Goal: Task Accomplishment & Management: Manage account settings

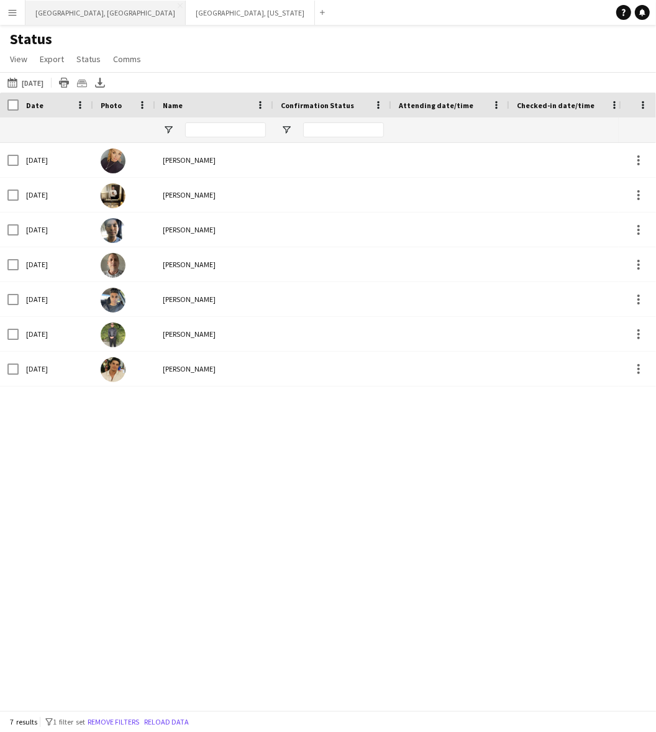
click at [66, 24] on button "Los Angeles, CA Close" at bounding box center [105, 13] width 160 height 24
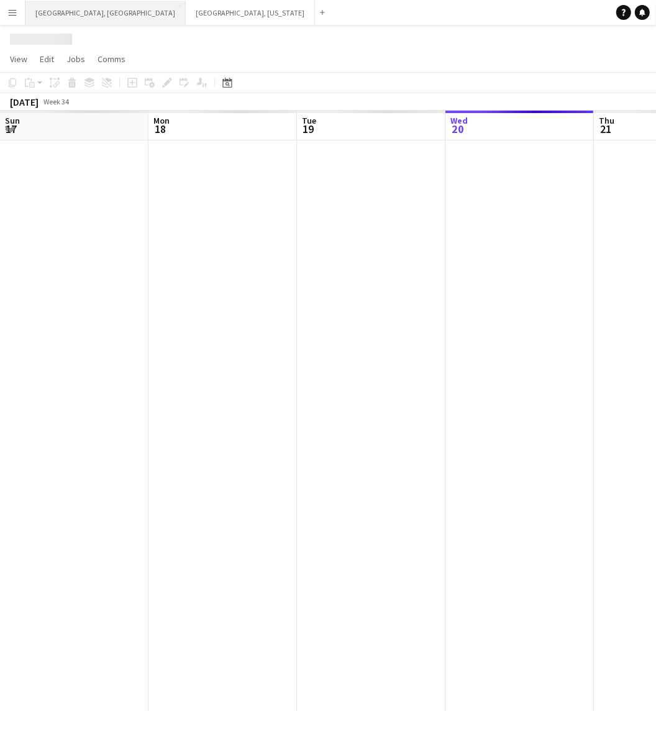
scroll to position [0, 296]
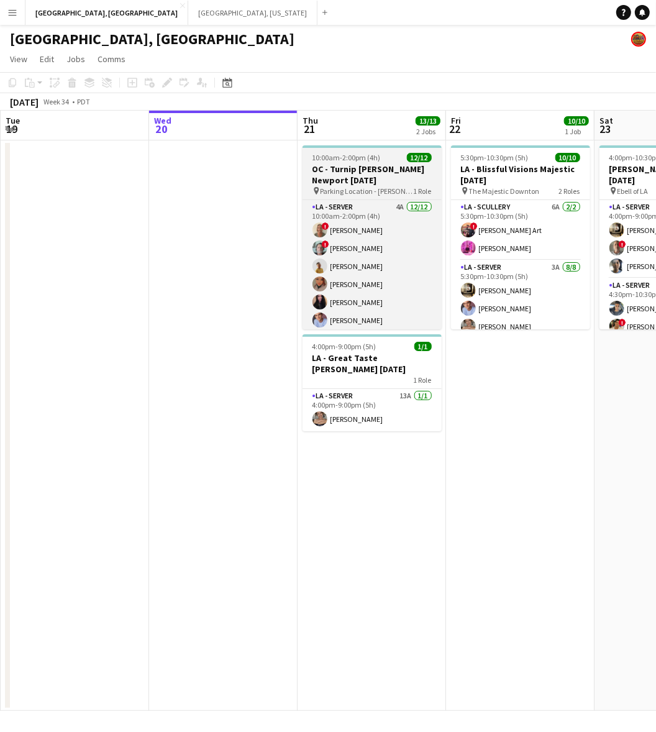
click at [390, 170] on h3 "OC - Turnip Hoag Newport 8.21.25" at bounding box center [371, 174] width 139 height 22
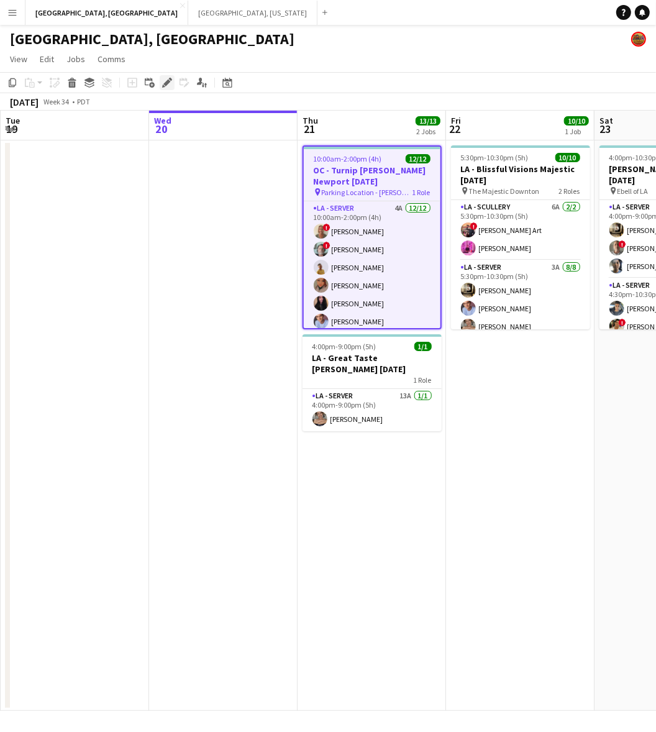
click at [160, 81] on div "Edit" at bounding box center [167, 82] width 15 height 15
type input "**********"
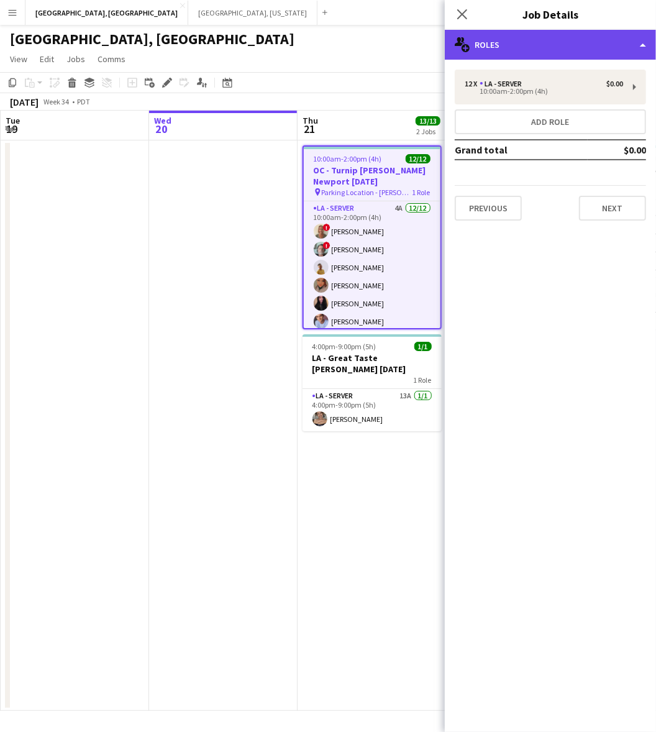
click at [532, 41] on div "multiple-users-add Roles" at bounding box center [550, 45] width 211 height 30
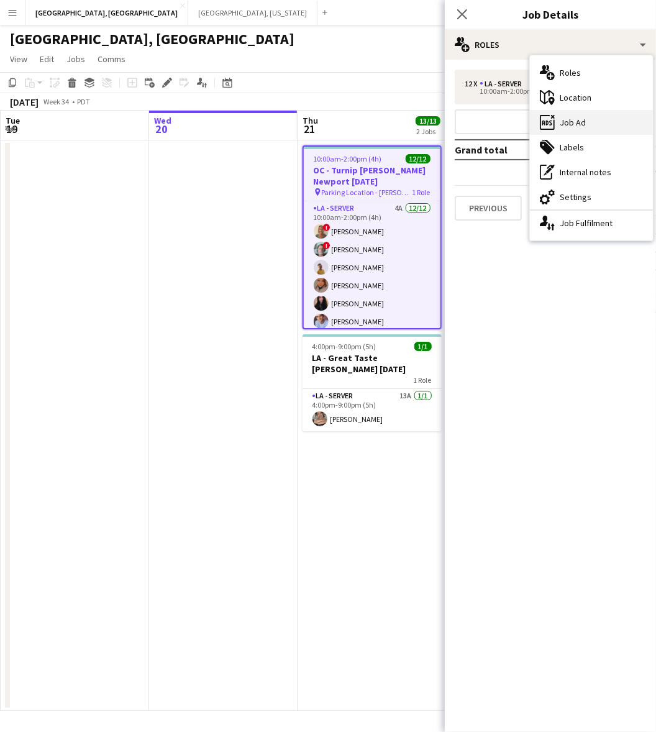
click at [556, 114] on div "ads-window Job Ad" at bounding box center [591, 122] width 123 height 25
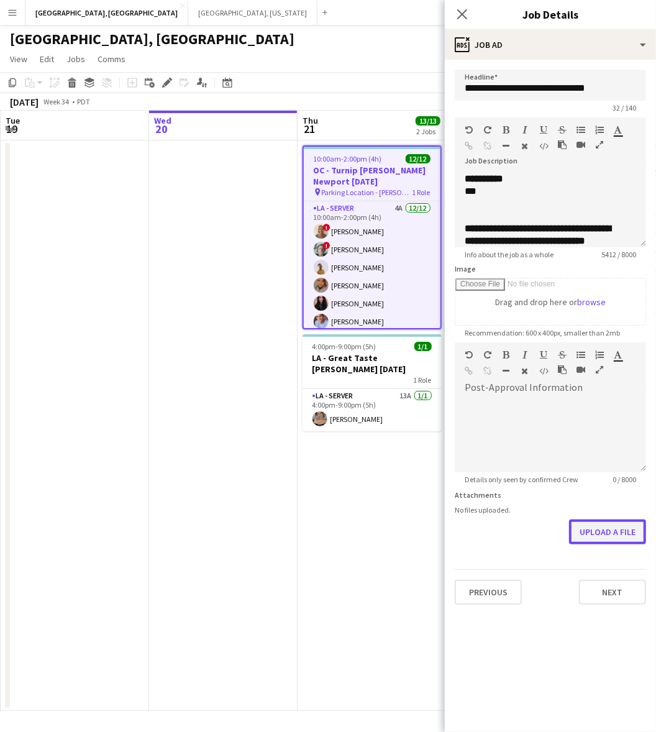
click at [616, 525] on button "Upload a file" at bounding box center [607, 531] width 77 height 25
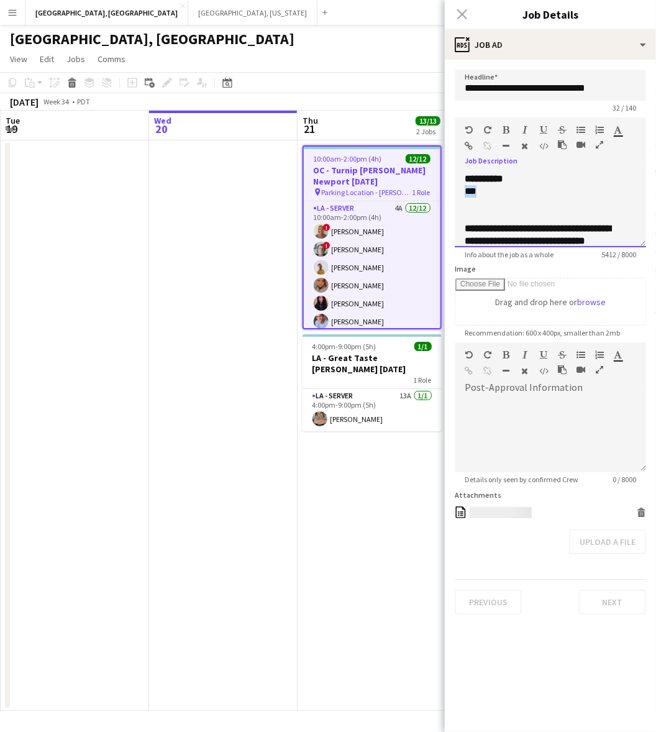
drag, startPoint x: 486, startPoint y: 188, endPoint x: 458, endPoint y: 186, distance: 28.0
click at [458, 186] on div "**********" at bounding box center [550, 210] width 191 height 75
click at [558, 173] on div "**********" at bounding box center [550, 179] width 171 height 12
click at [265, 44] on div "[GEOGRAPHIC_DATA], [GEOGRAPHIC_DATA]" at bounding box center [328, 37] width 656 height 24
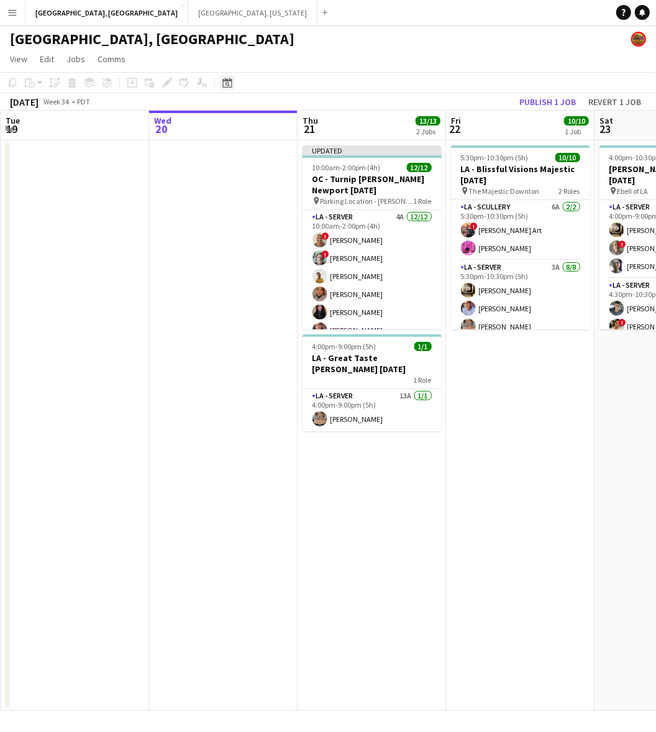
click at [225, 81] on icon at bounding box center [226, 83] width 9 height 10
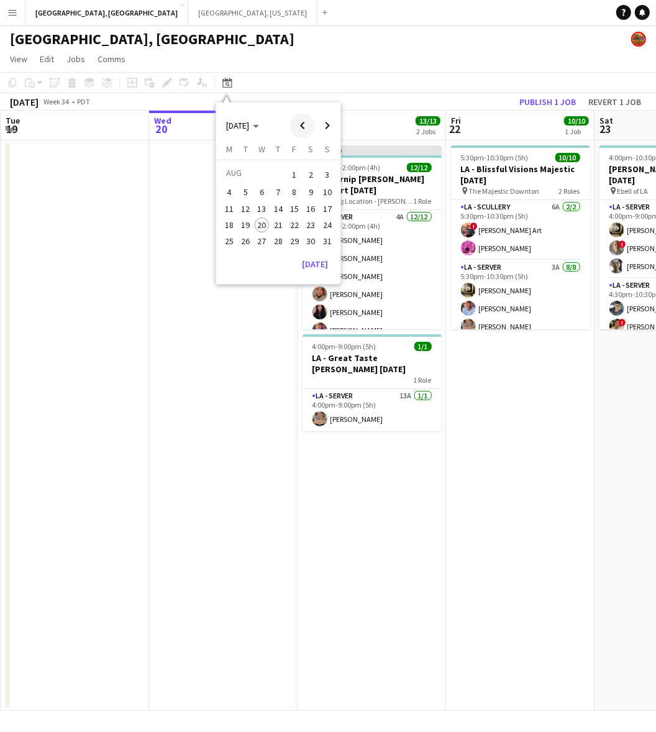
click at [309, 120] on span "Previous month" at bounding box center [302, 125] width 25 height 25
click at [322, 121] on span "Next month" at bounding box center [327, 125] width 25 height 25
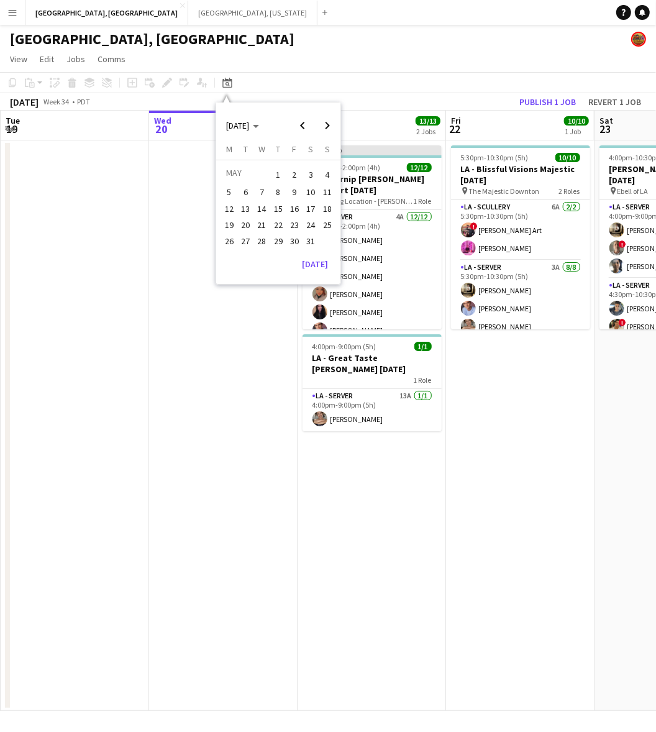
click at [280, 177] on span "1" at bounding box center [278, 174] width 15 height 17
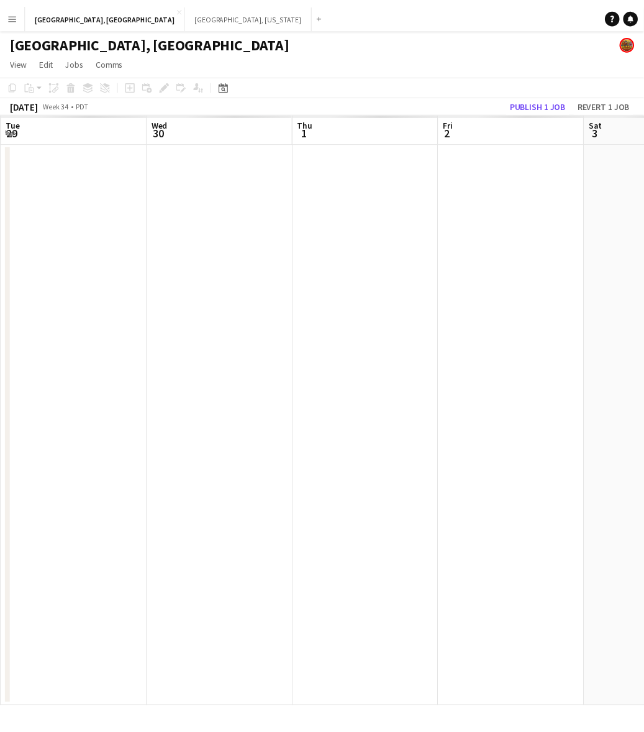
scroll to position [0, 427]
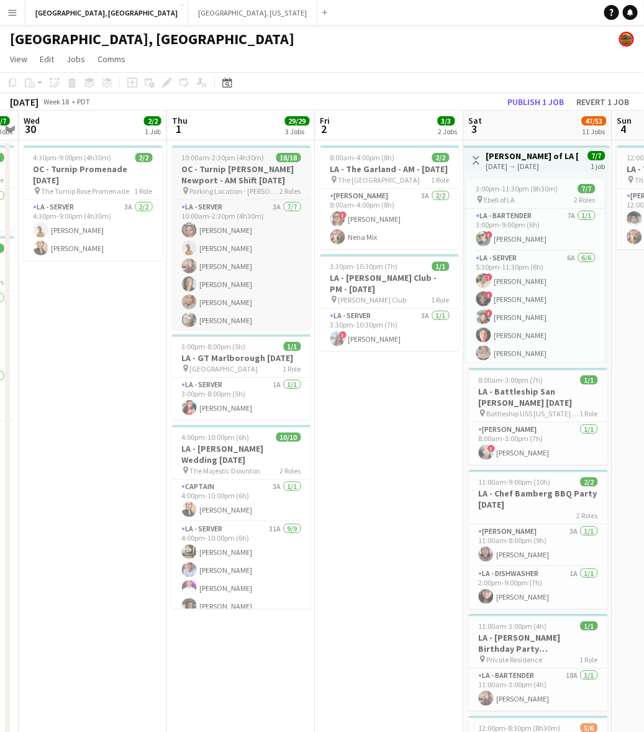
click at [258, 173] on h3 "OC - Turnip Hoag Newport - AM Shift 5.1.25" at bounding box center [241, 174] width 139 height 22
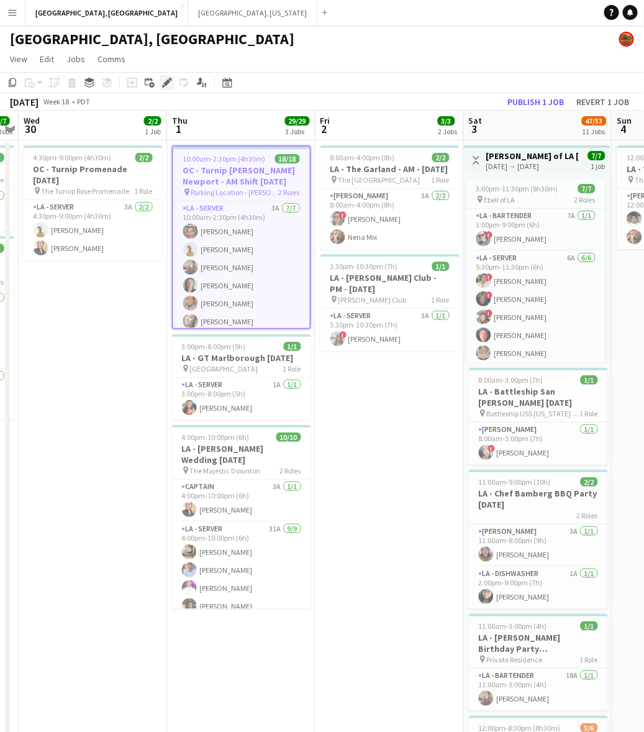
click at [163, 85] on icon at bounding box center [163, 85] width 3 height 3
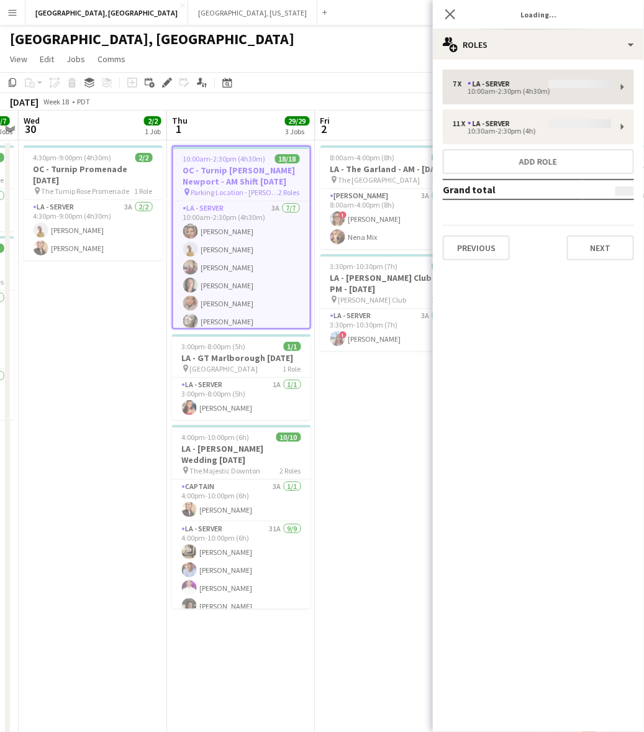
type input "**********"
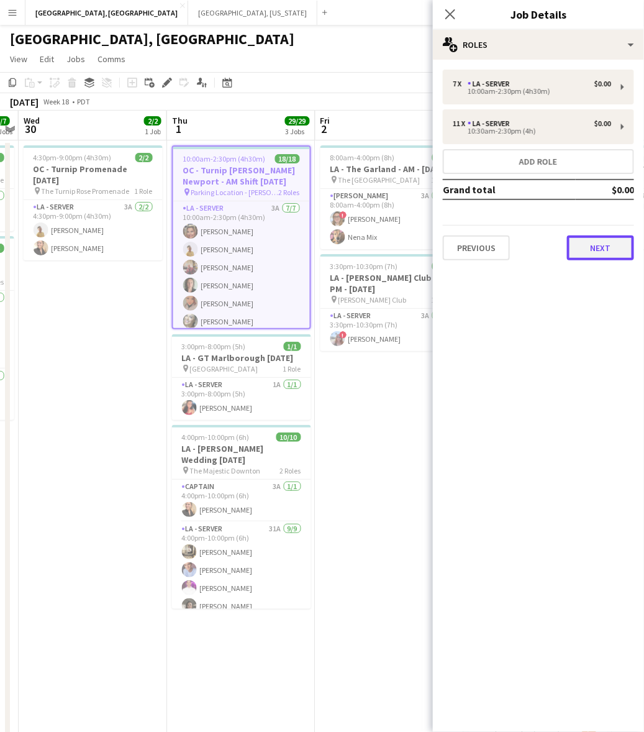
click at [579, 250] on button "Next" at bounding box center [600, 247] width 67 height 25
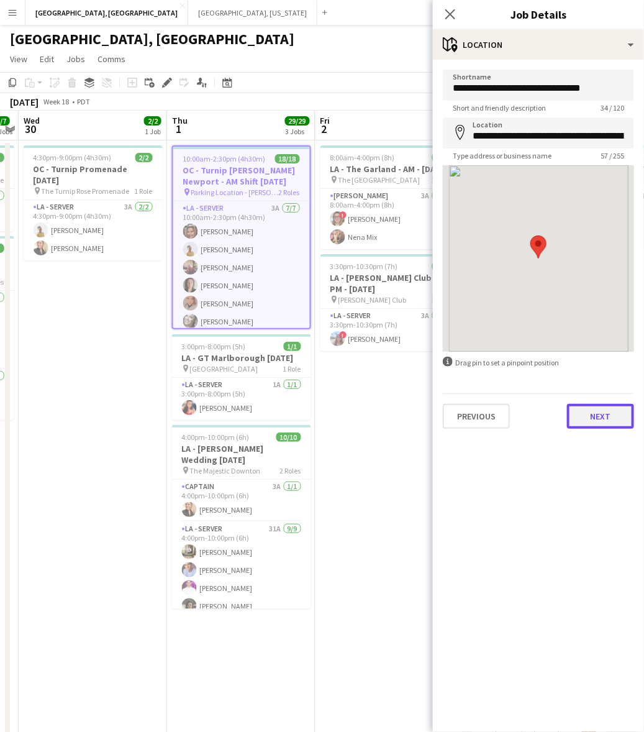
click at [584, 414] on button "Next" at bounding box center [600, 416] width 67 height 25
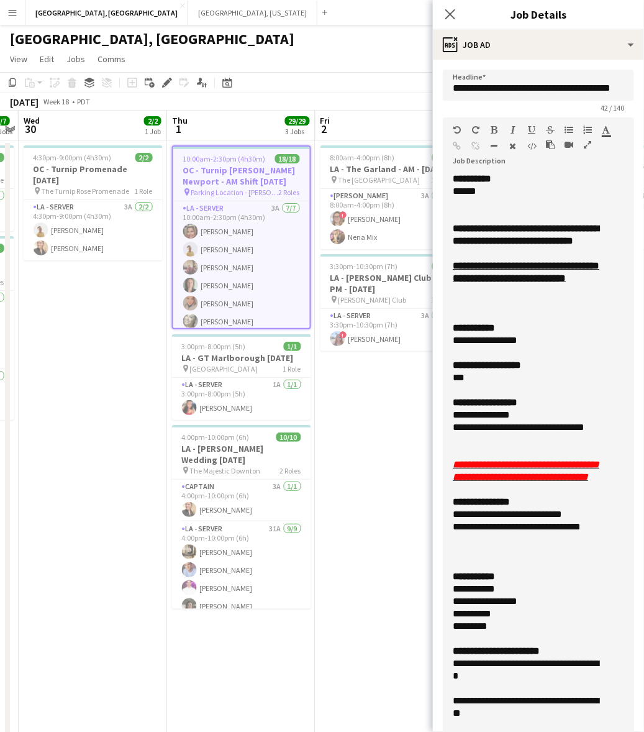
drag, startPoint x: 630, startPoint y: 243, endPoint x: 535, endPoint y: 560, distance: 331.3
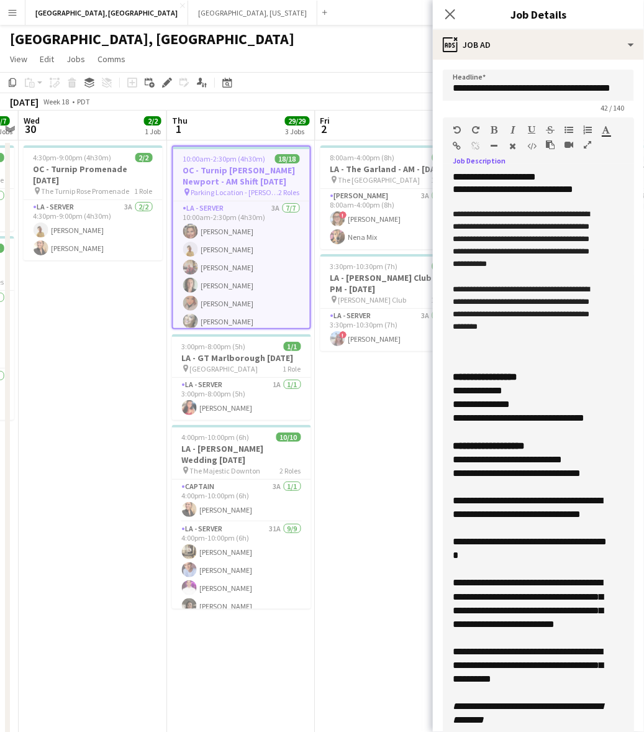
scroll to position [847, 0]
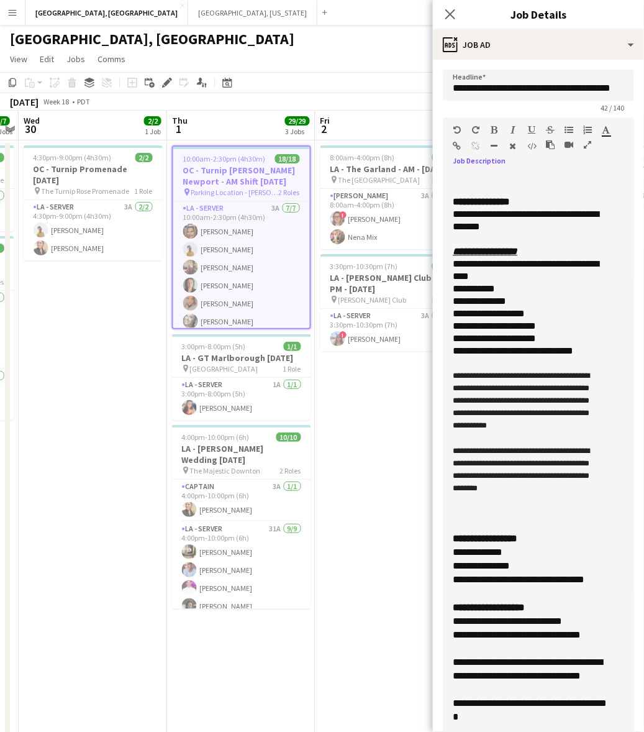
drag, startPoint x: 570, startPoint y: 498, endPoint x: 437, endPoint y: 625, distance: 184.9
click at [437, 625] on form "**********" at bounding box center [538, 600] width 211 height 1060
copy span "**********"
click at [231, 84] on icon at bounding box center [226, 83] width 9 height 10
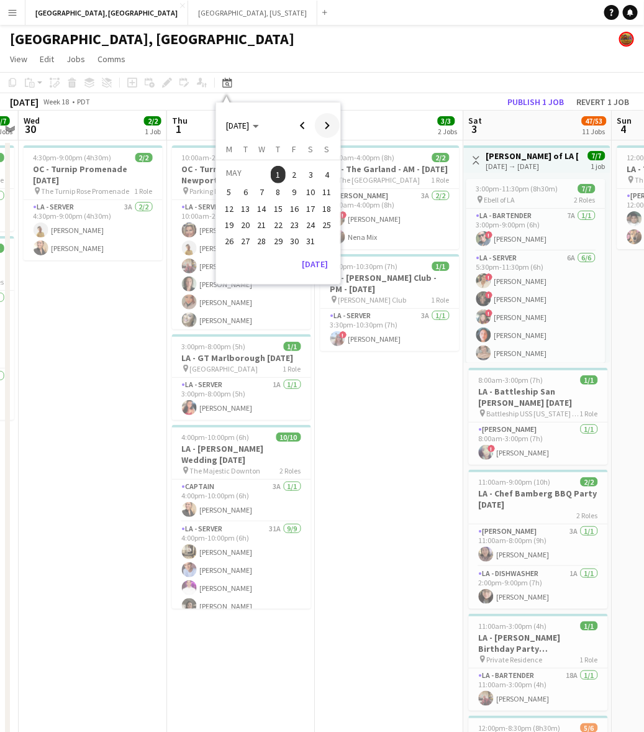
click at [327, 122] on span "Next month" at bounding box center [327, 125] width 25 height 25
click at [303, 123] on span "Previous month" at bounding box center [302, 125] width 25 height 25
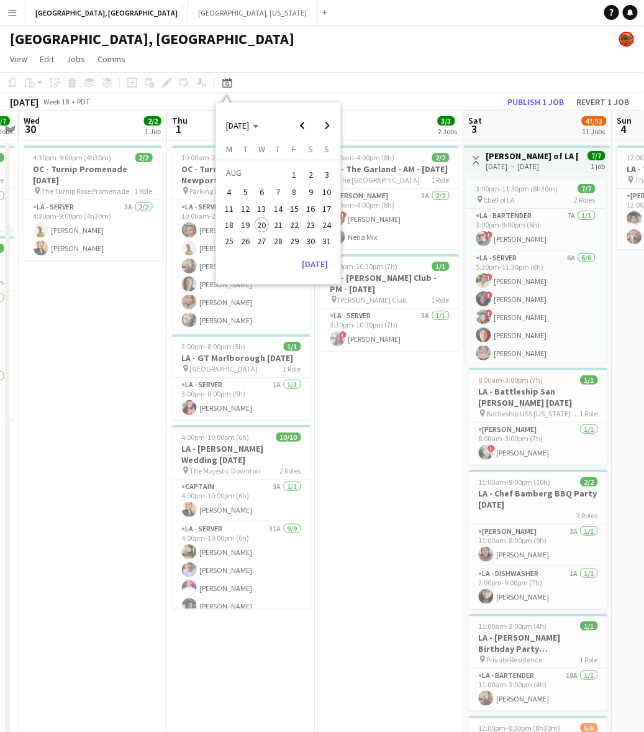
click at [267, 225] on span "20" at bounding box center [262, 224] width 15 height 15
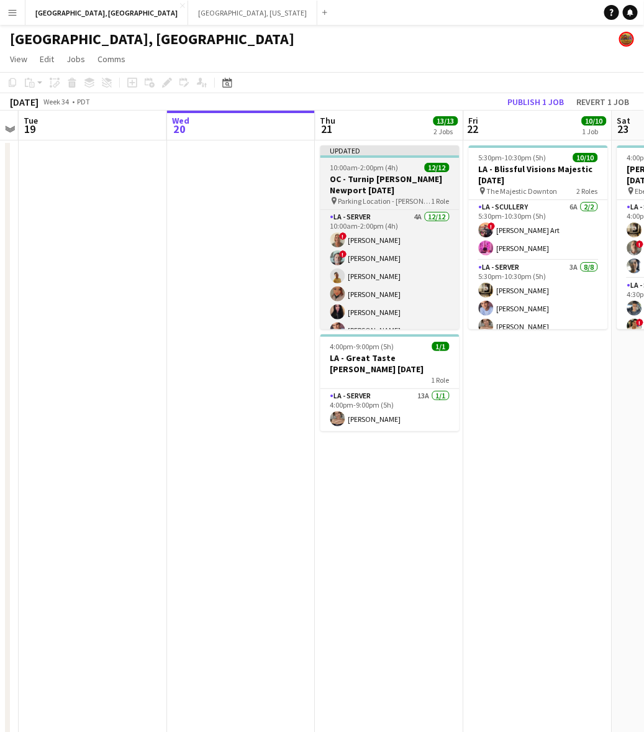
click at [393, 157] on div at bounding box center [389, 156] width 139 height 2
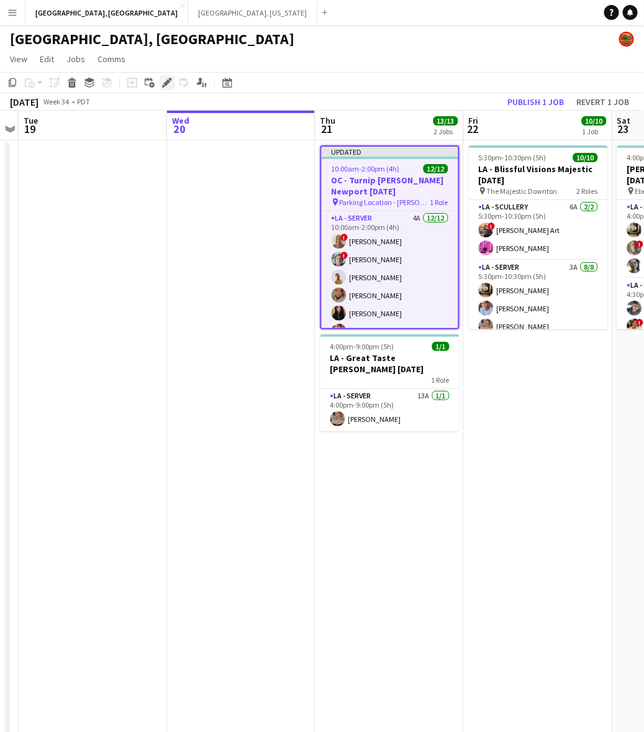
click at [168, 83] on icon at bounding box center [166, 83] width 7 height 7
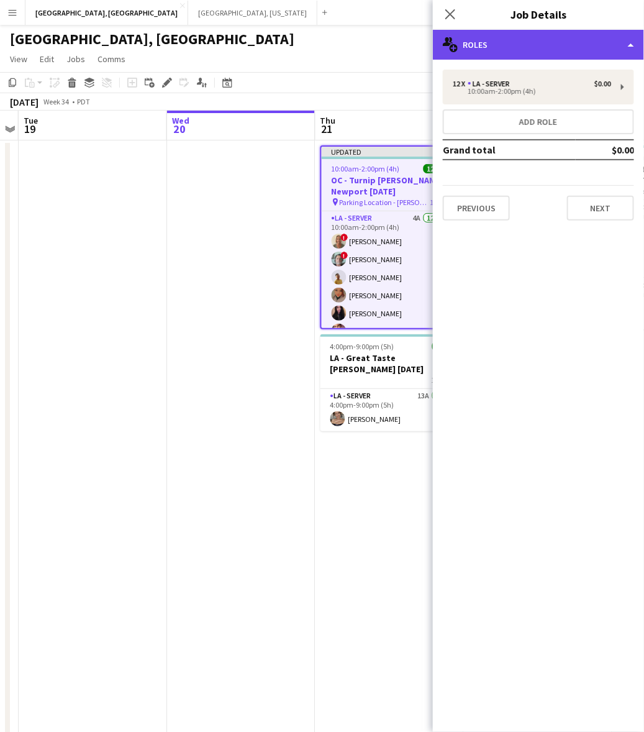
click at [601, 52] on div "multiple-users-add Roles" at bounding box center [538, 45] width 211 height 30
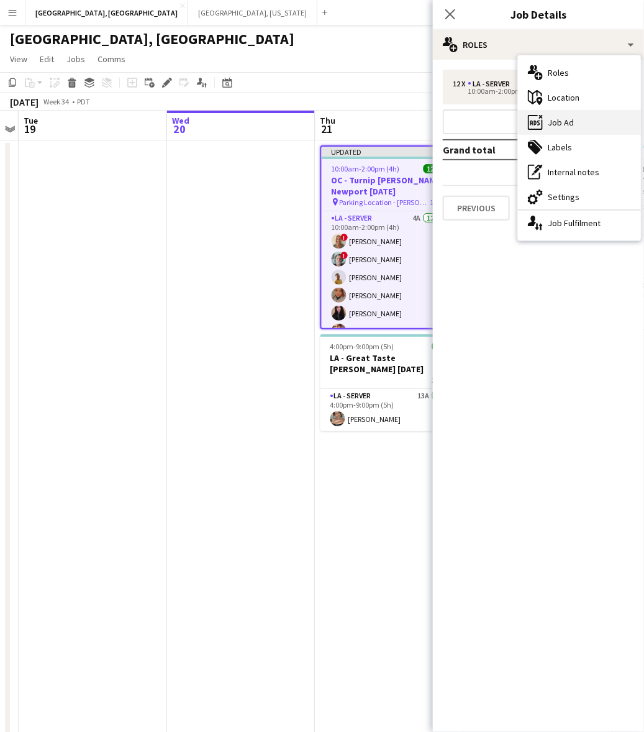
click at [594, 116] on div "ads-window Job Ad" at bounding box center [579, 122] width 123 height 25
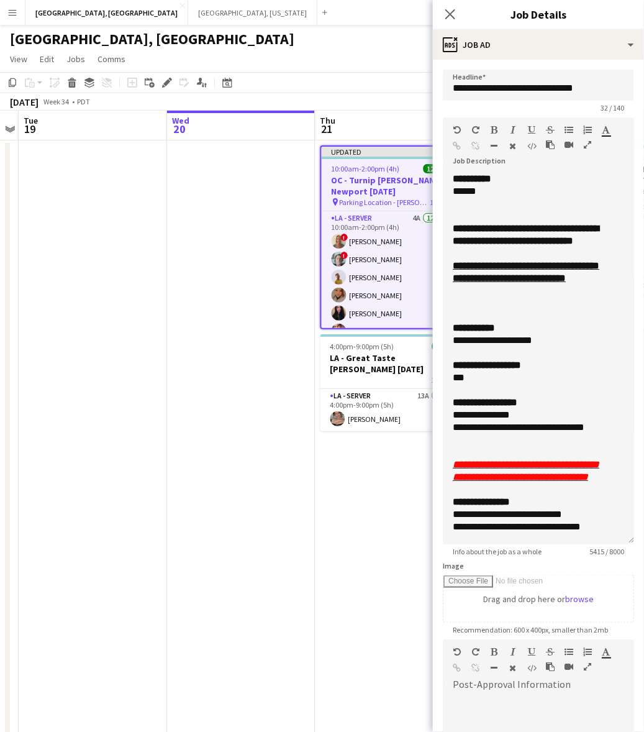
drag, startPoint x: 630, startPoint y: 239, endPoint x: 523, endPoint y: 602, distance: 378.9
click at [543, 544] on div "**********" at bounding box center [538, 358] width 191 height 371
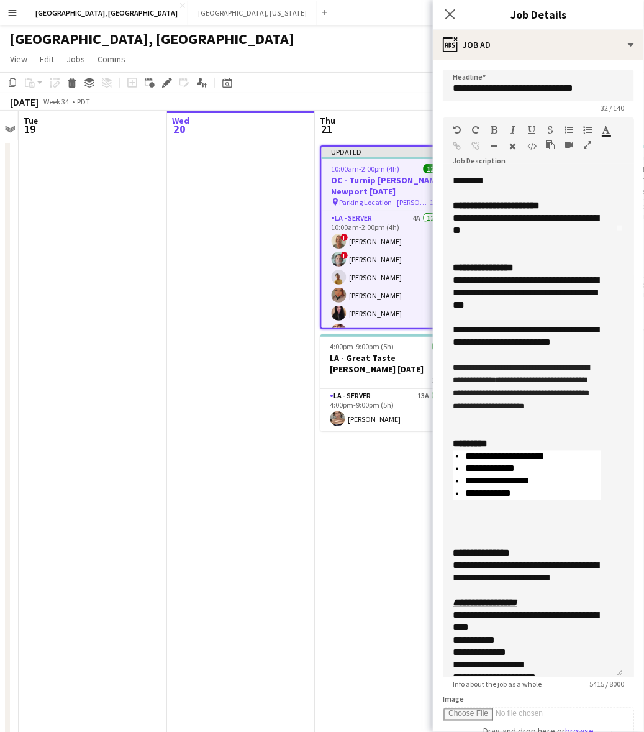
scroll to position [233, 0]
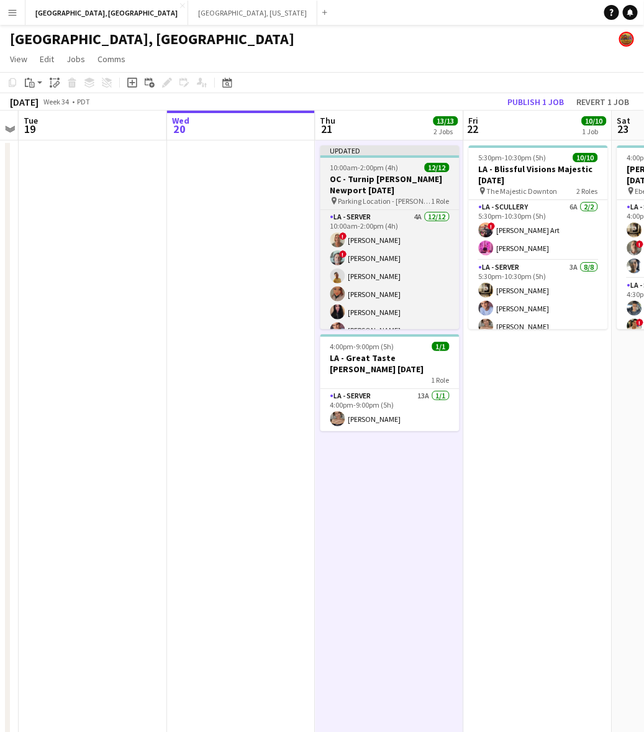
click at [387, 188] on h3 "OC - Turnip Hoag Newport 8.21.25" at bounding box center [389, 184] width 139 height 22
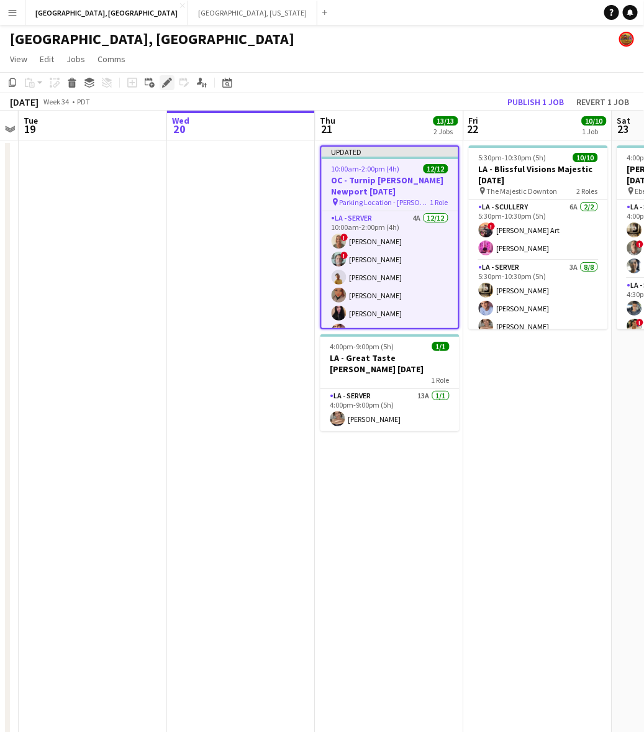
click at [169, 81] on icon at bounding box center [166, 83] width 7 height 7
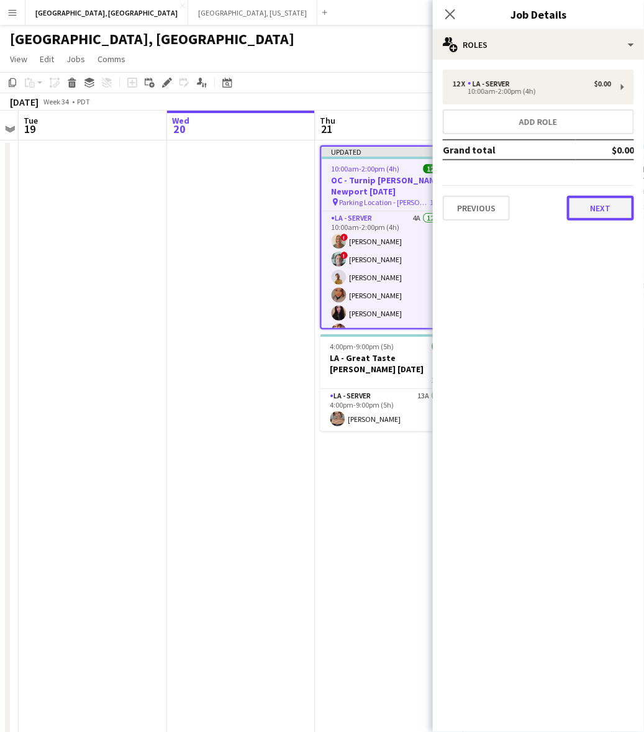
click at [599, 218] on button "Next" at bounding box center [600, 208] width 67 height 25
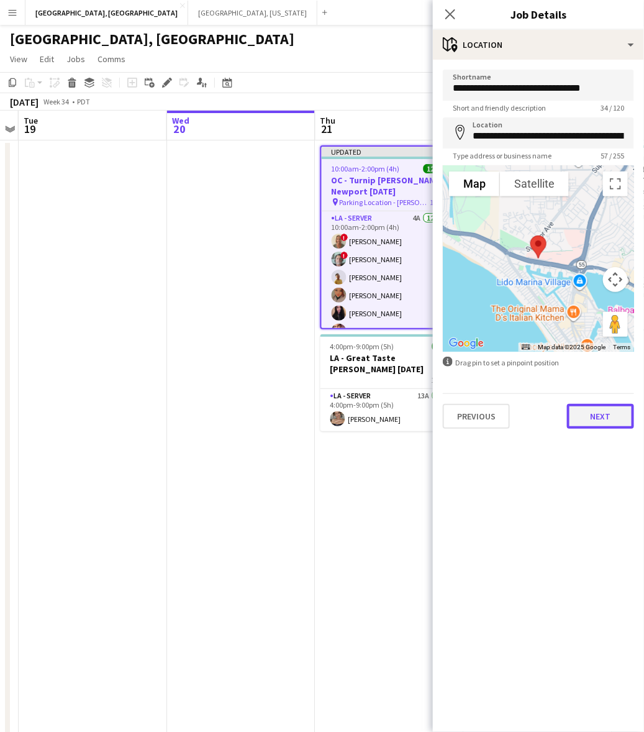
click at [622, 414] on button "Next" at bounding box center [600, 416] width 67 height 25
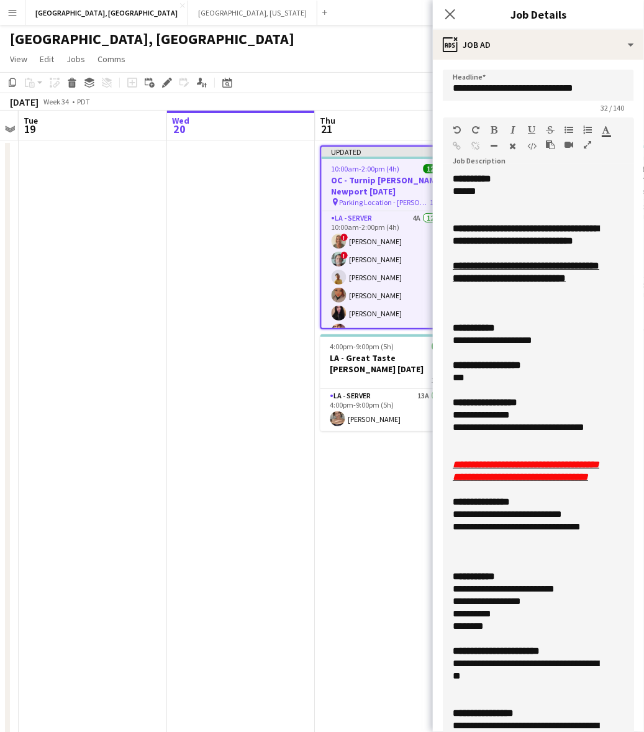
drag, startPoint x: 630, startPoint y: 242, endPoint x: 514, endPoint y: 613, distance: 388.8
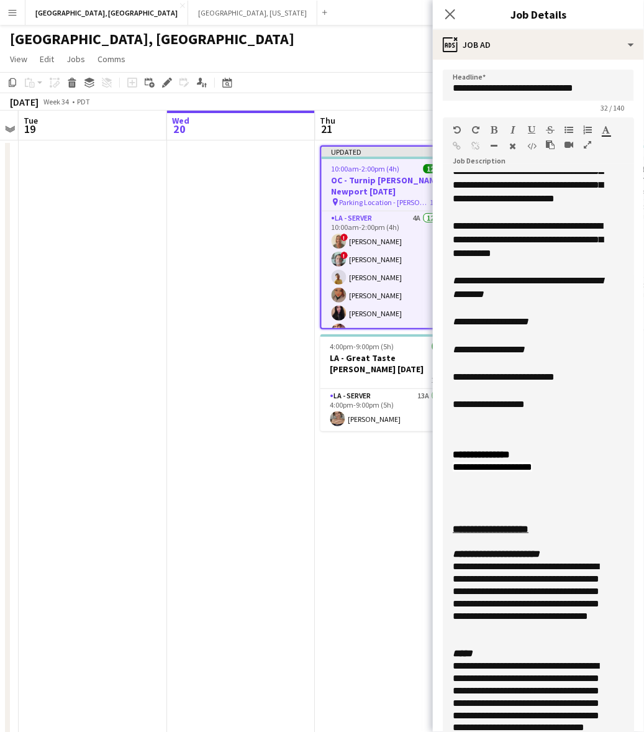
scroll to position [1398, 0]
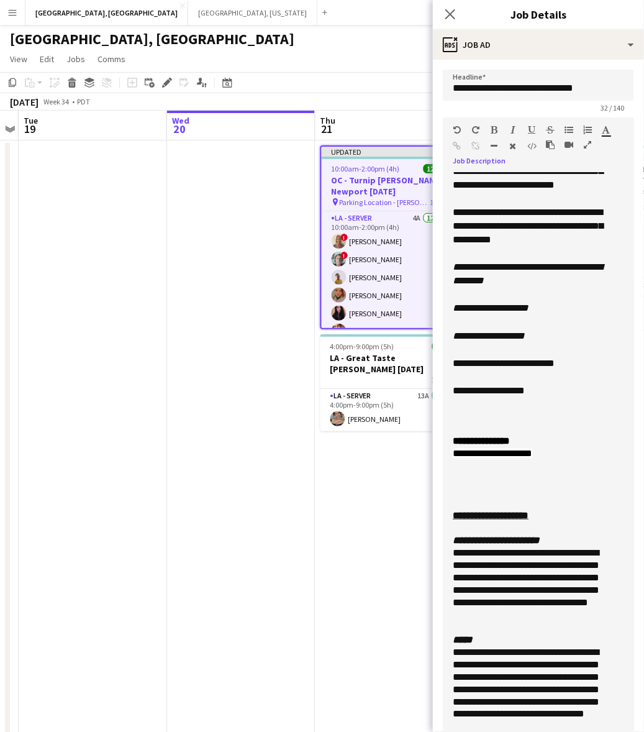
click at [575, 244] on span "**********" at bounding box center [528, 225] width 150 height 37
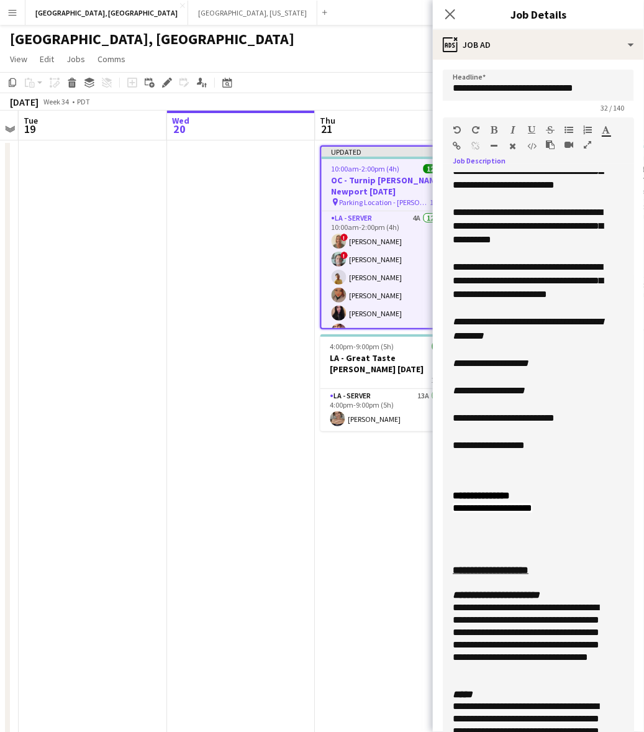
drag, startPoint x: 563, startPoint y: 534, endPoint x: 441, endPoint y: 461, distance: 141.8
click at [441, 461] on form "**********" at bounding box center [538, 615] width 211 height 1091
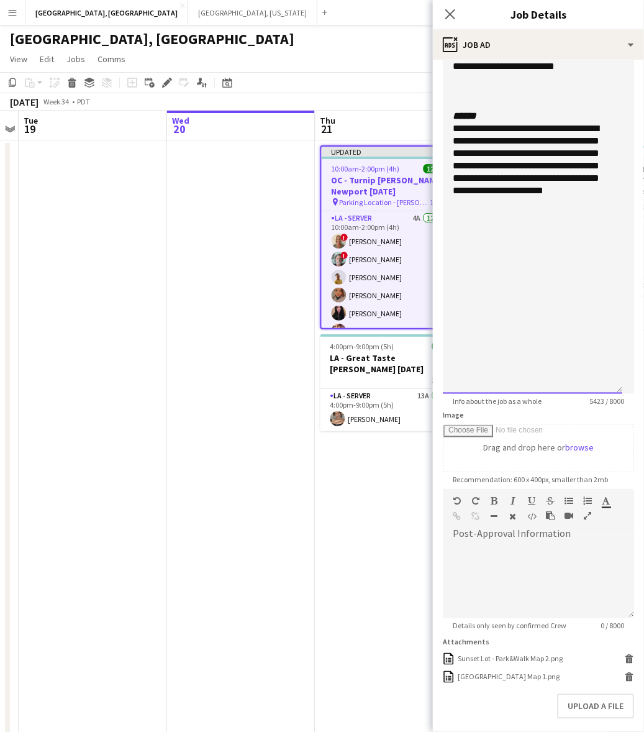
scroll to position [437, 0]
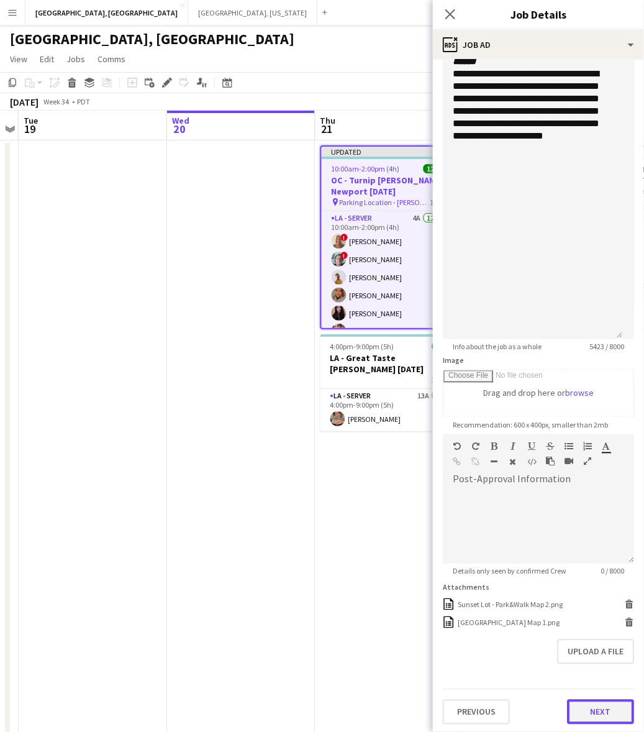
click at [586, 708] on button "Next" at bounding box center [600, 711] width 67 height 25
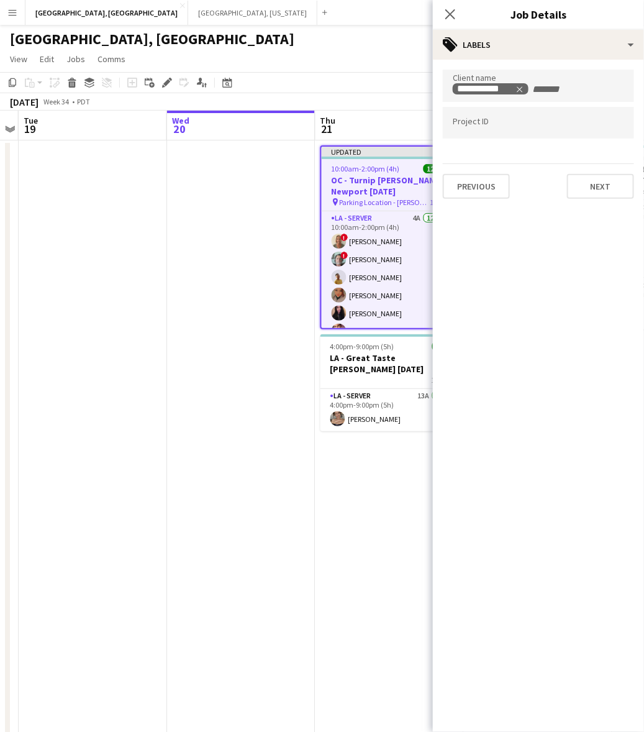
scroll to position [0, 0]
click at [484, 185] on button "Previous" at bounding box center [476, 186] width 67 height 25
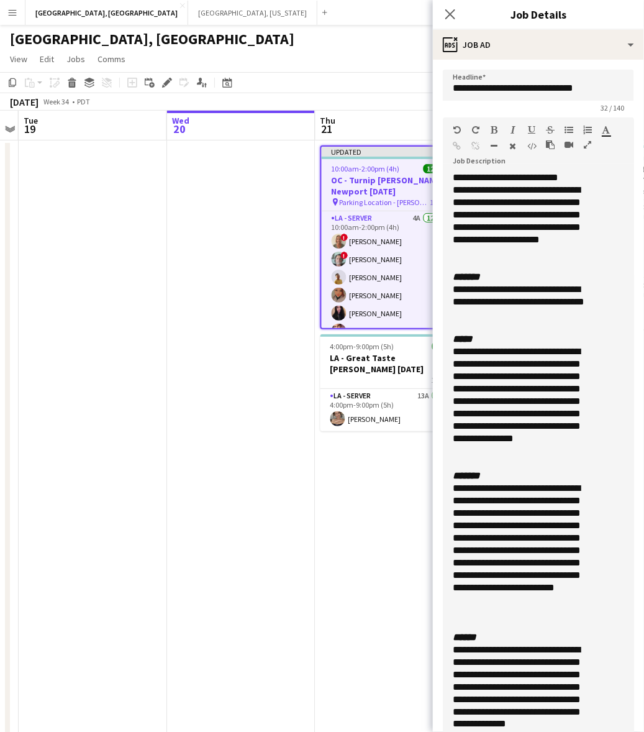
scroll to position [2819, 0]
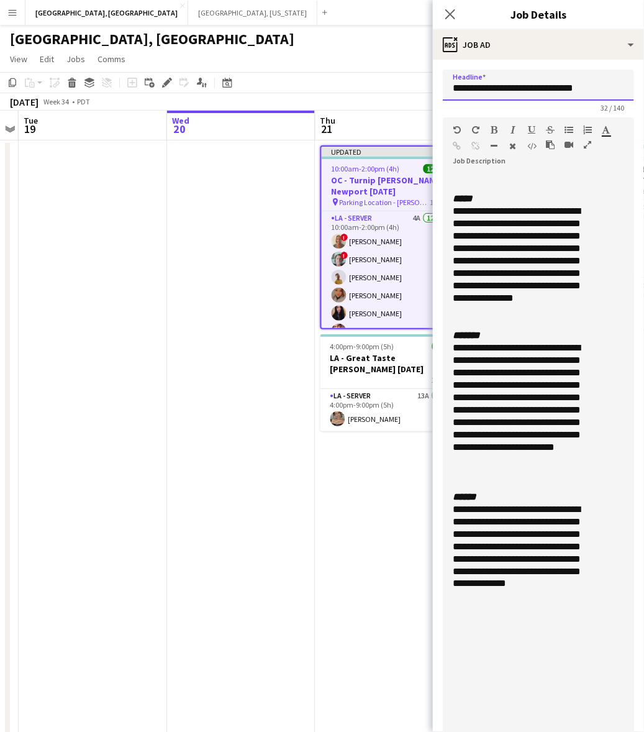
click at [499, 81] on input "**********" at bounding box center [538, 85] width 191 height 31
click at [500, 81] on input "**********" at bounding box center [538, 85] width 191 height 31
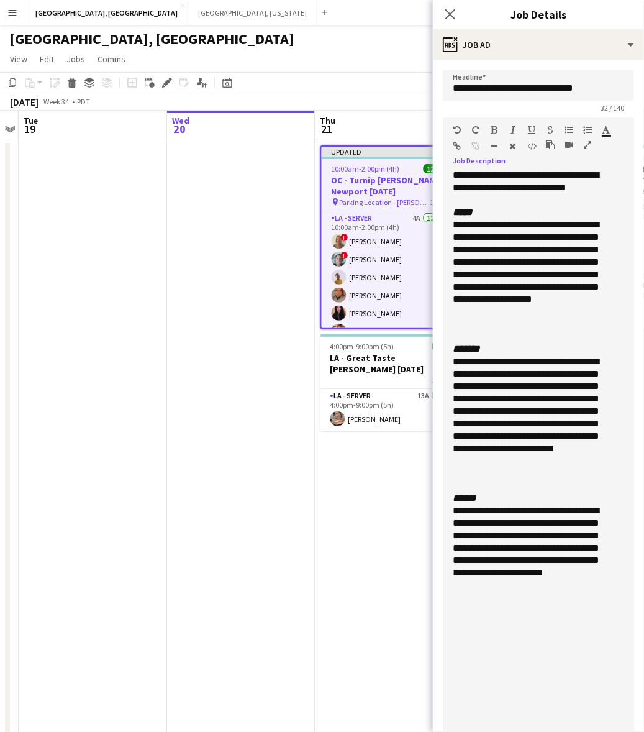
click at [494, 144] on div "**********" at bounding box center [527, 107] width 148 height 75
copy div "**********"
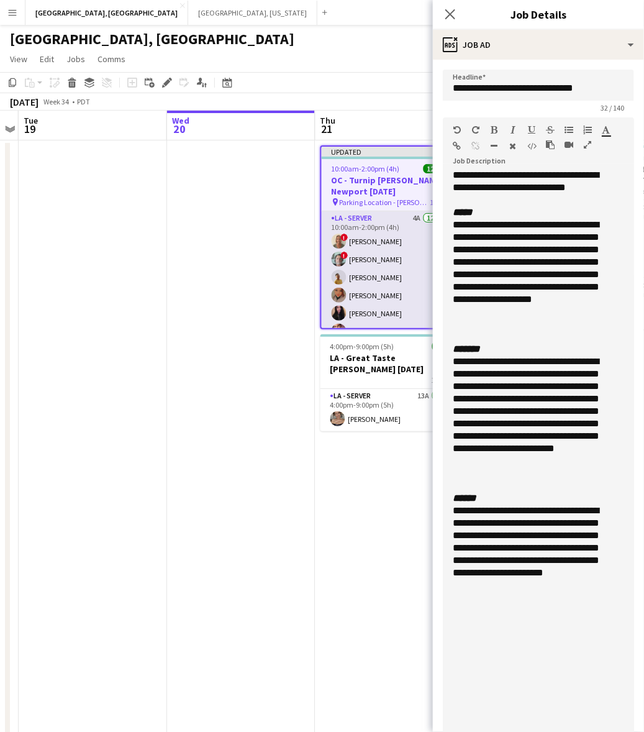
click at [389, 230] on app-card-role "LA - Server 4A 12/12 10:00am-2:00pm (4h) ! Sherrel Gonzalez ! George Gonzalez G…" at bounding box center [390, 331] width 137 height 240
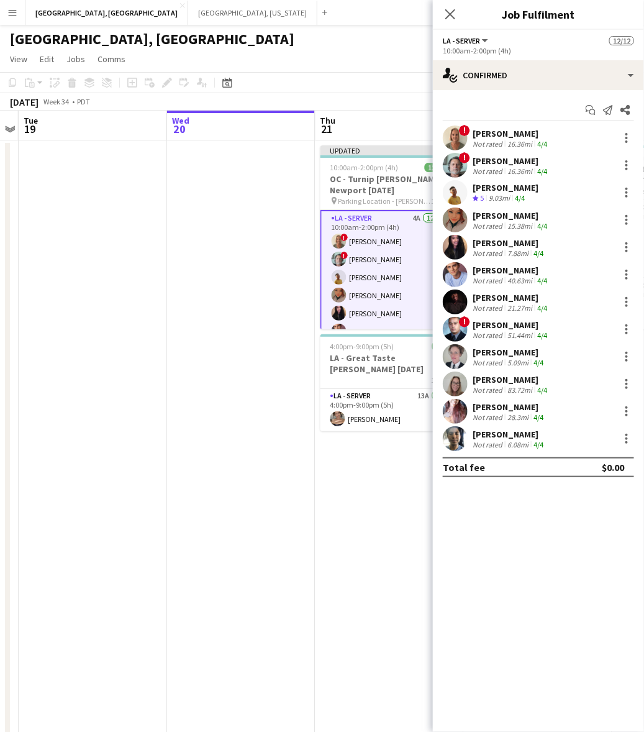
click at [482, 144] on div "Not rated" at bounding box center [489, 143] width 32 height 9
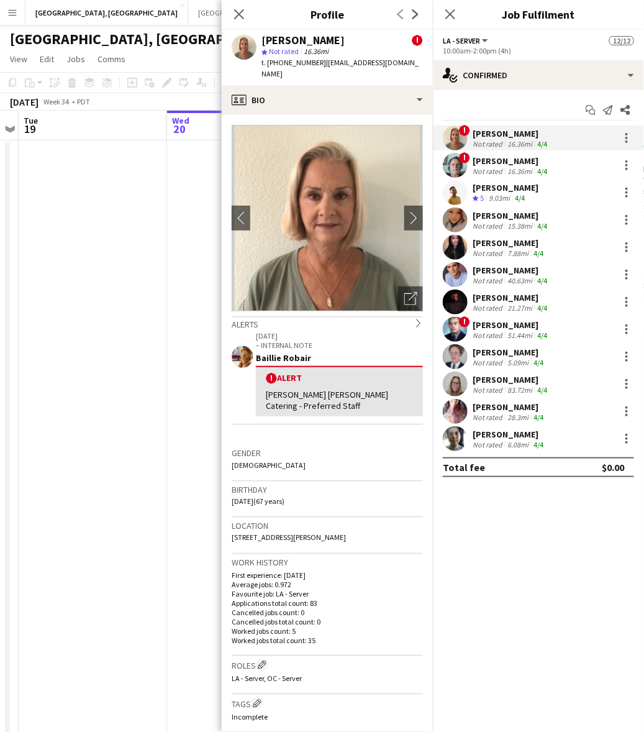
drag, startPoint x: 404, startPoint y: 63, endPoint x: 318, endPoint y: 72, distance: 86.2
click at [318, 72] on div "Sherrel Gonzalez ! star Not rated 16.36mi t. +17144005572 | sherrellynn57@yahoo…" at bounding box center [327, 57] width 211 height 55
copy span "sherrellynn57@yahoo.com"
click at [488, 161] on div "George Gonzalez" at bounding box center [511, 160] width 77 height 11
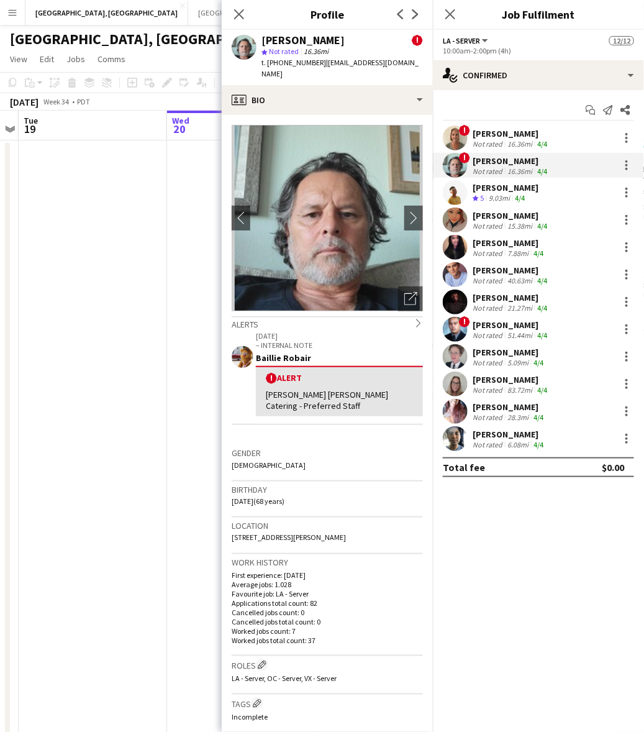
drag, startPoint x: 404, startPoint y: 58, endPoint x: 317, endPoint y: 68, distance: 87.0
click at [317, 68] on div "George Gonzalez ! star Not rated 16.36mi t. +17149130161 | jgonzalez2act@gmail.…" at bounding box center [327, 57] width 211 height 55
copy span "jgonzalez2act@gmail.com"
click at [500, 186] on div "Gordon Do" at bounding box center [506, 187] width 66 height 11
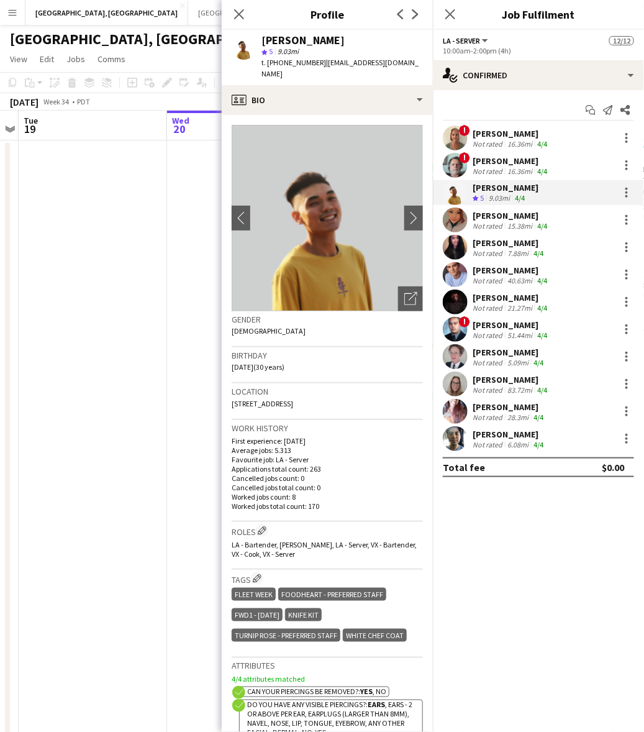
drag, startPoint x: 386, startPoint y: 65, endPoint x: 317, endPoint y: 68, distance: 69.6
click at [317, 68] on div "Gordon Do star 5 9.03mi t. +17142618407 | gordonhdo@gmail.com" at bounding box center [327, 57] width 211 height 55
copy span "gordonhdo@gmail.com"
drag, startPoint x: 493, startPoint y: 216, endPoint x: 477, endPoint y: 197, distance: 24.7
click at [493, 216] on div "Monserrat Gutierrez" at bounding box center [511, 215] width 77 height 11
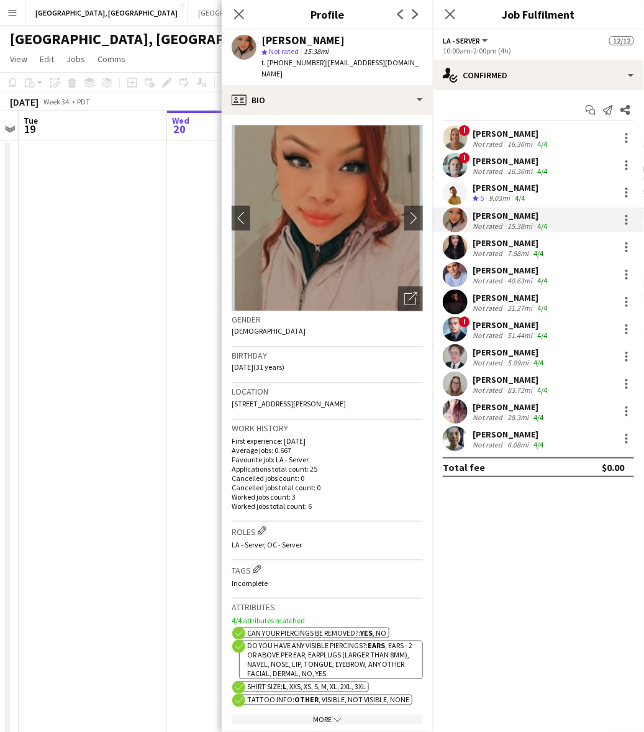
drag, startPoint x: 413, startPoint y: 62, endPoint x: 318, endPoint y: 66, distance: 95.1
click at [318, 66] on div "Monserrat Gutierrez star Not rated 15.38mi t. +16576560185 | monsy21gutierrez@g…" at bounding box center [327, 57] width 211 height 55
copy span "monsy21gutierrez@gmail.com"
click at [493, 246] on div "Brittany Nguyen" at bounding box center [509, 242] width 73 height 11
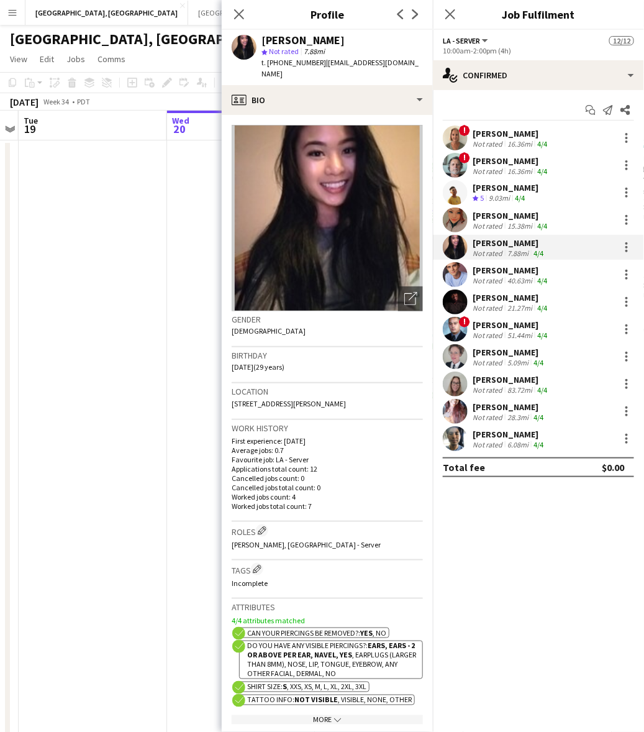
drag, startPoint x: 419, startPoint y: 63, endPoint x: 322, endPoint y: 68, distance: 97.7
click at [322, 68] on div "Brittany Nguyen star Not rated 7.88mi t. +1714-722-5988 | brittanyevanguyen@gma…" at bounding box center [327, 57] width 211 height 55
copy span "brittanyevanguyen@gmail.com"
drag, startPoint x: 491, startPoint y: 273, endPoint x: 507, endPoint y: 281, distance: 17.5
click at [491, 273] on div "Robert Solomon" at bounding box center [511, 270] width 77 height 11
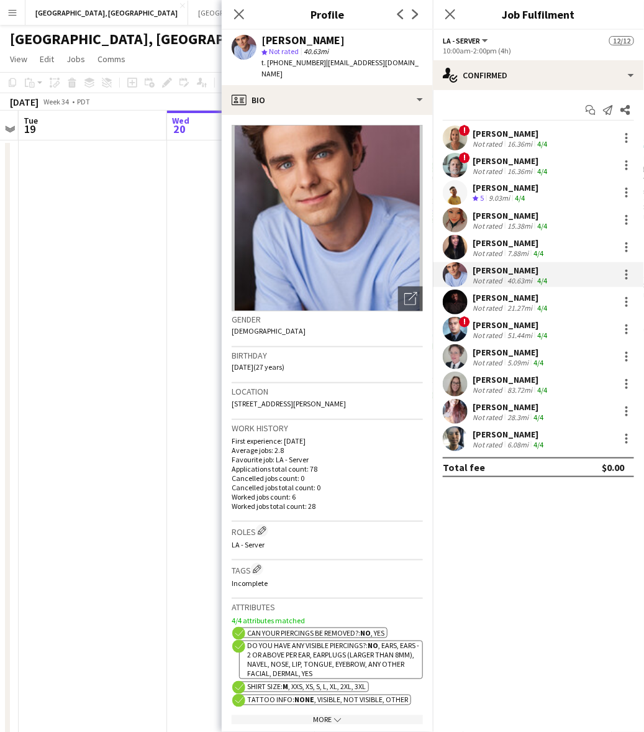
drag, startPoint x: 395, startPoint y: 60, endPoint x: 317, endPoint y: 59, distance: 78.3
click at [317, 59] on div "Robert Solomon star Not rated 40.63mi t. +17707447805 | rcsolomon@comcast.net" at bounding box center [327, 57] width 211 height 55
copy span "rcsolomon@comcast.net"
click at [473, 301] on div "Brianna Treadway" at bounding box center [511, 297] width 77 height 11
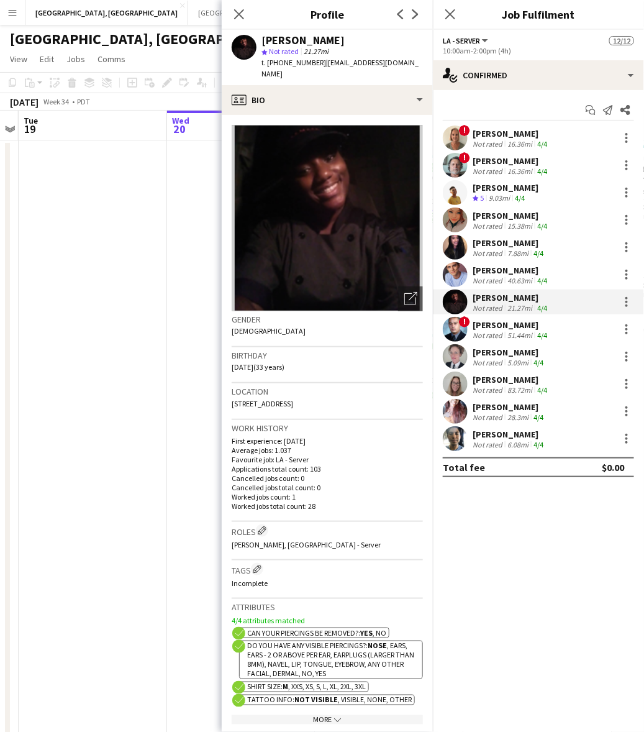
drag, startPoint x: 414, startPoint y: 65, endPoint x: 317, endPoint y: 66, distance: 96.9
click at [317, 66] on span "| briannatreadway18@gmail.com" at bounding box center [339, 68] width 157 height 20
copy span "[EMAIL_ADDRESS][DOMAIN_NAME]"
click at [511, 325] on div "Edwin Segovia" at bounding box center [511, 324] width 77 height 11
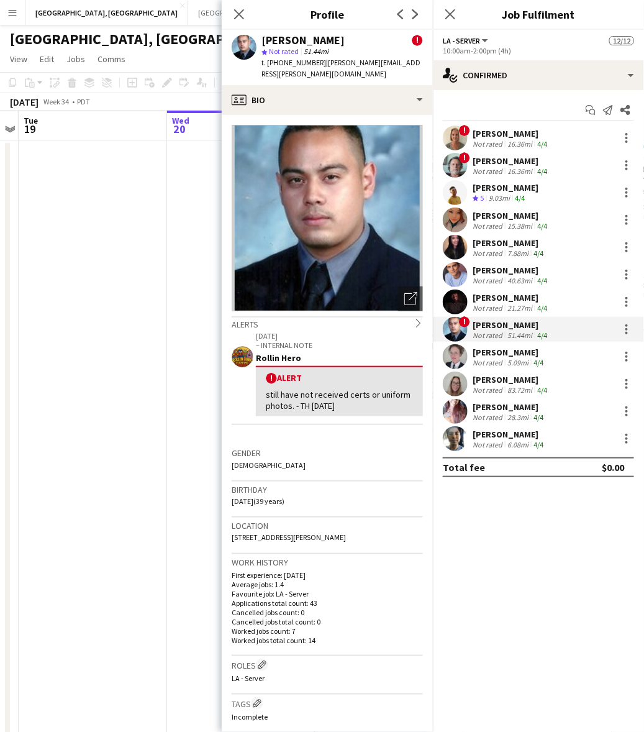
drag, startPoint x: 408, startPoint y: 66, endPoint x: 317, endPoint y: 65, distance: 91.3
click at [317, 65] on div "Edwin Segovia ! star Not rated 51.44mi t. +13109896939 | edwin.segovia@outlook.…" at bounding box center [327, 57] width 211 height 55
copy span "edwin.segovia@outlook.com"
click at [473, 348] on div "Ginger Pennington" at bounding box center [509, 352] width 73 height 11
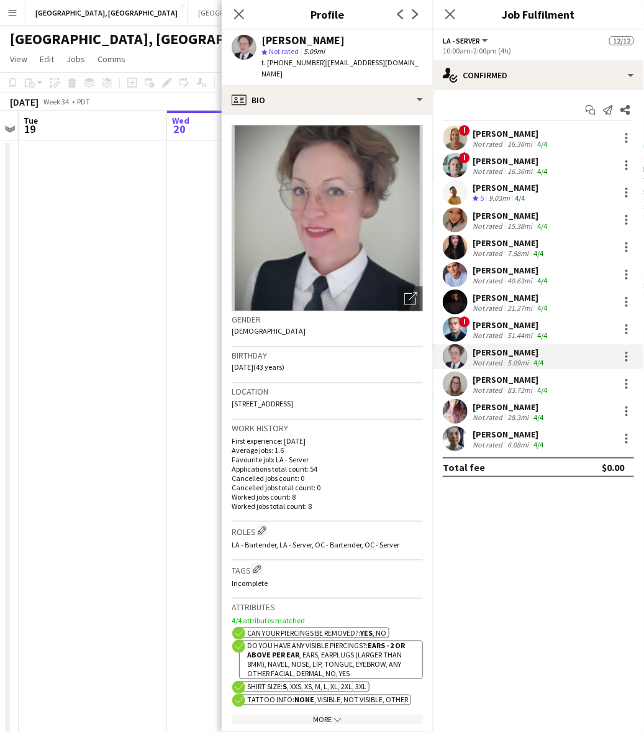
drag, startPoint x: 394, startPoint y: 60, endPoint x: 321, endPoint y: 62, distance: 73.3
click at [321, 62] on div "Ginger Pennington star Not rated 5.09mi t. +1804-922-9988 | gtp117@hotmail.com" at bounding box center [327, 57] width 211 height 55
click at [475, 360] on div "Not rated" at bounding box center [489, 362] width 32 height 9
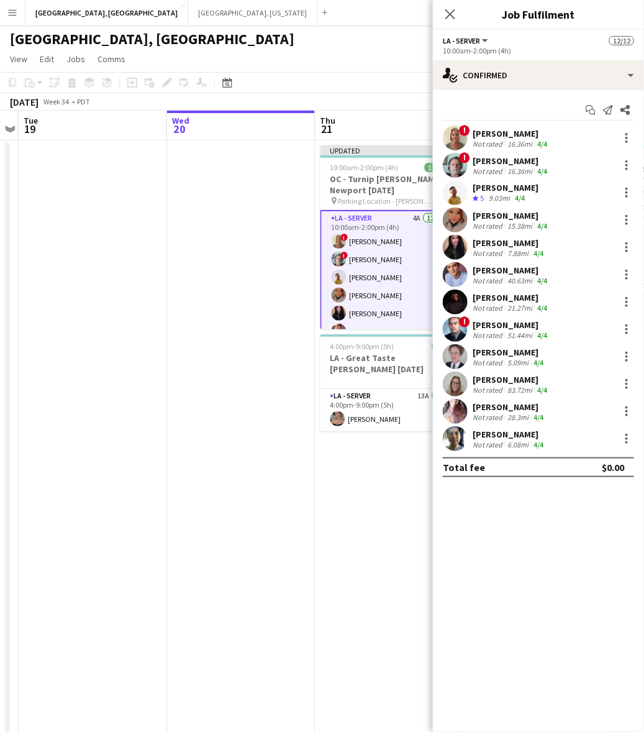
click at [480, 390] on div "Not rated" at bounding box center [489, 389] width 32 height 9
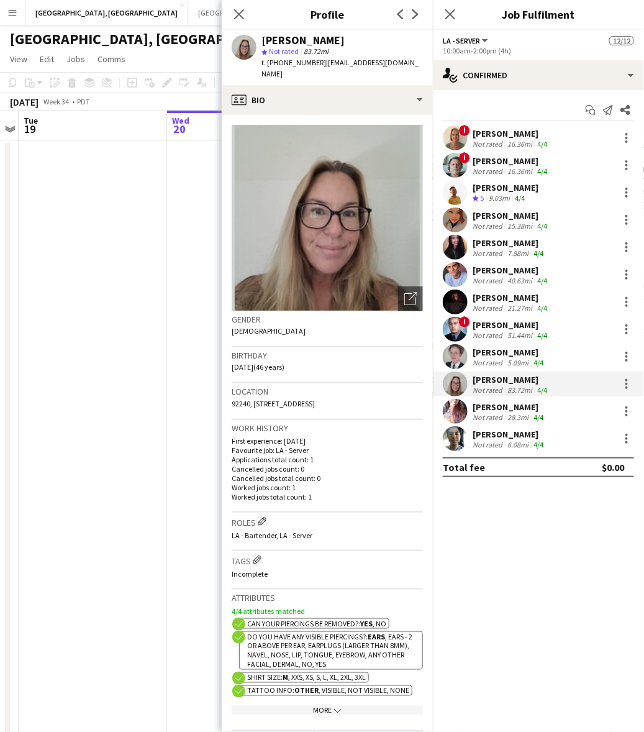
drag, startPoint x: 401, startPoint y: 62, endPoint x: 317, endPoint y: 60, distance: 83.2
click at [317, 60] on div "randee martins star Not rated 83.72mi t. +19514733219 | randee_martins@aol.com" at bounding box center [327, 57] width 211 height 55
click at [517, 408] on div "IVONNA WILBURN" at bounding box center [509, 406] width 73 height 11
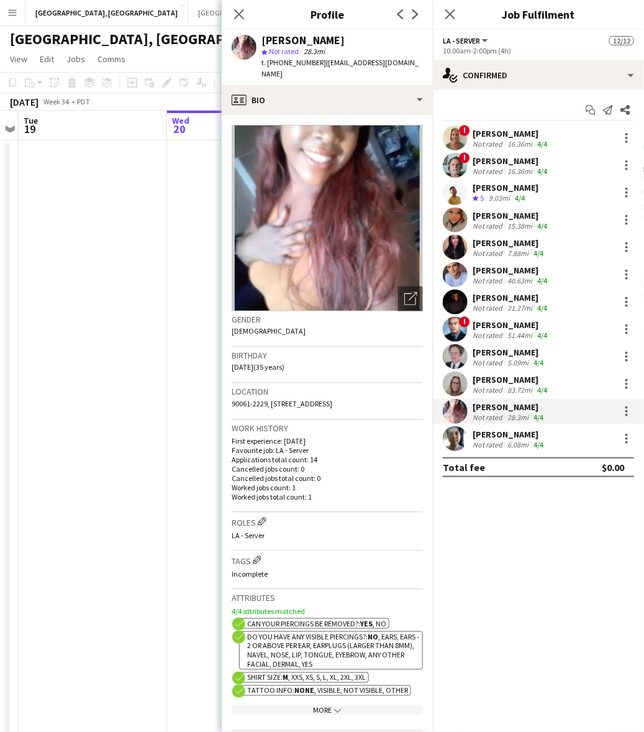
drag, startPoint x: 401, startPoint y: 64, endPoint x: 317, endPoint y: 63, distance: 83.9
click at [317, 63] on div "IVONNA WILBURN star Not rated 28.3mi t. +12133585066 | donnababes7@yahoo.com" at bounding box center [327, 57] width 211 height 55
drag, startPoint x: 498, startPoint y: 430, endPoint x: 491, endPoint y: 426, distance: 7.8
click at [498, 430] on div "Jose Bustamante" at bounding box center [509, 434] width 73 height 11
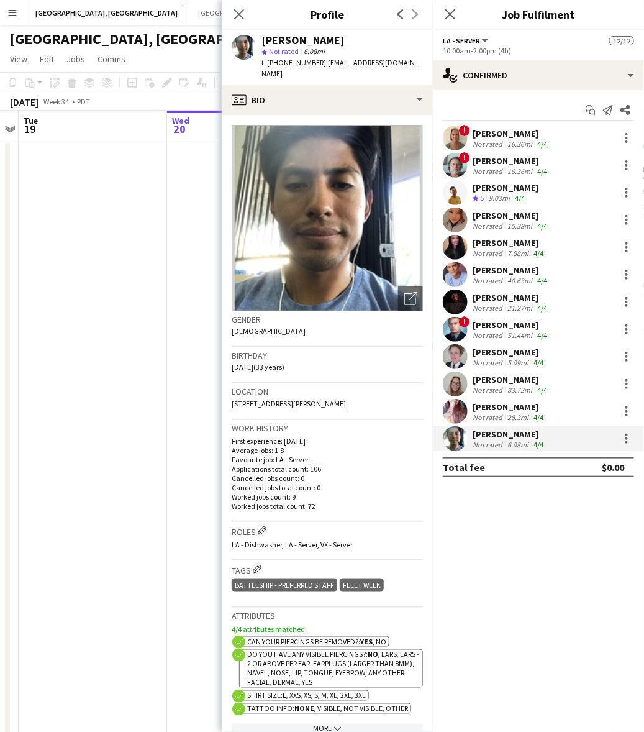
drag, startPoint x: 414, startPoint y: 63, endPoint x: 317, endPoint y: 69, distance: 97.1
click at [317, 69] on div "Jose Bustamante star Not rated 6.08mi t. +17146587592 | bustamantejj125@hotmail…" at bounding box center [327, 57] width 211 height 55
click at [525, 436] on div "Jose Bustamante" at bounding box center [509, 434] width 73 height 11
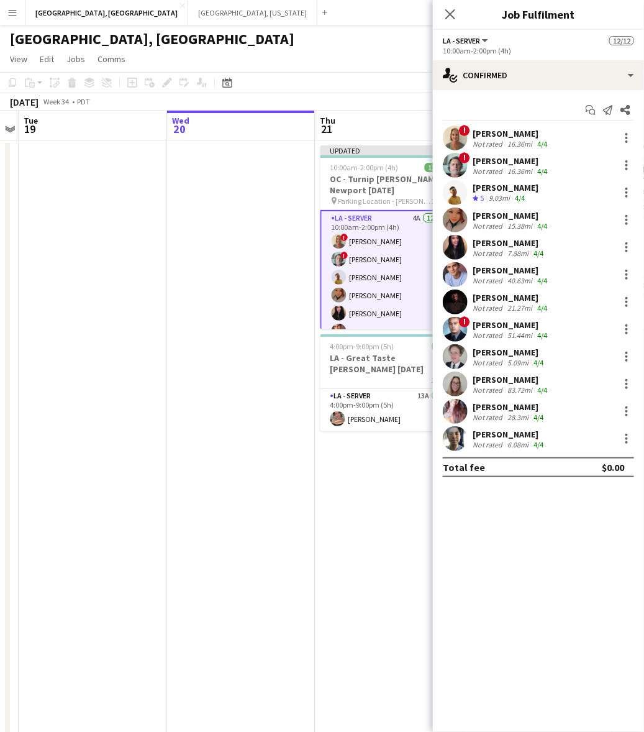
click at [525, 436] on div "Jose Bustamante" at bounding box center [509, 434] width 73 height 11
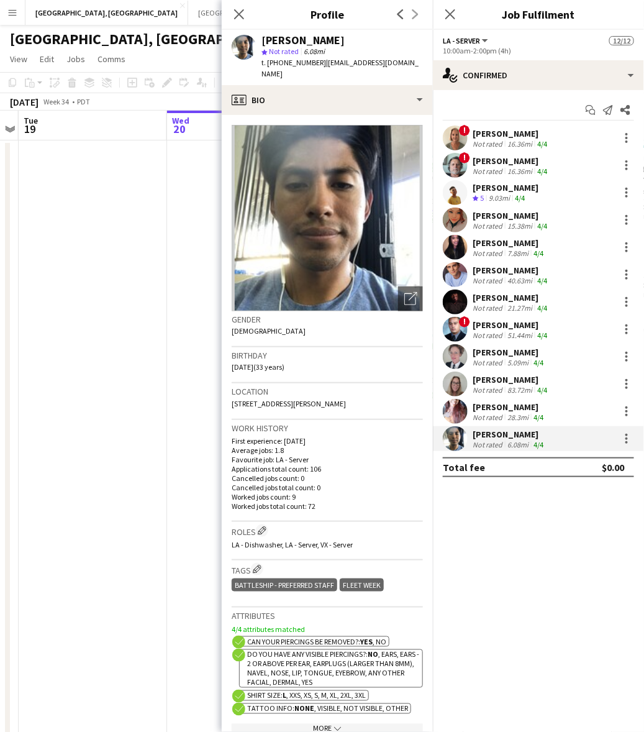
drag, startPoint x: 161, startPoint y: 389, endPoint x: 193, endPoint y: 374, distance: 34.7
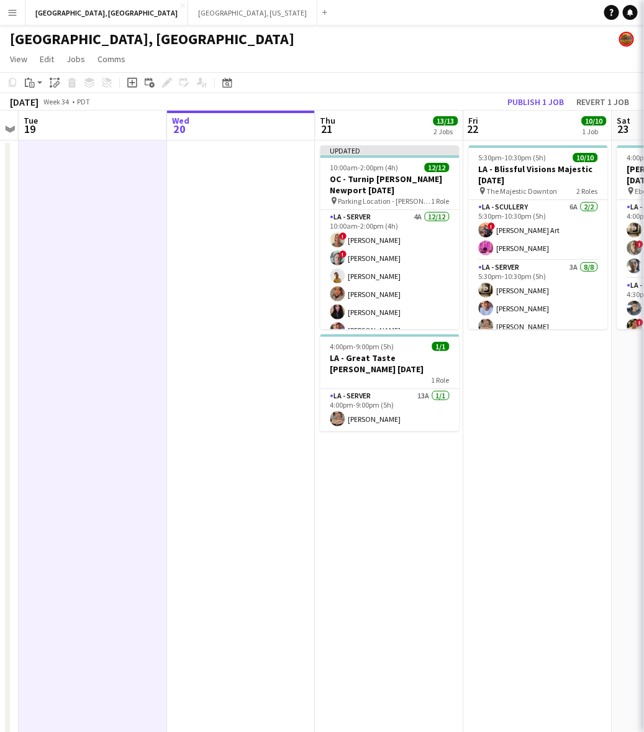
scroll to position [0, 425]
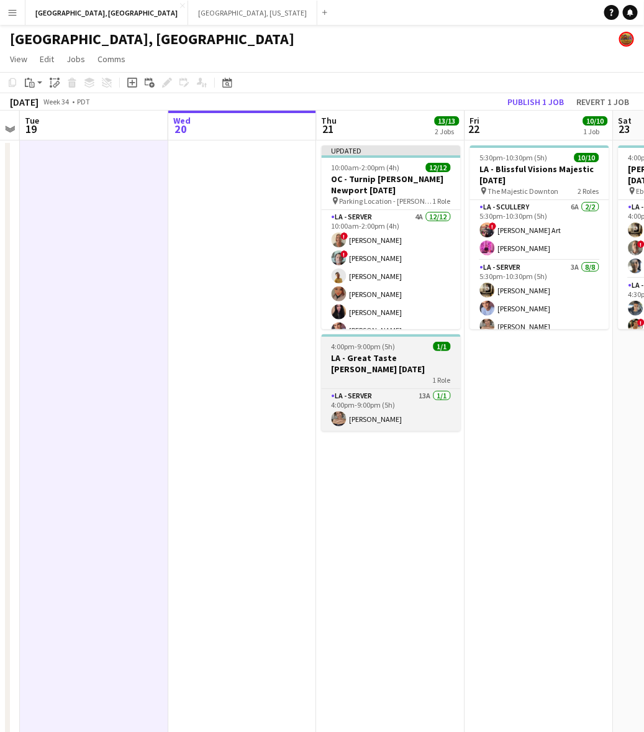
click at [381, 349] on span "4:00pm-9:00pm (5h)" at bounding box center [364, 346] width 64 height 9
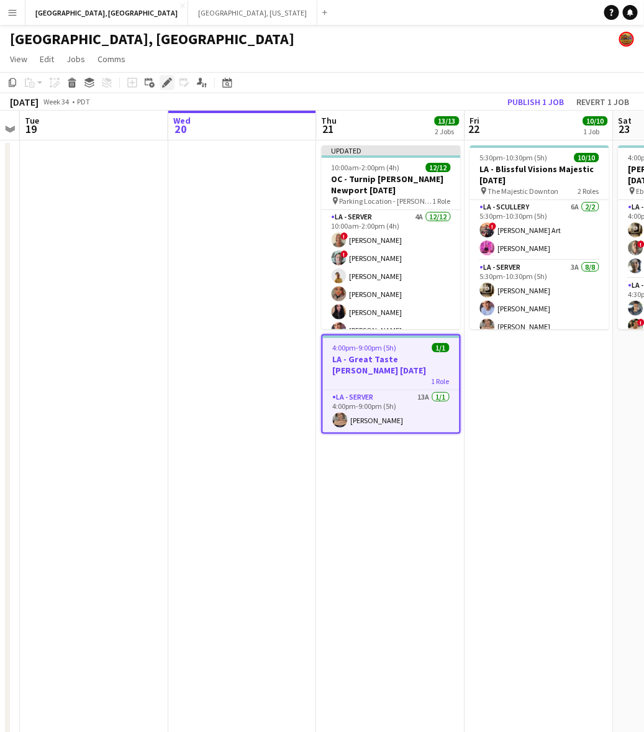
click at [162, 80] on icon "Edit" at bounding box center [167, 83] width 10 height 10
type input "**********"
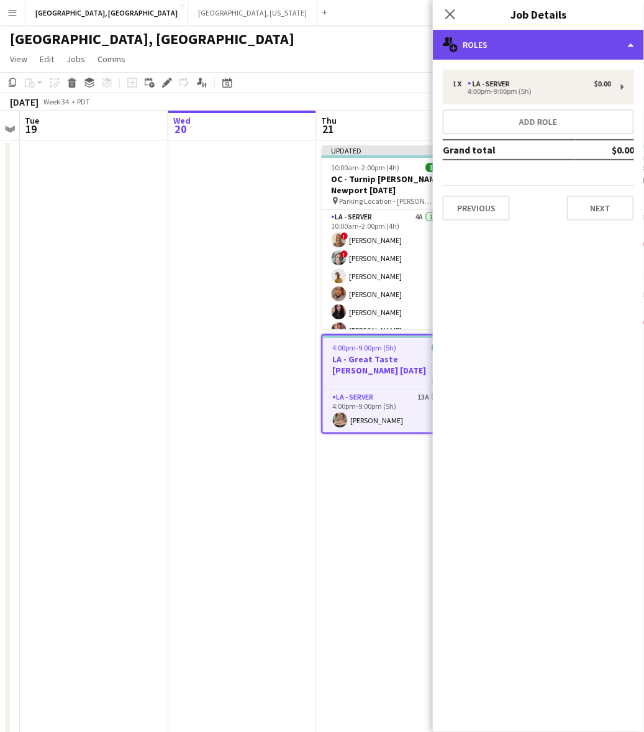
click at [501, 41] on div "multiple-users-add Roles" at bounding box center [538, 45] width 211 height 30
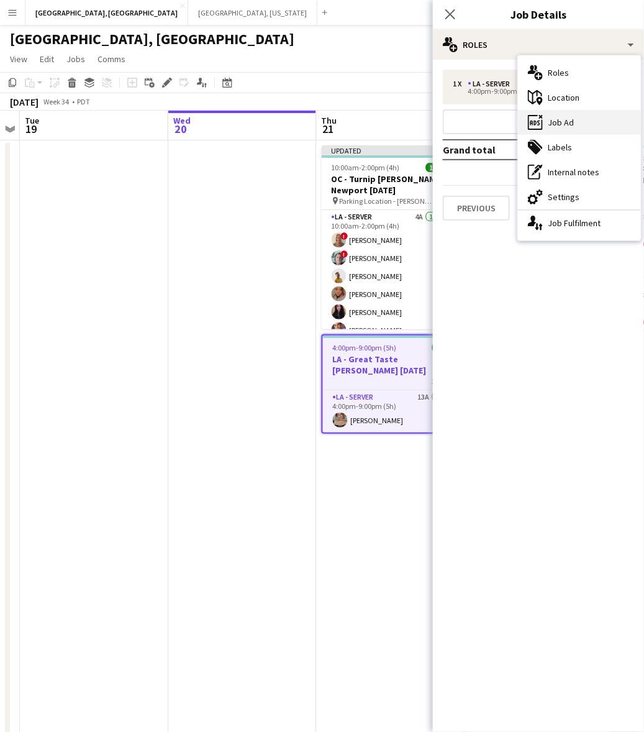
click at [557, 113] on div "ads-window Job Ad" at bounding box center [579, 122] width 123 height 25
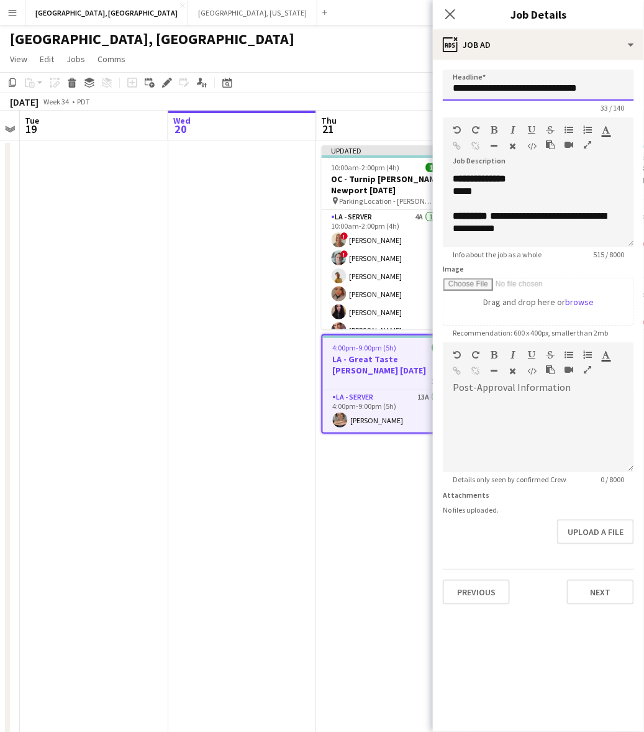
click at [498, 84] on input "**********" at bounding box center [538, 85] width 191 height 31
click at [553, 211] on span "**********" at bounding box center [531, 215] width 83 height 9
drag, startPoint x: 371, startPoint y: 409, endPoint x: 371, endPoint y: 394, distance: 14.3
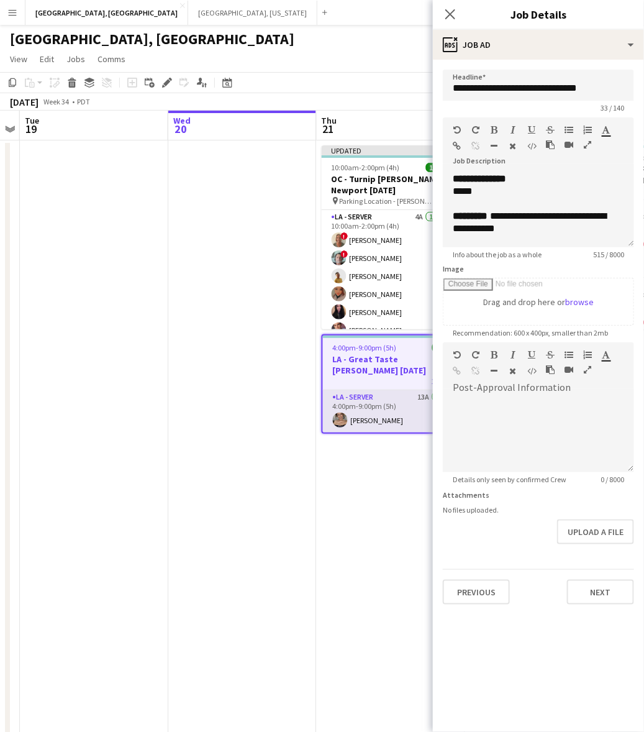
click at [371, 409] on app-card-role "LA - Server 13A 1/1 4:00pm-9:00pm (5h) Emily Hawkins" at bounding box center [391, 411] width 137 height 42
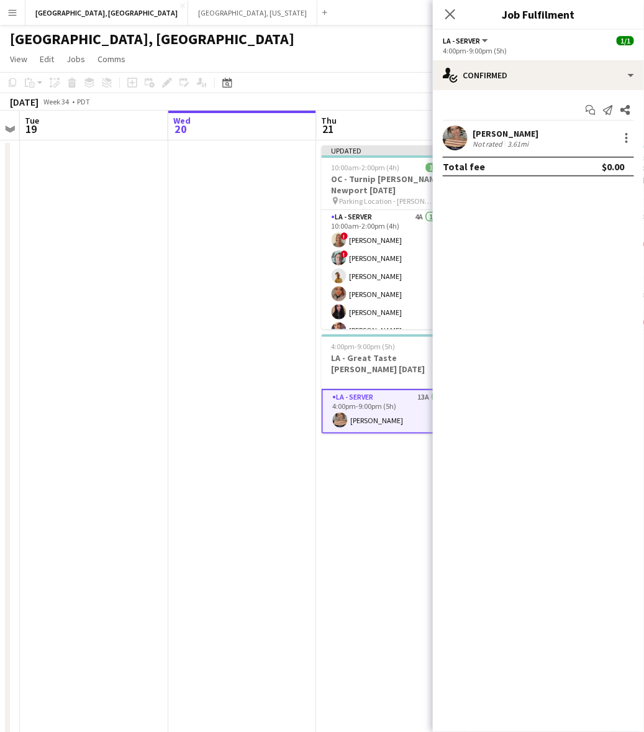
click at [466, 138] on app-user-avatar at bounding box center [455, 137] width 25 height 25
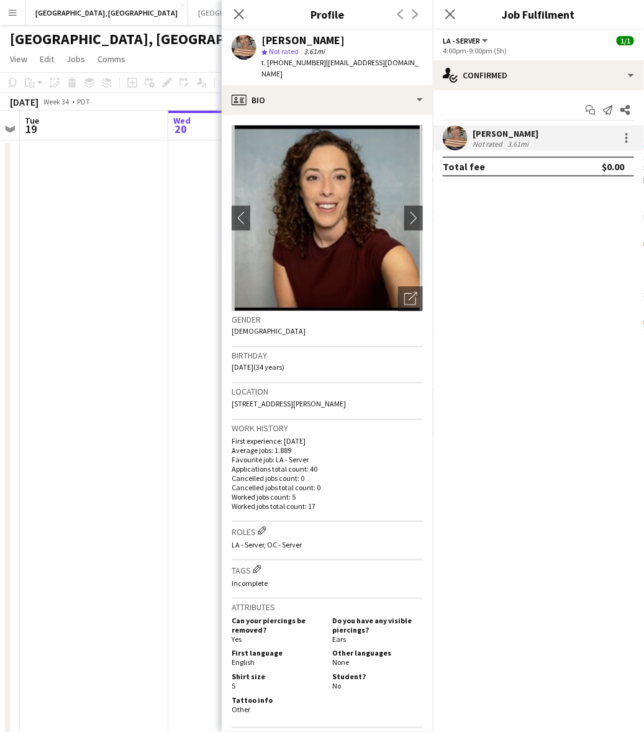
drag, startPoint x: 370, startPoint y: 68, endPoint x: 317, endPoint y: 71, distance: 52.3
click at [317, 71] on div "Emily Hawkins star Not rated 3.61mi t. +13104299439 | emilyleihawkins@gmail.com" at bounding box center [327, 57] width 211 height 55
drag, startPoint x: 180, startPoint y: 284, endPoint x: 203, endPoint y: 256, distance: 36.7
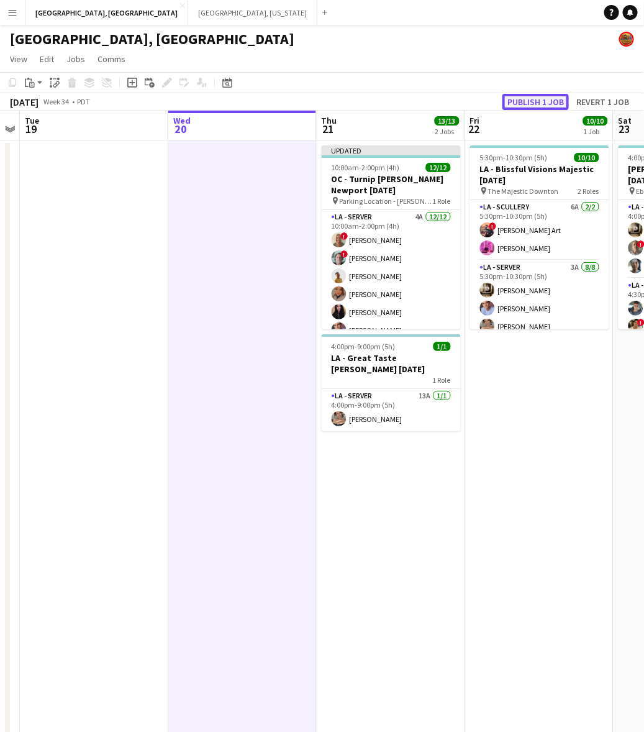
click at [540, 103] on button "Publish 1 job" at bounding box center [535, 102] width 66 height 16
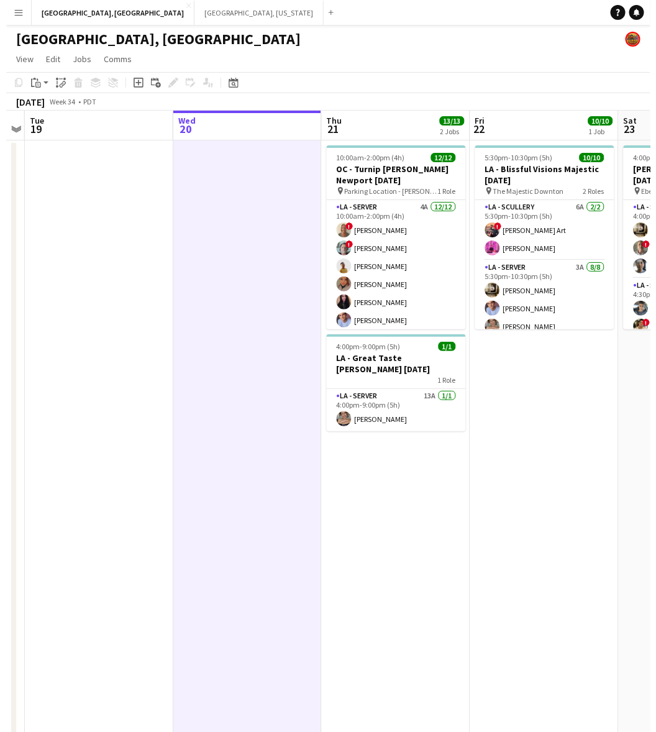
scroll to position [0, 442]
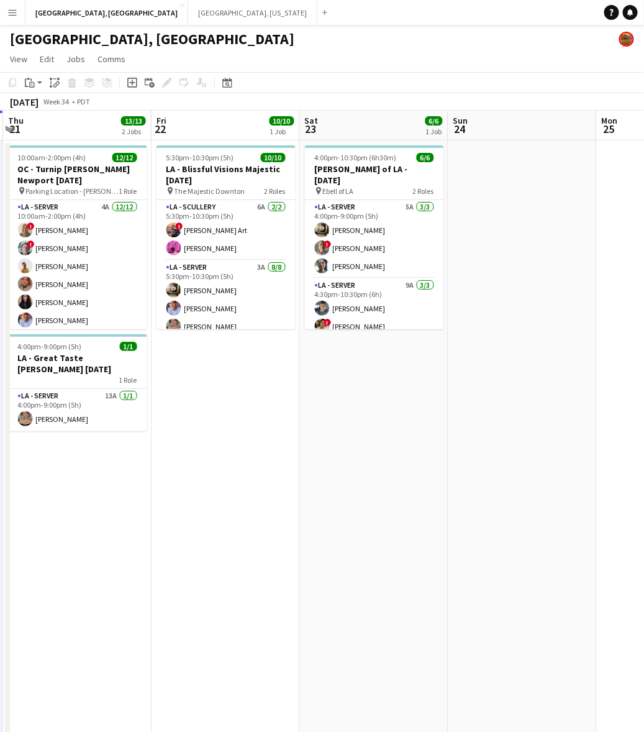
drag, startPoint x: 475, startPoint y: 488, endPoint x: 186, endPoint y: 547, distance: 294.8
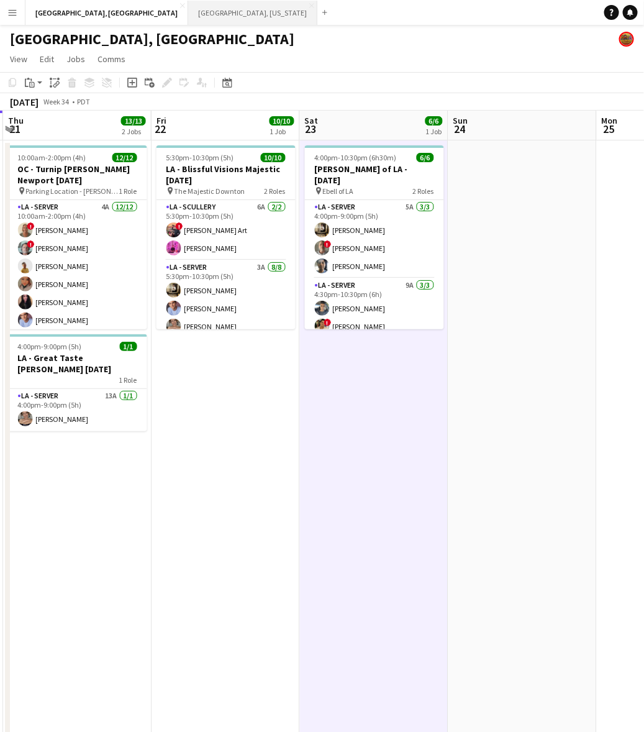
click at [188, 23] on button "Nashville, Tennessee Close" at bounding box center [252, 13] width 129 height 24
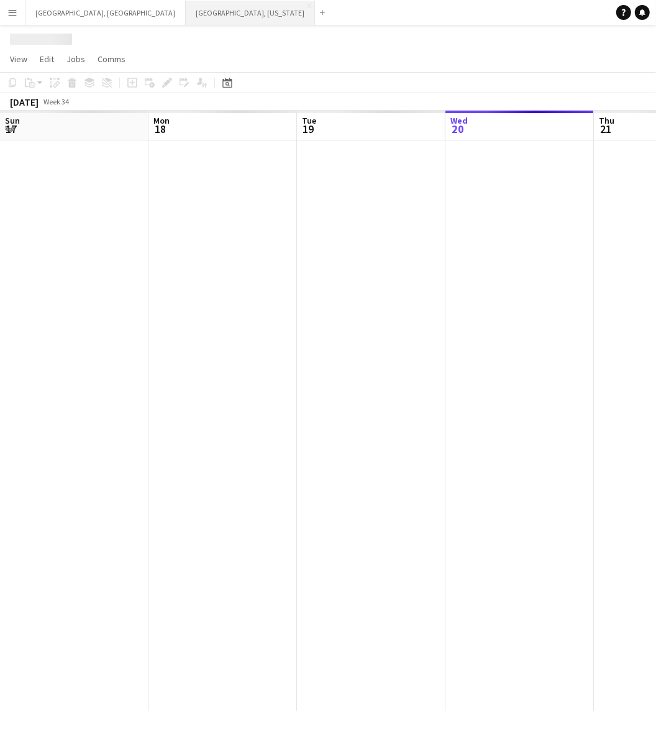
scroll to position [0, 296]
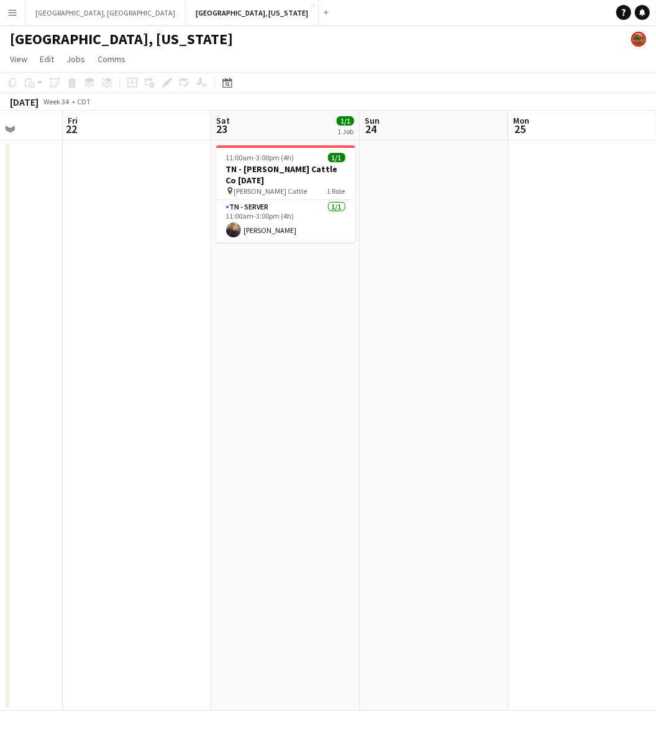
drag, startPoint x: 464, startPoint y: 447, endPoint x: 90, endPoint y: 607, distance: 406.6
click at [94, 609] on app-calendar-viewport "Tue 19 Wed 20 Thu 21 Fri 22 Sat 23 1/1 1 Job Sun 24 Mon 25 Tue 26 Wed 27 Thu 28…" at bounding box center [328, 411] width 656 height 600
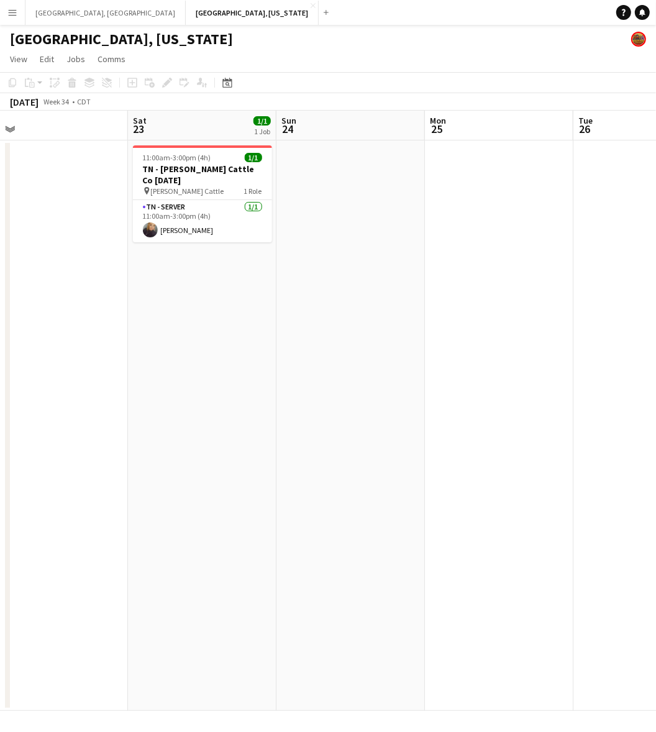
drag, startPoint x: 371, startPoint y: 422, endPoint x: 332, endPoint y: 432, distance: 39.8
click at [333, 432] on app-calendar-viewport "Tue 19 Wed 20 Thu 21 Fri 22 Sat 23 1/1 1 Job Sun 24 Mon 25 Tue 26 Wed 27 Thu 28…" at bounding box center [328, 411] width 656 height 600
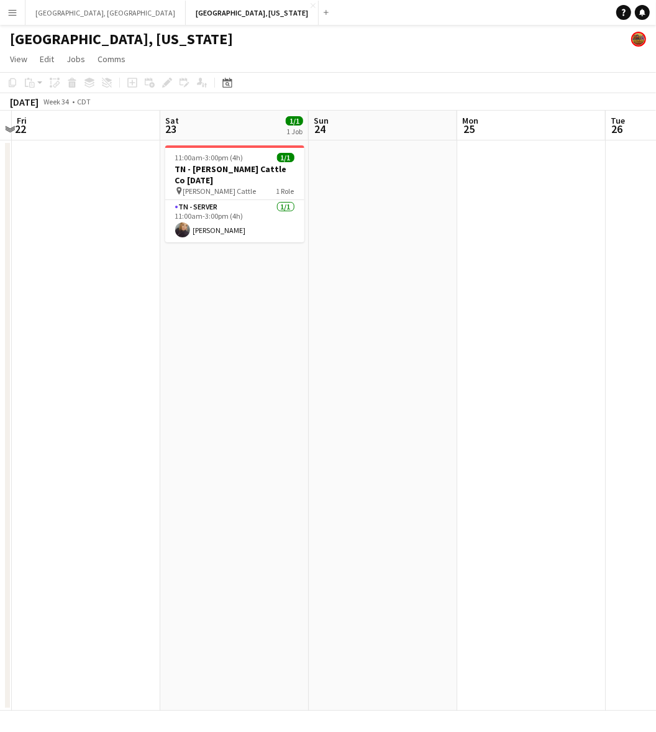
scroll to position [0, 414]
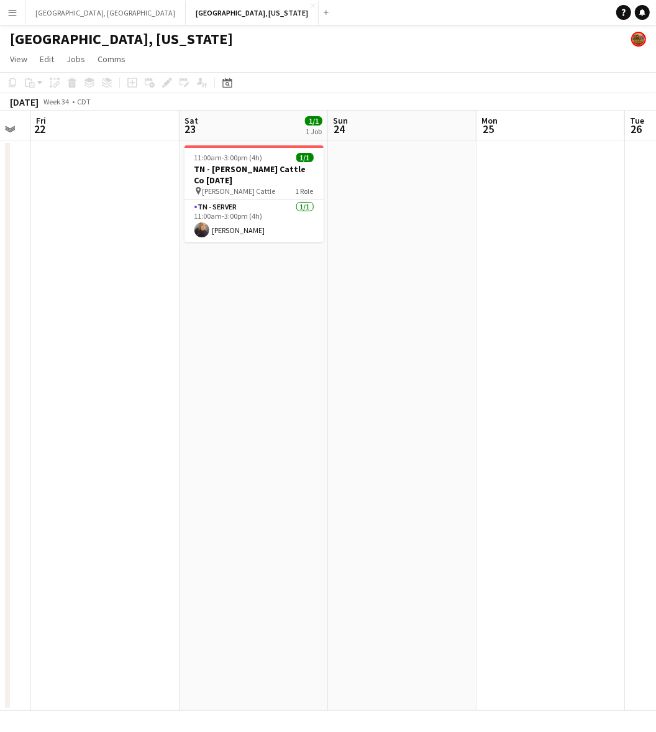
drag, startPoint x: 296, startPoint y: 374, endPoint x: 367, endPoint y: 351, distance: 74.4
click at [367, 351] on app-calendar-viewport "Tue 19 Wed 20 Thu 21 Fri 22 Sat 23 1/1 1 Job Sun 24 Mon 25 Tue 26 Wed 27 Thu 28…" at bounding box center [328, 411] width 656 height 600
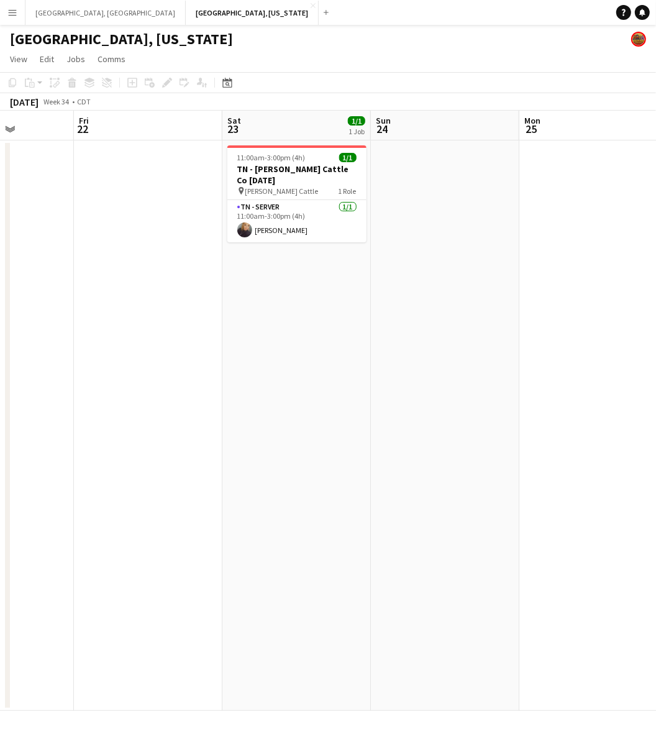
drag, startPoint x: 173, startPoint y: 270, endPoint x: 386, endPoint y: 219, distance: 219.6
click at [386, 219] on app-calendar-viewport "Tue 19 Wed 20 Thu 21 Fri 22 Sat 23 1/1 1 Job Sun 24 Mon 25 Tue 26 Wed 27 Thu 28…" at bounding box center [328, 411] width 656 height 600
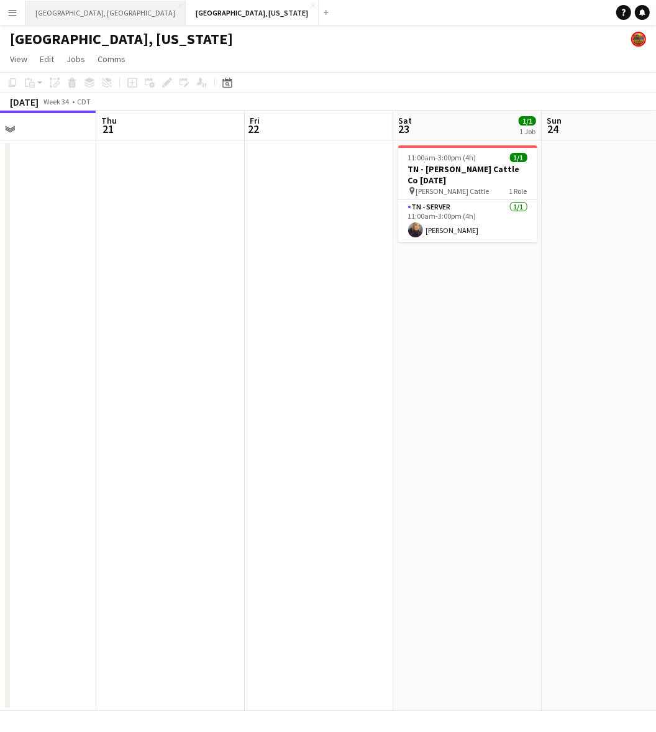
click at [47, 19] on button "Los Angeles, CA Close" at bounding box center [105, 13] width 160 height 24
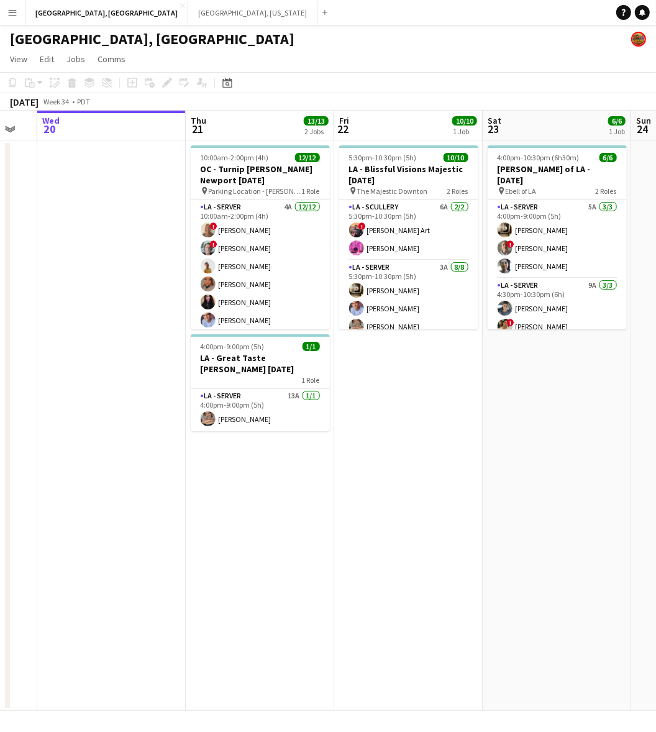
scroll to position [0, 399]
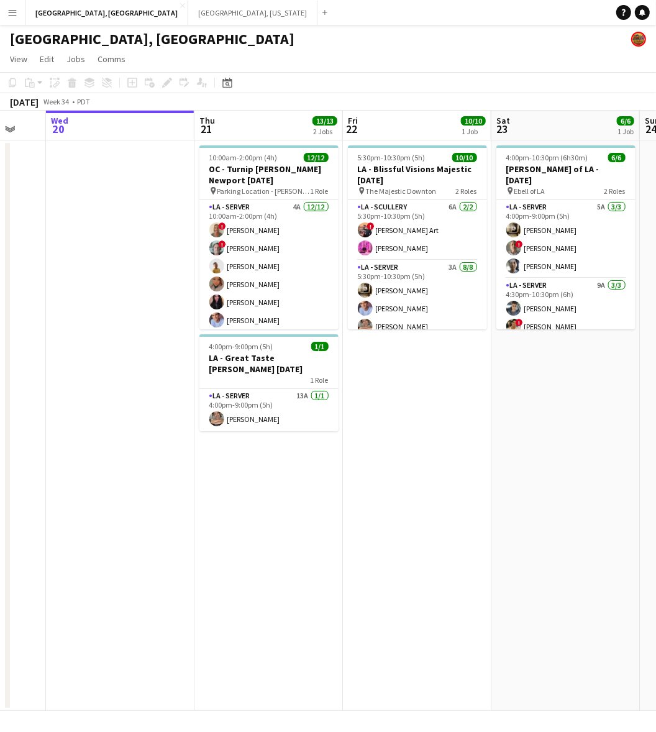
drag, startPoint x: 576, startPoint y: 450, endPoint x: 190, endPoint y: 556, distance: 400.5
click at [190, 556] on app-calendar-viewport "Sun 17 Mon 18 Tue 19 Wed 20 Thu 21 13/13 2 Jobs Fri 22 10/10 1 Job Sat 23 6/6 1…" at bounding box center [328, 411] width 656 height 600
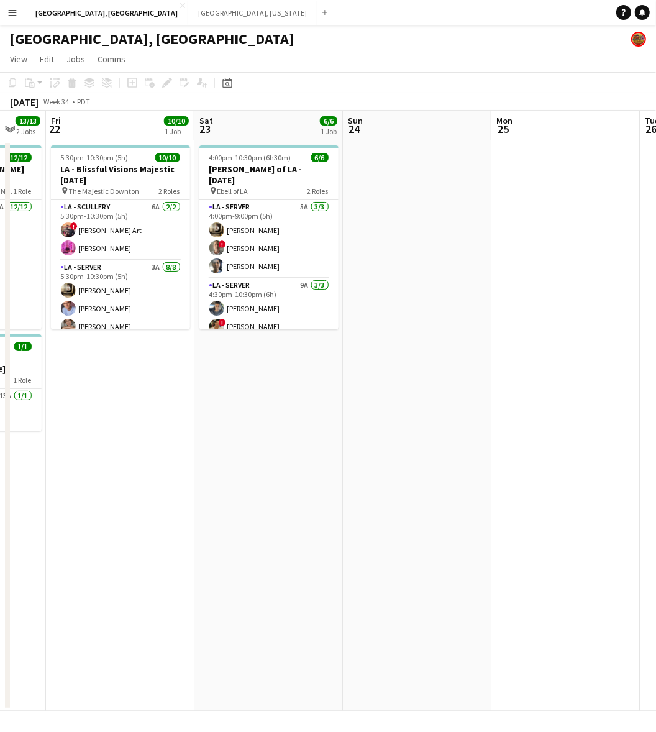
drag, startPoint x: 293, startPoint y: 161, endPoint x: 258, endPoint y: 143, distance: 39.2
click at [293, 161] on div "4:00pm-10:30pm (6h30m) 6/6" at bounding box center [268, 157] width 139 height 9
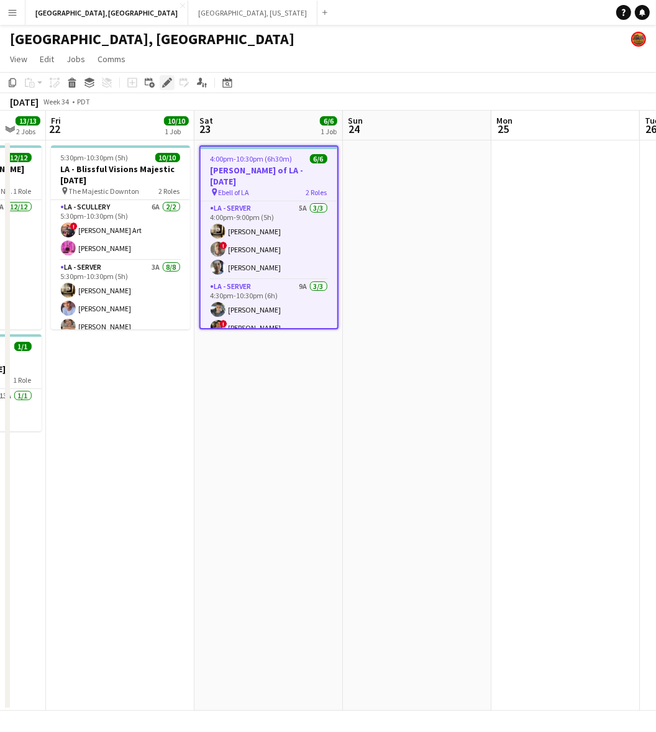
click at [162, 87] on icon "Edit" at bounding box center [167, 83] width 10 height 10
type input "**********"
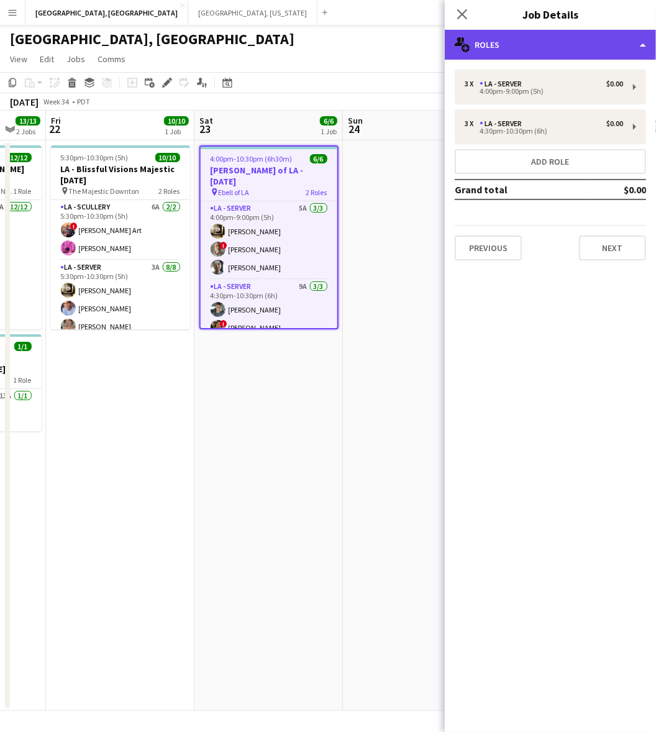
click at [548, 52] on div "multiple-users-add Roles" at bounding box center [550, 45] width 211 height 30
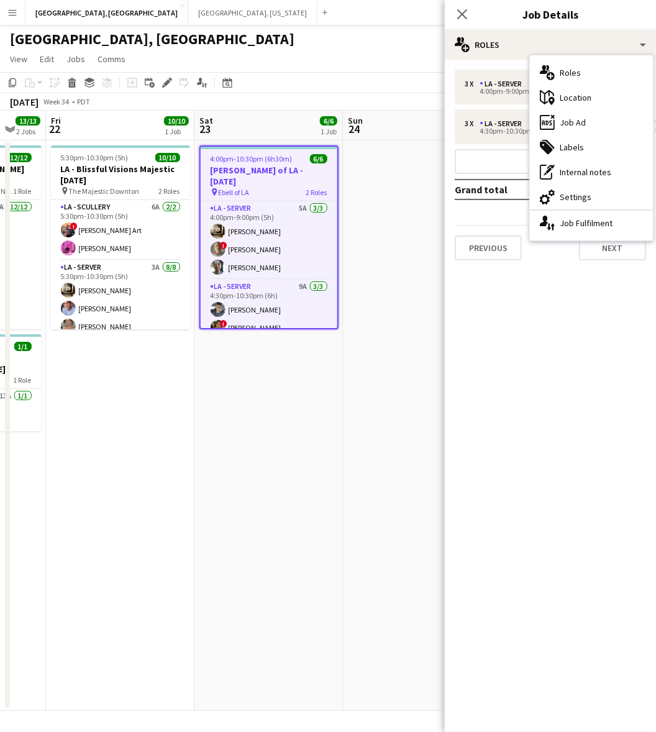
click at [573, 109] on div "maps-pin-1 Location" at bounding box center [591, 97] width 123 height 25
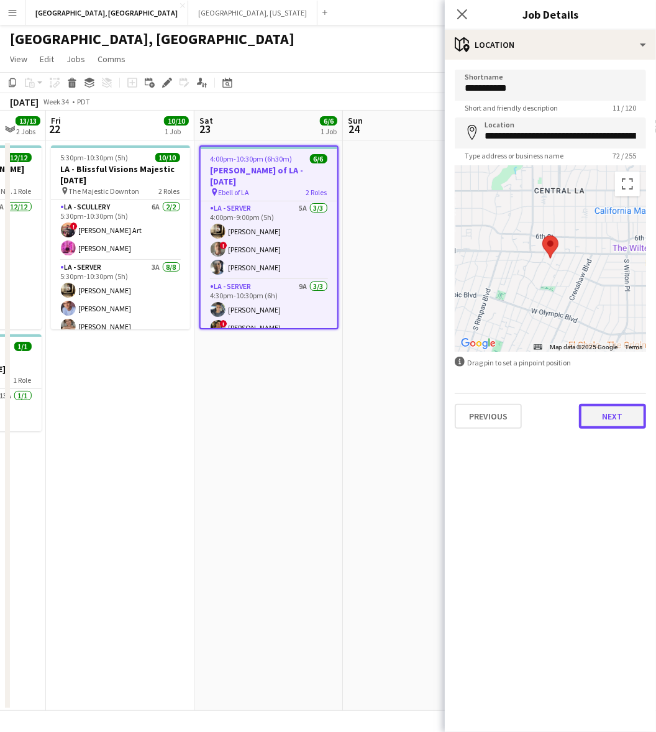
click at [616, 416] on button "Next" at bounding box center [612, 416] width 67 height 25
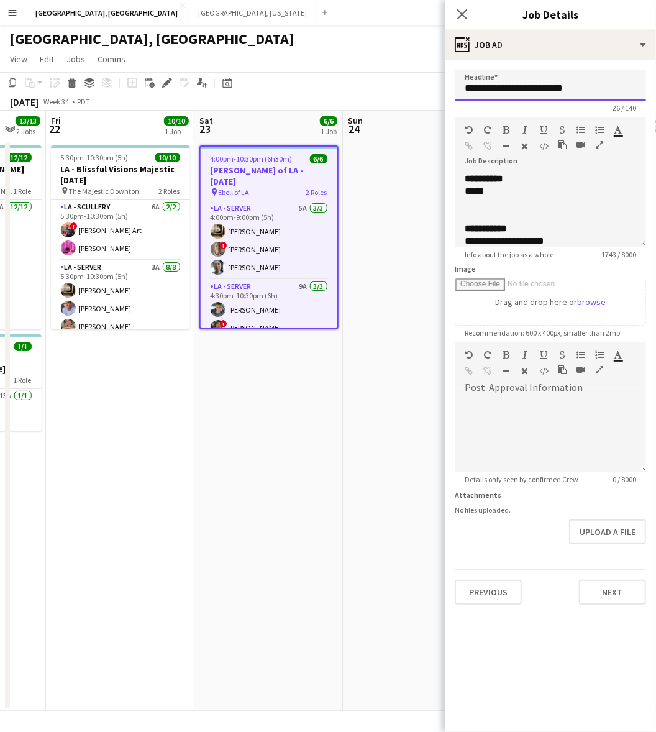
click at [514, 91] on input "**********" at bounding box center [550, 85] width 191 height 31
click at [560, 202] on div at bounding box center [550, 204] width 171 height 12
click at [318, 188] on span "2 Roles" at bounding box center [316, 192] width 21 height 9
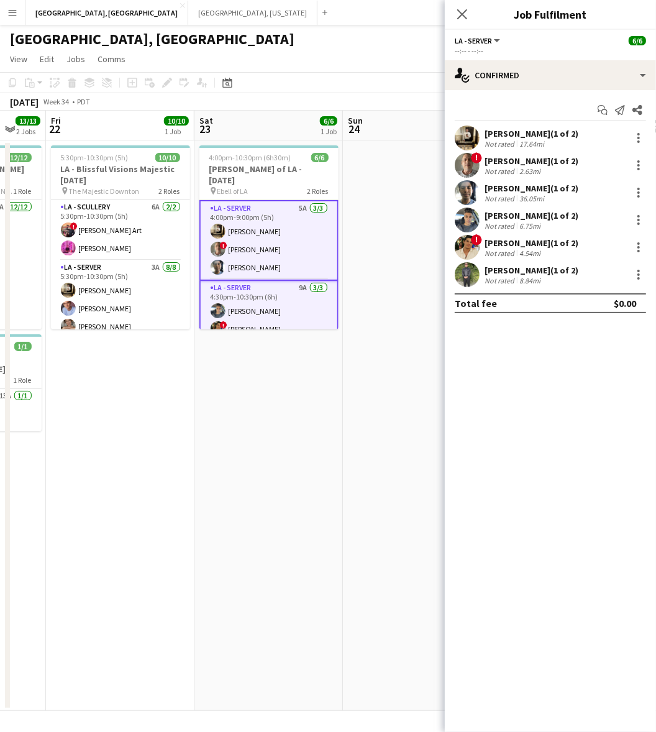
click at [514, 139] on div "Not rated" at bounding box center [500, 143] width 32 height 9
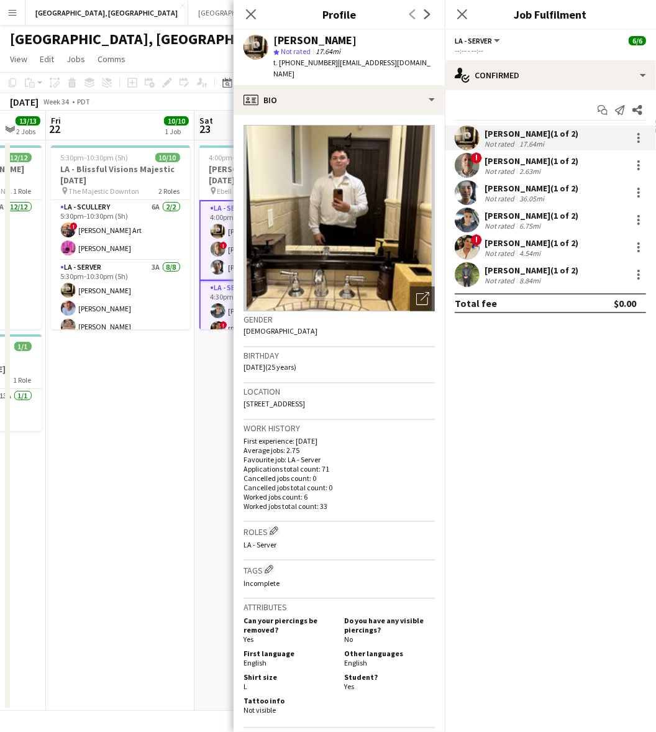
drag, startPoint x: 418, startPoint y: 61, endPoint x: 329, endPoint y: 65, distance: 88.9
click at [329, 65] on div "Jordan Silva star Not rated 17.64mi t. +18184039497 | jordansilvaa7@gmail.com" at bounding box center [339, 57] width 211 height 55
click at [525, 158] on div "Armando Casanas (1 of 2)" at bounding box center [531, 160] width 94 height 11
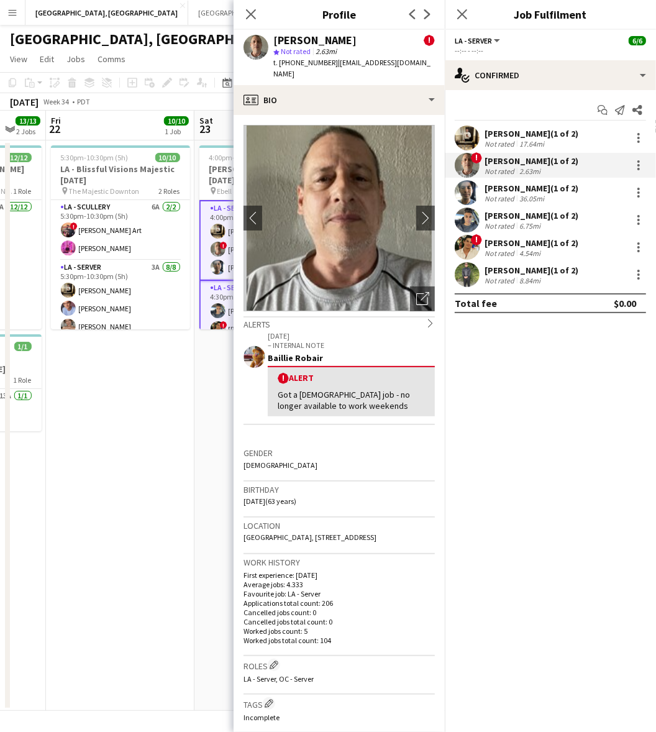
drag, startPoint x: 405, startPoint y: 66, endPoint x: 329, endPoint y: 63, distance: 75.8
click at [329, 63] on div "Armando Casanas ! star Not rated 2.63mi t. +12134367722 | luckyinart@gmail.com" at bounding box center [339, 57] width 211 height 55
drag, startPoint x: 500, startPoint y: 185, endPoint x: 476, endPoint y: 147, distance: 45.2
click at [500, 185] on div "Jose Bustamante (1 of 2)" at bounding box center [531, 188] width 94 height 11
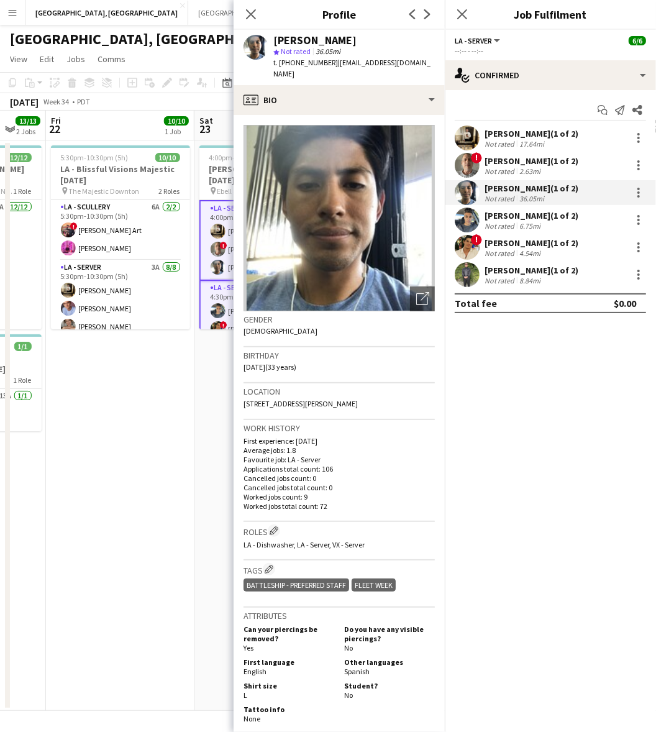
drag, startPoint x: 425, startPoint y: 62, endPoint x: 247, endPoint y: 85, distance: 180.4
click at [329, 63] on span "| bustamantejj125@hotmail.com" at bounding box center [351, 68] width 157 height 20
click at [520, 207] on div "Roger Sands (1 of 2) Not rated 6.75mi" at bounding box center [550, 219] width 211 height 25
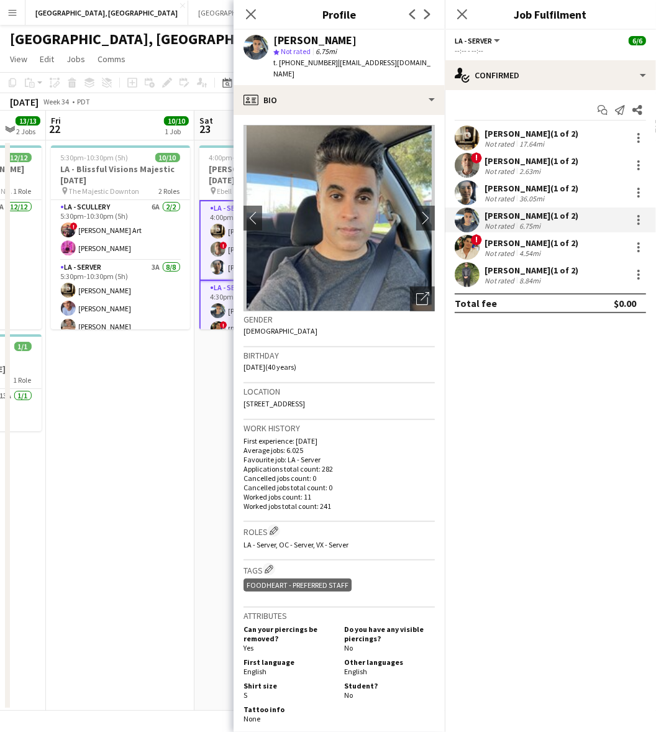
drag, startPoint x: 410, startPoint y: 60, endPoint x: 329, endPoint y: 66, distance: 81.0
click at [329, 66] on div "Roger Sands star Not rated 6.75mi t. +17035052640 | rogersands1@gmail.com" at bounding box center [339, 57] width 211 height 55
drag, startPoint x: 496, startPoint y: 246, endPoint x: 496, endPoint y: 239, distance: 6.8
click at [497, 246] on div "Edgar Colio (1 of 2)" at bounding box center [531, 242] width 94 height 11
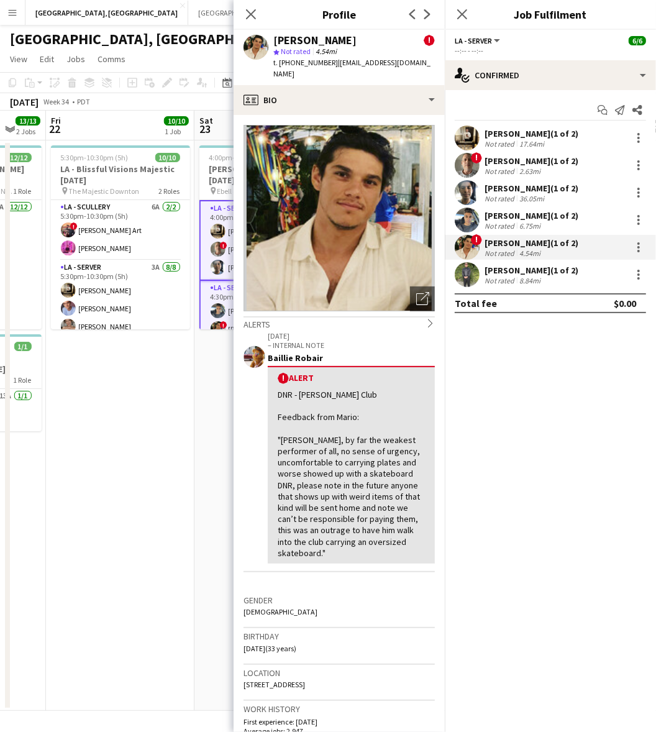
drag, startPoint x: 405, startPoint y: 62, endPoint x: 329, endPoint y: 59, distance: 75.8
click at [329, 59] on span "| ed.colio1992@gmail.com" at bounding box center [351, 68] width 157 height 20
drag, startPoint x: 514, startPoint y: 271, endPoint x: 489, endPoint y: 224, distance: 53.6
click at [514, 271] on div "Michael Federici (1 of 2)" at bounding box center [531, 270] width 94 height 11
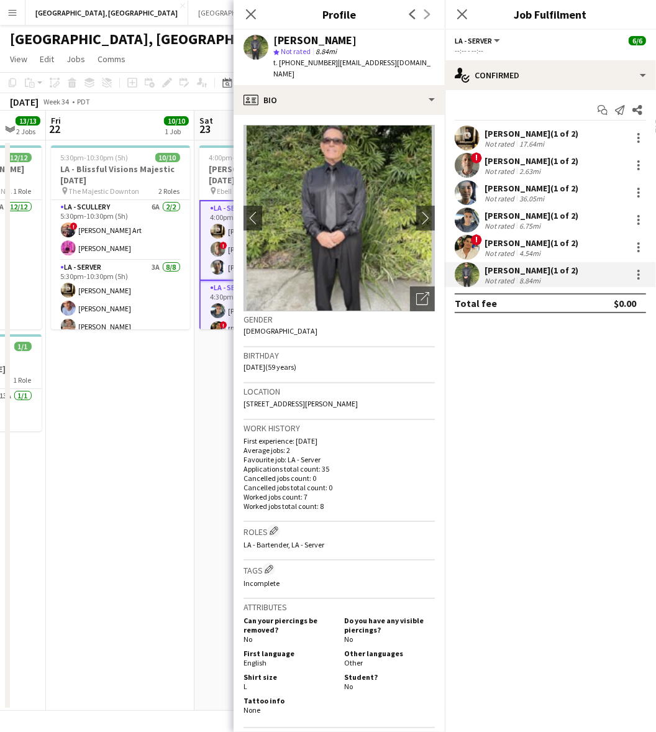
drag, startPoint x: 411, startPoint y: 66, endPoint x: 330, endPoint y: 65, distance: 80.1
click at [330, 65] on div "Michael Federici star Not rated 8.84mi t. +13108040567 | michaelf737@gmail.com" at bounding box center [339, 57] width 211 height 55
drag, startPoint x: 194, startPoint y: 388, endPoint x: 194, endPoint y: 371, distance: 17.4
click at [194, 386] on app-date-cell "4:00pm-10:30pm (6h30m) 6/6 LA - Ebell of LA - 8.23.25 pin Ebell of LA 2 Roles L…" at bounding box center [268, 425] width 148 height 570
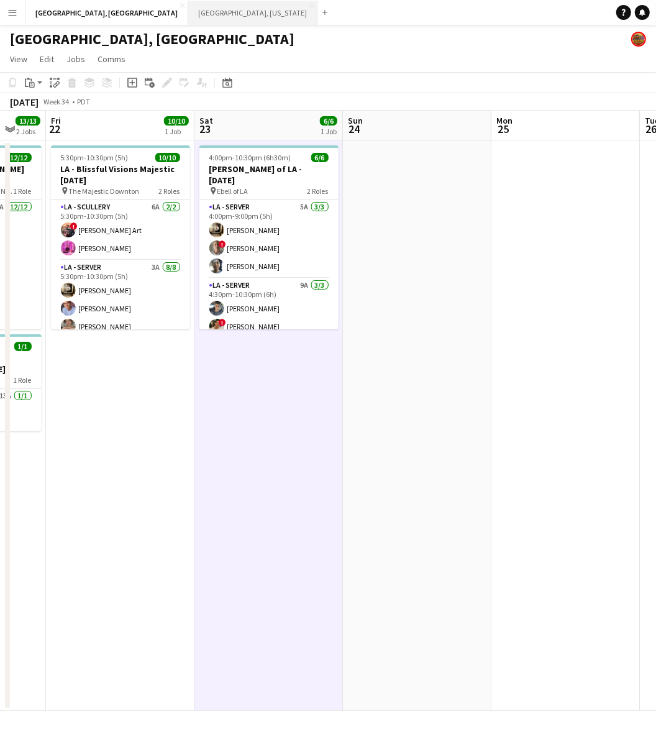
click at [188, 8] on button "Nashville, Tennessee Close" at bounding box center [252, 13] width 129 height 24
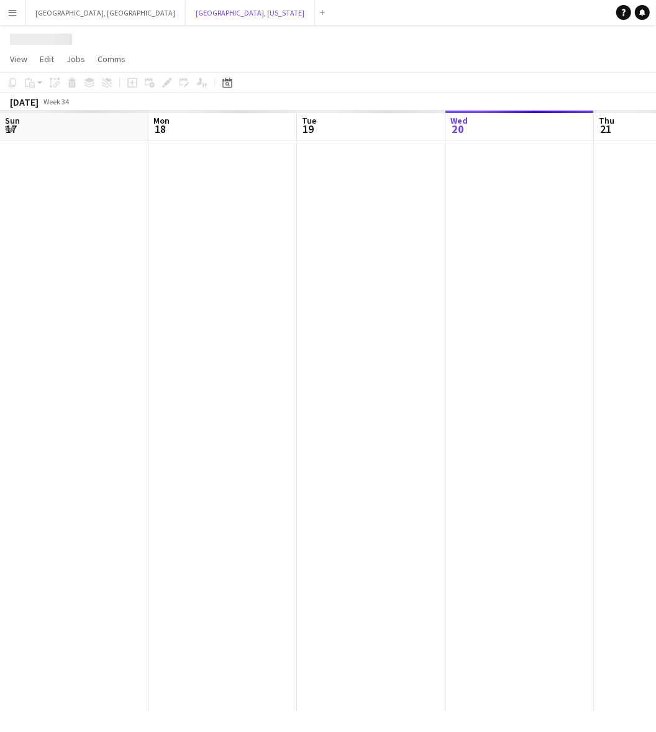
scroll to position [0, 296]
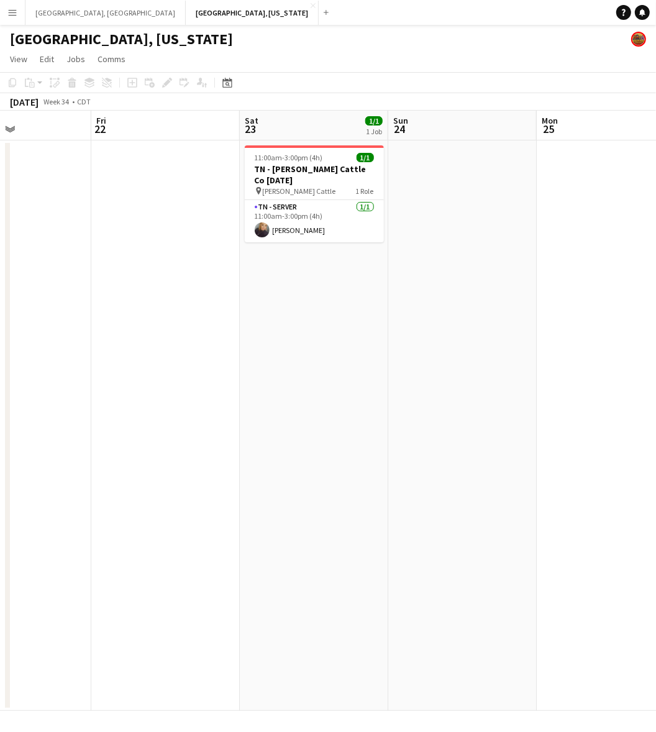
drag, startPoint x: 537, startPoint y: 242, endPoint x: 199, endPoint y: 286, distance: 341.4
click at [184, 324] on app-calendar-viewport "Tue 19 Wed 20 Thu 21 Fri 22 Sat 23 1/1 1 Job Sun 24 Mon 25 Tue 26 Wed 27 Thu 28…" at bounding box center [328, 411] width 656 height 600
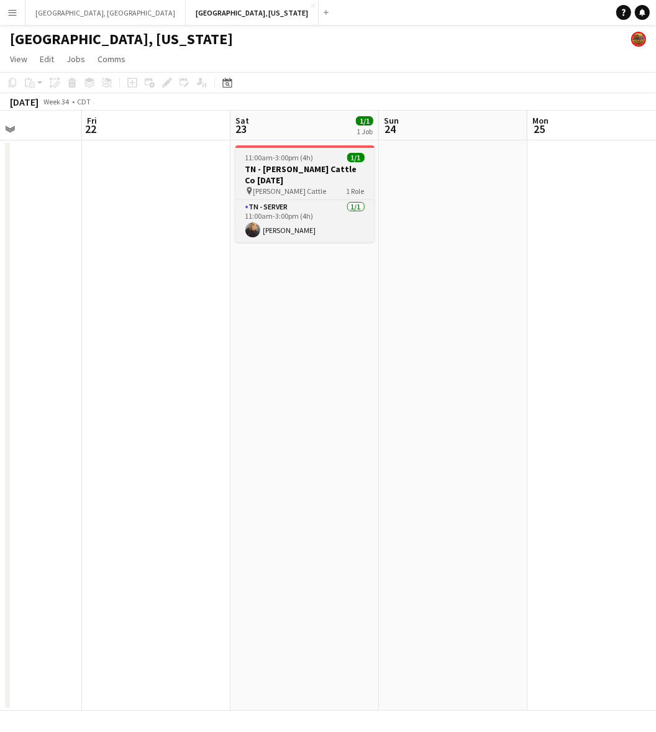
click at [293, 163] on h3 "TN - Semler Cattle Co 8.23.25" at bounding box center [304, 174] width 139 height 22
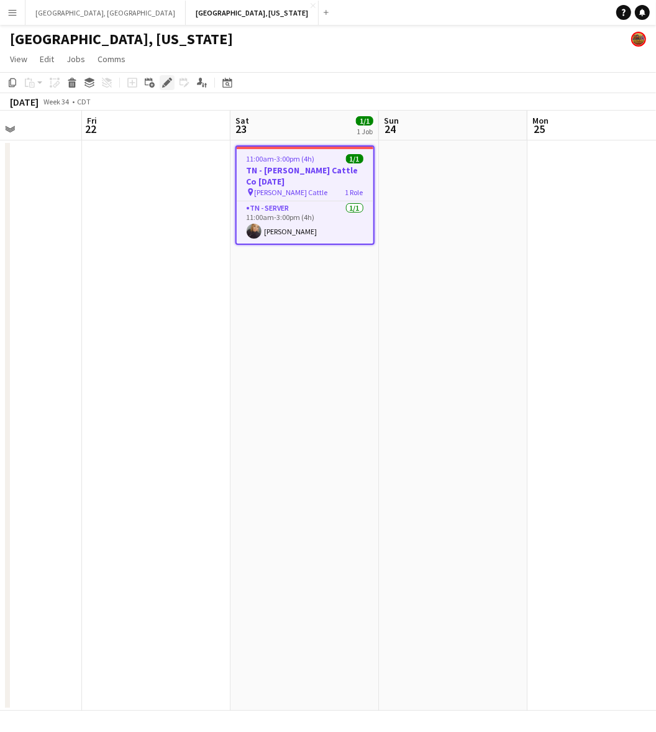
click at [171, 81] on div "Edit" at bounding box center [167, 82] width 15 height 15
type input "**********"
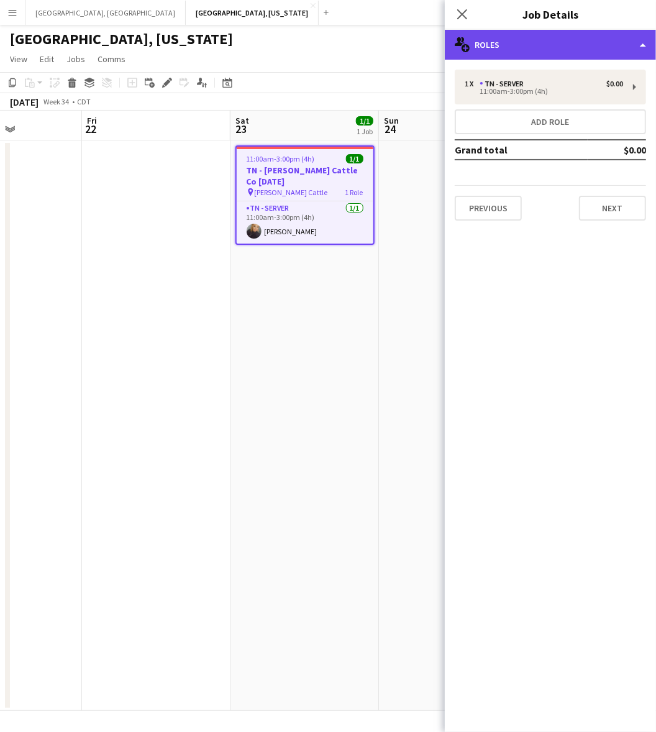
click at [488, 53] on div "multiple-users-add Roles" at bounding box center [550, 45] width 211 height 30
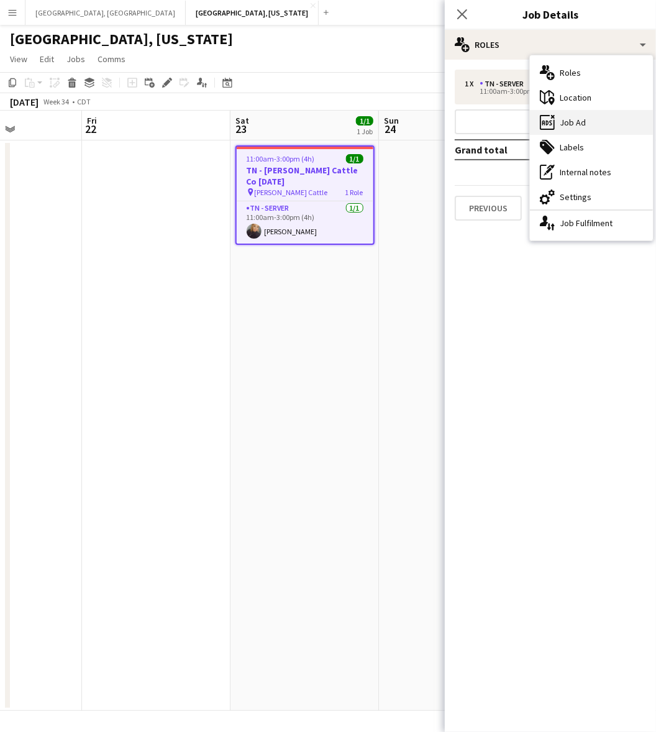
click at [565, 120] on div "ads-window Job Ad" at bounding box center [591, 122] width 123 height 25
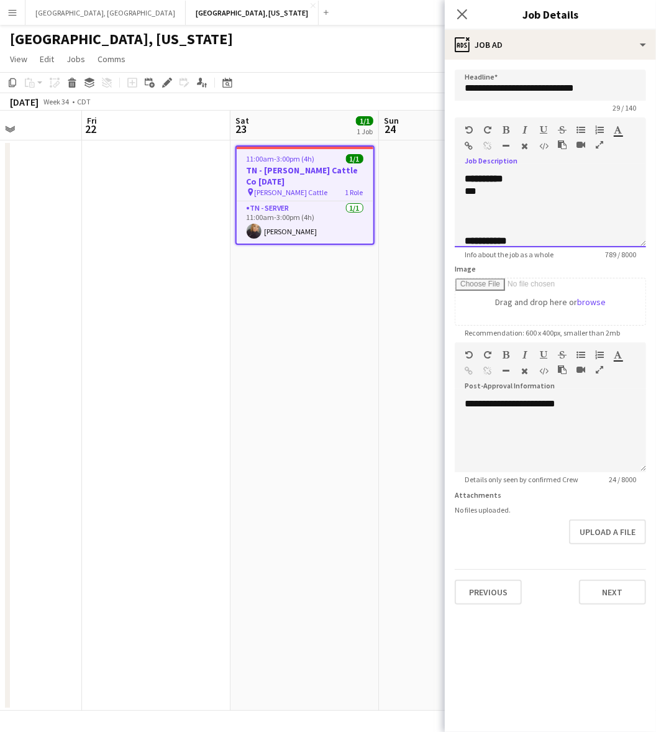
drag, startPoint x: 484, startPoint y: 194, endPoint x: 443, endPoint y: 194, distance: 41.6
click at [443, 194] on body "Menu Boards Boards Boards All jobs Status Workforce Workforce My Workforce Recr…" at bounding box center [328, 366] width 656 height 732
click at [537, 84] on input "**********" at bounding box center [550, 85] width 191 height 31
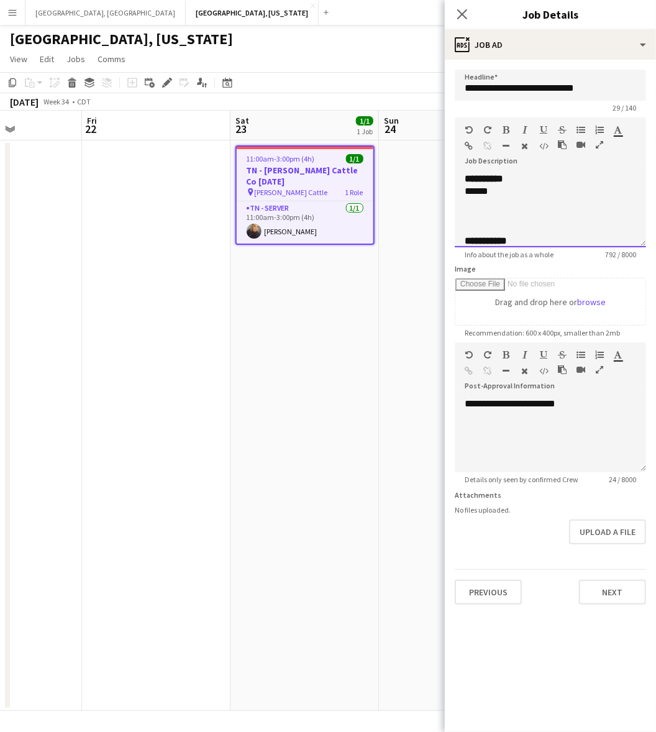
click at [534, 182] on div "**********" at bounding box center [550, 210] width 191 height 75
click at [288, 219] on app-card-role "TN - Server 1/1 11:00am-3:00pm (4h) Sloane Drinkwater" at bounding box center [305, 222] width 137 height 42
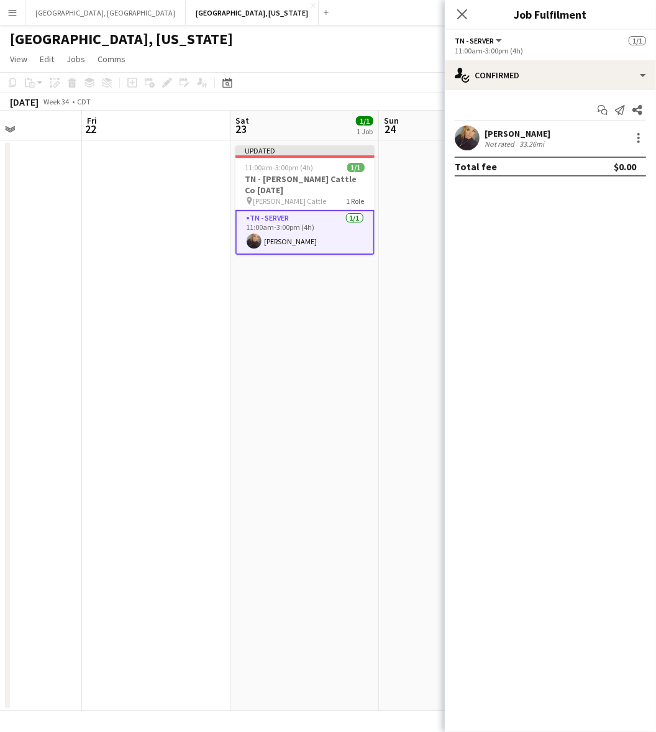
drag, startPoint x: 486, startPoint y: 137, endPoint x: 503, endPoint y: 142, distance: 17.5
click at [486, 137] on div "Sloane Drinkwater" at bounding box center [517, 133] width 66 height 11
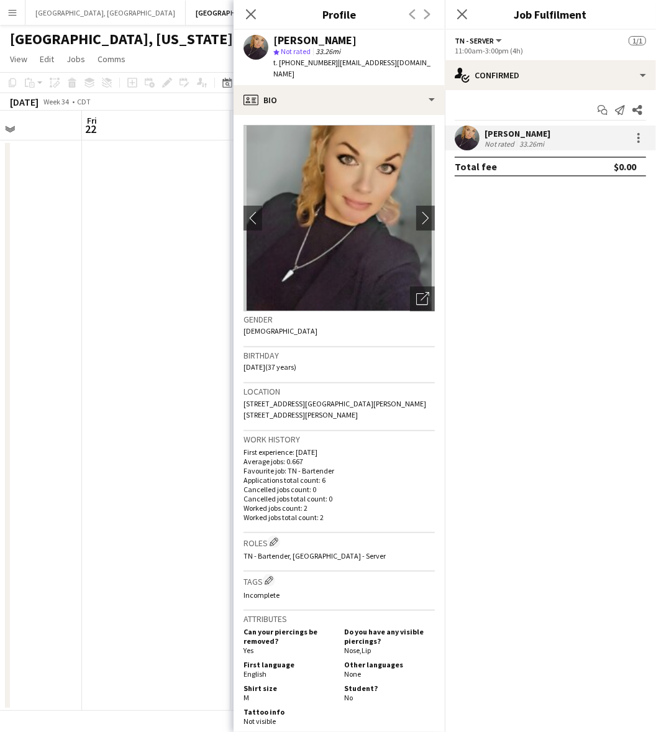
drag, startPoint x: 412, startPoint y: 63, endPoint x: 329, endPoint y: 63, distance: 82.6
click at [329, 63] on div "Sloane Drinkwater star Not rated 33.26mi t. +16293218188 | savagedrinks7@gmail.…" at bounding box center [339, 57] width 211 height 55
drag, startPoint x: 174, startPoint y: 203, endPoint x: 158, endPoint y: 202, distance: 15.5
click at [174, 203] on app-date-cell at bounding box center [156, 425] width 148 height 570
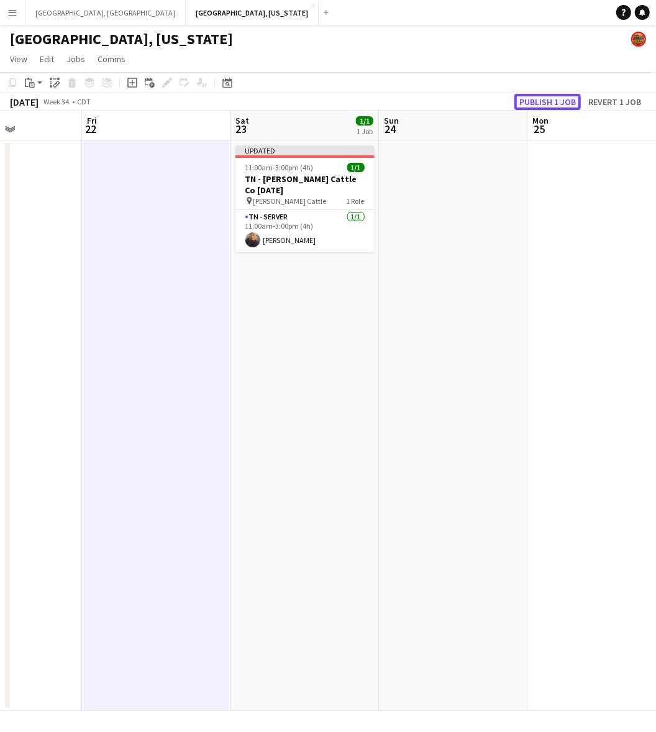
click at [570, 98] on button "Publish 1 job" at bounding box center [547, 102] width 66 height 16
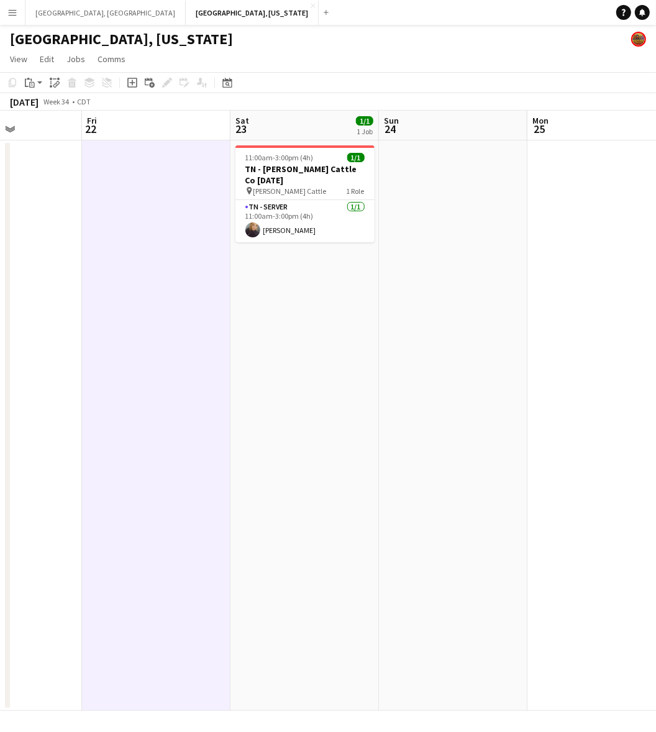
click at [451, 56] on app-page-menu "View Day view expanded Day view collapsed Month view Date picker Jump to today …" at bounding box center [328, 60] width 656 height 24
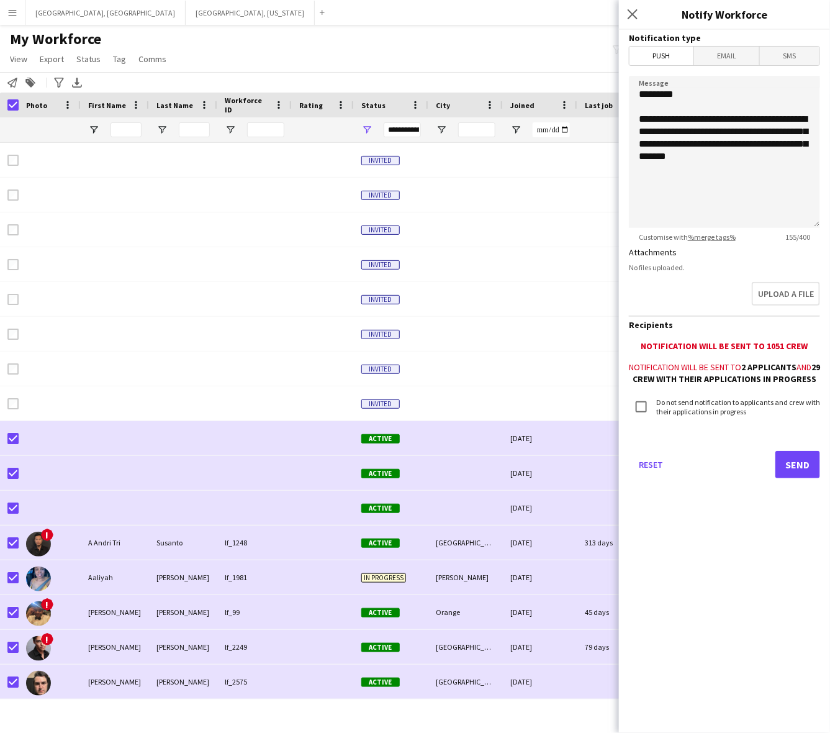
click at [250, 43] on div "My Workforce View Views Default view New view Update view Delete view Edit name…" at bounding box center [415, 51] width 830 height 42
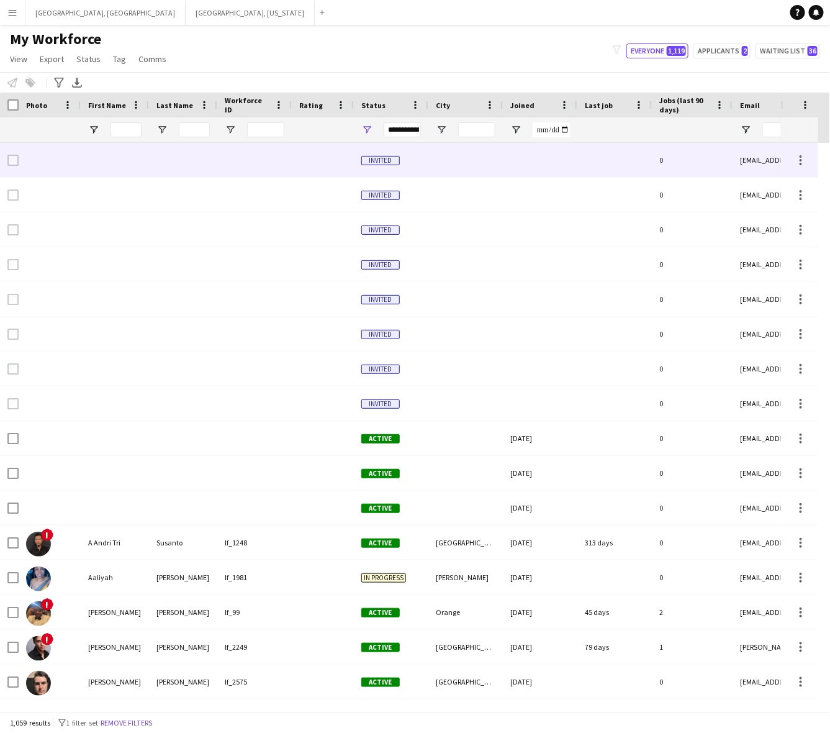
click at [427, 158] on div "Invited" at bounding box center [391, 160] width 75 height 34
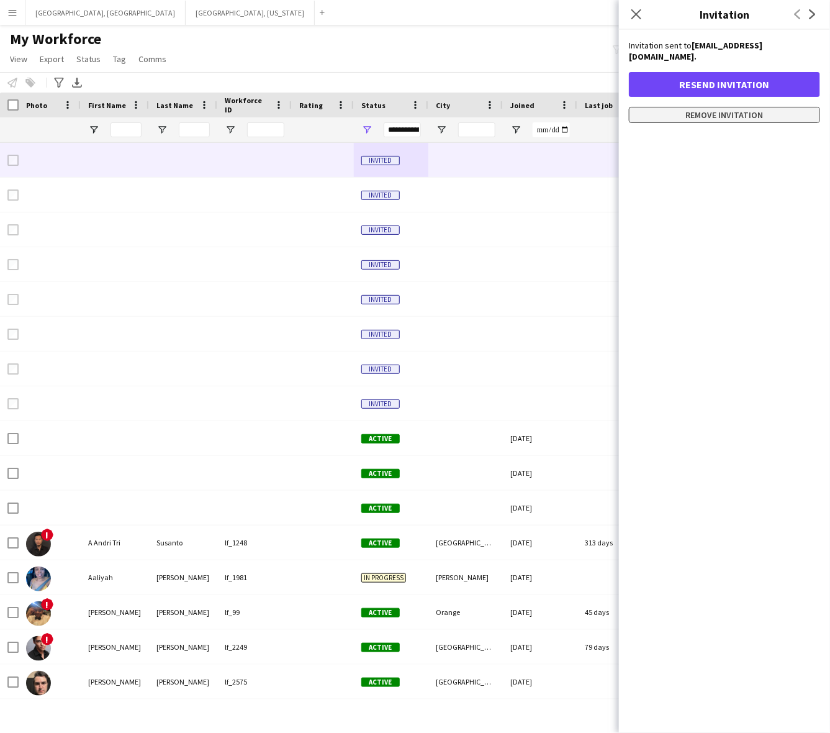
click at [734, 107] on button "Remove invitation" at bounding box center [724, 115] width 191 height 16
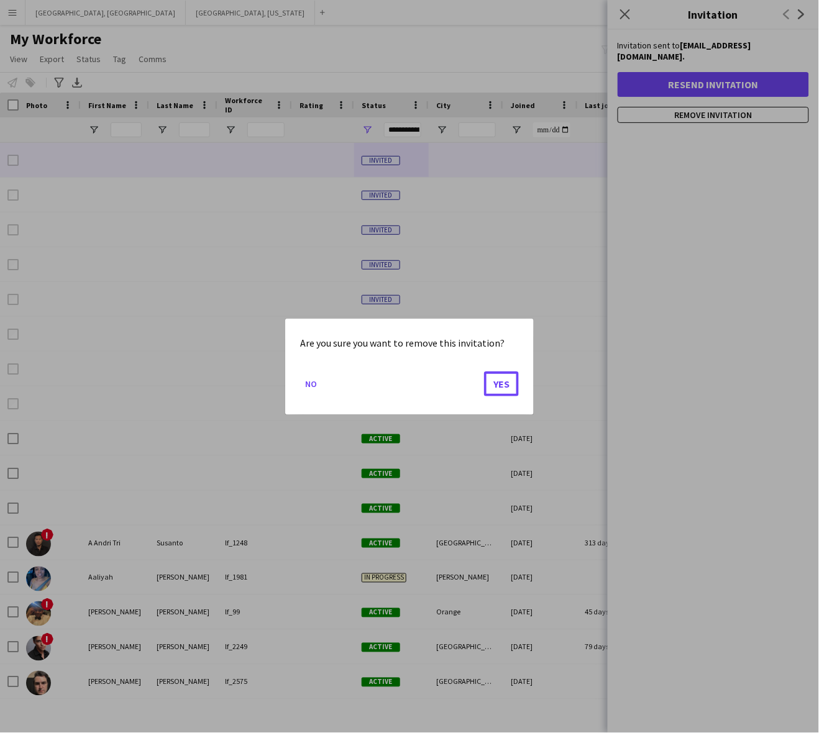
drag, startPoint x: 502, startPoint y: 382, endPoint x: 488, endPoint y: 348, distance: 36.2
click at [502, 381] on button "Yes" at bounding box center [501, 383] width 35 height 25
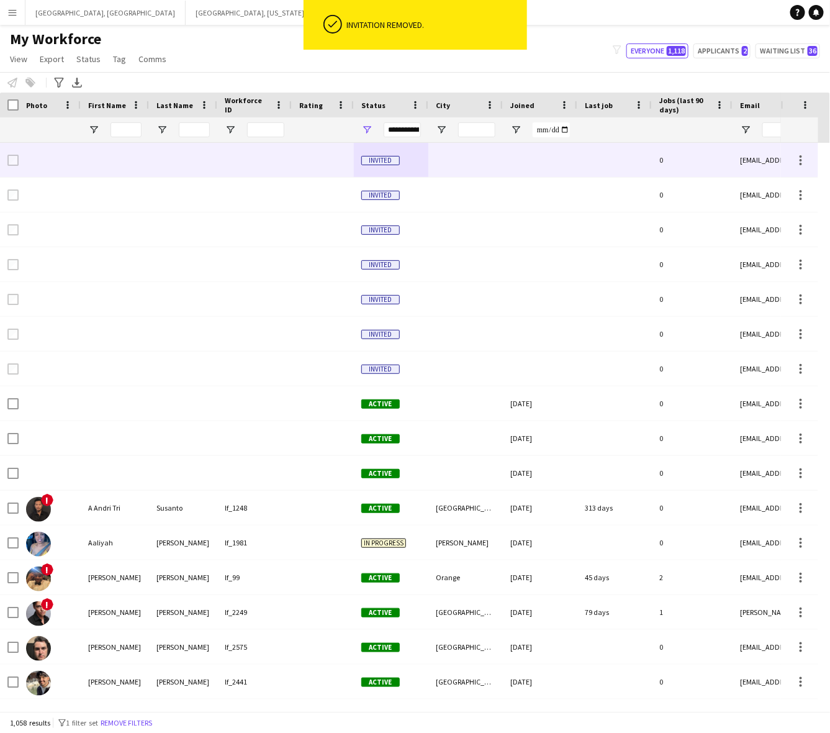
click at [463, 165] on div at bounding box center [466, 160] width 75 height 34
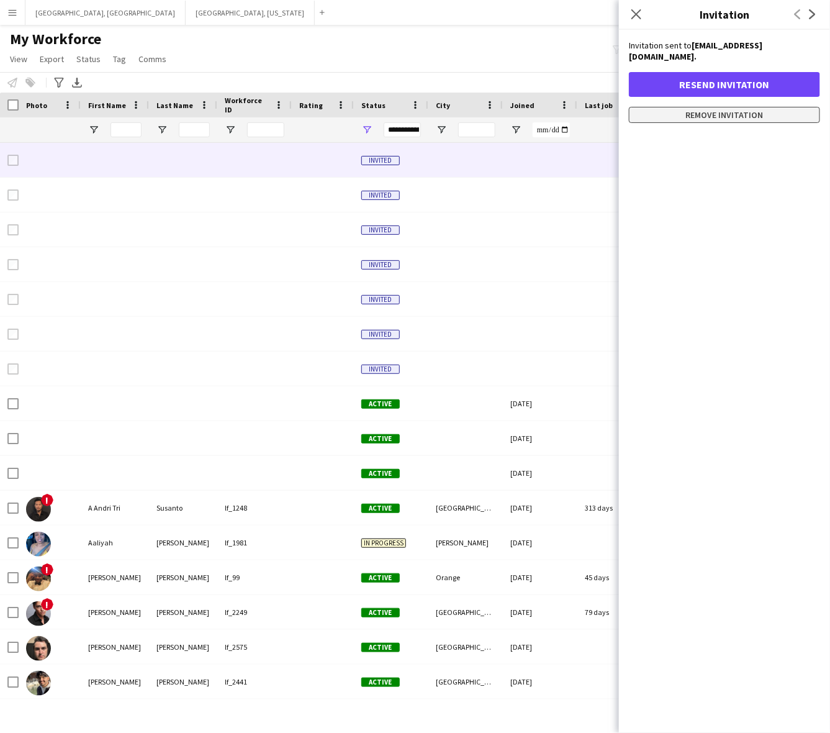
click at [758, 107] on button "Remove invitation" at bounding box center [724, 115] width 191 height 16
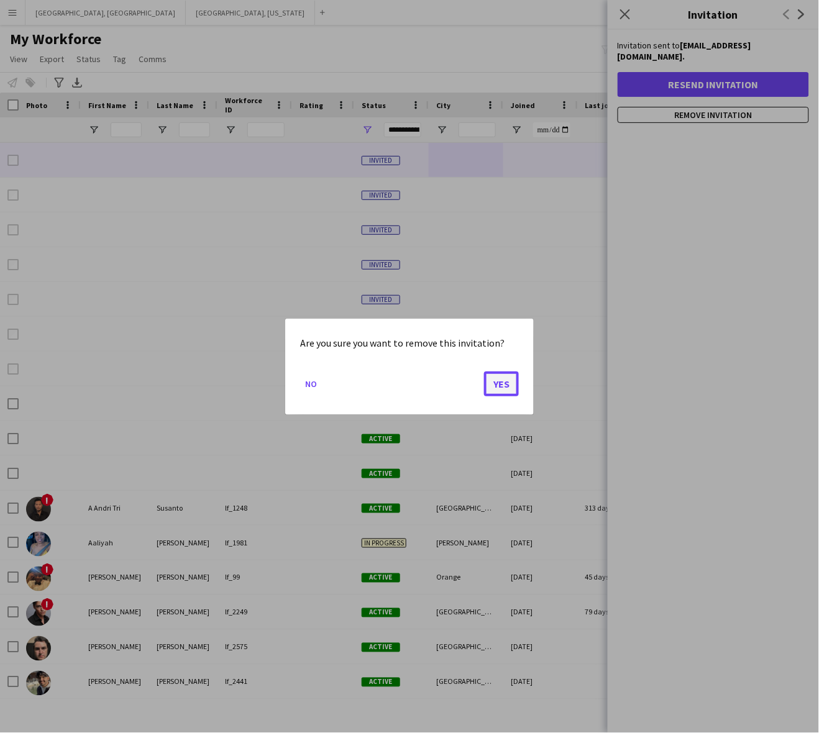
click at [509, 383] on button "Yes" at bounding box center [501, 383] width 35 height 25
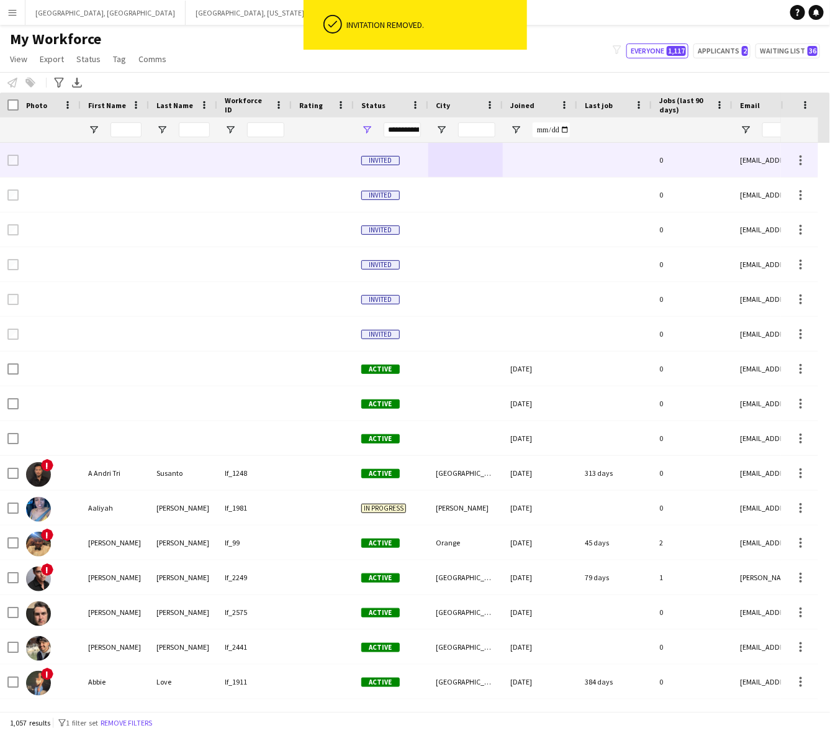
click at [473, 165] on div at bounding box center [466, 160] width 75 height 34
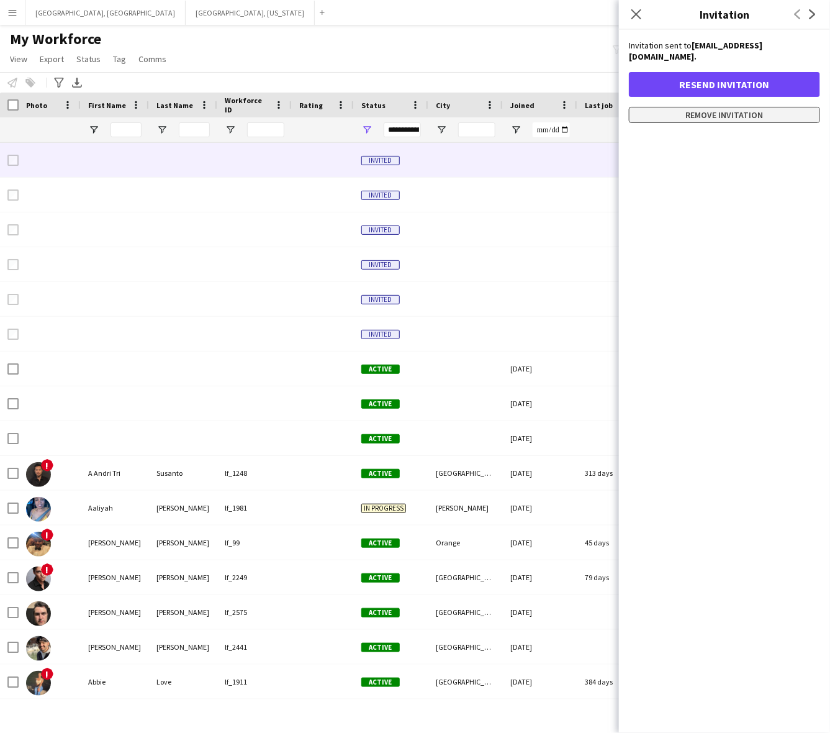
click at [707, 107] on button "Remove invitation" at bounding box center [724, 115] width 191 height 16
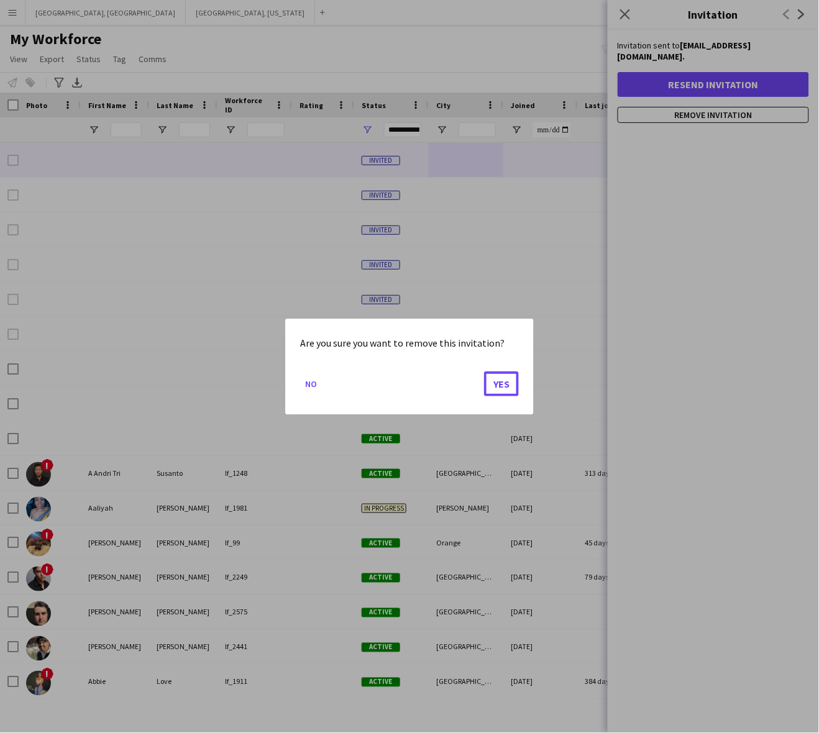
drag, startPoint x: 498, startPoint y: 380, endPoint x: 494, endPoint y: 370, distance: 11.2
click at [499, 380] on button "Yes" at bounding box center [501, 383] width 35 height 25
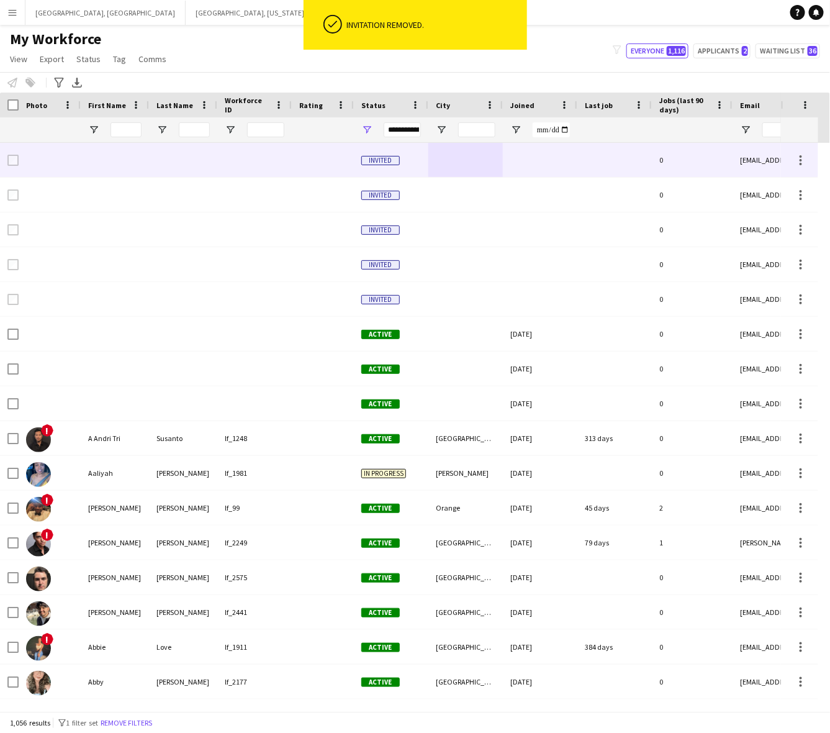
click at [480, 165] on div at bounding box center [466, 160] width 75 height 34
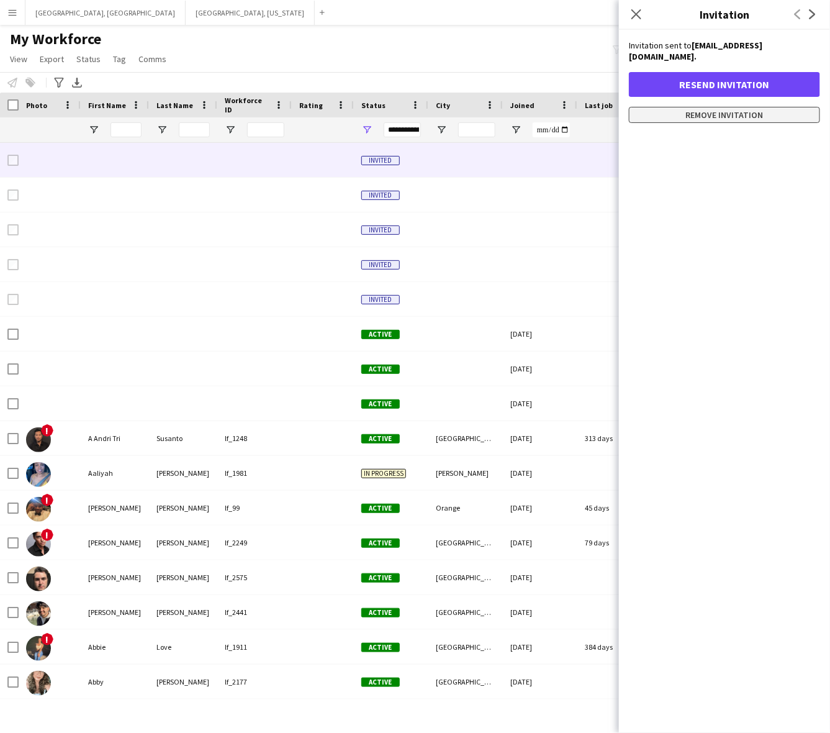
click at [755, 109] on button "Remove invitation" at bounding box center [724, 115] width 191 height 16
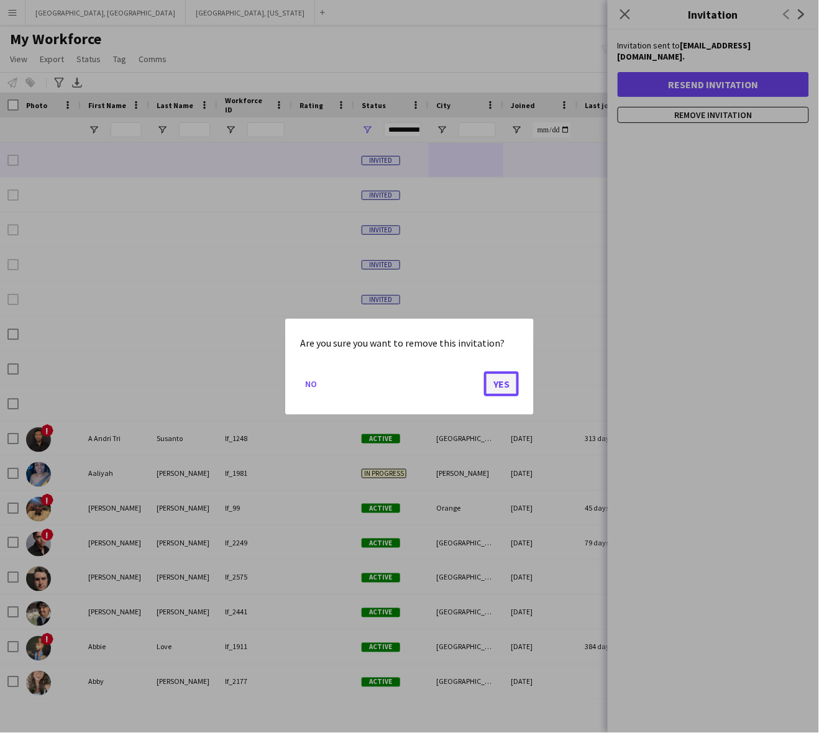
drag, startPoint x: 504, startPoint y: 387, endPoint x: 475, endPoint y: 216, distance: 173.3
click at [504, 386] on button "Yes" at bounding box center [501, 383] width 35 height 25
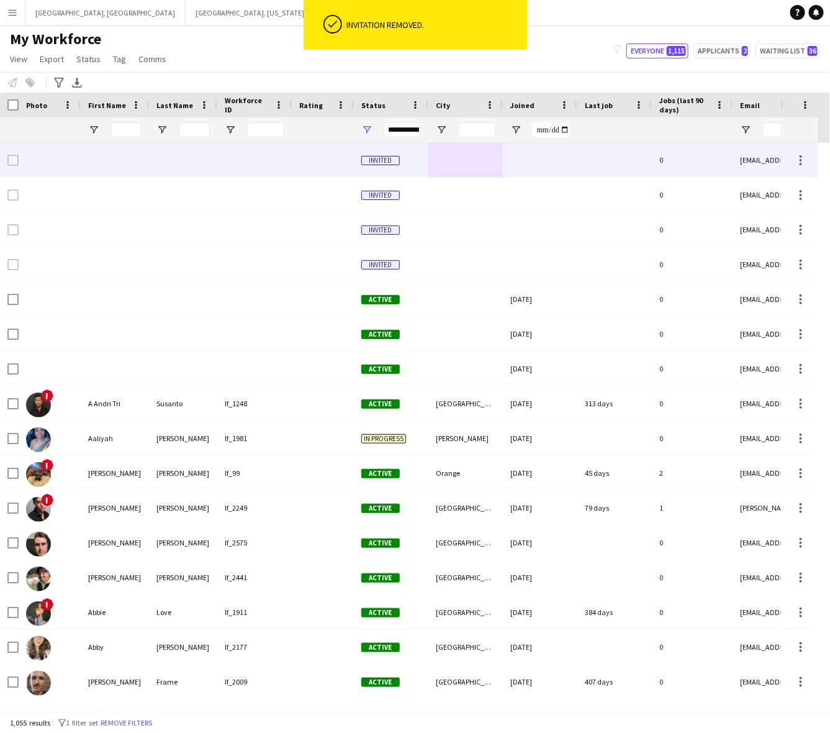
click at [470, 171] on div at bounding box center [466, 160] width 75 height 34
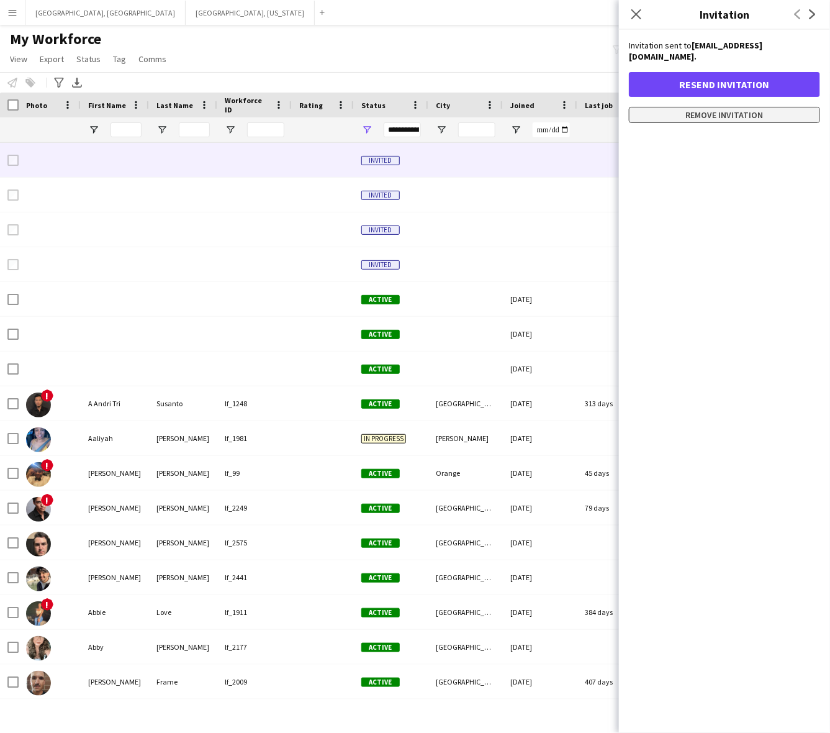
click at [749, 107] on button "Remove invitation" at bounding box center [724, 115] width 191 height 16
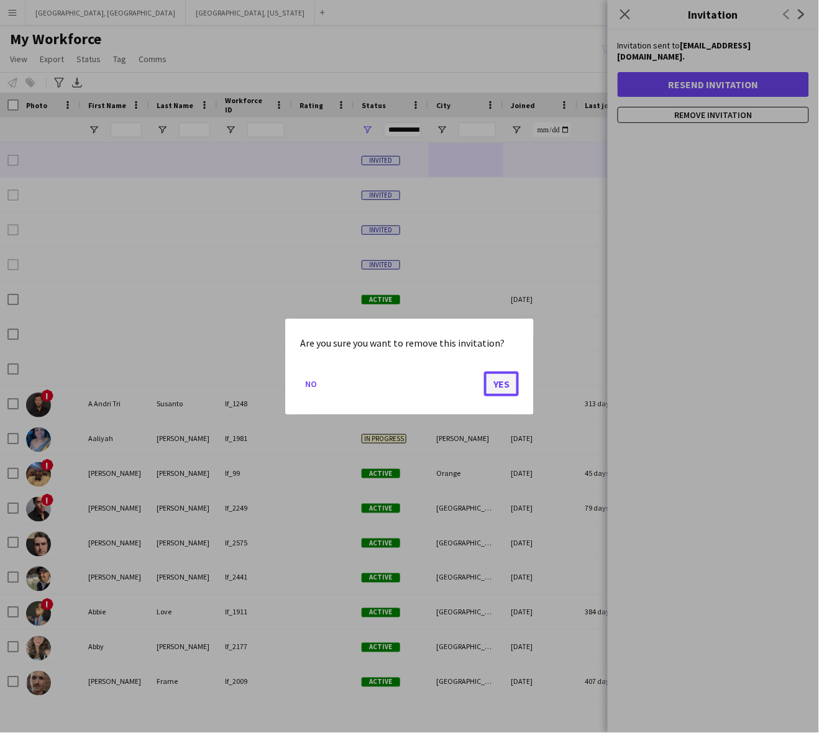
click at [501, 386] on button "Yes" at bounding box center [501, 383] width 35 height 25
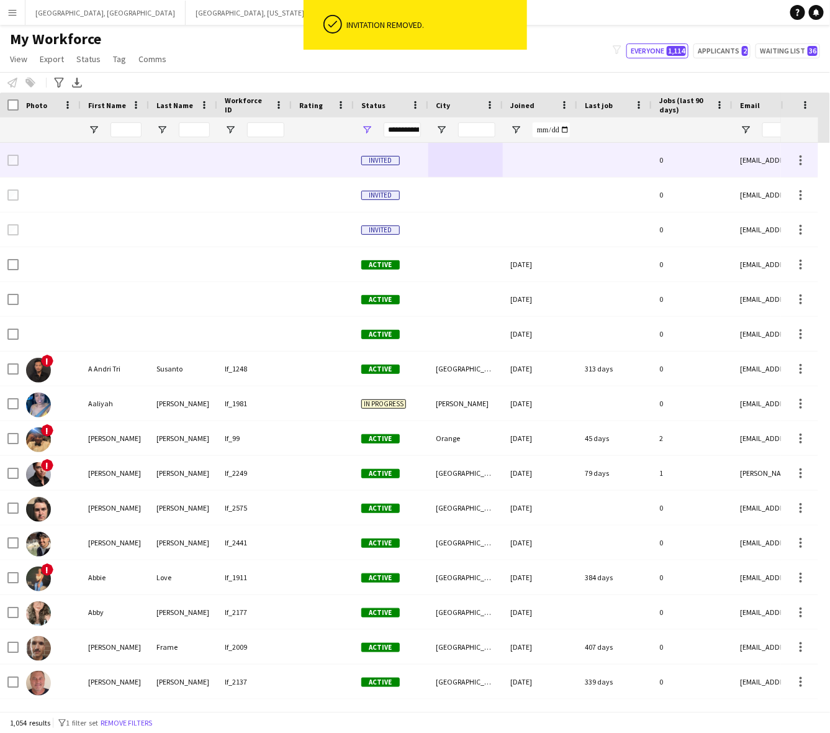
drag, startPoint x: 452, startPoint y: 159, endPoint x: 499, endPoint y: 157, distance: 46.6
click at [453, 158] on div at bounding box center [466, 160] width 75 height 34
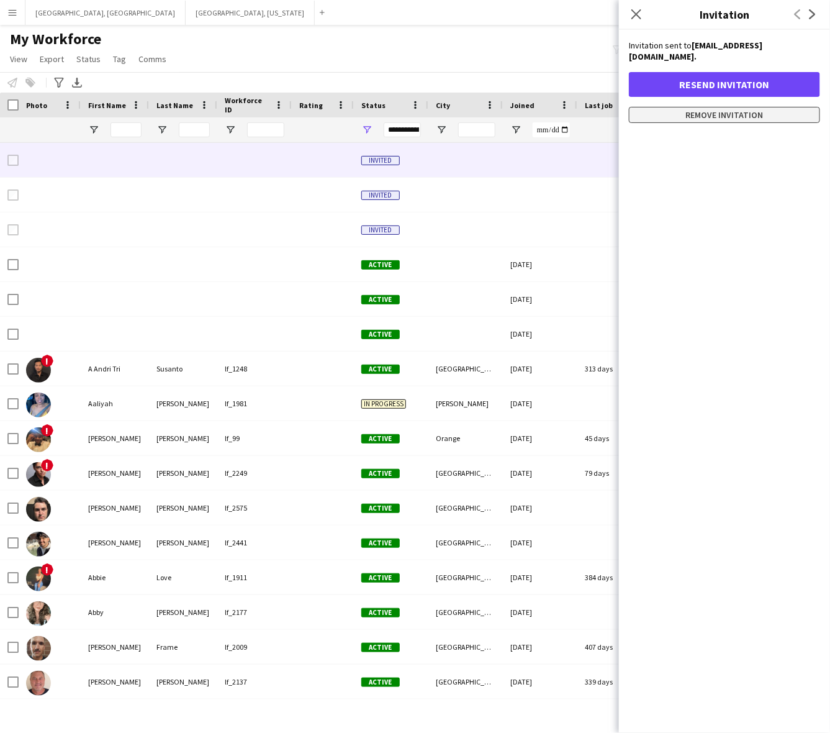
click at [770, 107] on button "Remove invitation" at bounding box center [724, 115] width 191 height 16
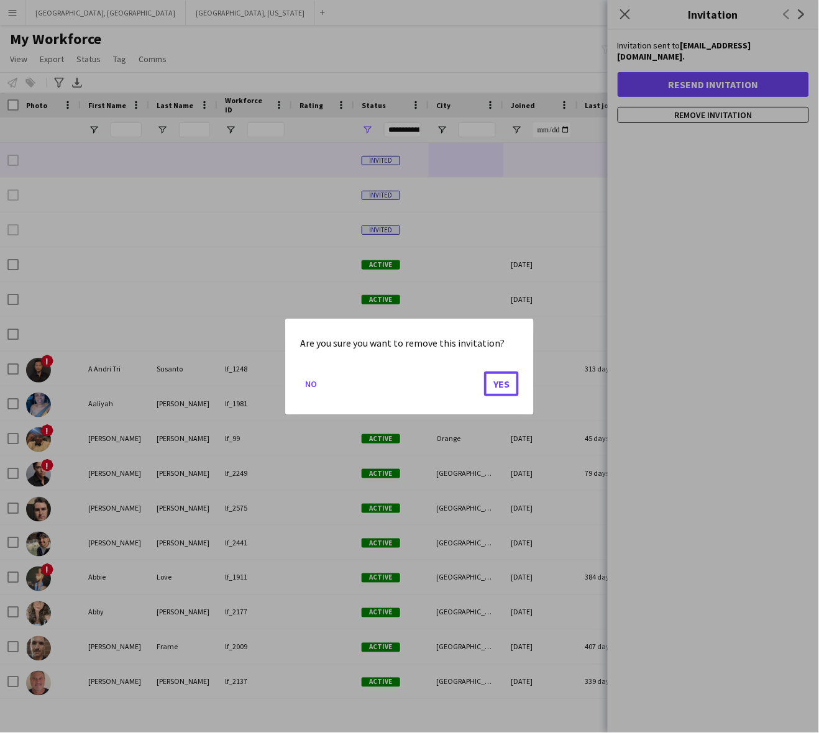
drag, startPoint x: 501, startPoint y: 385, endPoint x: 470, endPoint y: 247, distance: 141.3
click at [501, 385] on button "Yes" at bounding box center [501, 383] width 35 height 25
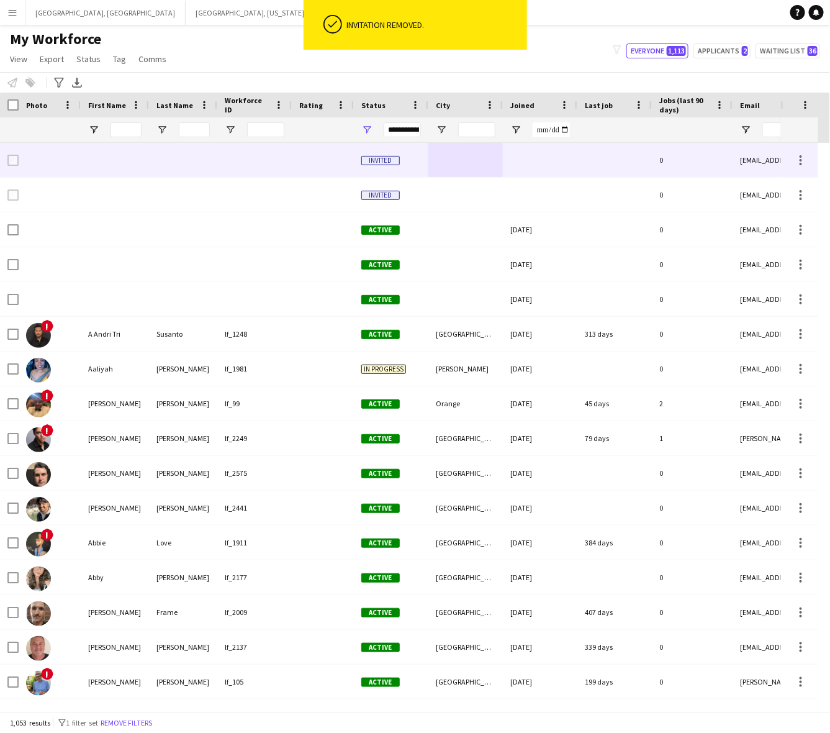
drag, startPoint x: 472, startPoint y: 158, endPoint x: 480, endPoint y: 155, distance: 8.7
click at [472, 157] on div at bounding box center [466, 160] width 75 height 34
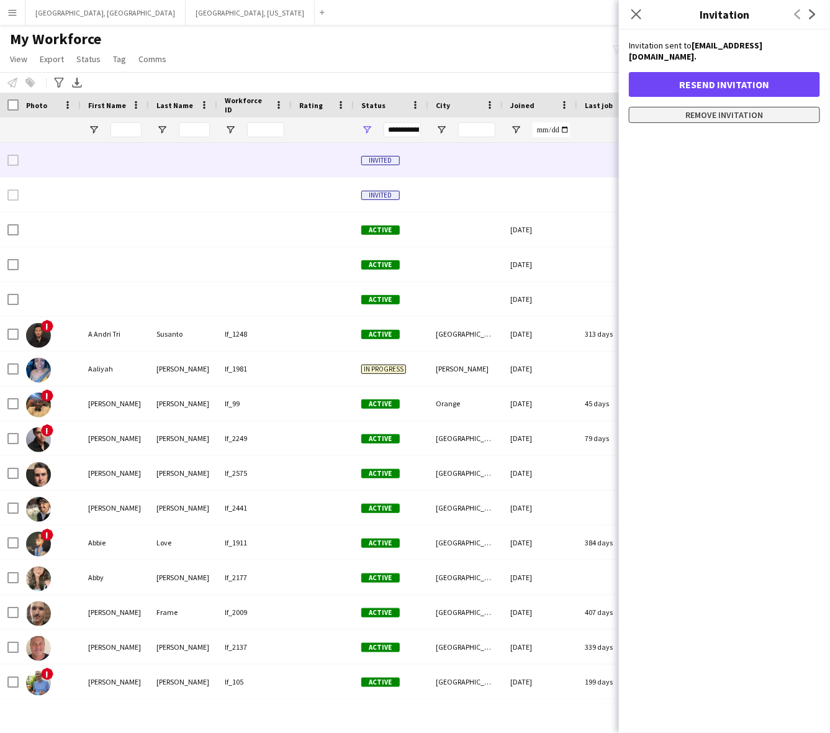
click at [719, 107] on button "Remove invitation" at bounding box center [724, 115] width 191 height 16
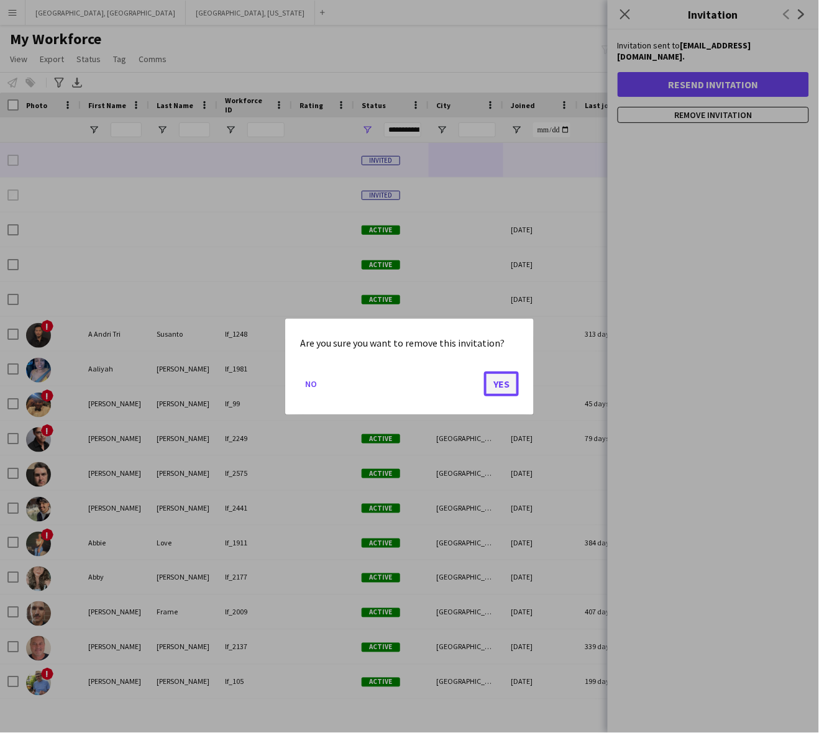
click at [500, 389] on button "Yes" at bounding box center [501, 383] width 35 height 25
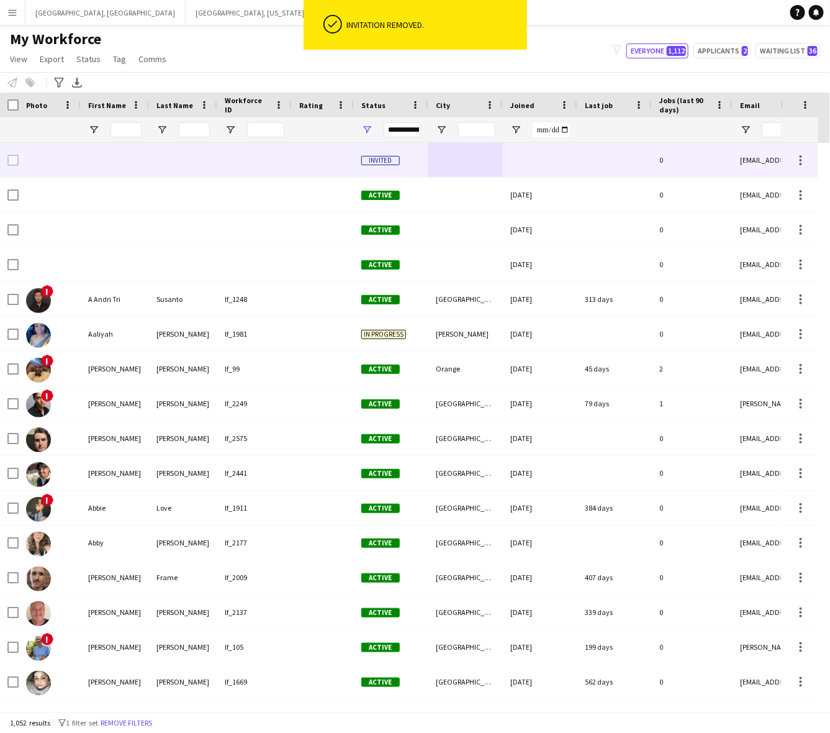
click at [424, 150] on div "Invited" at bounding box center [391, 160] width 75 height 34
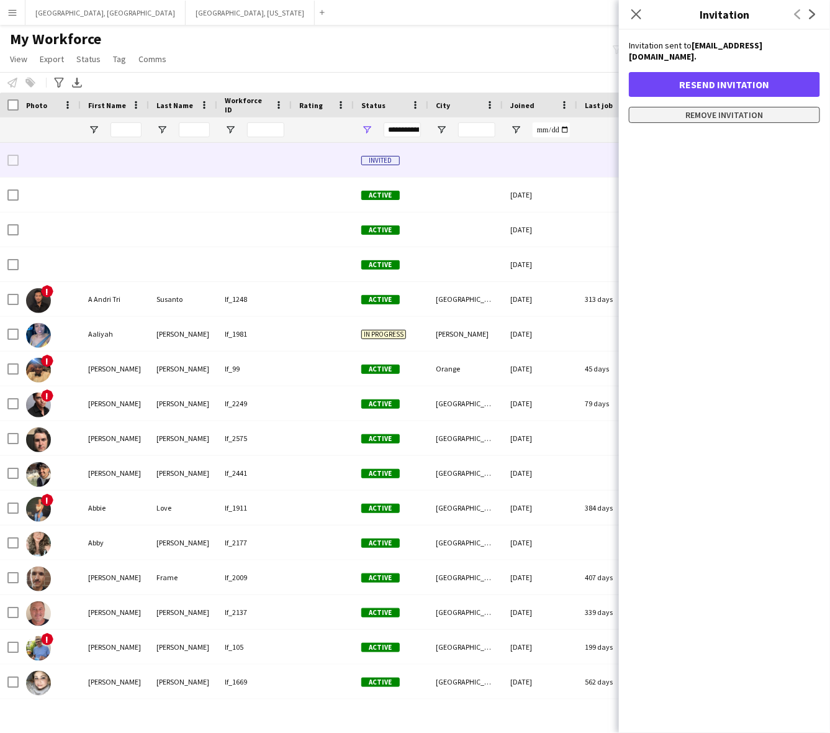
click at [697, 107] on button "Remove invitation" at bounding box center [724, 115] width 191 height 16
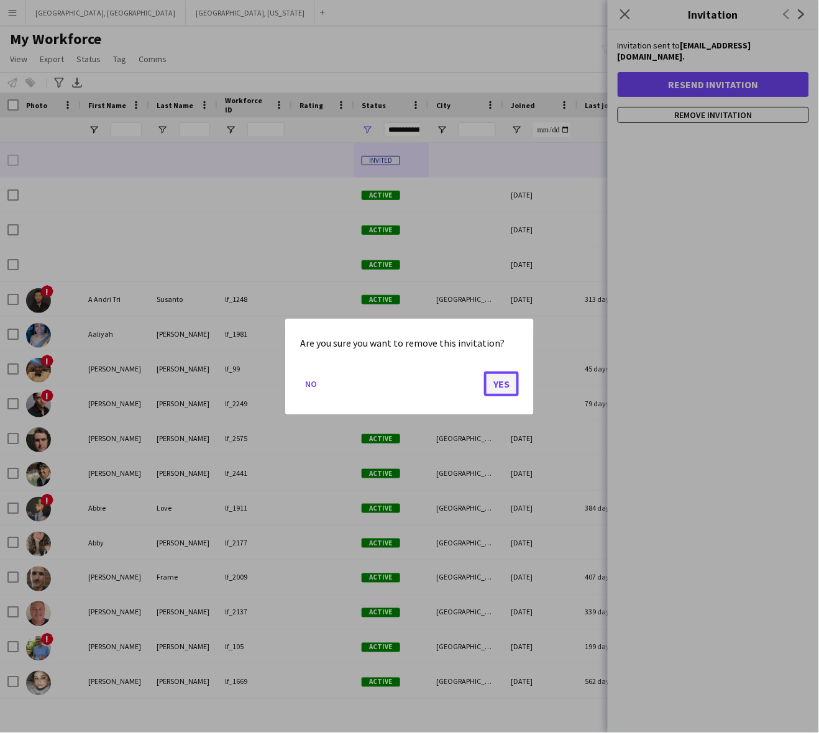
click at [495, 386] on button "Yes" at bounding box center [501, 383] width 35 height 25
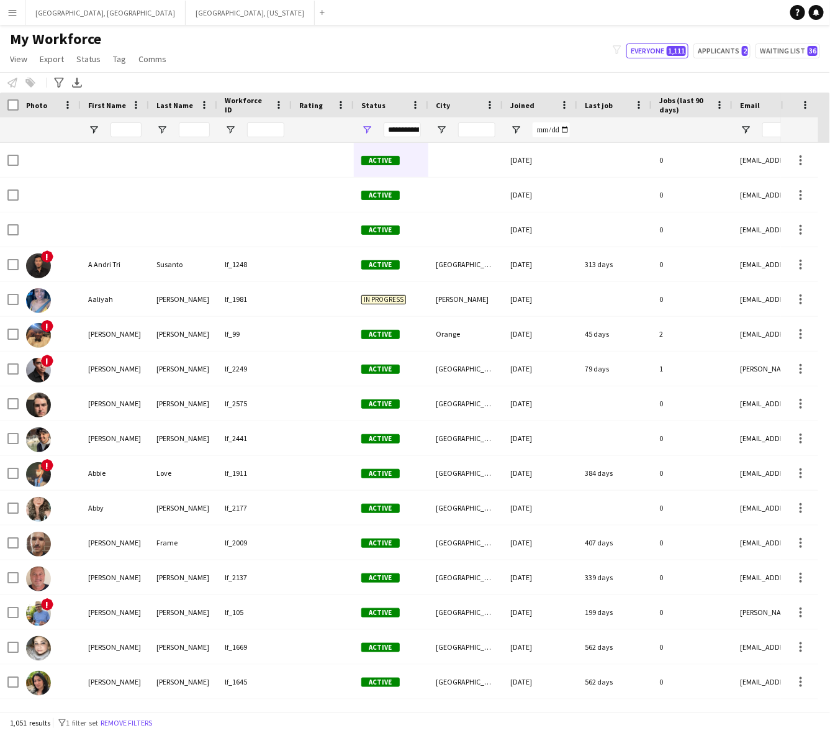
click at [684, 110] on span "Jobs (last 90 days)" at bounding box center [685, 105] width 51 height 19
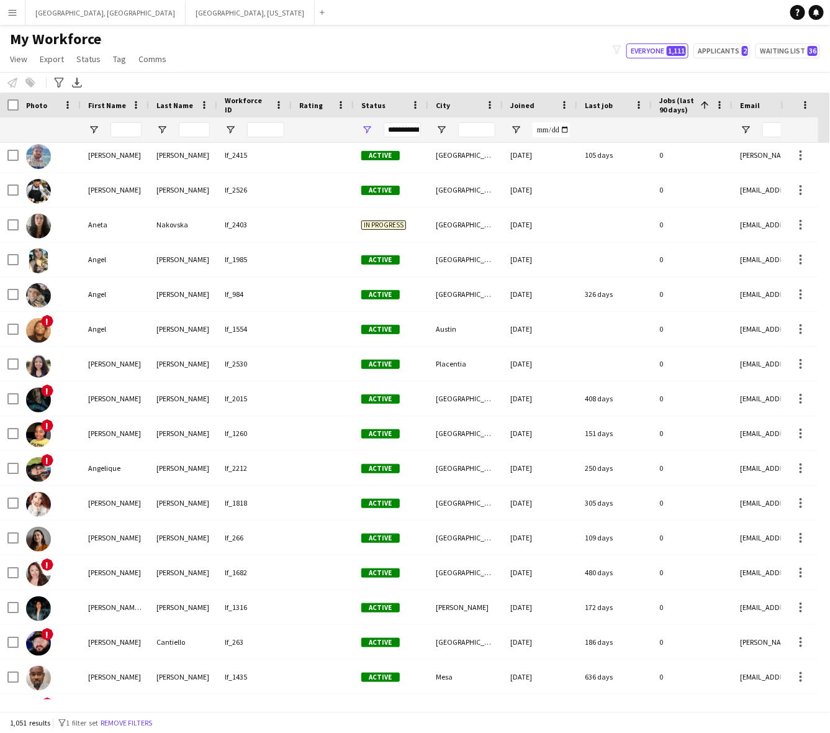
scroll to position [2484, 0]
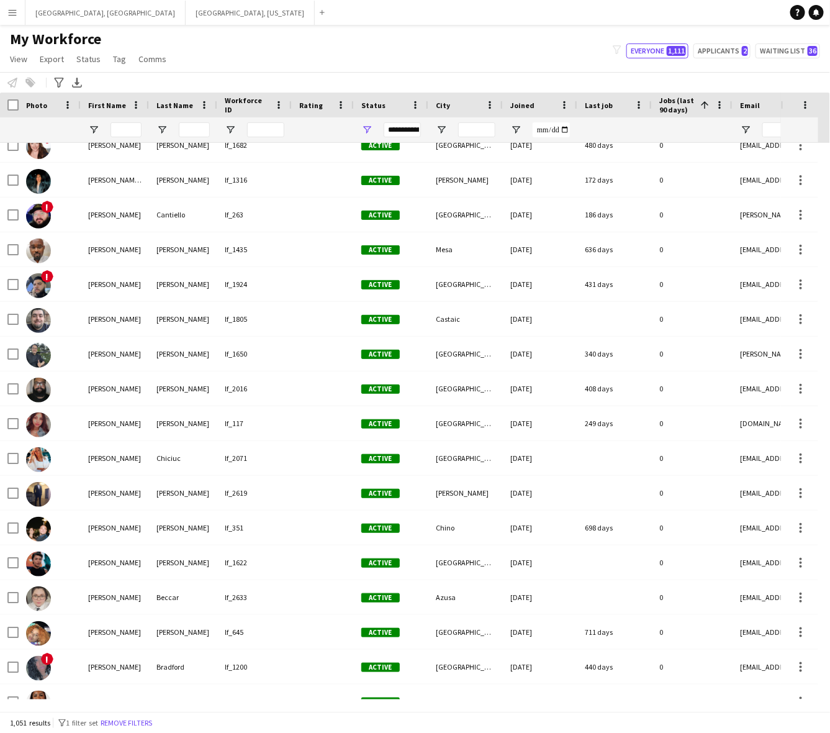
click at [693, 104] on span "Jobs (last 90 days)" at bounding box center [678, 105] width 36 height 19
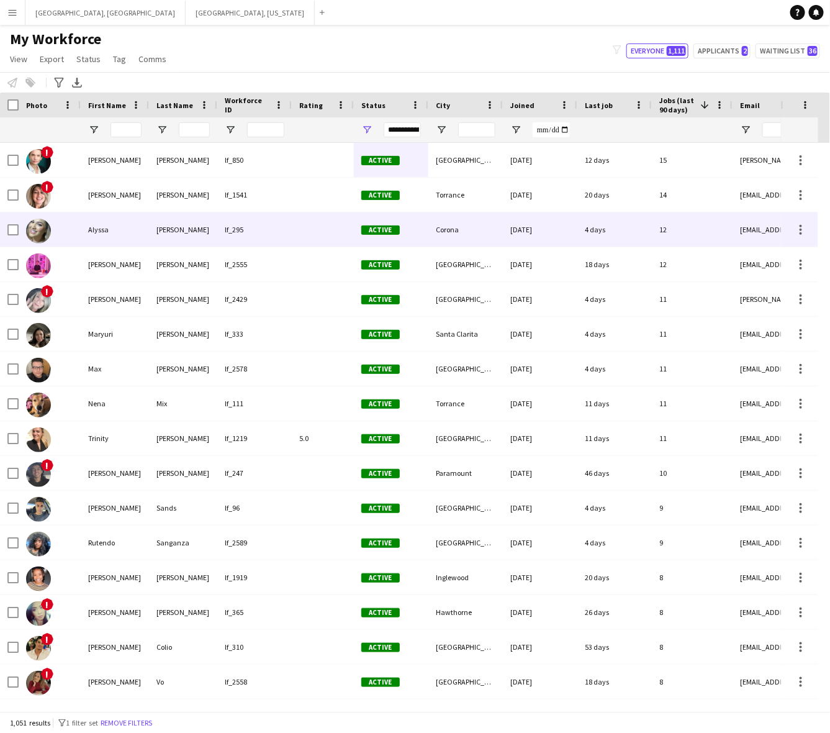
scroll to position [0, 0]
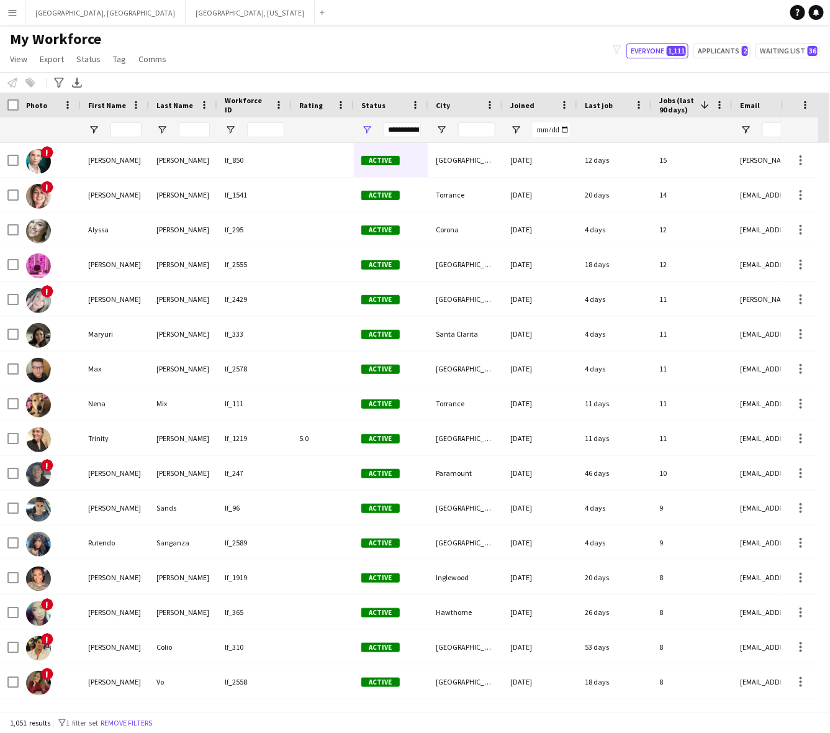
click at [122, 714] on div "1,051 results filter-1 1 filter set Remove filters" at bounding box center [415, 722] width 830 height 21
click at [122, 725] on button "Remove filters" at bounding box center [126, 723] width 57 height 14
click at [589, 112] on div "Last job" at bounding box center [607, 105] width 45 height 19
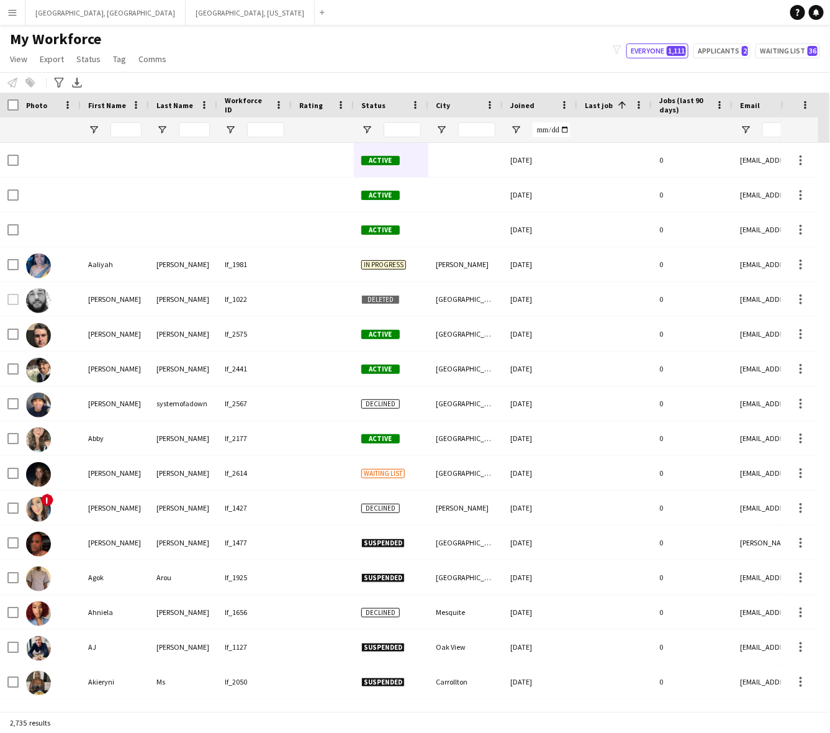
click at [587, 106] on span "Last job" at bounding box center [599, 105] width 28 height 9
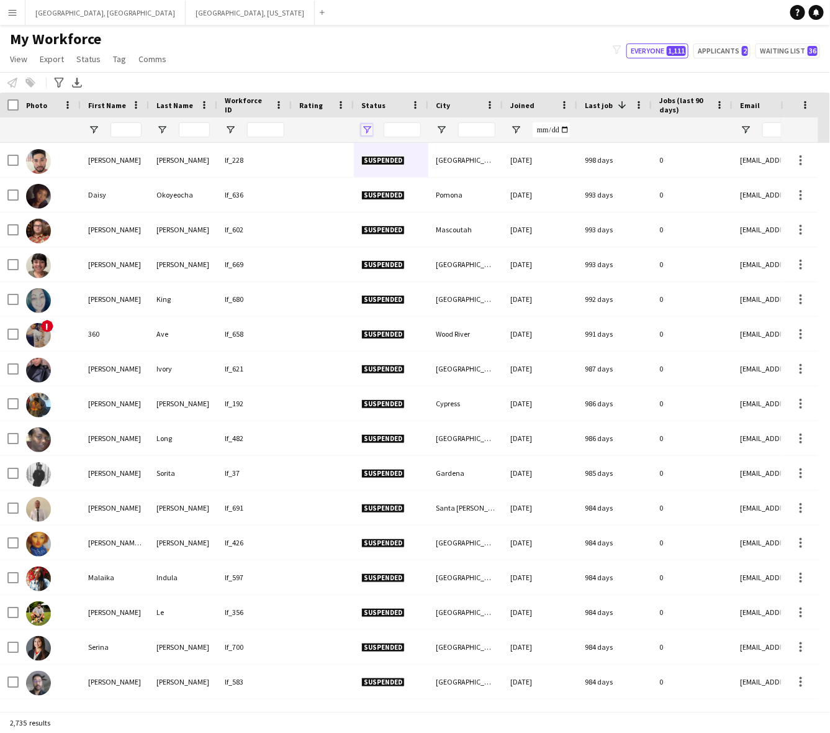
click at [367, 129] on span "Open Filter Menu" at bounding box center [366, 129] width 11 height 11
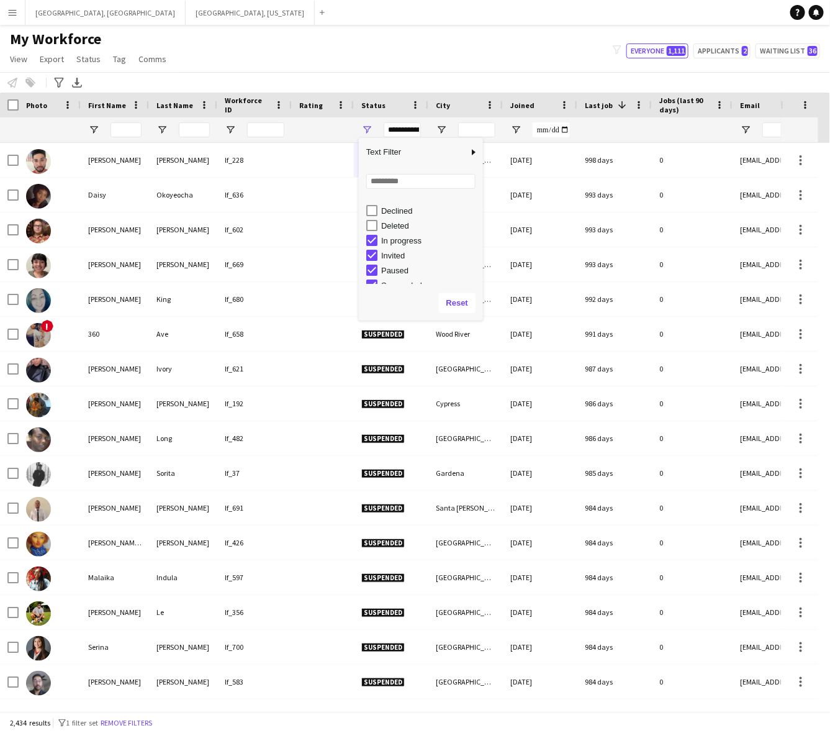
scroll to position [78, 0]
type input "**********"
click at [443, 47] on div "My Workforce View Views Default view New view Update view Delete view Edit name…" at bounding box center [415, 51] width 830 height 42
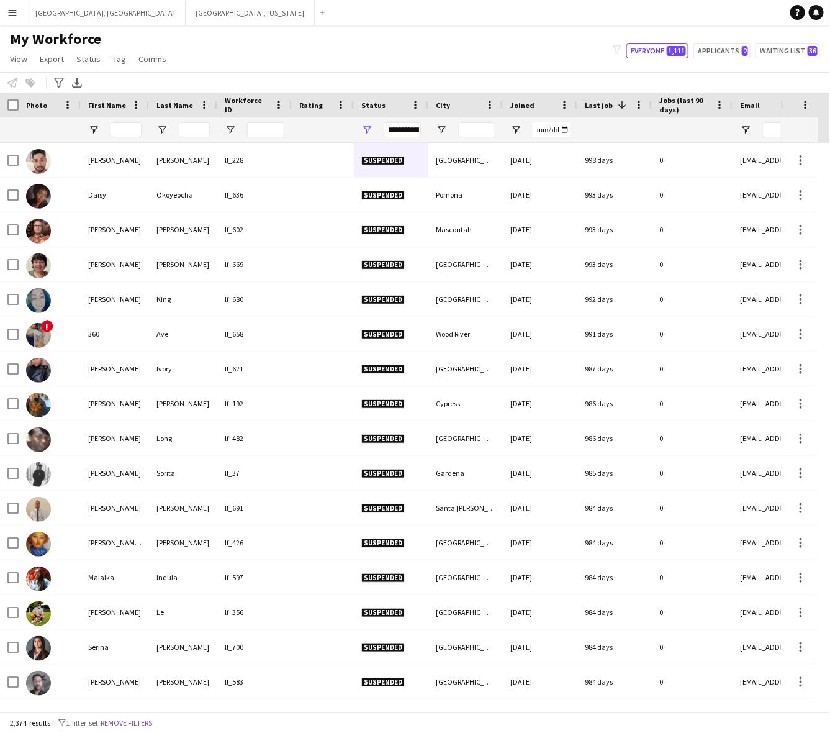
click at [373, 112] on div "Status" at bounding box center [383, 105] width 45 height 19
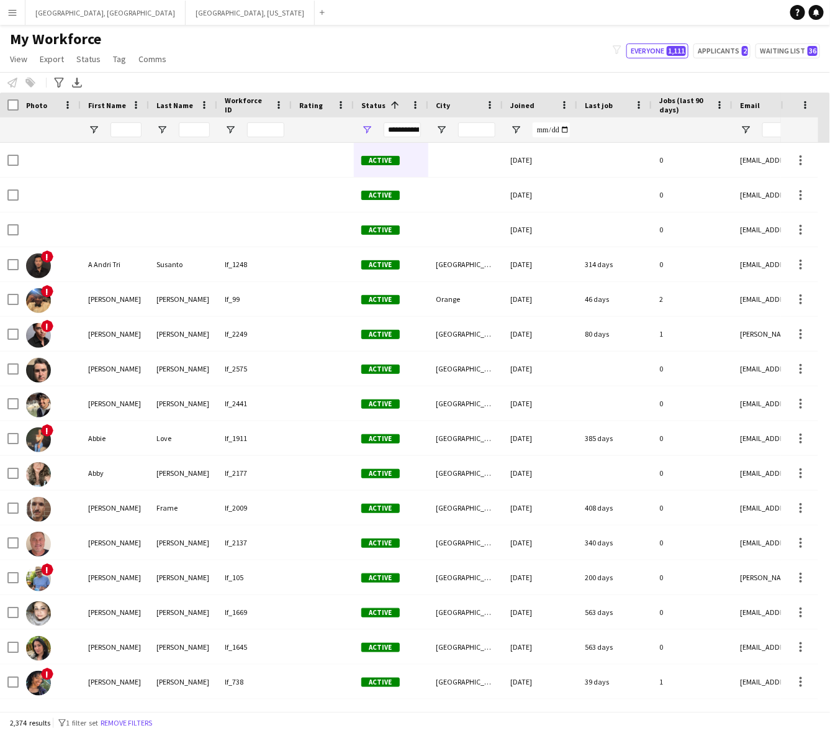
click at [529, 102] on span "Joined" at bounding box center [523, 105] width 24 height 9
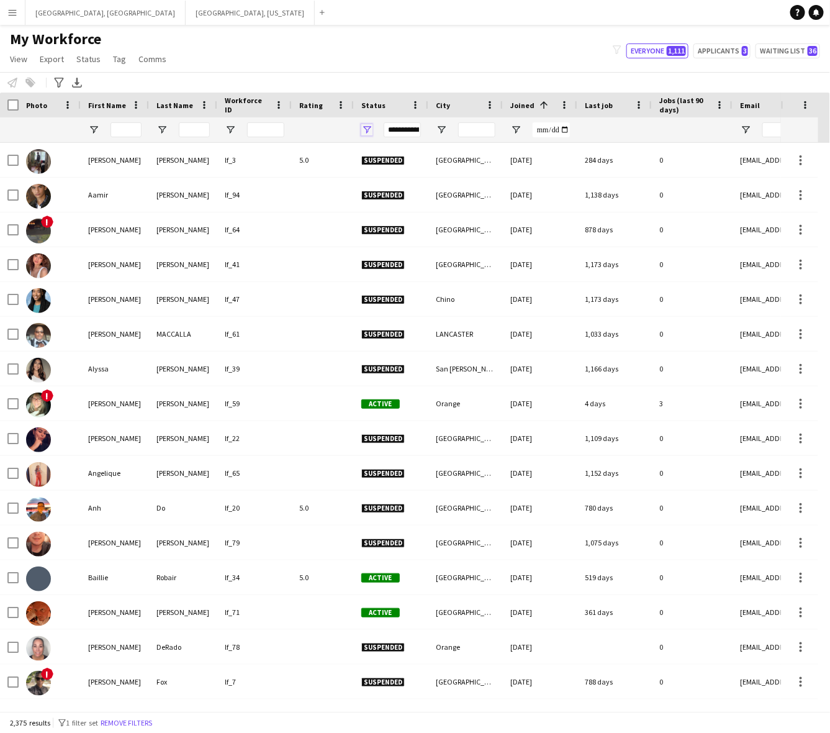
click at [365, 125] on span "Open Filter Menu" at bounding box center [366, 129] width 11 height 11
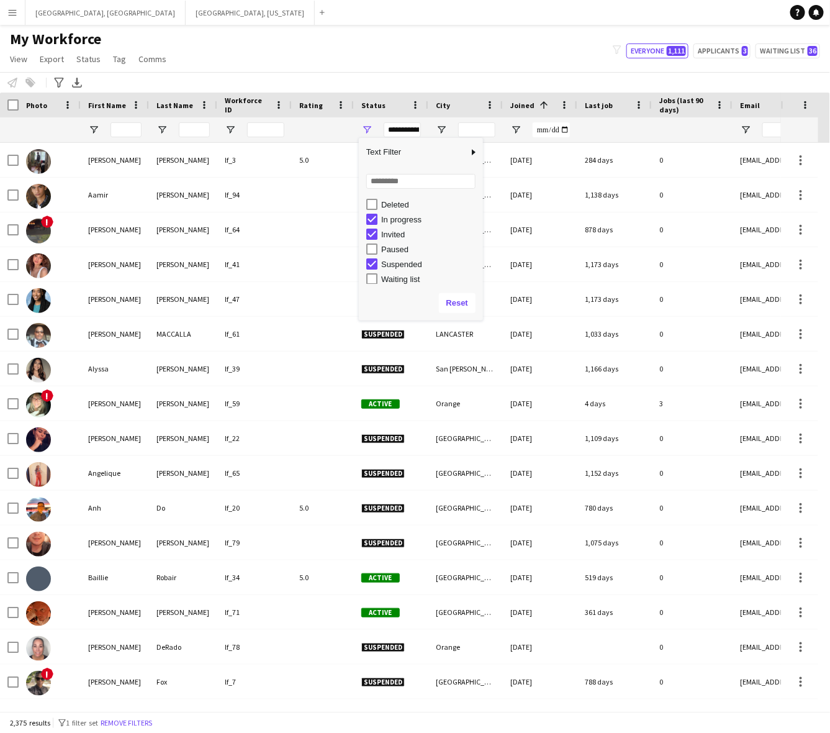
scroll to position [78, 0]
type input "**********"
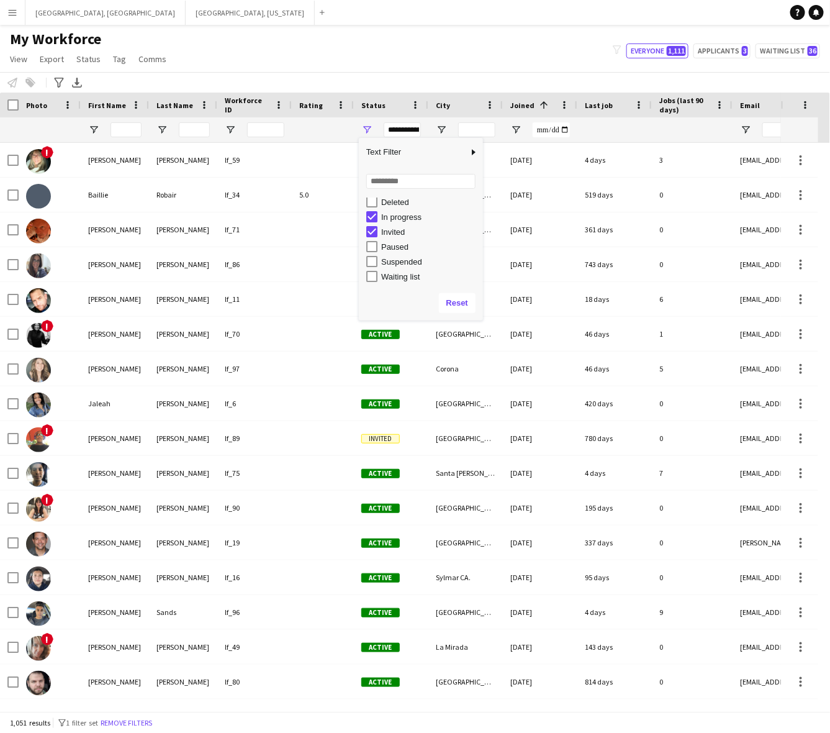
click at [436, 57] on div "My Workforce View Views Default view New view Update view Delete view Edit name…" at bounding box center [415, 51] width 830 height 42
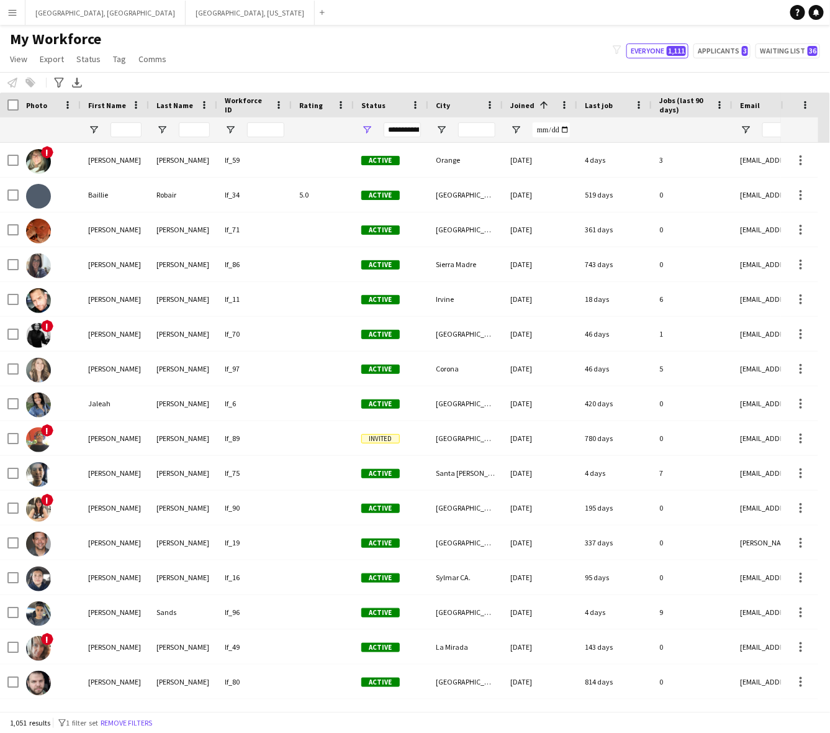
click at [592, 104] on span "Last job" at bounding box center [599, 105] width 28 height 9
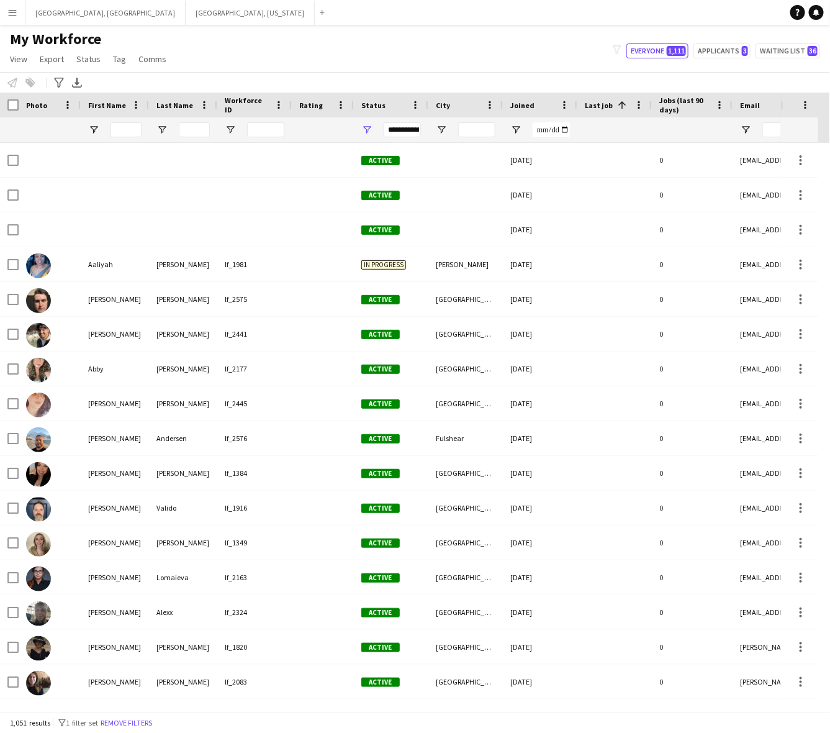
click at [592, 101] on span "Last job" at bounding box center [599, 105] width 28 height 9
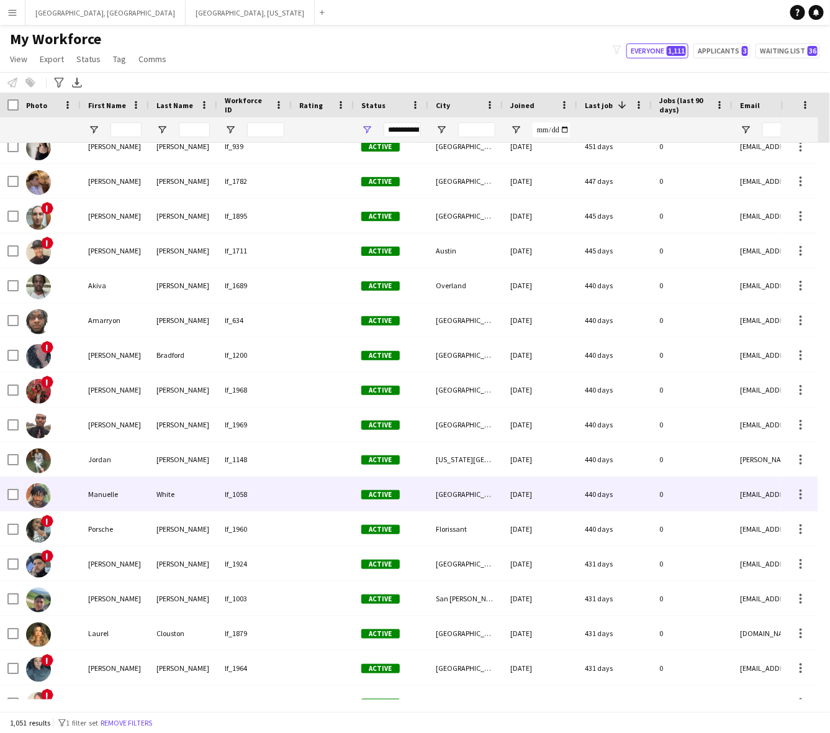
scroll to position [0, 0]
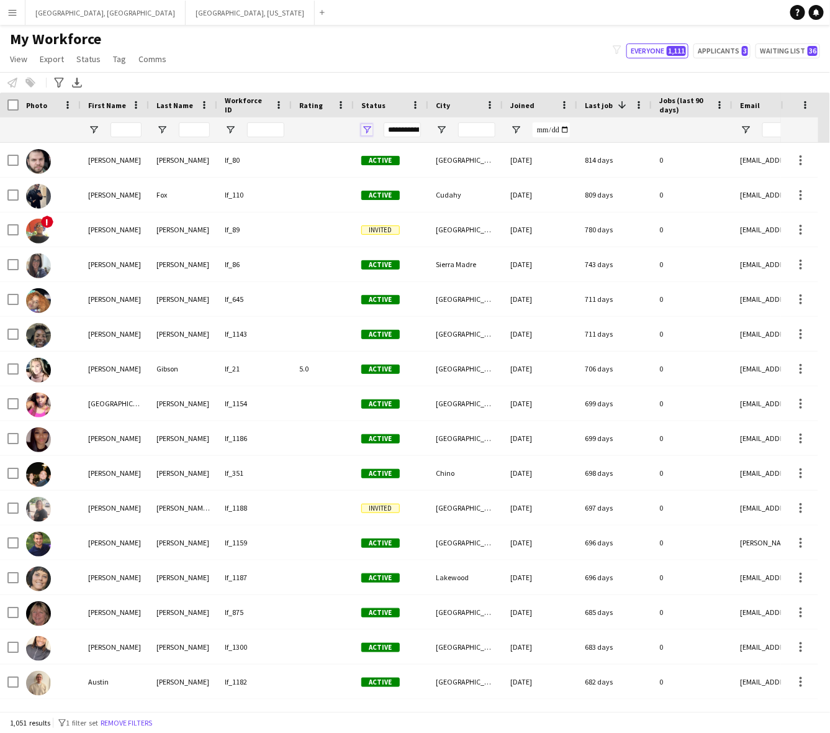
click at [368, 130] on span "Open Filter Menu" at bounding box center [366, 129] width 11 height 11
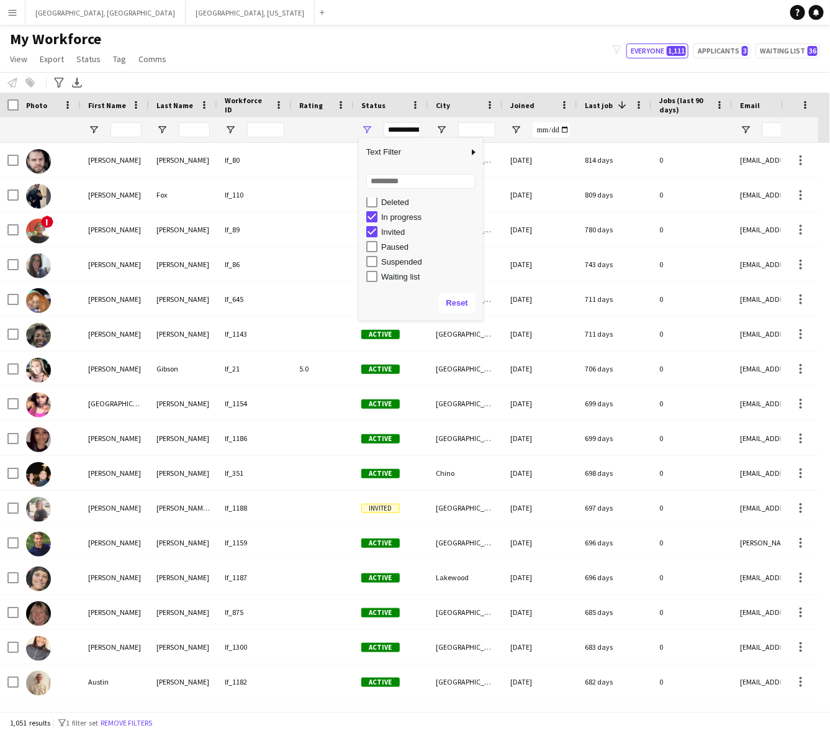
click at [451, 52] on div "My Workforce View Views Default view New view Update view Delete view Edit name…" at bounding box center [415, 51] width 830 height 42
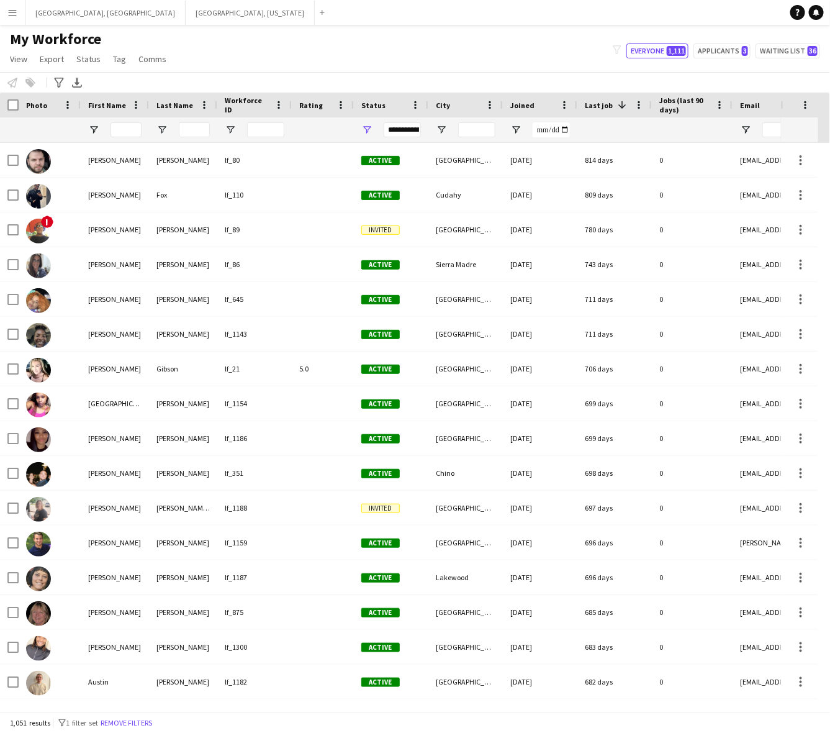
click at [559, 48] on div "My Workforce View Views Default view New view Update view Delete view Edit name…" at bounding box center [415, 51] width 830 height 42
click at [680, 23] on app-navbar "Menu Boards Boards Boards All jobs Status Workforce Workforce My Workforce Recr…" at bounding box center [415, 12] width 830 height 25
drag, startPoint x: 349, startPoint y: 48, endPoint x: 339, endPoint y: 50, distance: 10.6
click at [349, 48] on div "My Workforce View Views Default view New view Update view Delete view Edit name…" at bounding box center [415, 51] width 830 height 42
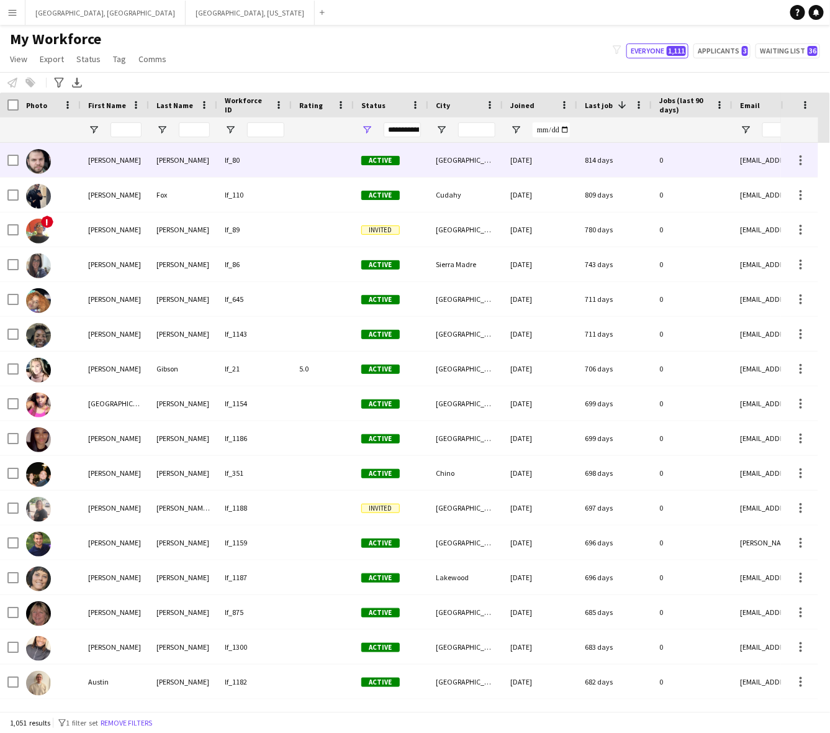
click at [347, 156] on div at bounding box center [323, 160] width 62 height 34
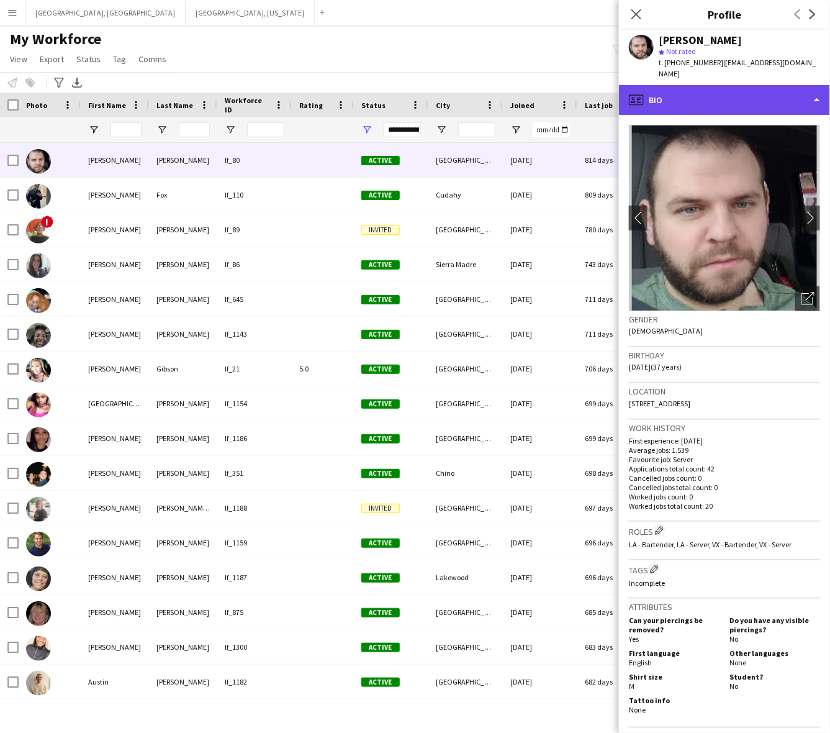
click at [727, 87] on div "profile Bio" at bounding box center [724, 100] width 211 height 30
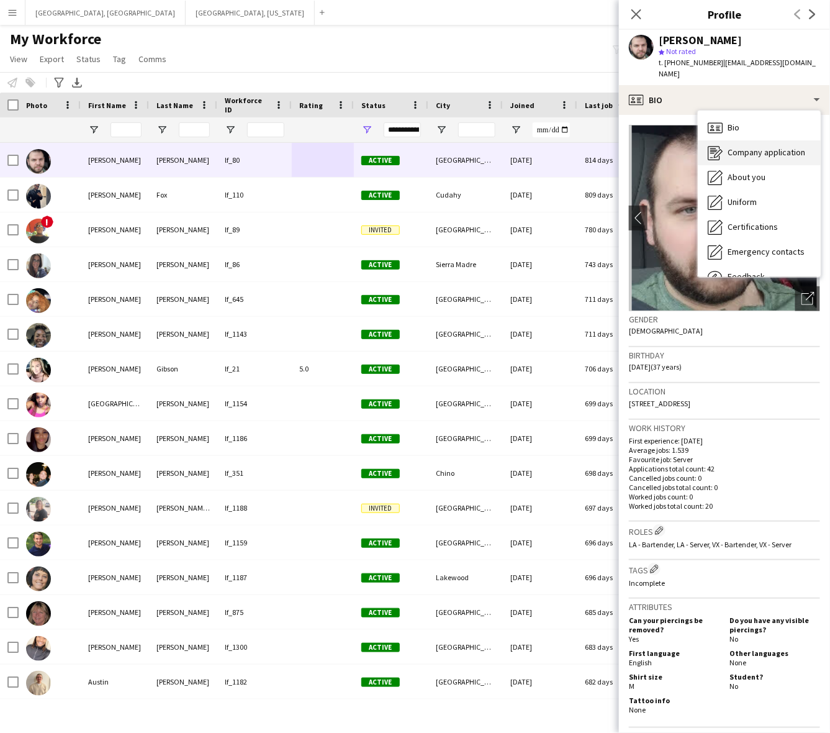
click at [759, 147] on span "Company application" at bounding box center [767, 152] width 78 height 11
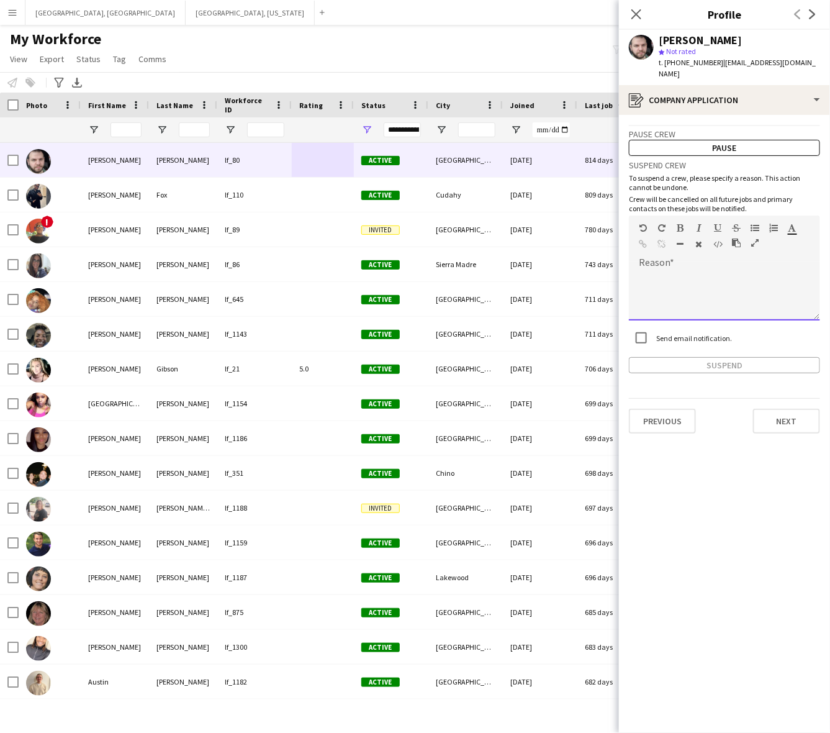
click at [737, 274] on div at bounding box center [724, 296] width 191 height 50
paste div
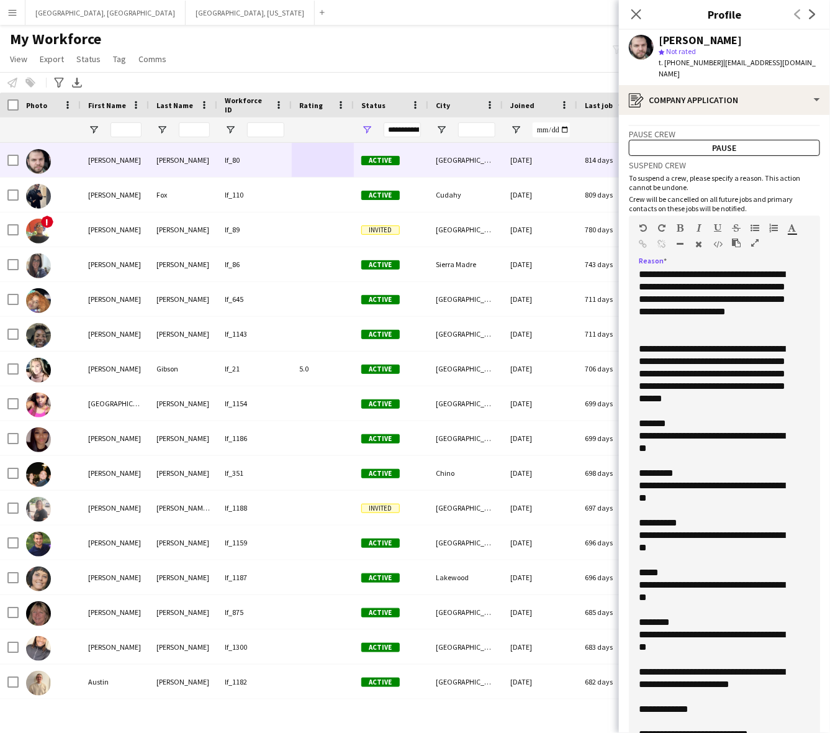
scroll to position [14, 0]
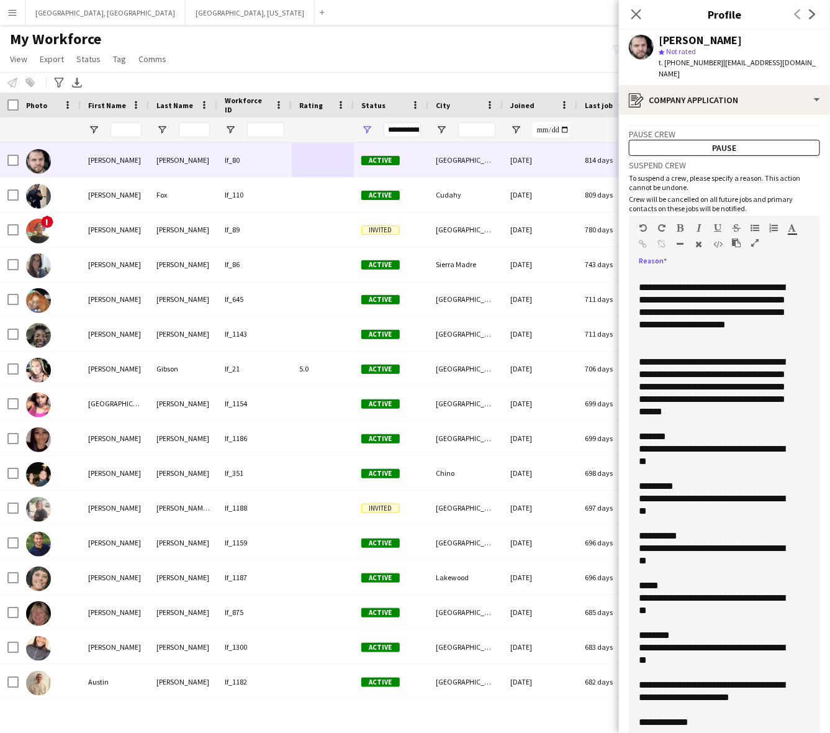
drag, startPoint x: 818, startPoint y: 303, endPoint x: 741, endPoint y: 632, distance: 338.1
click at [779, 732] on html "Menu Boards Boards Boards All jobs Status Workforce Workforce My Workforce Recr…" at bounding box center [415, 366] width 830 height 733
drag, startPoint x: 681, startPoint y: 448, endPoint x: 626, endPoint y: 435, distance: 56.8
click at [626, 435] on app-crew-profile-application "**********" at bounding box center [724, 424] width 211 height 618
drag, startPoint x: 656, startPoint y: 444, endPoint x: 674, endPoint y: 557, distance: 114.5
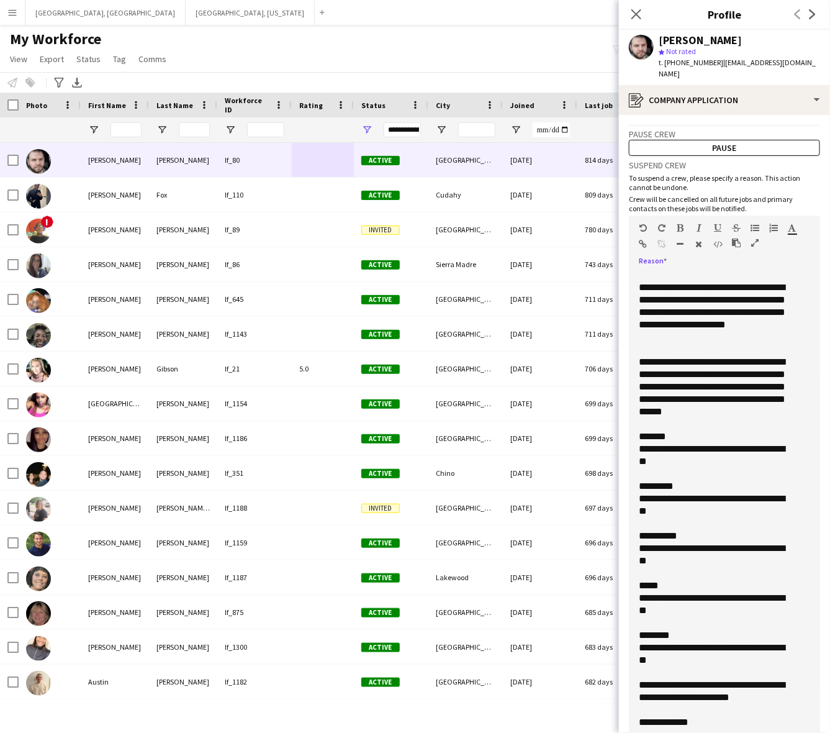
click at [674, 567] on div at bounding box center [719, 573] width 160 height 12
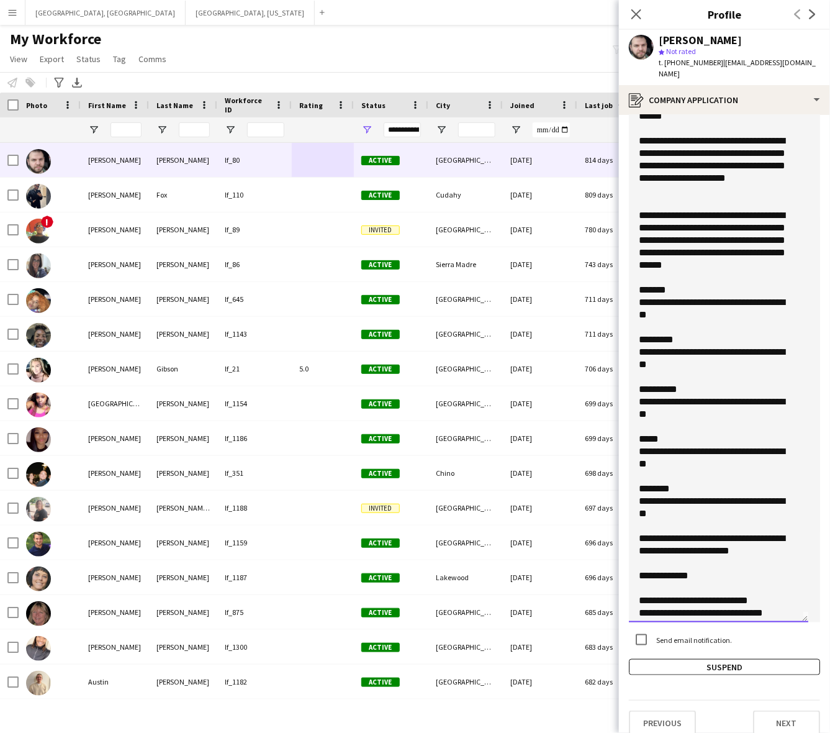
scroll to position [0, 0]
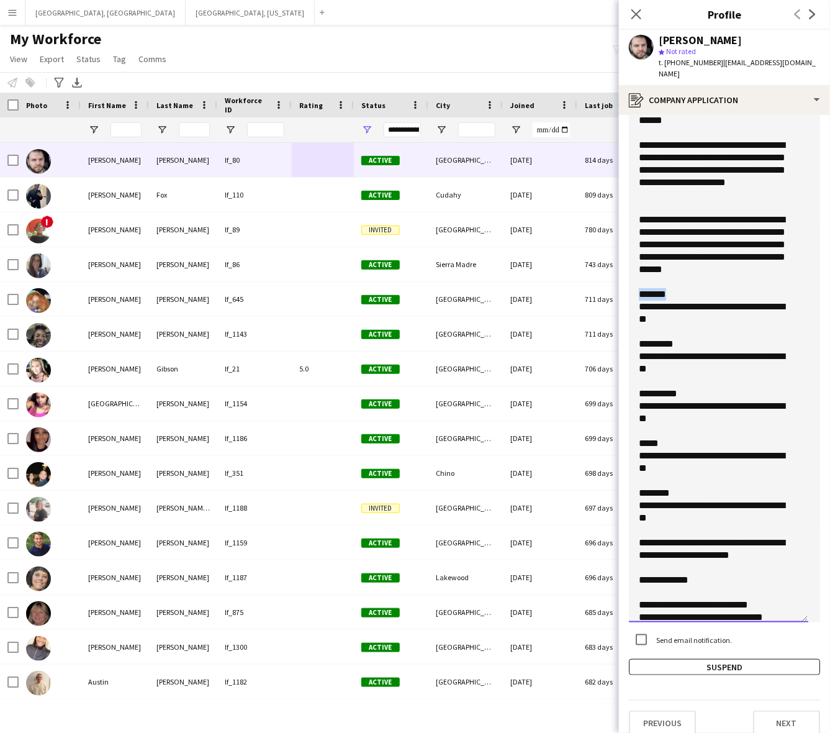
drag, startPoint x: 670, startPoint y: 281, endPoint x: 628, endPoint y: 281, distance: 41.6
click at [628, 281] on app-crew-profile-application "**********" at bounding box center [724, 424] width 211 height 618
drag, startPoint x: 665, startPoint y: 334, endPoint x: 635, endPoint y: 334, distance: 29.8
click at [635, 334] on div "**********" at bounding box center [719, 368] width 180 height 508
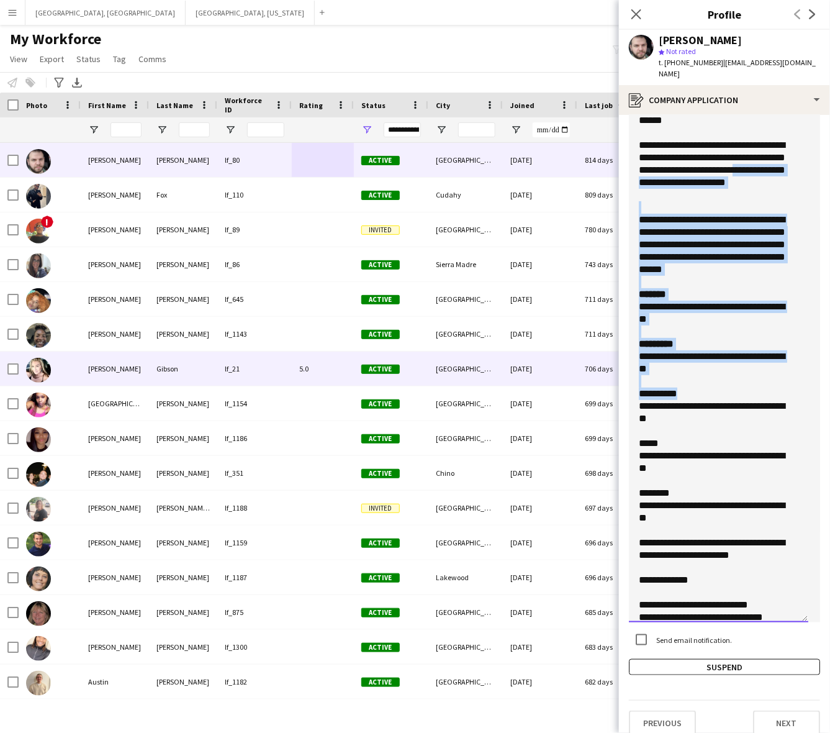
drag, startPoint x: 687, startPoint y: 381, endPoint x: 611, endPoint y: 384, distance: 76.5
click at [611, 384] on body "Menu Boards Boards Boards All jobs Status Workforce Workforce My Workforce Recr…" at bounding box center [415, 366] width 830 height 733
click at [674, 388] on div "**********" at bounding box center [713, 394] width 148 height 12
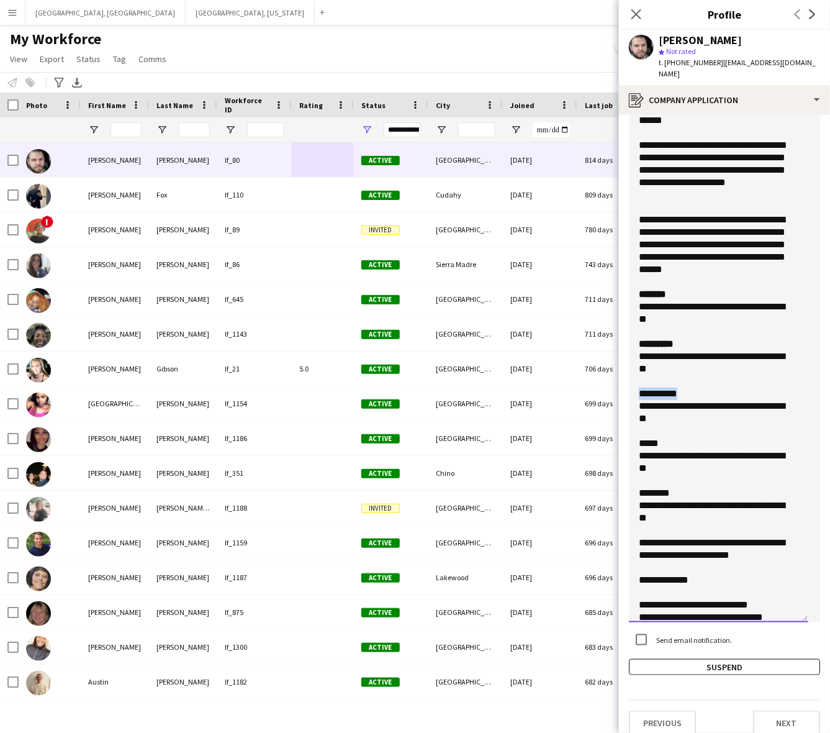
drag, startPoint x: 662, startPoint y: 386, endPoint x: 634, endPoint y: 384, distance: 28.0
click at [634, 384] on div "**********" at bounding box center [719, 368] width 180 height 508
drag, startPoint x: 666, startPoint y: 432, endPoint x: 639, endPoint y: 433, distance: 27.4
click at [639, 437] on div "*****" at bounding box center [713, 443] width 148 height 12
drag, startPoint x: 680, startPoint y: 483, endPoint x: 632, endPoint y: 482, distance: 47.8
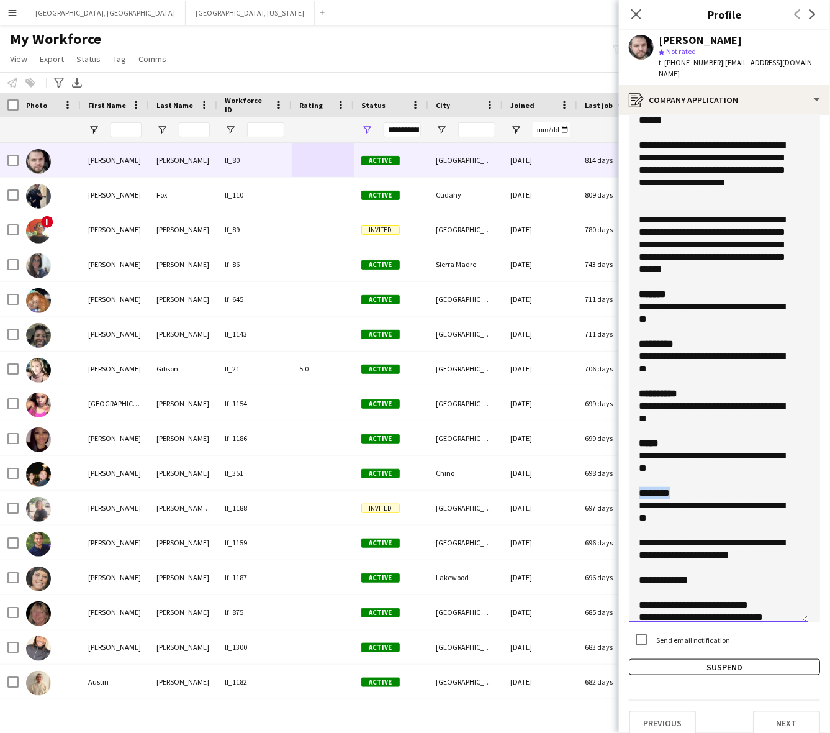
click at [634, 482] on div "**********" at bounding box center [719, 368] width 180 height 508
click at [675, 537] on div "**********" at bounding box center [713, 549] width 148 height 25
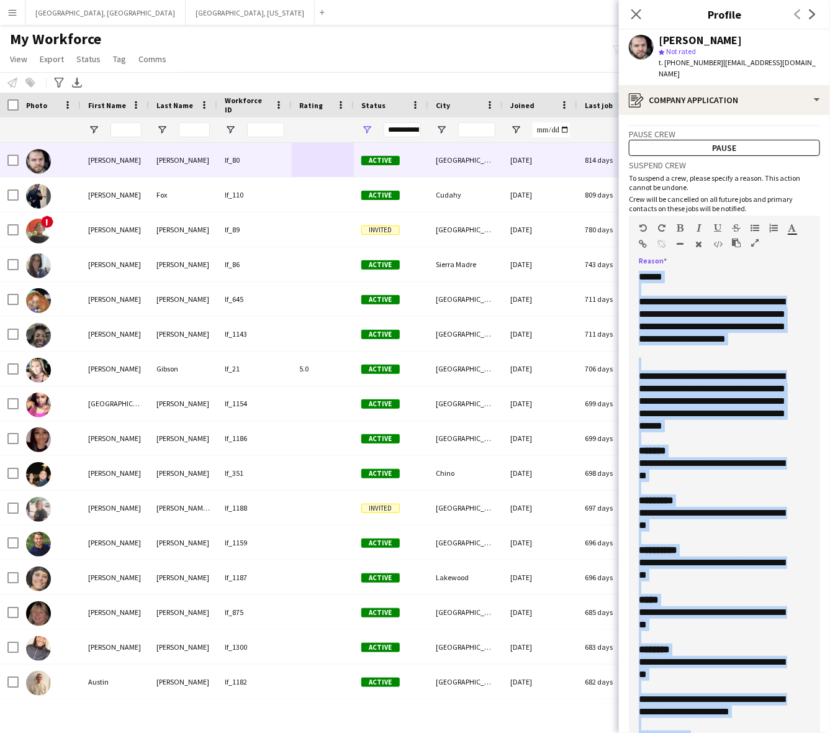
drag, startPoint x: 663, startPoint y: 597, endPoint x: 635, endPoint y: 268, distance: 330.3
click at [635, 271] on div "**********" at bounding box center [719, 525] width 180 height 508
copy div "**********"
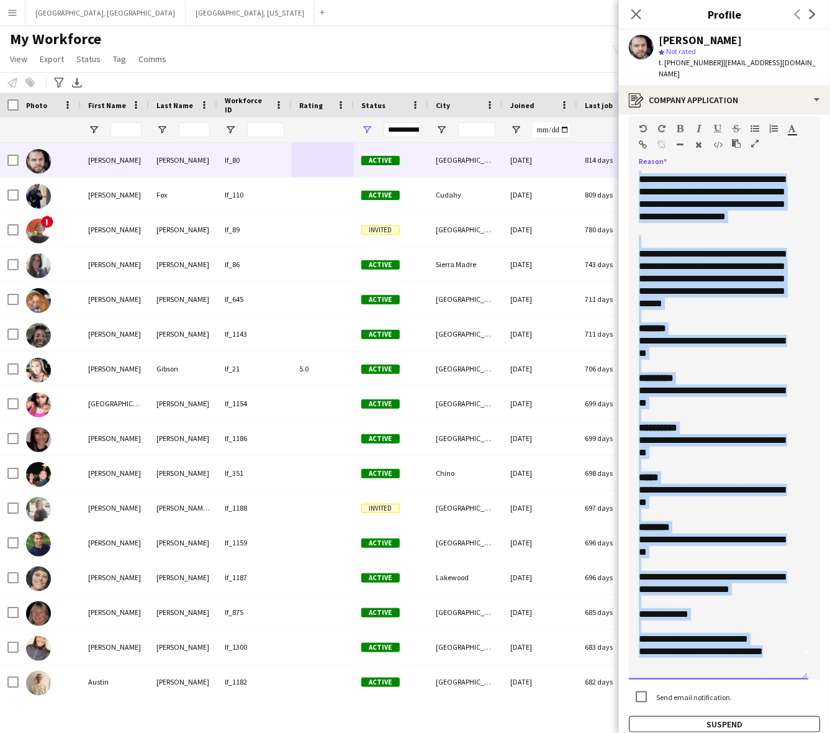
scroll to position [157, 0]
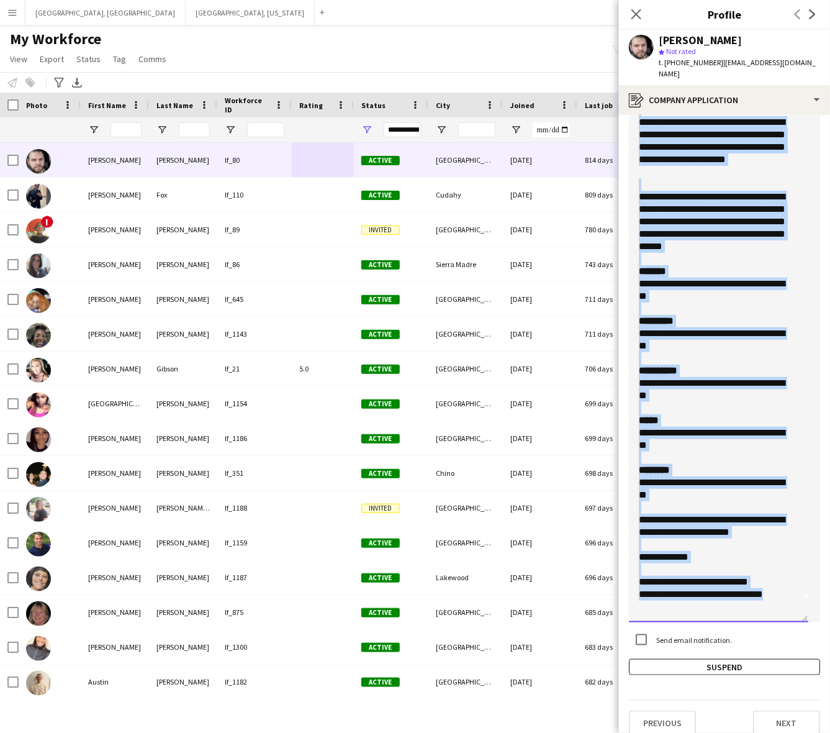
click at [714, 402] on div at bounding box center [719, 408] width 160 height 12
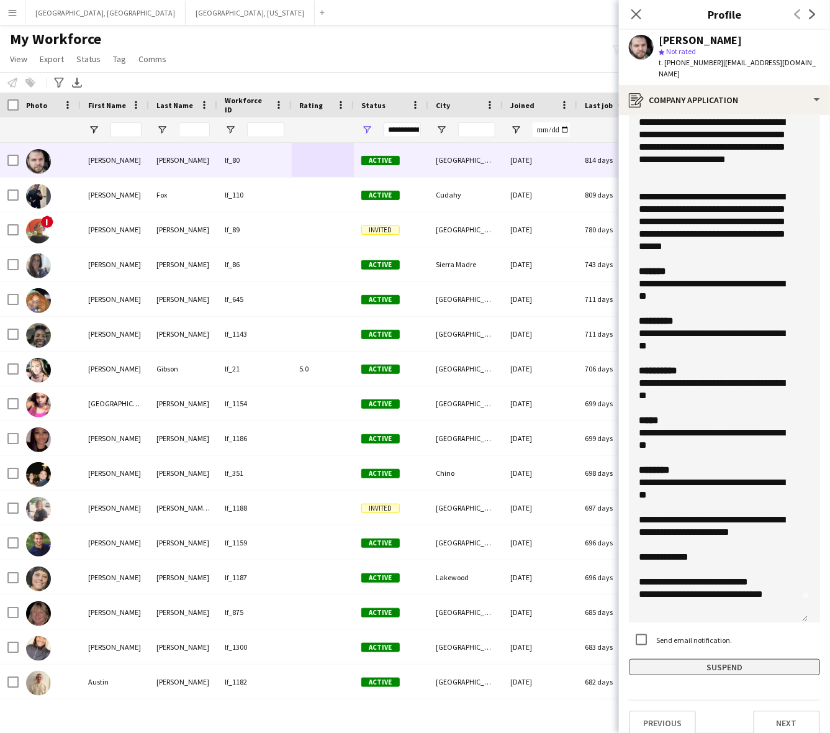
click at [708, 659] on button "Suspend" at bounding box center [724, 667] width 191 height 16
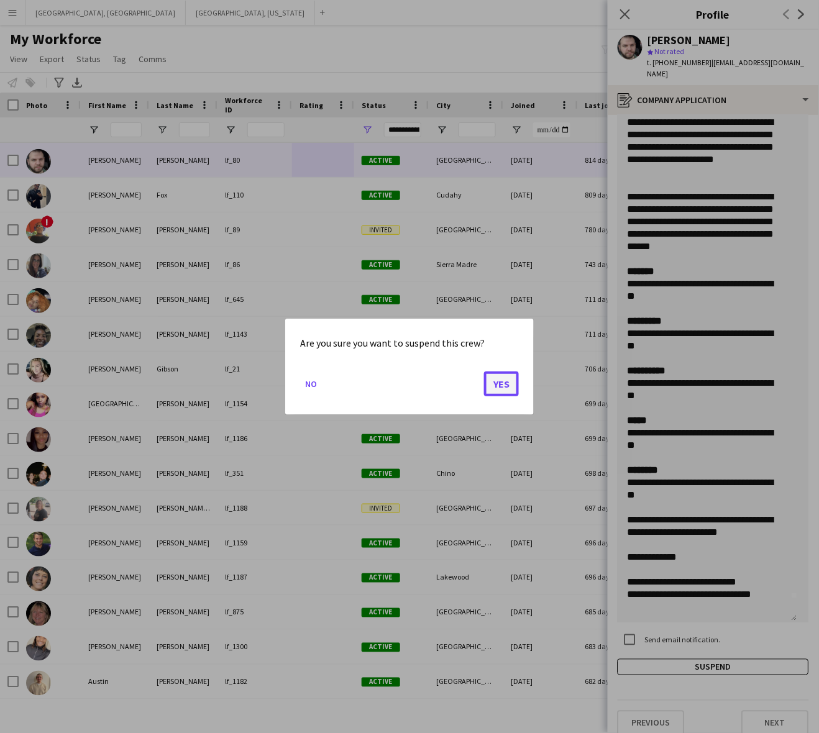
click at [498, 394] on button "Yes" at bounding box center [501, 383] width 35 height 25
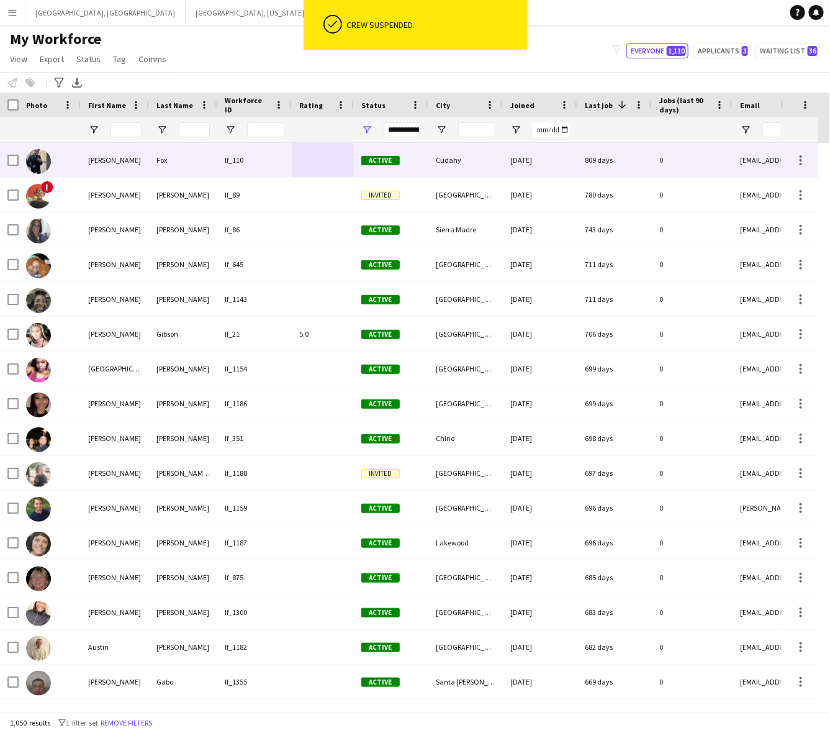
click at [188, 169] on div "Fox" at bounding box center [183, 160] width 68 height 34
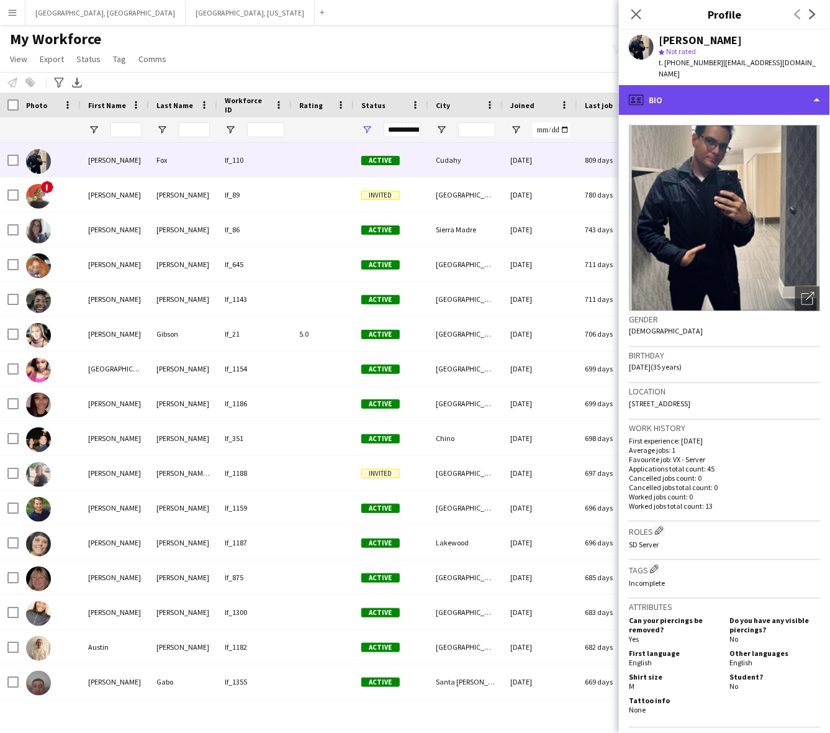
click at [716, 100] on div "profile Bio" at bounding box center [724, 100] width 211 height 30
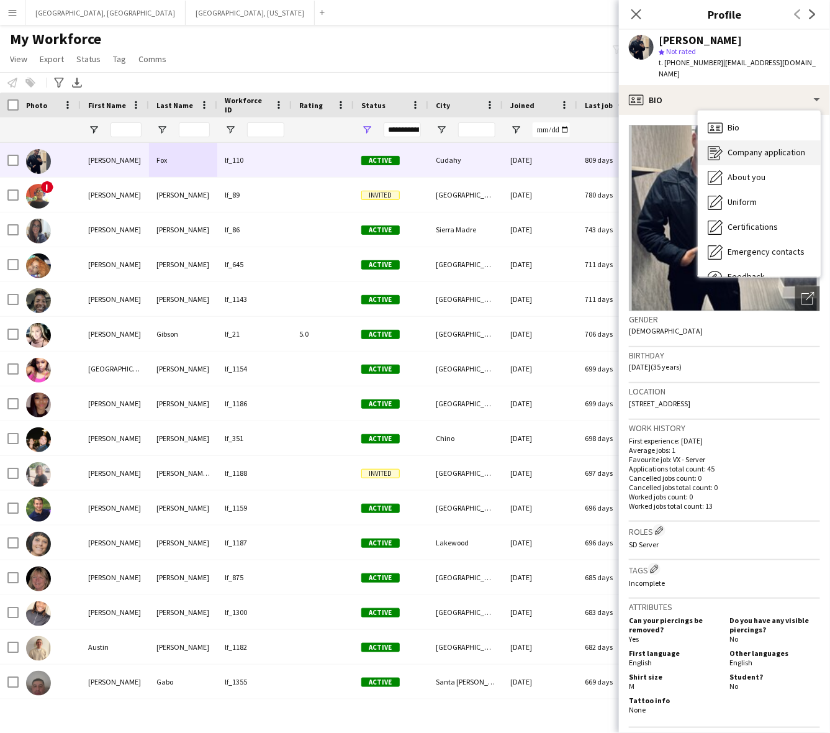
click at [750, 147] on div "Company application Company application" at bounding box center [759, 152] width 123 height 25
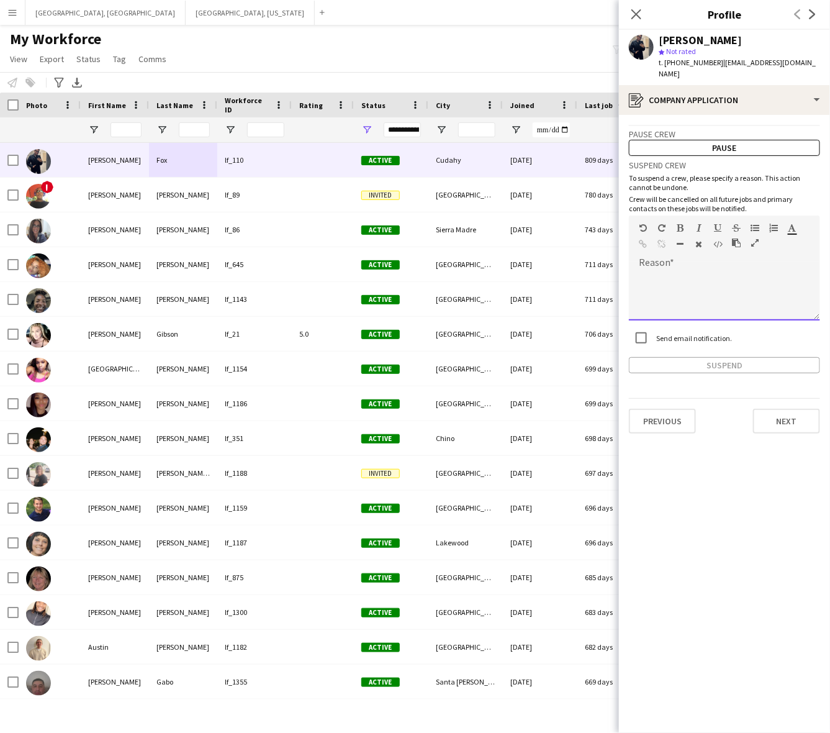
click at [716, 288] on div at bounding box center [724, 296] width 191 height 50
paste div
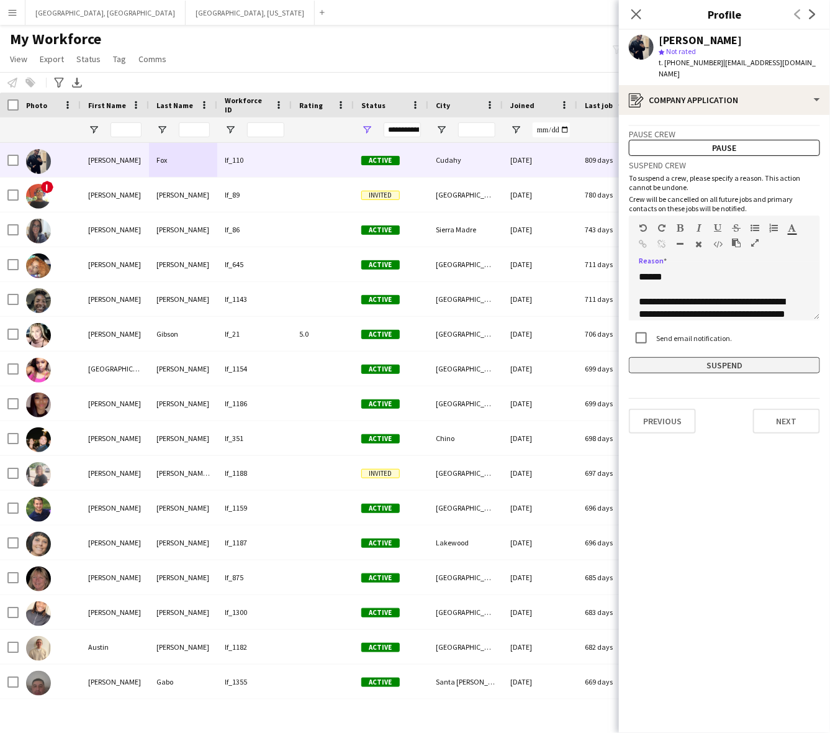
click at [737, 357] on button "Suspend" at bounding box center [724, 365] width 191 height 16
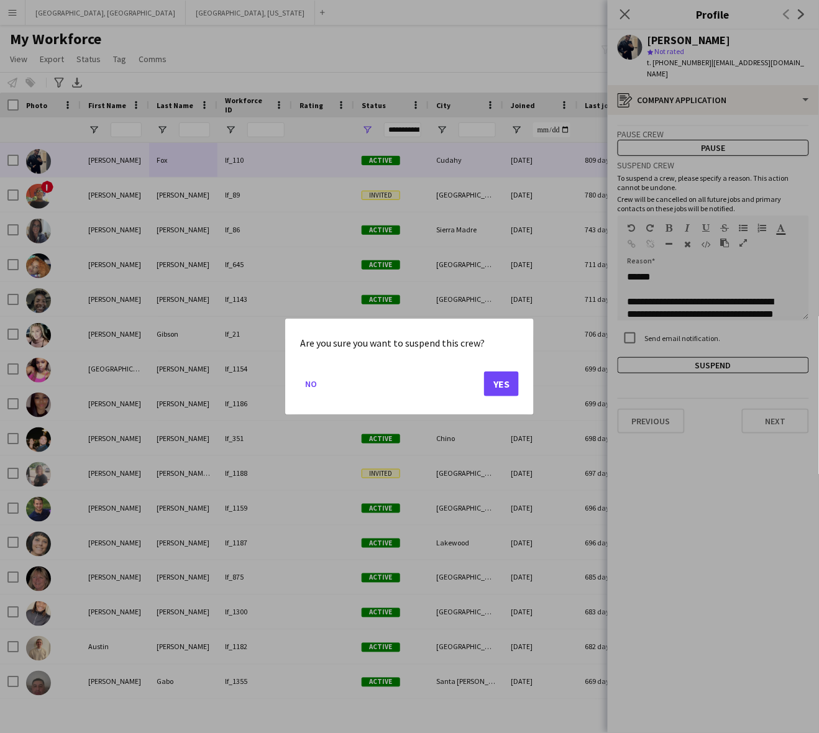
click at [804, 299] on div at bounding box center [409, 366] width 819 height 733
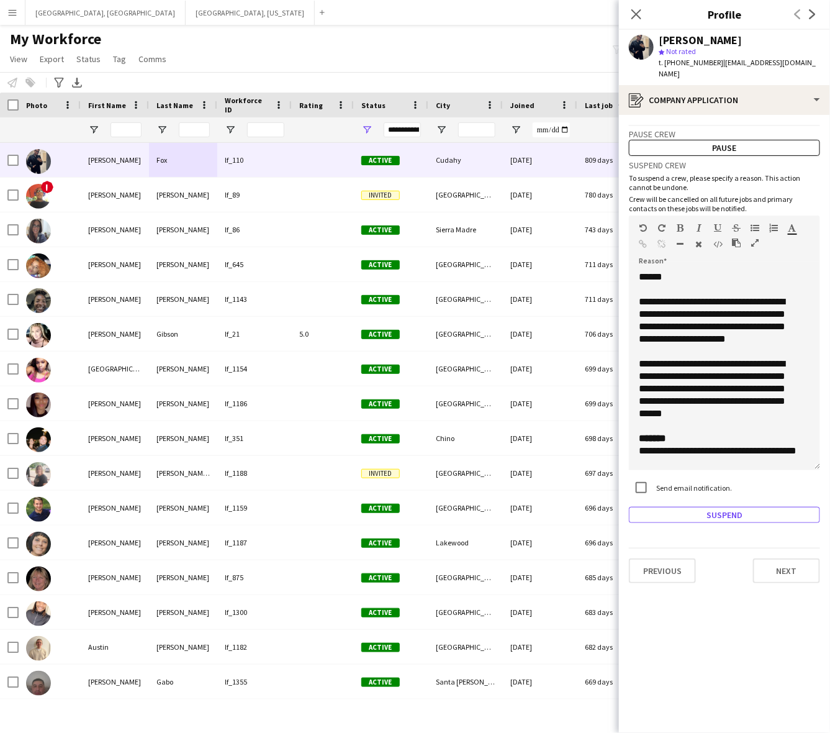
drag, startPoint x: 809, startPoint y: 300, endPoint x: 739, endPoint y: 450, distance: 165.6
click at [739, 450] on div "**********" at bounding box center [724, 370] width 191 height 199
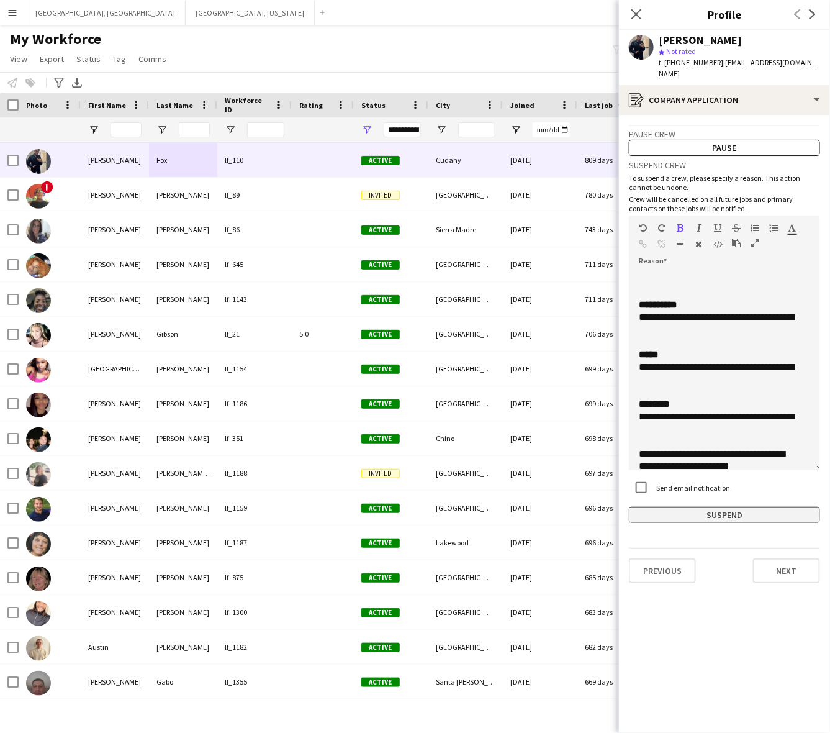
click at [719, 507] on button "Suspend" at bounding box center [724, 515] width 191 height 16
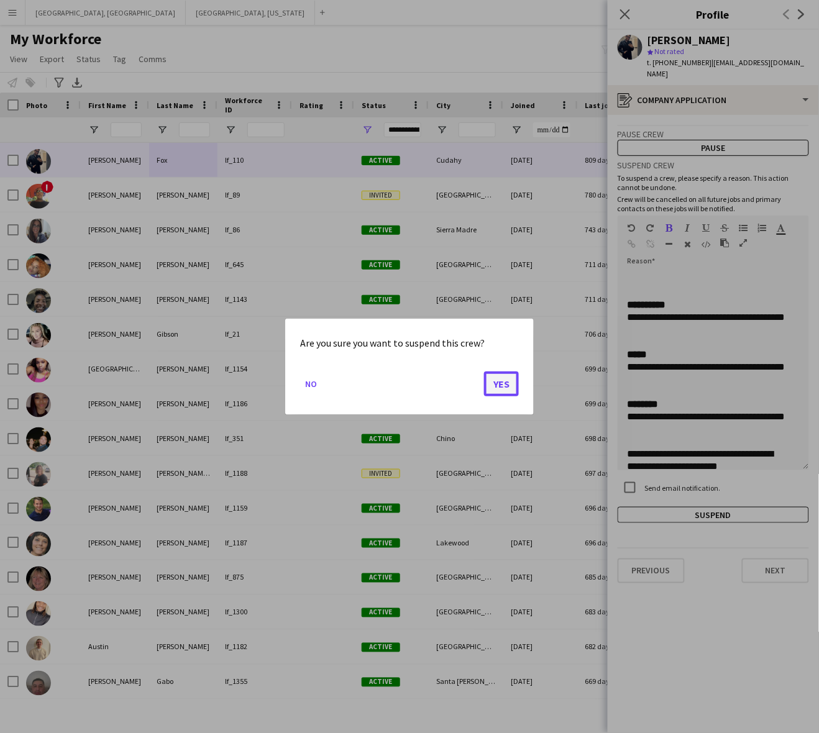
click at [501, 379] on button "Yes" at bounding box center [501, 383] width 35 height 25
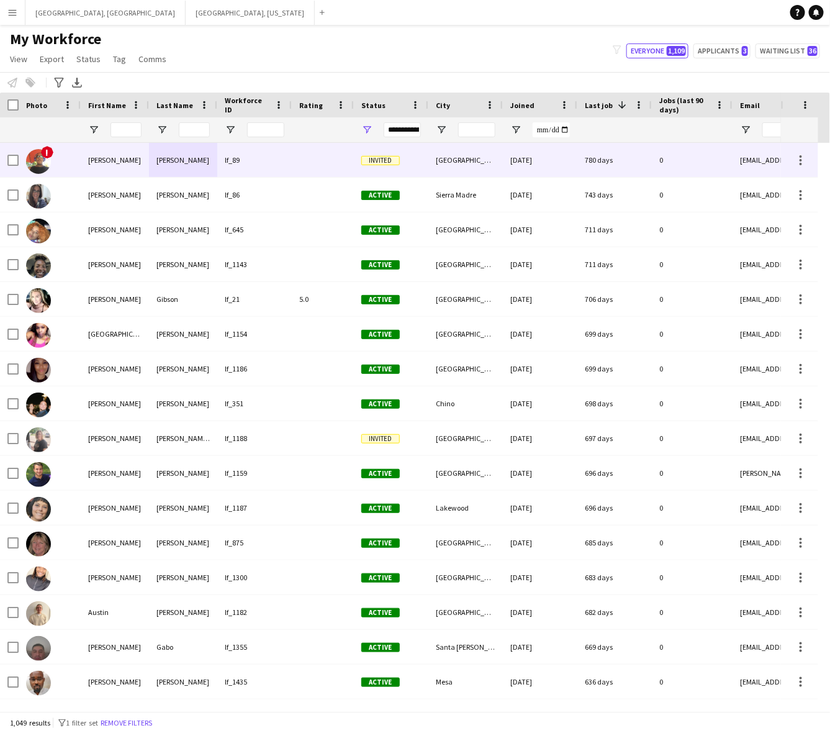
click at [312, 157] on div at bounding box center [323, 160] width 62 height 34
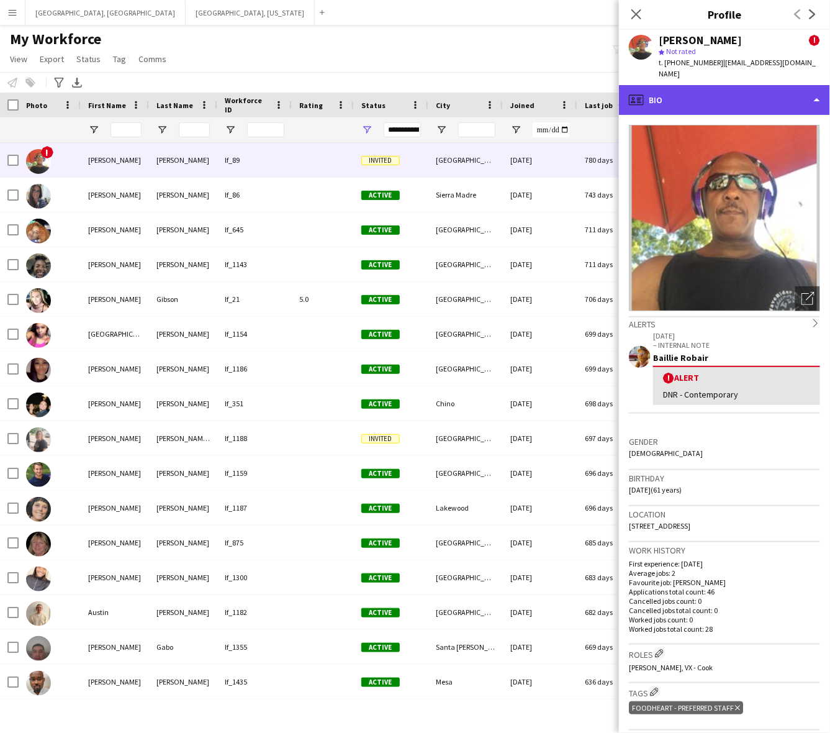
click at [712, 93] on div "profile Bio" at bounding box center [724, 100] width 211 height 30
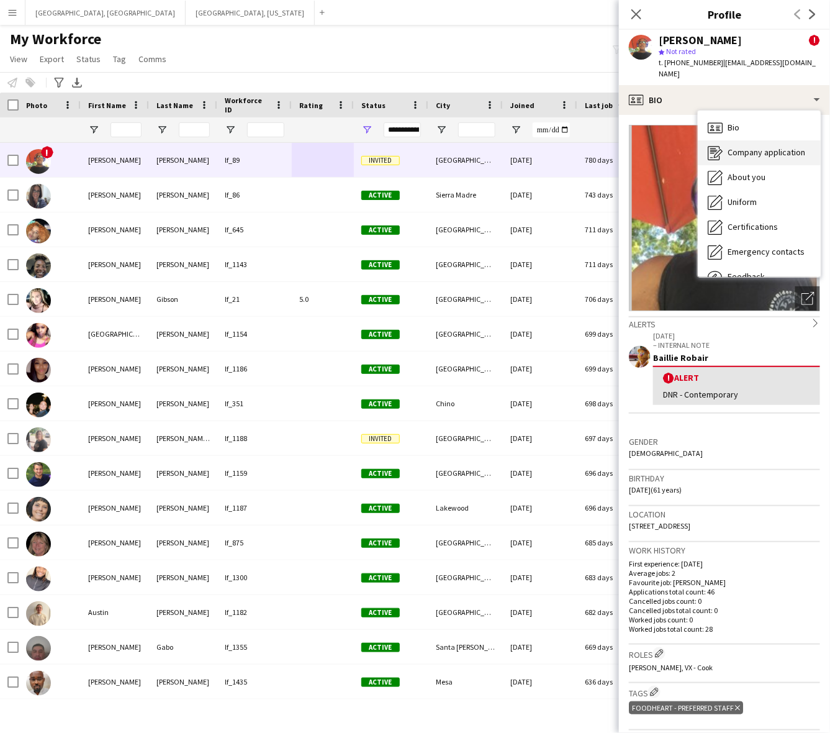
click at [752, 147] on span "Company application" at bounding box center [767, 152] width 78 height 11
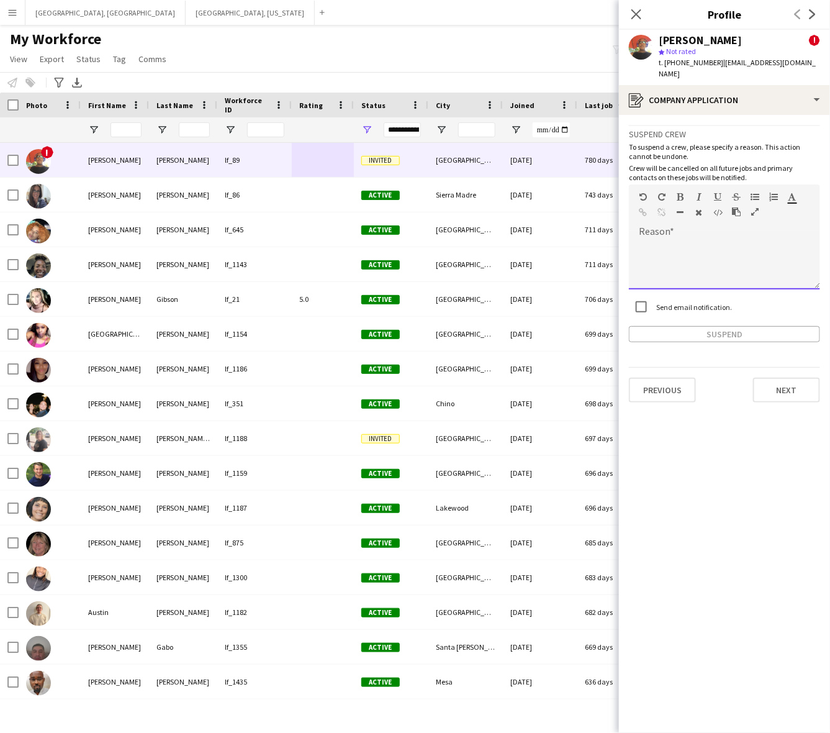
click at [715, 253] on div at bounding box center [724, 265] width 191 height 50
paste div
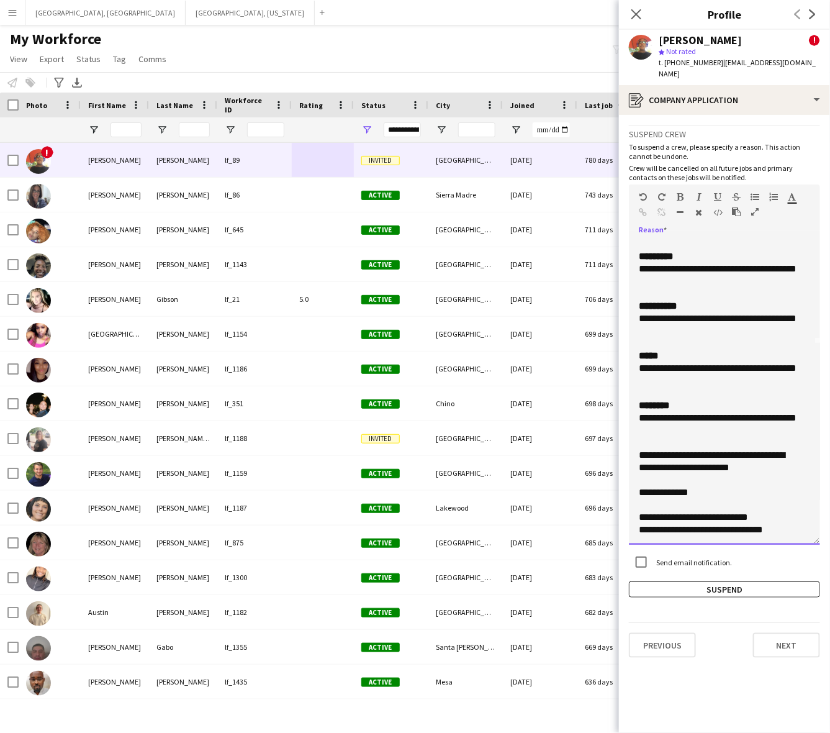
scroll to position [200, 0]
drag, startPoint x: 814, startPoint y: 269, endPoint x: 784, endPoint y: 526, distance: 258.9
click at [784, 526] on div "**********" at bounding box center [724, 393] width 191 height 306
click at [719, 583] on button "Suspend" at bounding box center [724, 591] width 191 height 16
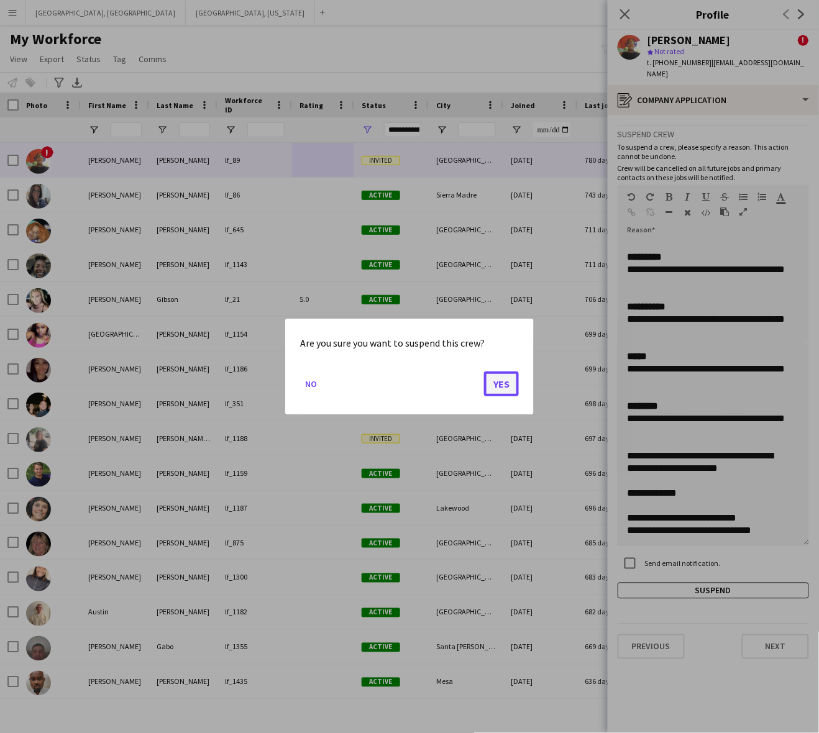
click at [514, 385] on button "Yes" at bounding box center [501, 383] width 35 height 25
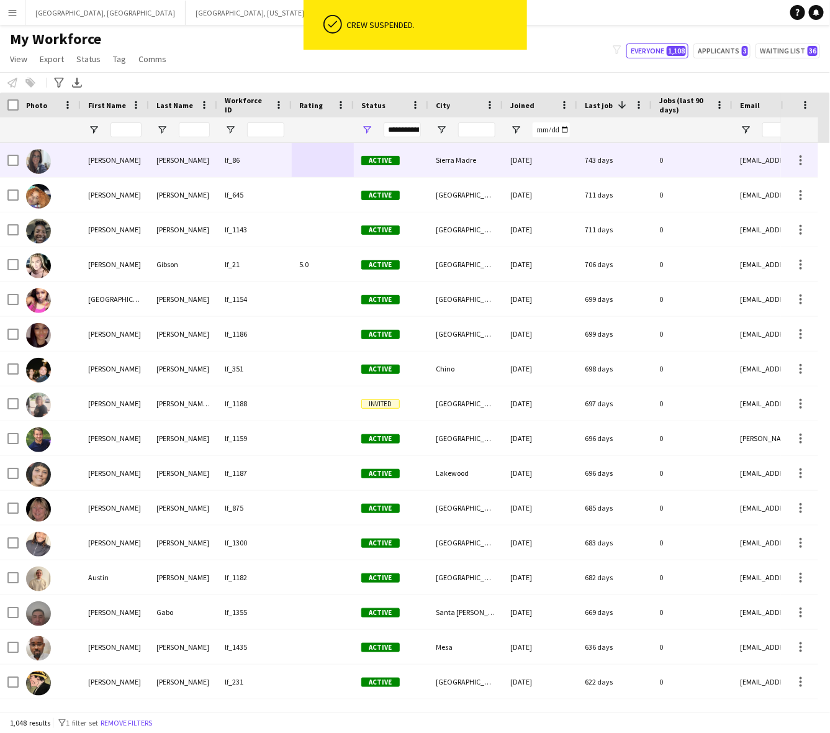
click at [455, 160] on div "Sierra Madre" at bounding box center [466, 160] width 75 height 34
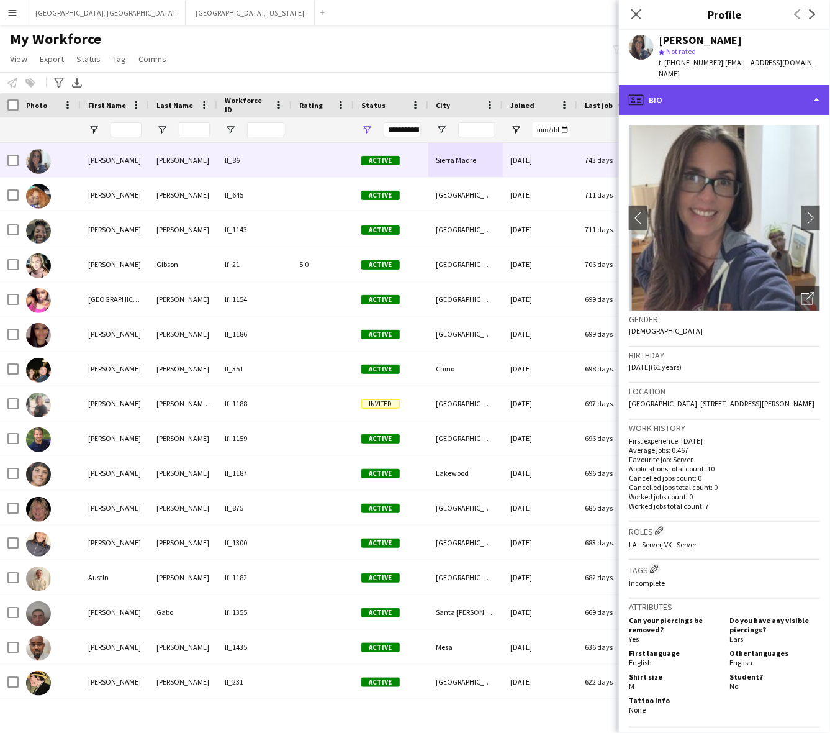
click at [724, 88] on div "profile Bio" at bounding box center [724, 100] width 211 height 30
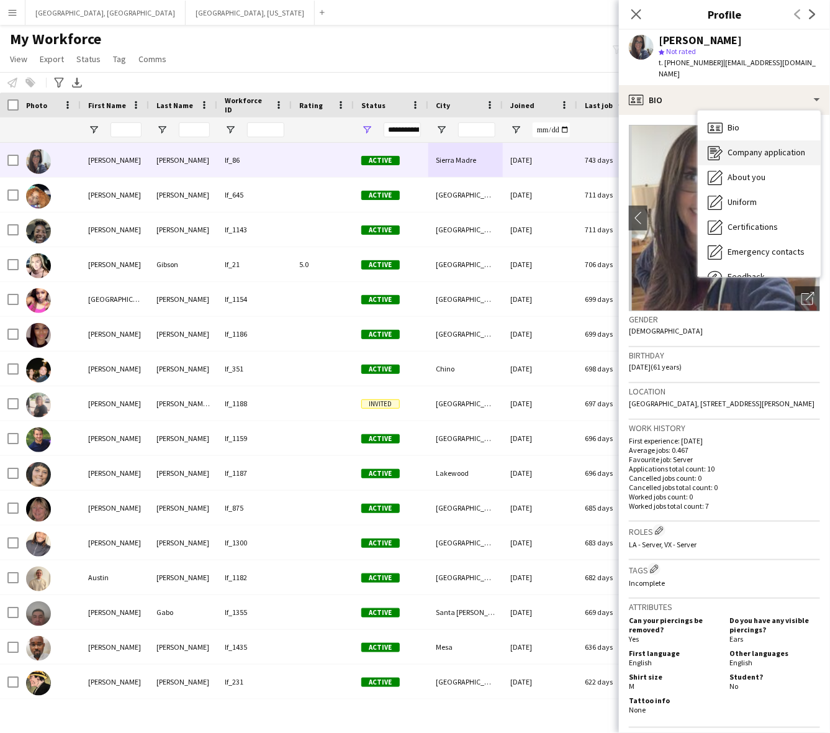
click at [752, 147] on span "Company application" at bounding box center [767, 152] width 78 height 11
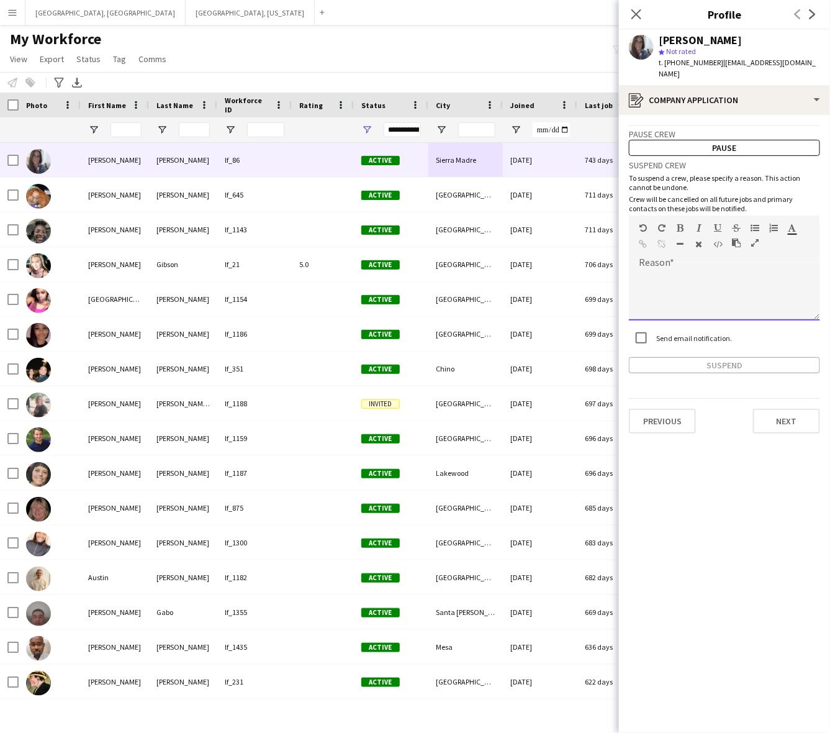
click at [734, 271] on div at bounding box center [724, 296] width 191 height 50
paste div
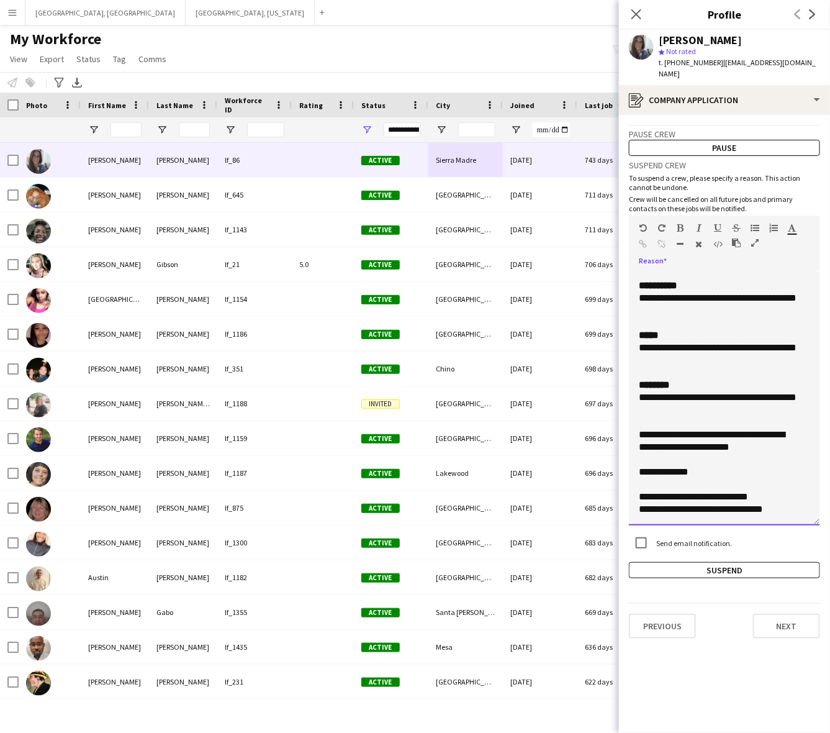
scroll to position [204, 0]
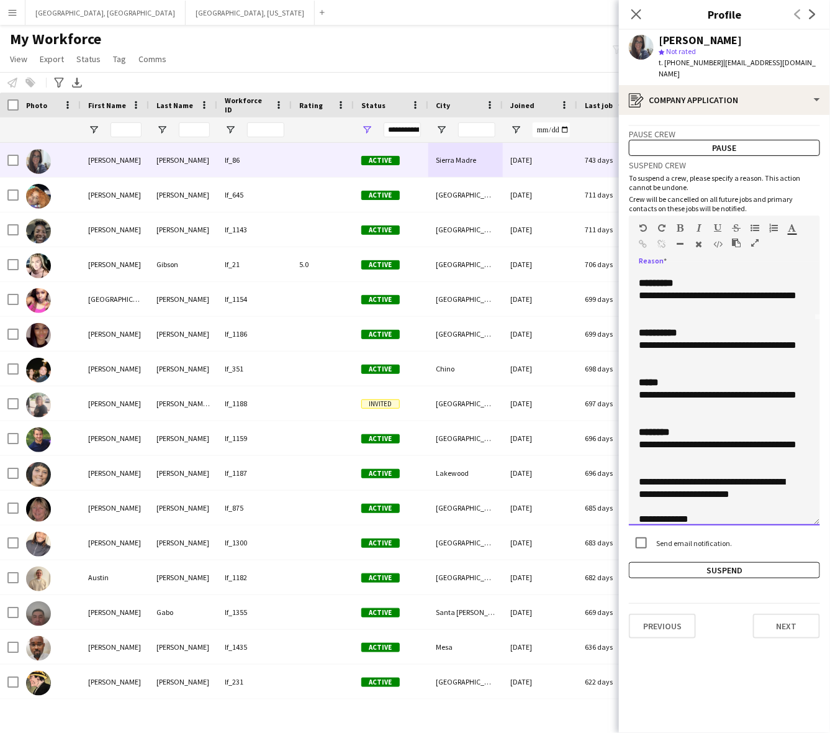
drag, startPoint x: 817, startPoint y: 303, endPoint x: 793, endPoint y: 555, distance: 252.7
click at [793, 525] on div "**********" at bounding box center [724, 398] width 191 height 255
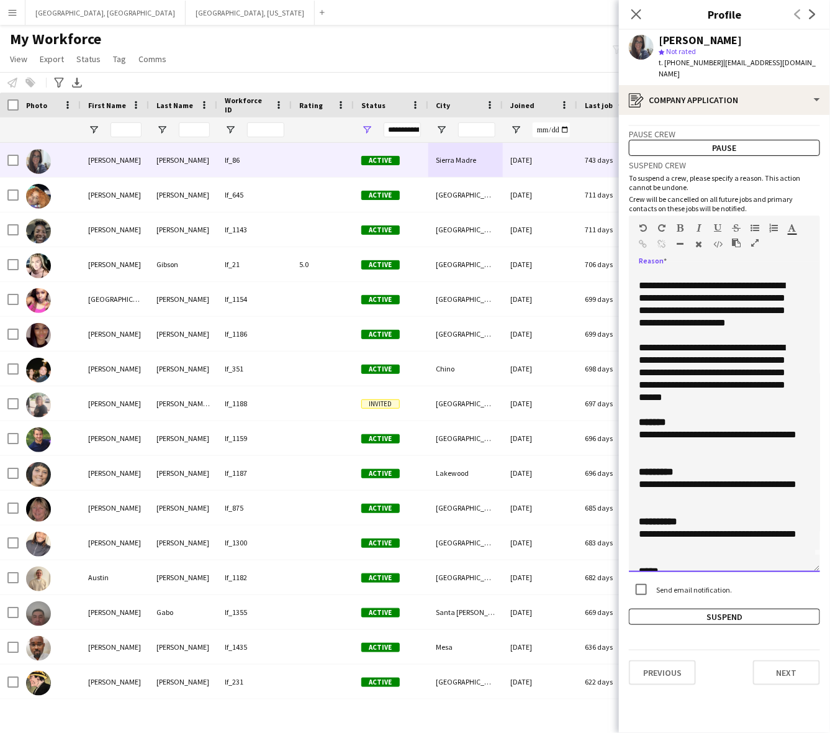
scroll to position [0, 0]
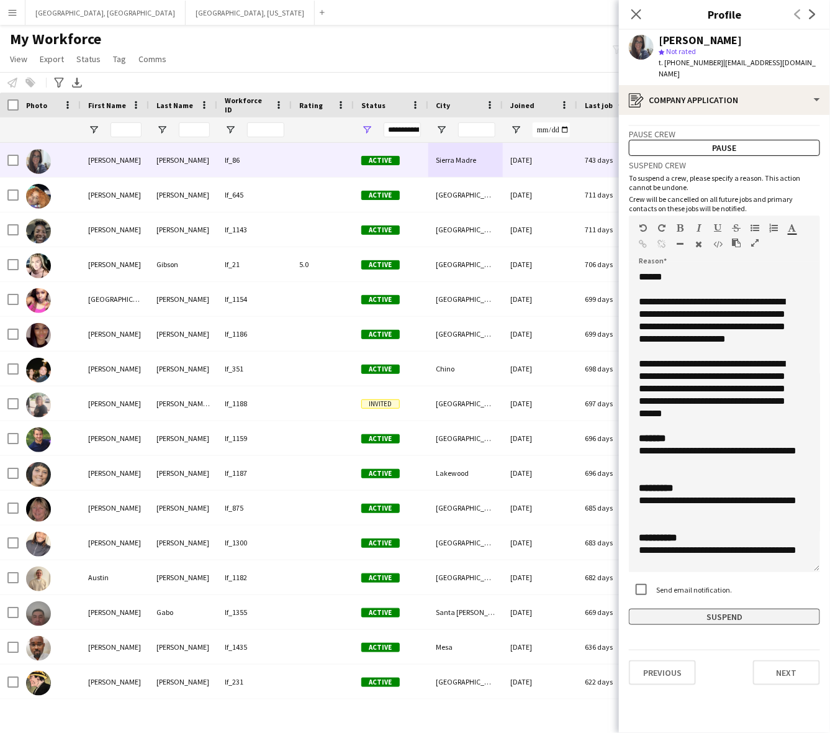
click at [737, 609] on button "Suspend" at bounding box center [724, 617] width 191 height 16
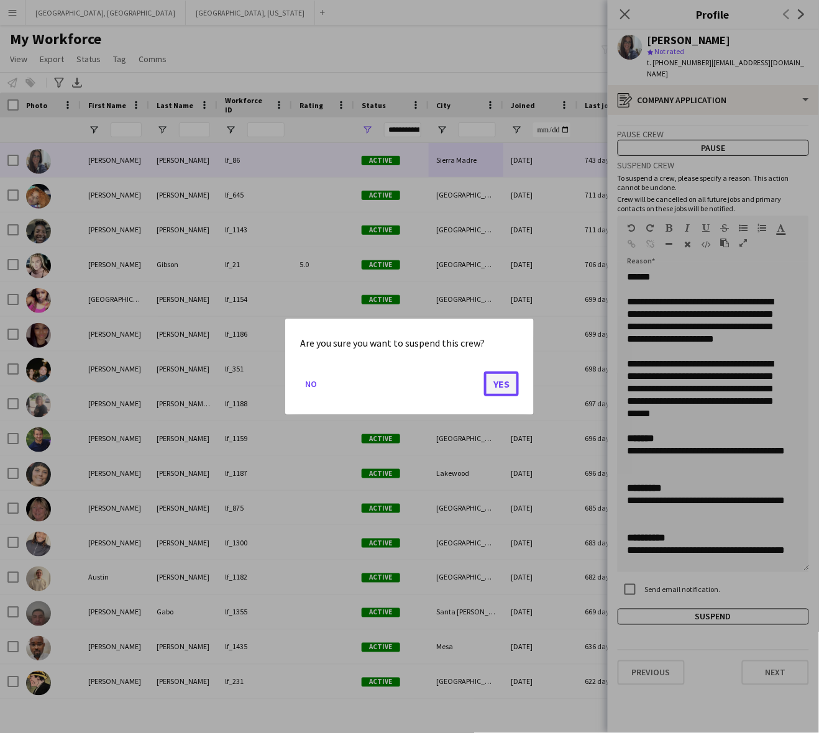
click at [504, 379] on button "Yes" at bounding box center [501, 383] width 35 height 25
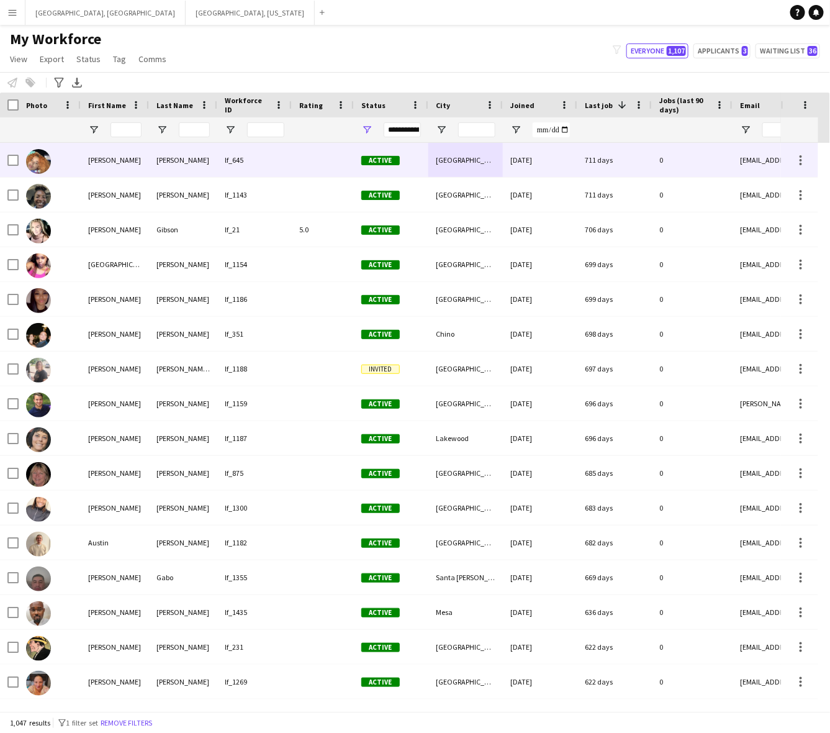
click at [239, 175] on div "lf_645" at bounding box center [254, 160] width 75 height 34
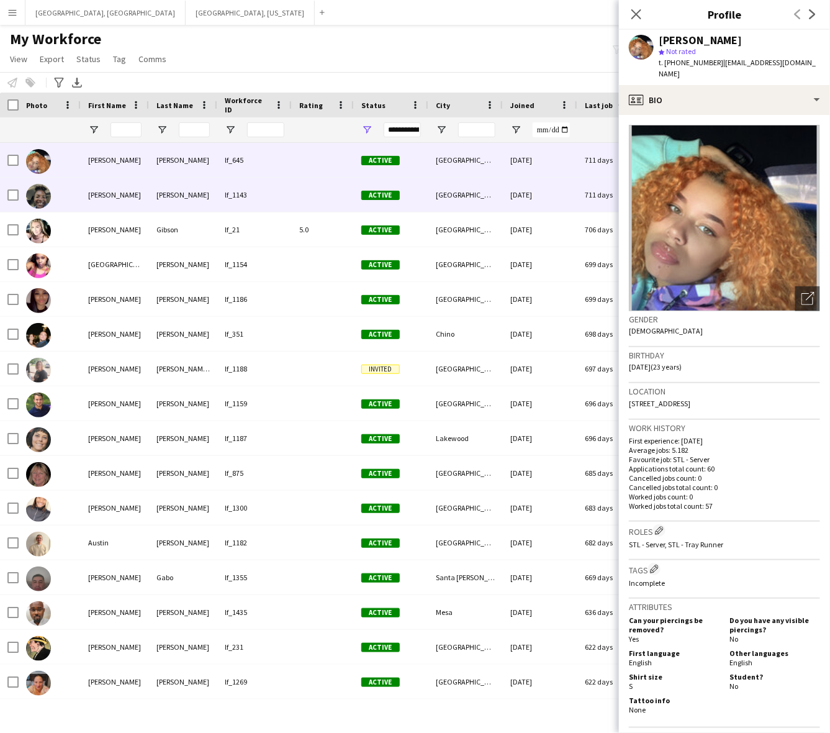
click at [242, 193] on div "lf_1143" at bounding box center [254, 195] width 75 height 34
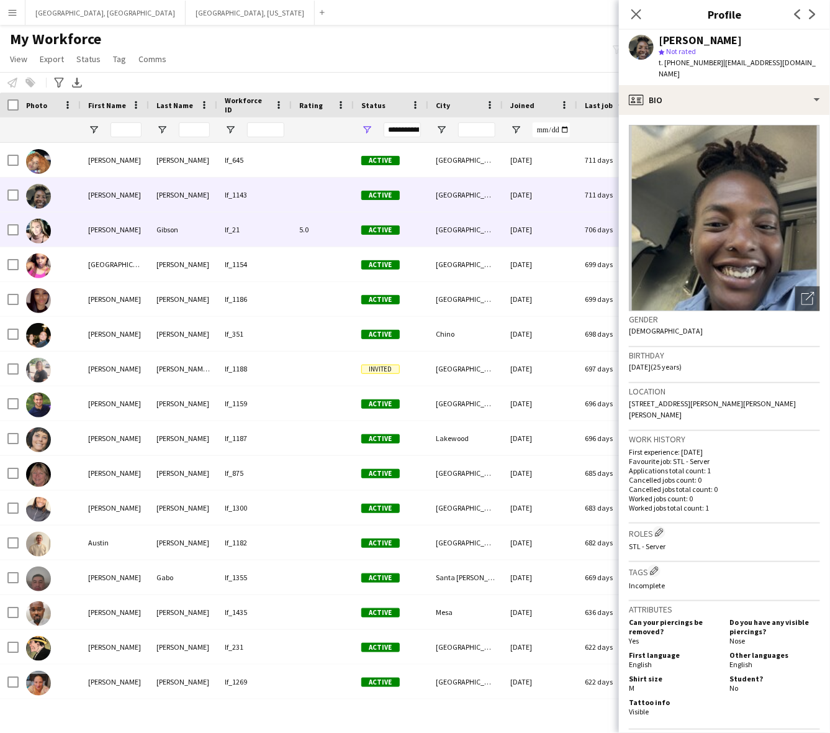
click at [269, 227] on div "lf_21" at bounding box center [254, 229] width 75 height 34
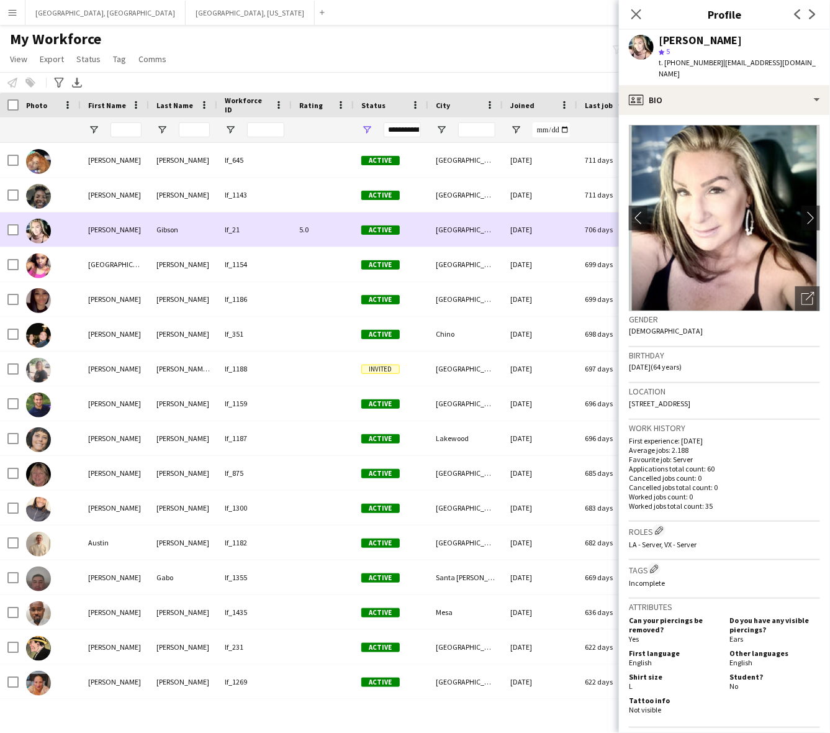
click at [284, 229] on div "lf_21" at bounding box center [254, 229] width 75 height 34
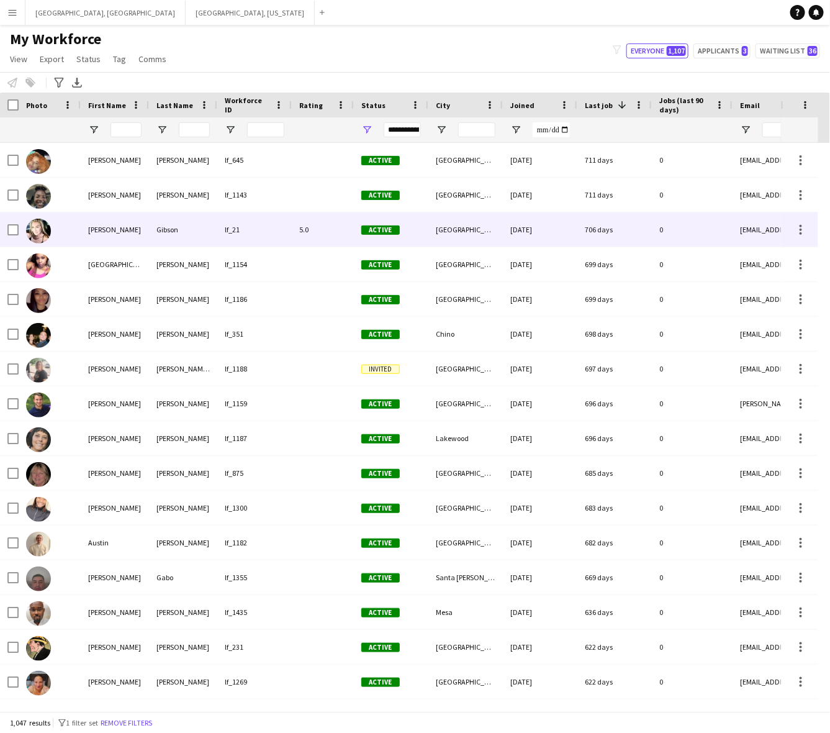
click at [284, 229] on div "lf_21" at bounding box center [254, 229] width 75 height 34
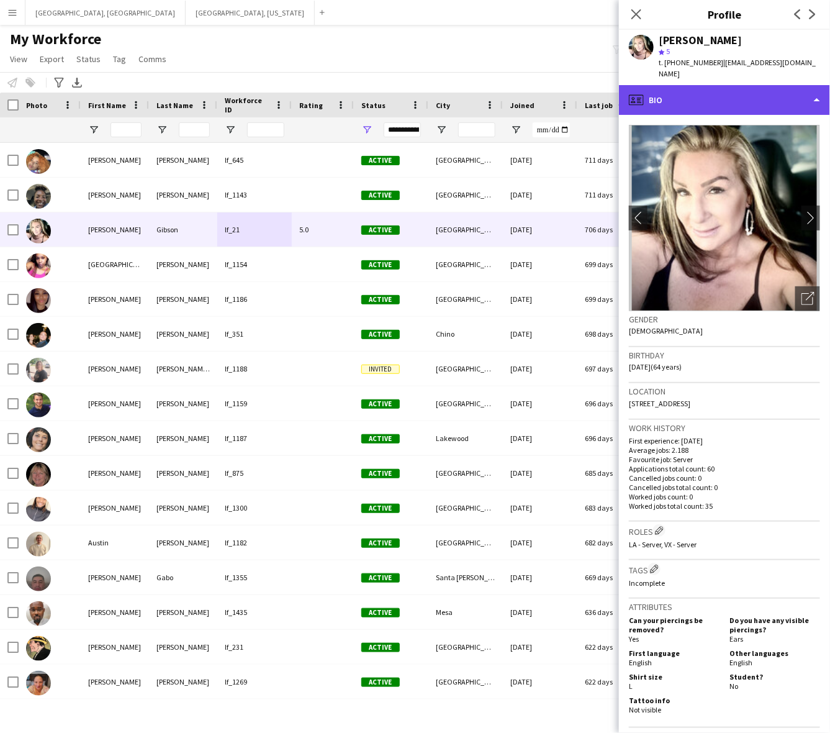
click at [721, 86] on div "profile Bio" at bounding box center [724, 100] width 211 height 30
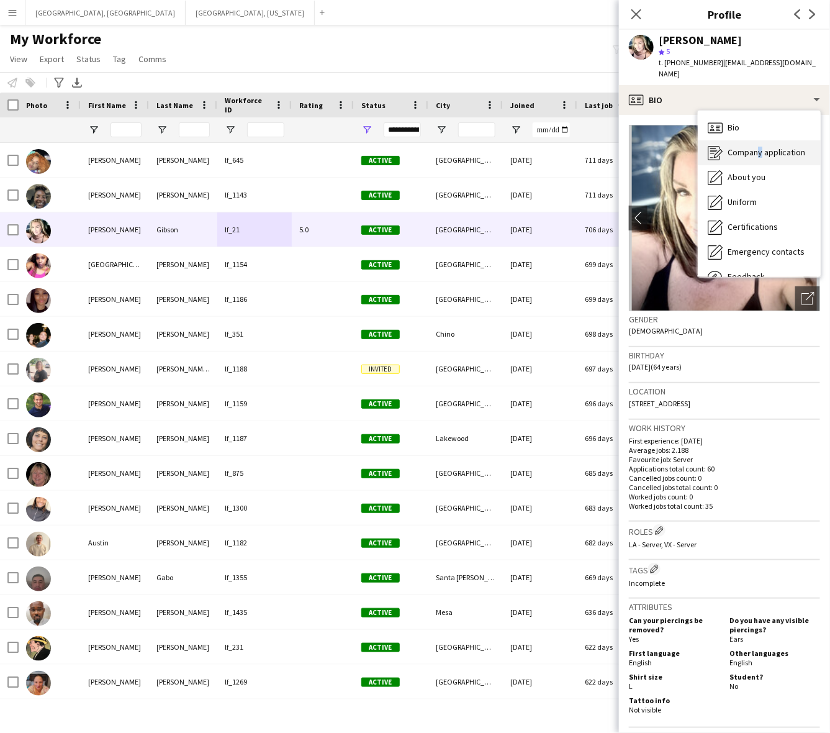
click at [757, 147] on span "Company application" at bounding box center [767, 152] width 78 height 11
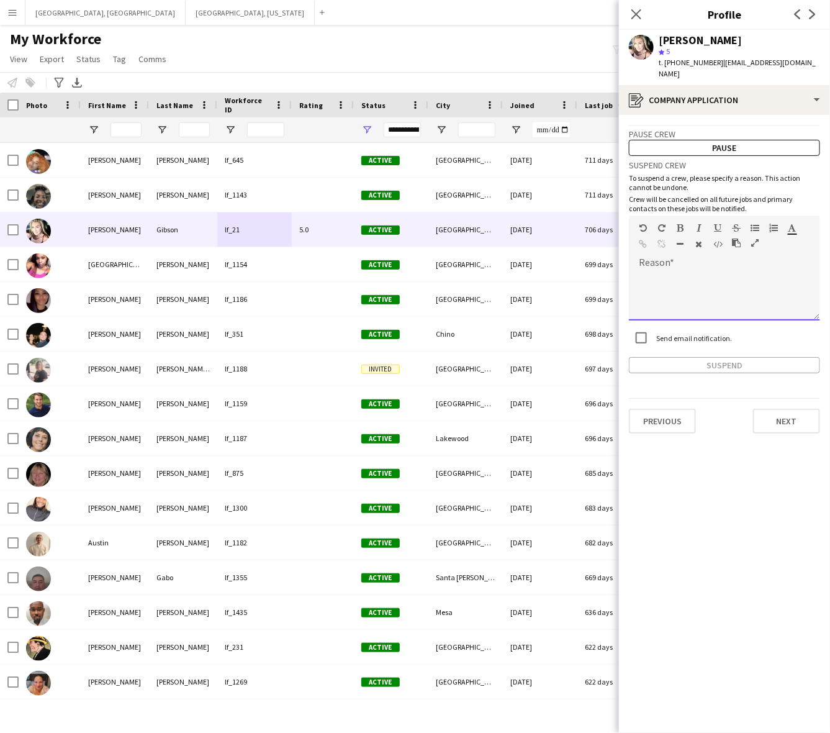
click at [715, 277] on div at bounding box center [724, 296] width 191 height 50
paste div
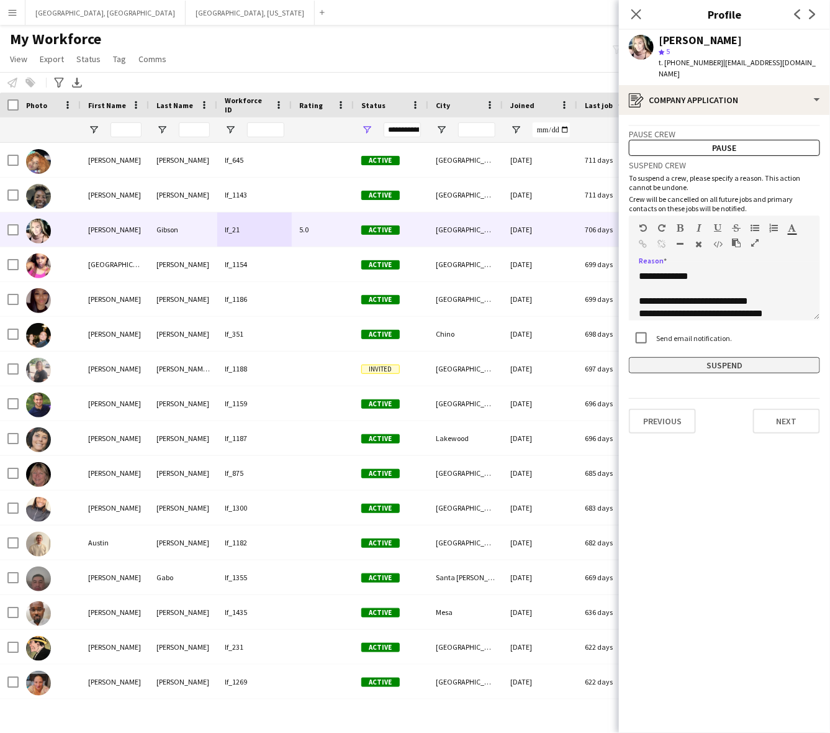
click at [708, 357] on button "Suspend" at bounding box center [724, 365] width 191 height 16
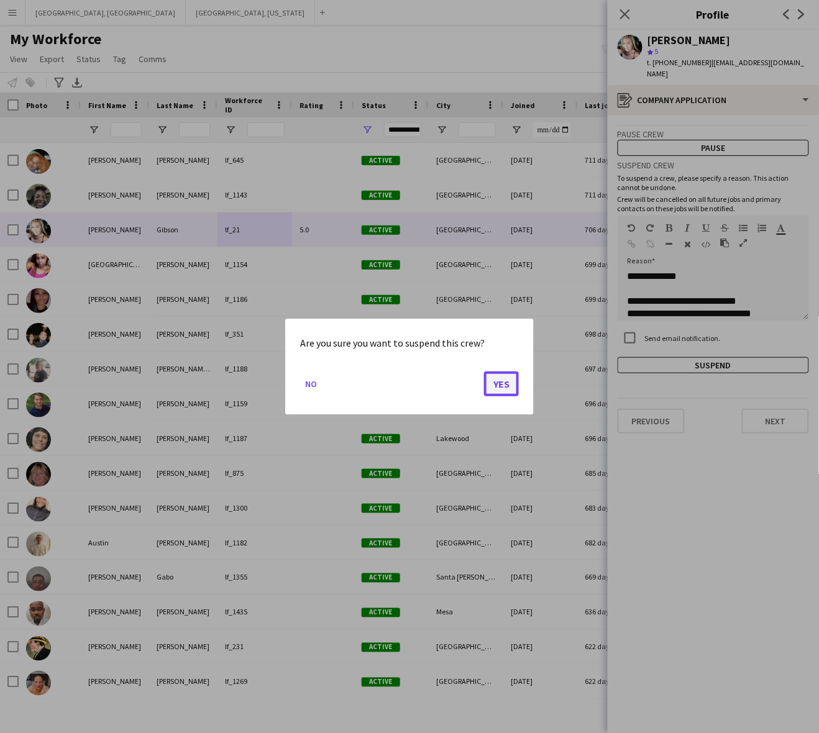
click at [503, 386] on button "Yes" at bounding box center [501, 383] width 35 height 25
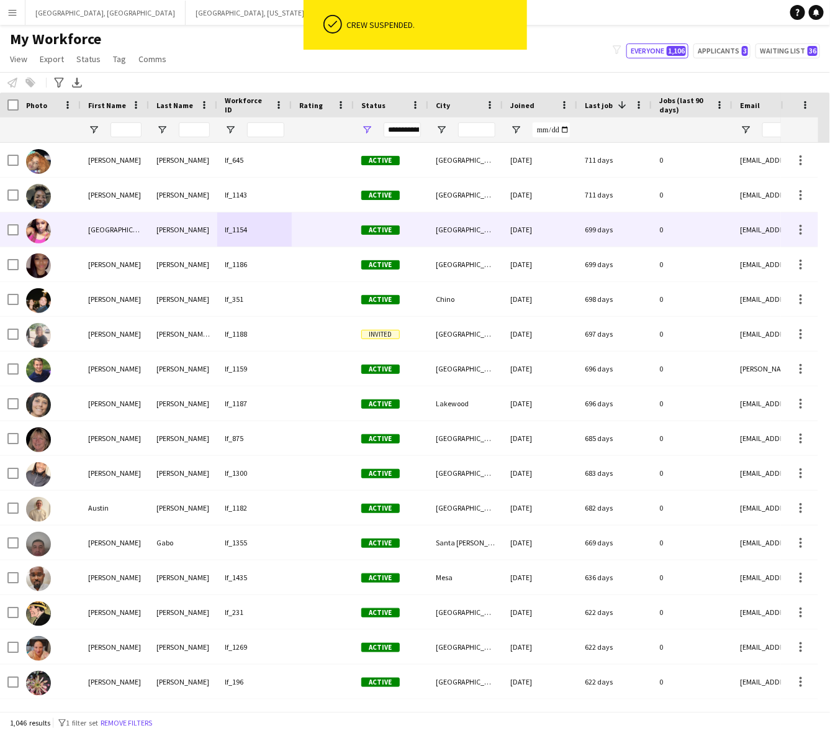
click at [202, 234] on div "Ellington" at bounding box center [183, 229] width 68 height 34
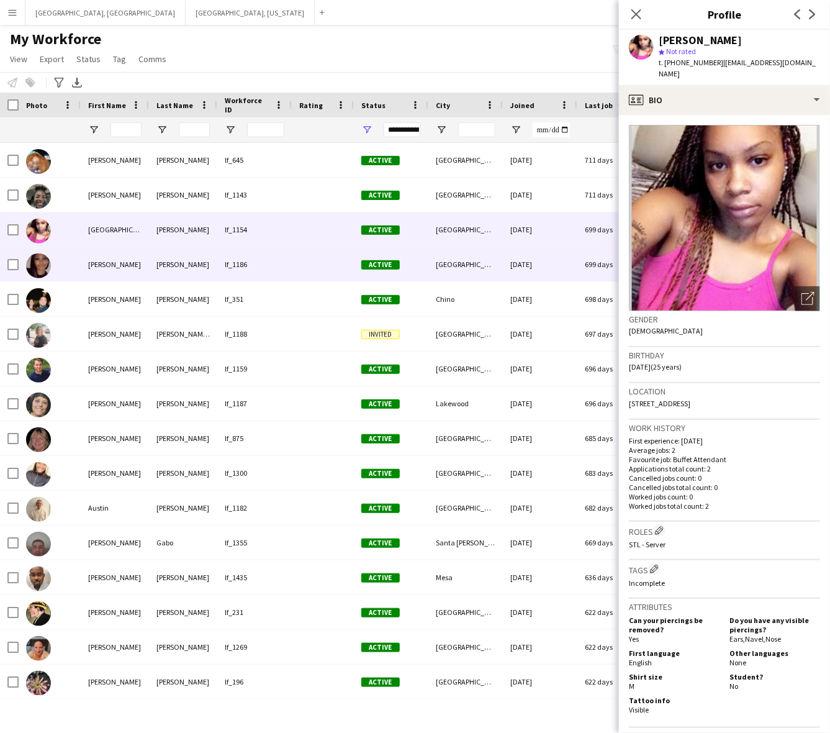
click at [219, 263] on div "lf_1186" at bounding box center [254, 264] width 75 height 34
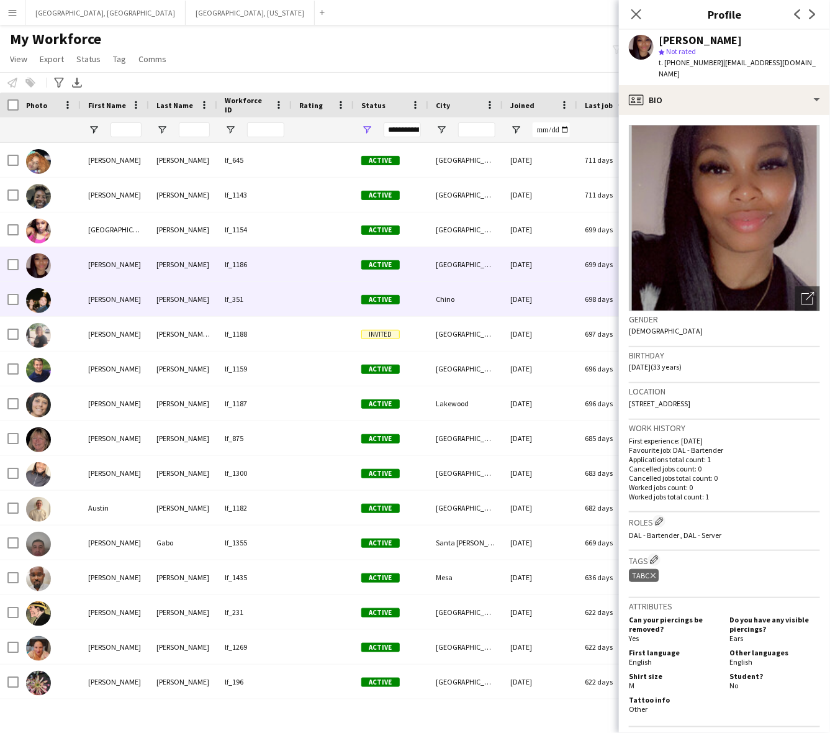
click at [237, 298] on div "lf_351" at bounding box center [254, 299] width 75 height 34
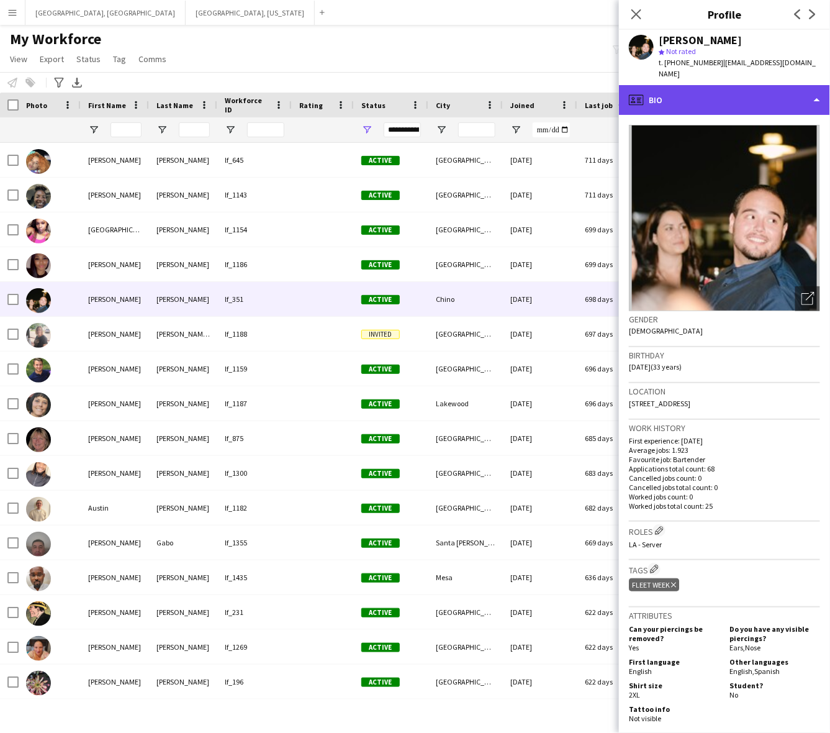
click at [734, 85] on div "profile Bio" at bounding box center [724, 100] width 211 height 30
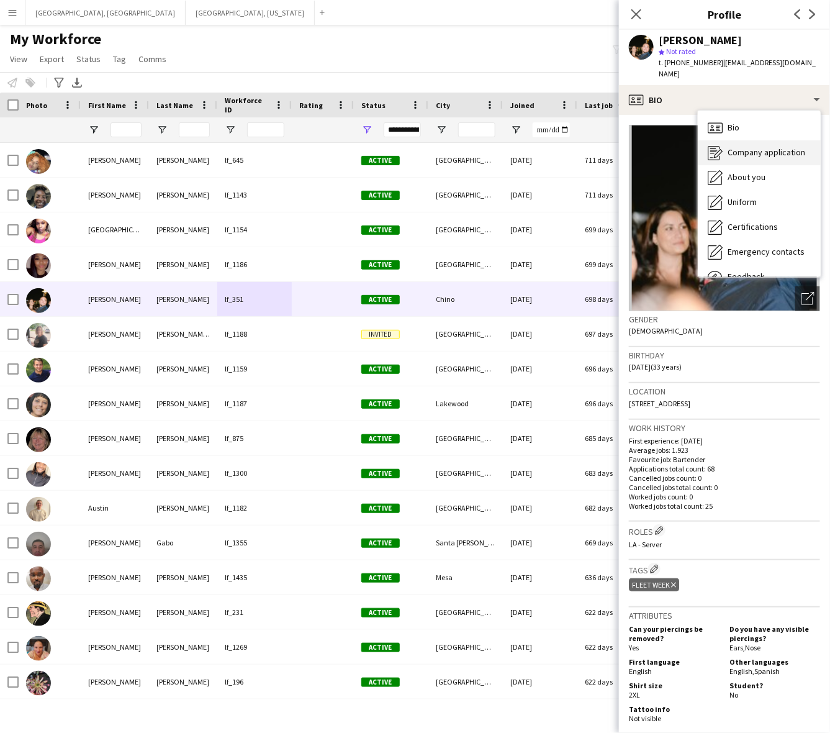
click at [748, 147] on span "Company application" at bounding box center [767, 152] width 78 height 11
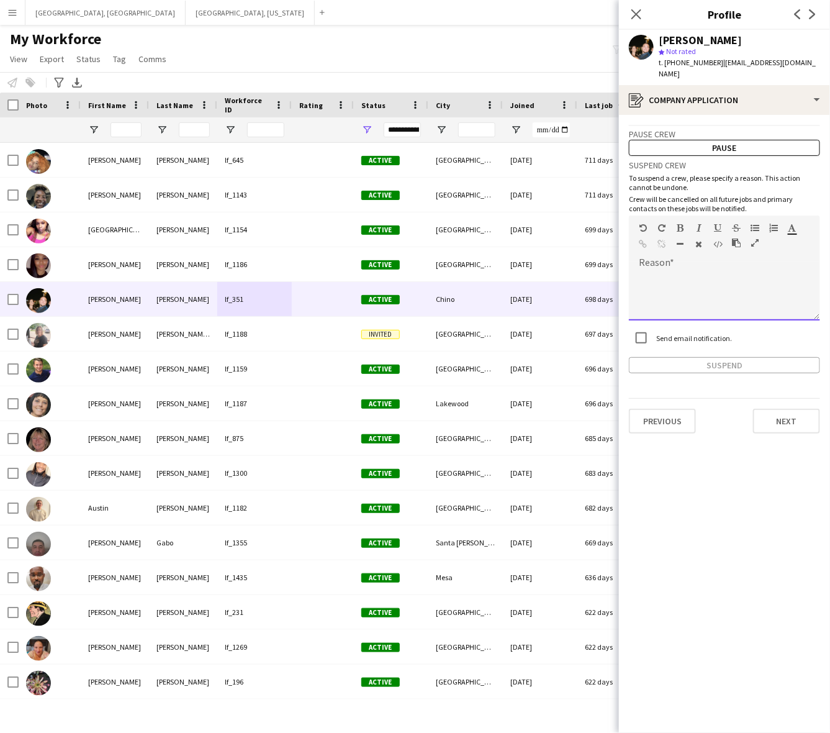
click at [728, 271] on div at bounding box center [724, 296] width 191 height 50
paste div
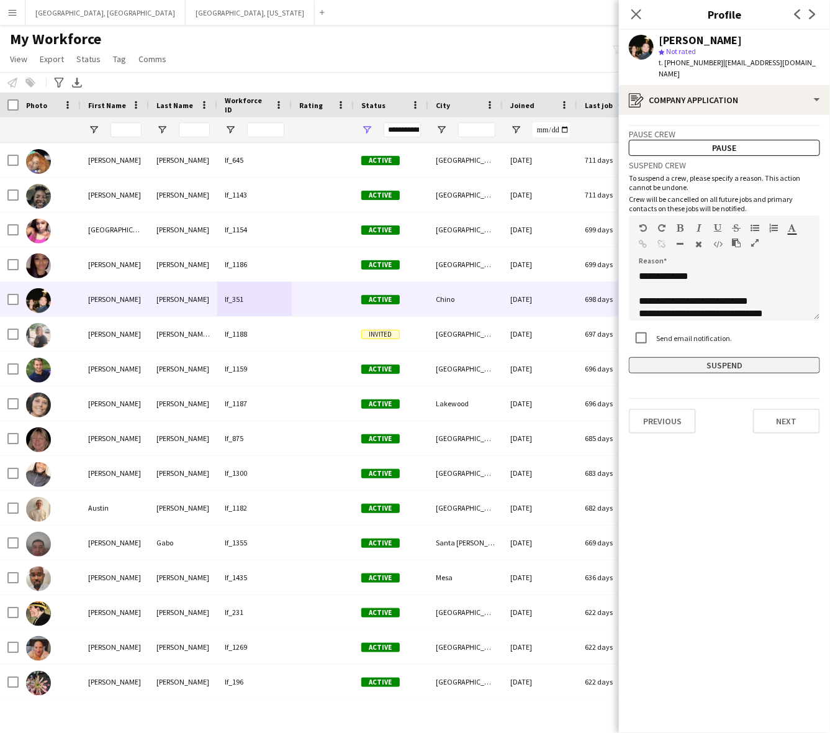
click at [710, 357] on button "Suspend" at bounding box center [724, 365] width 191 height 16
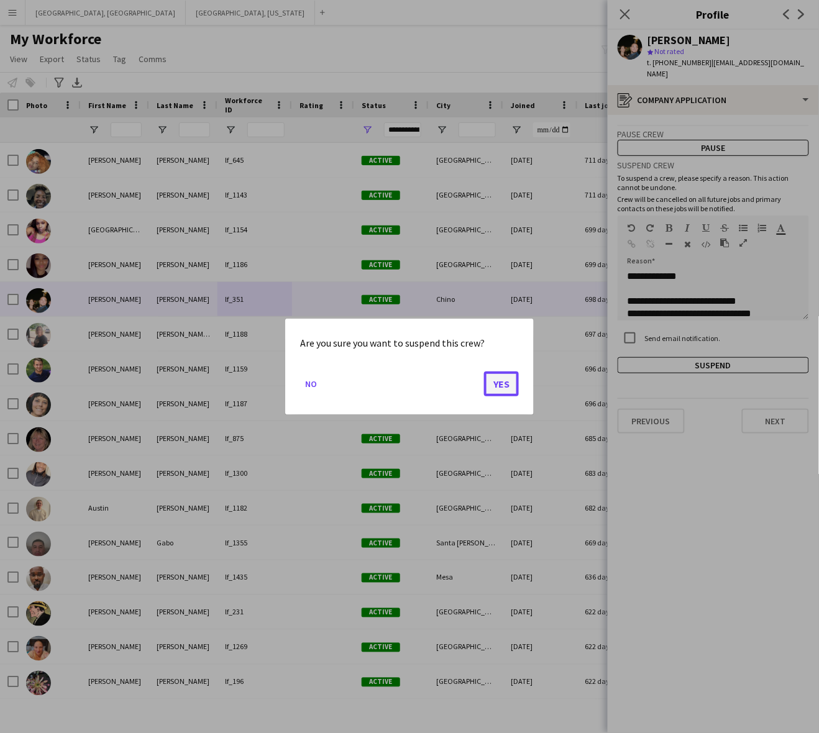
click at [516, 383] on button "Yes" at bounding box center [501, 383] width 35 height 25
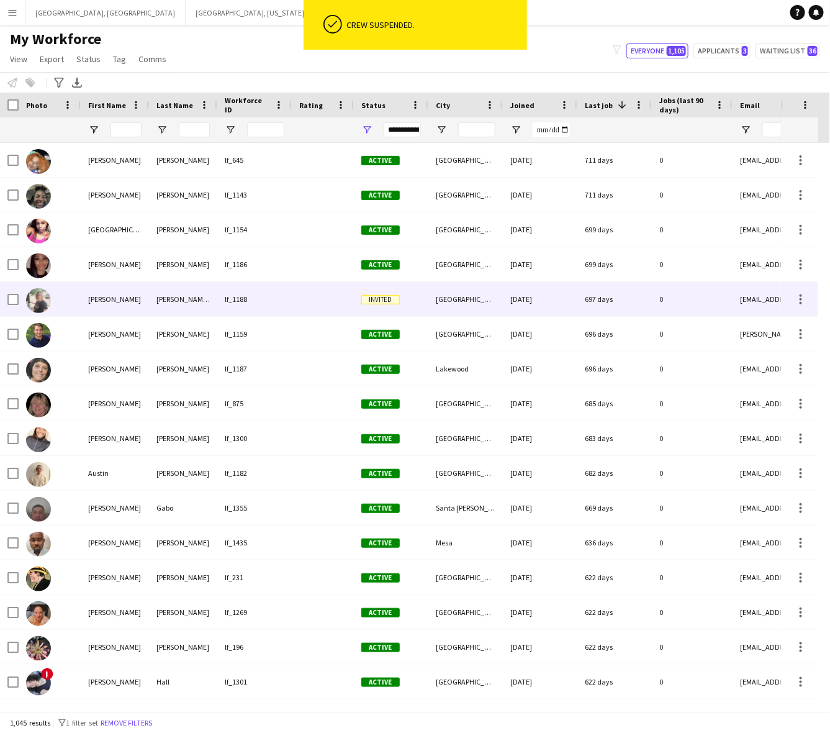
click at [299, 303] on div at bounding box center [323, 299] width 62 height 34
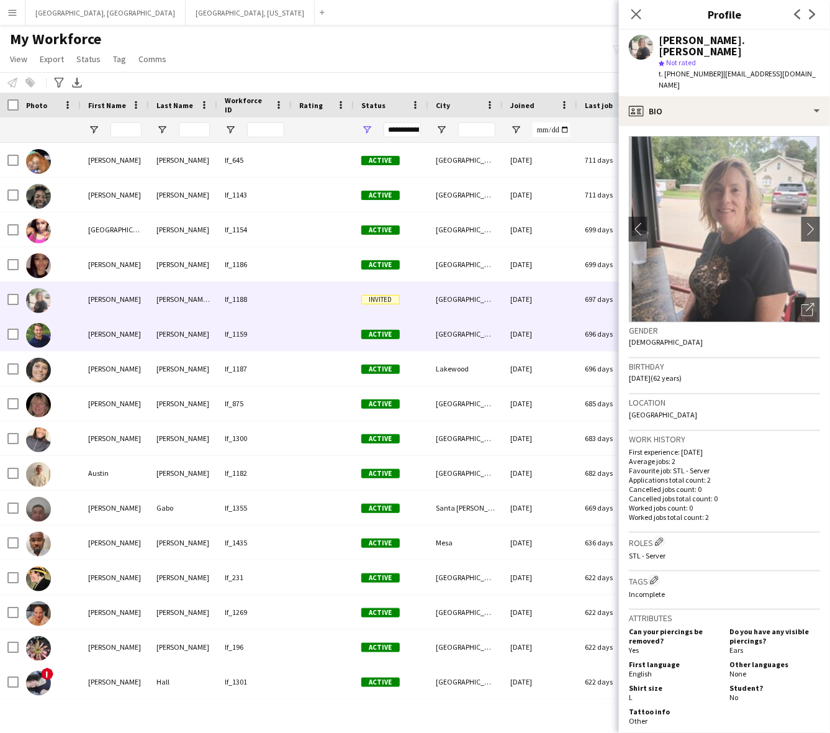
click at [246, 330] on div "lf_1159" at bounding box center [254, 334] width 75 height 34
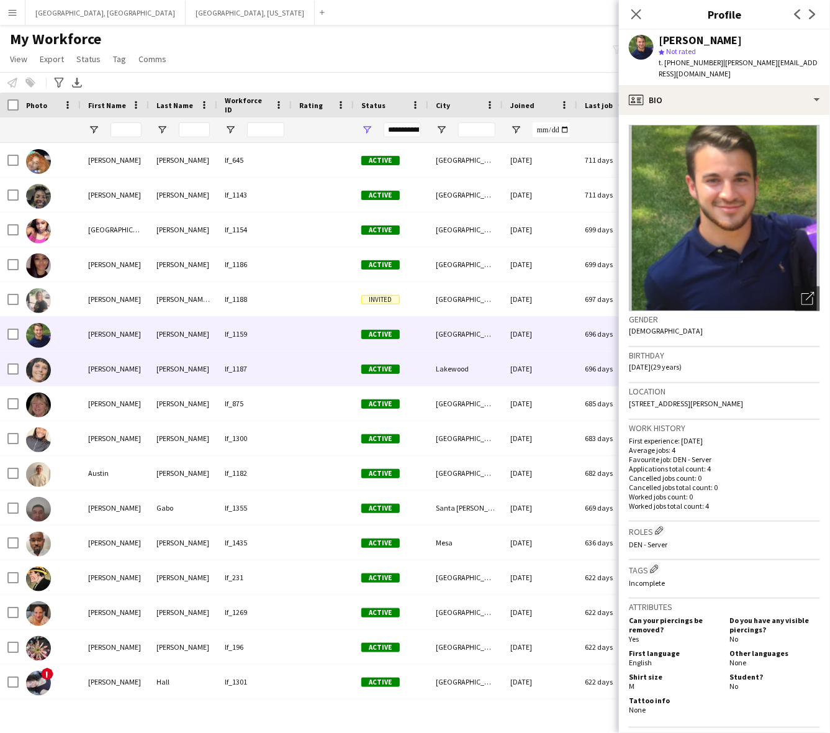
click at [272, 375] on div "lf_1187" at bounding box center [254, 369] width 75 height 34
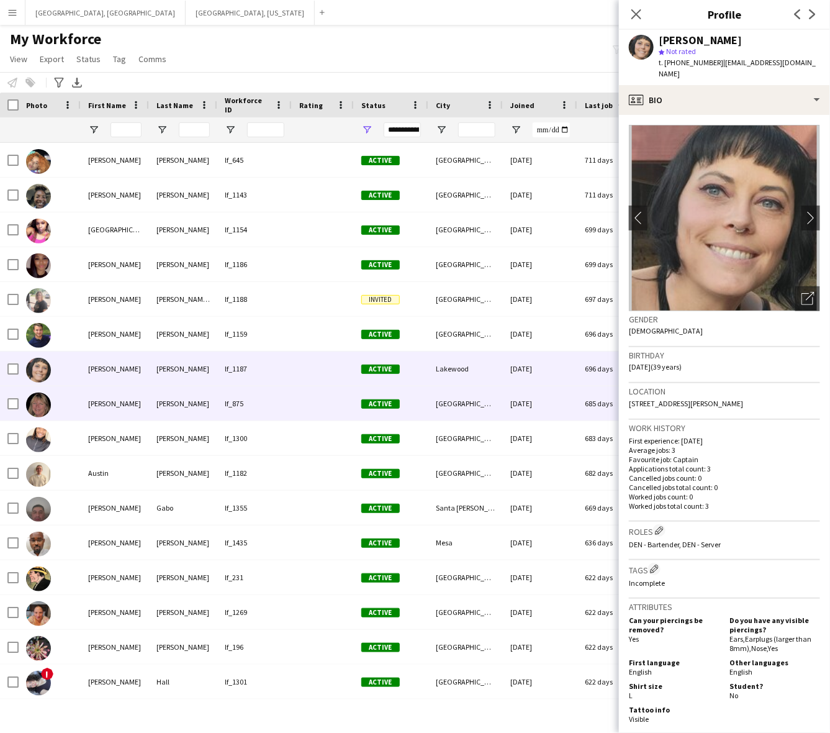
click at [275, 398] on div "lf_875" at bounding box center [254, 403] width 75 height 34
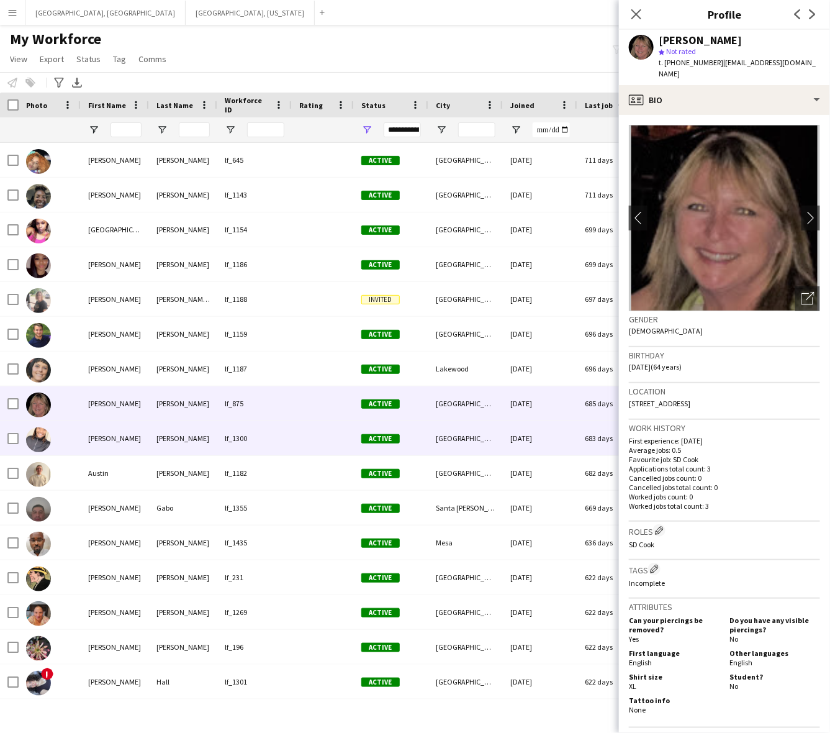
click at [283, 442] on div "lf_1300" at bounding box center [254, 438] width 75 height 34
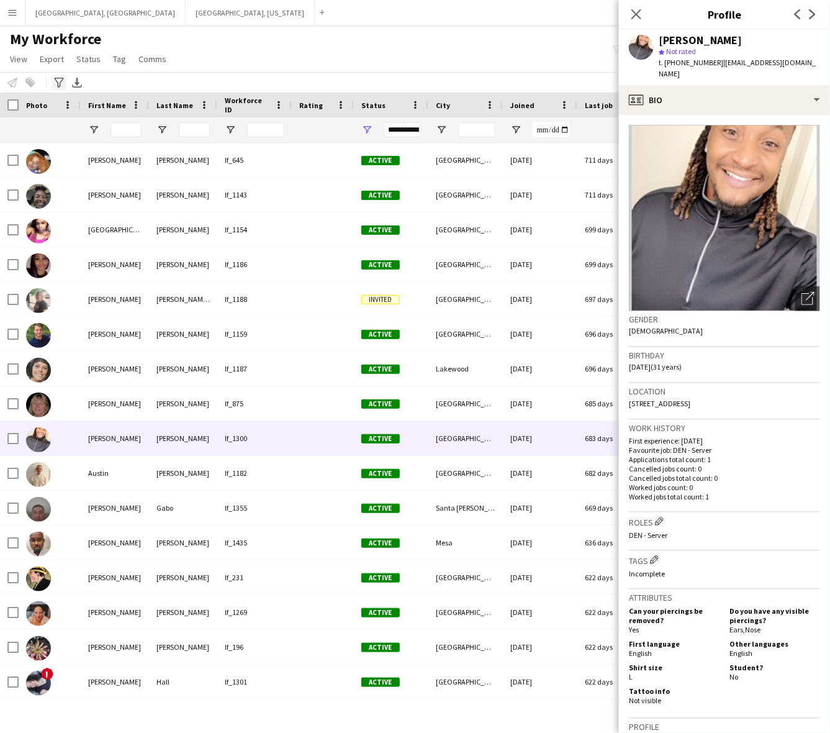
click at [58, 81] on icon "Advanced filters" at bounding box center [59, 83] width 10 height 10
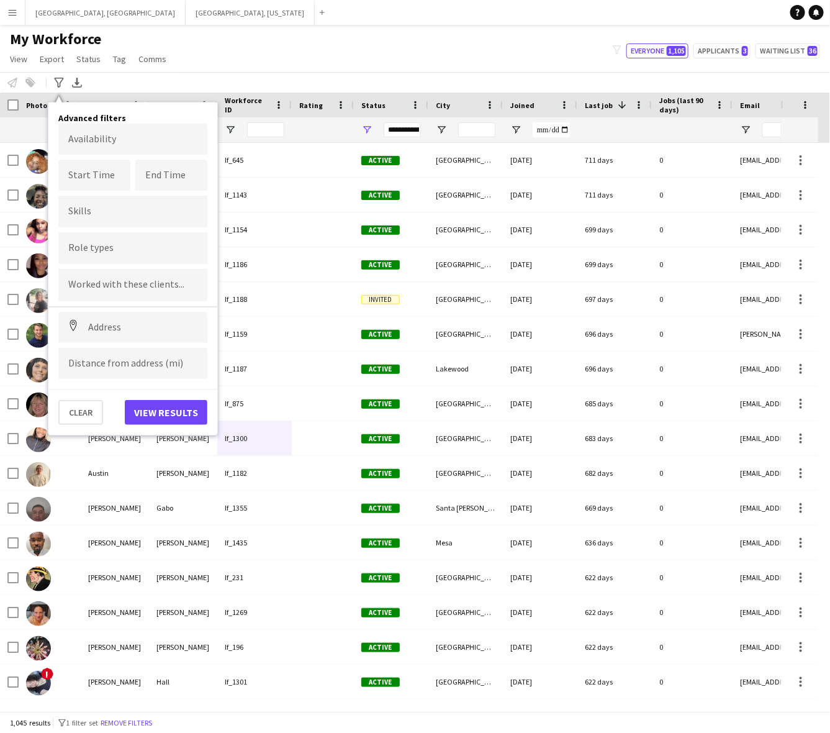
click at [104, 245] on input "Type to search role types..." at bounding box center [132, 248] width 129 height 11
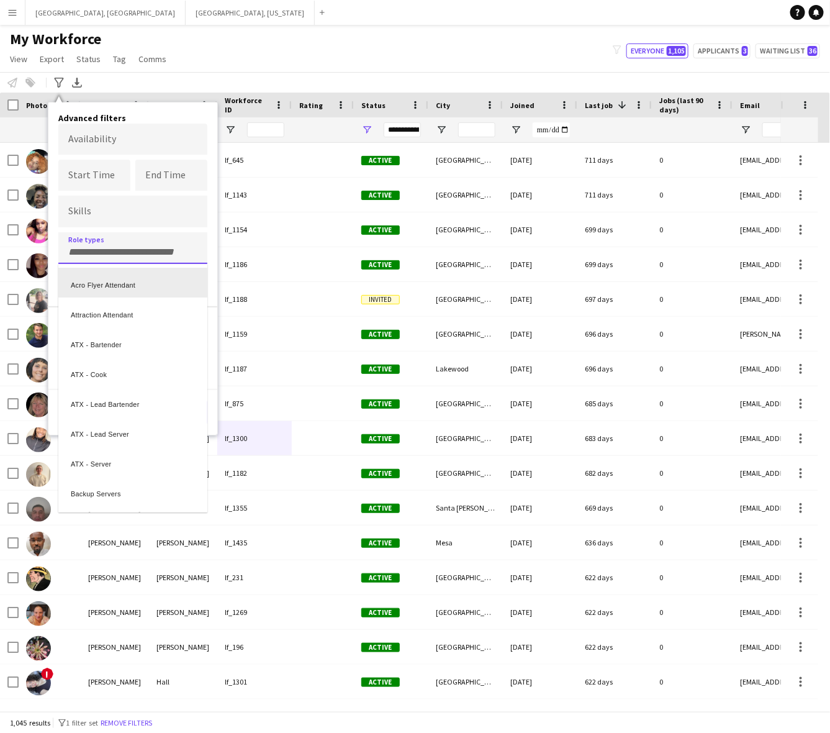
click at [286, 32] on div at bounding box center [415, 366] width 830 height 733
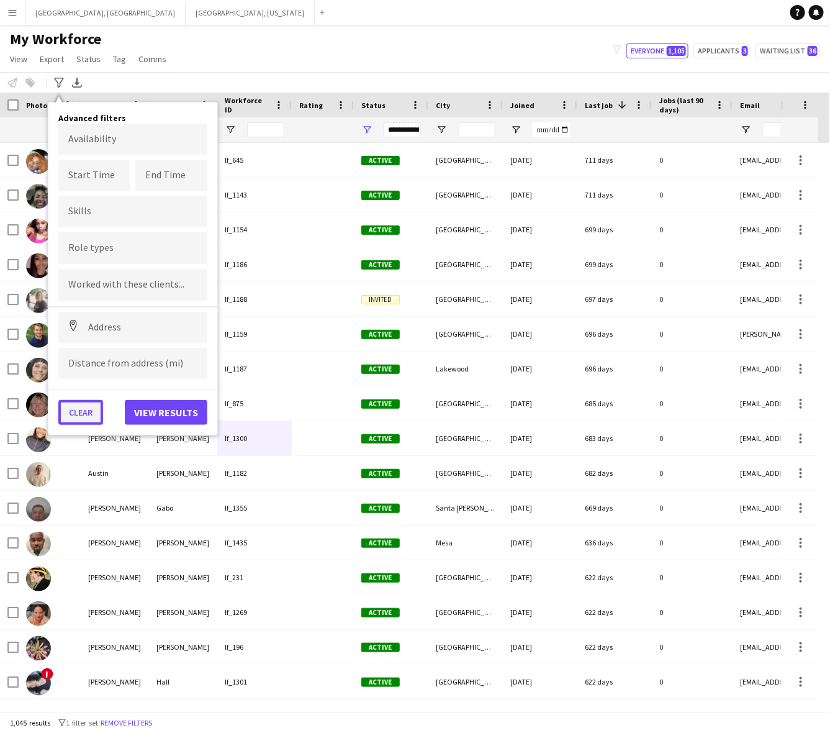
click at [82, 404] on button "Clear" at bounding box center [80, 412] width 45 height 25
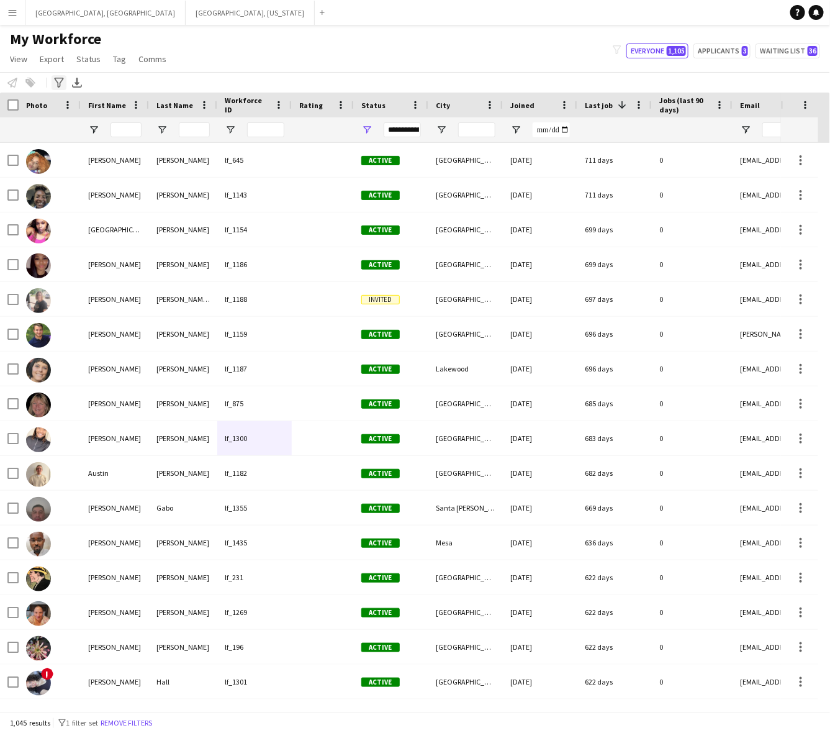
click at [57, 80] on icon "Advanced filters" at bounding box center [59, 83] width 10 height 10
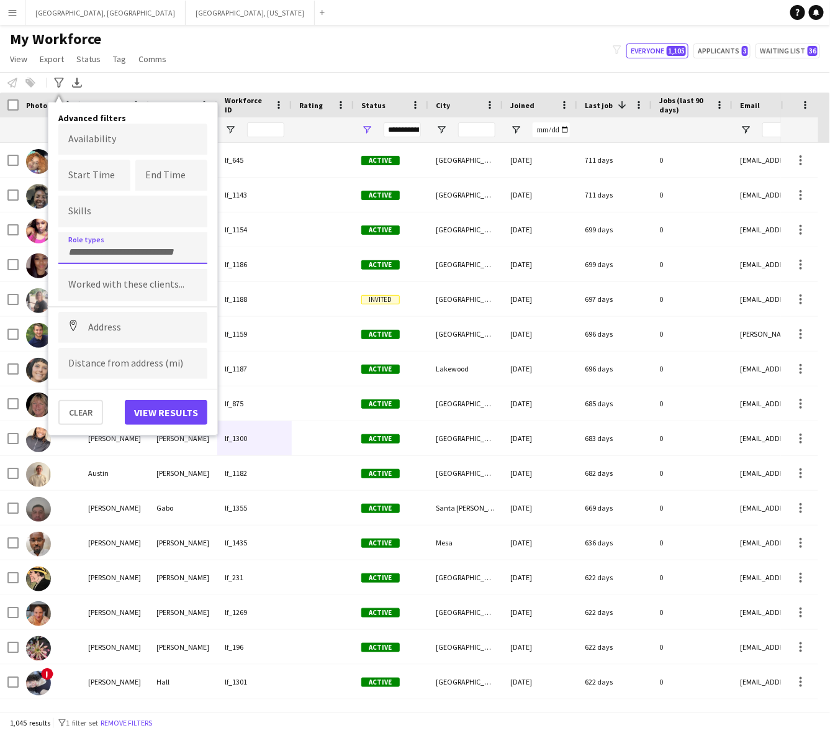
click at [122, 247] on input "Type to search role types..." at bounding box center [132, 252] width 129 height 11
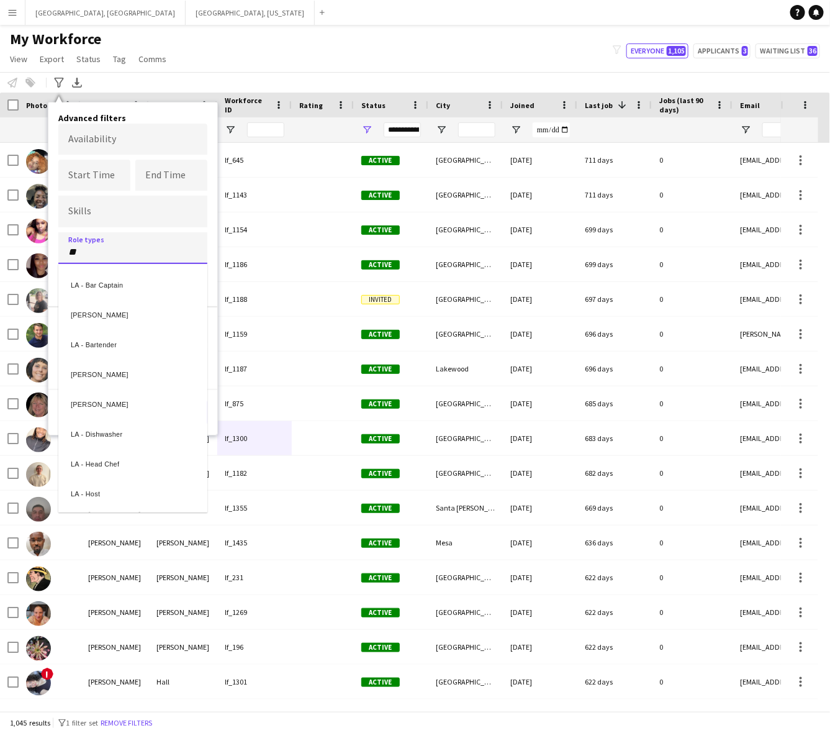
type input "**"
click at [120, 398] on div "LA - Cook" at bounding box center [132, 402] width 149 height 30
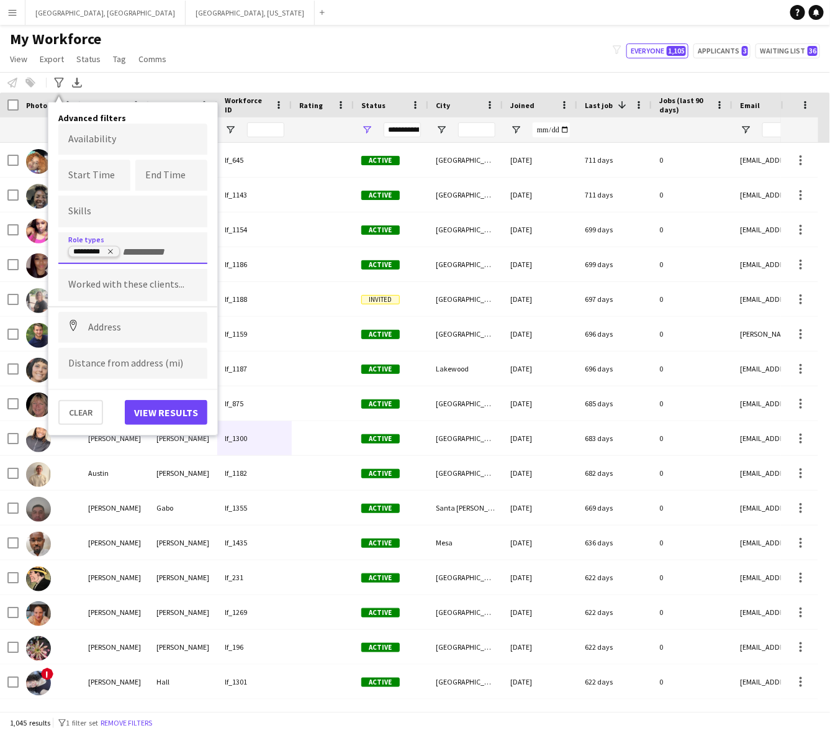
click at [112, 249] on icon "Remove tag" at bounding box center [110, 251] width 7 height 7
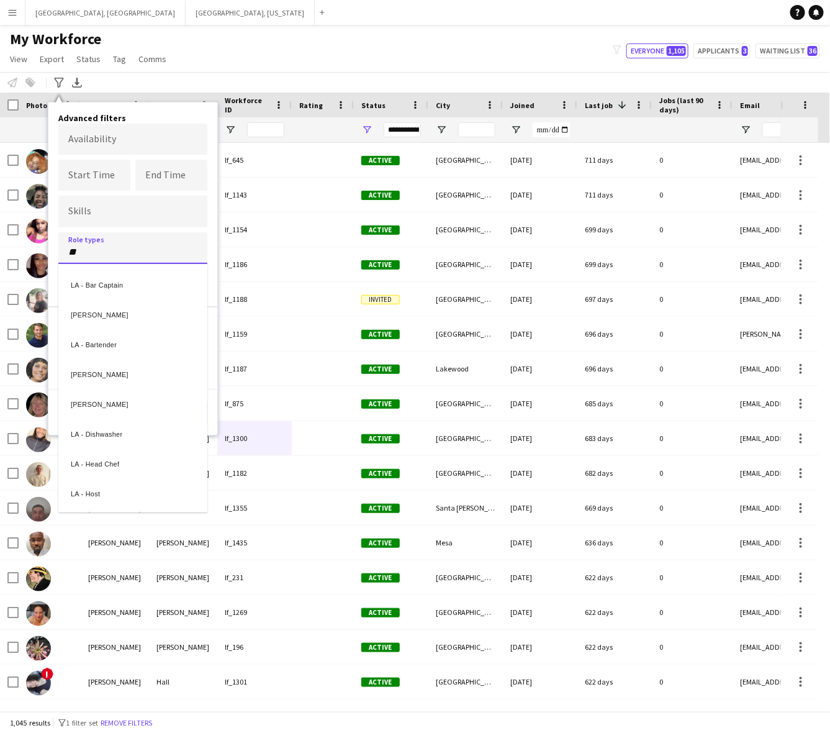
type input "**"
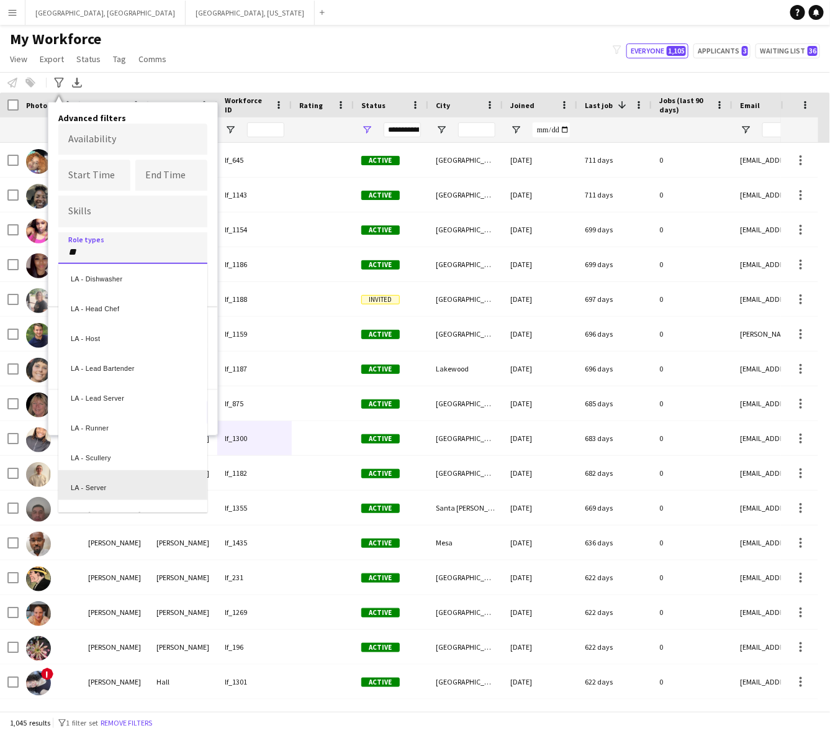
click at [138, 476] on div "LA - Server" at bounding box center [132, 485] width 149 height 30
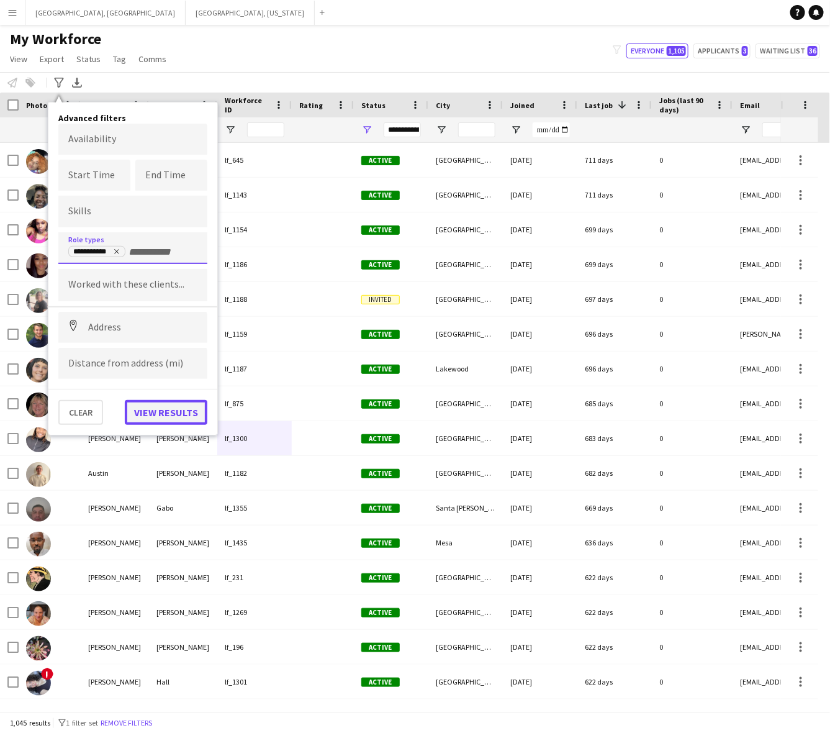
click at [193, 407] on button "View results" at bounding box center [166, 412] width 83 height 25
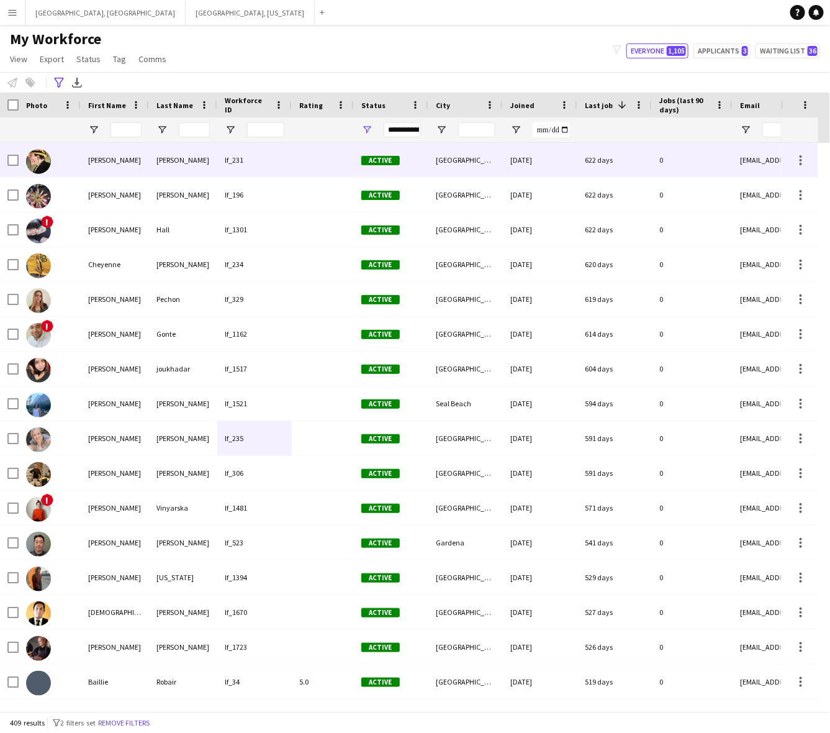
click at [424, 154] on div "Active" at bounding box center [391, 160] width 75 height 34
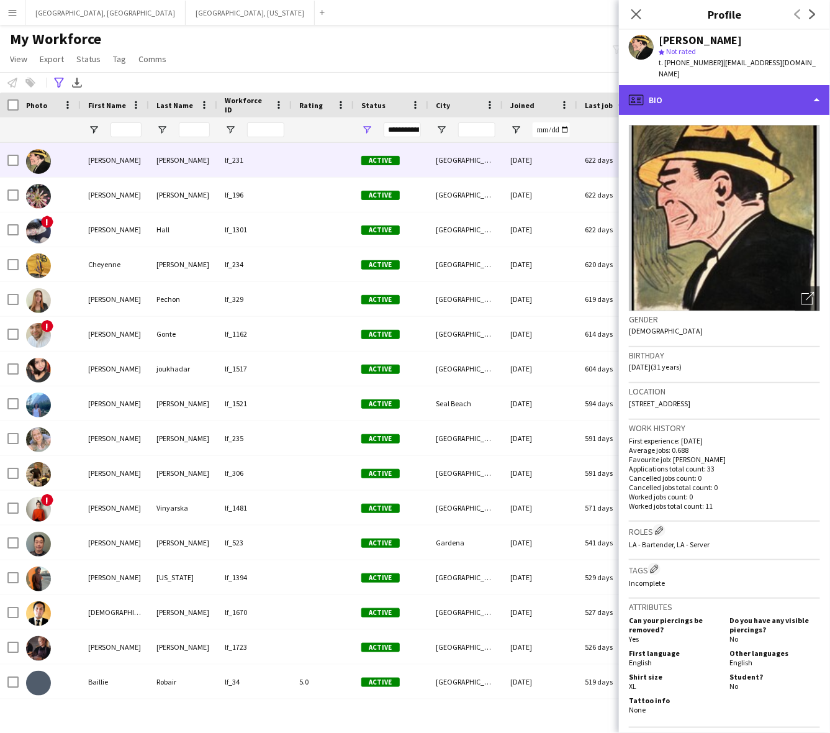
click at [694, 85] on div "profile Bio" at bounding box center [724, 100] width 211 height 30
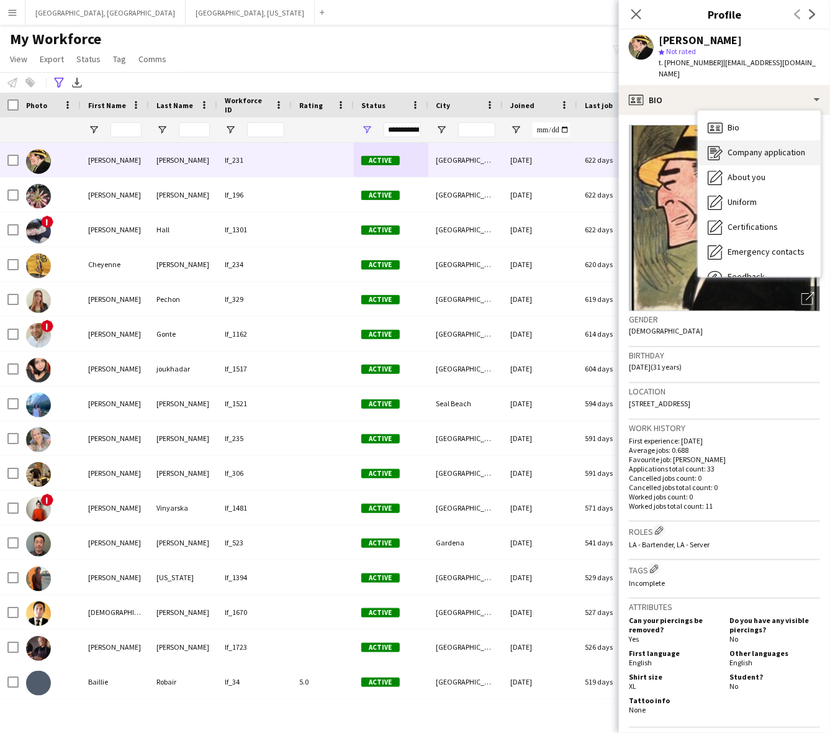
click at [779, 147] on span "Company application" at bounding box center [767, 152] width 78 height 11
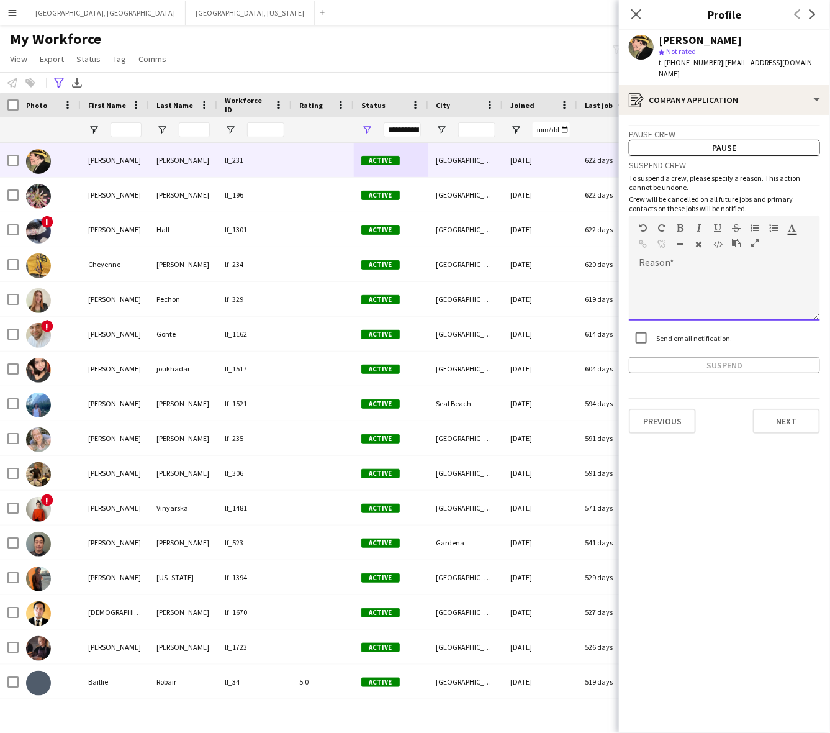
click at [694, 292] on div at bounding box center [724, 296] width 191 height 50
click at [635, 16] on icon at bounding box center [636, 14] width 12 height 12
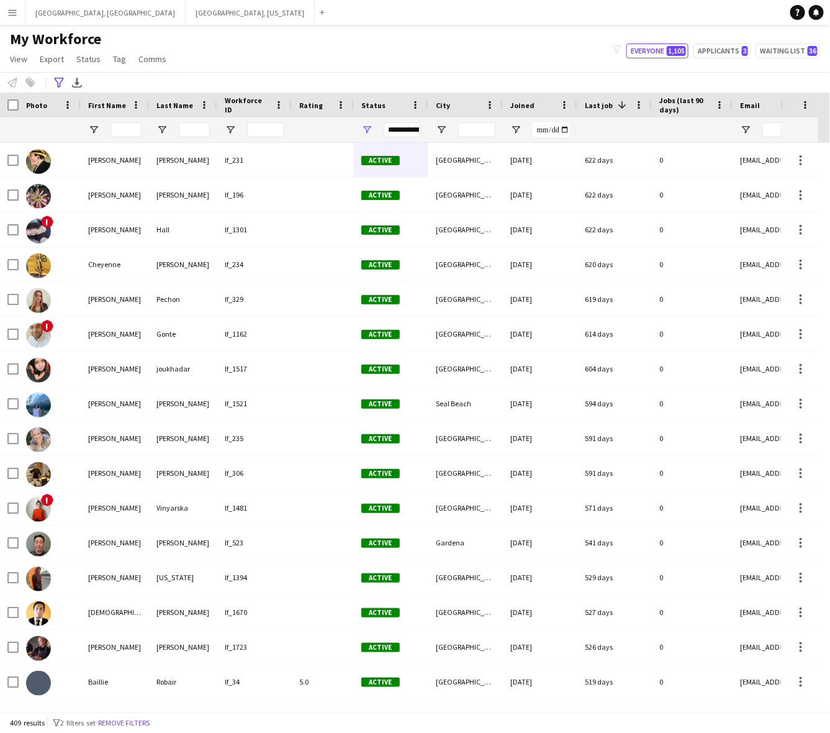
click at [306, 47] on div "My Workforce View Views Default view New view Update view Delete view Edit name…" at bounding box center [415, 51] width 830 height 42
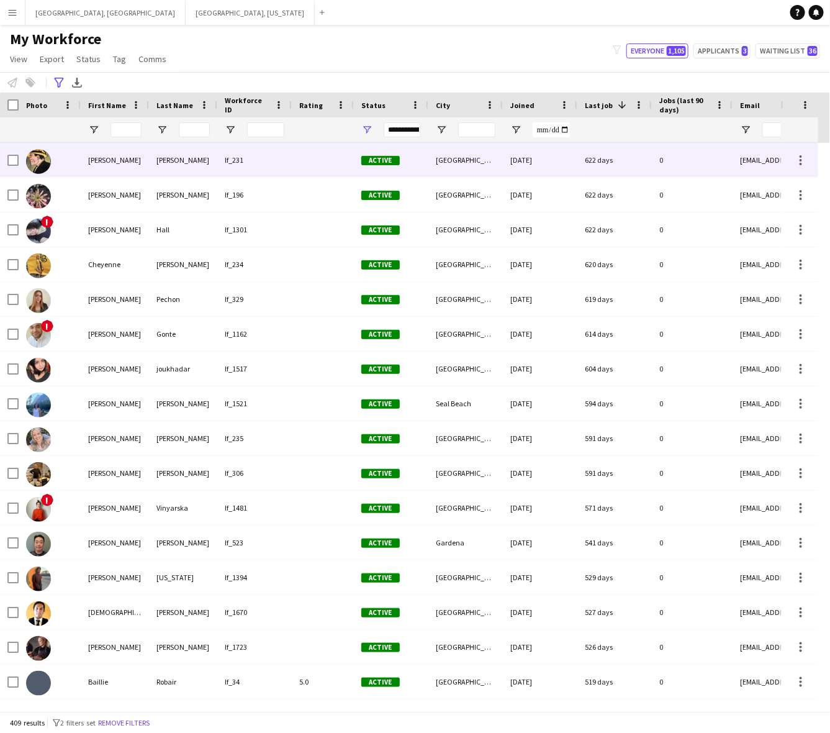
click at [314, 170] on div at bounding box center [323, 160] width 62 height 34
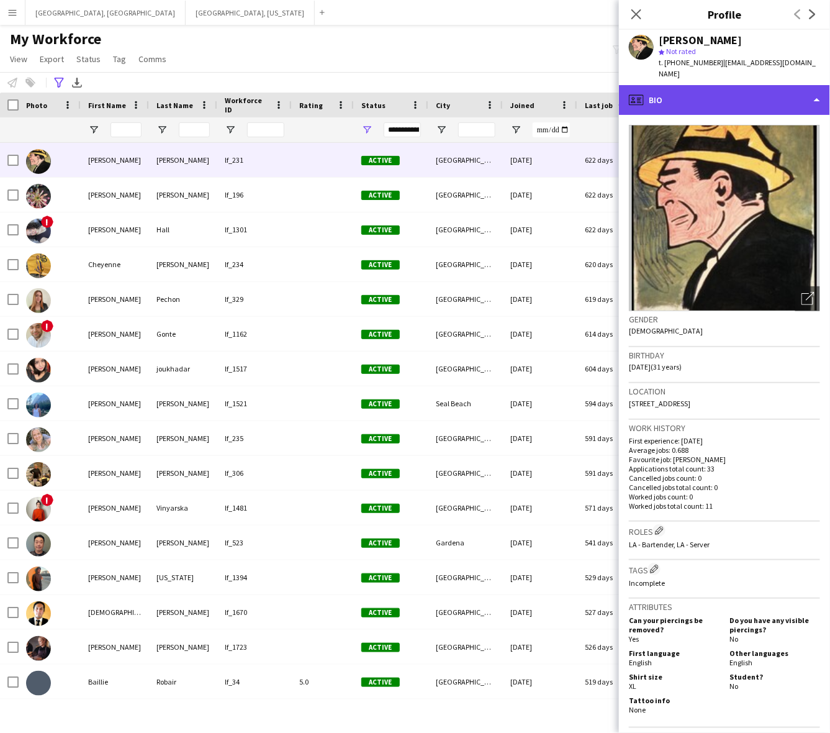
click at [781, 85] on div "profile Bio" at bounding box center [724, 100] width 211 height 30
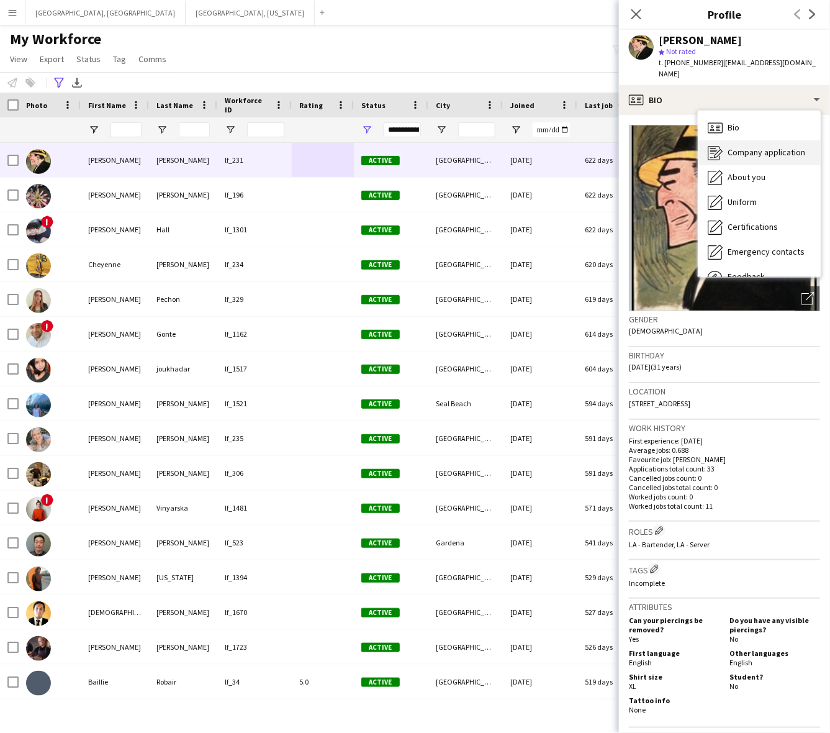
click at [769, 147] on span "Company application" at bounding box center [767, 152] width 78 height 11
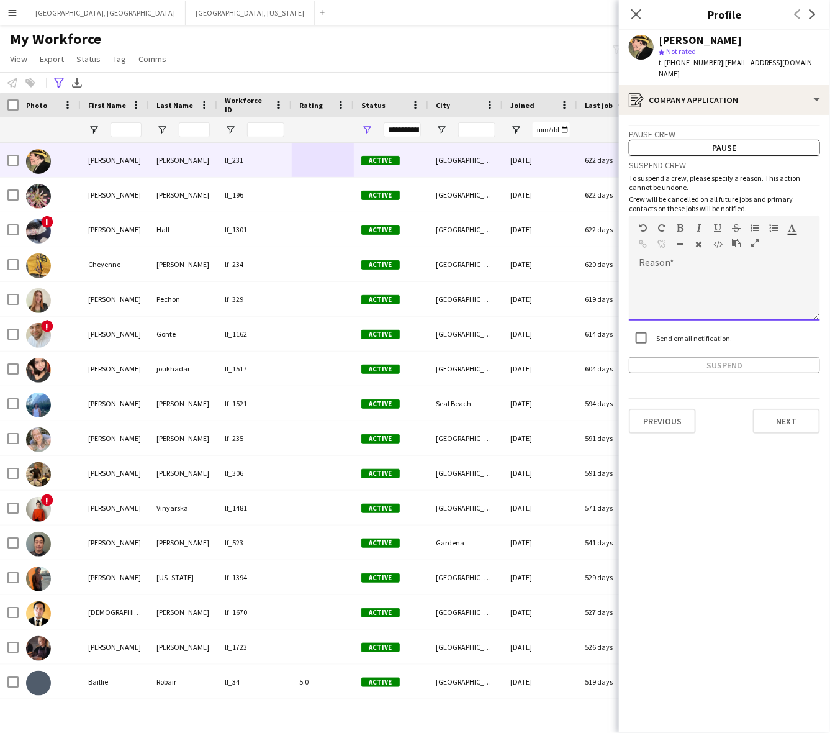
click at [675, 299] on div at bounding box center [724, 296] width 191 height 50
paste div
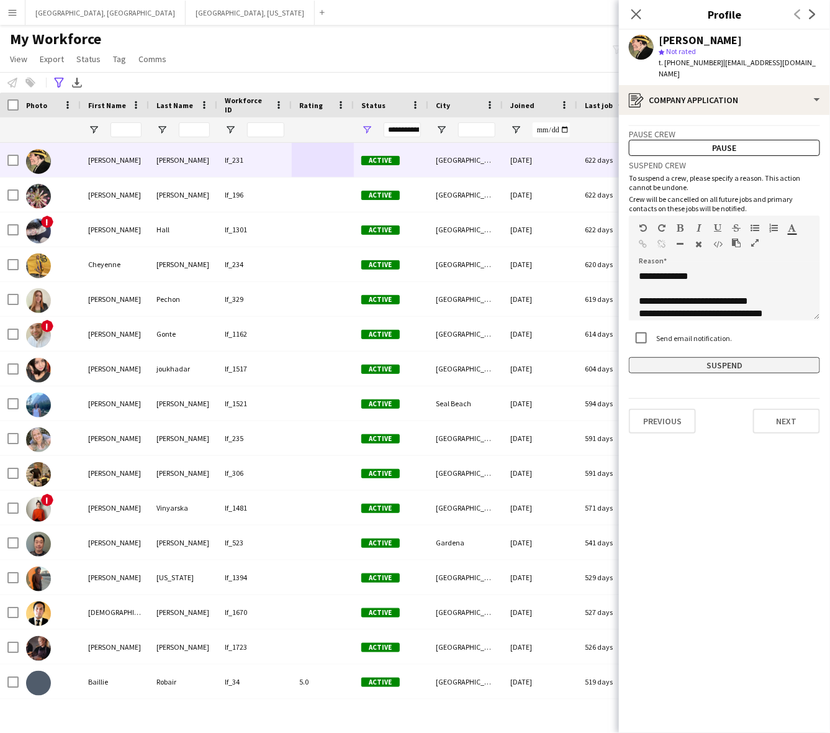
click at [730, 357] on button "Suspend" at bounding box center [724, 365] width 191 height 16
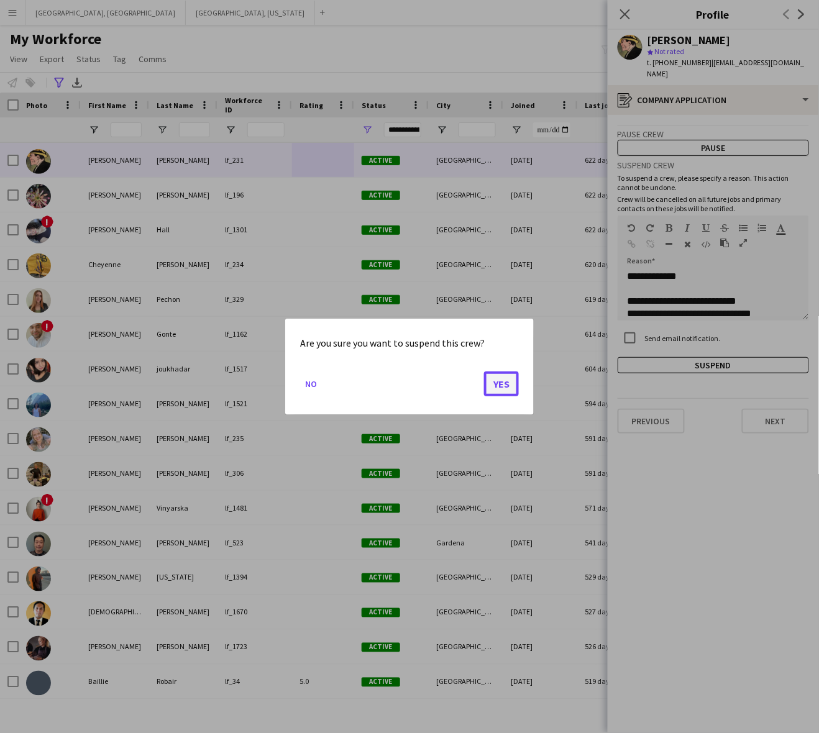
click at [492, 389] on button "Yes" at bounding box center [501, 383] width 35 height 25
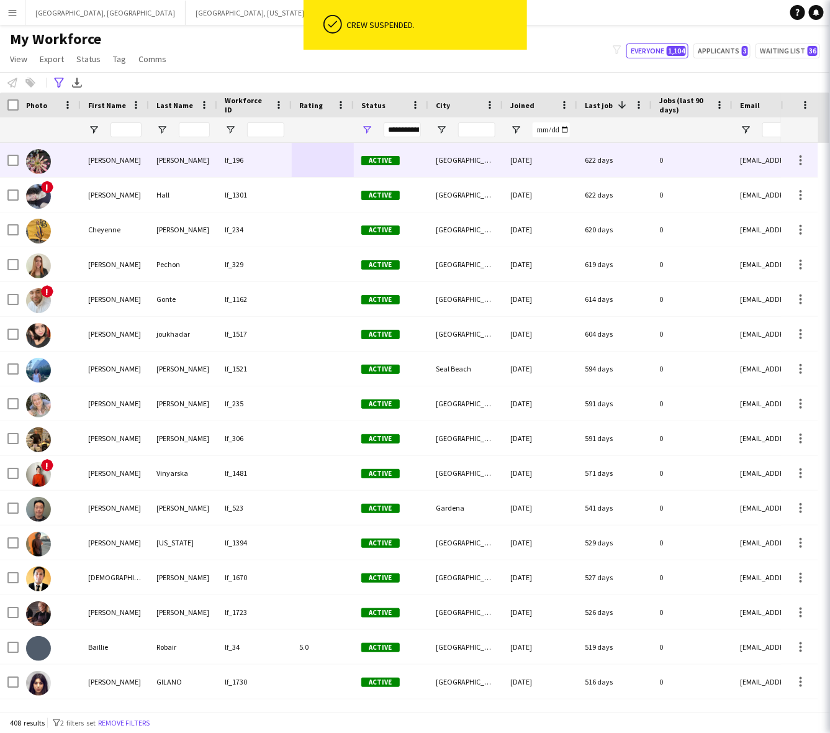
click at [524, 151] on div "06-02-2022" at bounding box center [540, 160] width 75 height 34
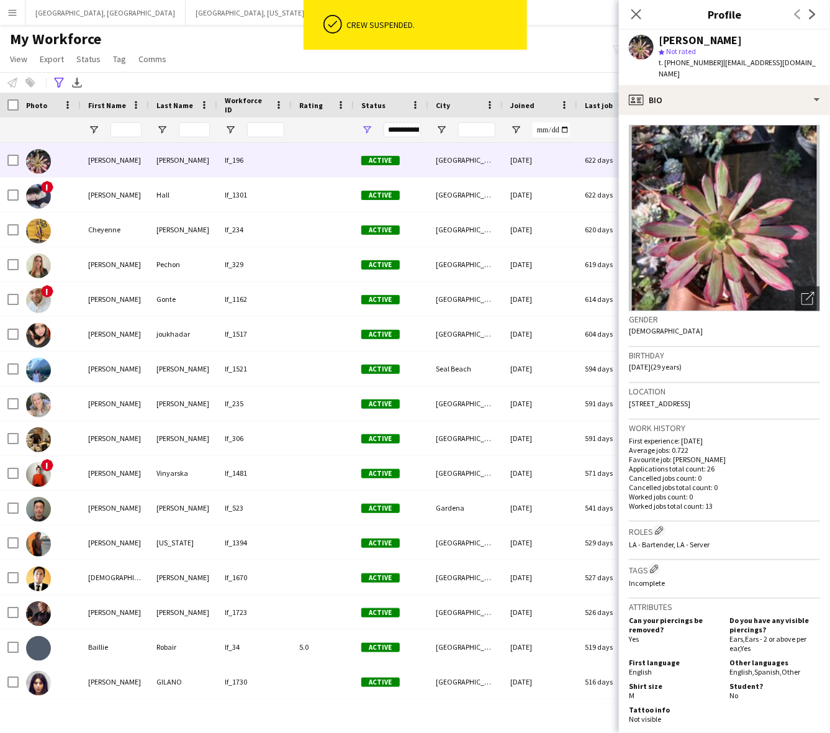
click at [764, 60] on span "| lopezliliana682@gmail.com" at bounding box center [737, 68] width 157 height 20
click at [748, 115] on app-crew-profile-bio "Open photos pop-in Gender Female Birthday 01-16-1996 (29 years) Location 5059 Q…" at bounding box center [724, 424] width 211 height 618
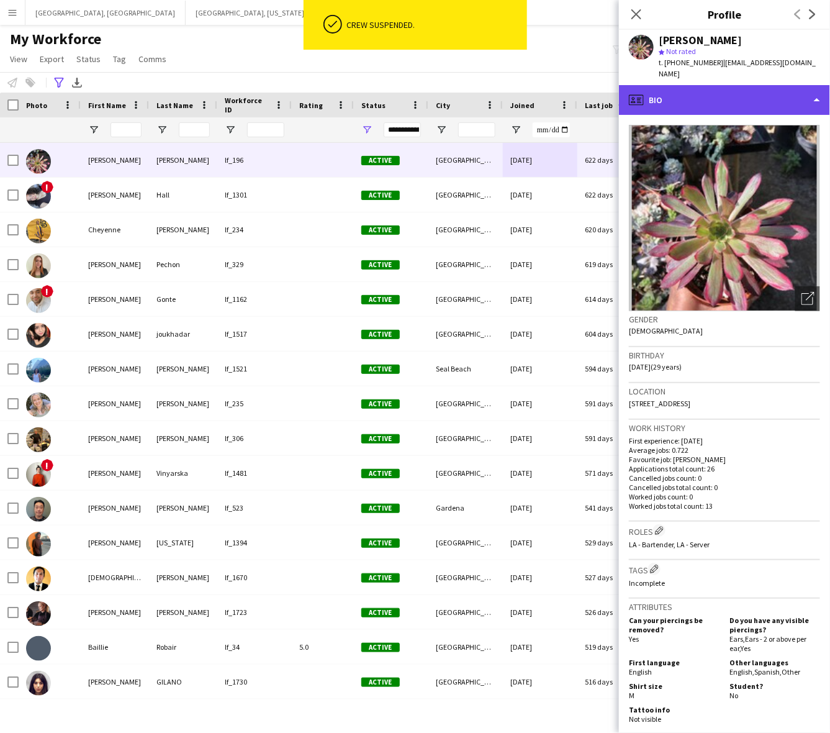
click at [750, 92] on div "profile Bio" at bounding box center [724, 100] width 211 height 30
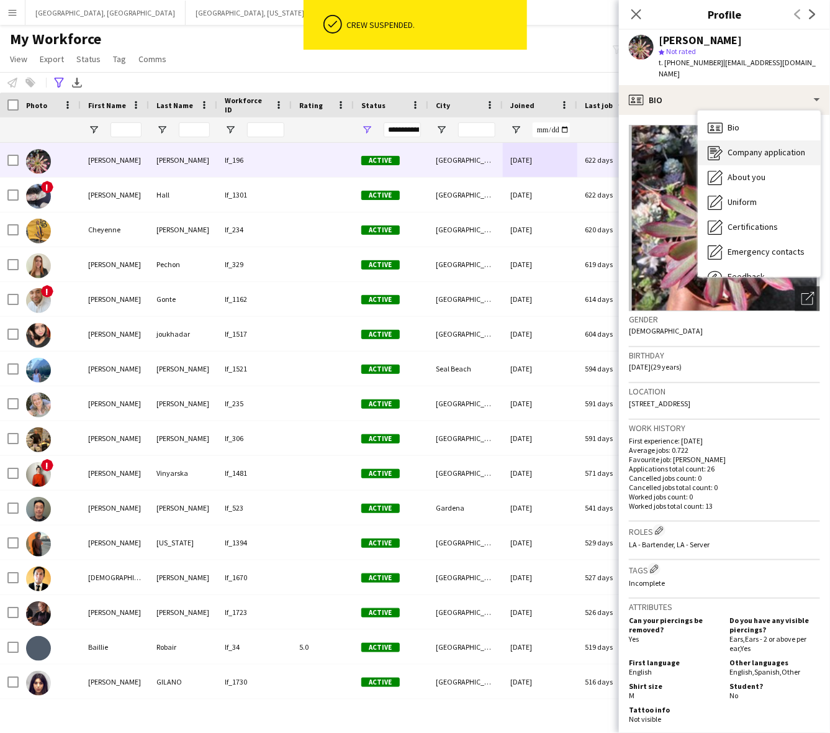
click at [762, 147] on span "Company application" at bounding box center [767, 152] width 78 height 11
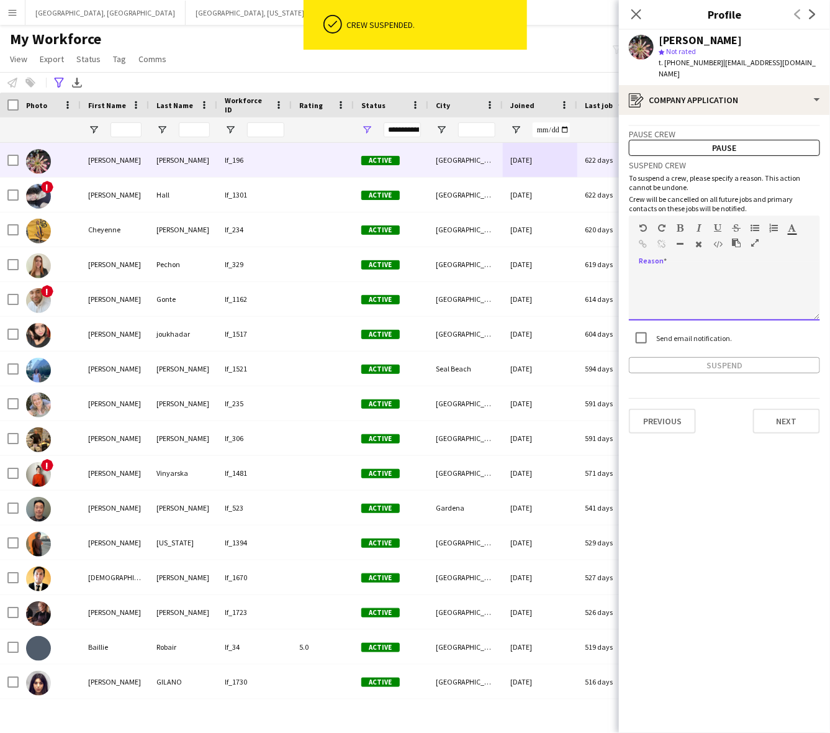
click at [712, 284] on div at bounding box center [724, 296] width 191 height 50
paste div
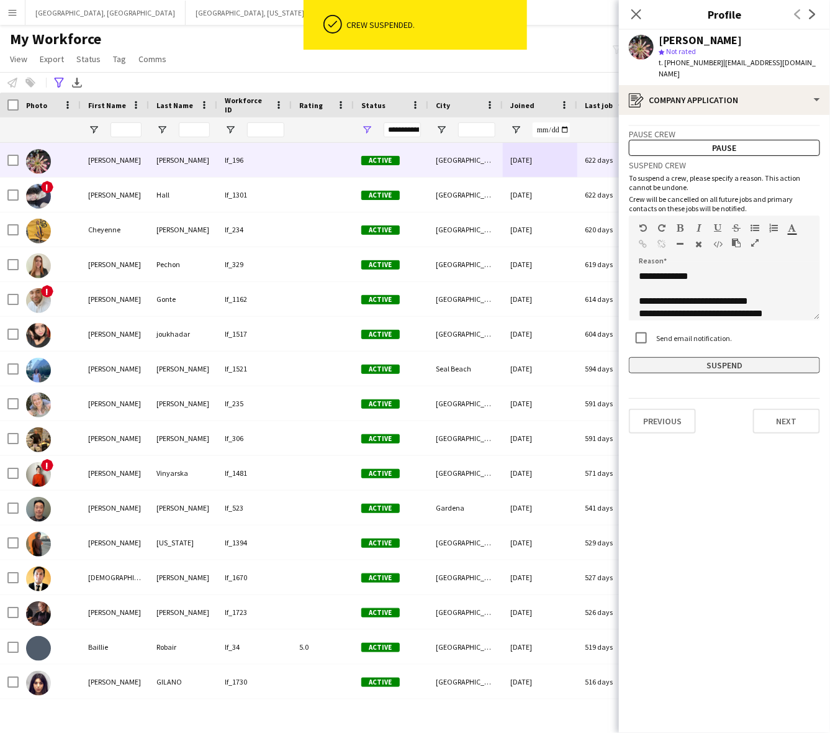
click at [708, 357] on button "Suspend" at bounding box center [724, 365] width 191 height 16
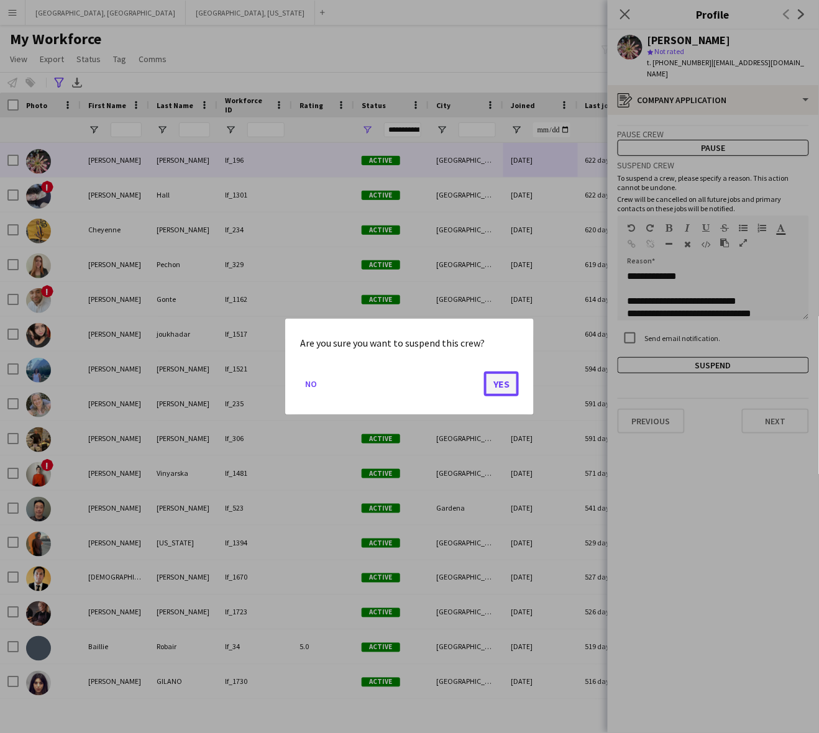
click at [514, 380] on button "Yes" at bounding box center [501, 383] width 35 height 25
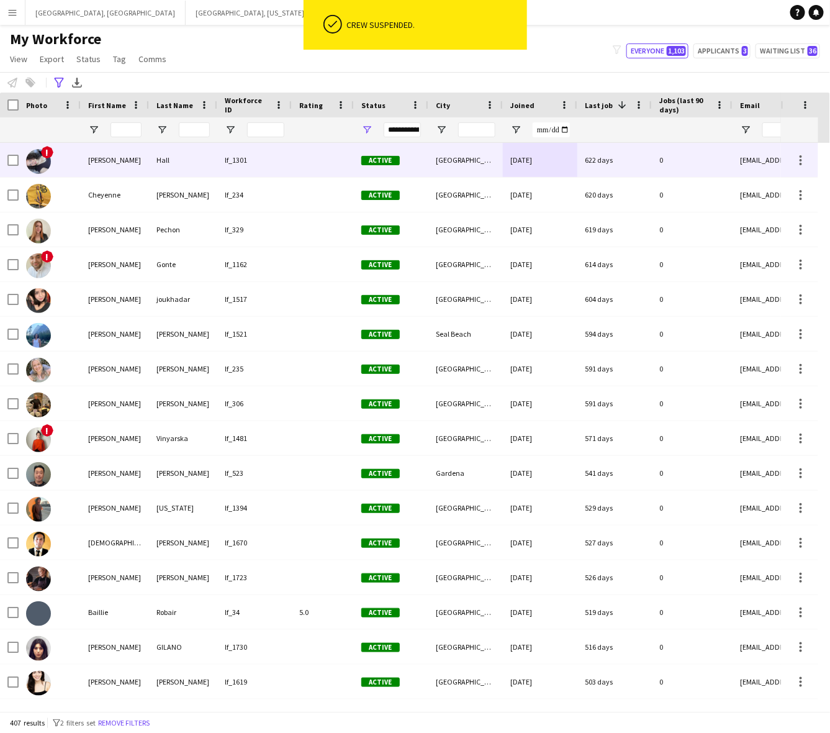
click at [458, 157] on div "[GEOGRAPHIC_DATA]" at bounding box center [466, 160] width 75 height 34
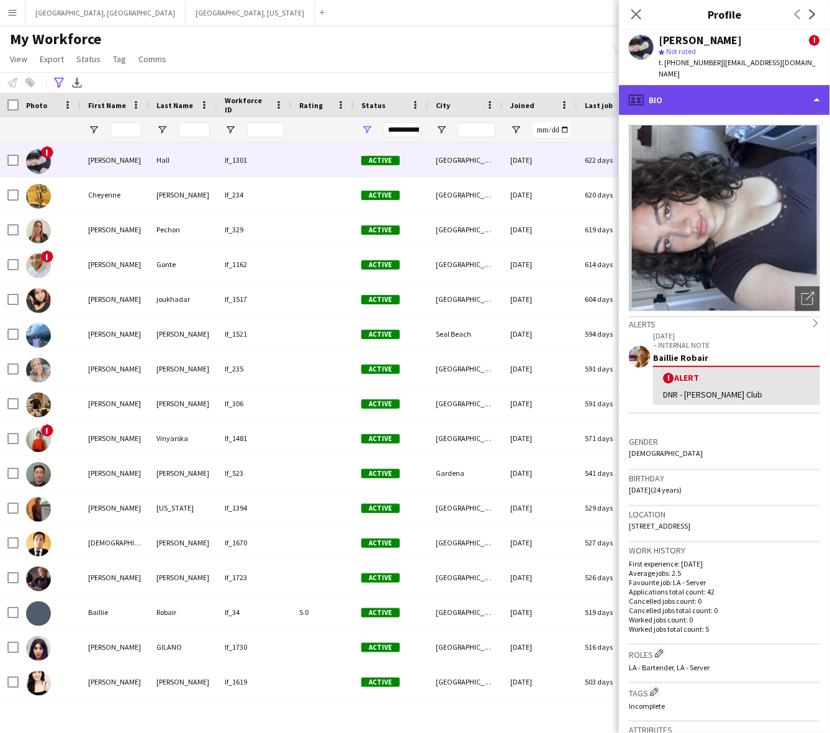
click at [758, 89] on div "profile Bio" at bounding box center [724, 100] width 211 height 30
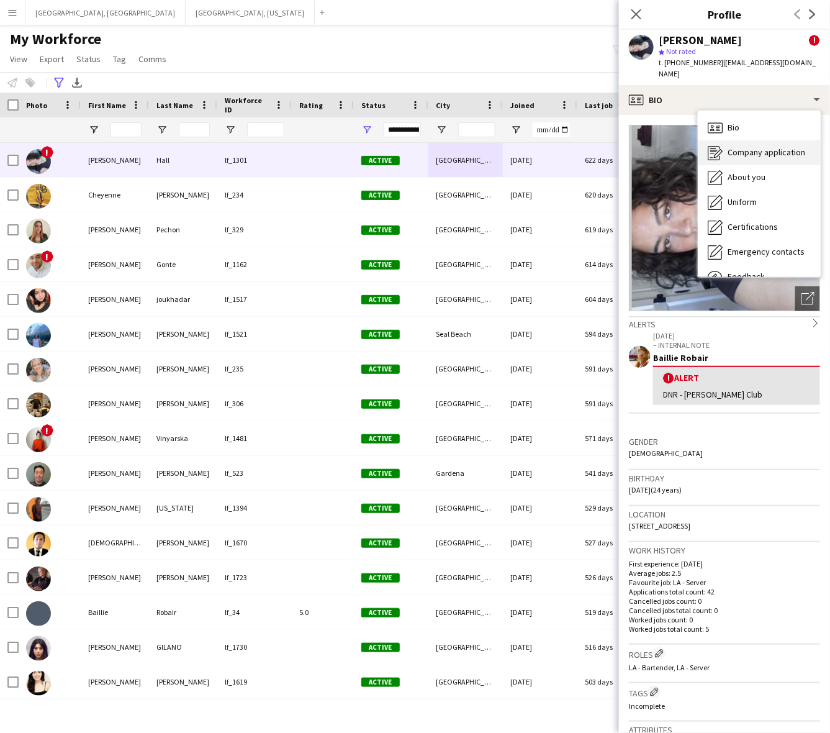
click at [765, 147] on span "Company application" at bounding box center [767, 152] width 78 height 11
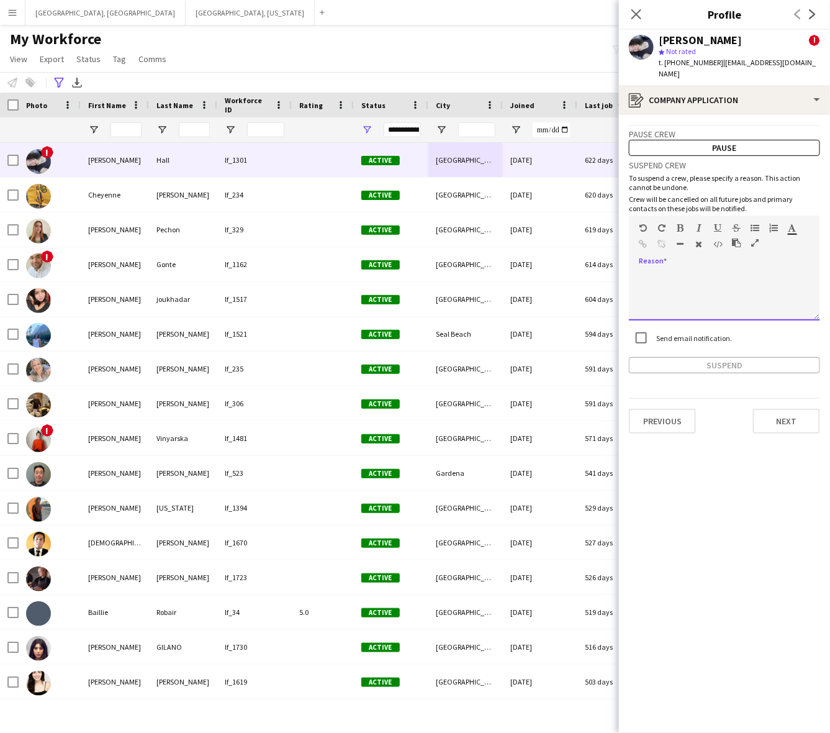
click at [714, 275] on div at bounding box center [724, 296] width 191 height 50
paste div
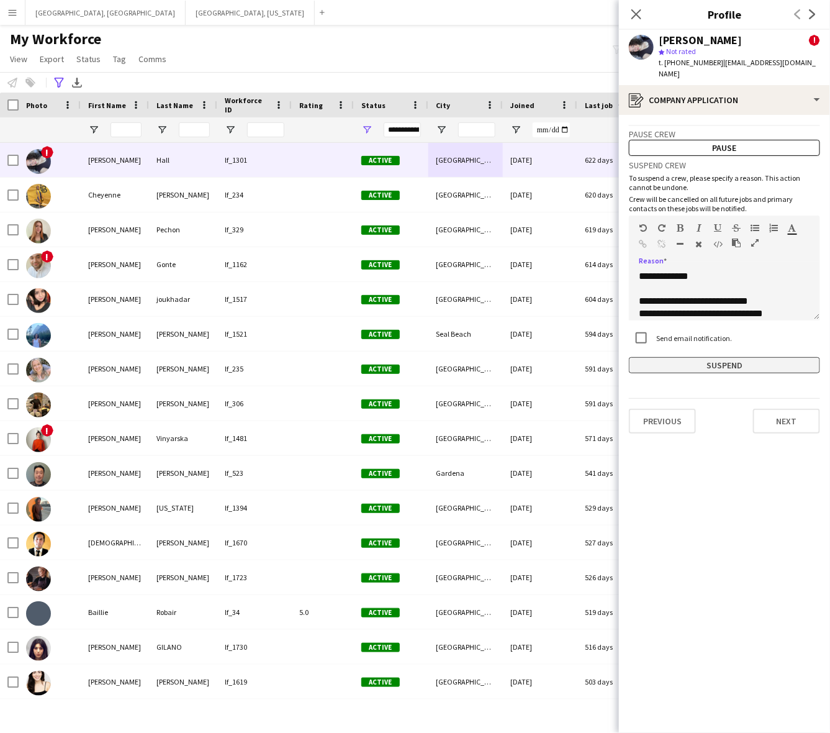
click at [715, 357] on button "Suspend" at bounding box center [724, 365] width 191 height 16
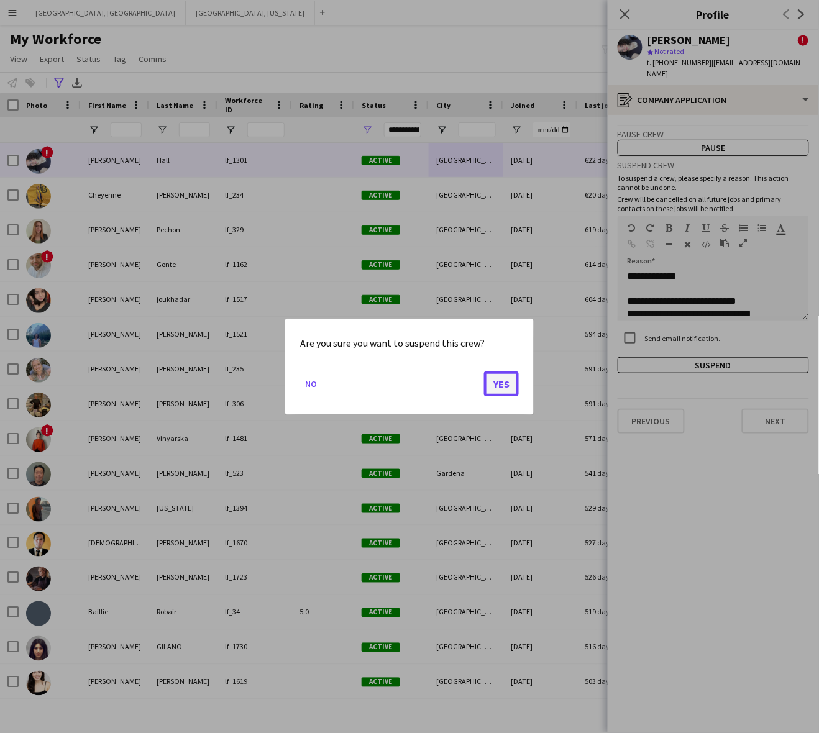
click at [511, 389] on button "Yes" at bounding box center [501, 383] width 35 height 25
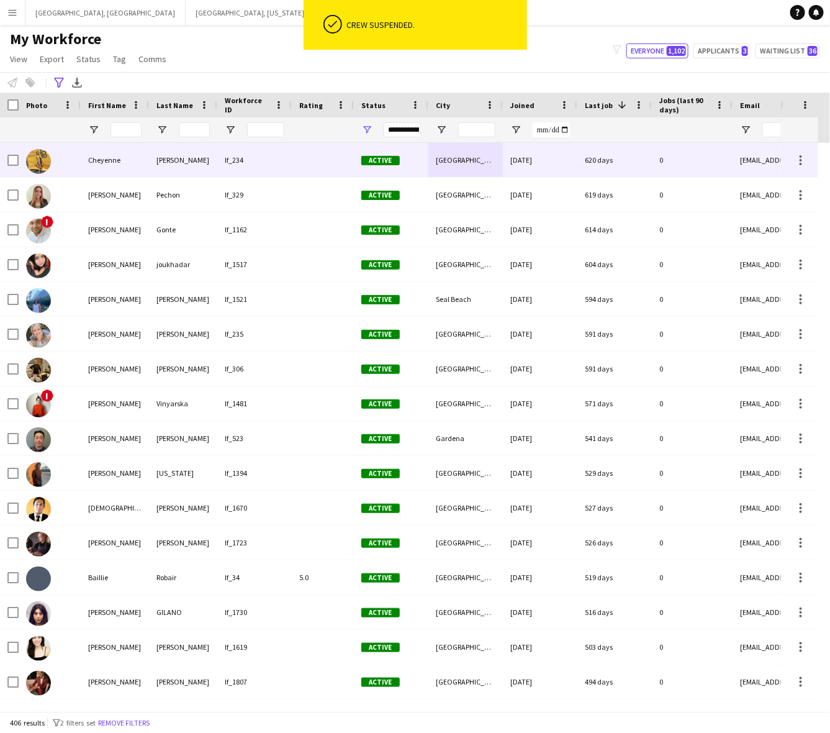
click at [489, 168] on div "[GEOGRAPHIC_DATA]" at bounding box center [466, 160] width 75 height 34
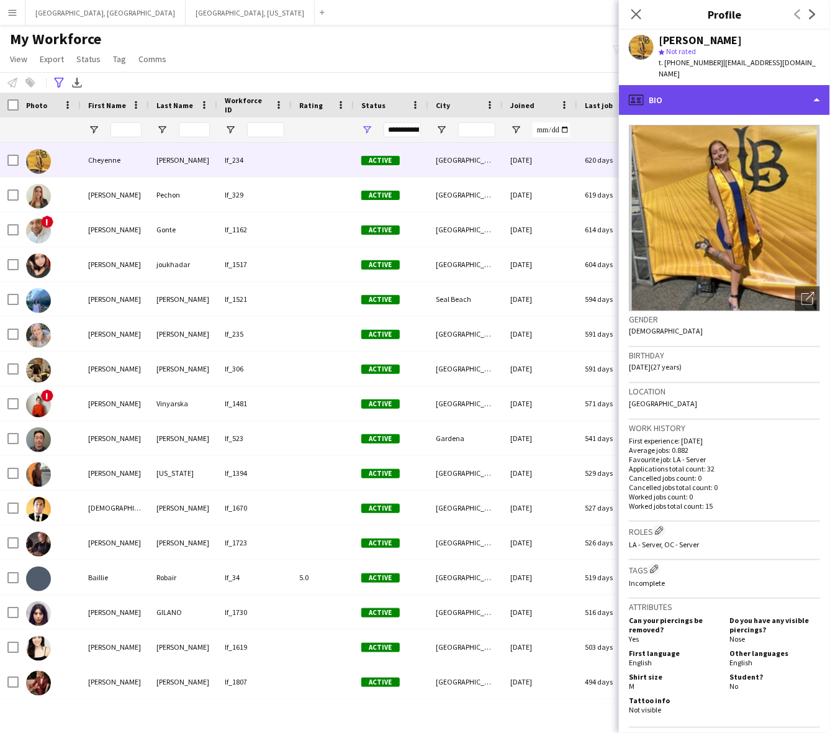
click at [708, 85] on div "profile Bio" at bounding box center [724, 100] width 211 height 30
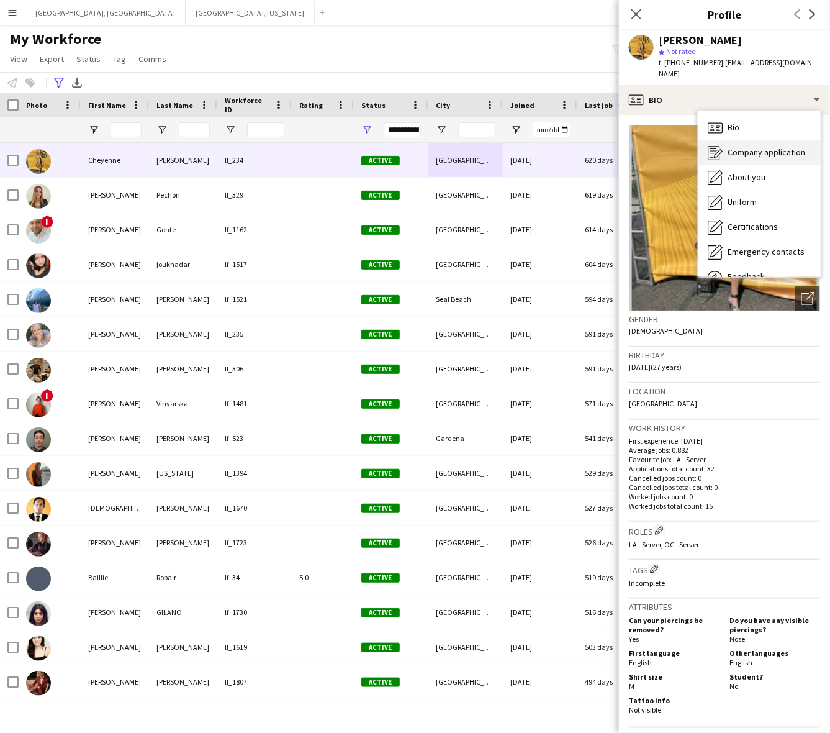
click at [736, 147] on span "Company application" at bounding box center [767, 152] width 78 height 11
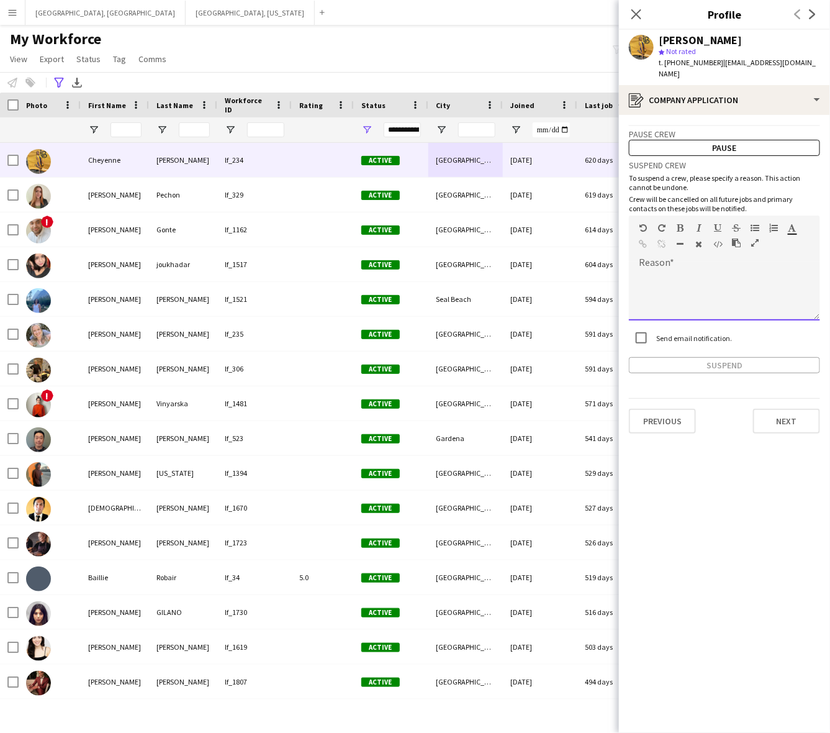
click at [688, 280] on div at bounding box center [724, 296] width 191 height 50
paste div
click at [693, 357] on button "Suspend" at bounding box center [724, 365] width 191 height 16
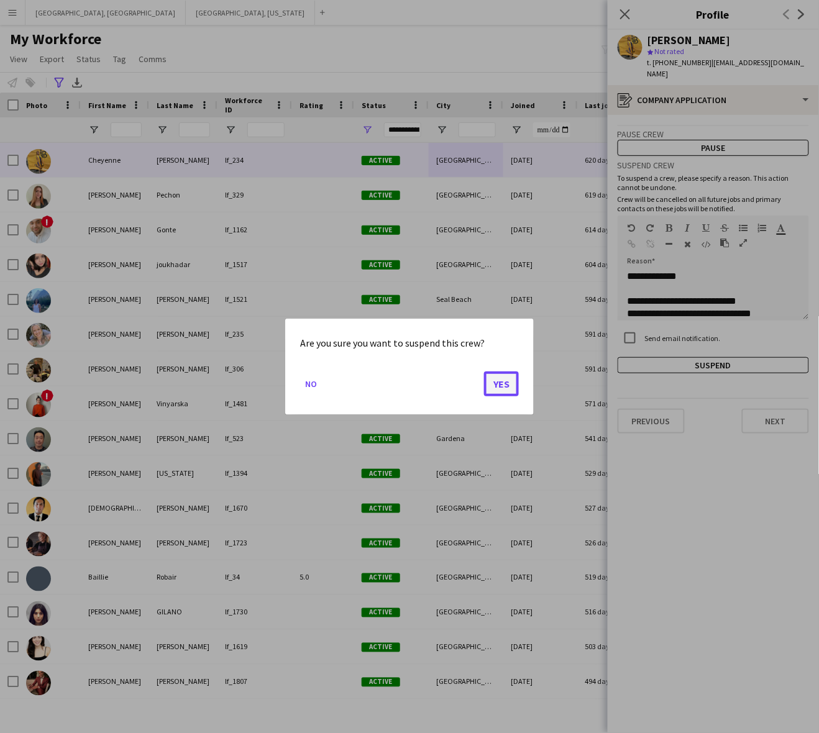
click at [507, 379] on button "Yes" at bounding box center [501, 383] width 35 height 25
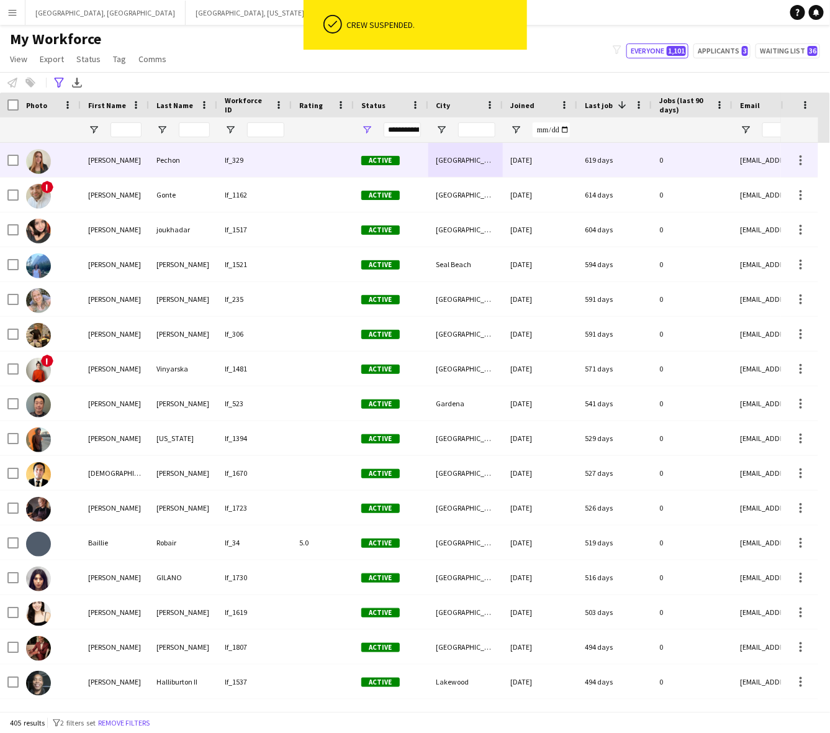
click at [481, 159] on div "[GEOGRAPHIC_DATA]" at bounding box center [466, 160] width 75 height 34
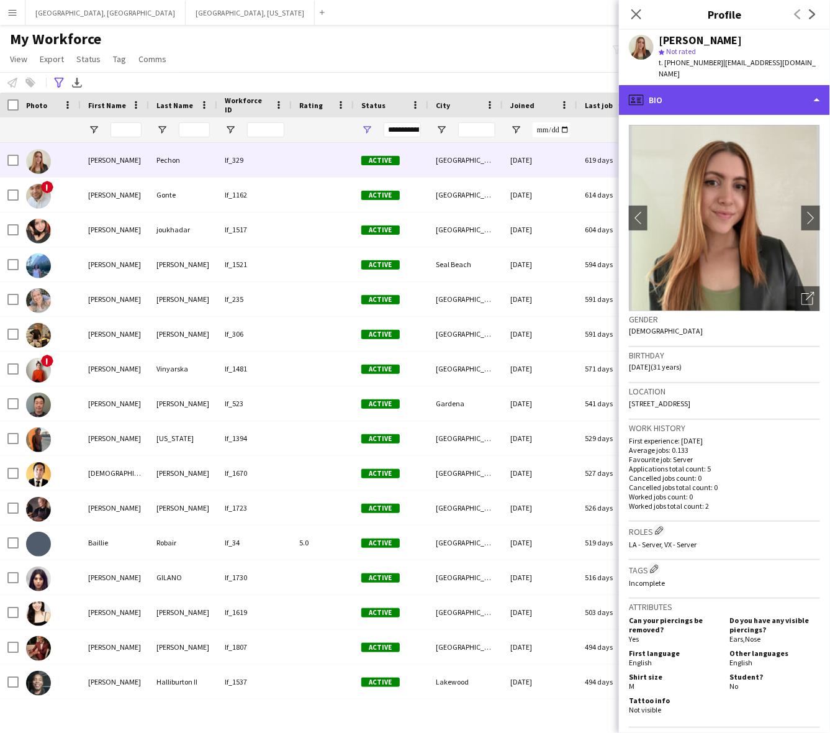
click at [693, 88] on div "profile Bio" at bounding box center [724, 100] width 211 height 30
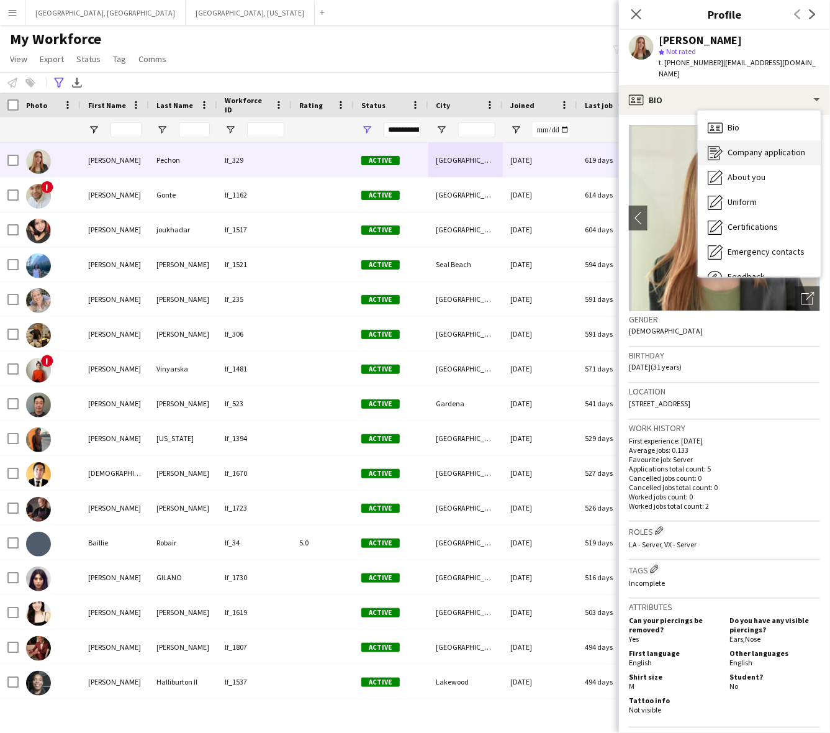
click at [721, 145] on icon "Company application" at bounding box center [715, 152] width 15 height 15
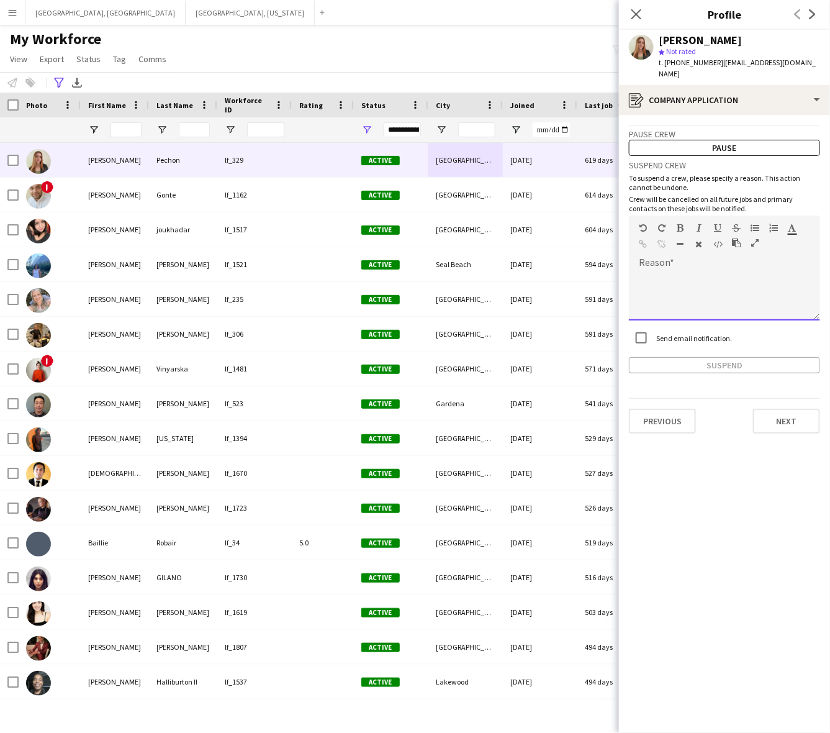
click at [687, 284] on div at bounding box center [724, 296] width 191 height 50
paste div
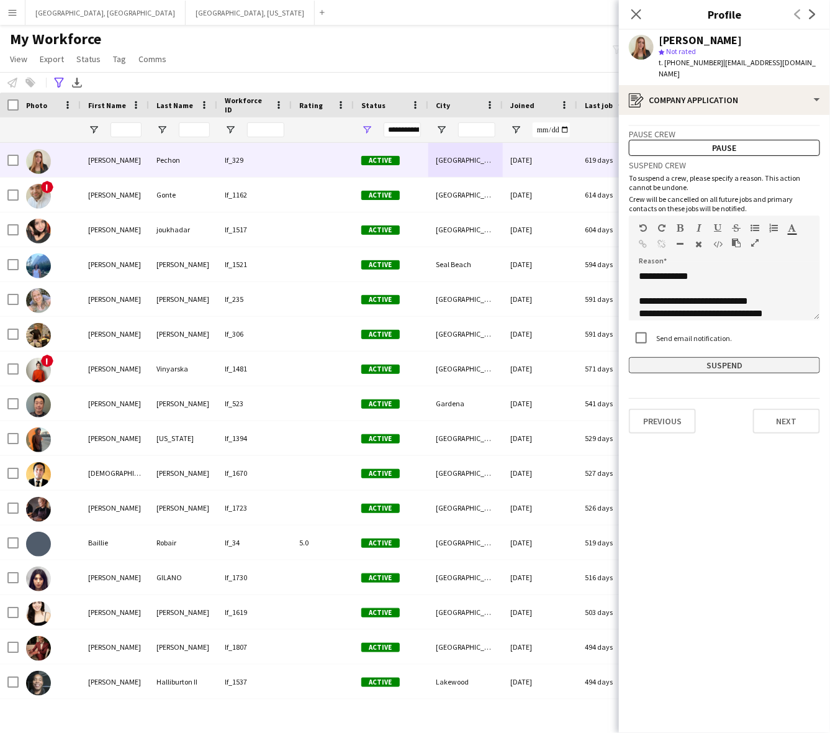
click at [719, 359] on button "Suspend" at bounding box center [724, 365] width 191 height 16
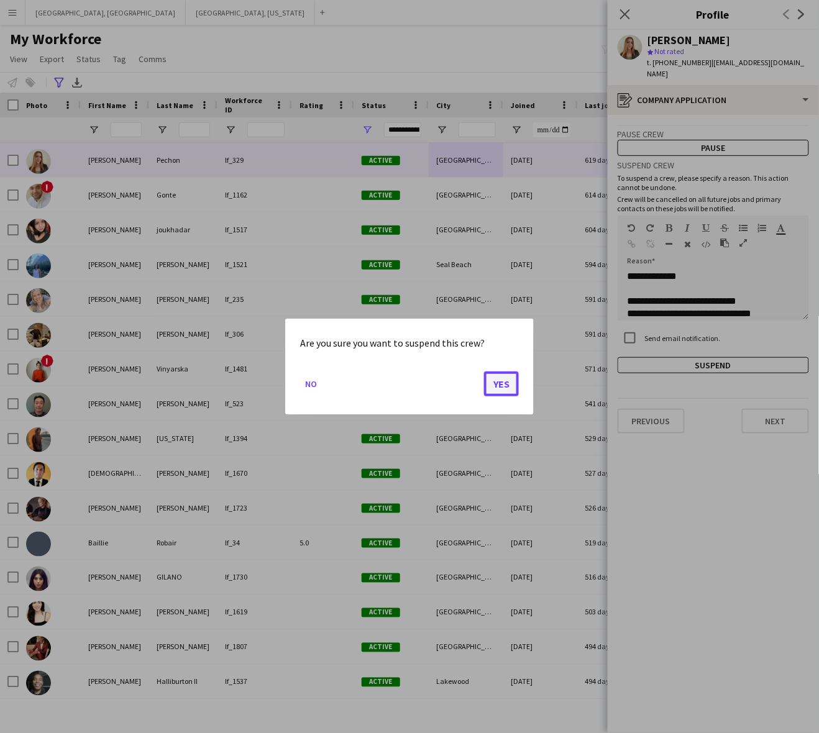
click at [508, 382] on button "Yes" at bounding box center [501, 383] width 35 height 25
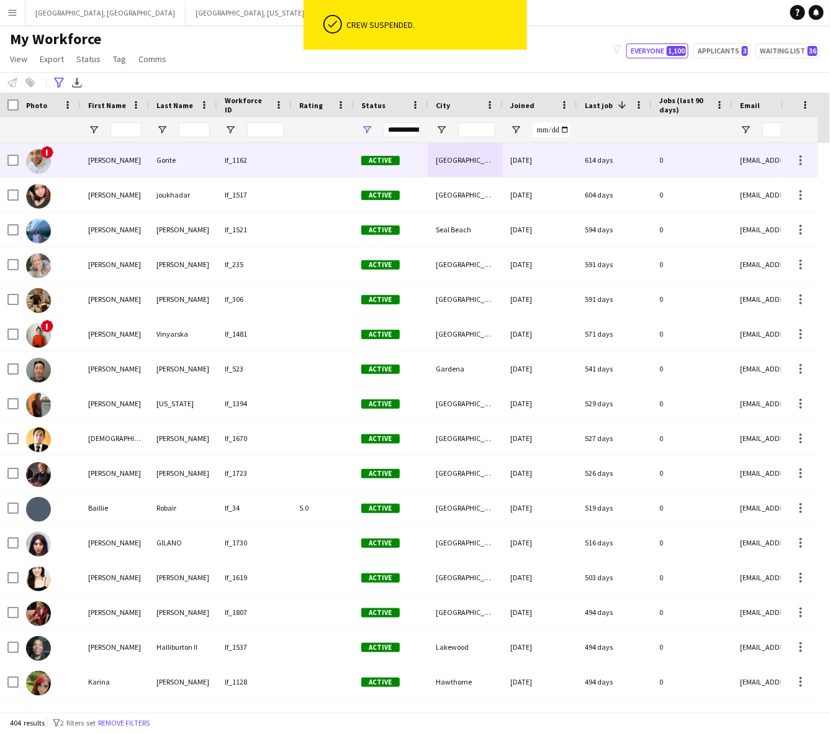
click at [452, 165] on div "[GEOGRAPHIC_DATA]" at bounding box center [466, 160] width 75 height 34
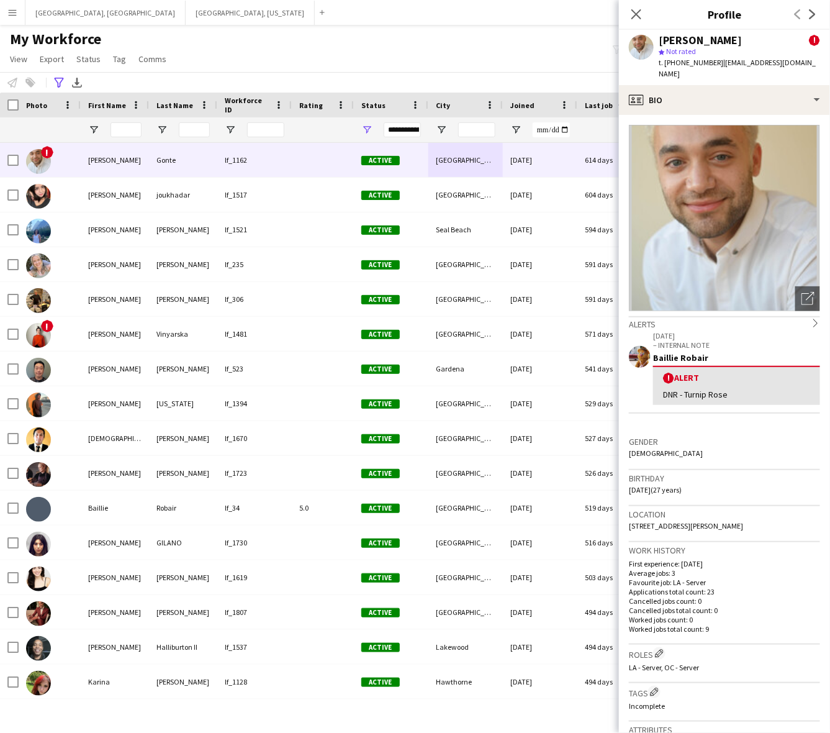
click at [706, 69] on div "Brett Gonte ! star Not rated t. +12488251476 | bgonte98@gmail.com" at bounding box center [724, 57] width 211 height 55
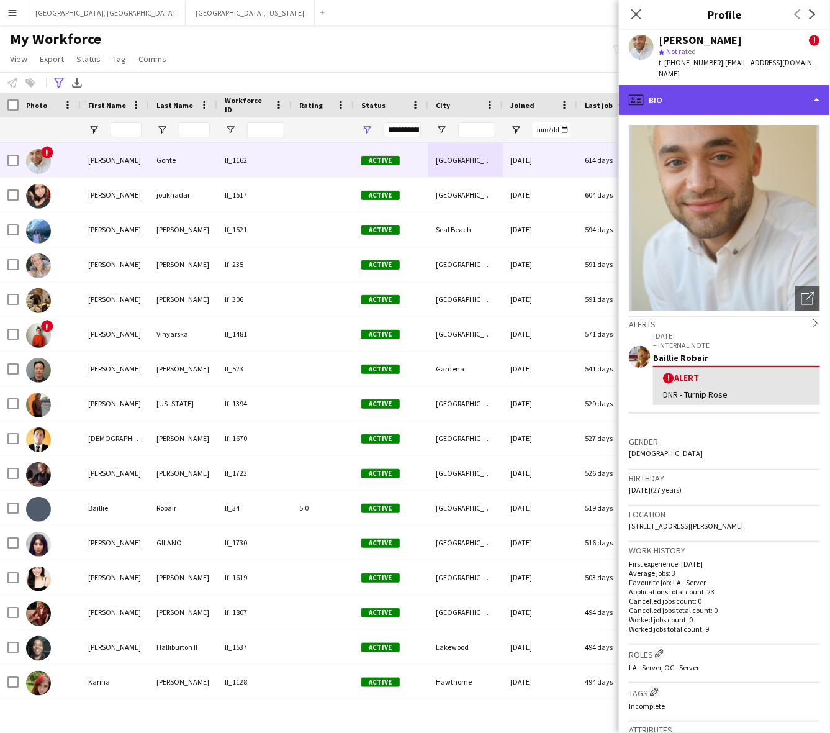
click at [709, 85] on div "profile Bio" at bounding box center [724, 100] width 211 height 30
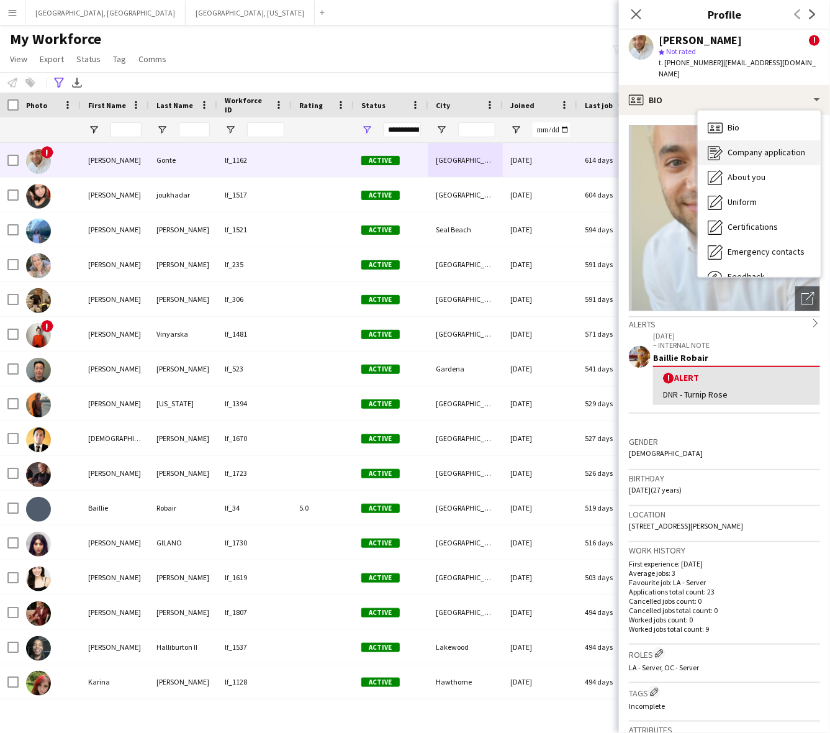
click at [743, 152] on div "Company application Company application" at bounding box center [759, 152] width 123 height 25
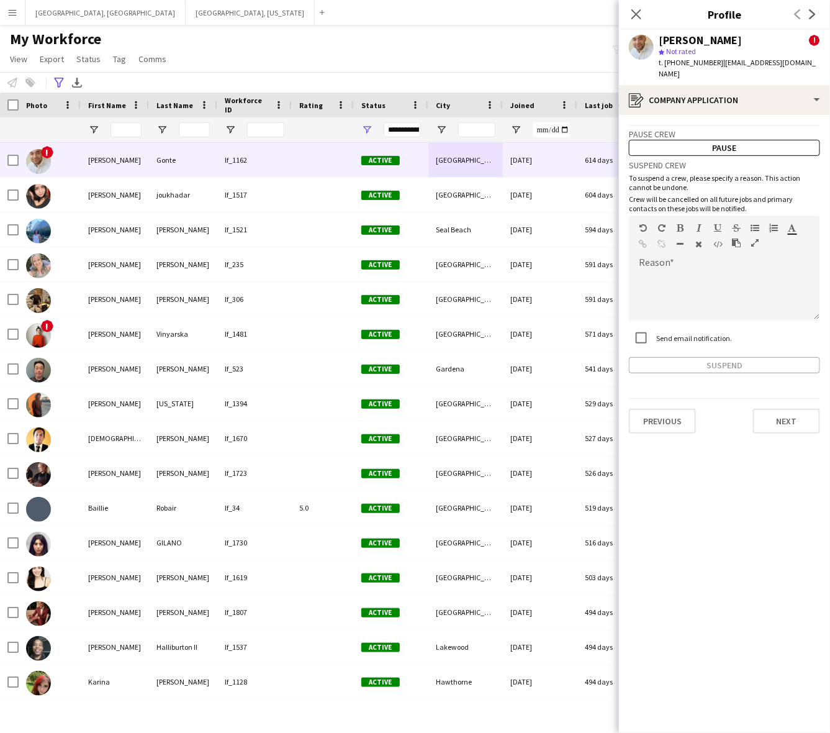
click at [716, 325] on div "Send email notification." at bounding box center [680, 337] width 103 height 25
click at [725, 287] on div at bounding box center [724, 296] width 191 height 50
paste div
click at [722, 357] on button "Suspend" at bounding box center [724, 365] width 191 height 16
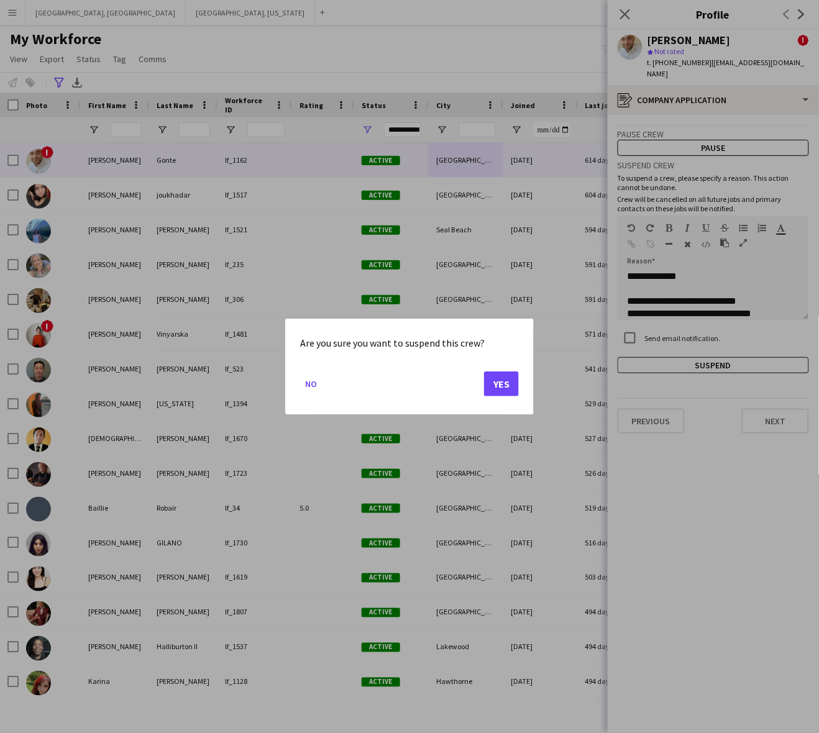
click at [512, 398] on mat-dialog-actions "No Yes" at bounding box center [409, 387] width 219 height 53
click at [513, 389] on button "Yes" at bounding box center [501, 383] width 35 height 25
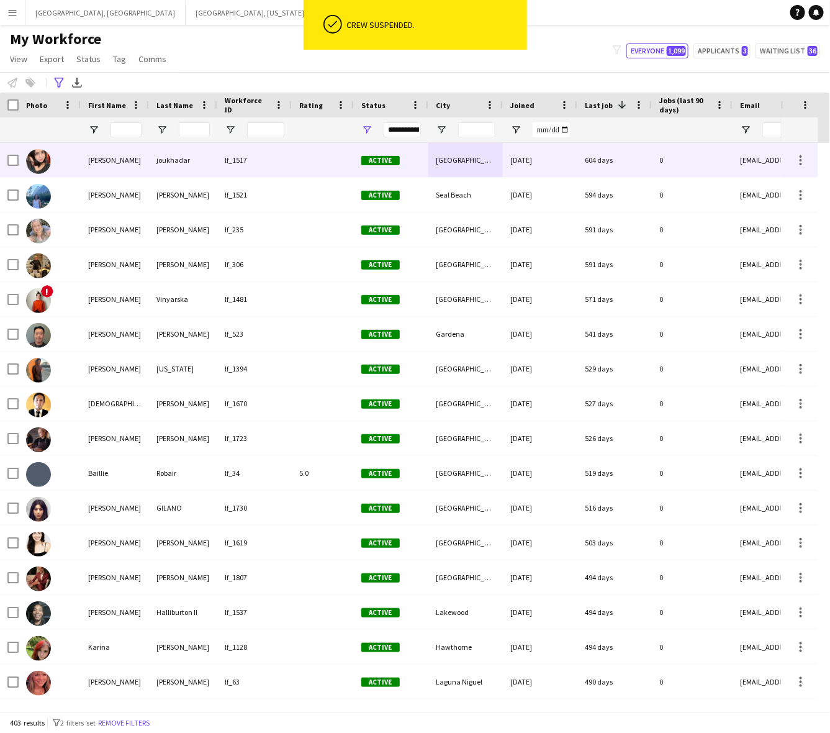
click at [442, 154] on div "Buena Park" at bounding box center [466, 160] width 75 height 34
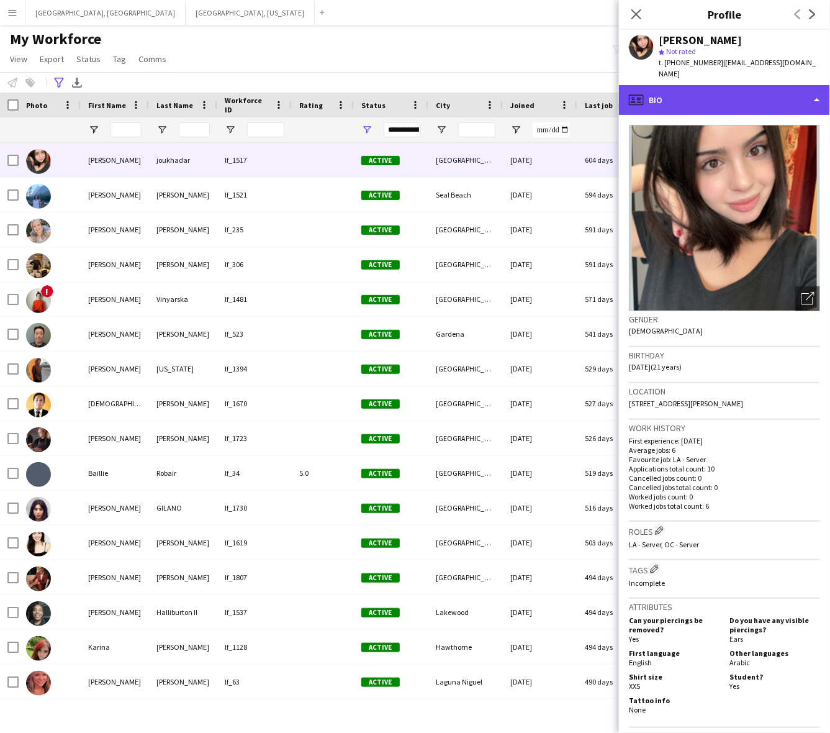
click at [700, 89] on div "profile Bio" at bounding box center [724, 100] width 211 height 30
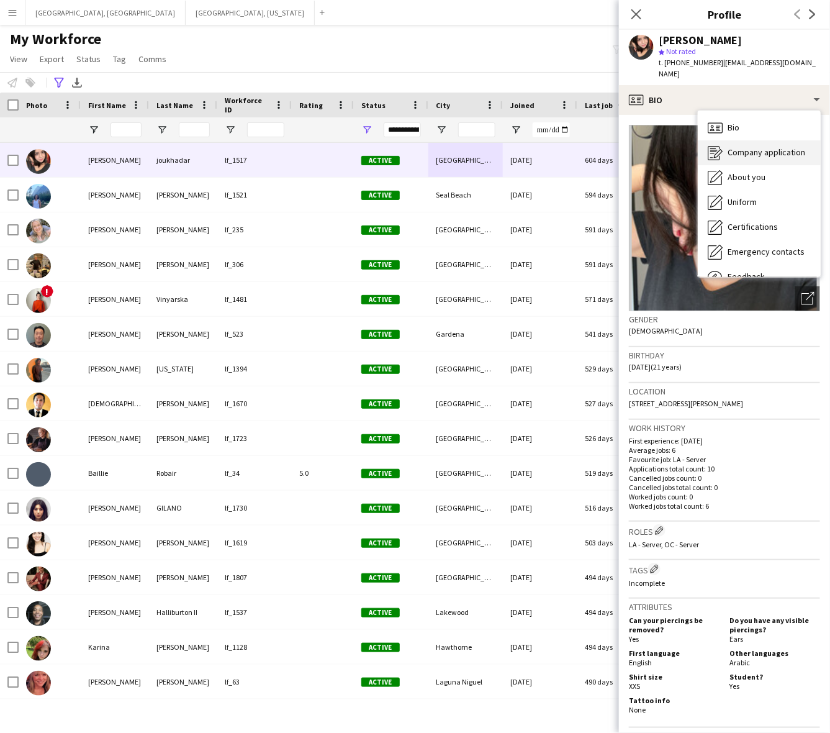
click at [743, 147] on span "Company application" at bounding box center [767, 152] width 78 height 11
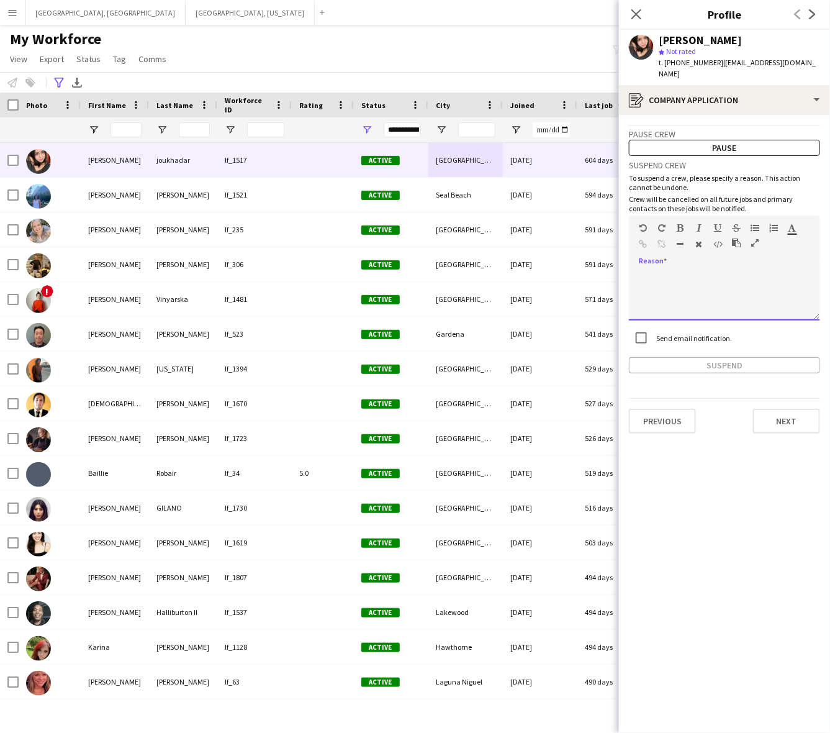
click at [721, 271] on div at bounding box center [724, 296] width 191 height 50
paste div
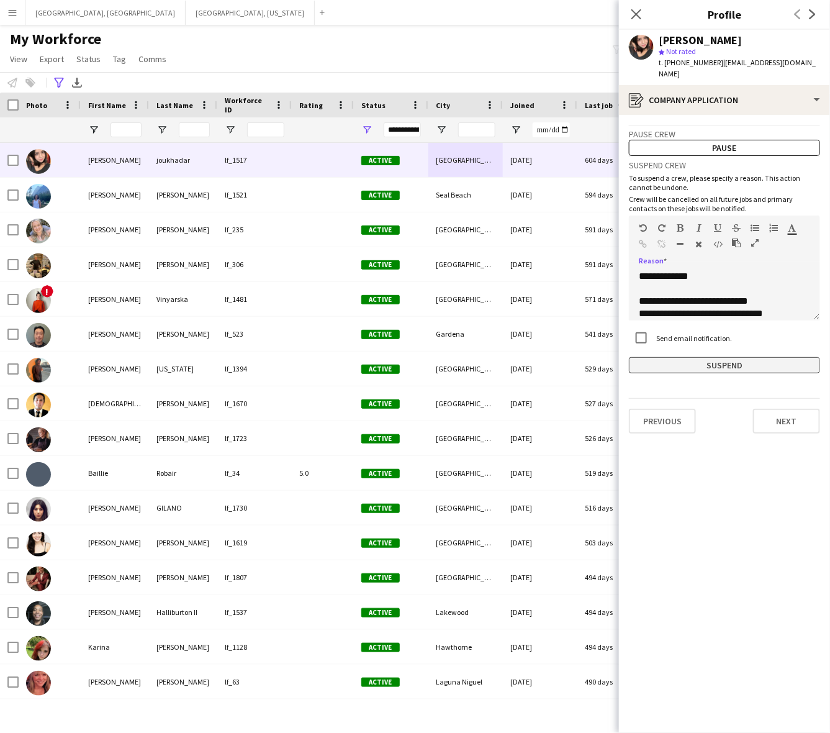
click at [744, 357] on button "Suspend" at bounding box center [724, 365] width 191 height 16
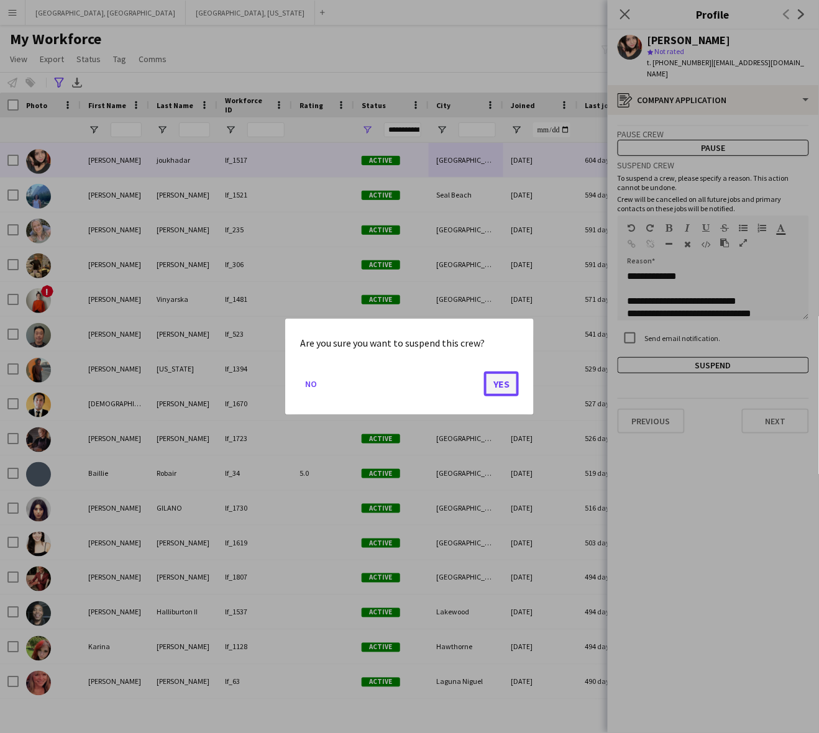
click at [500, 380] on button "Yes" at bounding box center [501, 383] width 35 height 25
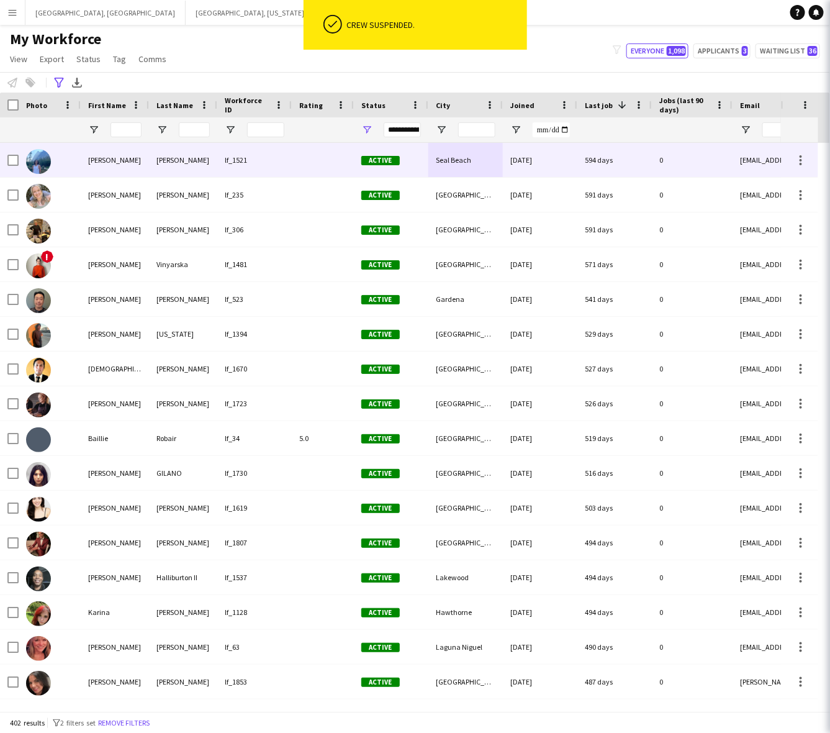
click at [481, 186] on div "Huntington Beach" at bounding box center [466, 195] width 75 height 34
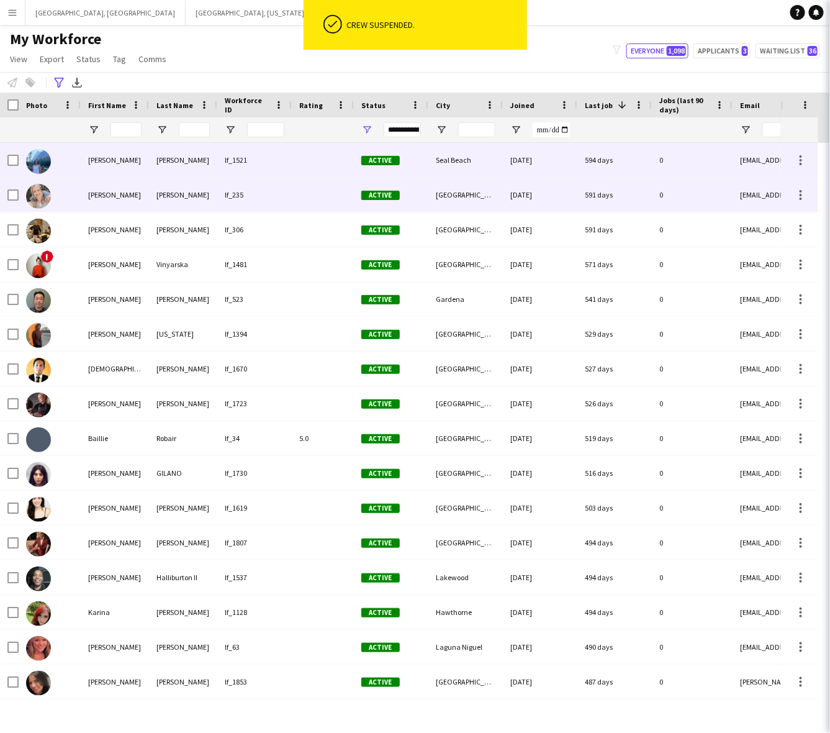
click at [485, 166] on div "Seal Beach" at bounding box center [466, 160] width 75 height 34
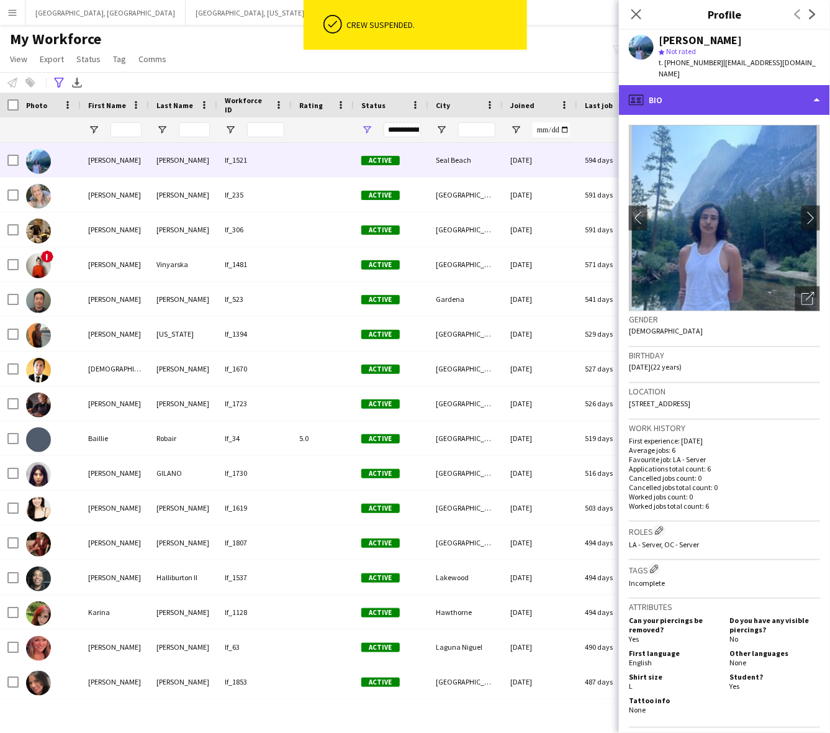
click at [702, 85] on div "profile Bio" at bounding box center [724, 100] width 211 height 30
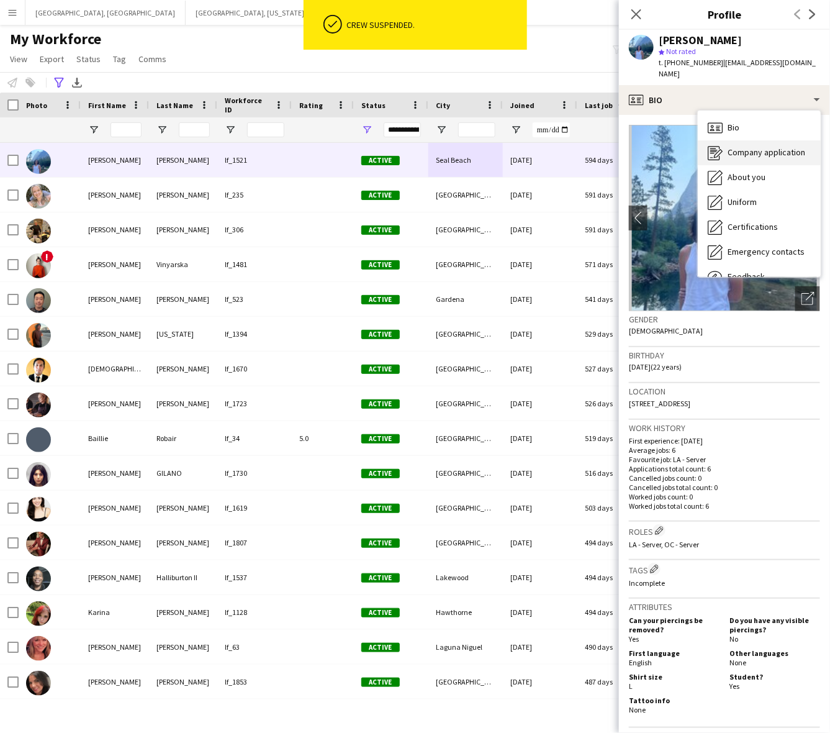
click at [739, 147] on span "Company application" at bounding box center [767, 152] width 78 height 11
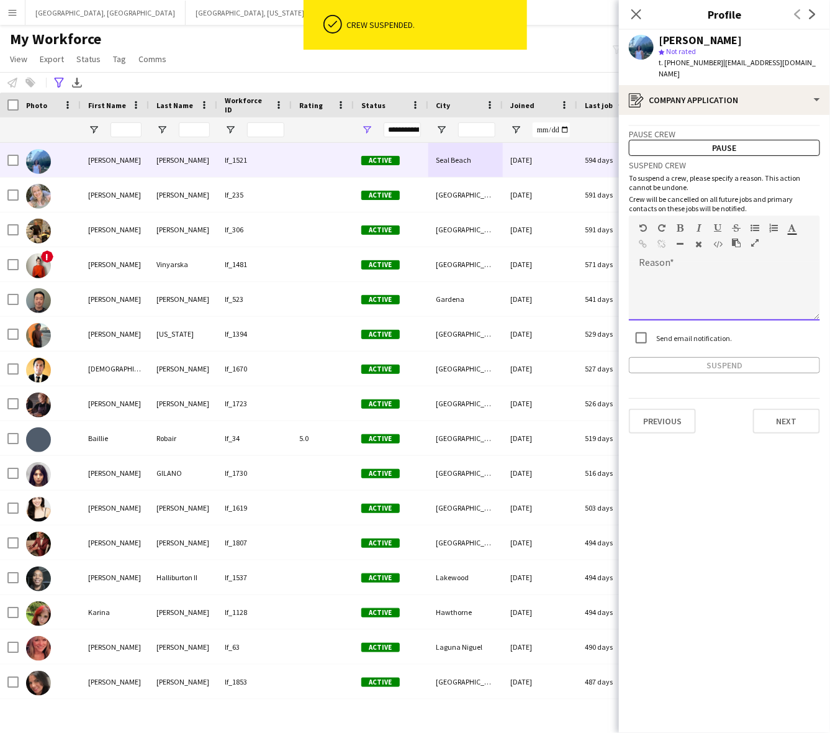
click at [768, 239] on div at bounding box center [750, 245] width 37 height 15
paste div
click at [742, 366] on app-crew-profile-application "**********" at bounding box center [724, 424] width 211 height 618
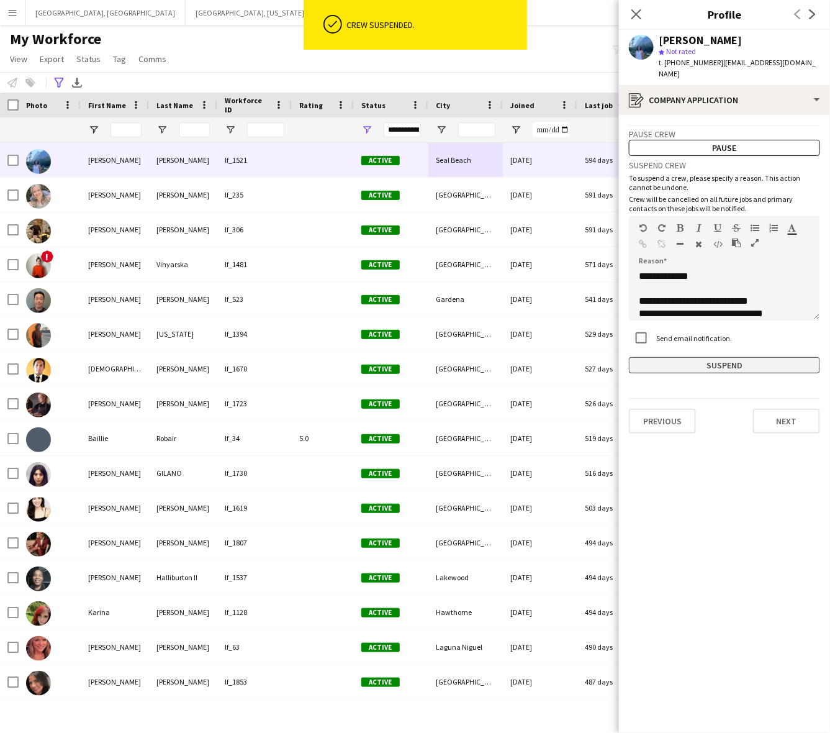
click at [740, 357] on button "Suspend" at bounding box center [724, 365] width 191 height 16
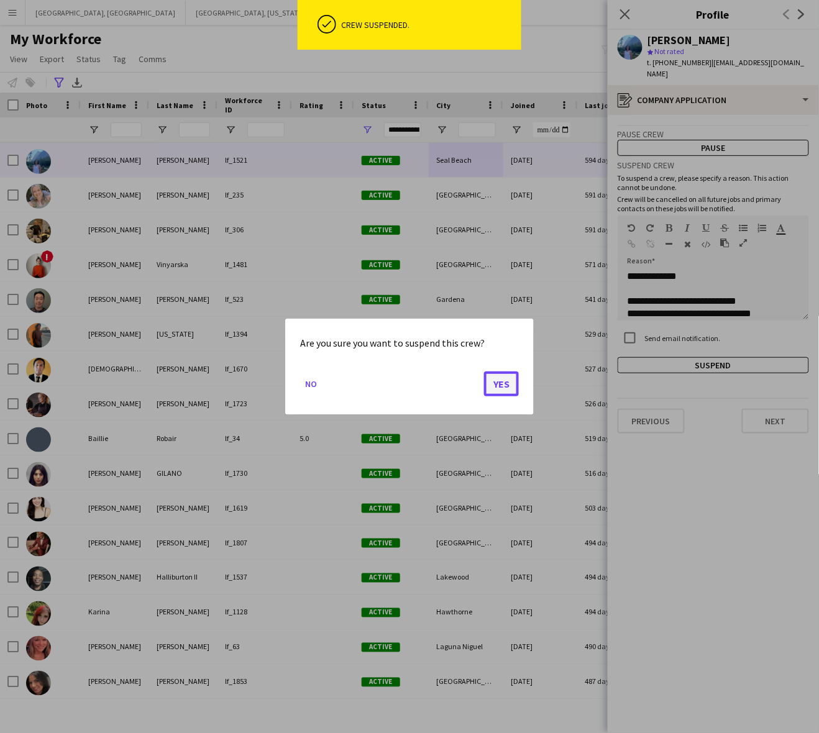
click at [514, 384] on button "Yes" at bounding box center [501, 383] width 35 height 25
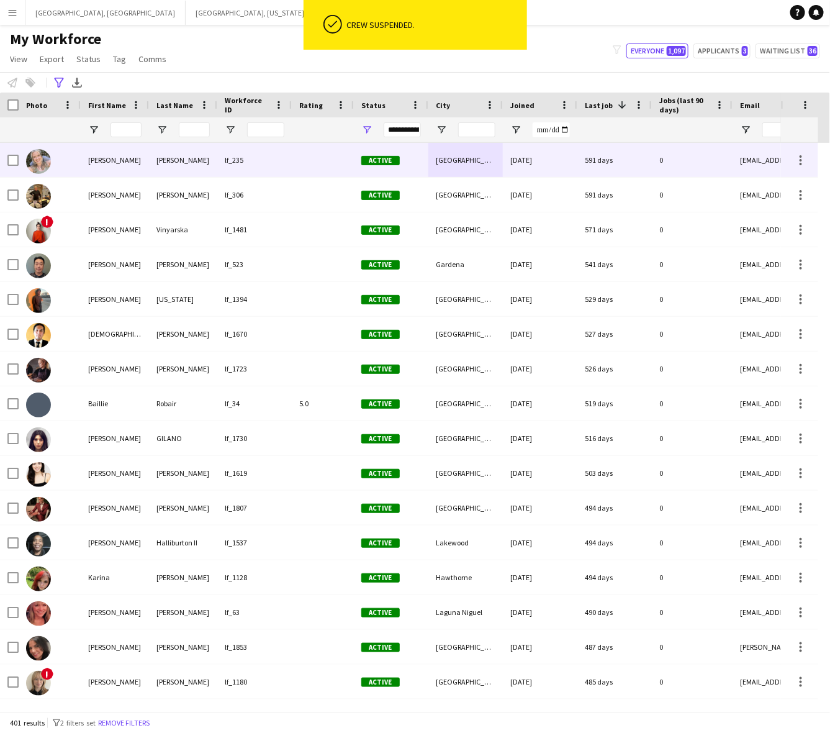
click at [457, 162] on div "Huntington Beach" at bounding box center [466, 160] width 75 height 34
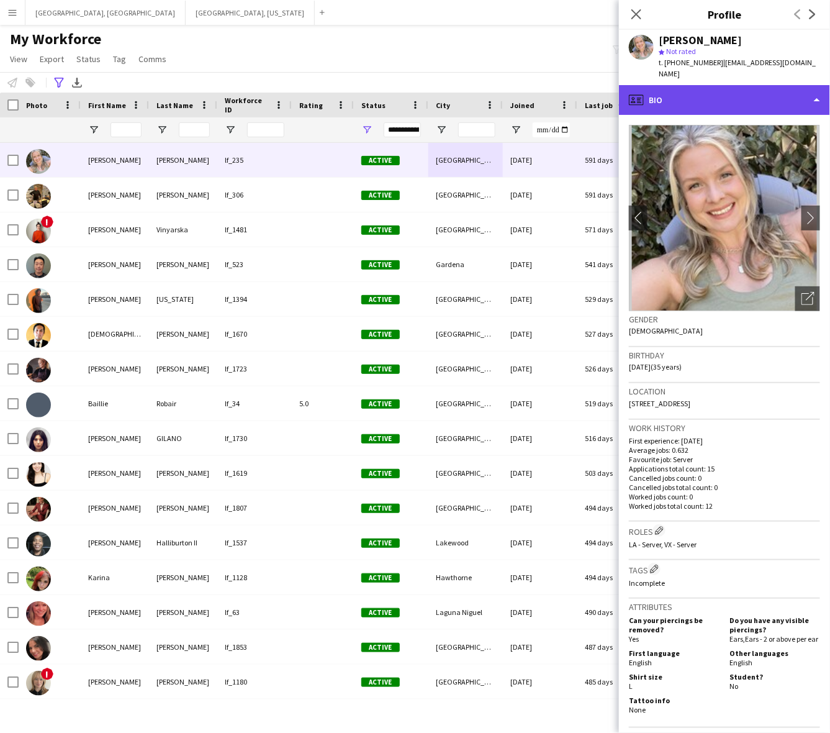
click at [721, 85] on div "profile Bio" at bounding box center [724, 100] width 211 height 30
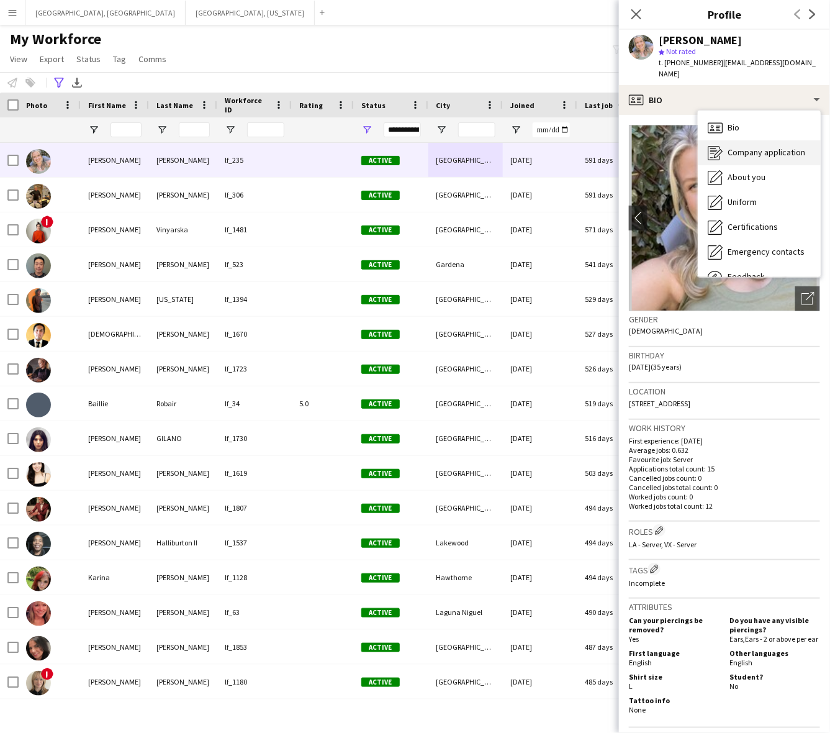
click at [747, 147] on span "Company application" at bounding box center [767, 152] width 78 height 11
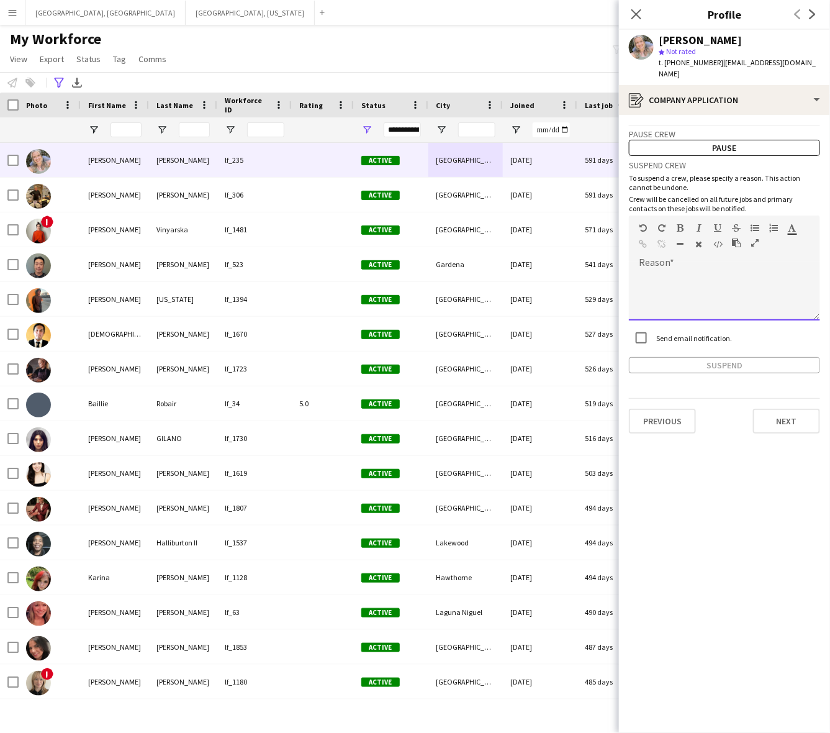
click at [712, 271] on div at bounding box center [724, 296] width 191 height 50
paste div
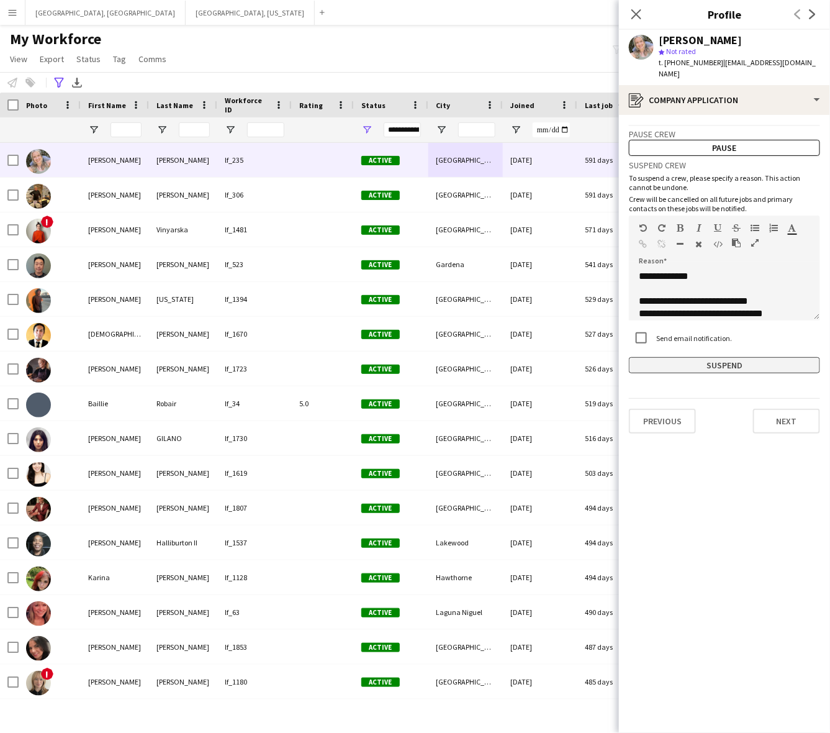
click at [732, 357] on button "Suspend" at bounding box center [724, 365] width 191 height 16
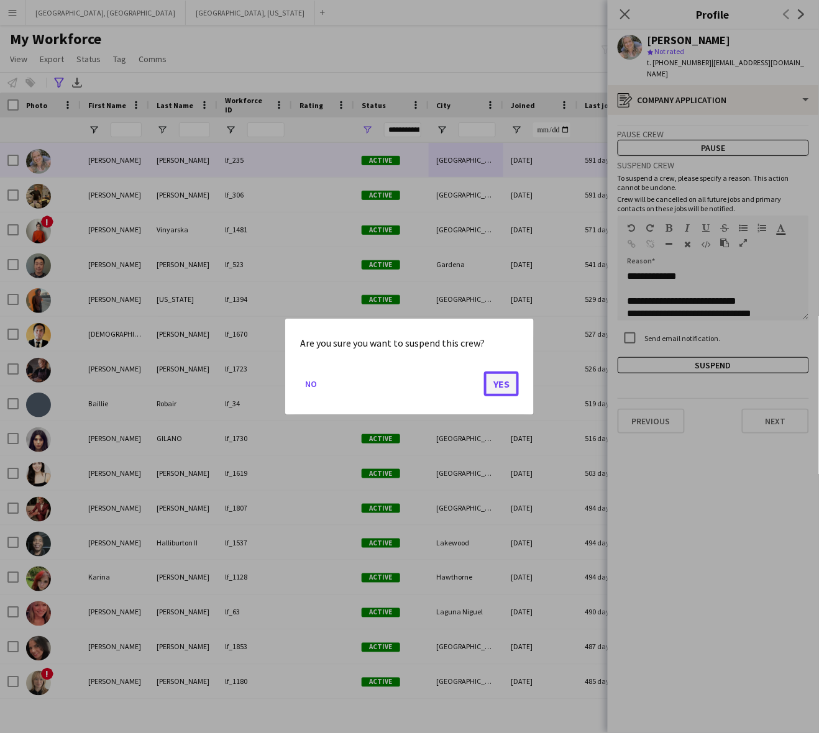
click at [502, 383] on button "Yes" at bounding box center [501, 383] width 35 height 25
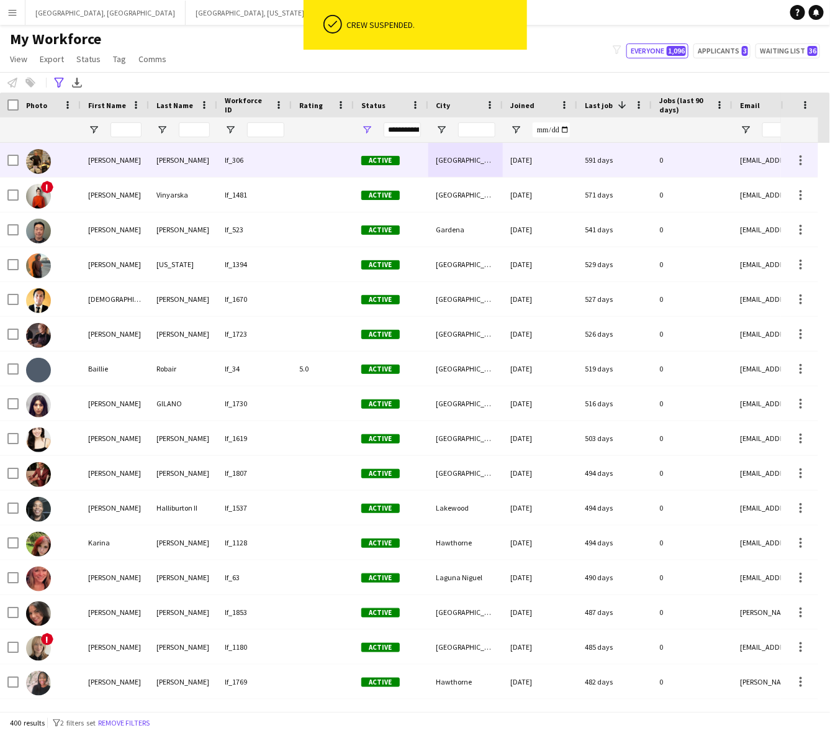
click at [554, 156] on div "07-21-2022" at bounding box center [540, 160] width 75 height 34
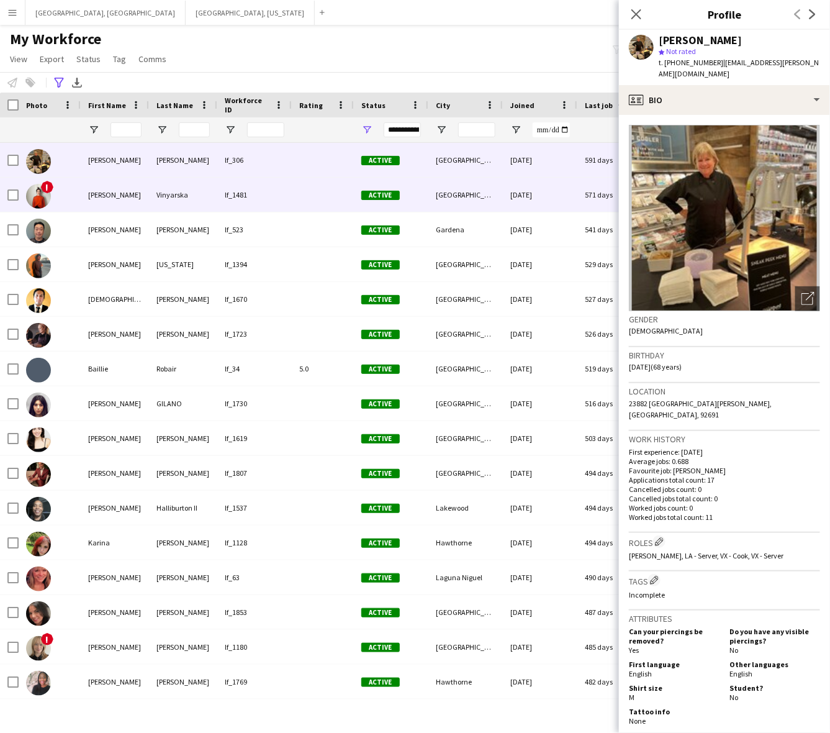
click at [541, 187] on div "11-28-2023" at bounding box center [540, 195] width 75 height 34
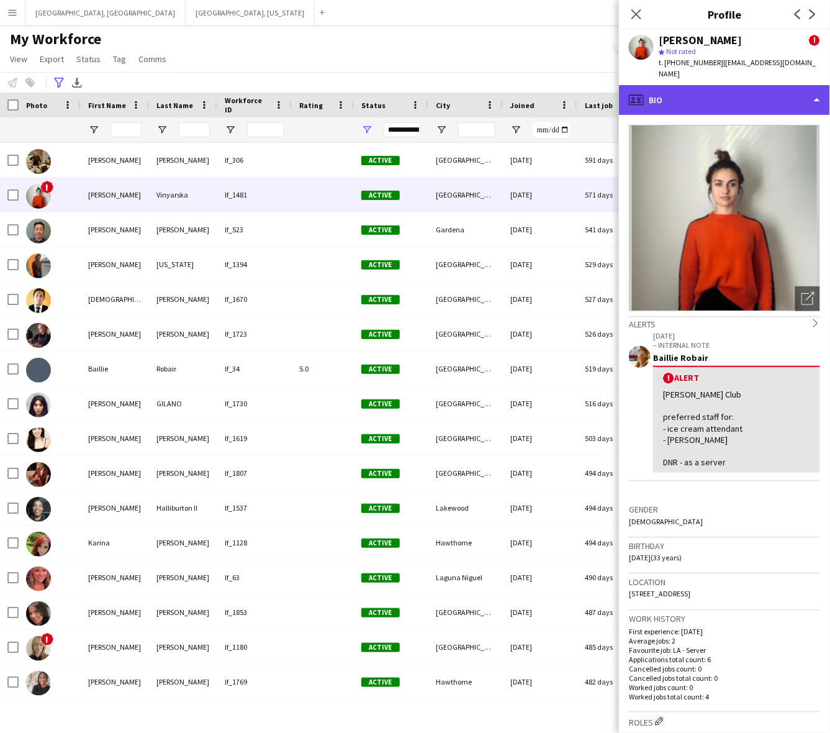
click at [719, 91] on div "profile Bio" at bounding box center [724, 100] width 211 height 30
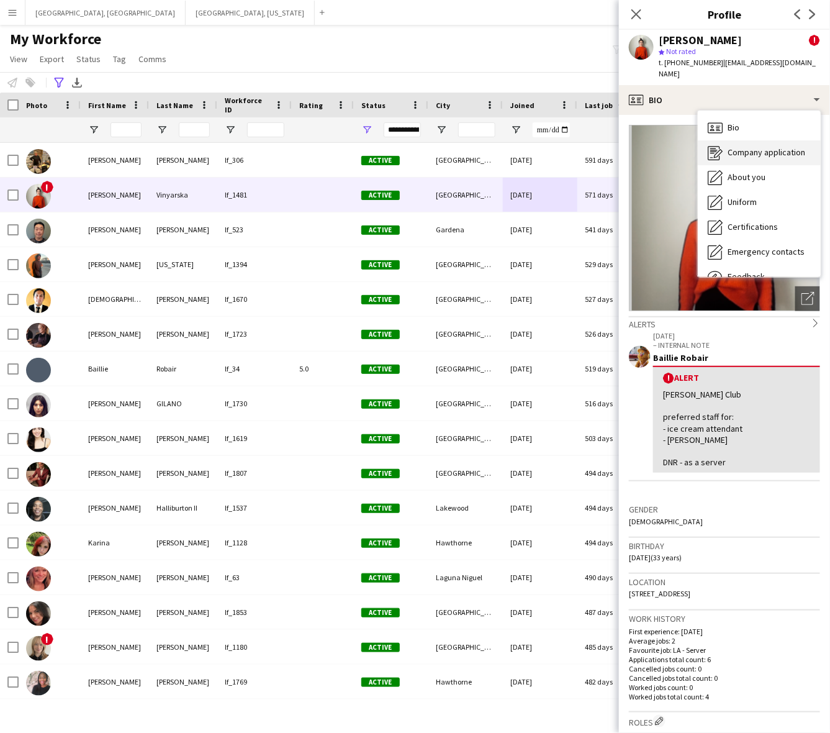
click at [758, 147] on span "Company application" at bounding box center [767, 152] width 78 height 11
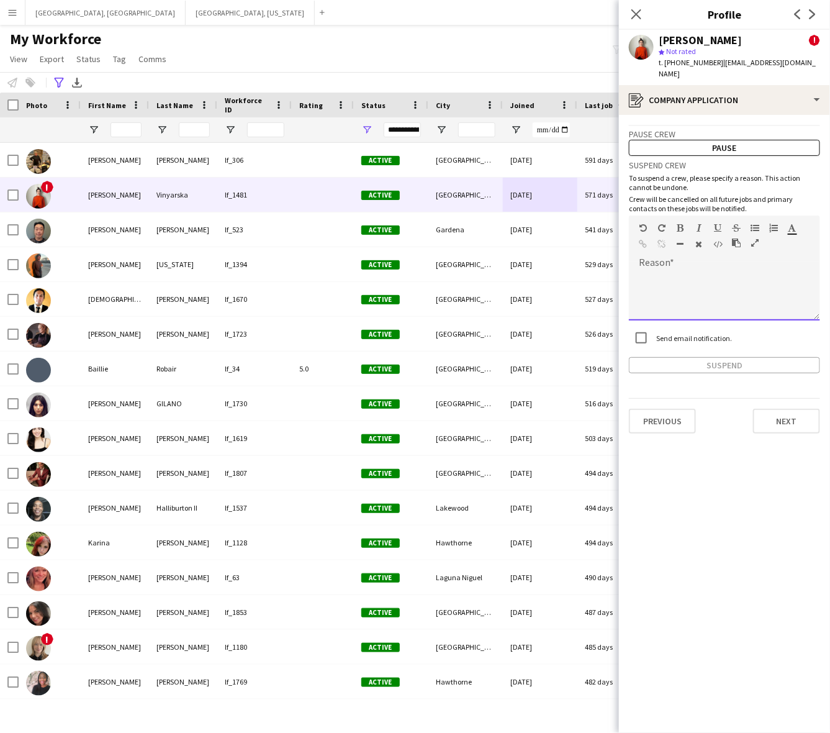
click at [704, 262] on div at bounding box center [724, 291] width 191 height 58
paste div
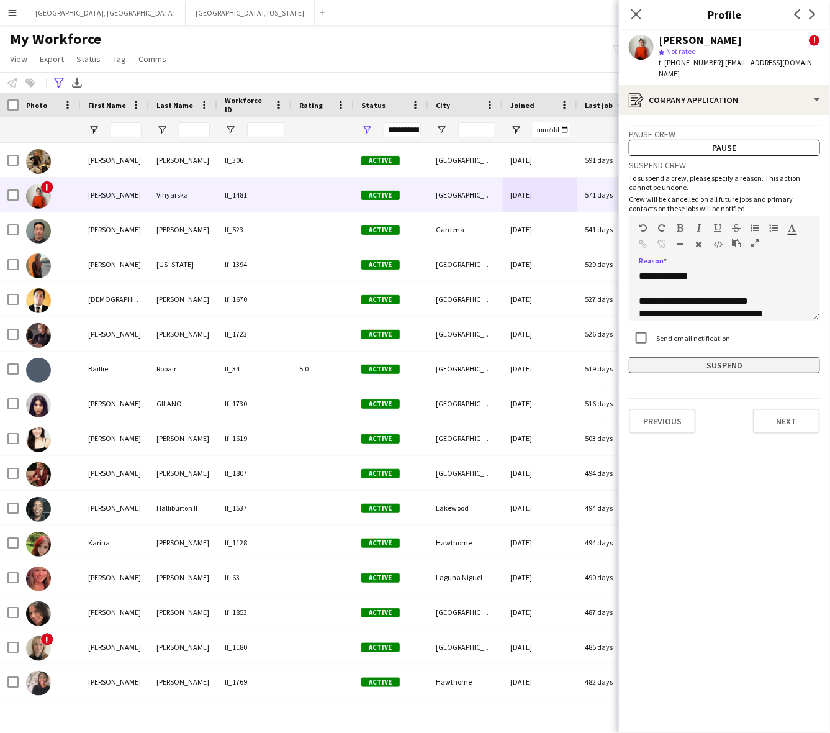
click at [740, 357] on button "Suspend" at bounding box center [724, 365] width 191 height 16
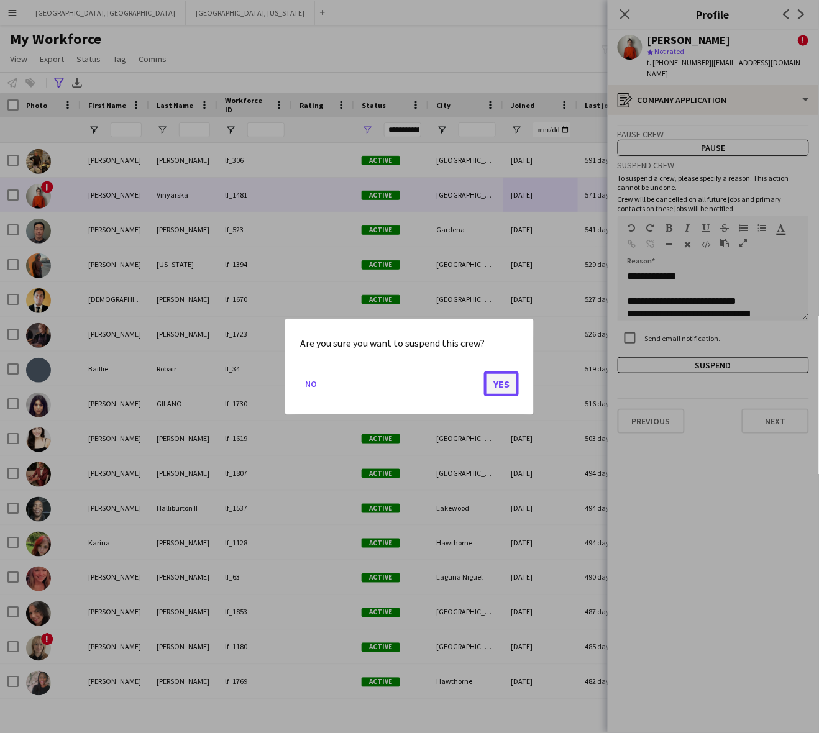
click at [500, 386] on button "Yes" at bounding box center [501, 383] width 35 height 25
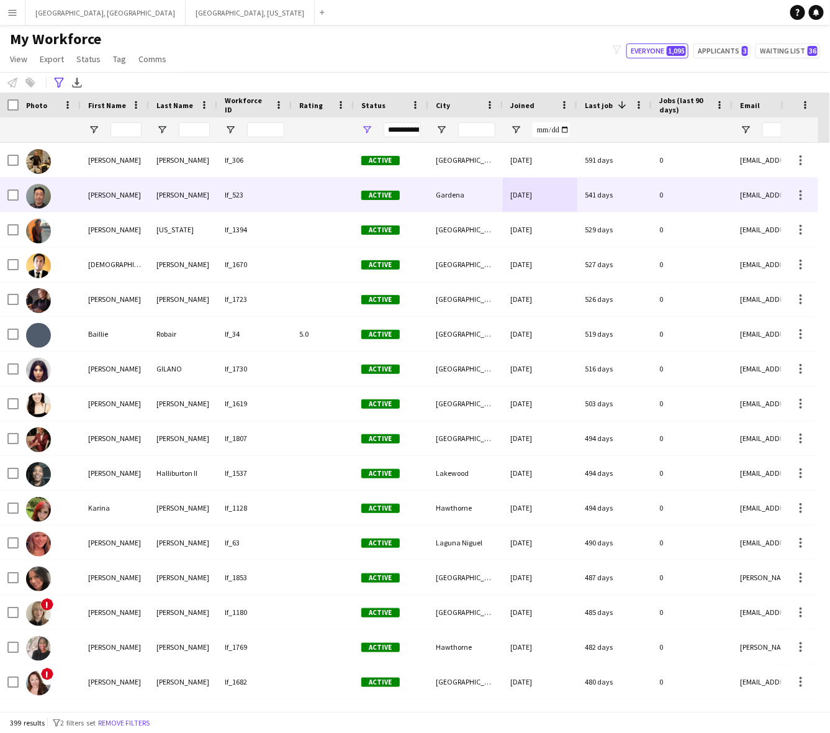
click at [350, 194] on div at bounding box center [323, 195] width 62 height 34
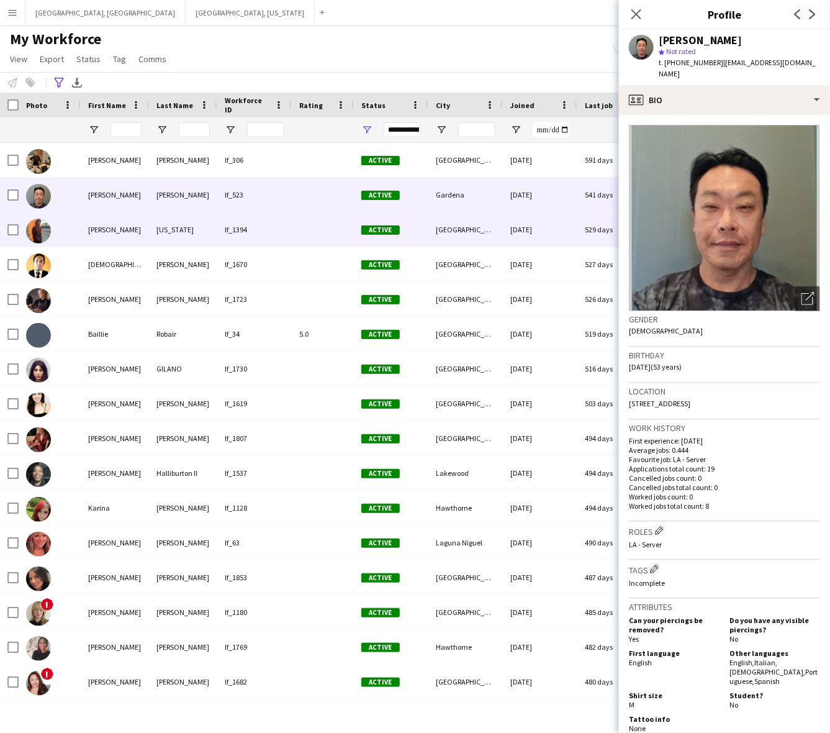
click at [399, 236] on div "Active" at bounding box center [391, 229] width 75 height 34
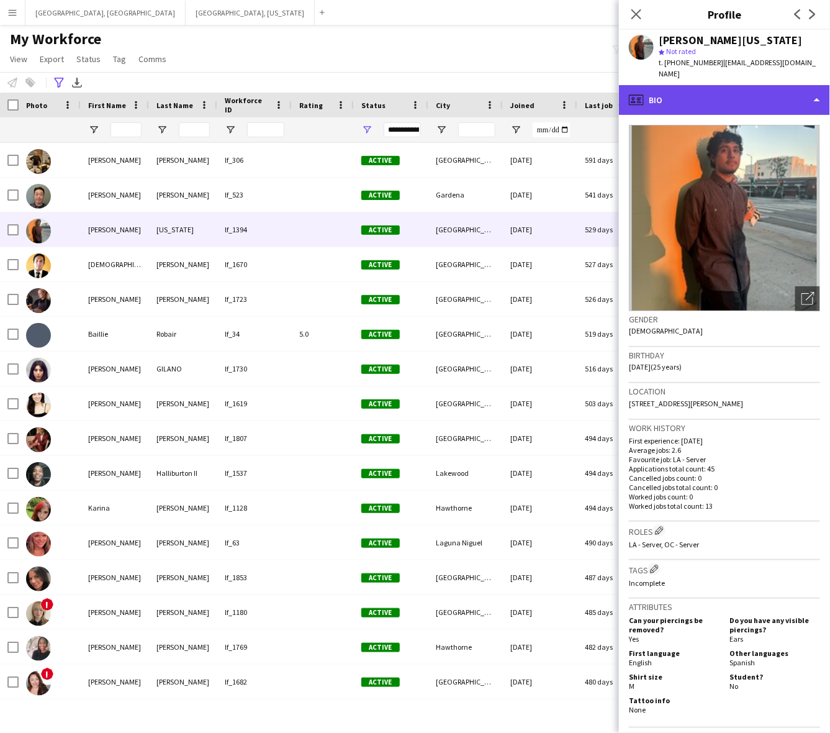
click at [671, 94] on div "profile Bio" at bounding box center [724, 100] width 211 height 30
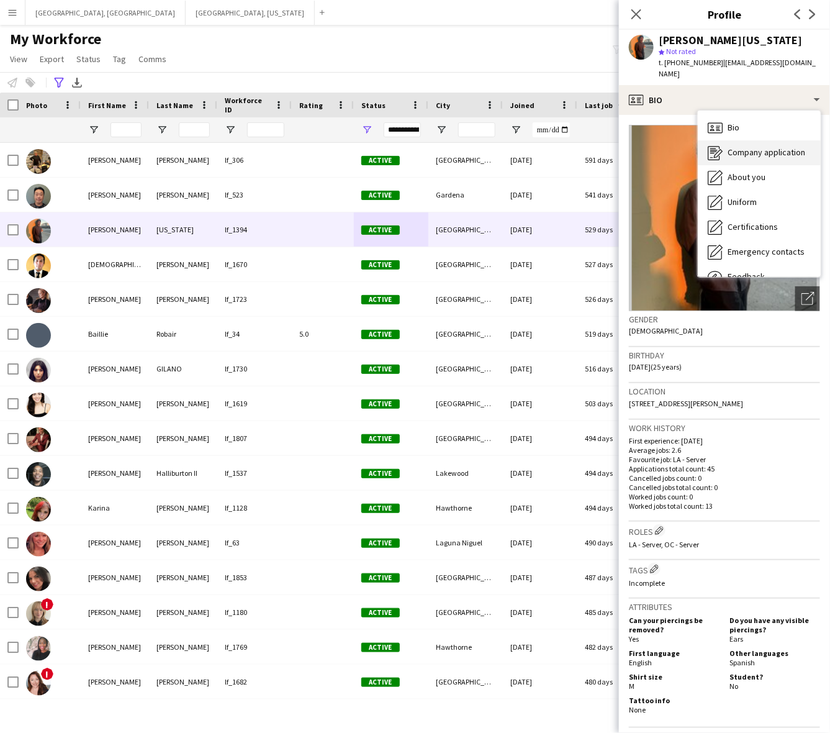
click at [734, 147] on span "Company application" at bounding box center [767, 152] width 78 height 11
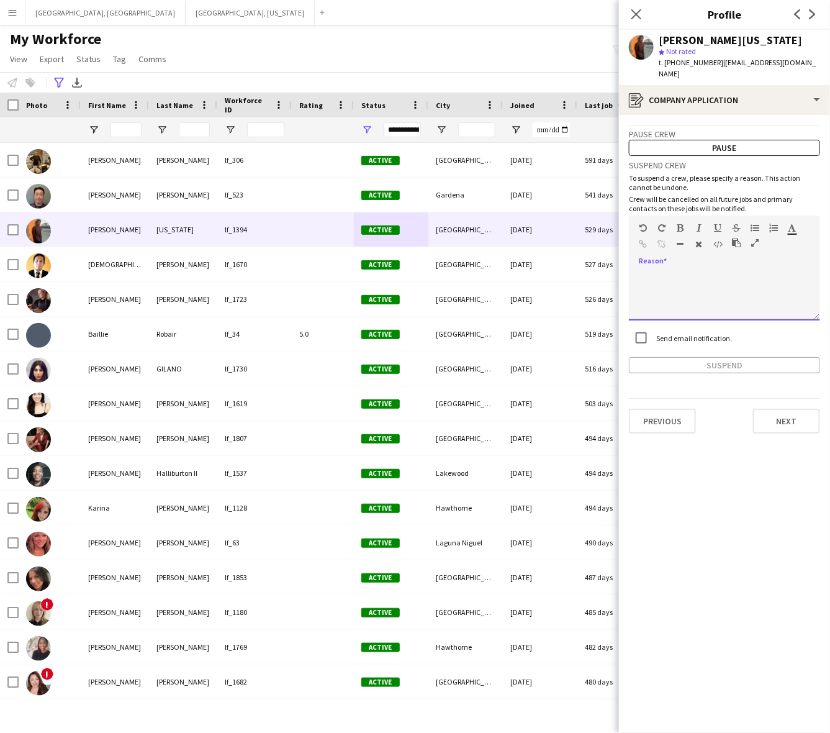
click at [730, 271] on div at bounding box center [724, 296] width 191 height 50
paste div
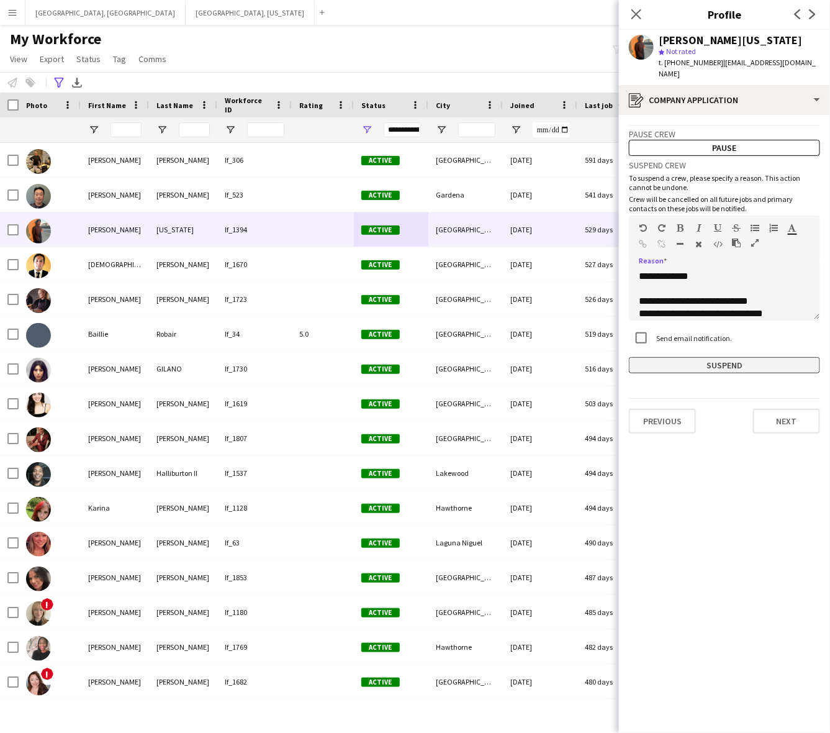
click at [736, 360] on button "Suspend" at bounding box center [724, 365] width 191 height 16
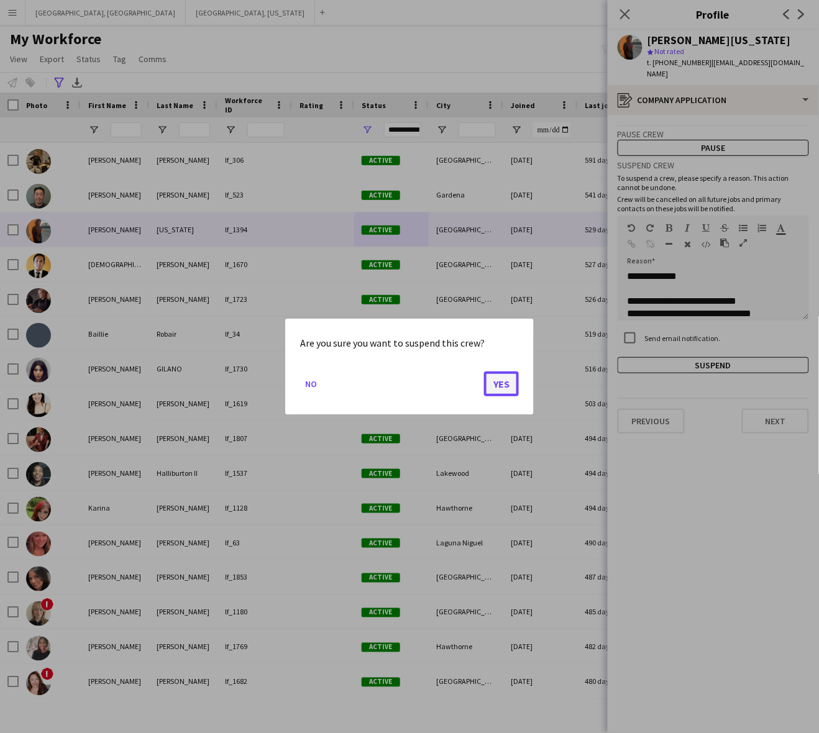
click at [501, 387] on button "Yes" at bounding box center [501, 383] width 35 height 25
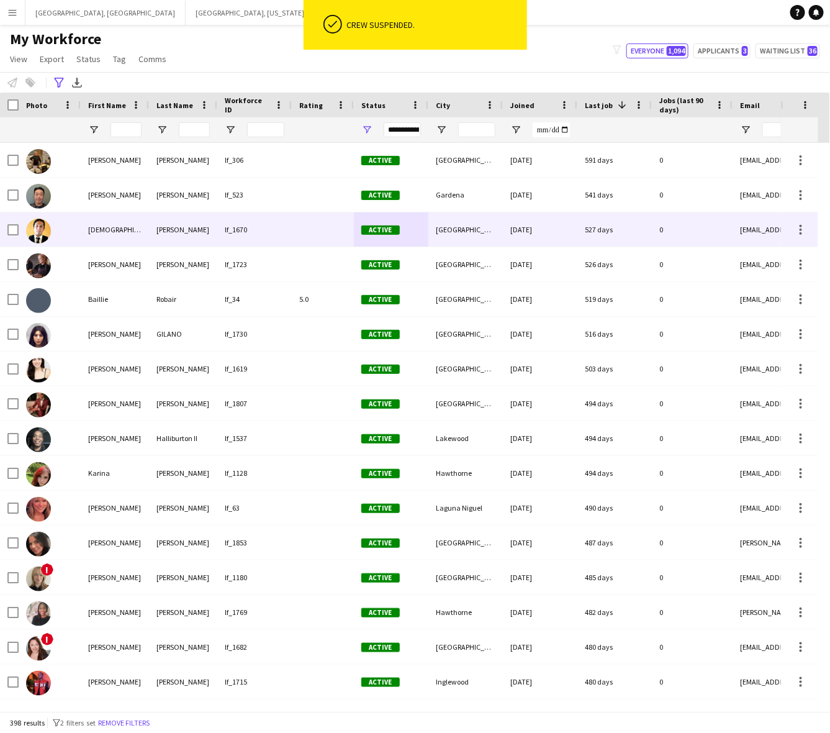
click at [501, 234] on div "[GEOGRAPHIC_DATA]" at bounding box center [466, 229] width 75 height 34
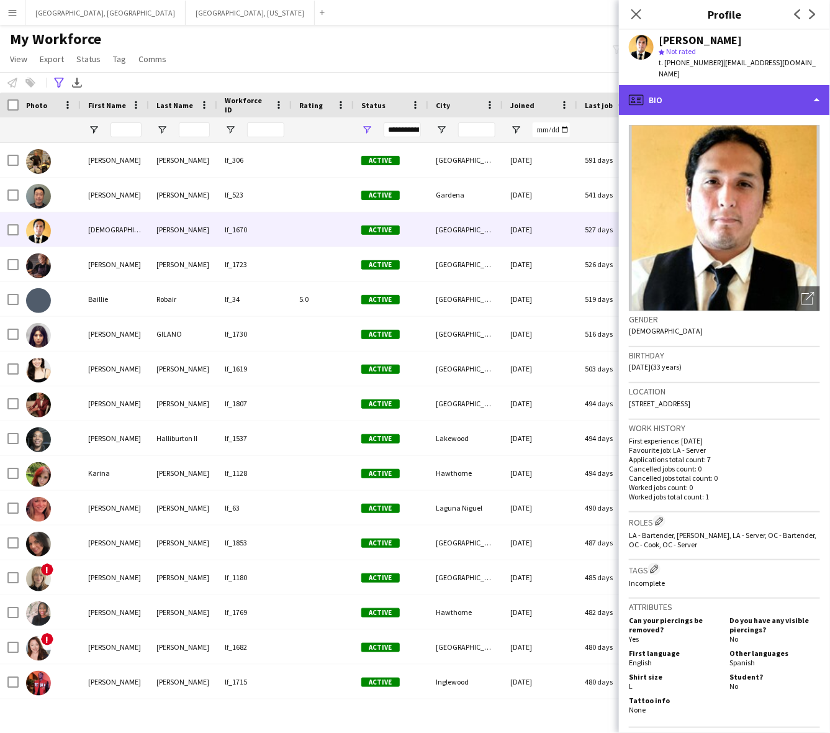
click at [787, 85] on div "profile Bio" at bounding box center [724, 100] width 211 height 30
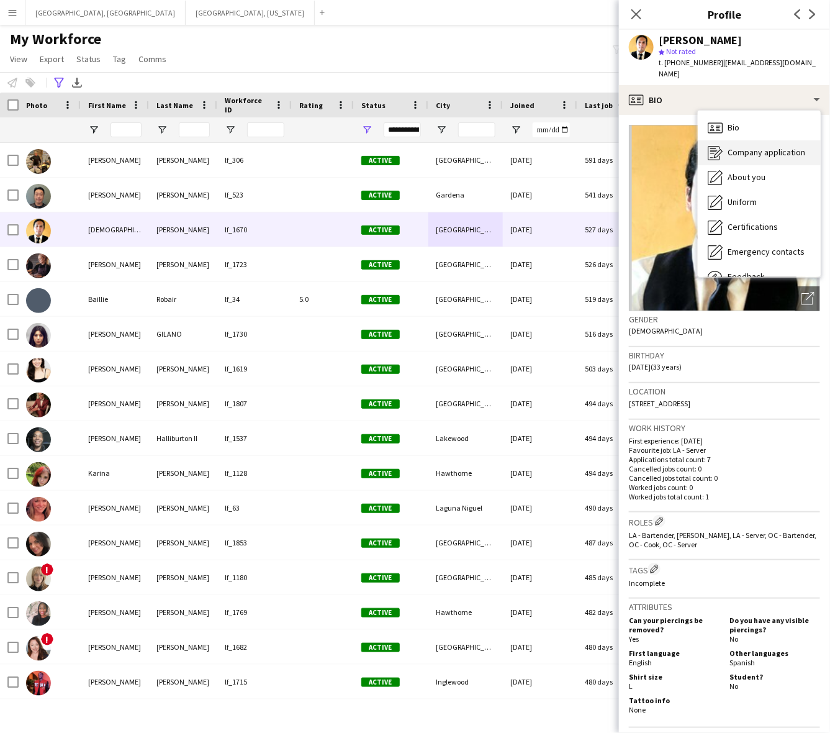
click at [771, 147] on span "Company application" at bounding box center [767, 152] width 78 height 11
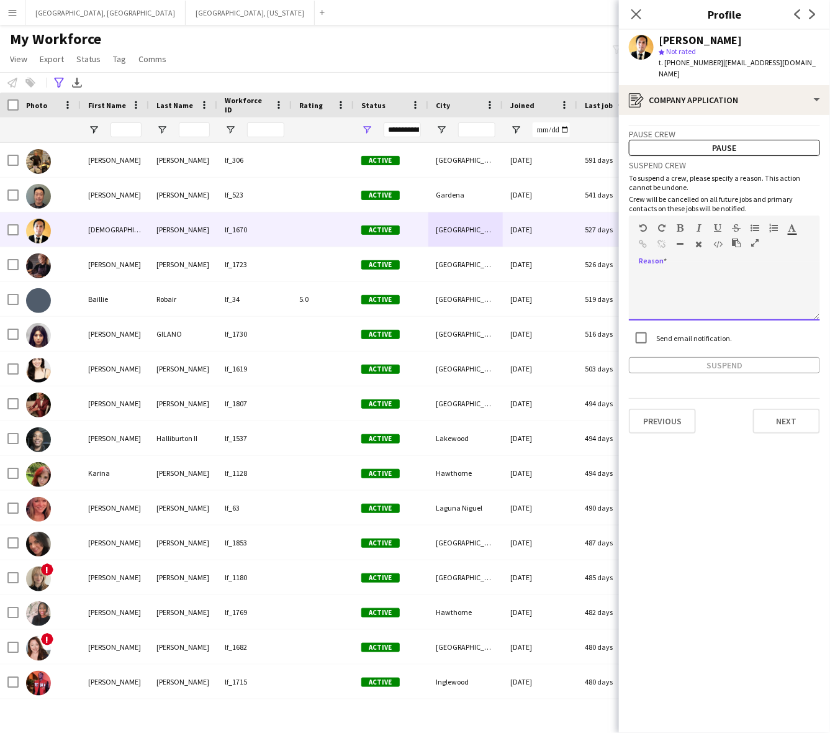
click at [703, 274] on div at bounding box center [724, 296] width 191 height 50
paste div
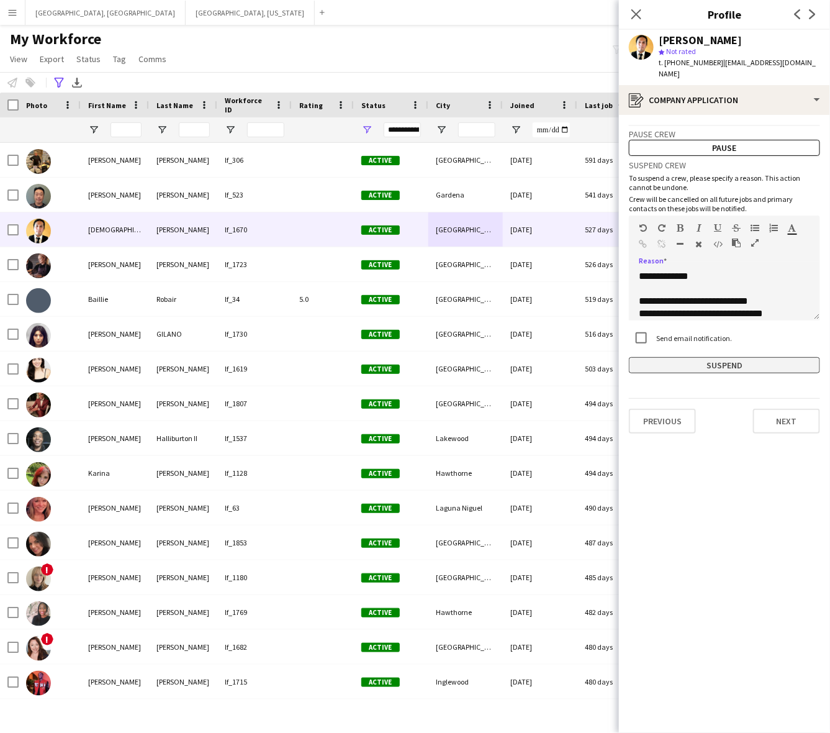
click at [717, 357] on button "Suspend" at bounding box center [724, 365] width 191 height 16
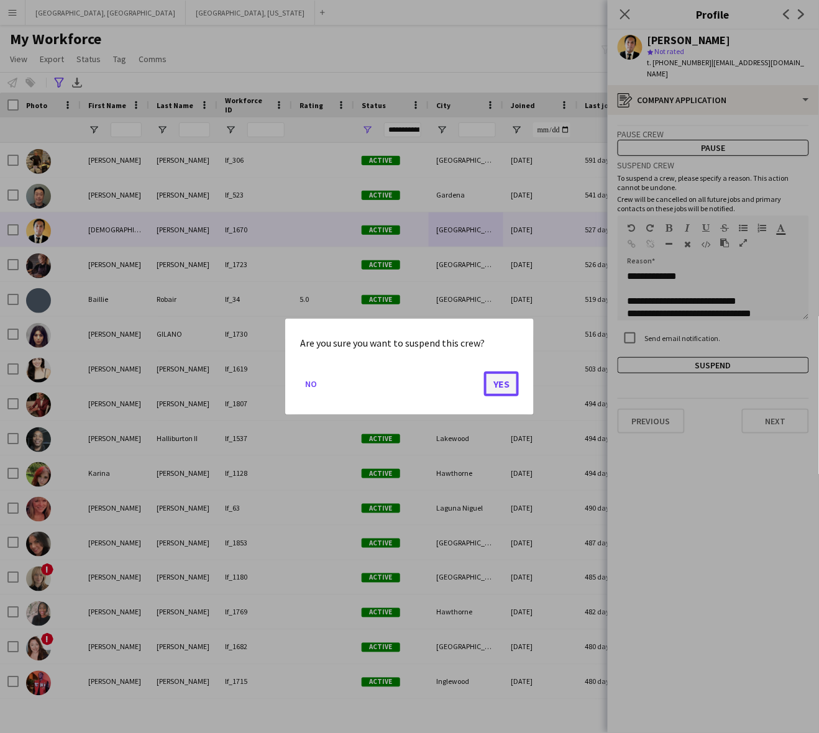
click at [501, 378] on button "Yes" at bounding box center [501, 383] width 35 height 25
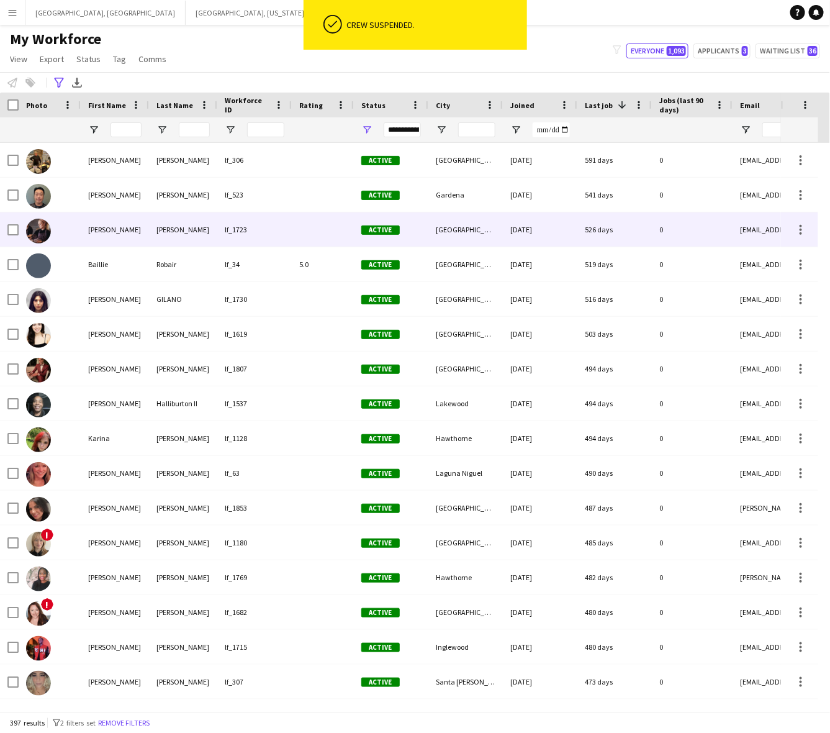
click at [466, 232] on div "[GEOGRAPHIC_DATA]" at bounding box center [466, 229] width 75 height 34
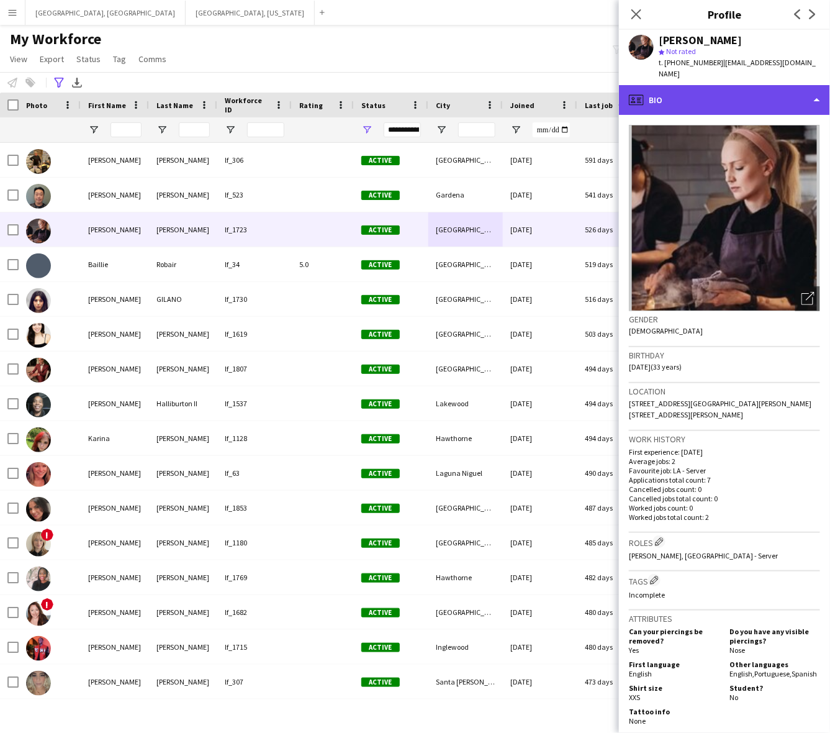
click at [712, 85] on div "profile Bio" at bounding box center [724, 100] width 211 height 30
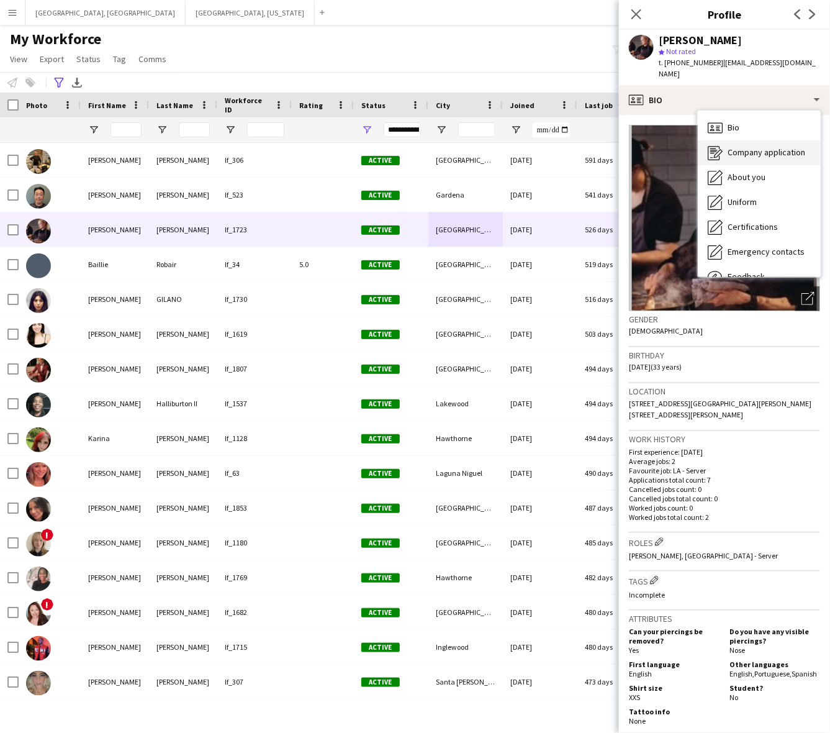
click at [740, 147] on span "Company application" at bounding box center [767, 152] width 78 height 11
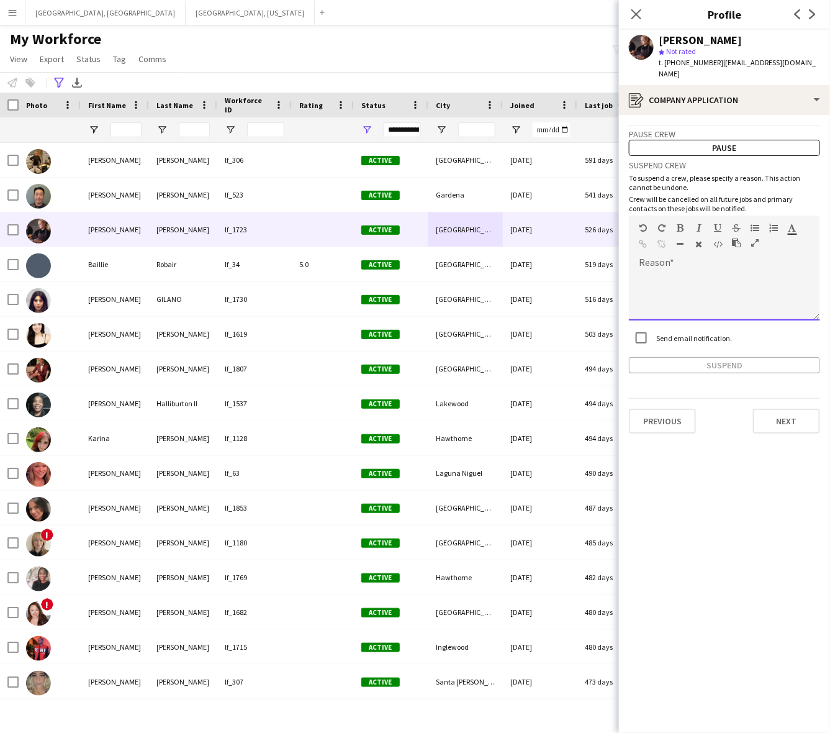
drag, startPoint x: 690, startPoint y: 268, endPoint x: 685, endPoint y: 284, distance: 16.9
click at [690, 271] on div at bounding box center [724, 296] width 191 height 50
paste div
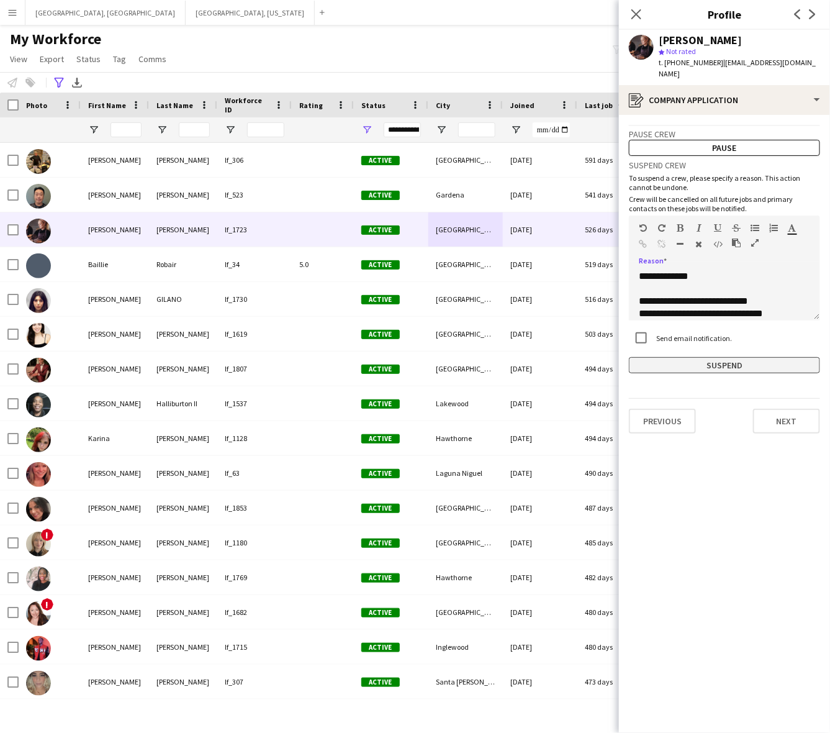
click at [700, 357] on button "Suspend" at bounding box center [724, 365] width 191 height 16
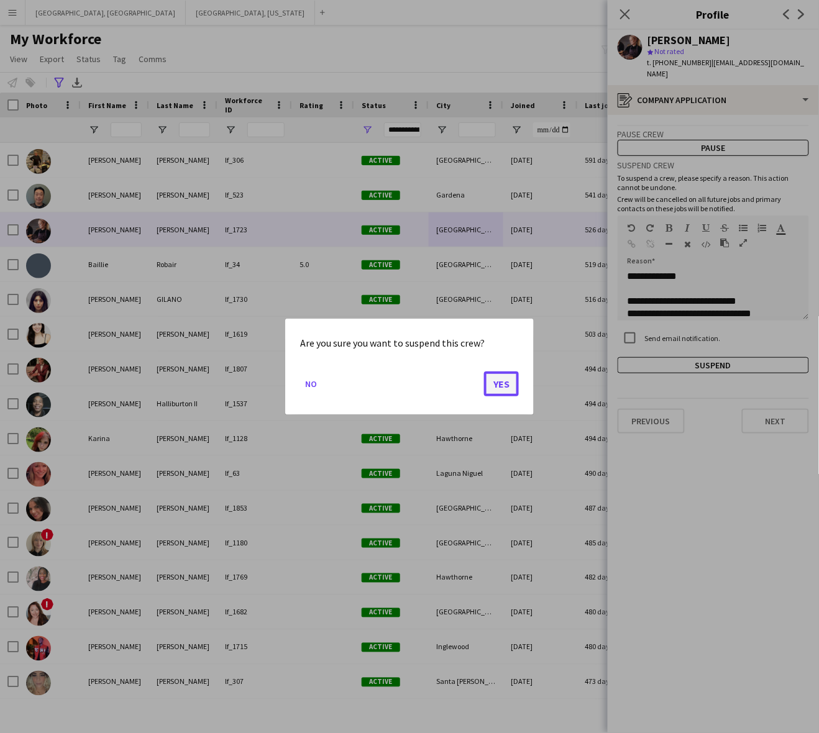
click at [506, 378] on button "Yes" at bounding box center [501, 383] width 35 height 25
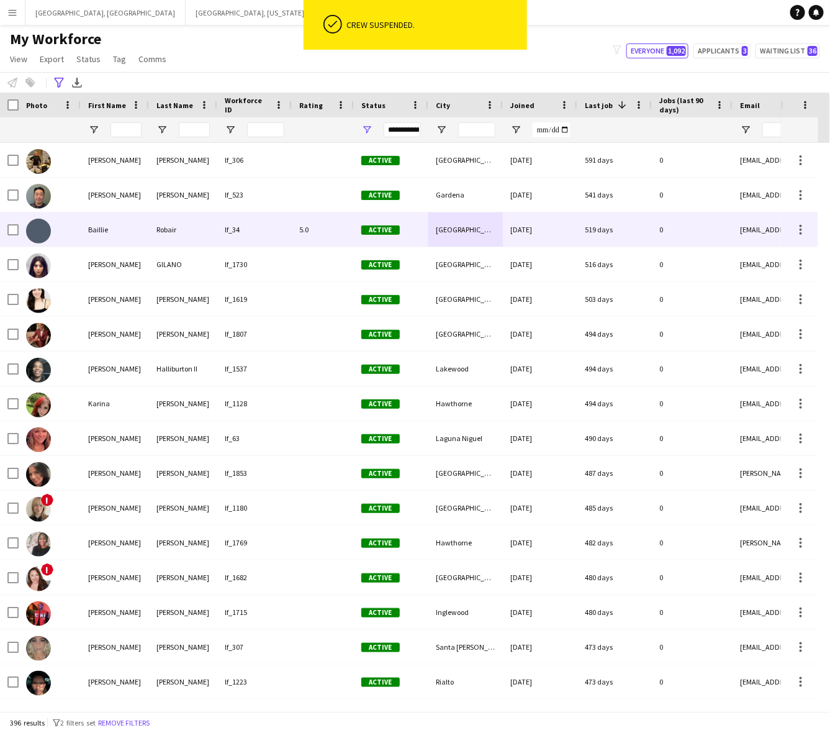
click at [519, 231] on div "[DATE]" at bounding box center [540, 229] width 75 height 34
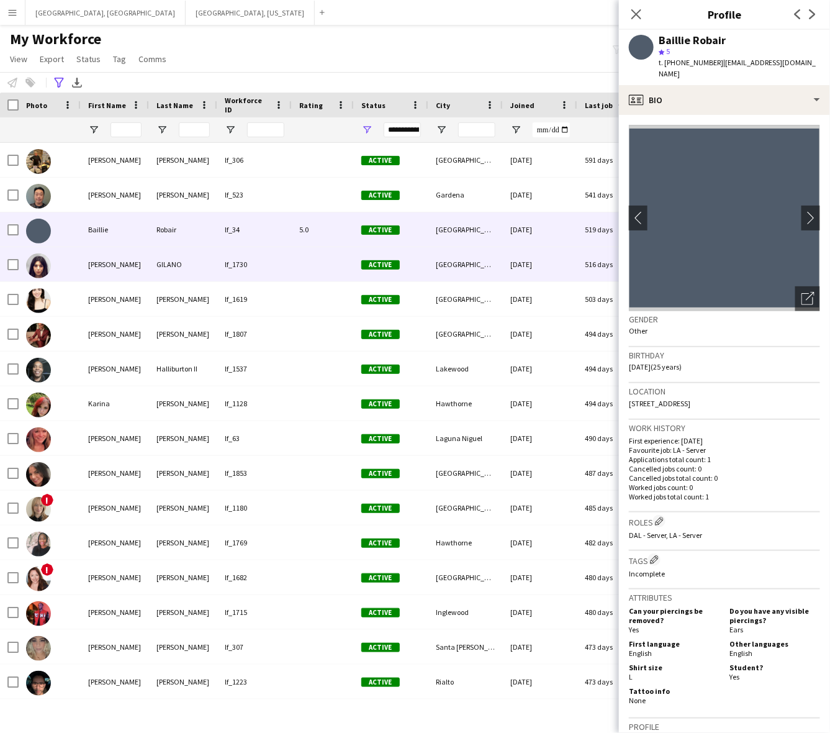
click at [523, 265] on div "03-07-2024" at bounding box center [540, 264] width 75 height 34
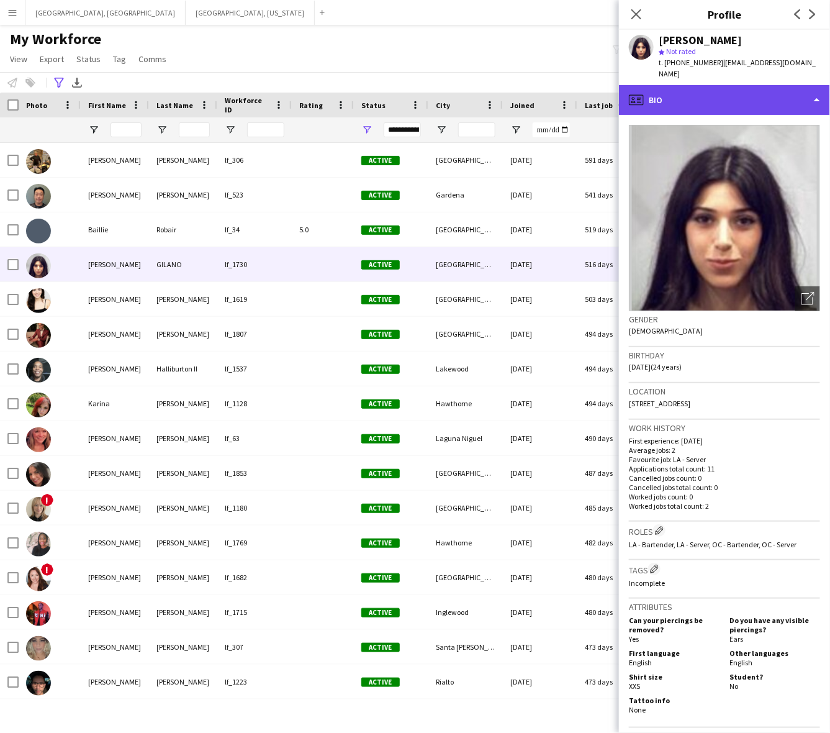
click at [705, 85] on div "profile Bio" at bounding box center [724, 100] width 211 height 30
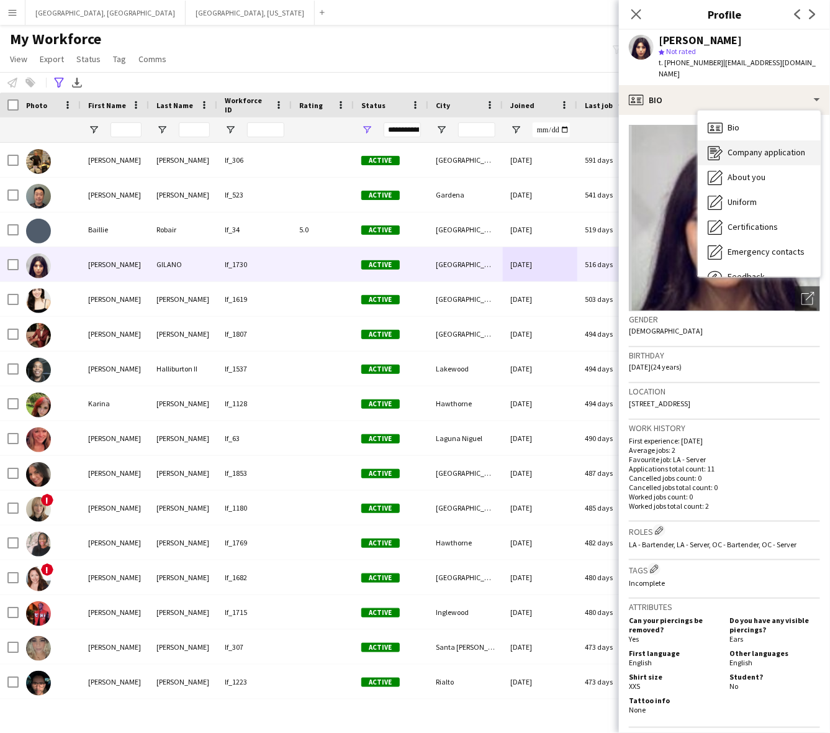
click at [725, 140] on div "Company application Company application" at bounding box center [759, 152] width 123 height 25
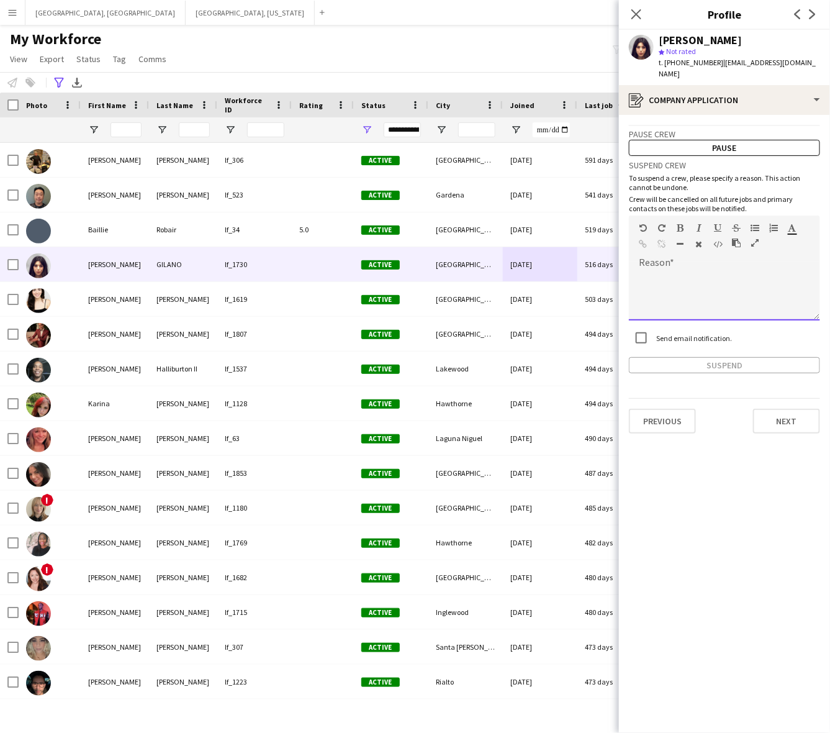
click at [688, 275] on div at bounding box center [724, 296] width 191 height 50
paste div
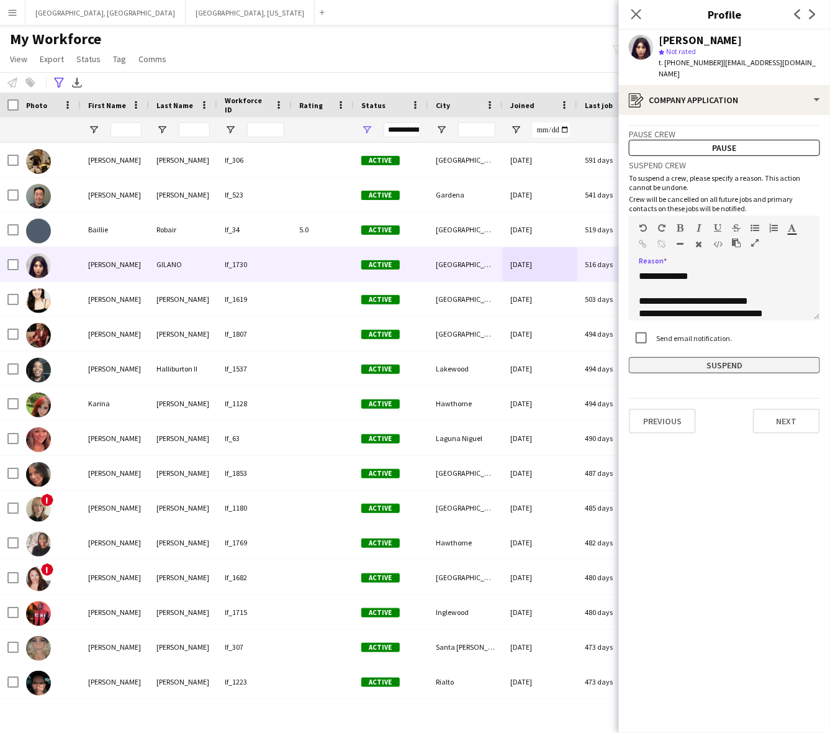
click at [697, 357] on button "Suspend" at bounding box center [724, 365] width 191 height 16
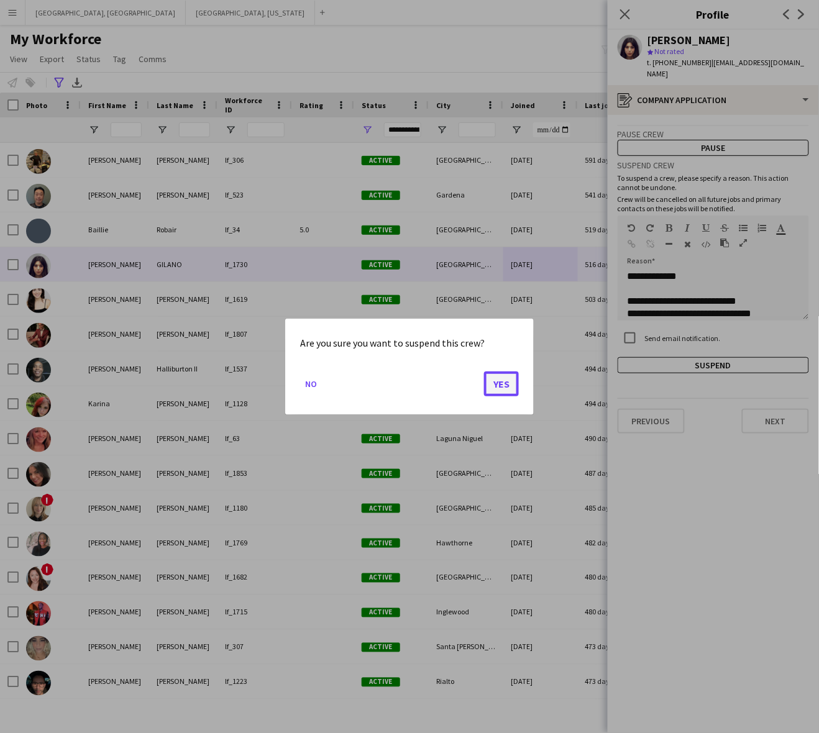
click at [510, 380] on button "Yes" at bounding box center [501, 383] width 35 height 25
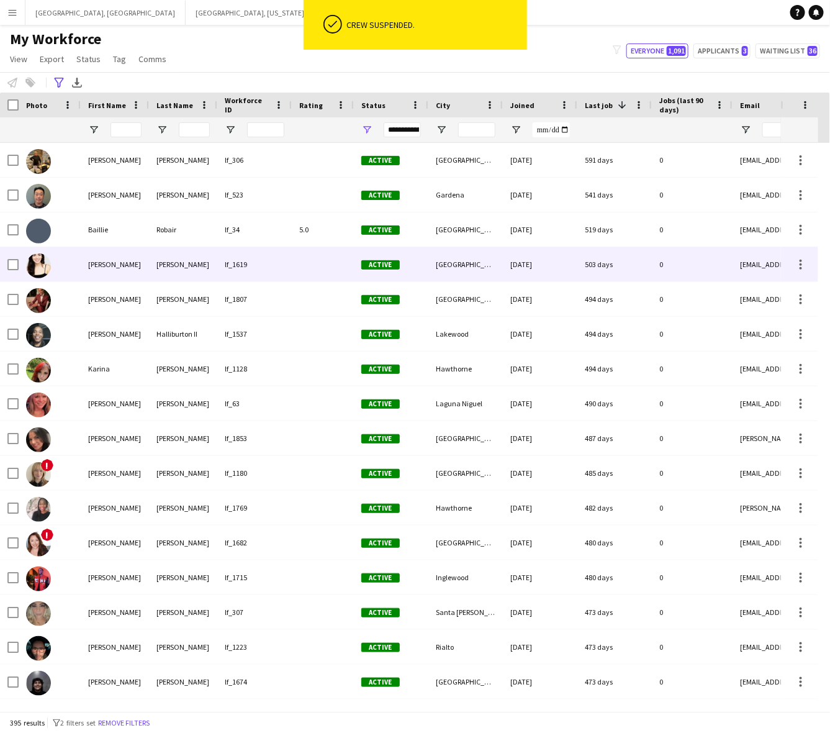
click at [523, 275] on div "01-20-2024" at bounding box center [540, 264] width 75 height 34
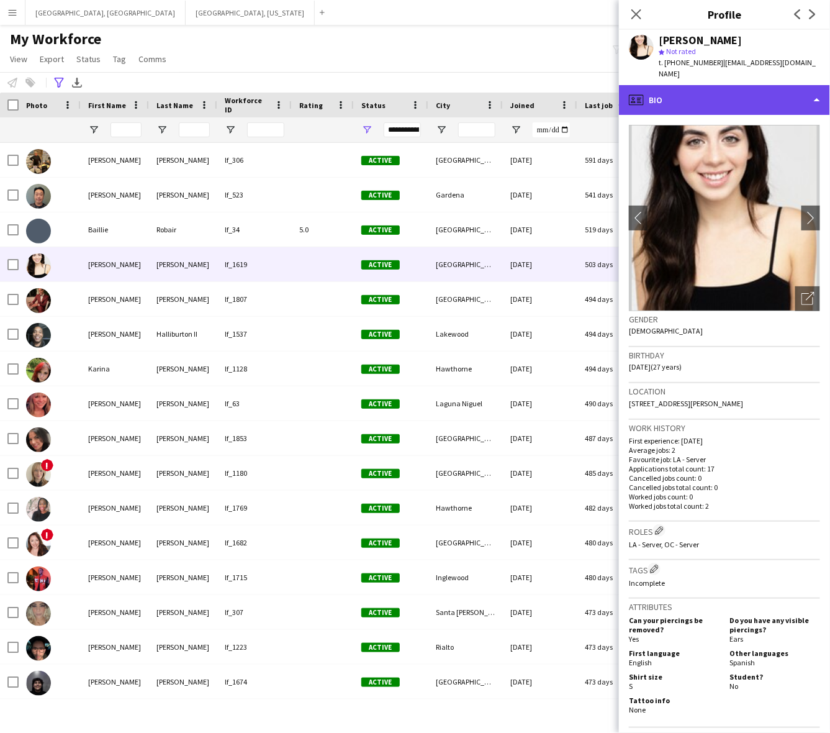
drag, startPoint x: 738, startPoint y: 78, endPoint x: 739, endPoint y: 88, distance: 10.0
click at [738, 85] on div "profile Bio" at bounding box center [724, 100] width 211 height 30
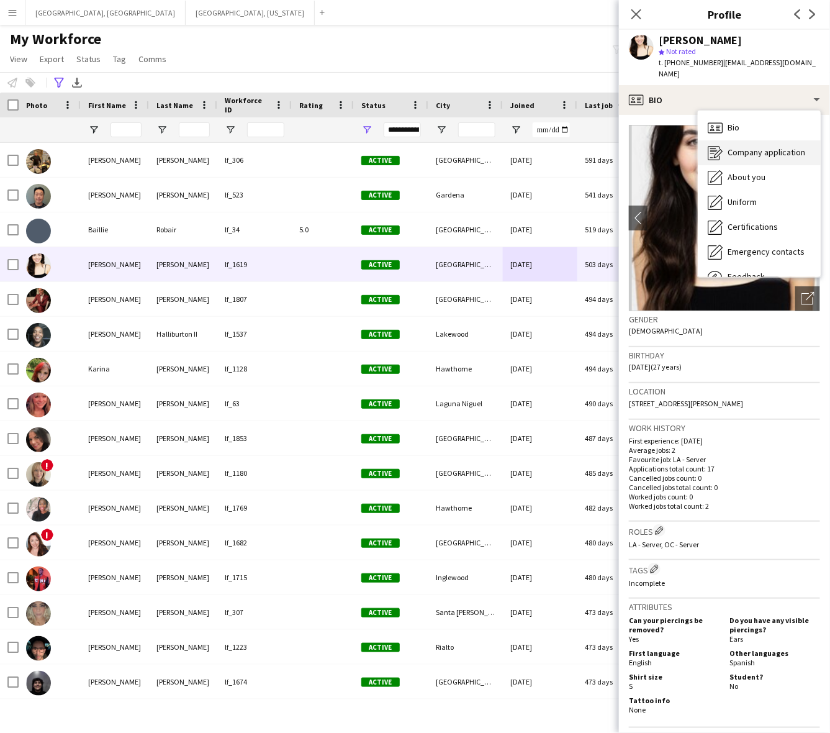
click at [744, 148] on div "Company application Company application" at bounding box center [759, 152] width 123 height 25
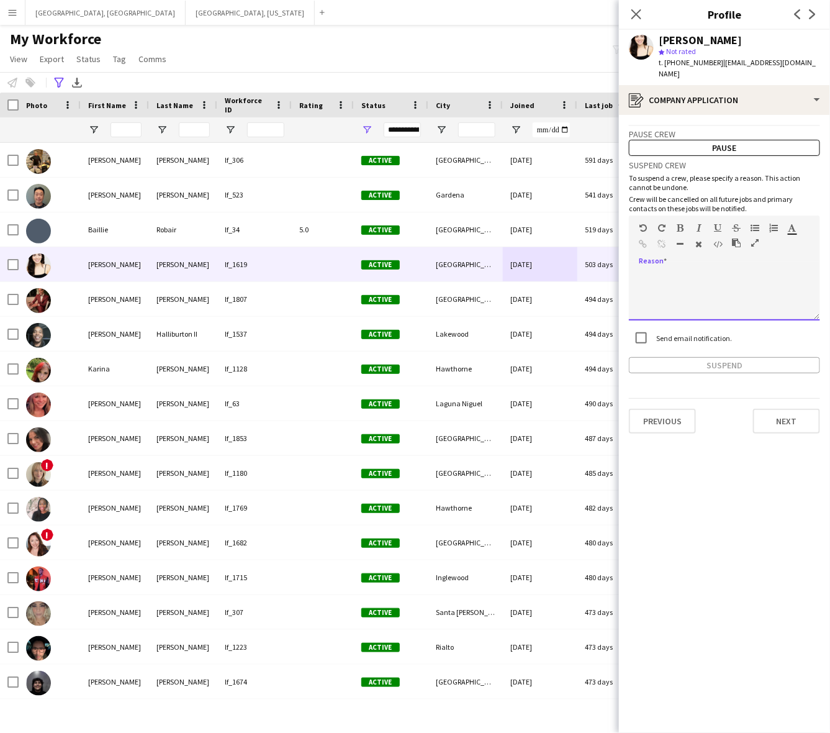
drag, startPoint x: 661, startPoint y: 283, endPoint x: 676, endPoint y: 303, distance: 24.5
click at [661, 284] on div at bounding box center [724, 296] width 191 height 50
paste div
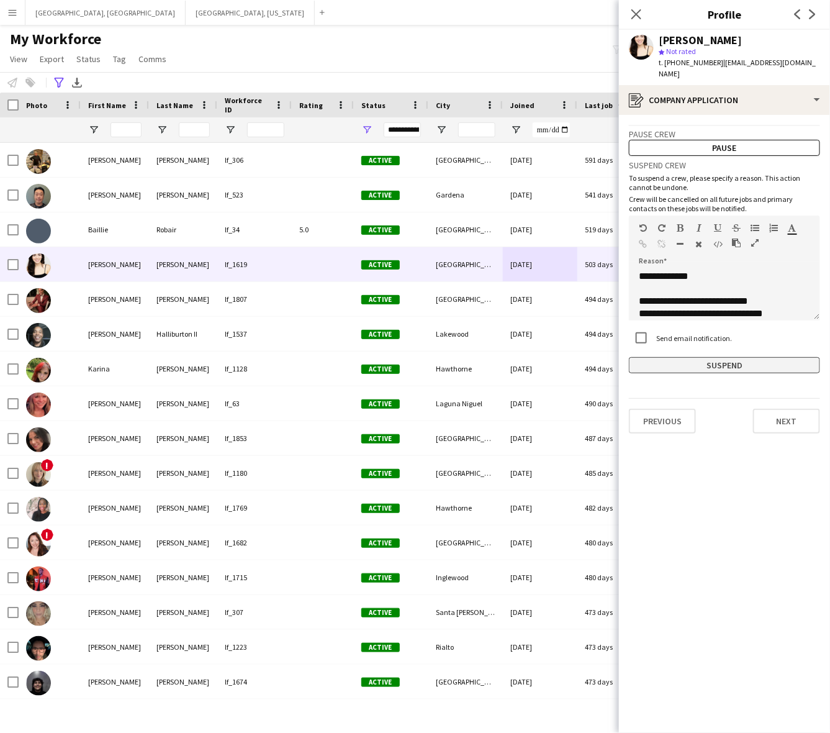
click at [701, 357] on button "Suspend" at bounding box center [724, 365] width 191 height 16
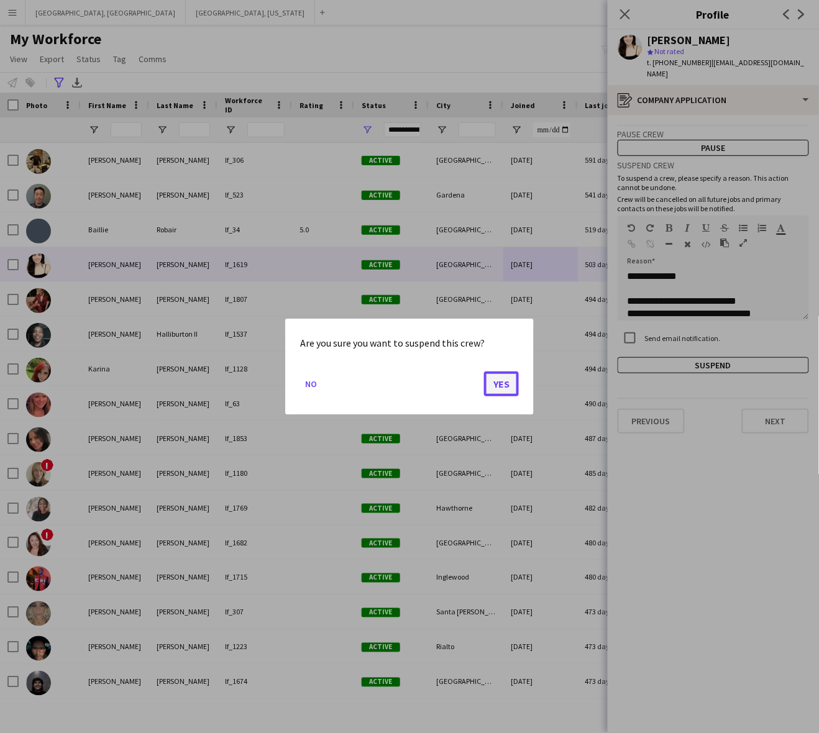
click at [499, 379] on button "Yes" at bounding box center [501, 383] width 35 height 25
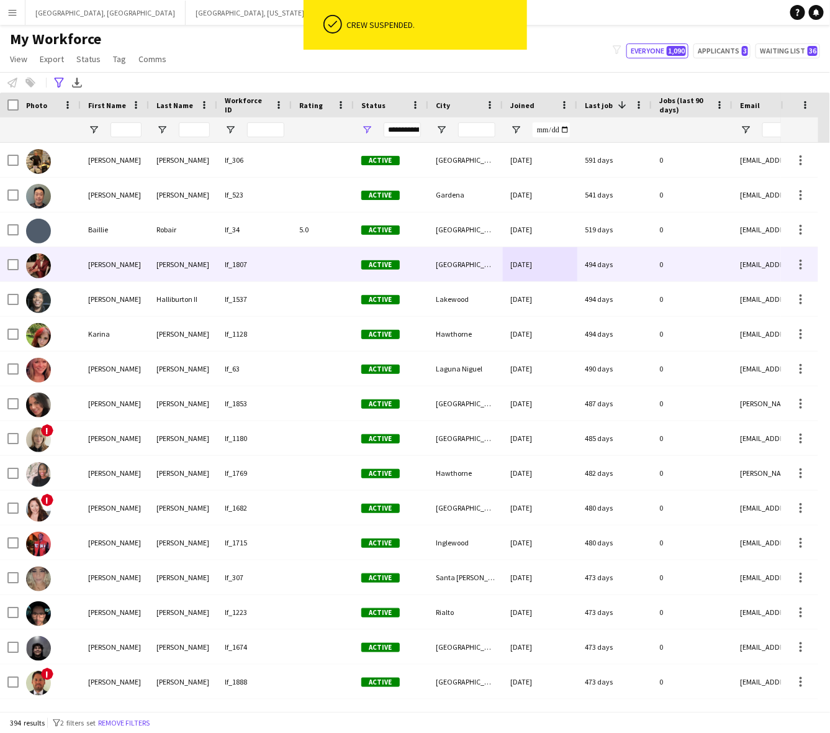
click at [439, 272] on div "[GEOGRAPHIC_DATA]" at bounding box center [466, 264] width 75 height 34
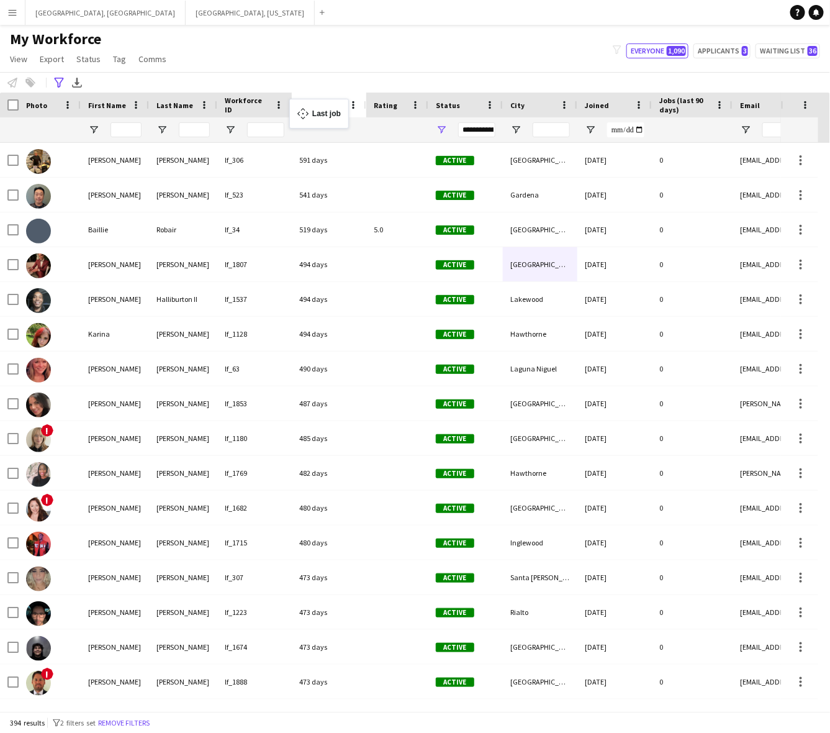
drag, startPoint x: 591, startPoint y: 101, endPoint x: 296, endPoint y: 106, distance: 295.7
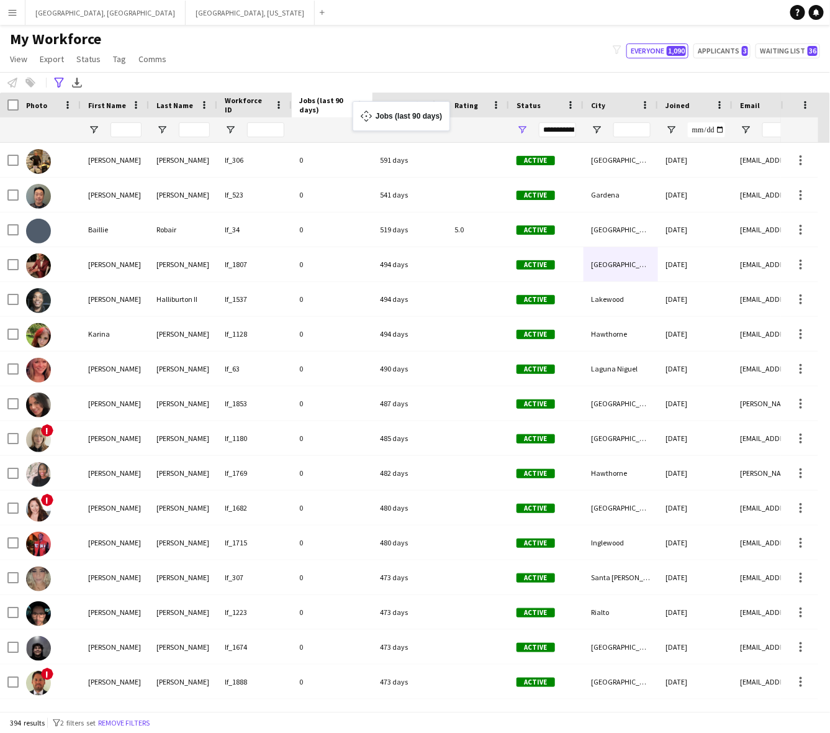
drag, startPoint x: 688, startPoint y: 103, endPoint x: 359, endPoint y: 109, distance: 328.6
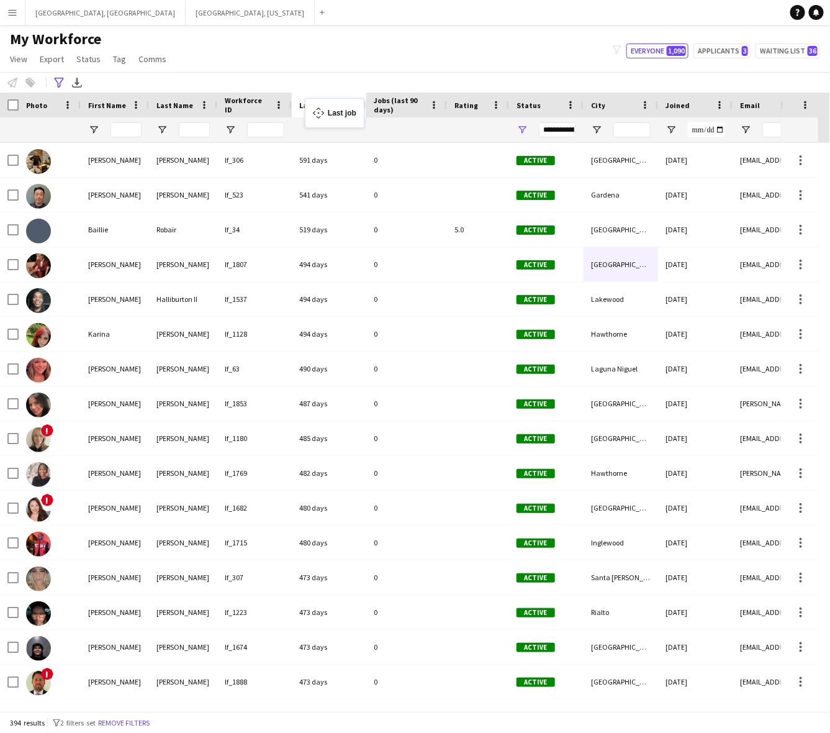
drag, startPoint x: 386, startPoint y: 107, endPoint x: 311, endPoint y: 106, distance: 75.2
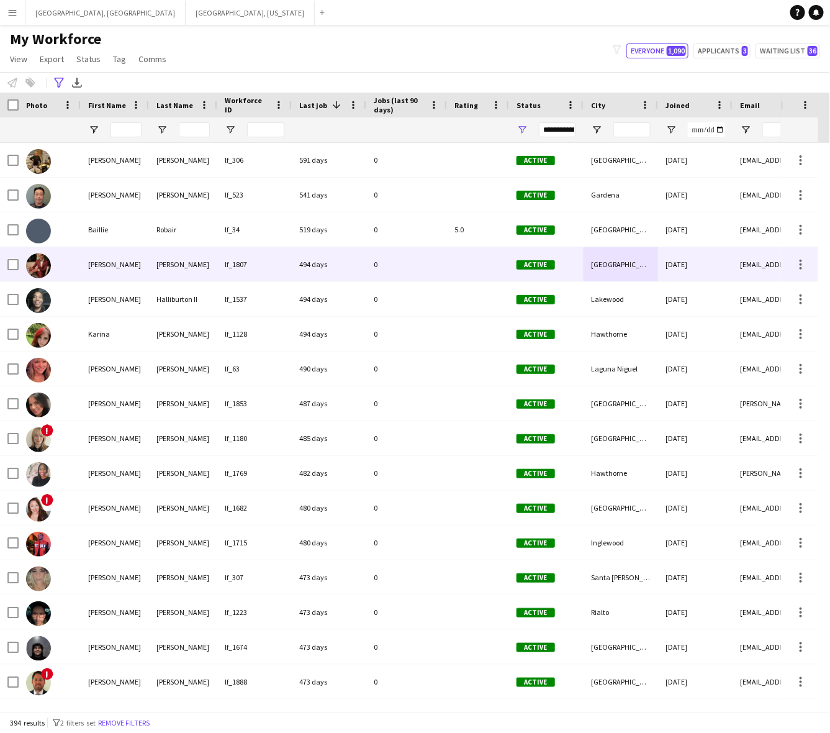
drag, startPoint x: 289, startPoint y: 259, endPoint x: 296, endPoint y: 258, distance: 6.3
click at [290, 259] on div "lf_1807" at bounding box center [254, 264] width 75 height 34
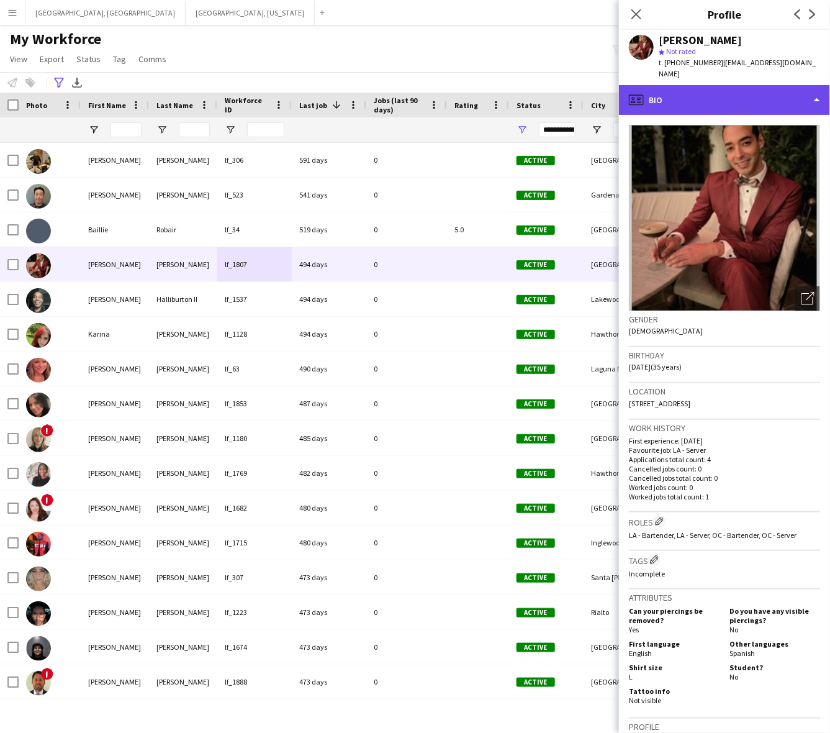
click at [707, 91] on div "profile Bio" at bounding box center [724, 100] width 211 height 30
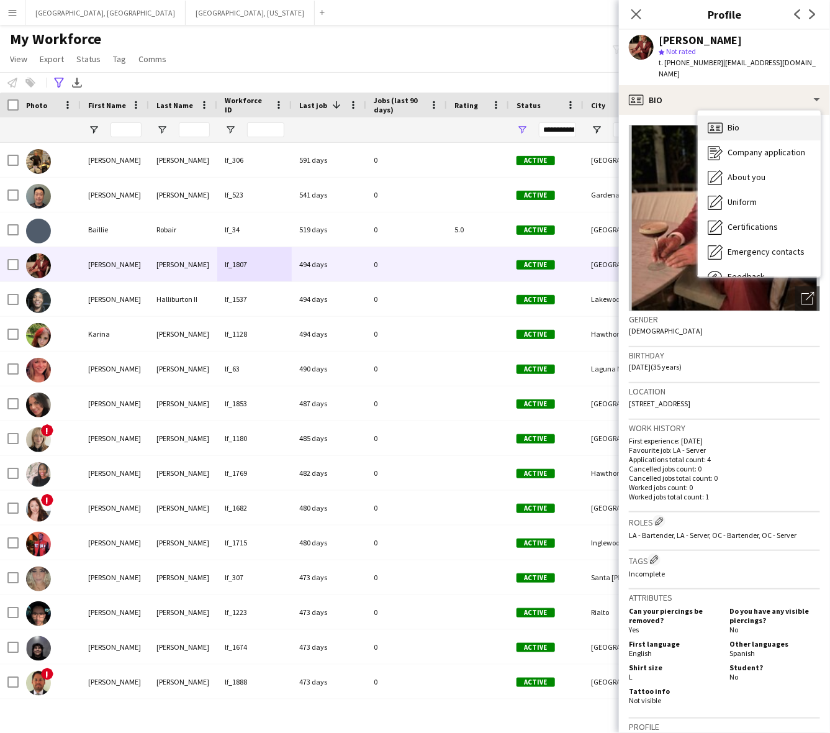
click at [775, 123] on div "Bio Bio" at bounding box center [759, 128] width 123 height 25
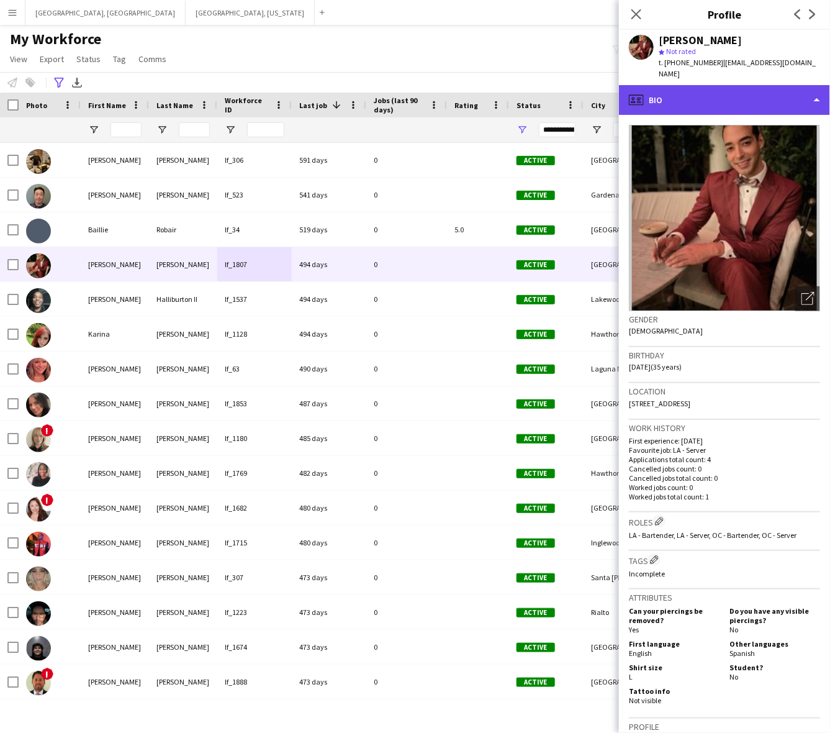
click at [750, 85] on div "profile Bio" at bounding box center [724, 100] width 211 height 30
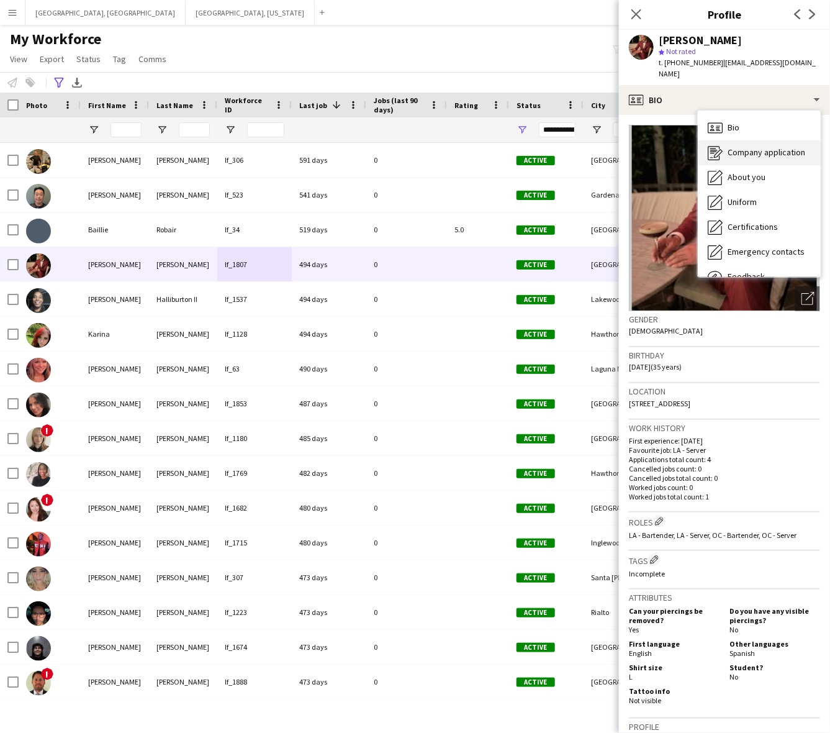
click at [758, 147] on span "Company application" at bounding box center [767, 152] width 78 height 11
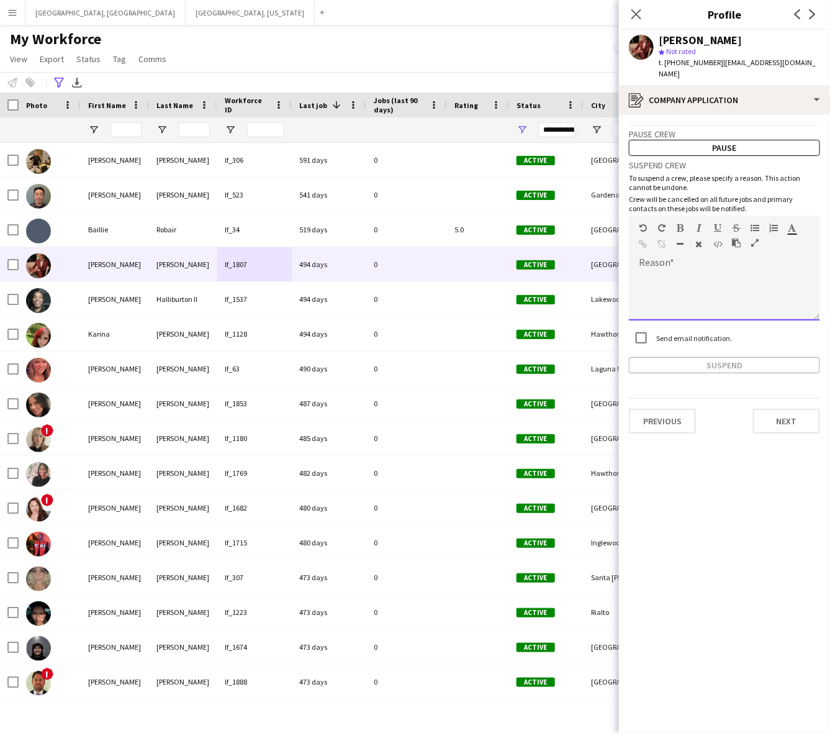
click at [693, 291] on div at bounding box center [724, 296] width 191 height 50
paste div
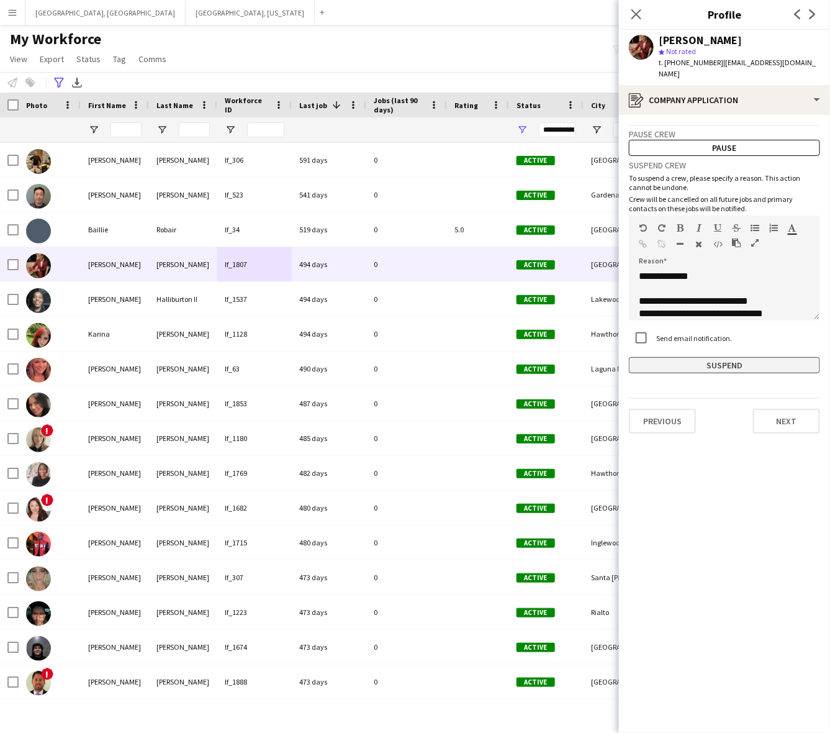
click at [671, 357] on button "Suspend" at bounding box center [724, 365] width 191 height 16
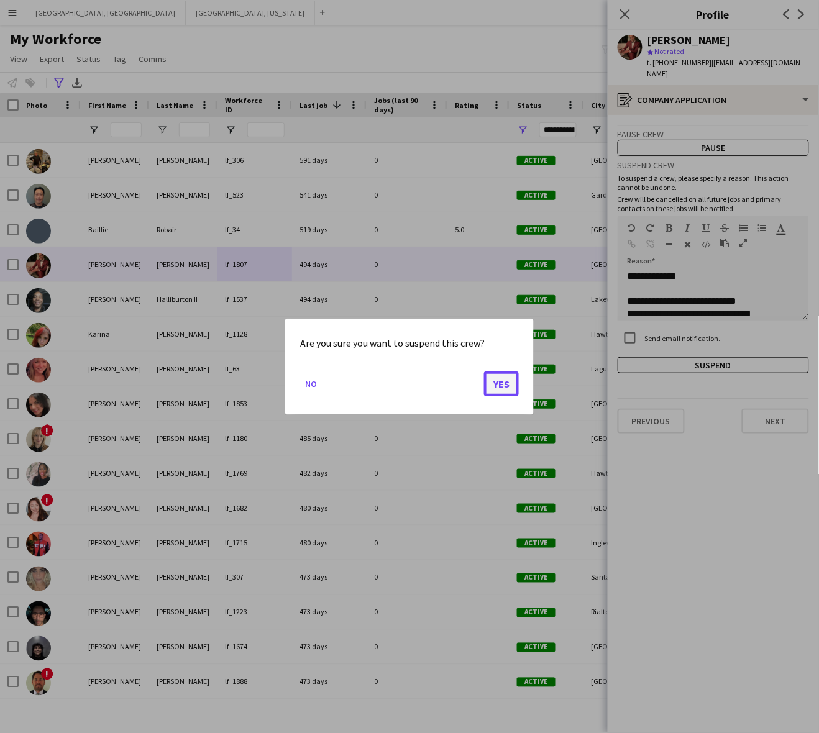
click at [503, 386] on button "Yes" at bounding box center [501, 383] width 35 height 25
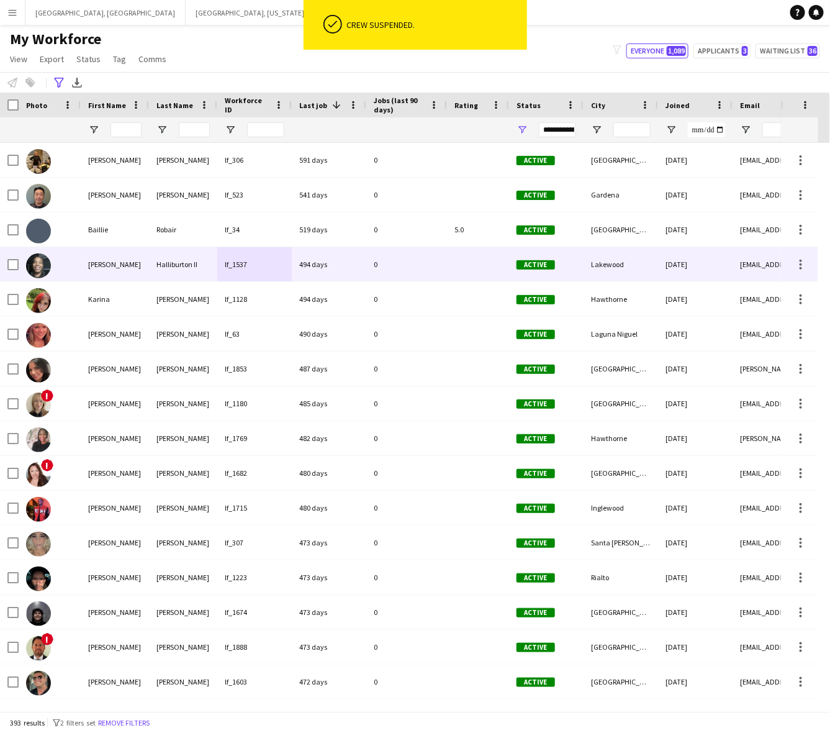
click at [414, 264] on div "0" at bounding box center [406, 264] width 81 height 34
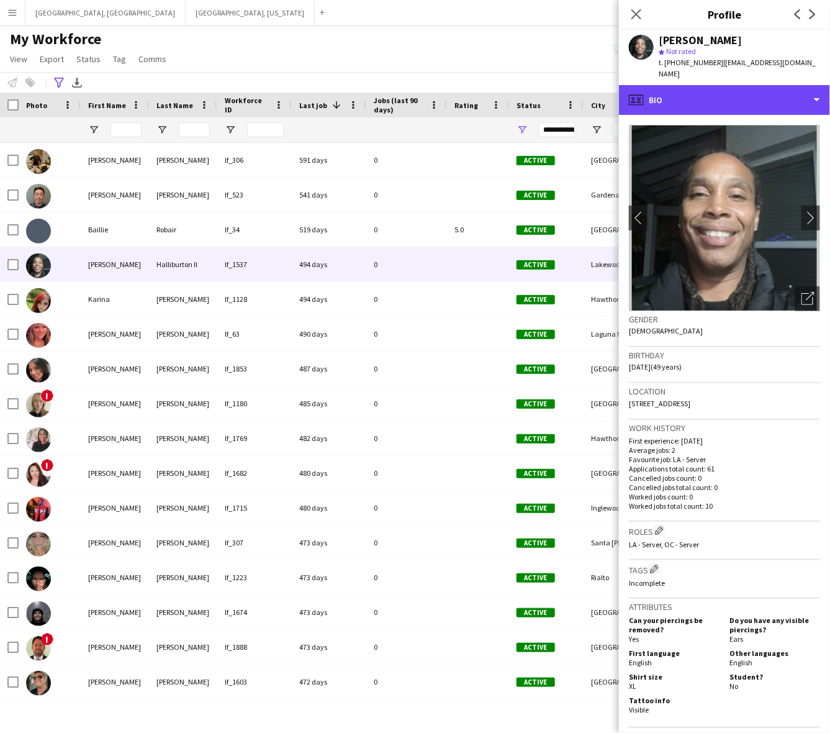
drag, startPoint x: 663, startPoint y: 94, endPoint x: 699, endPoint y: 127, distance: 48.3
click at [665, 94] on div "profile Bio" at bounding box center [724, 100] width 211 height 30
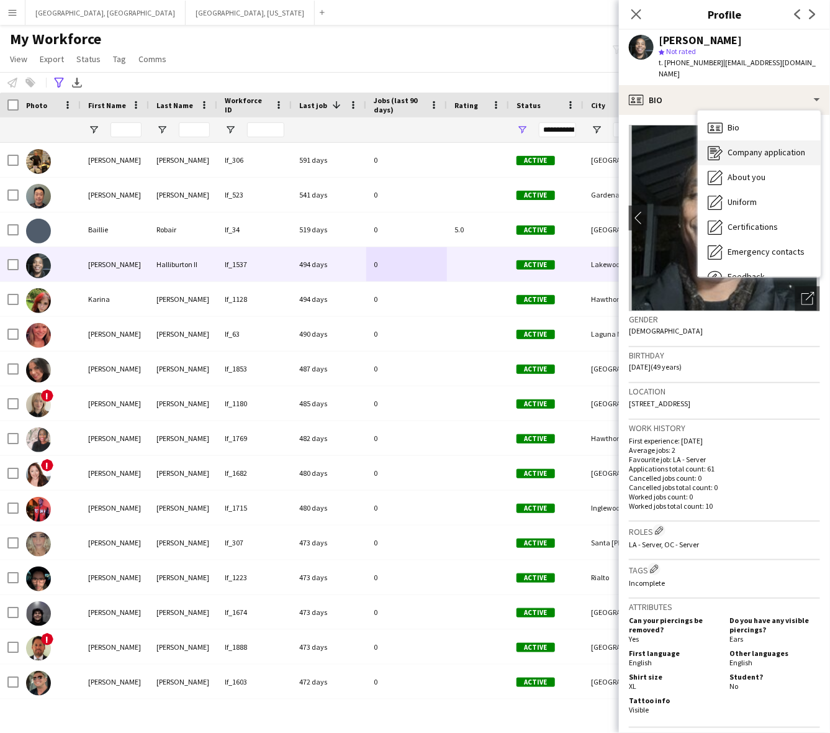
click at [713, 145] on icon "Company application" at bounding box center [715, 152] width 15 height 15
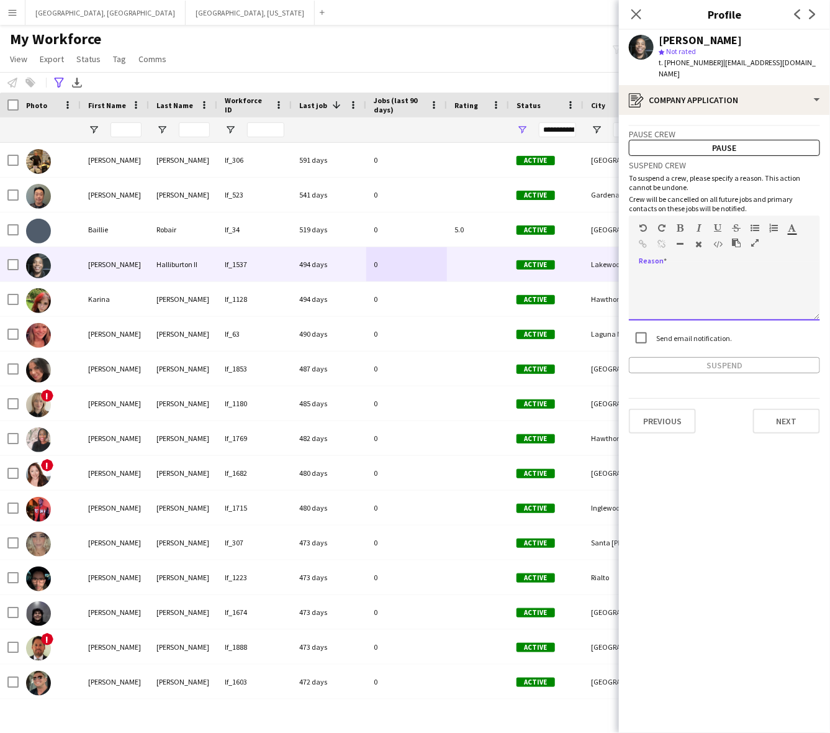
click at [734, 288] on div at bounding box center [724, 296] width 191 height 50
paste div
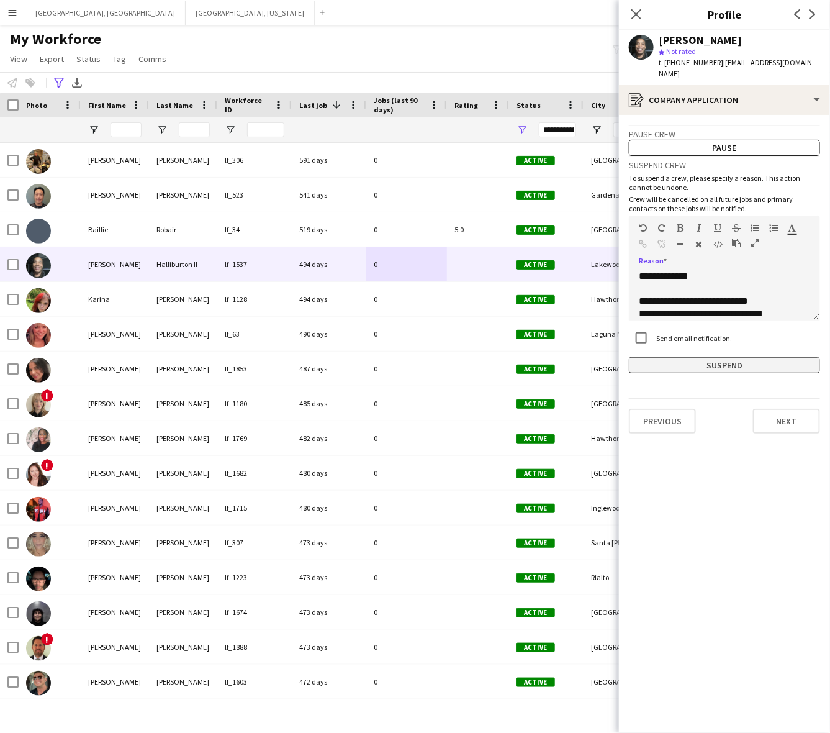
click at [739, 357] on button "Suspend" at bounding box center [724, 365] width 191 height 16
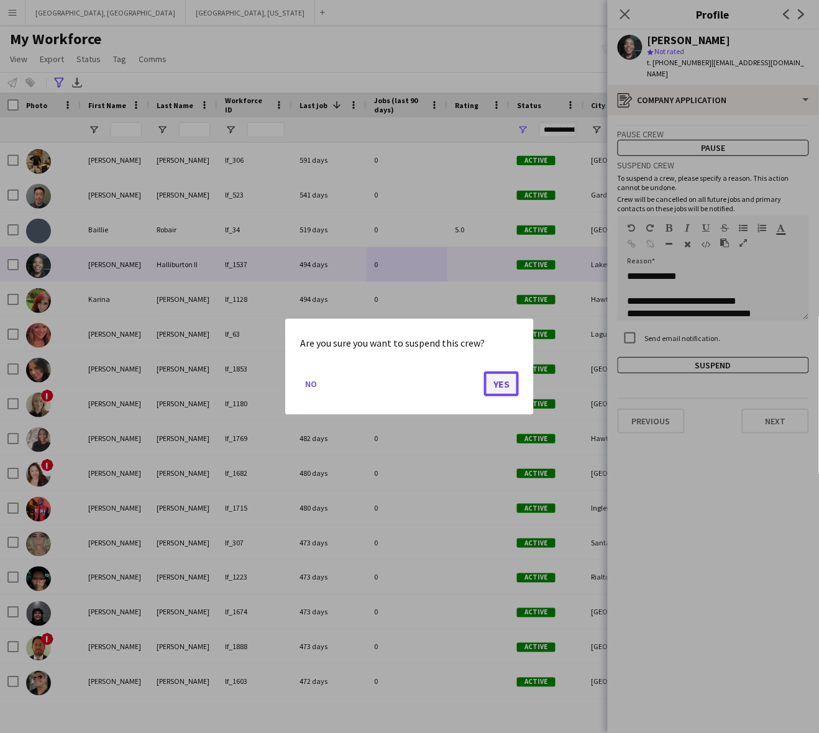
click at [517, 373] on button "Yes" at bounding box center [501, 383] width 35 height 25
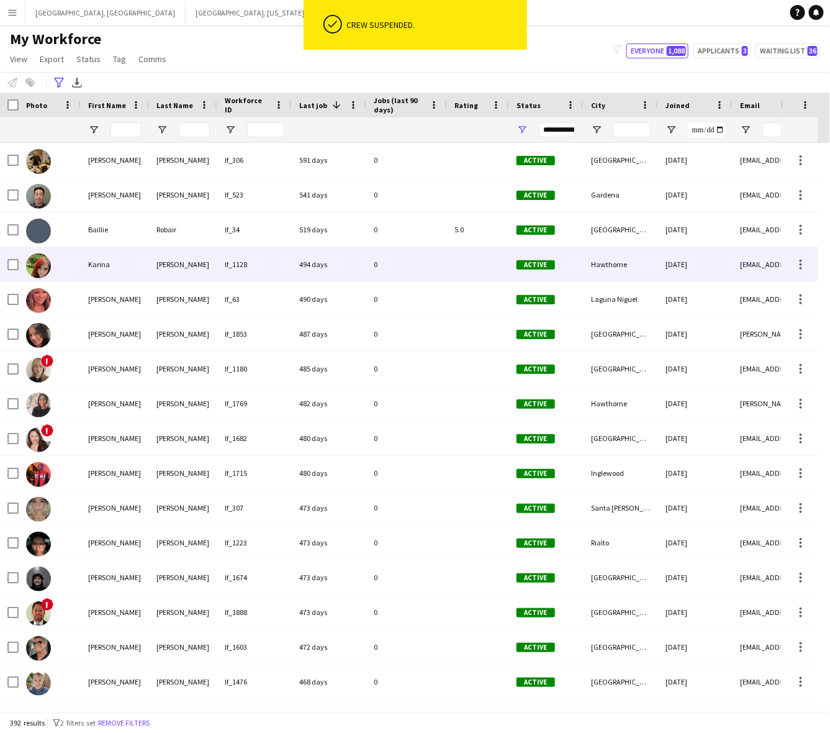
click at [470, 255] on div at bounding box center [478, 264] width 62 height 34
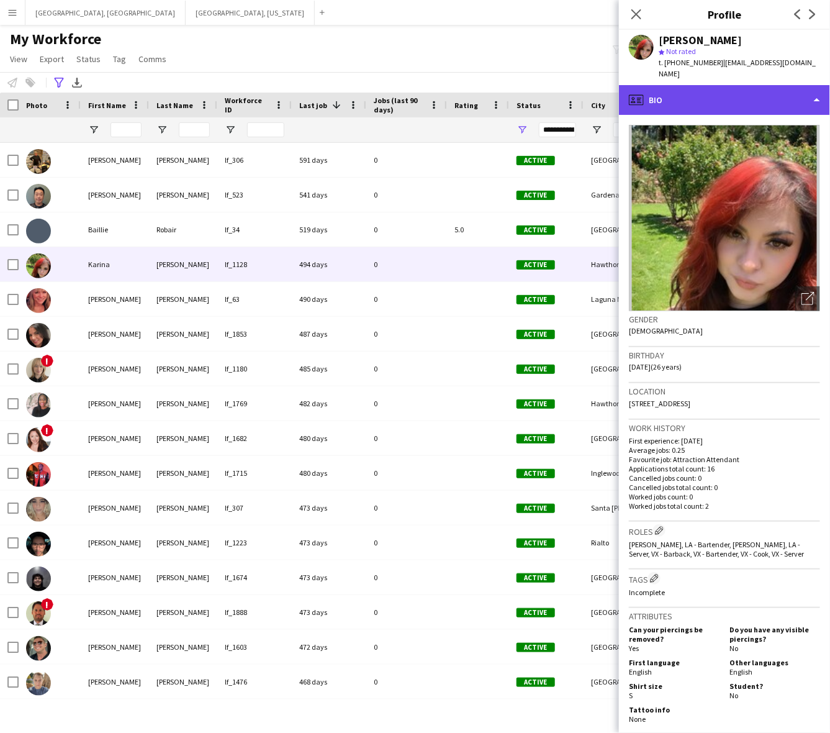
click at [704, 85] on div "profile Bio" at bounding box center [724, 100] width 211 height 30
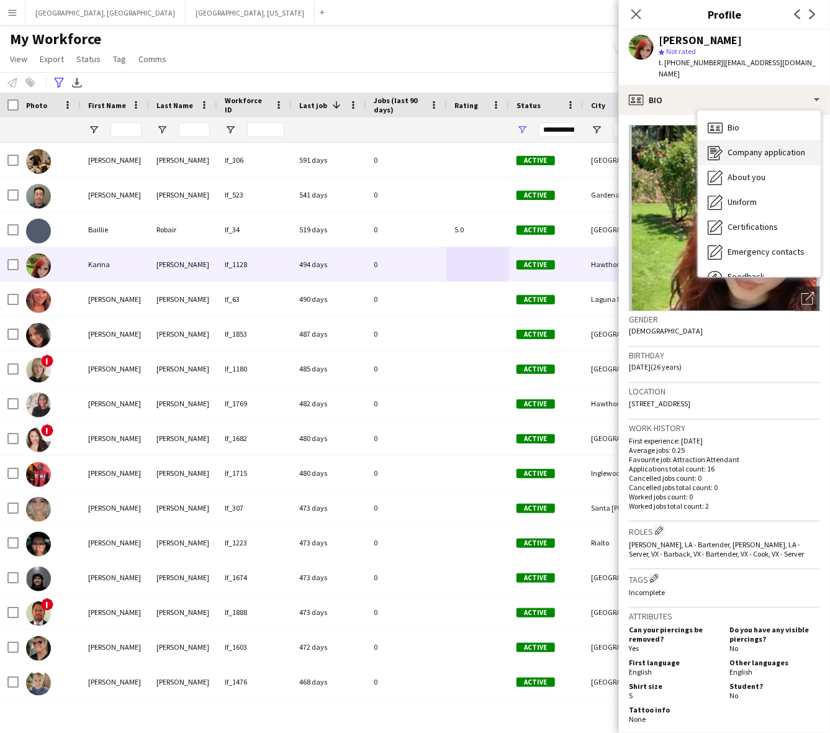
click at [730, 140] on div "Company application Company application" at bounding box center [759, 152] width 123 height 25
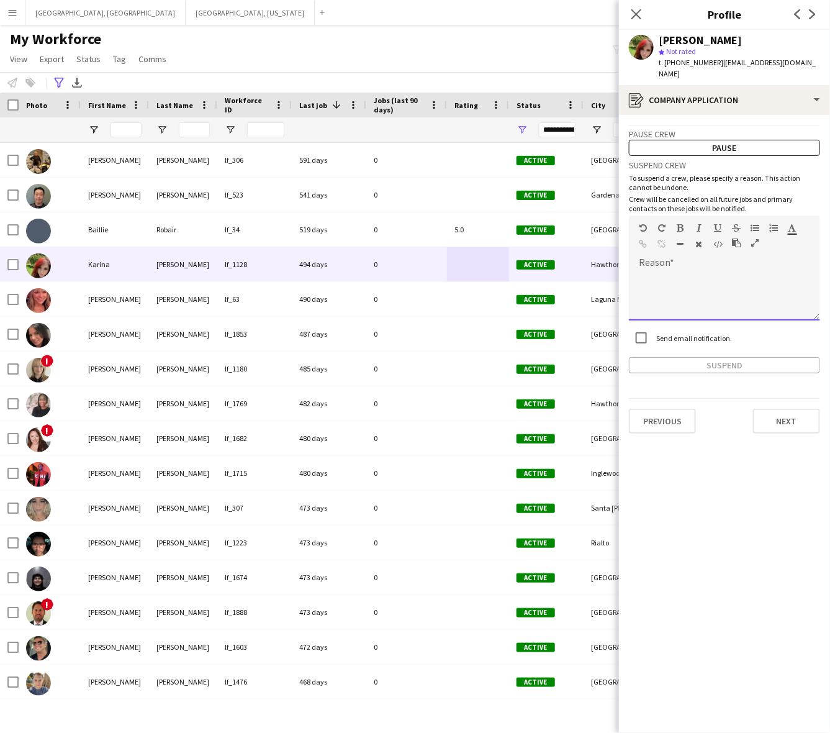
click at [716, 296] on div at bounding box center [724, 296] width 191 height 50
paste div
click at [722, 357] on button "Suspend" at bounding box center [724, 365] width 191 height 16
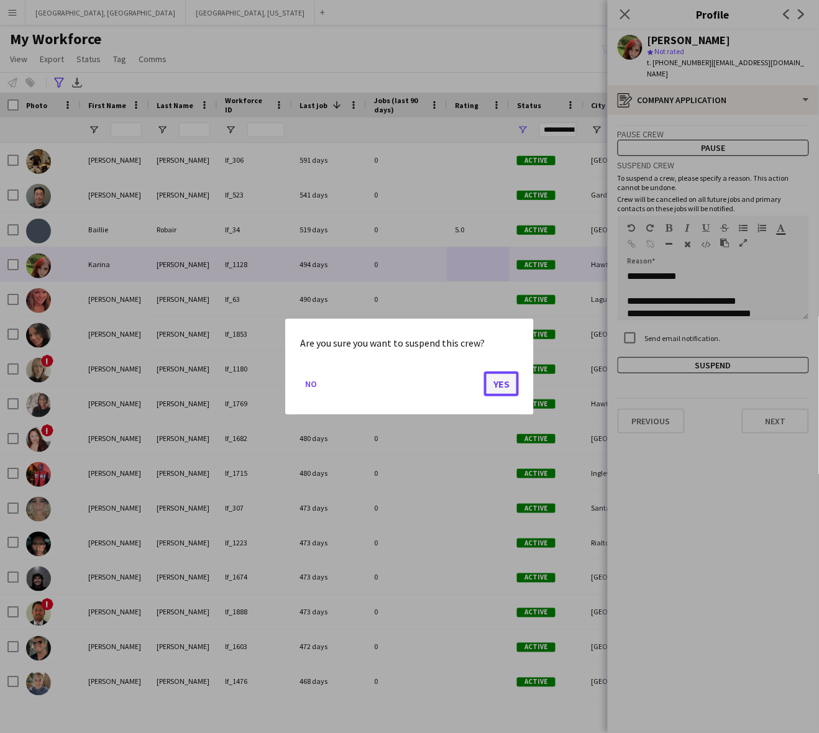
click at [509, 383] on button "Yes" at bounding box center [501, 383] width 35 height 25
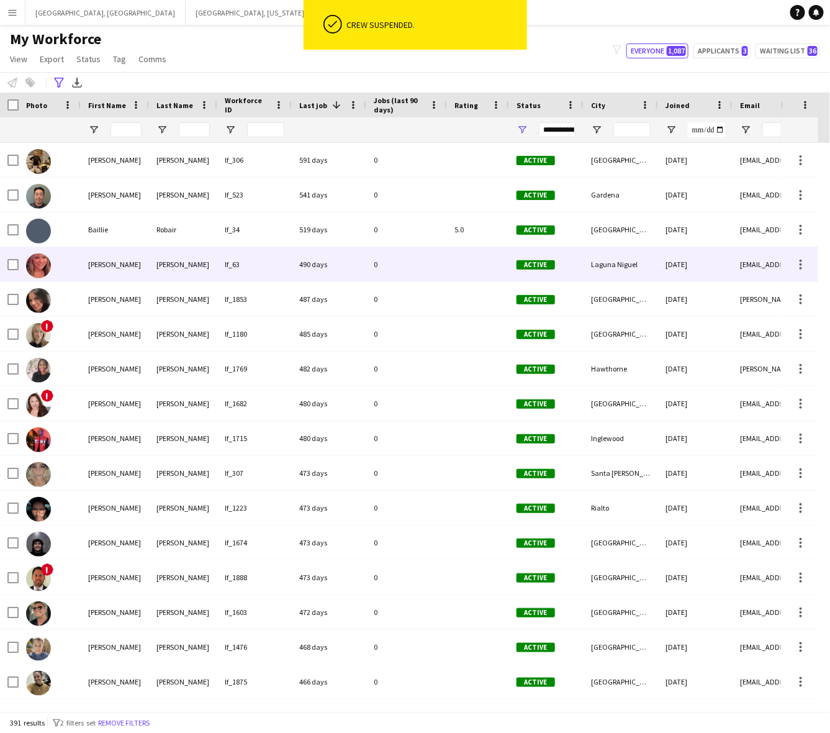
click at [442, 264] on div "0" at bounding box center [406, 264] width 81 height 34
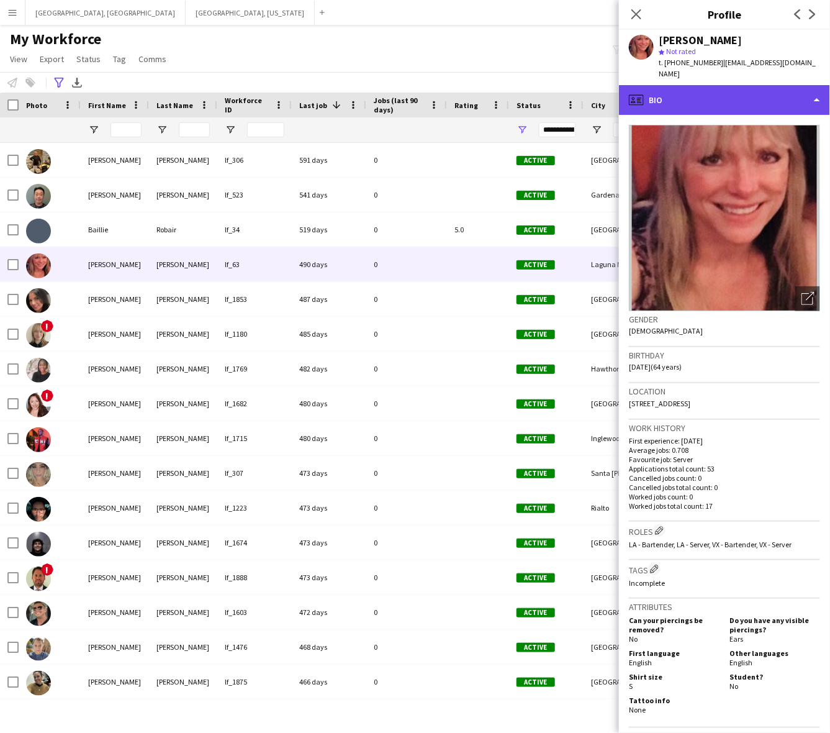
click at [699, 85] on div "profile Bio" at bounding box center [724, 100] width 211 height 30
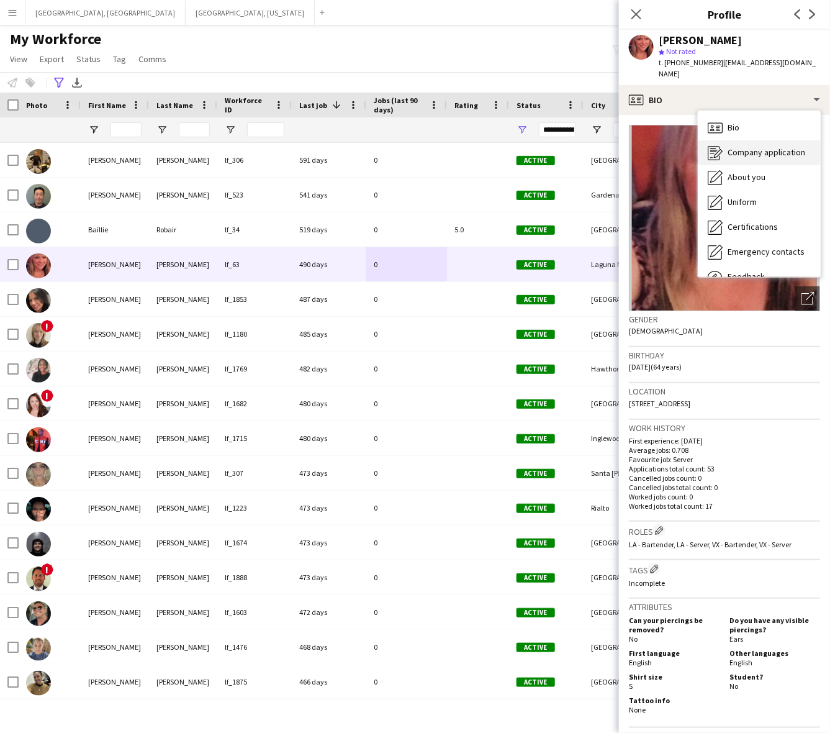
click at [734, 140] on div "Company application Company application" at bounding box center [759, 152] width 123 height 25
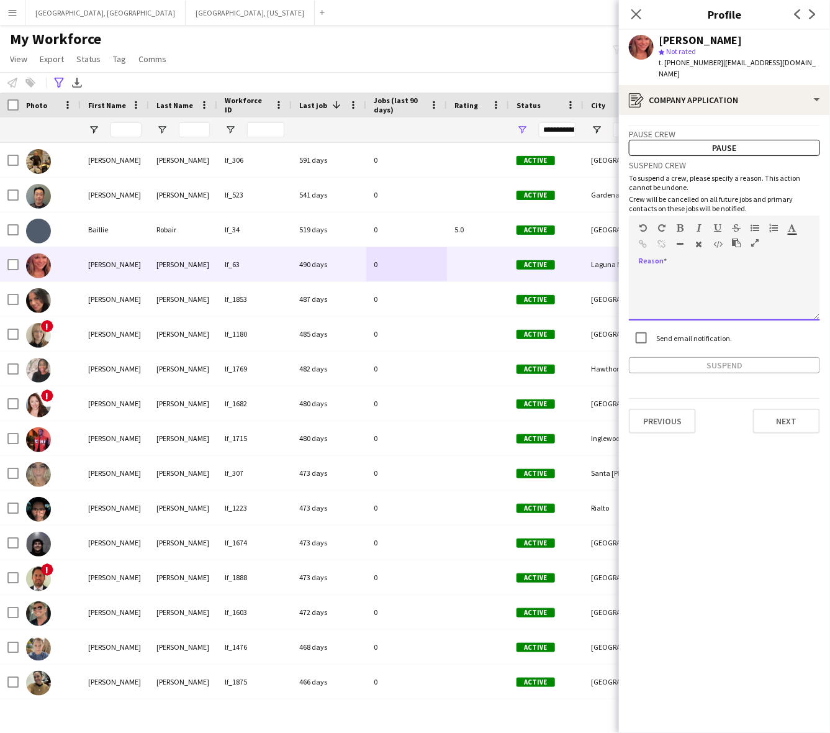
click at [740, 273] on div at bounding box center [724, 296] width 191 height 50
paste div
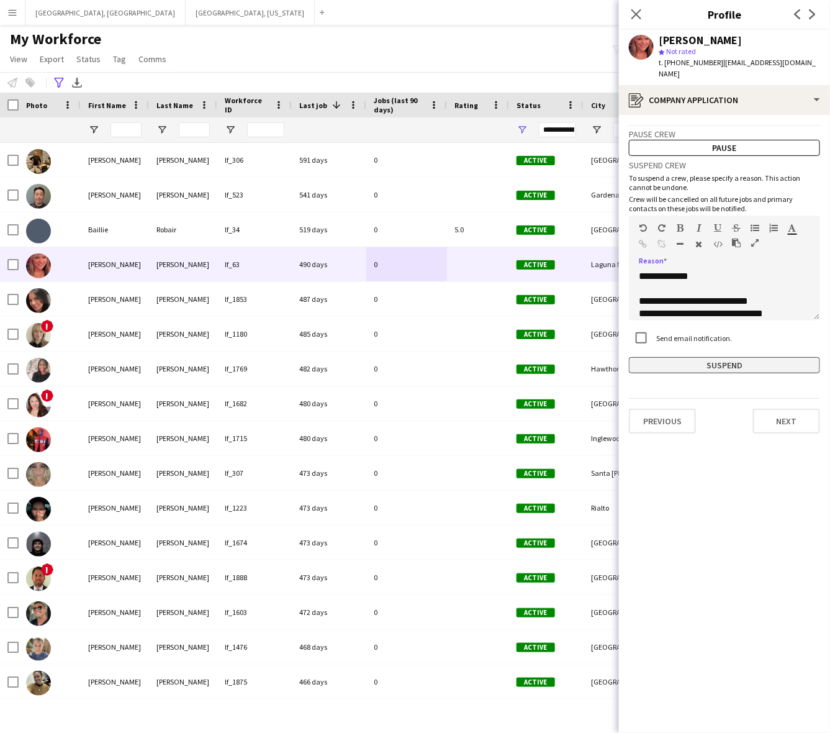
click at [705, 358] on button "Suspend" at bounding box center [724, 365] width 191 height 16
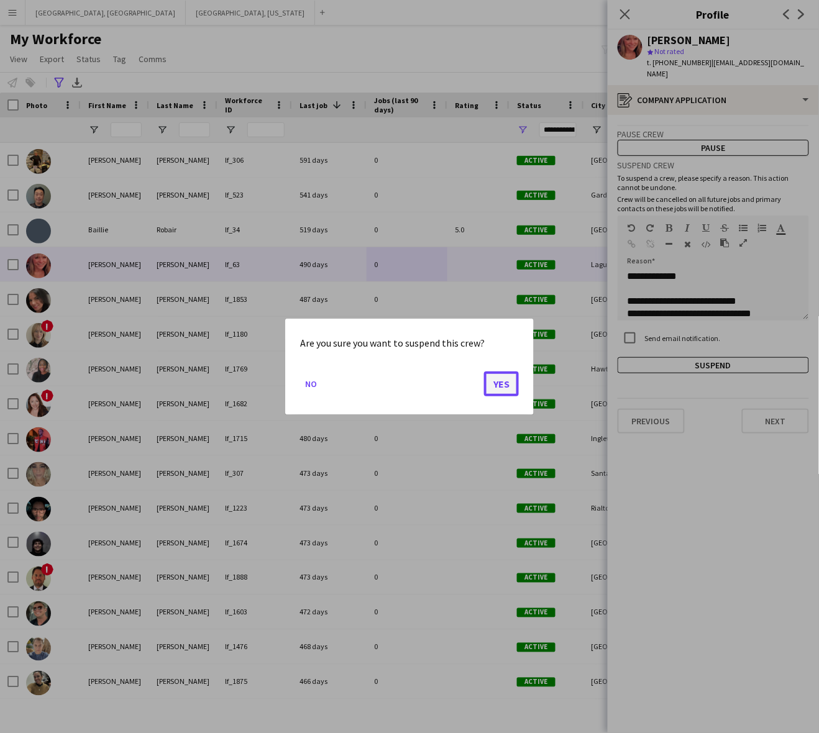
click at [508, 384] on button "Yes" at bounding box center [501, 383] width 35 height 25
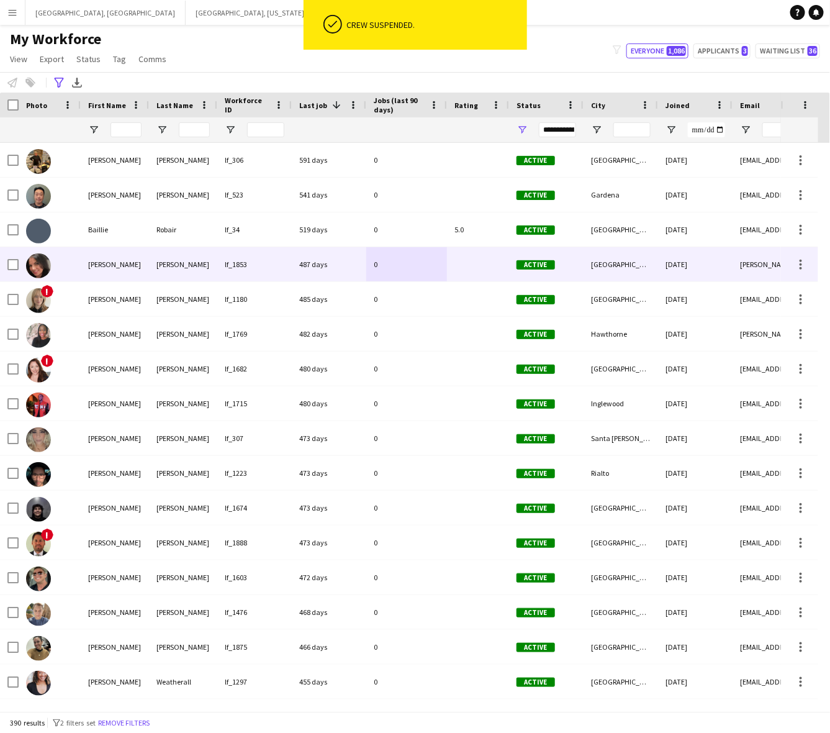
click at [422, 270] on div "0" at bounding box center [406, 264] width 81 height 34
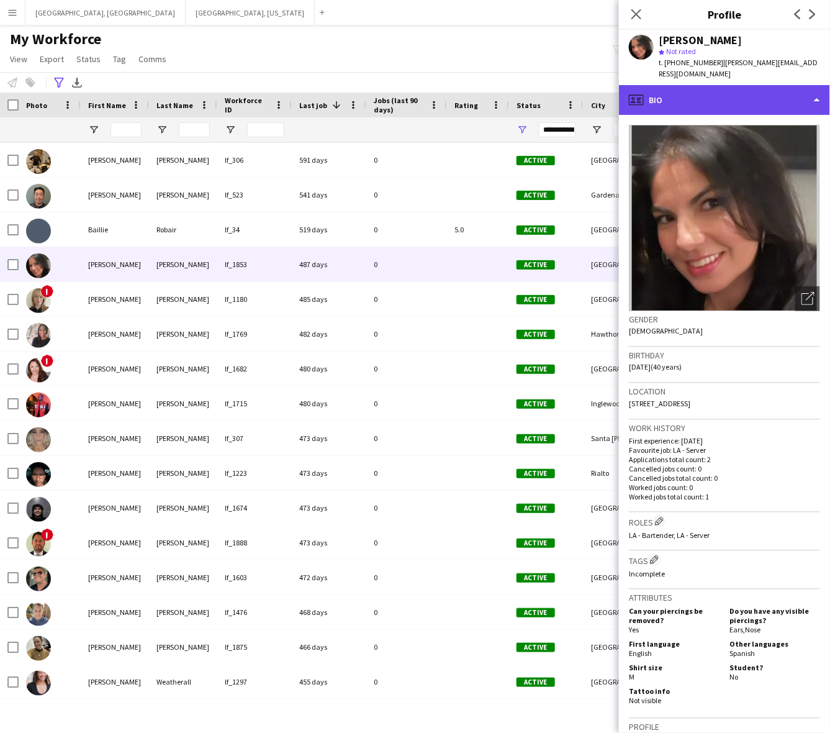
click at [699, 85] on div "profile Bio" at bounding box center [724, 100] width 211 height 30
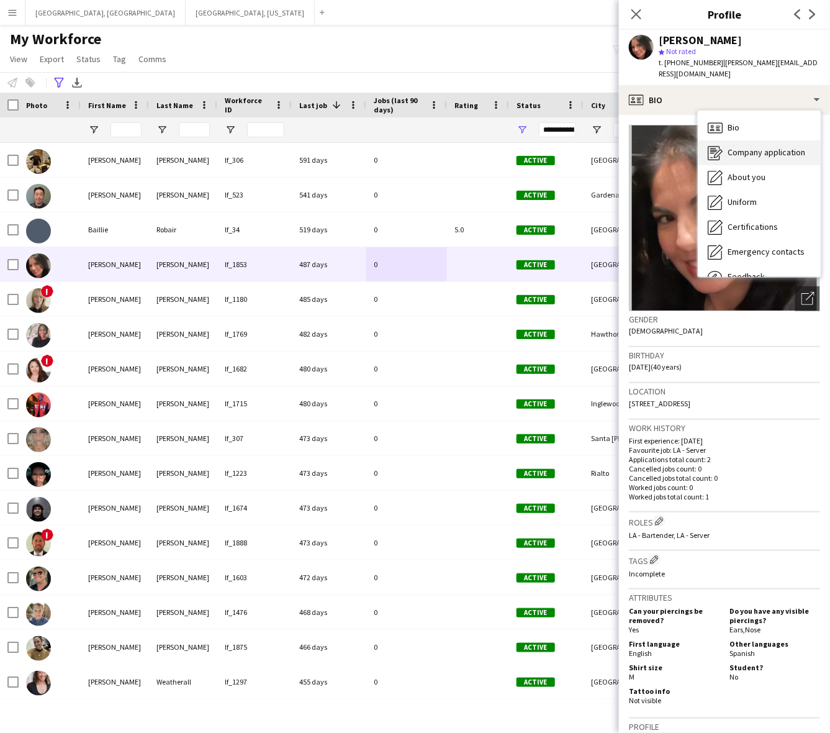
click at [733, 147] on span "Company application" at bounding box center [767, 152] width 78 height 11
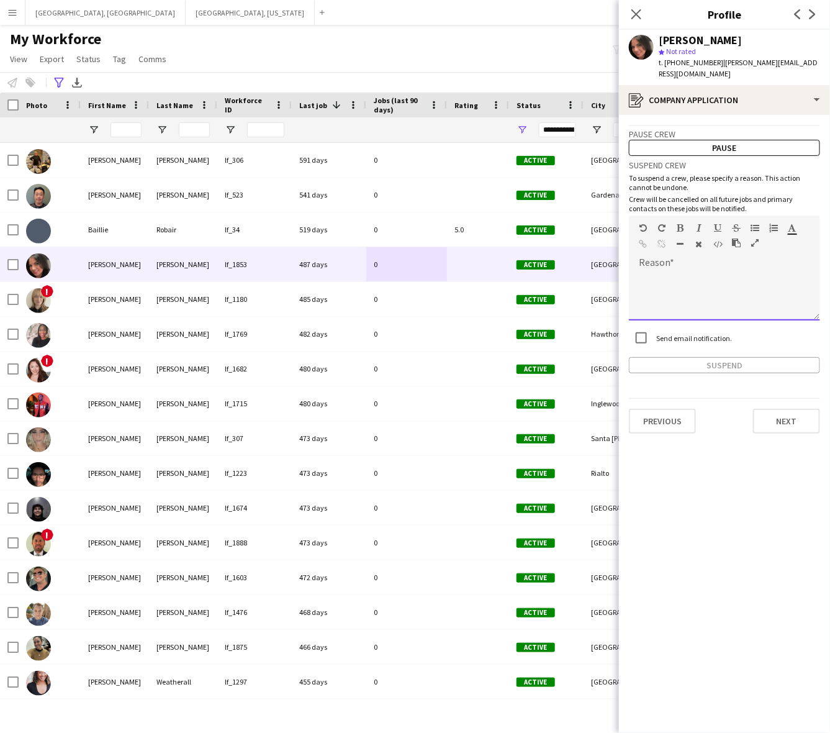
click at [718, 293] on div at bounding box center [724, 296] width 191 height 50
paste div
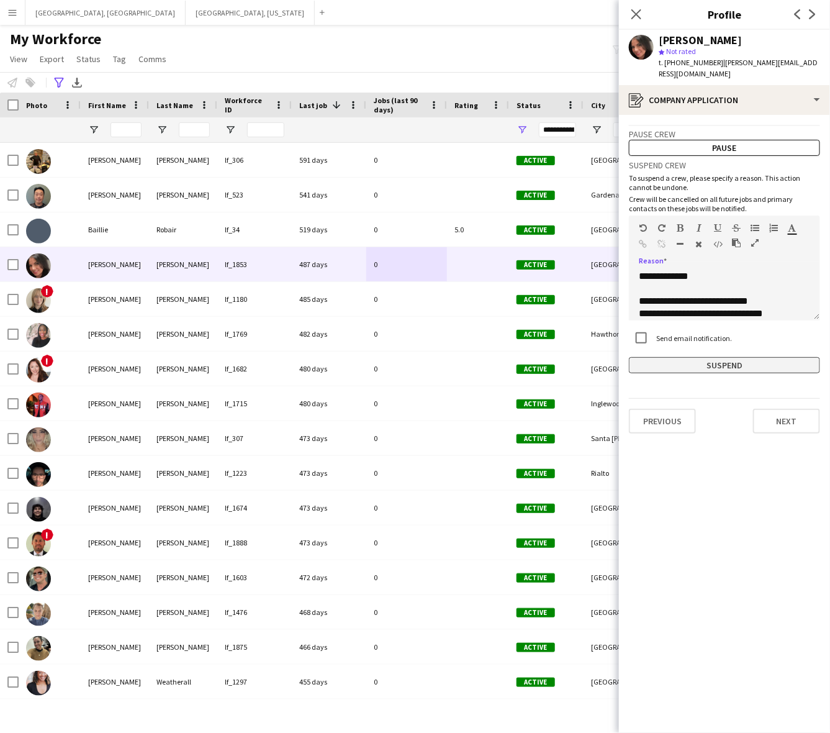
click at [727, 360] on button "Suspend" at bounding box center [724, 365] width 191 height 16
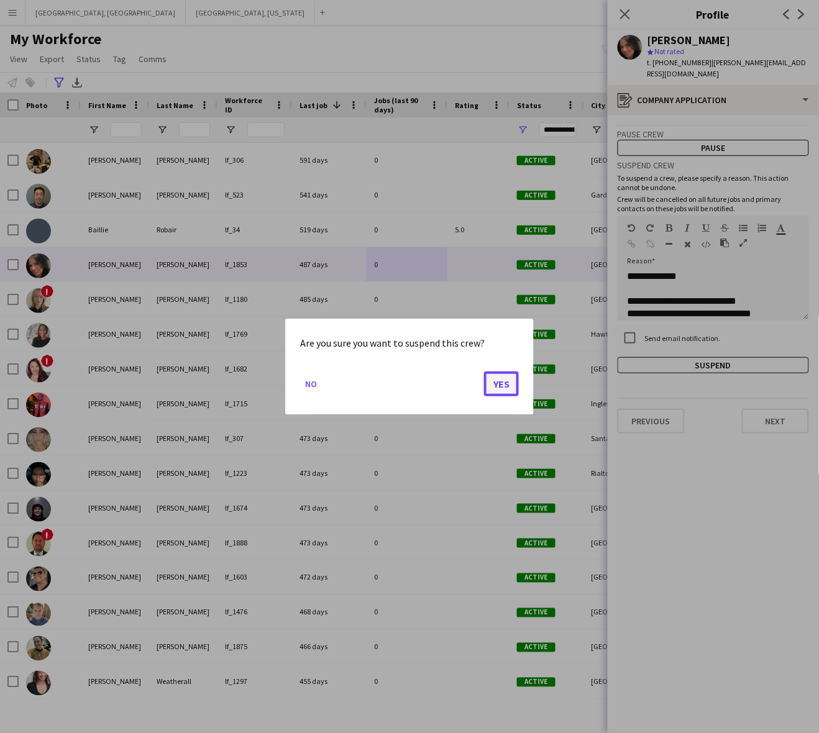
click at [510, 379] on button "Yes" at bounding box center [501, 383] width 35 height 25
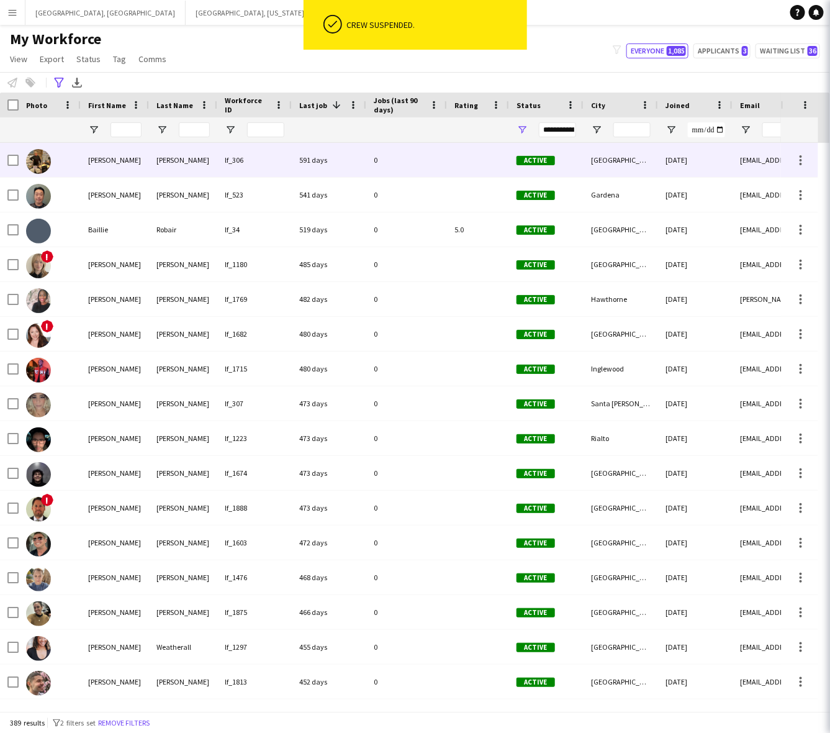
click at [488, 165] on div at bounding box center [478, 160] width 62 height 34
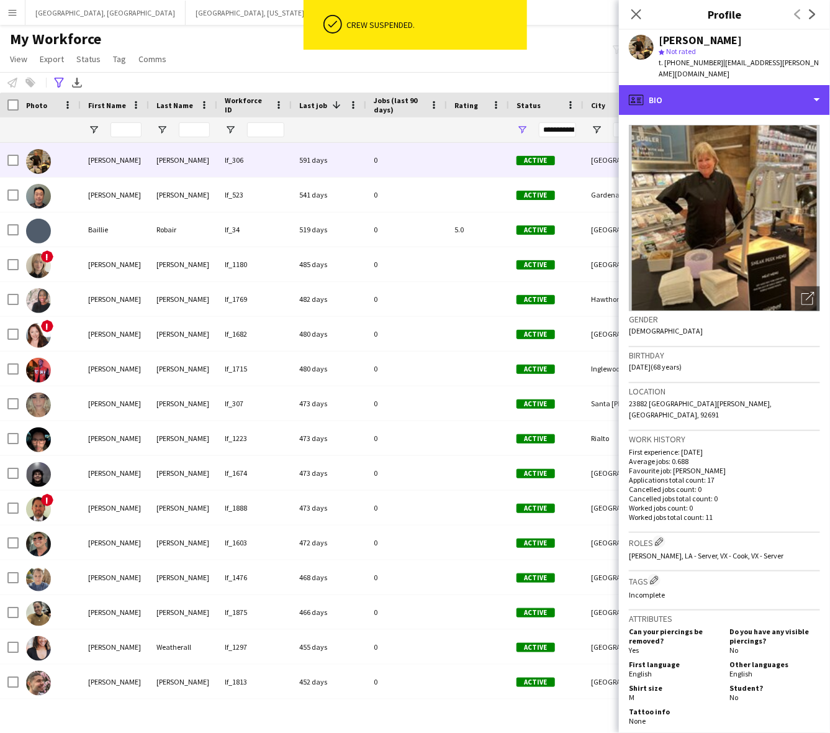
click at [705, 85] on div "profile Bio" at bounding box center [724, 100] width 211 height 30
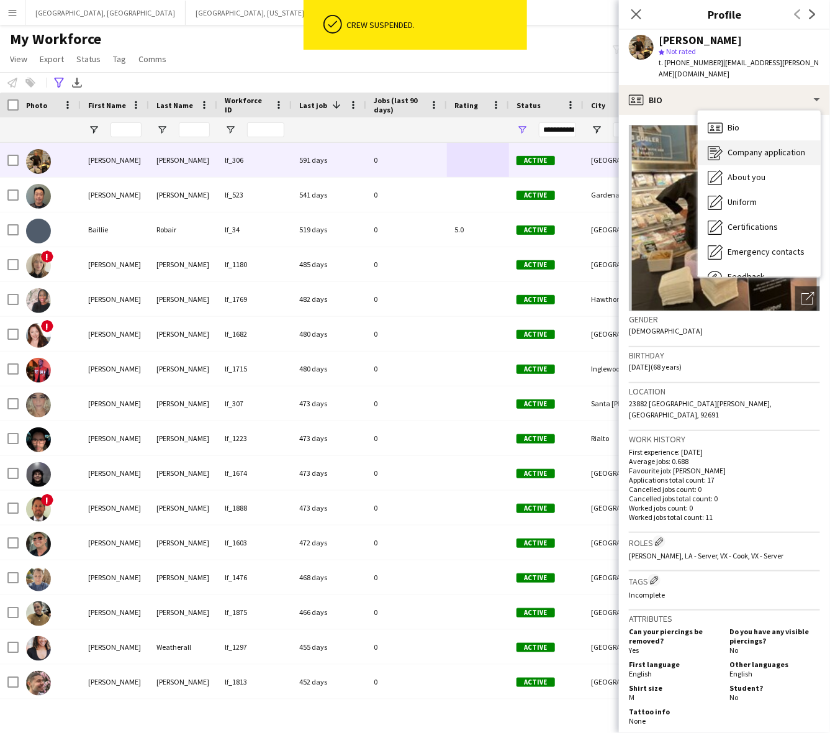
click at [728, 147] on span "Company application" at bounding box center [767, 152] width 78 height 11
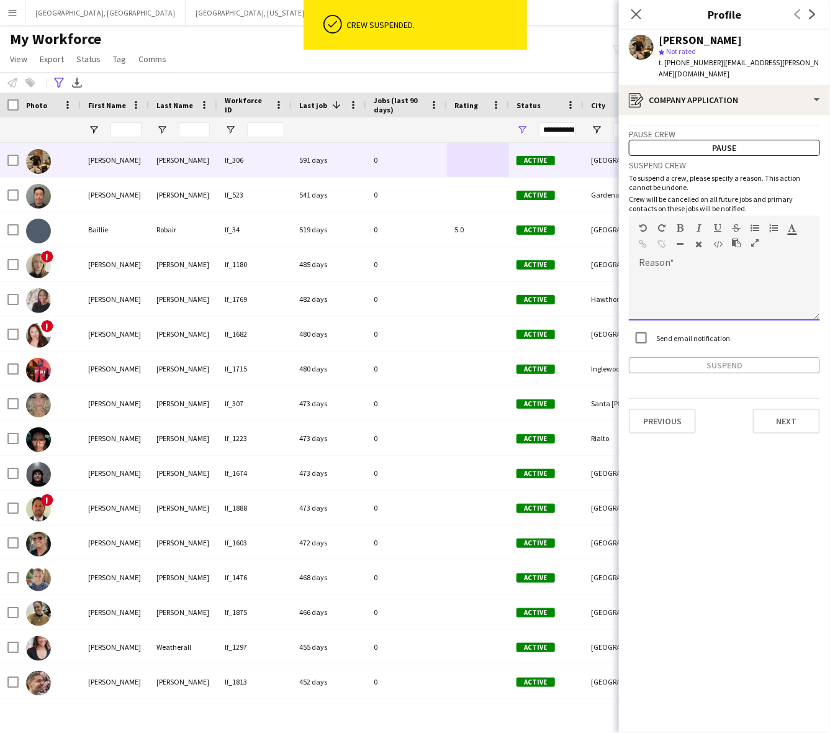
click at [706, 276] on div at bounding box center [724, 296] width 191 height 50
paste div
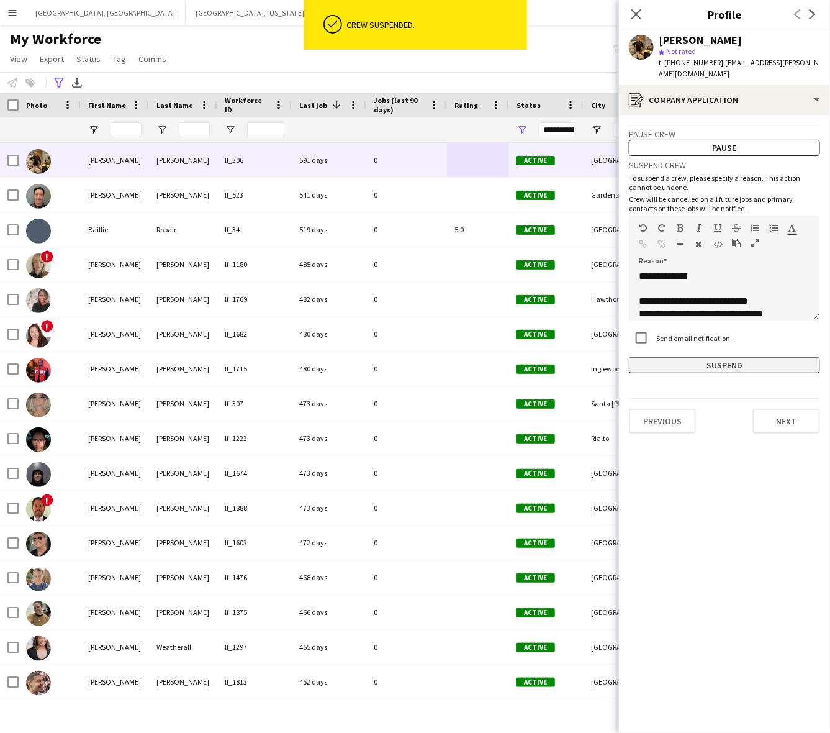
click at [706, 357] on button "Suspend" at bounding box center [724, 365] width 191 height 16
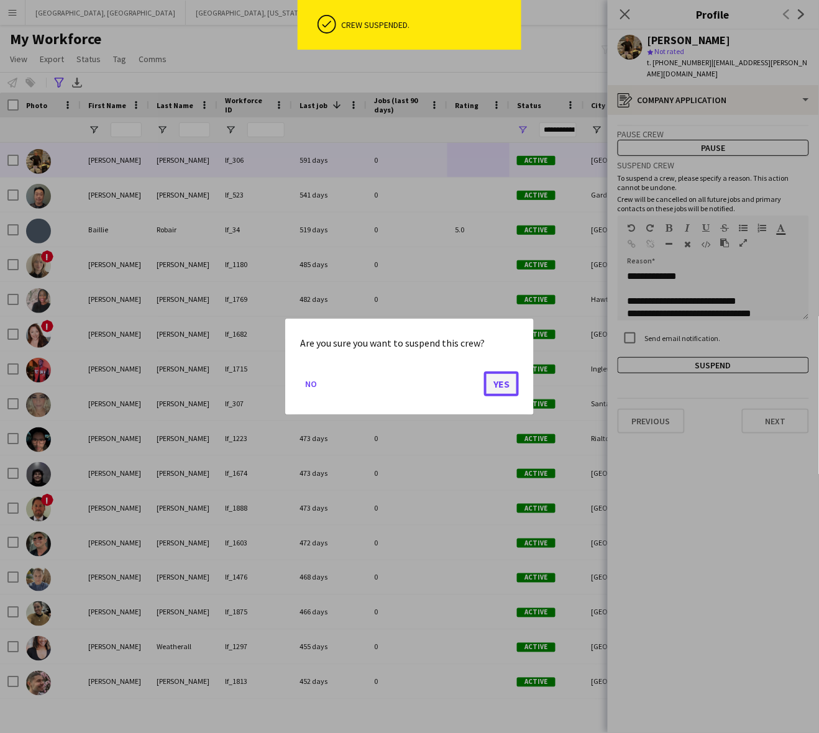
click at [488, 379] on button "Yes" at bounding box center [501, 383] width 35 height 25
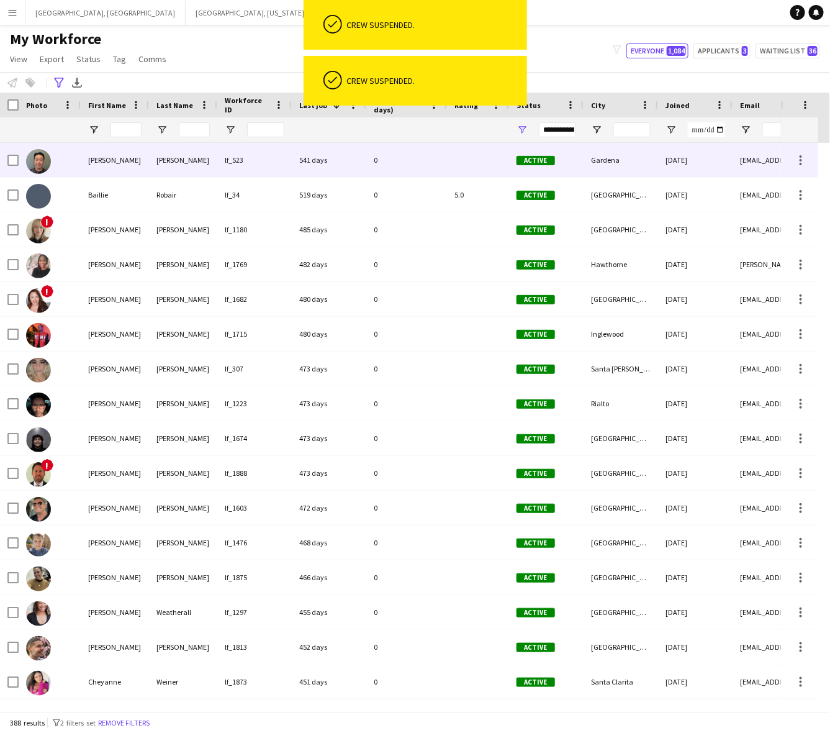
click at [467, 165] on div at bounding box center [478, 160] width 62 height 34
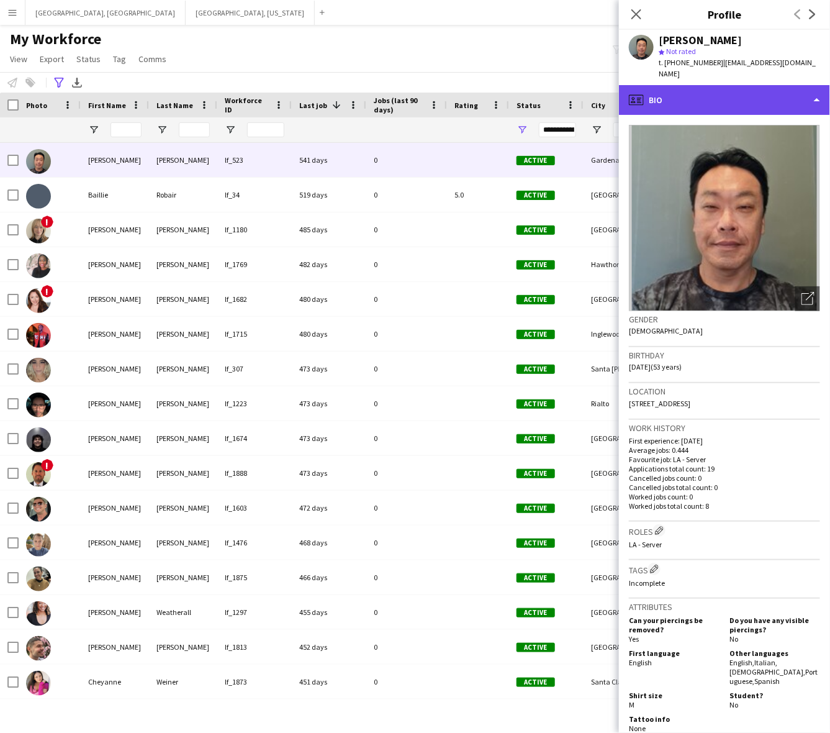
click at [688, 85] on div "profile Bio" at bounding box center [724, 100] width 211 height 30
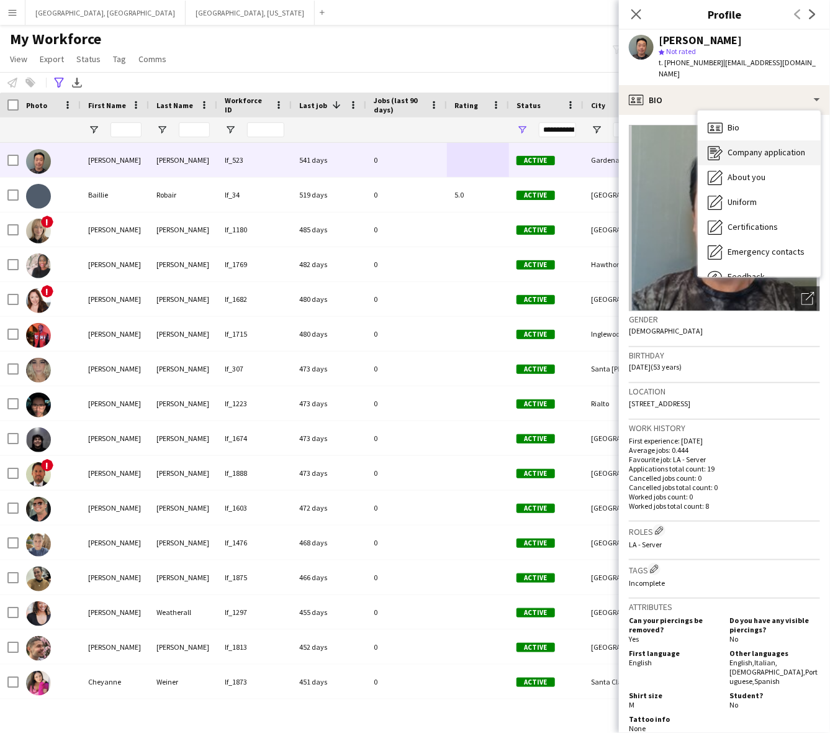
click at [740, 140] on div "Company application Company application" at bounding box center [759, 152] width 123 height 25
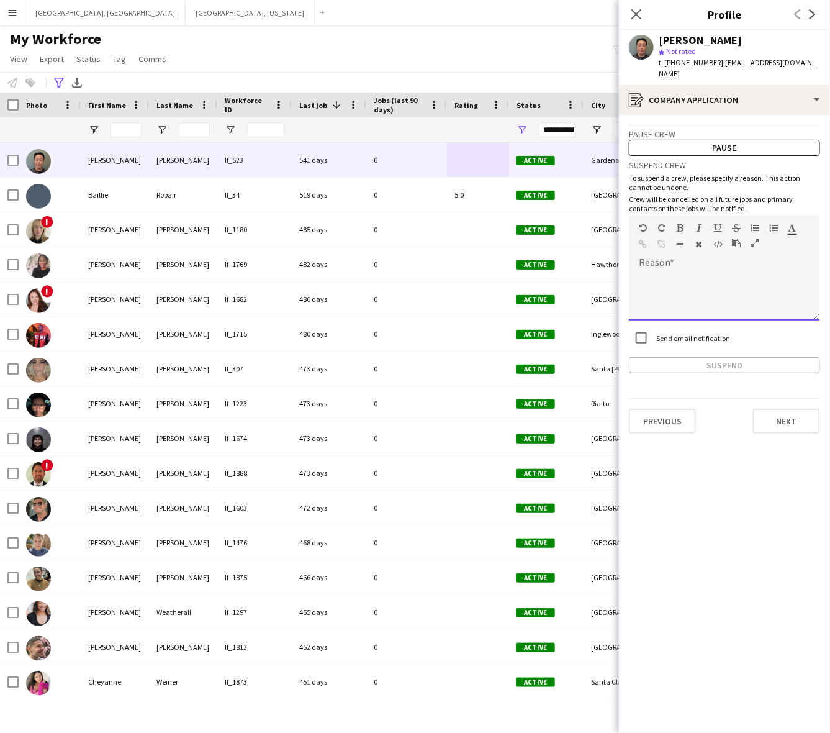
click at [716, 271] on div at bounding box center [724, 296] width 191 height 50
paste div
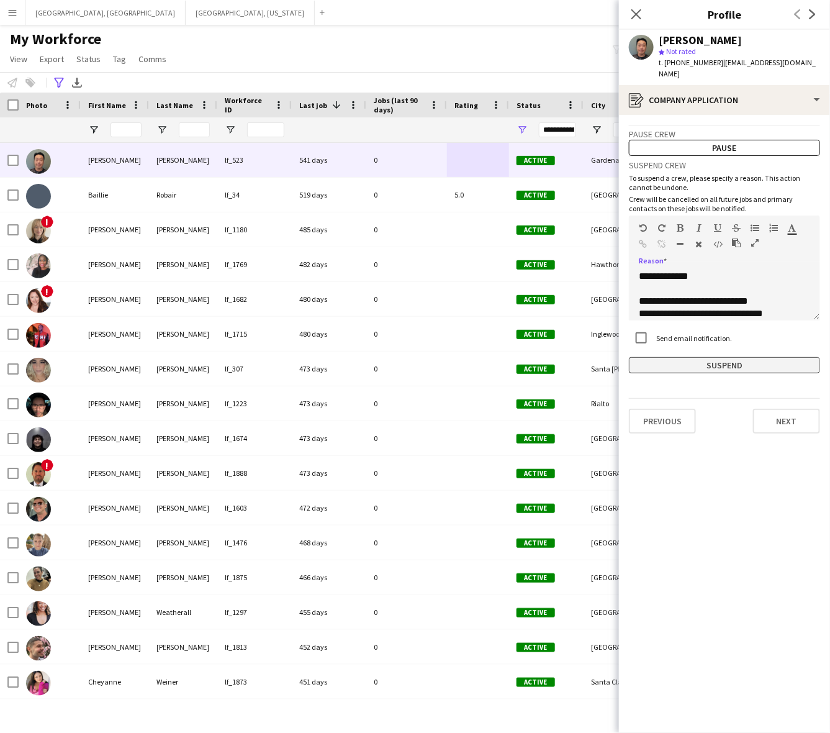
click at [669, 357] on button "Suspend" at bounding box center [724, 365] width 191 height 16
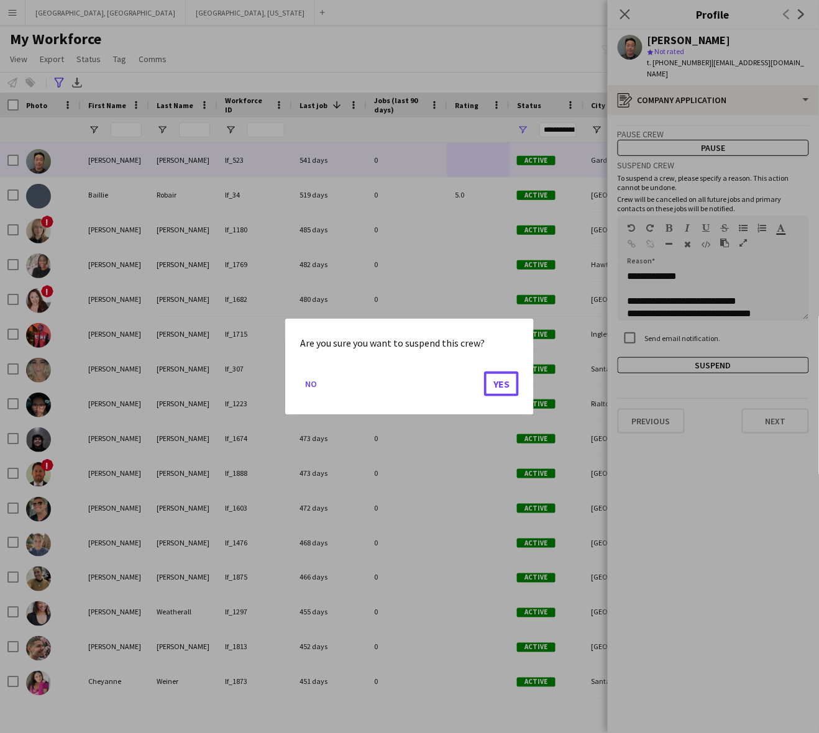
drag, startPoint x: 513, startPoint y: 391, endPoint x: 511, endPoint y: 384, distance: 7.9
click at [512, 391] on button "Yes" at bounding box center [501, 383] width 35 height 25
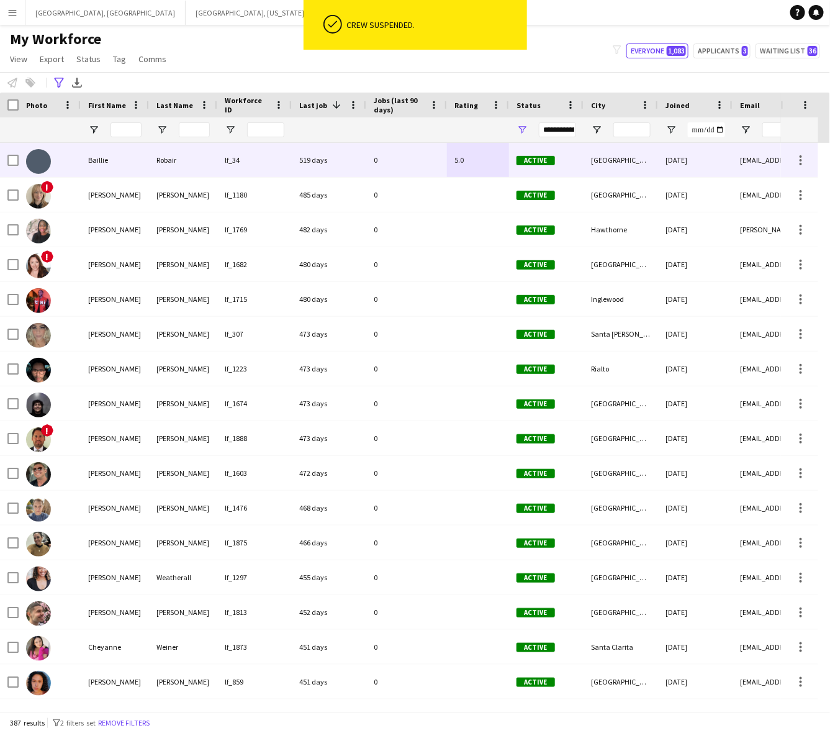
click at [438, 168] on div "0" at bounding box center [406, 160] width 81 height 34
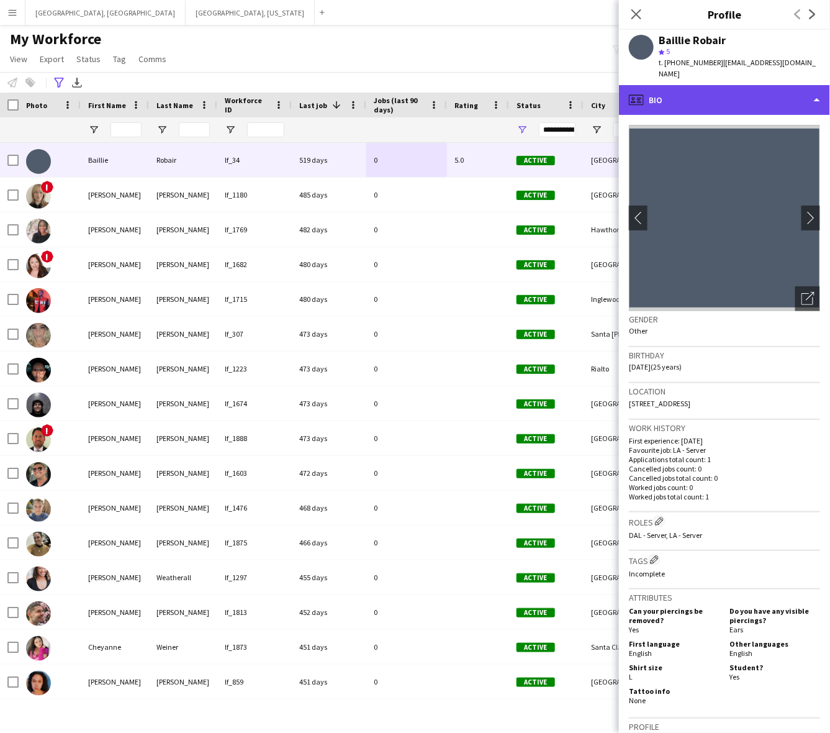
drag, startPoint x: 669, startPoint y: 86, endPoint x: 671, endPoint y: 95, distance: 9.5
click at [670, 86] on div "profile Bio" at bounding box center [724, 100] width 211 height 30
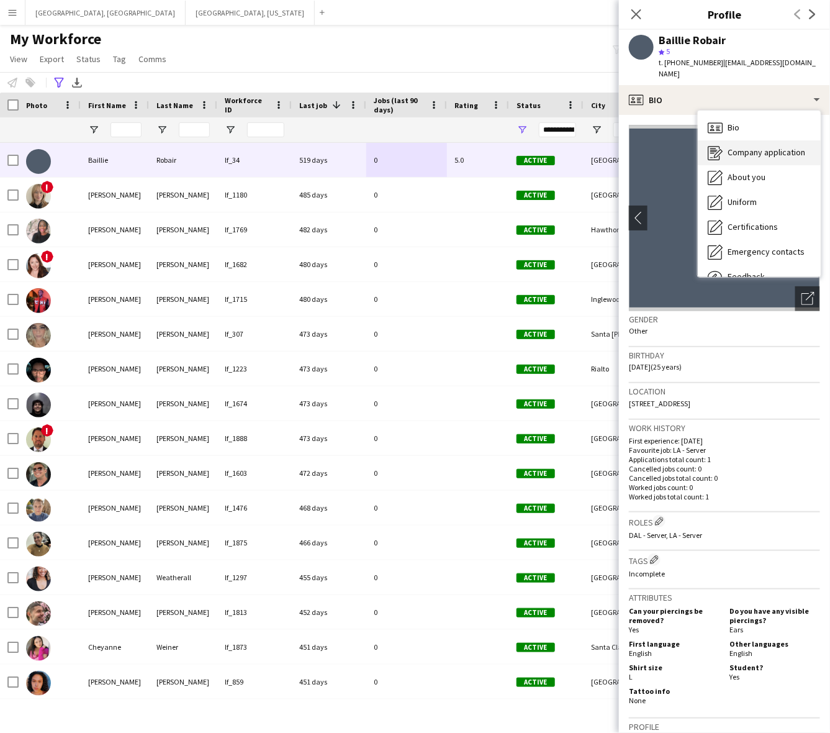
click at [717, 145] on icon "Company application" at bounding box center [715, 152] width 15 height 15
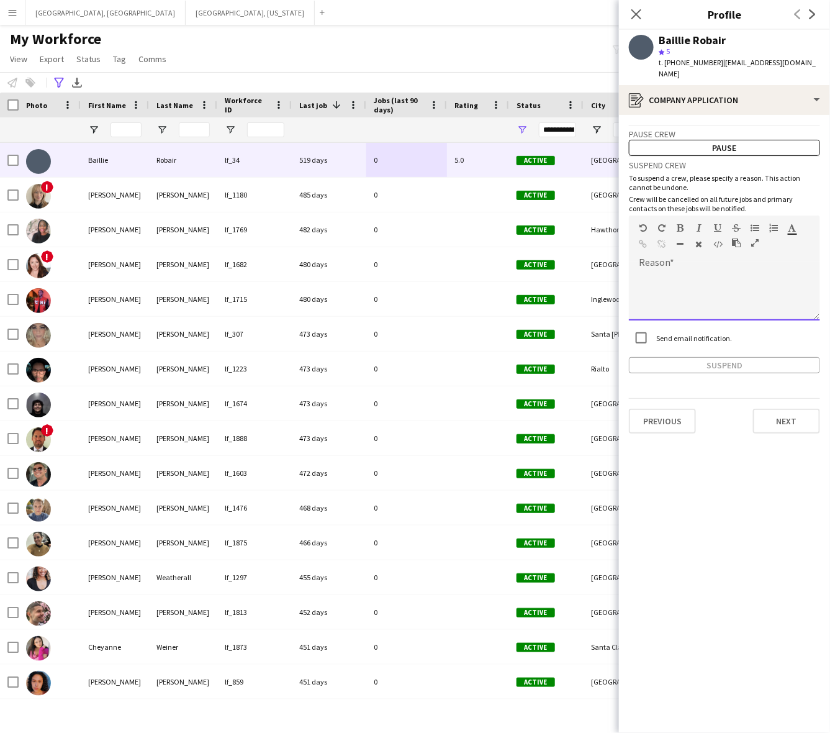
click at [671, 289] on div at bounding box center [724, 296] width 191 height 50
paste div
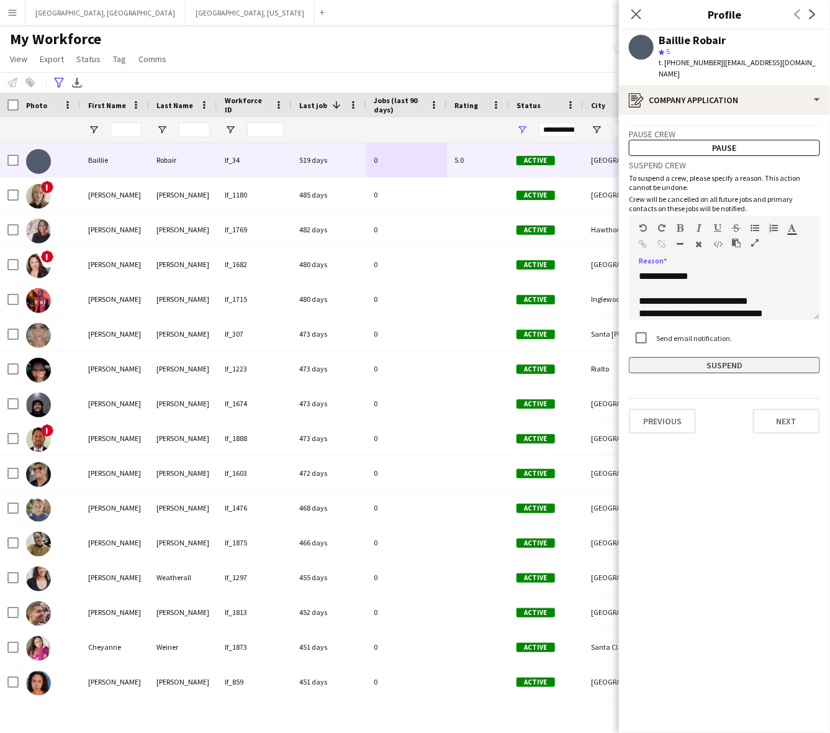
click at [699, 357] on button "Suspend" at bounding box center [724, 365] width 191 height 16
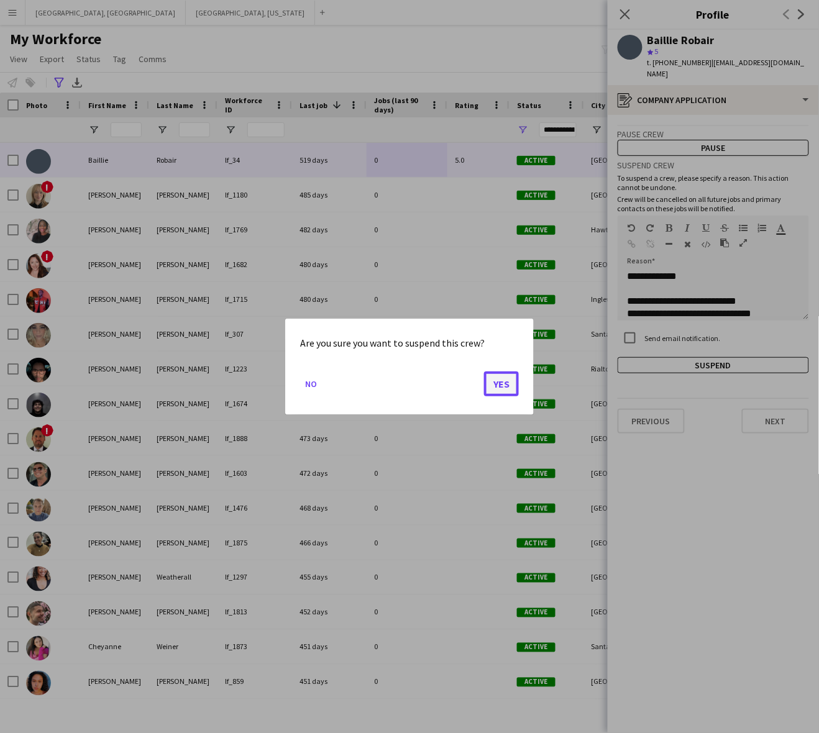
click at [502, 383] on button "Yes" at bounding box center [501, 383] width 35 height 25
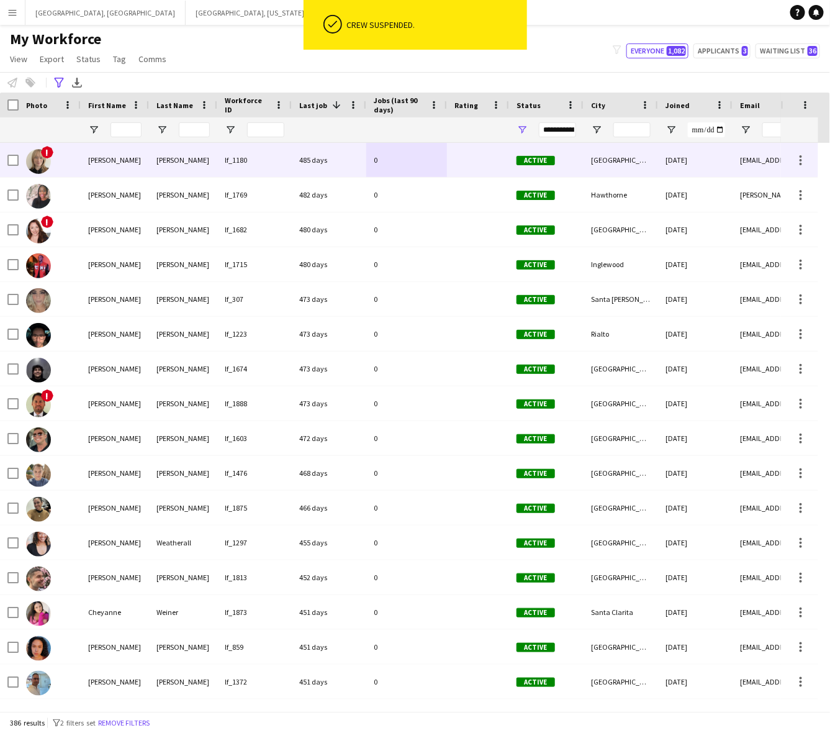
click at [402, 173] on div "0" at bounding box center [406, 160] width 81 height 34
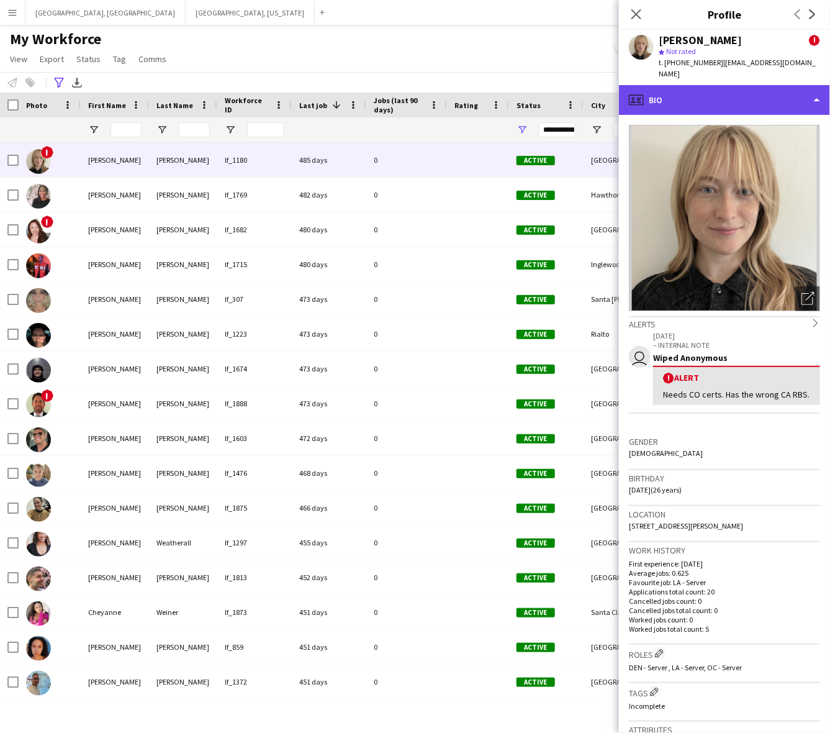
click at [703, 101] on div "profile Bio" at bounding box center [724, 100] width 211 height 30
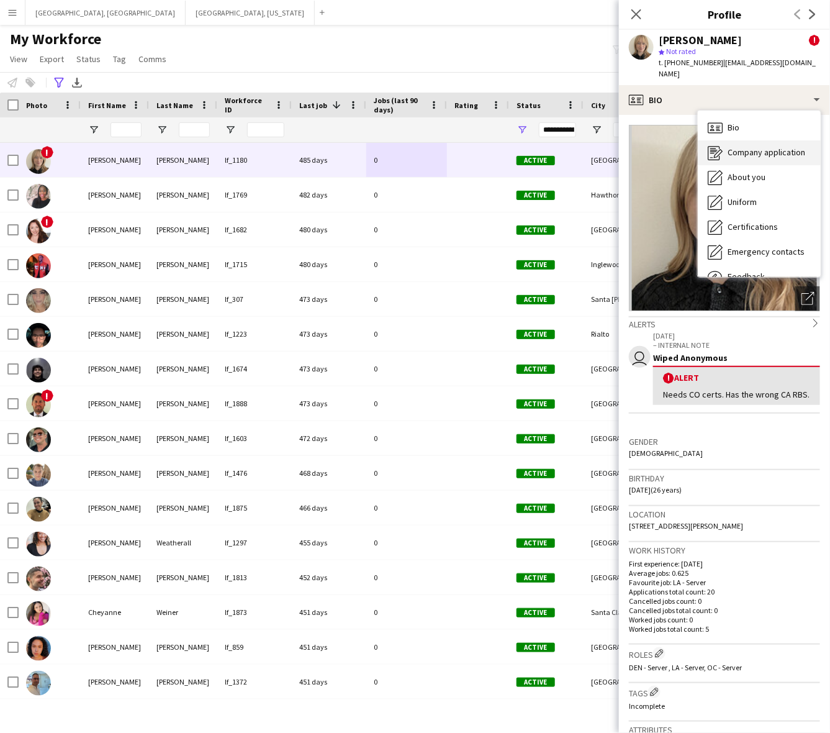
click at [737, 147] on span "Company application" at bounding box center [767, 152] width 78 height 11
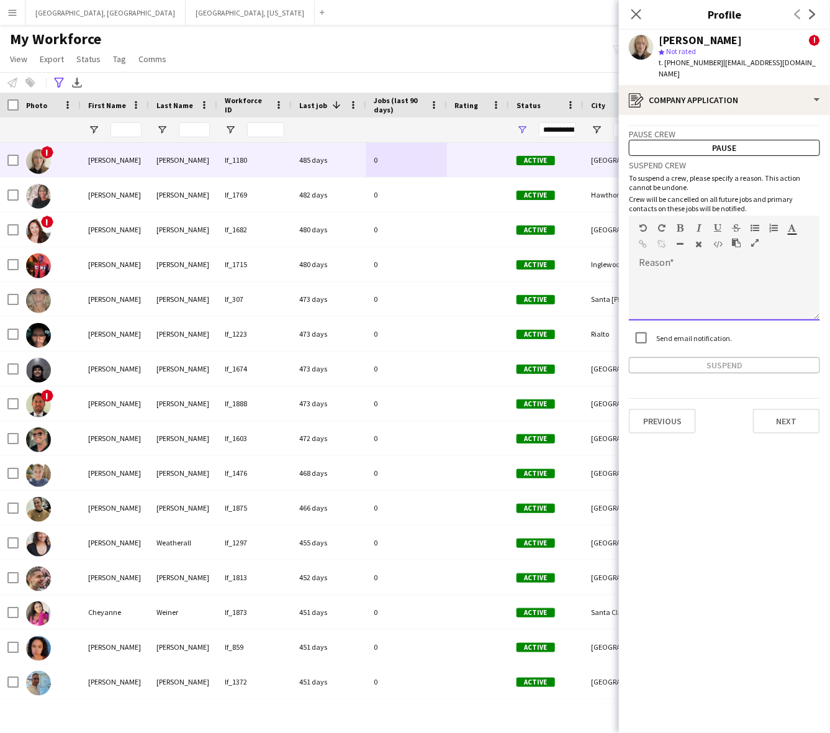
click at [694, 289] on div at bounding box center [724, 296] width 191 height 50
paste div
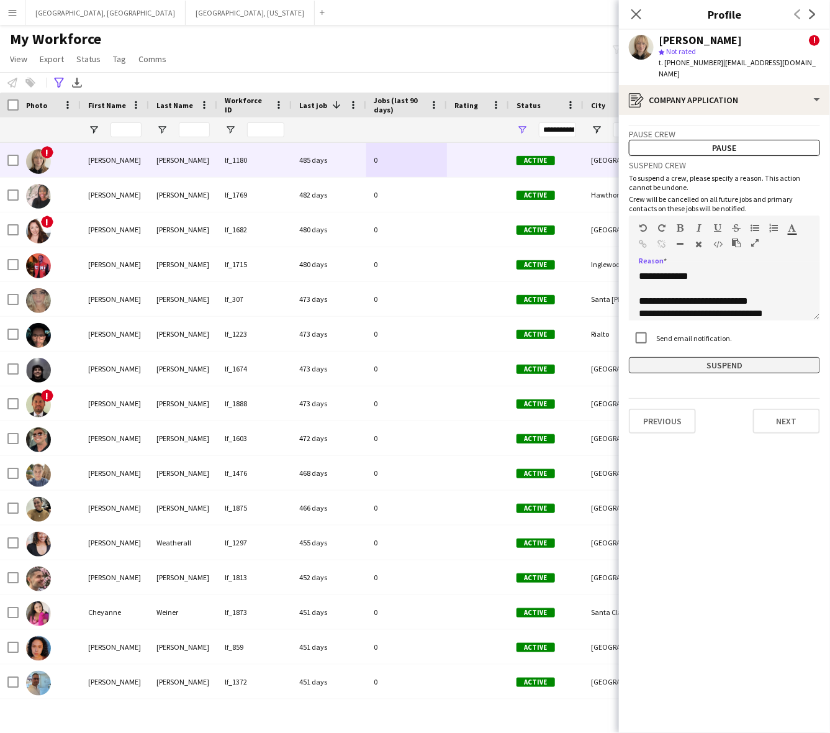
click at [718, 358] on button "Suspend" at bounding box center [724, 365] width 191 height 16
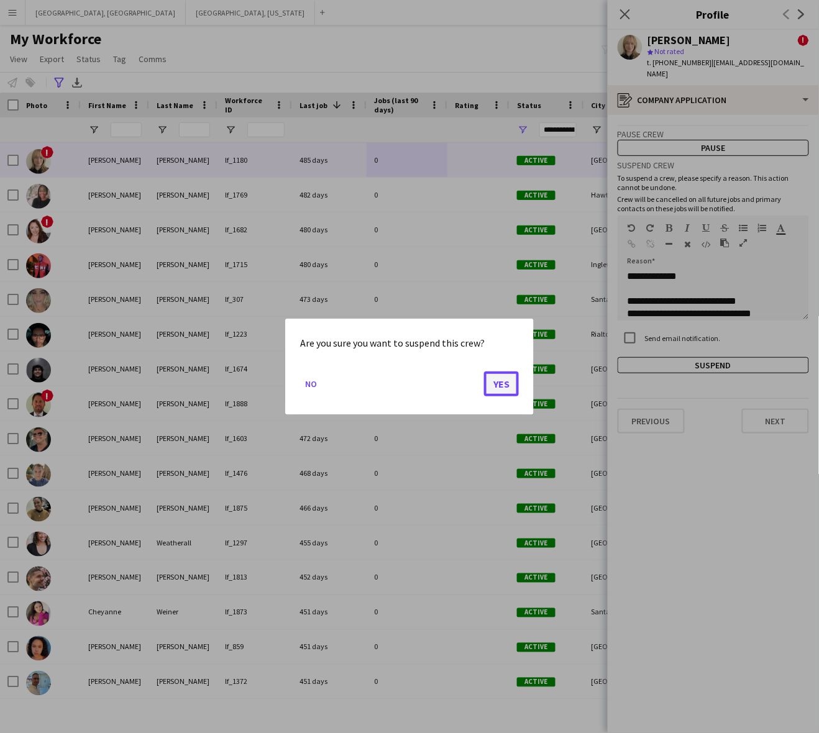
click at [504, 387] on button "Yes" at bounding box center [501, 383] width 35 height 25
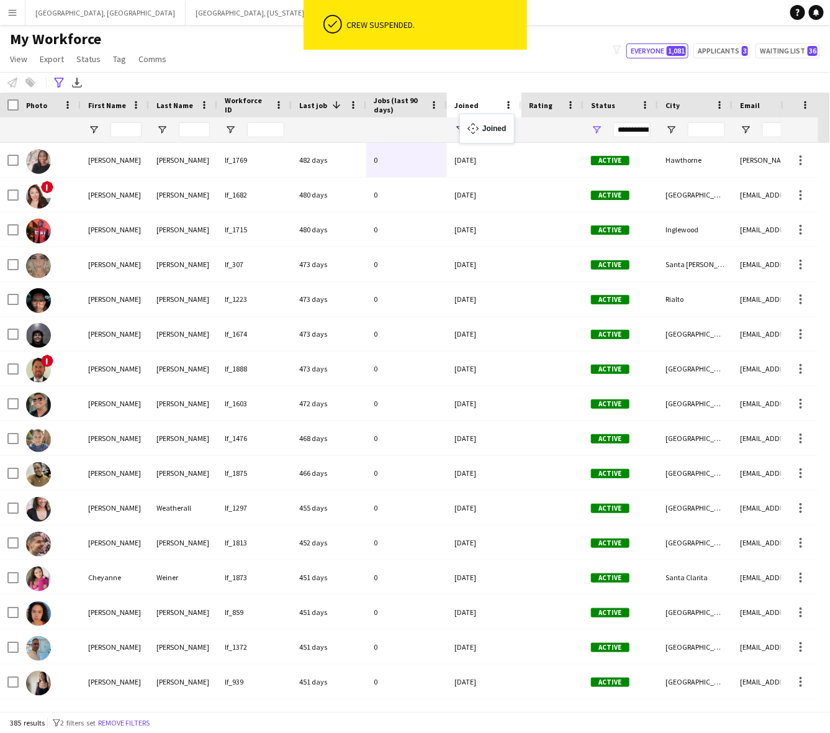
drag, startPoint x: 671, startPoint y: 106, endPoint x: 466, endPoint y: 121, distance: 205.6
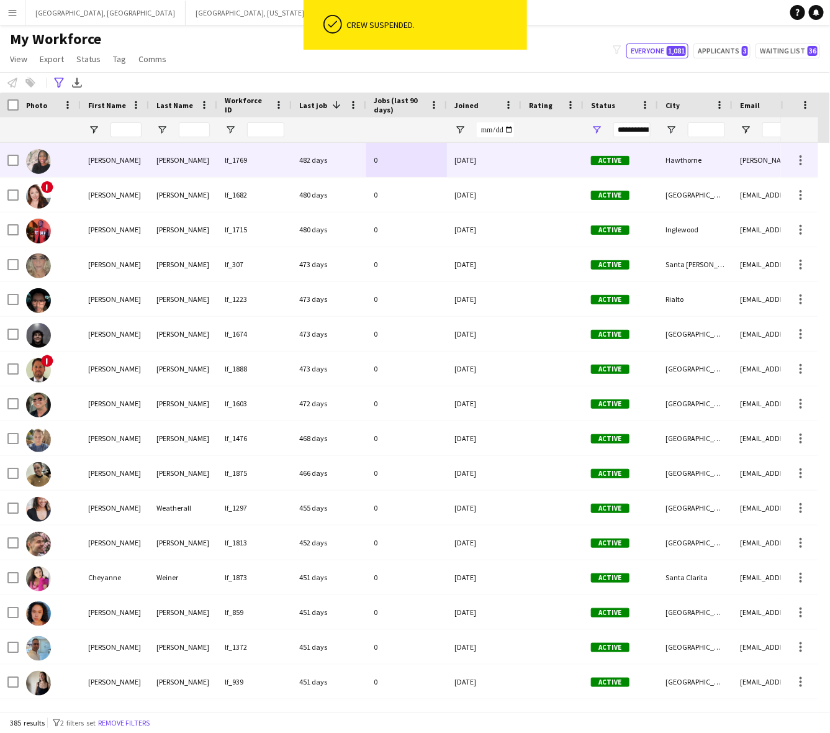
click at [378, 168] on div "0" at bounding box center [406, 160] width 81 height 34
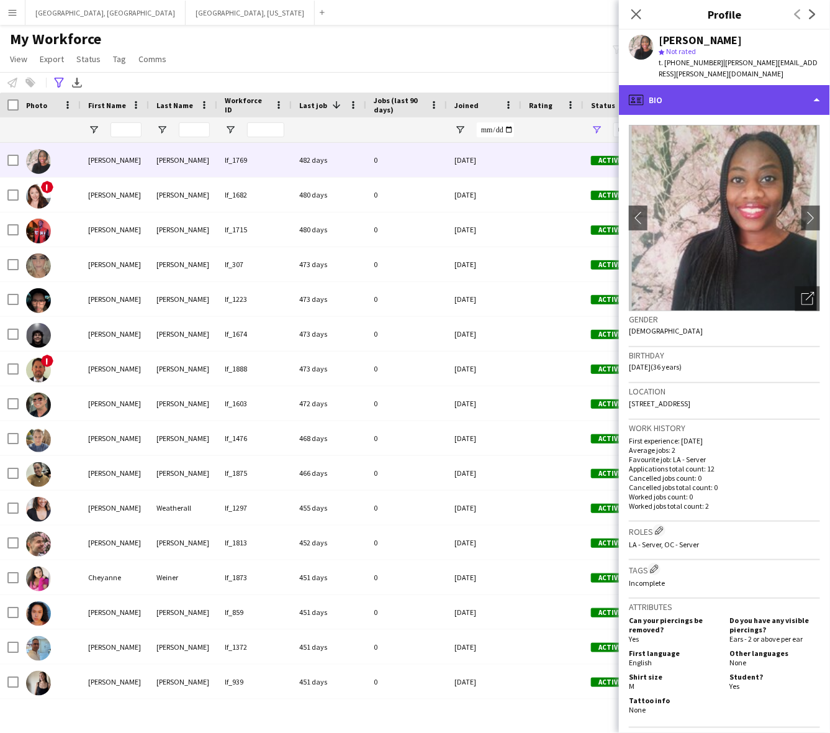
click at [684, 85] on div "profile Bio" at bounding box center [724, 100] width 211 height 30
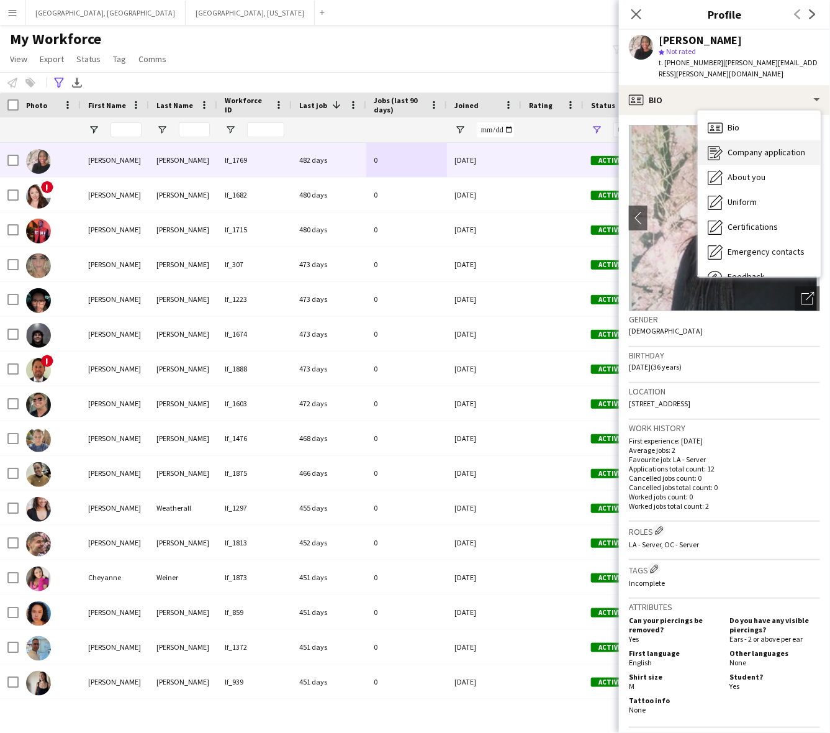
click at [725, 140] on div "Company application Company application" at bounding box center [759, 152] width 123 height 25
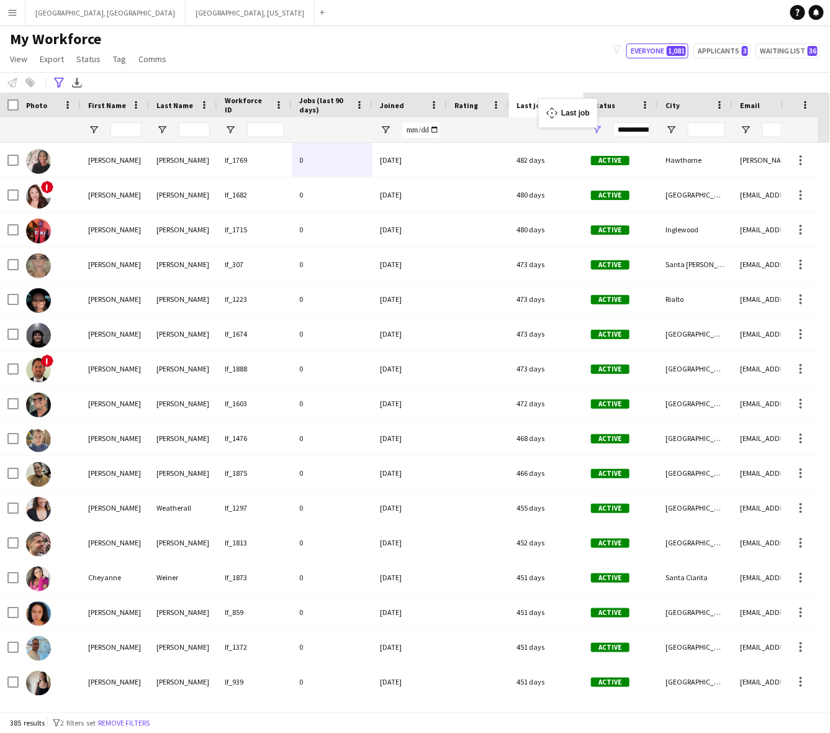
drag, startPoint x: 312, startPoint y: 104, endPoint x: 545, endPoint y: 106, distance: 232.3
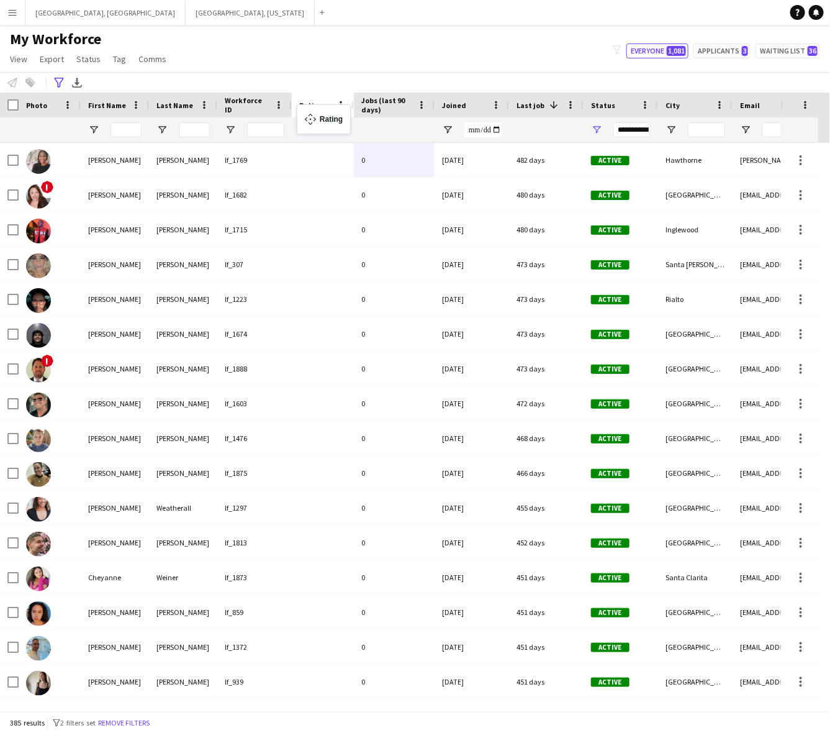
drag, startPoint x: 470, startPoint y: 104, endPoint x: 303, endPoint y: 112, distance: 166.7
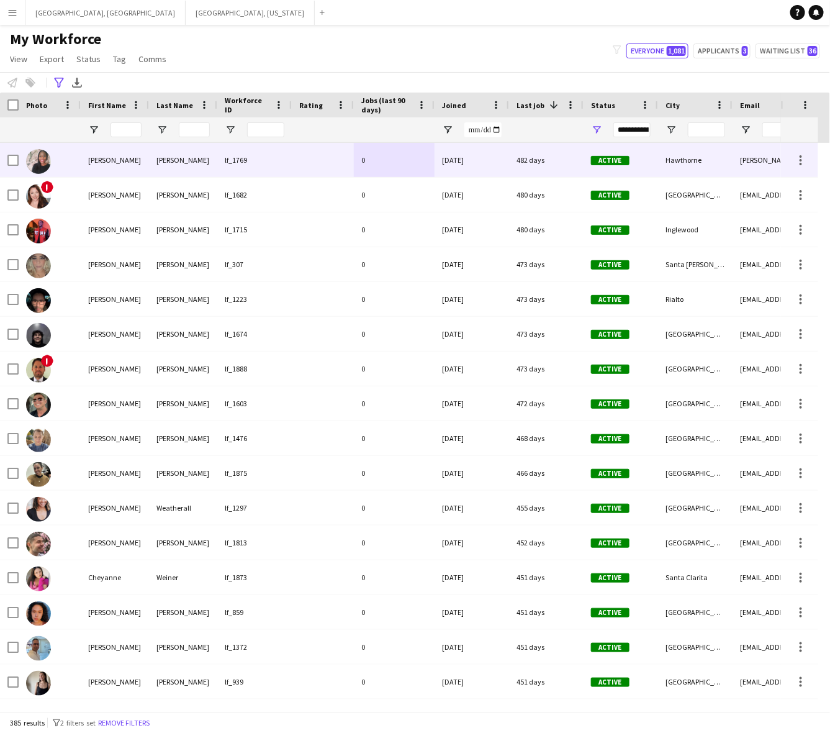
click at [536, 163] on div "482 days" at bounding box center [546, 160] width 75 height 34
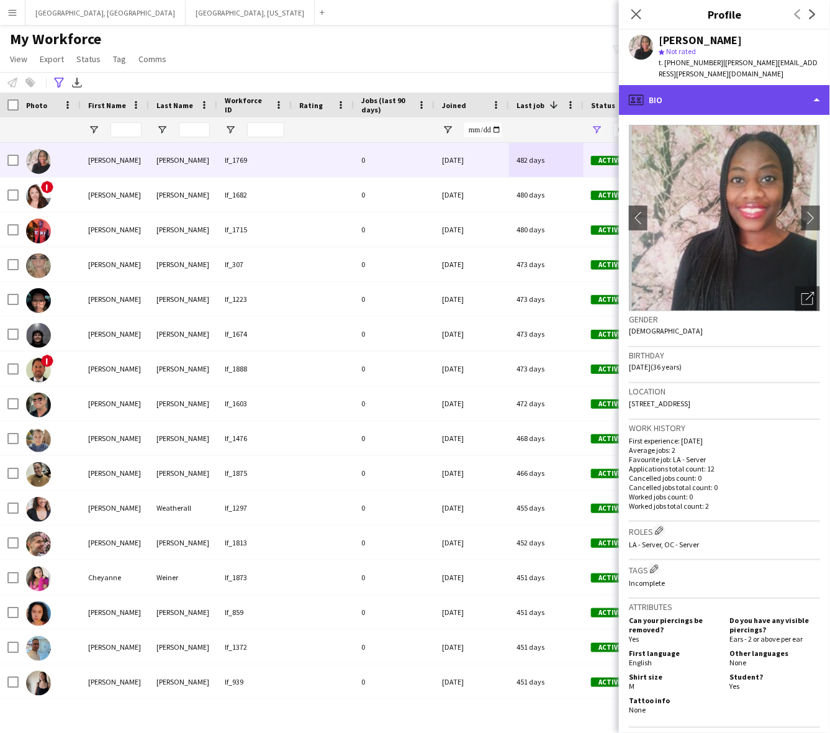
click at [750, 92] on div "profile Bio" at bounding box center [724, 100] width 211 height 30
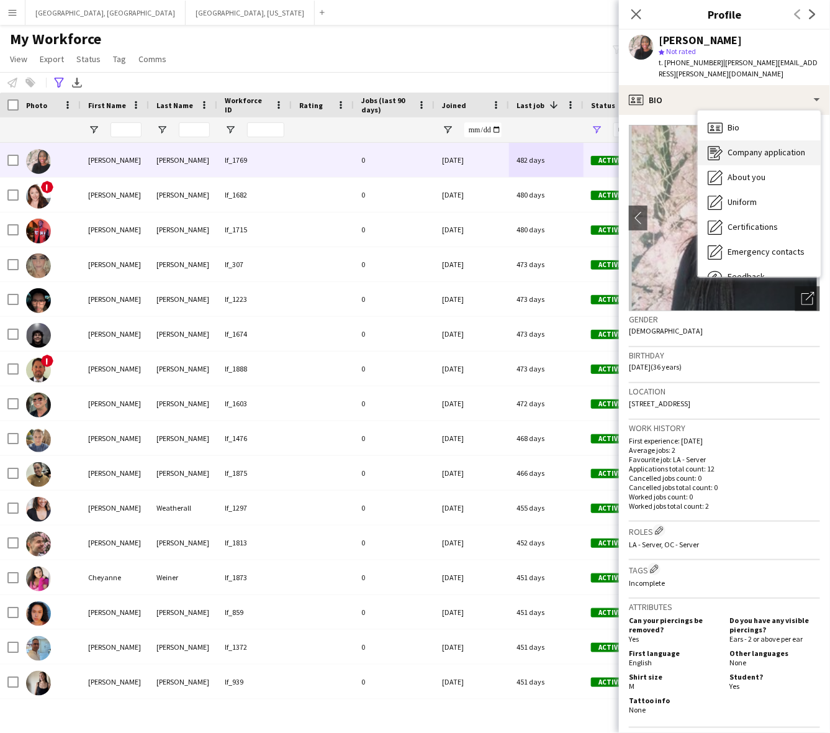
click at [749, 147] on span "Company application" at bounding box center [767, 152] width 78 height 11
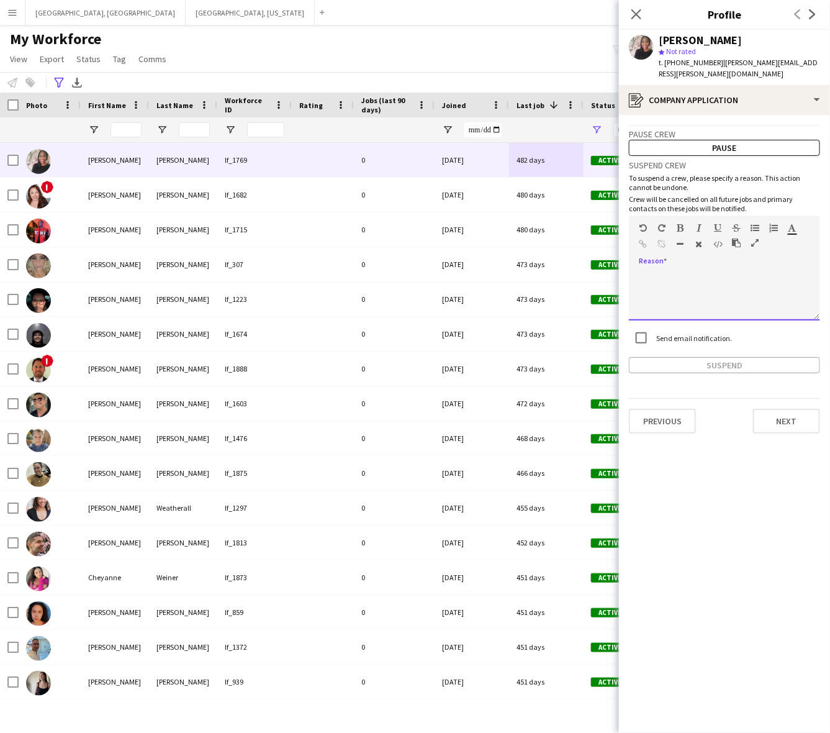
click at [730, 278] on div at bounding box center [724, 296] width 191 height 50
paste div
click at [720, 363] on app-crew-profile-application "**********" at bounding box center [724, 424] width 211 height 618
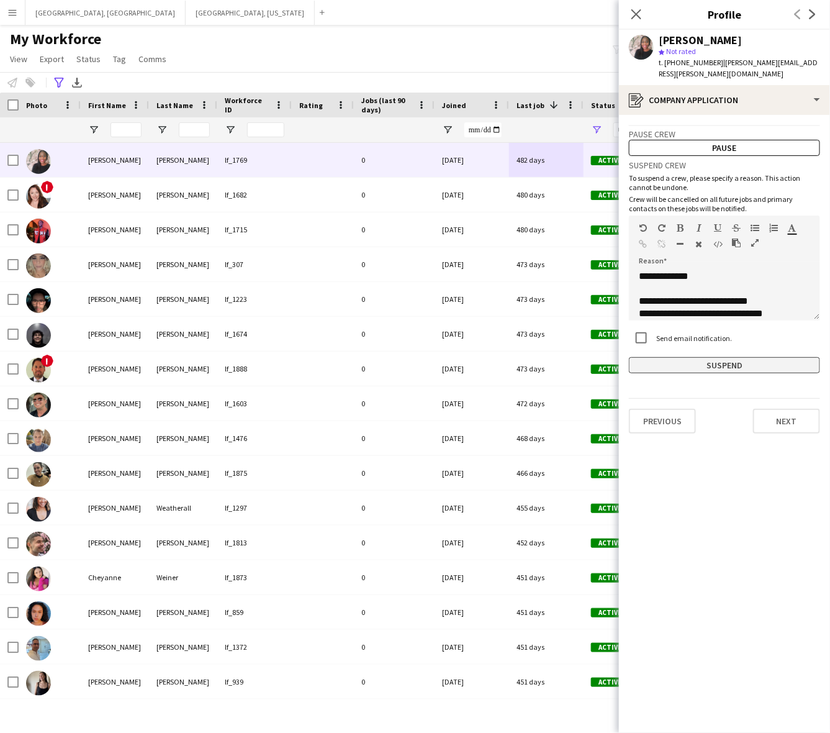
click at [720, 357] on button "Suspend" at bounding box center [724, 365] width 191 height 16
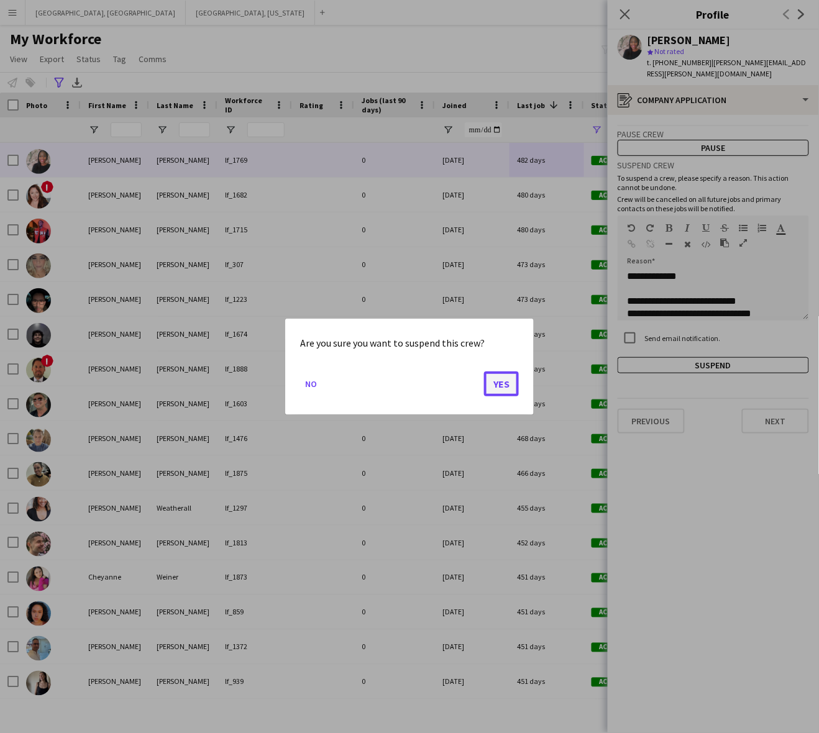
click at [499, 381] on button "Yes" at bounding box center [501, 383] width 35 height 25
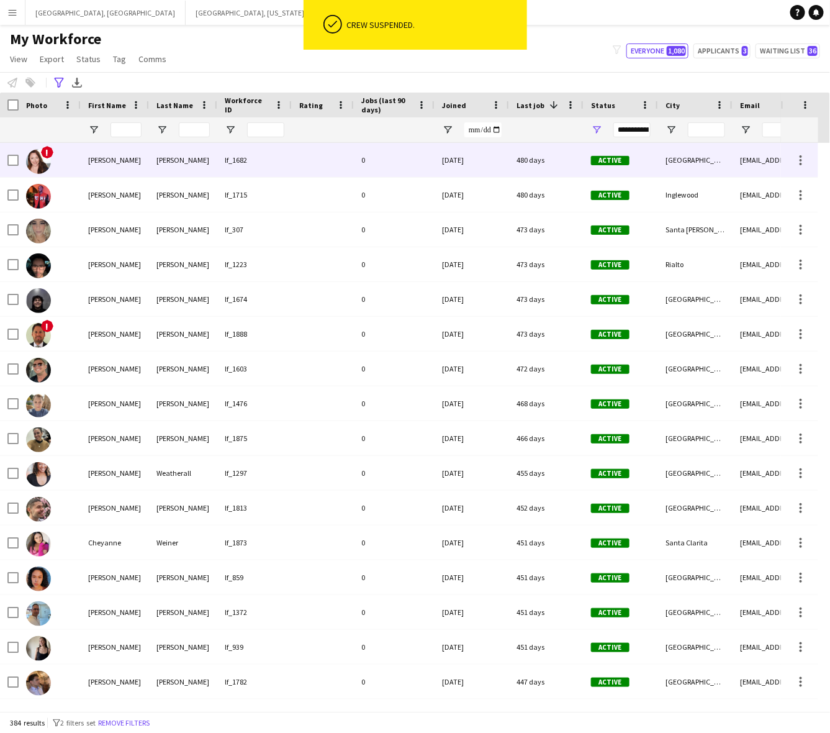
click at [413, 165] on div "0" at bounding box center [394, 160] width 81 height 34
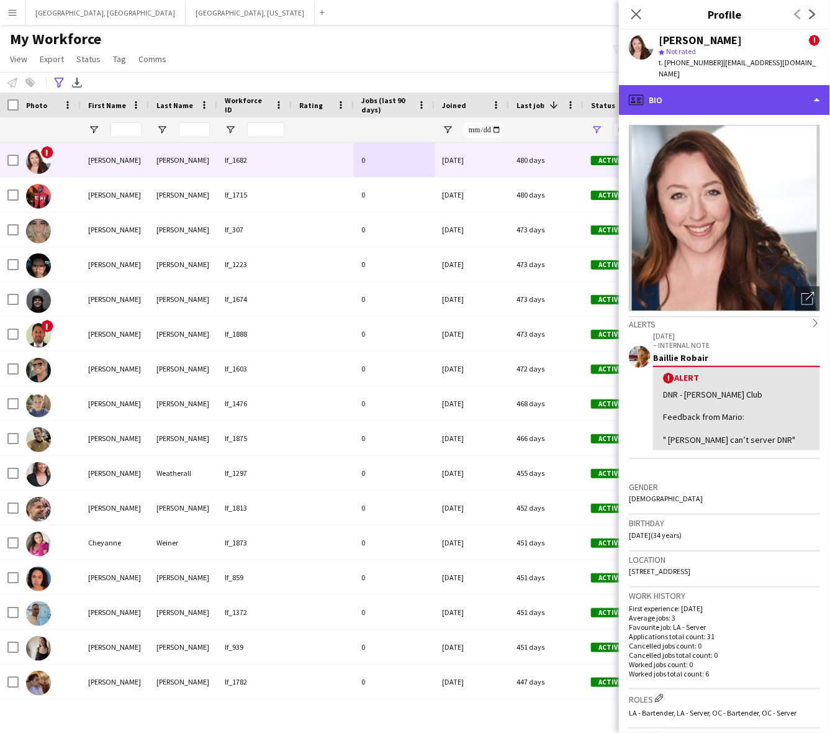
drag, startPoint x: 616, startPoint y: 129, endPoint x: 699, endPoint y: 88, distance: 92.8
click at [699, 88] on div "profile Bio" at bounding box center [724, 100] width 211 height 30
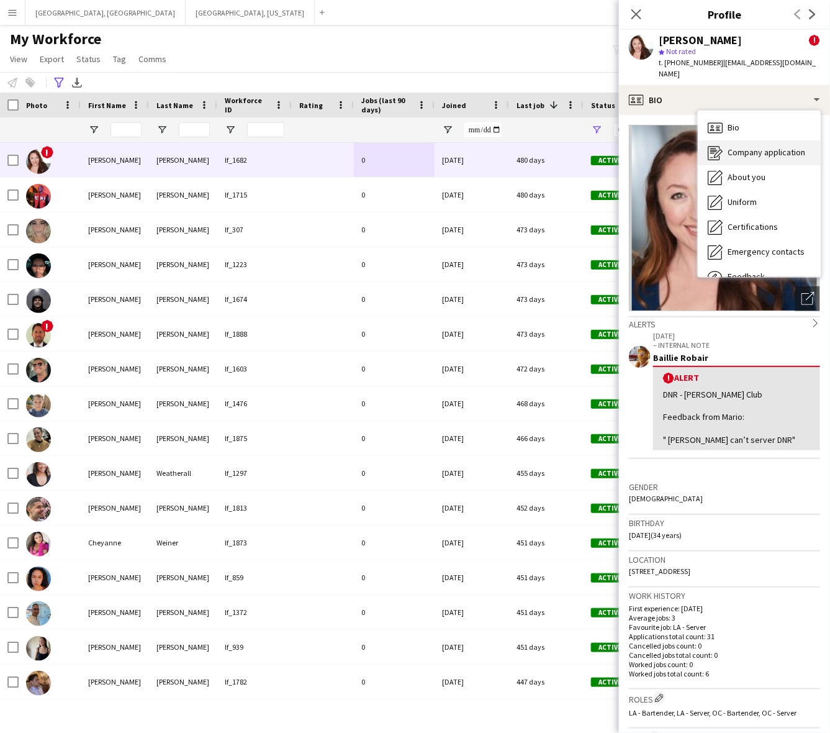
click at [738, 147] on span "Company application" at bounding box center [767, 152] width 78 height 11
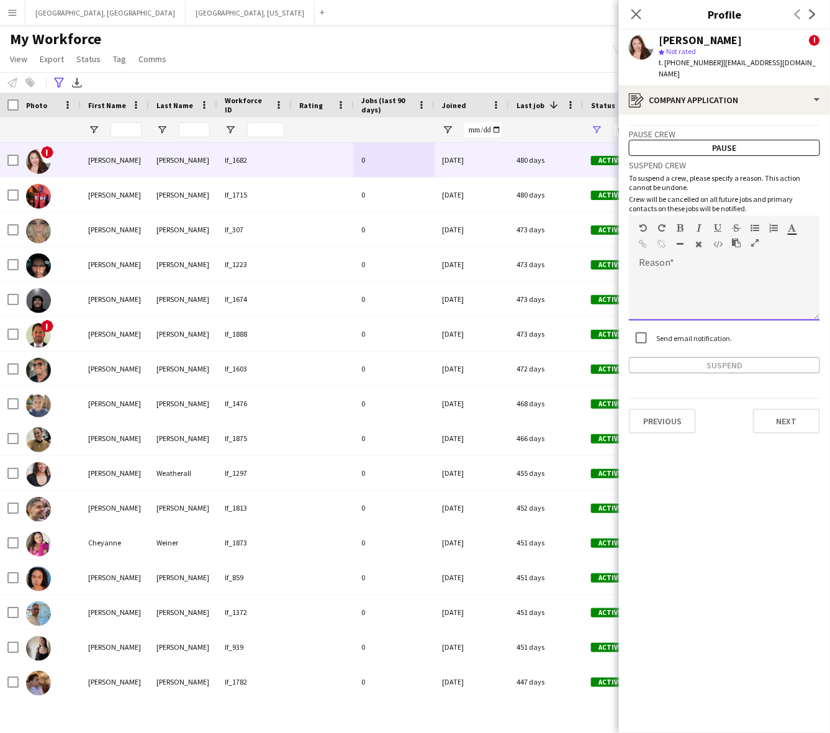
click at [707, 262] on div at bounding box center [724, 291] width 191 height 58
paste div
click at [705, 370] on app-crew-profile-application "**********" at bounding box center [724, 424] width 211 height 618
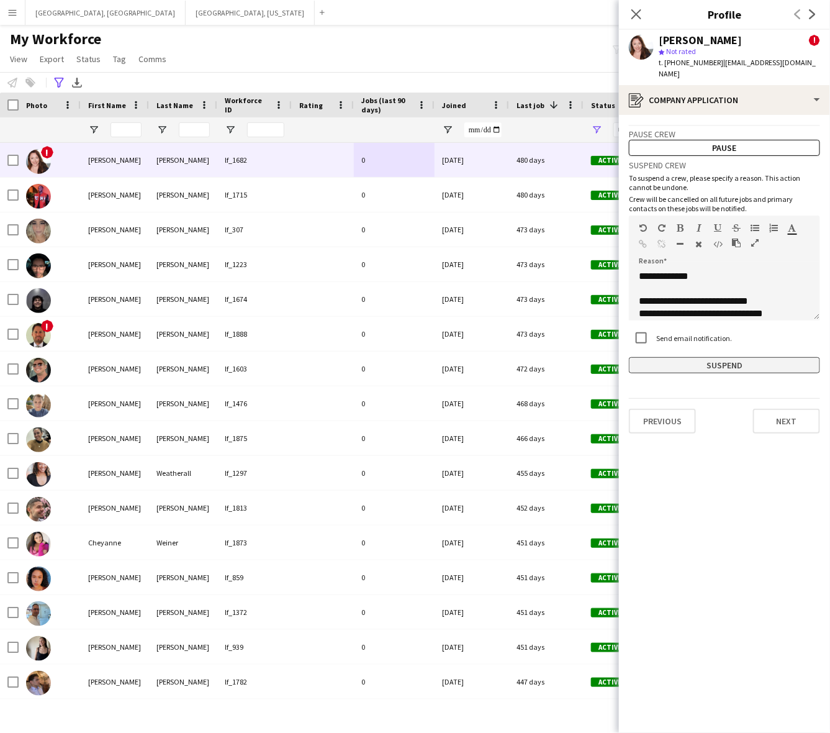
click at [705, 357] on button "Suspend" at bounding box center [724, 365] width 191 height 16
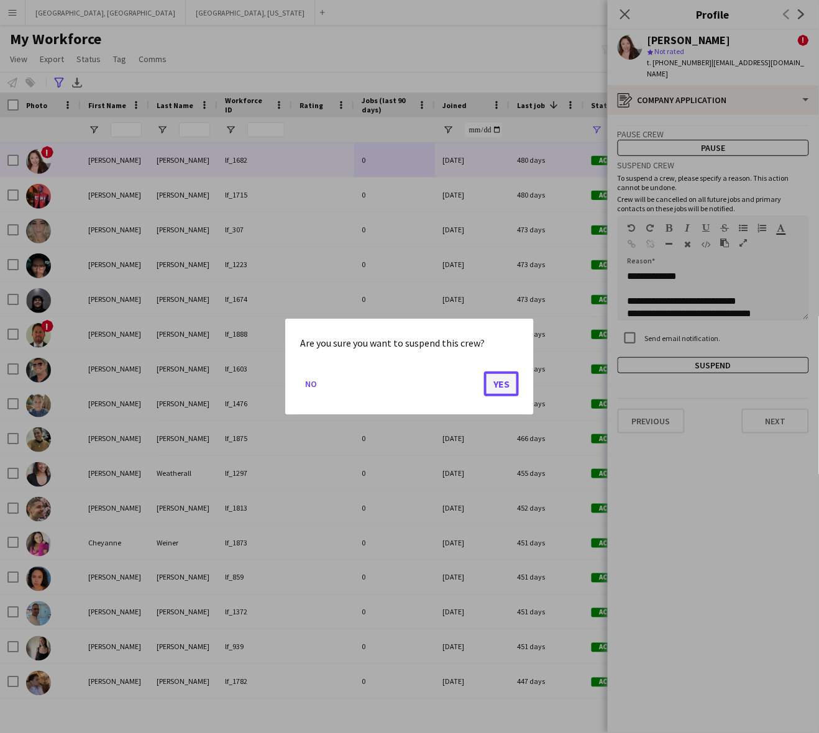
click at [501, 381] on button "Yes" at bounding box center [501, 383] width 35 height 25
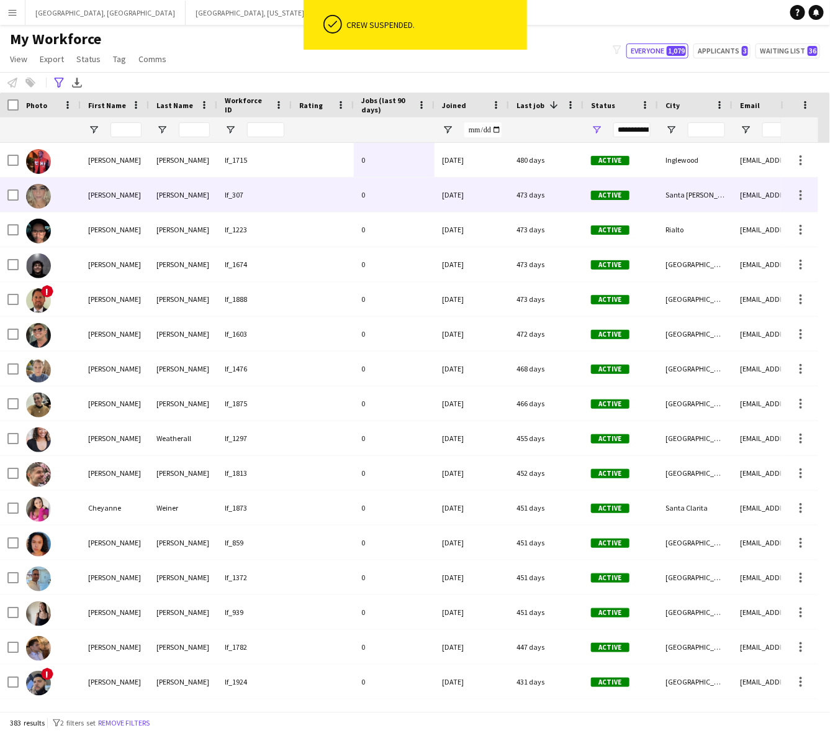
click at [448, 159] on div "03-04-2024" at bounding box center [472, 160] width 75 height 34
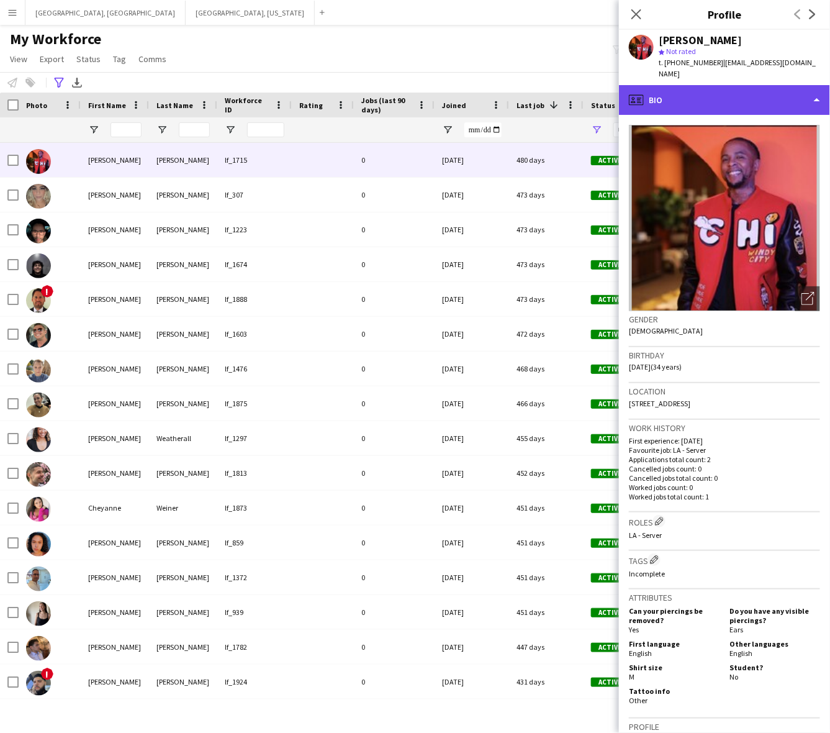
click at [665, 97] on div "profile Bio" at bounding box center [724, 100] width 211 height 30
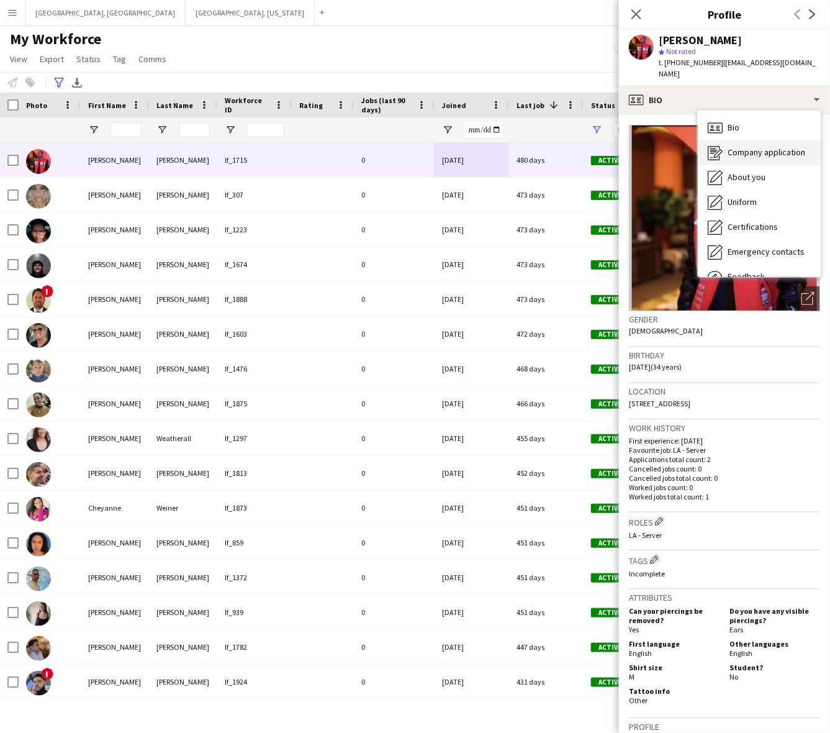
click at [724, 140] on div "Company application Company application" at bounding box center [759, 152] width 123 height 25
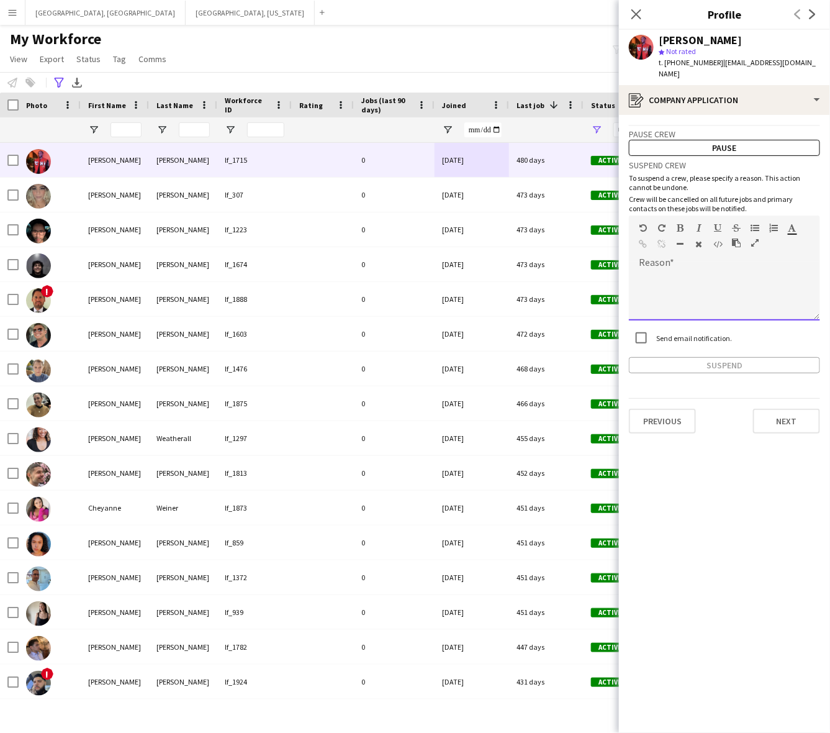
click at [707, 271] on div at bounding box center [724, 296] width 191 height 50
paste div
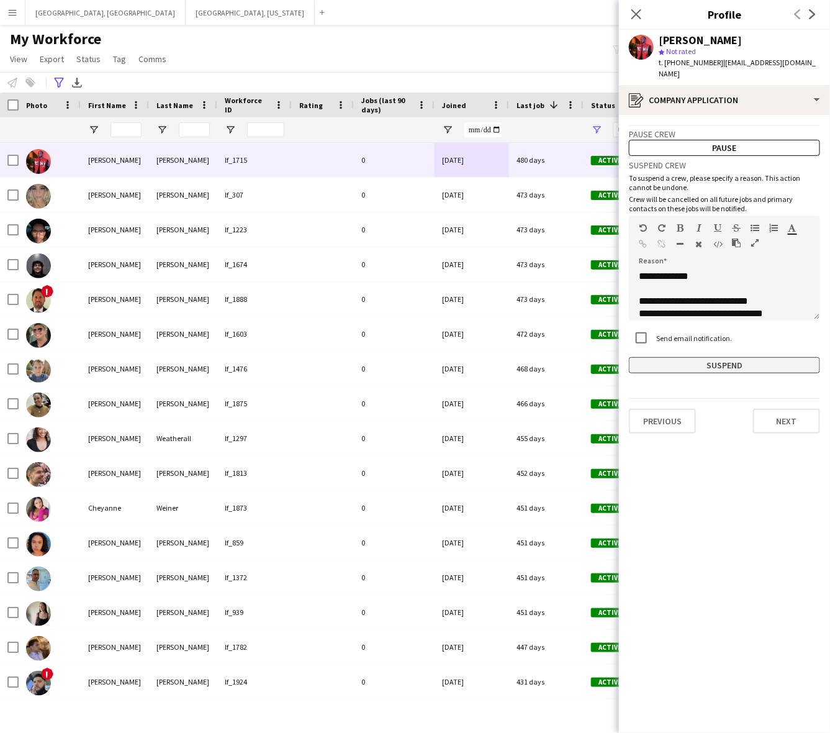
click at [704, 357] on button "Suspend" at bounding box center [724, 365] width 191 height 16
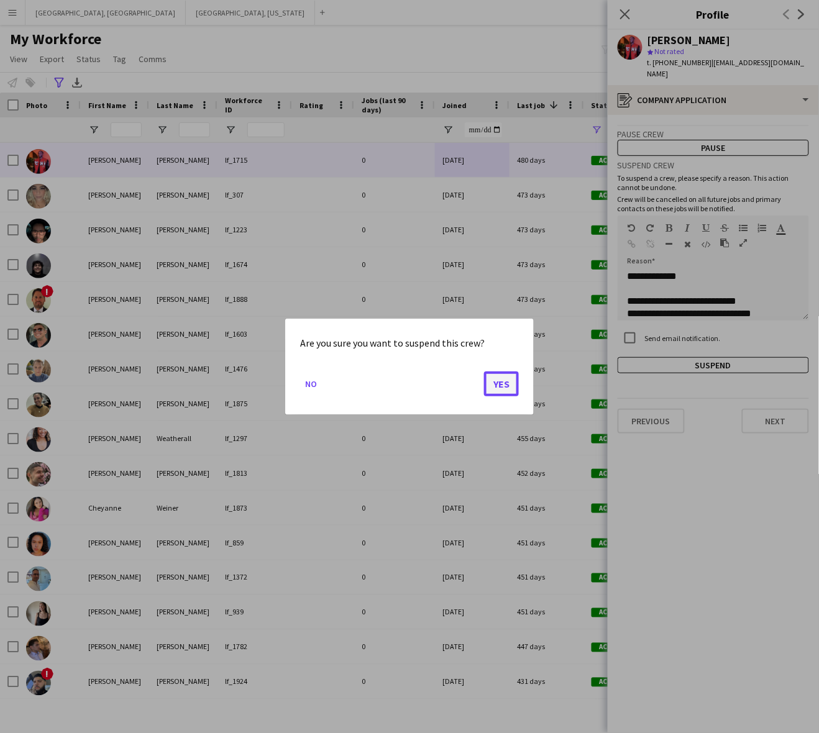
drag, startPoint x: 507, startPoint y: 386, endPoint x: 514, endPoint y: 375, distance: 12.8
click at [507, 384] on button "Yes" at bounding box center [501, 383] width 35 height 25
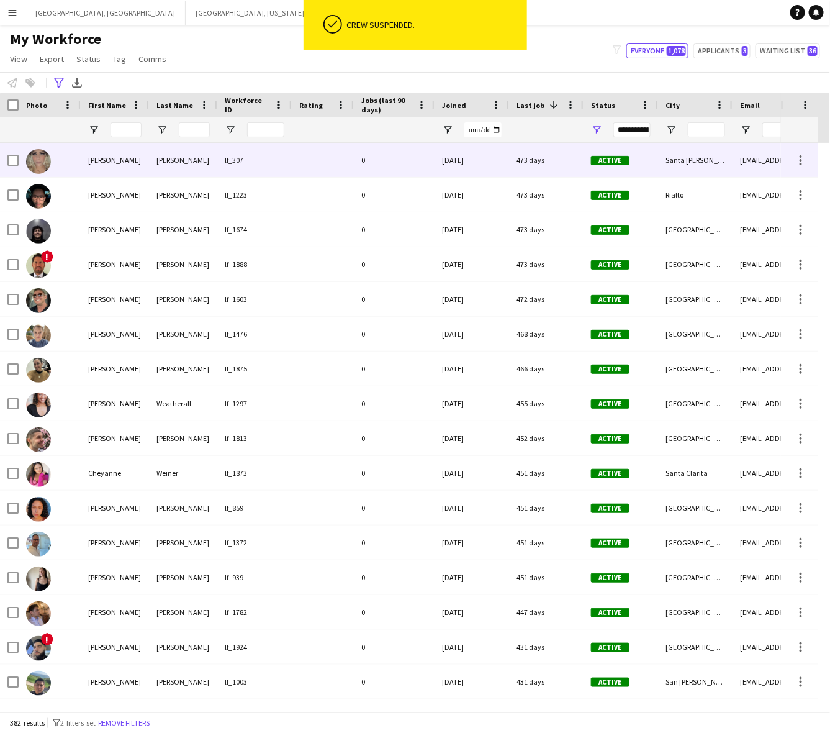
click at [537, 151] on div "473 days" at bounding box center [546, 160] width 75 height 34
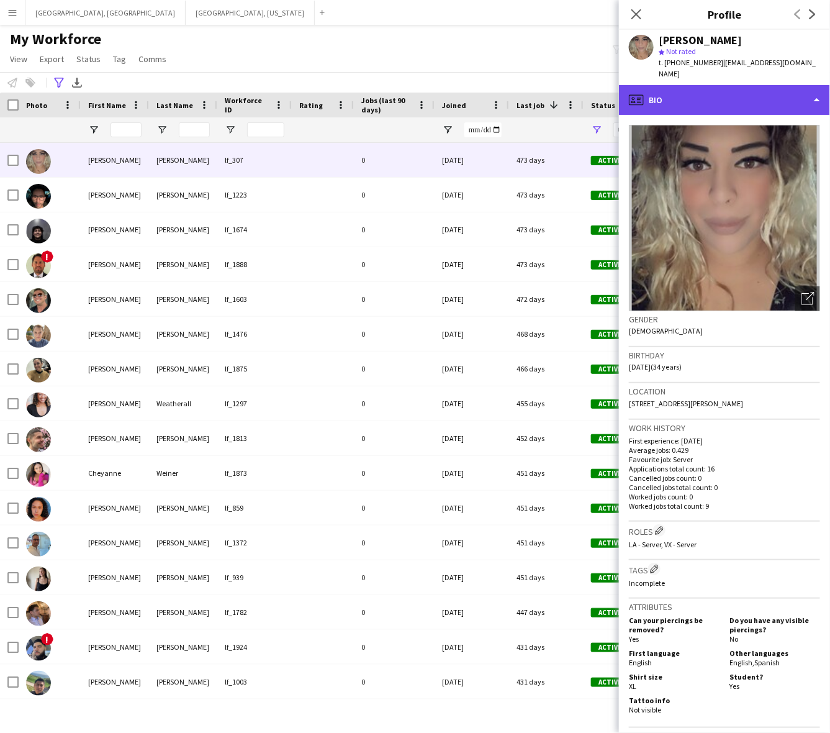
click at [734, 97] on div "profile Bio" at bounding box center [724, 100] width 211 height 30
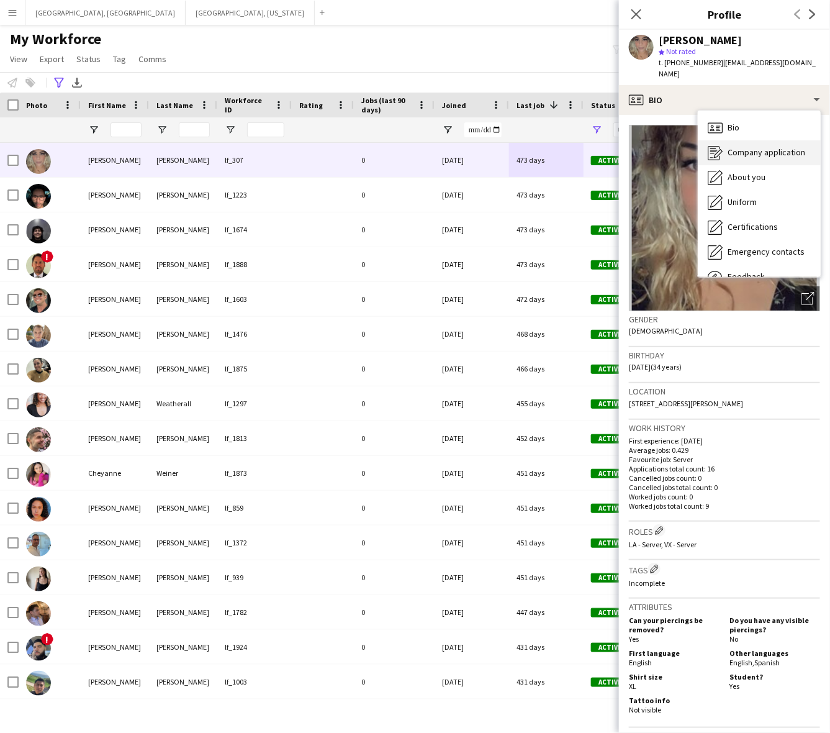
click at [758, 140] on div "Company application Company application" at bounding box center [759, 152] width 123 height 25
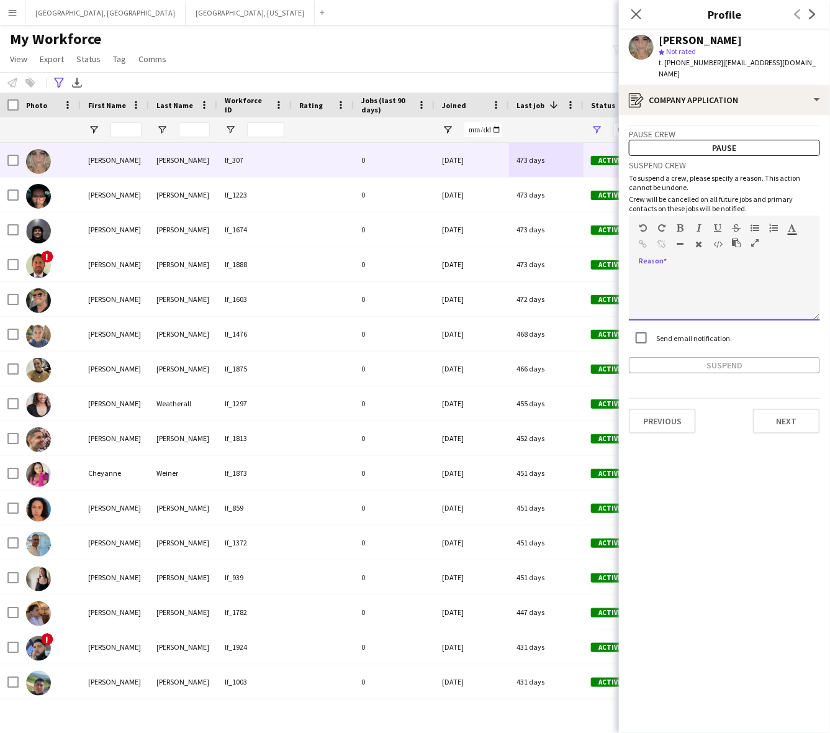
click at [730, 286] on div at bounding box center [724, 296] width 191 height 50
paste div
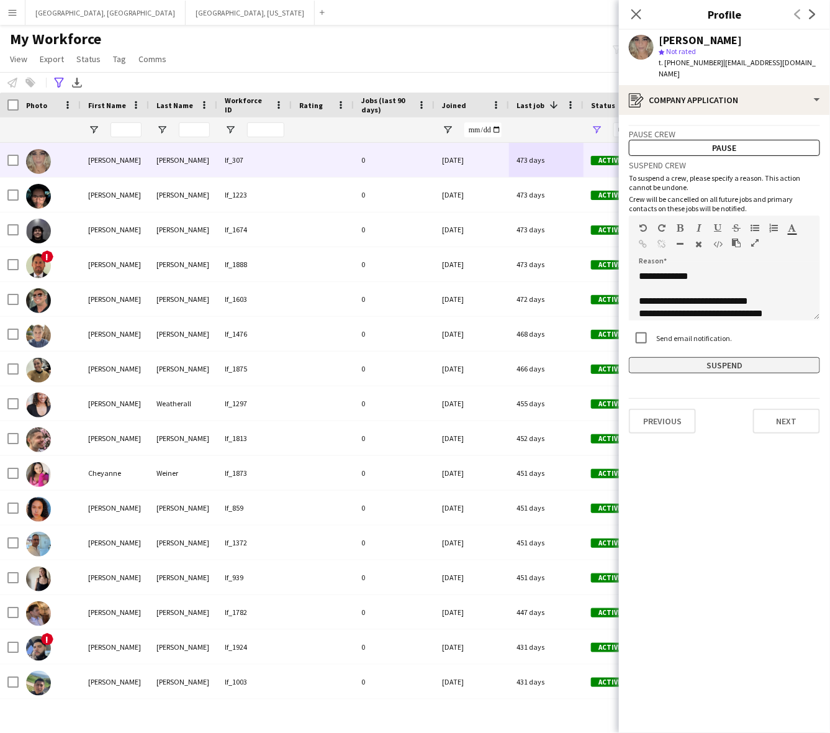
click at [721, 360] on button "Suspend" at bounding box center [724, 365] width 191 height 16
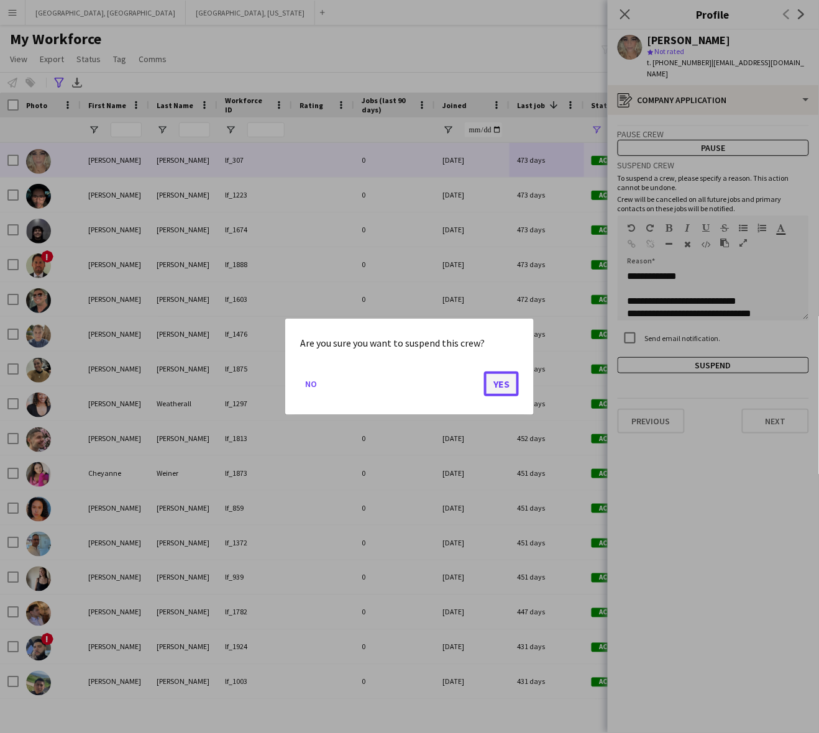
click at [503, 384] on button "Yes" at bounding box center [501, 383] width 35 height 25
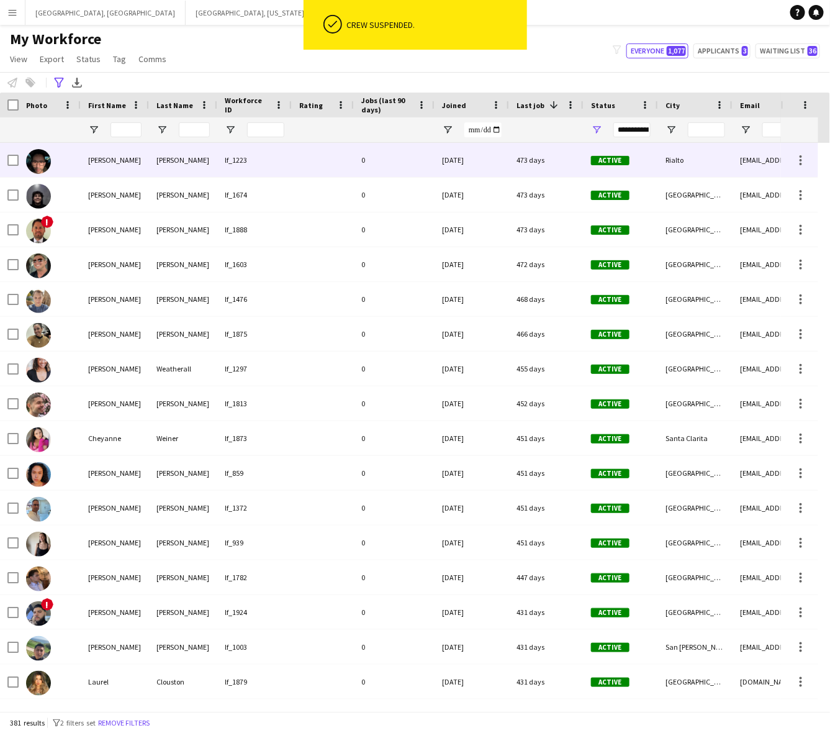
click at [386, 157] on div "0" at bounding box center [394, 160] width 81 height 34
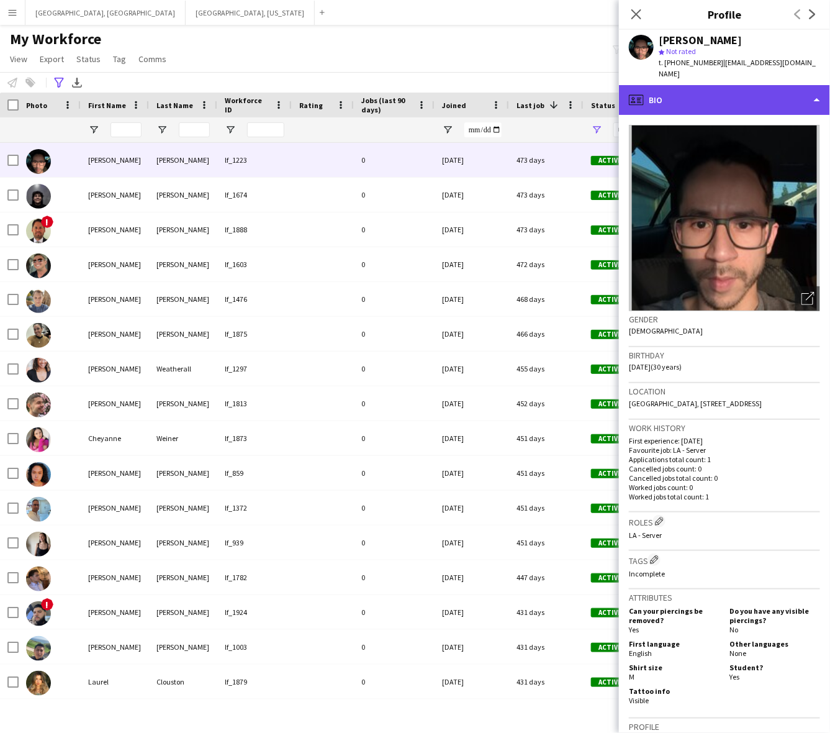
click at [713, 85] on div "profile Bio" at bounding box center [724, 100] width 211 height 30
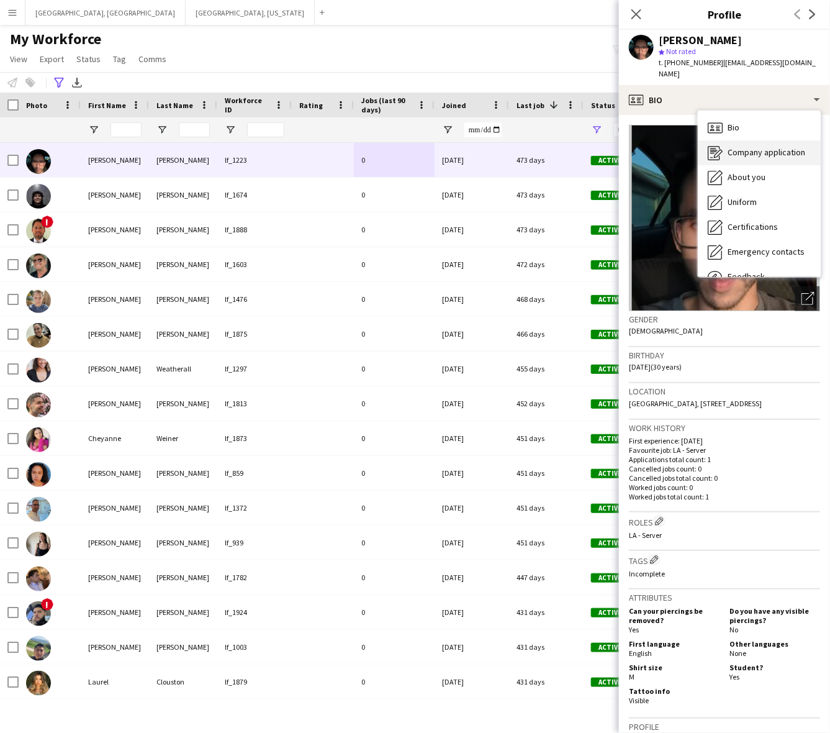
click at [734, 147] on span "Company application" at bounding box center [767, 152] width 78 height 11
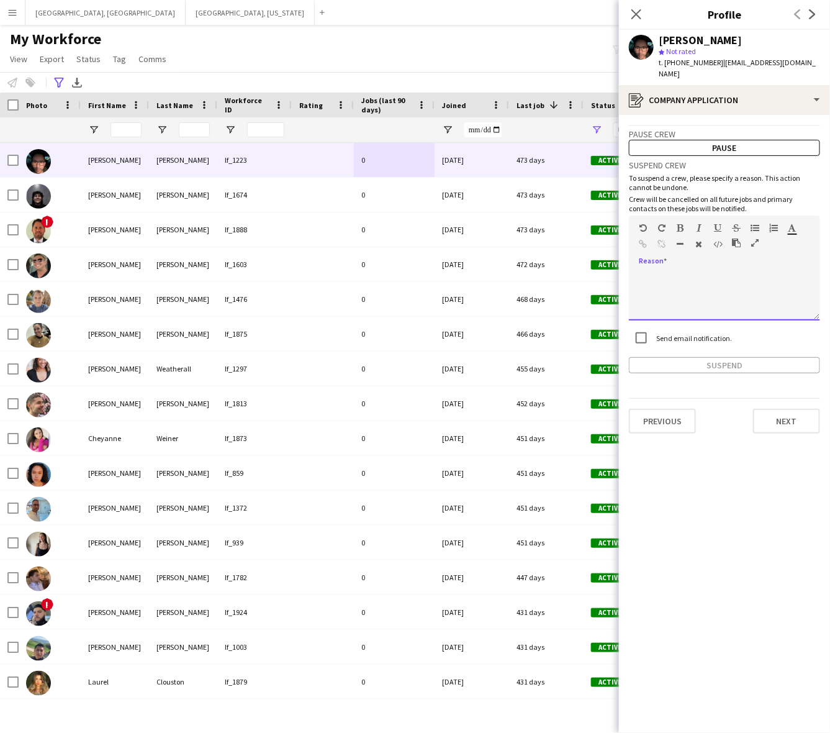
click at [718, 271] on div at bounding box center [724, 296] width 191 height 50
paste div
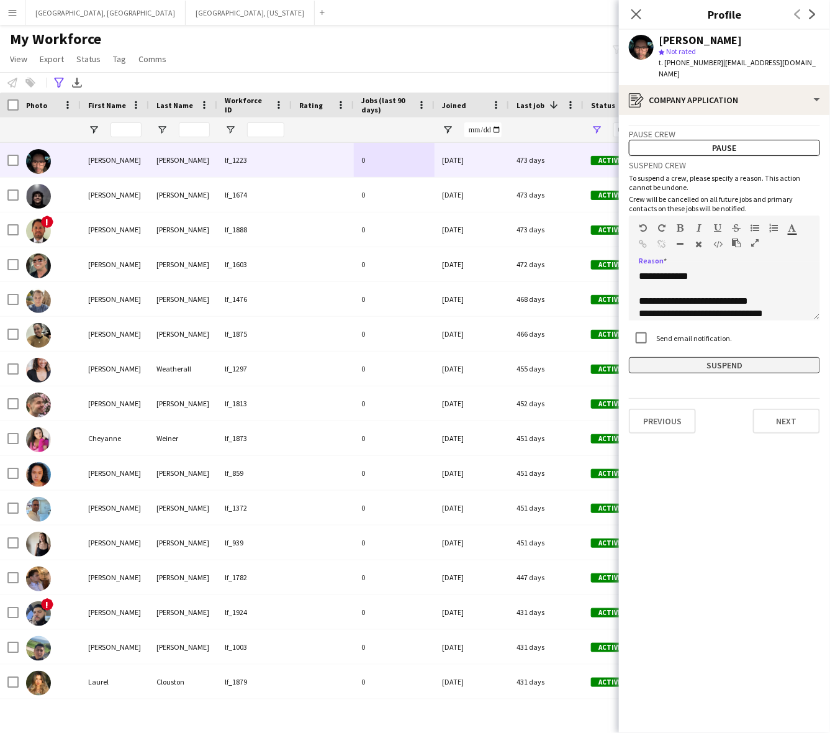
click at [714, 357] on button "Suspend" at bounding box center [724, 365] width 191 height 16
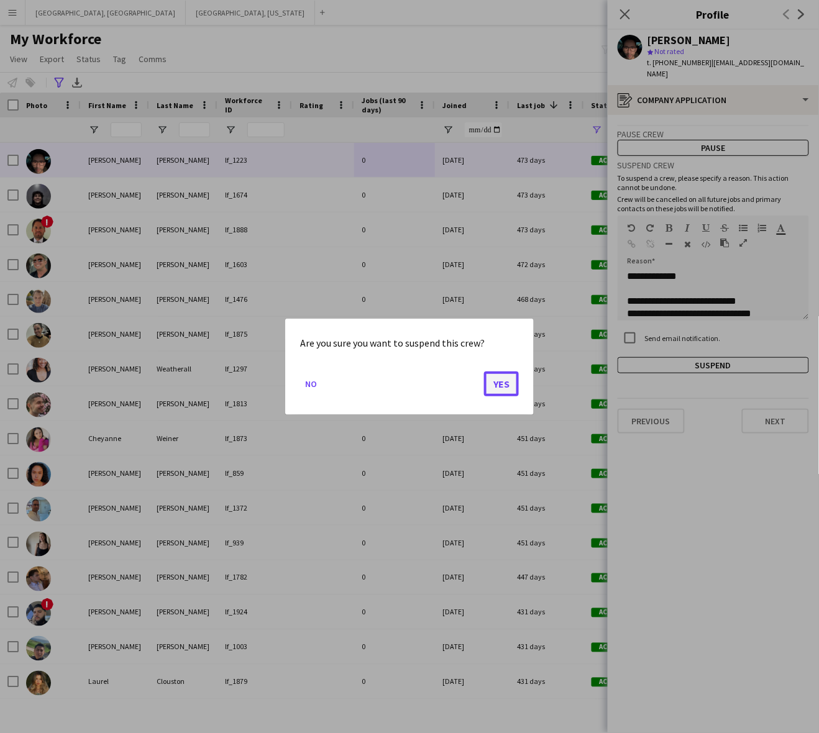
click at [511, 383] on button "Yes" at bounding box center [501, 383] width 35 height 25
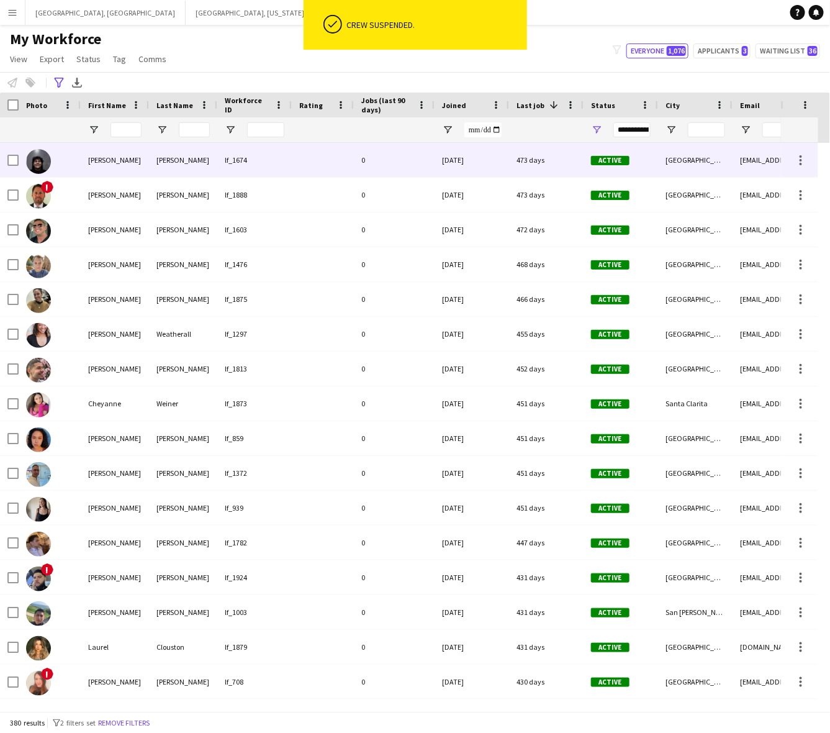
click at [512, 155] on div "473 days" at bounding box center [546, 160] width 75 height 34
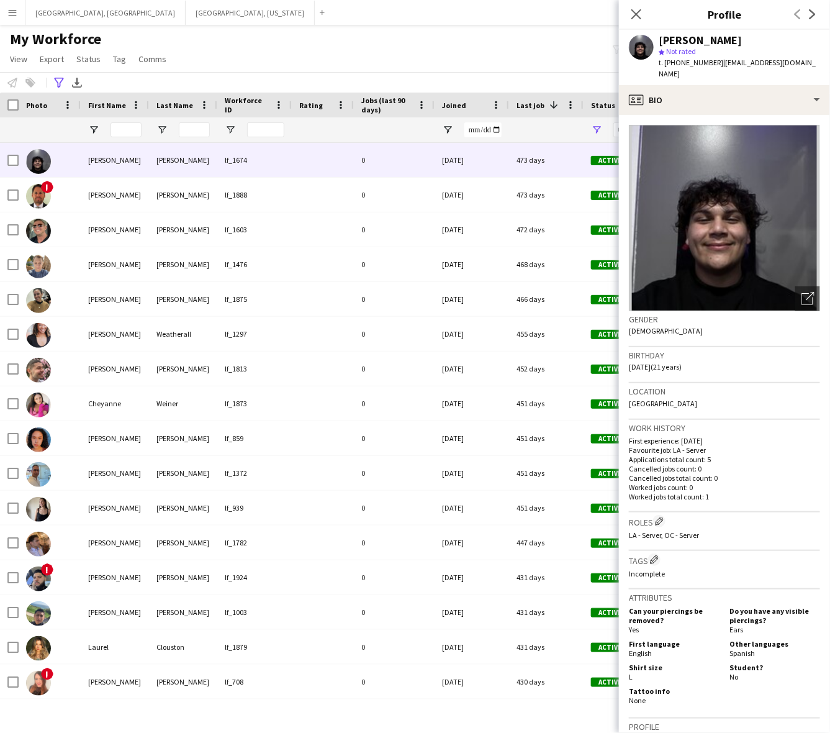
click at [761, 44] on div "Jose Andrade" at bounding box center [739, 40] width 161 height 11
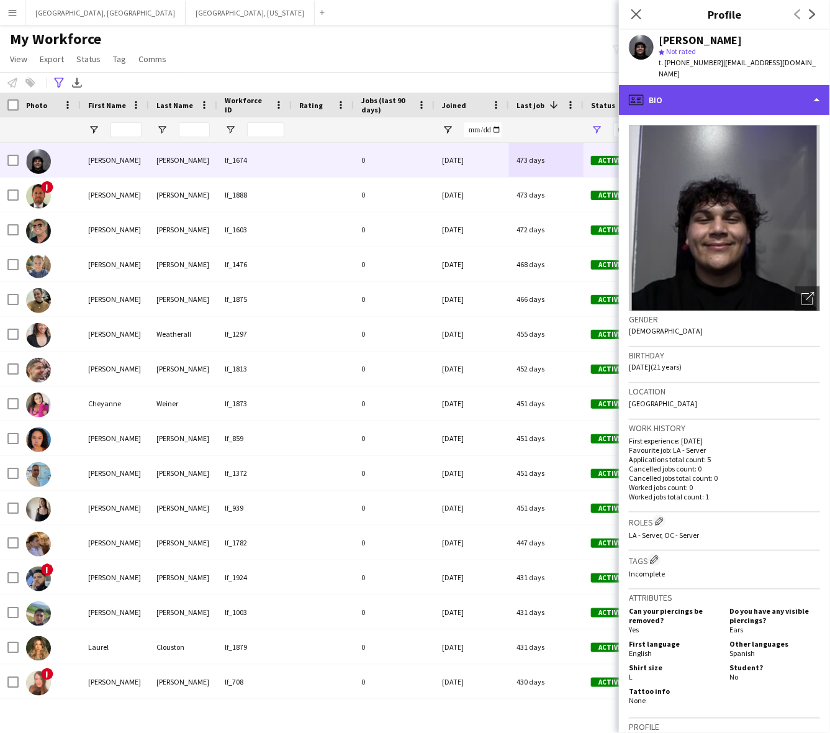
click at [761, 91] on div "profile Bio" at bounding box center [724, 100] width 211 height 30
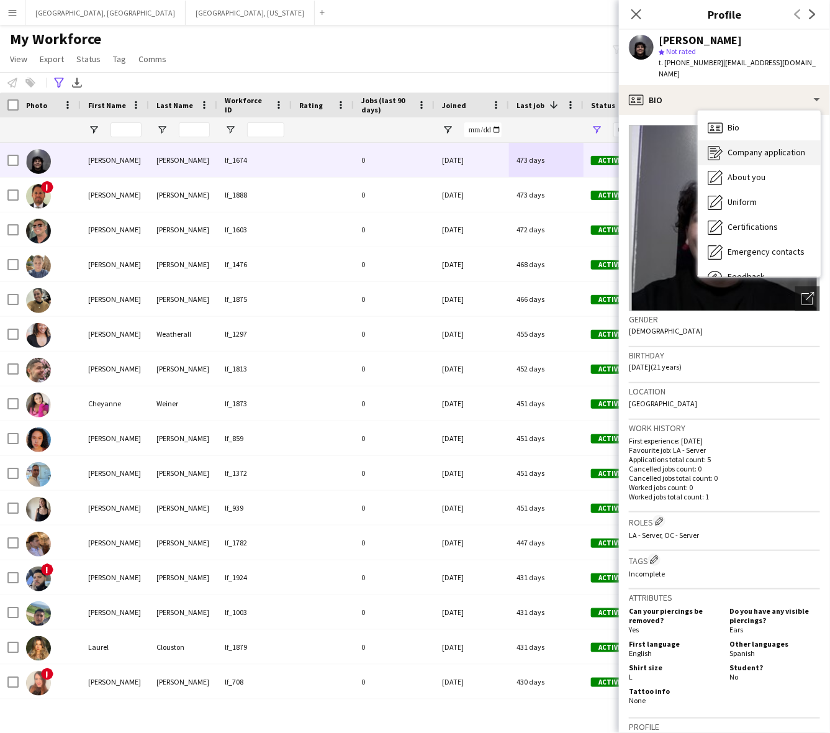
click at [734, 147] on span "Company application" at bounding box center [767, 152] width 78 height 11
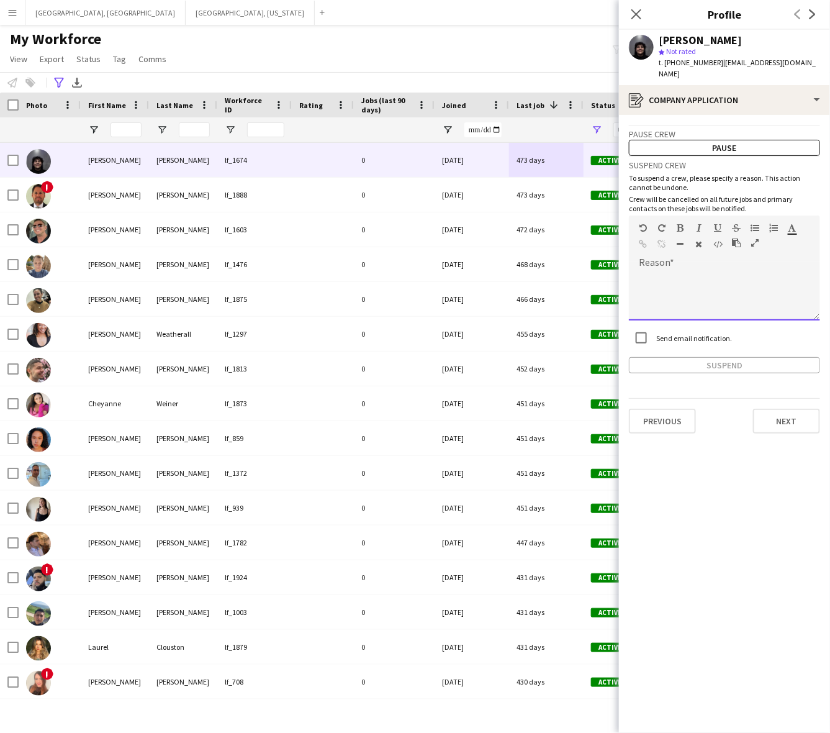
click at [706, 271] on div at bounding box center [724, 296] width 191 height 50
paste div
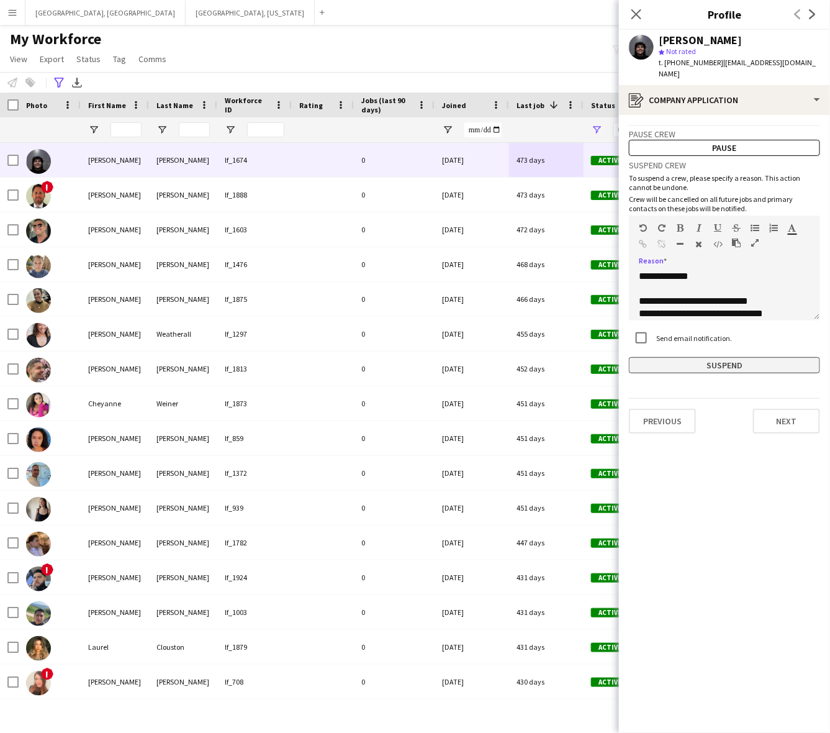
click at [699, 360] on button "Suspend" at bounding box center [724, 365] width 191 height 16
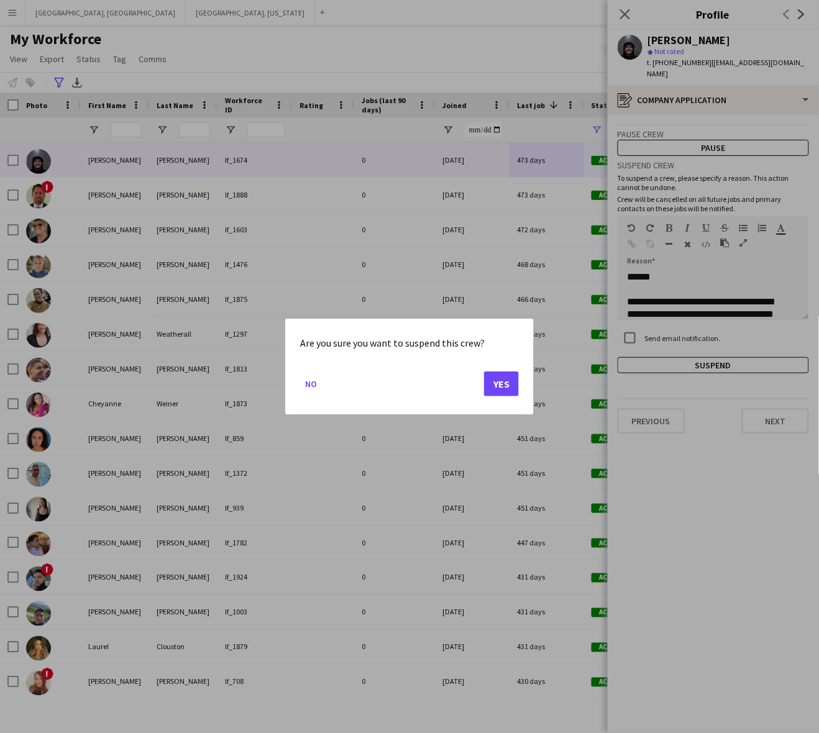
scroll to position [448, 0]
click at [489, 385] on button "Yes" at bounding box center [501, 383] width 35 height 25
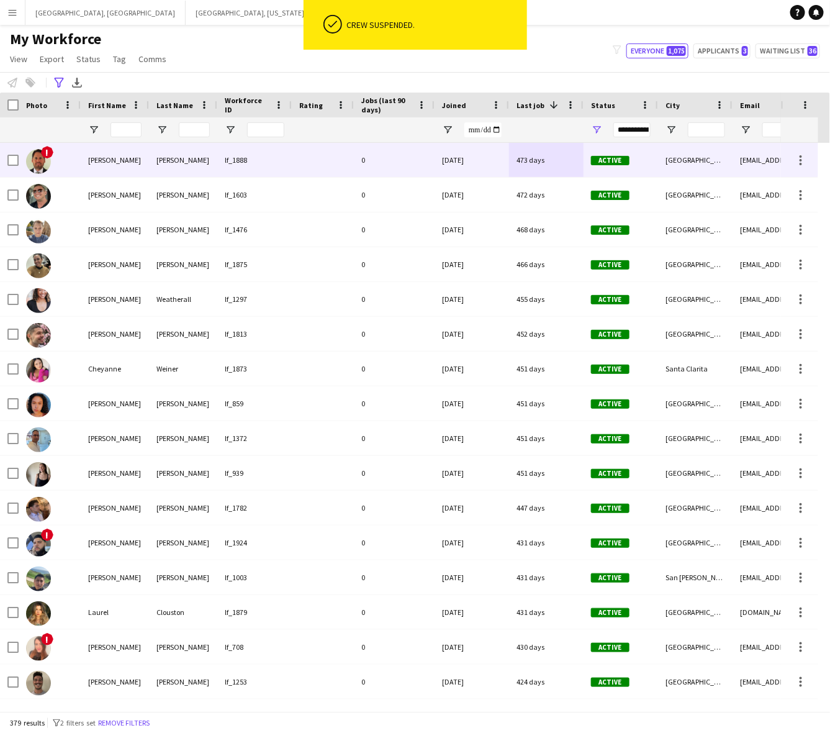
click at [474, 171] on div "[DATE]" at bounding box center [472, 160] width 75 height 34
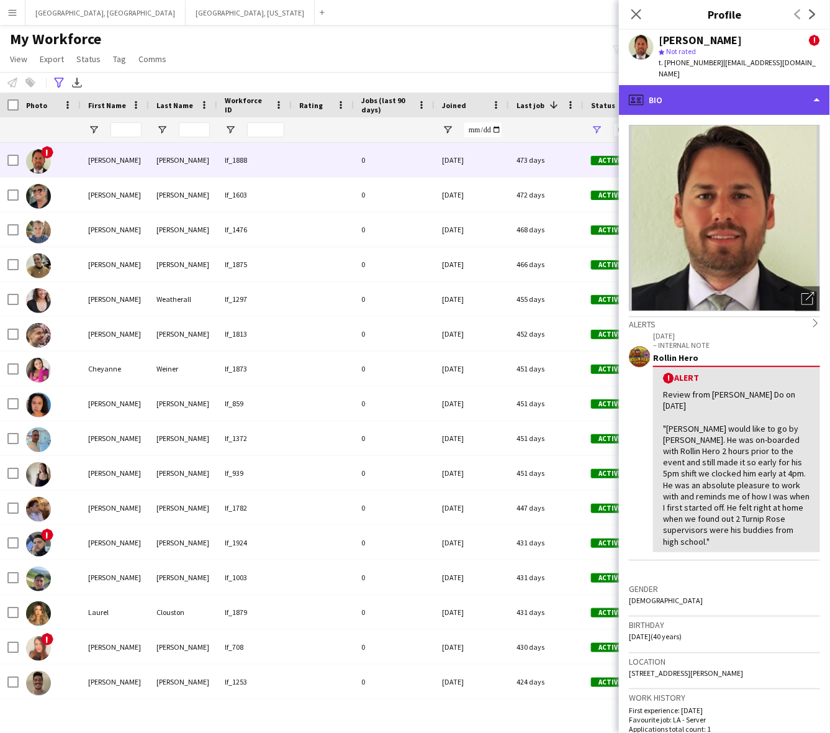
click at [760, 85] on div "profile Bio" at bounding box center [724, 100] width 211 height 30
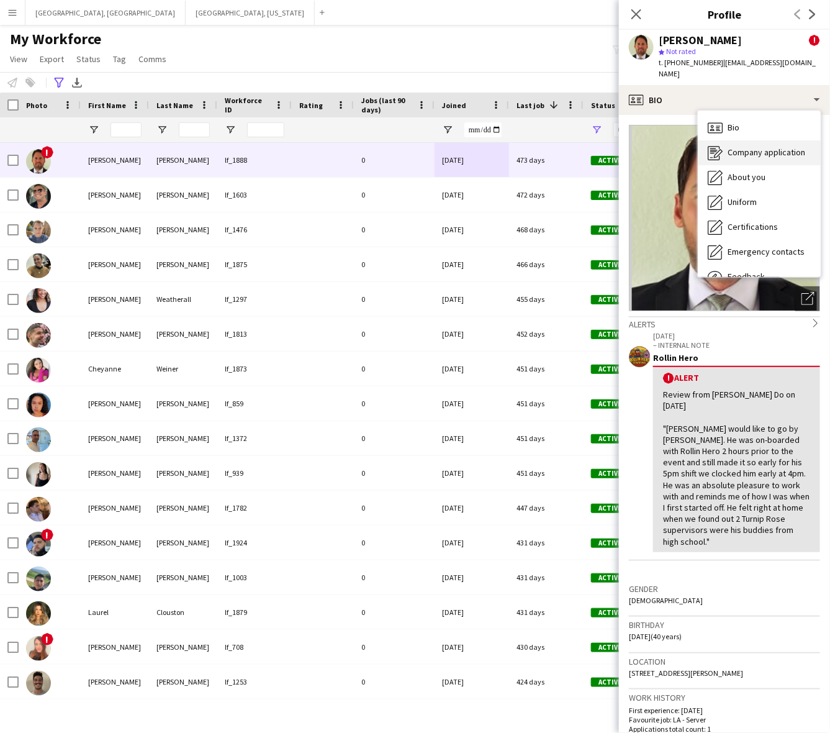
click at [765, 147] on span "Company application" at bounding box center [767, 152] width 78 height 11
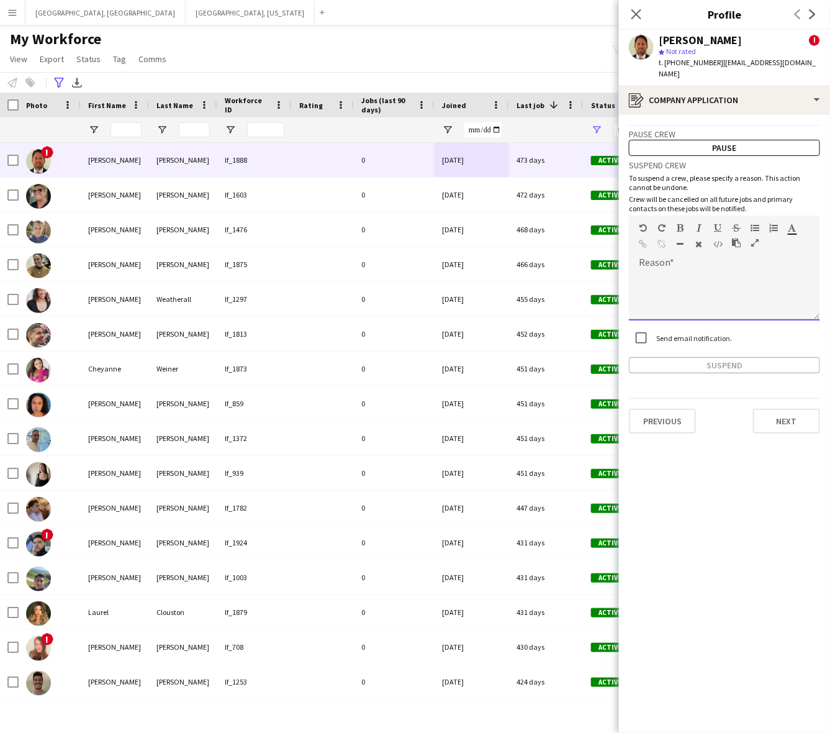
click at [738, 277] on div at bounding box center [724, 296] width 191 height 50
paste div
click at [744, 363] on app-crew-profile-application "**********" at bounding box center [724, 424] width 211 height 618
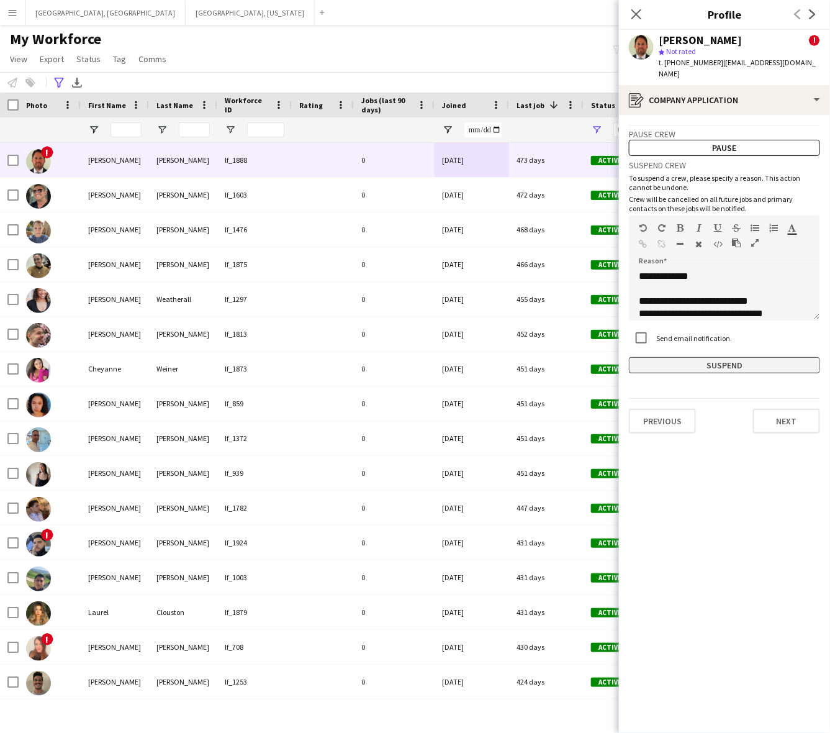
click at [738, 357] on button "Suspend" at bounding box center [724, 365] width 191 height 16
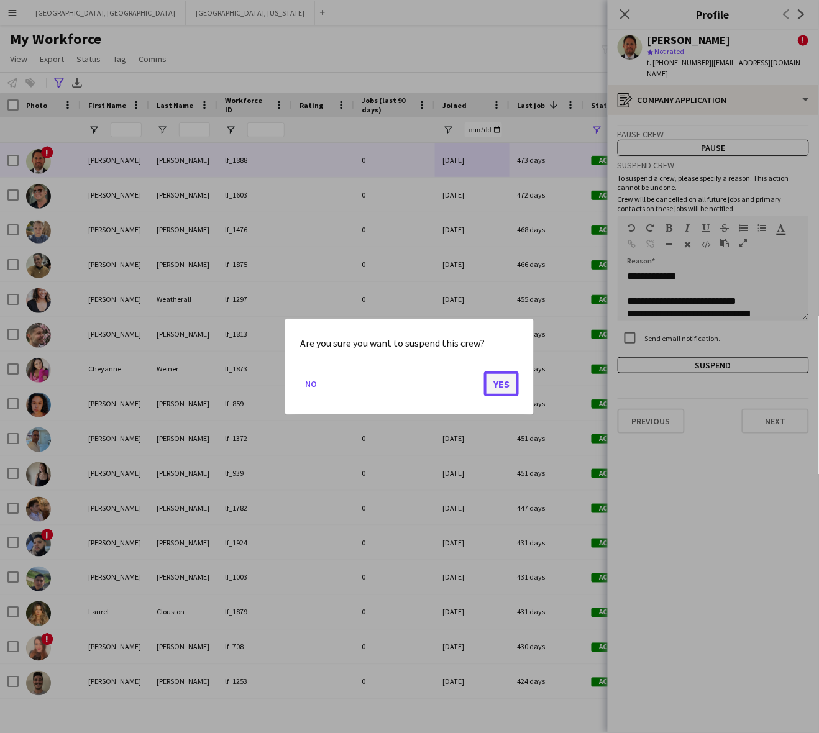
click at [508, 389] on button "Yes" at bounding box center [501, 383] width 35 height 25
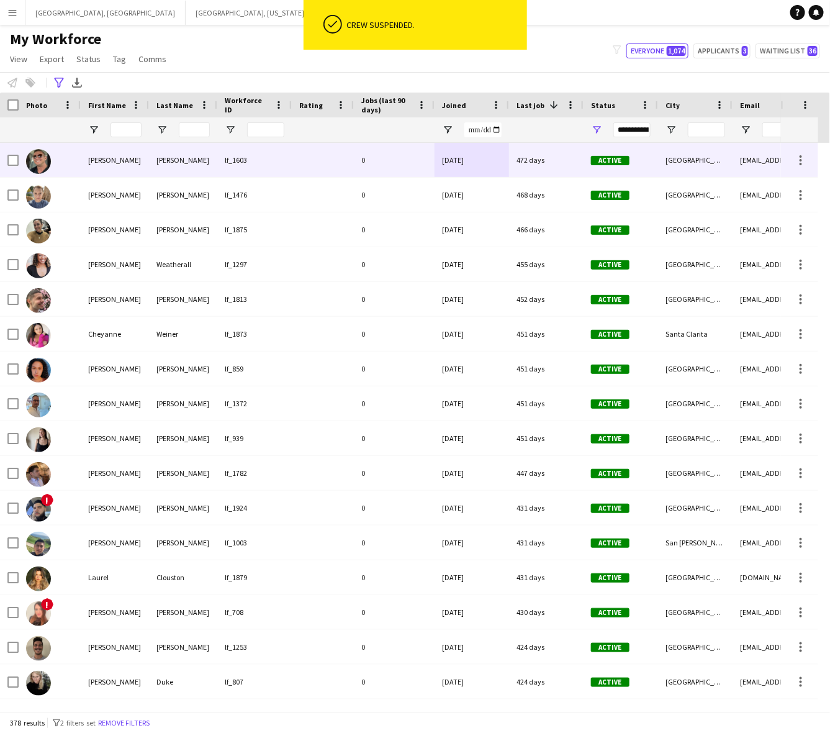
click at [449, 163] on div "[DATE]" at bounding box center [472, 160] width 75 height 34
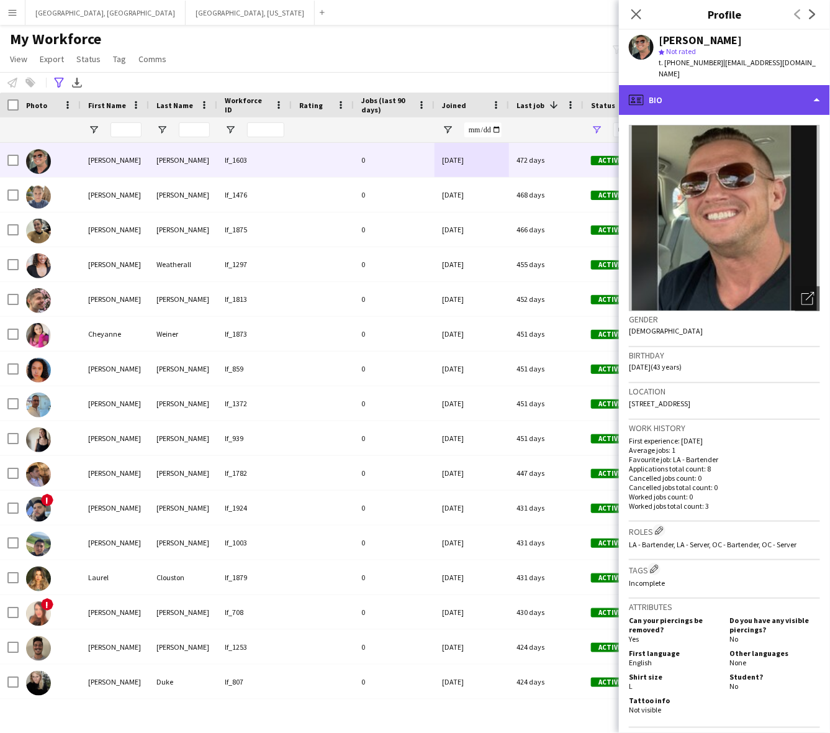
click at [702, 85] on div "profile Bio" at bounding box center [724, 100] width 211 height 30
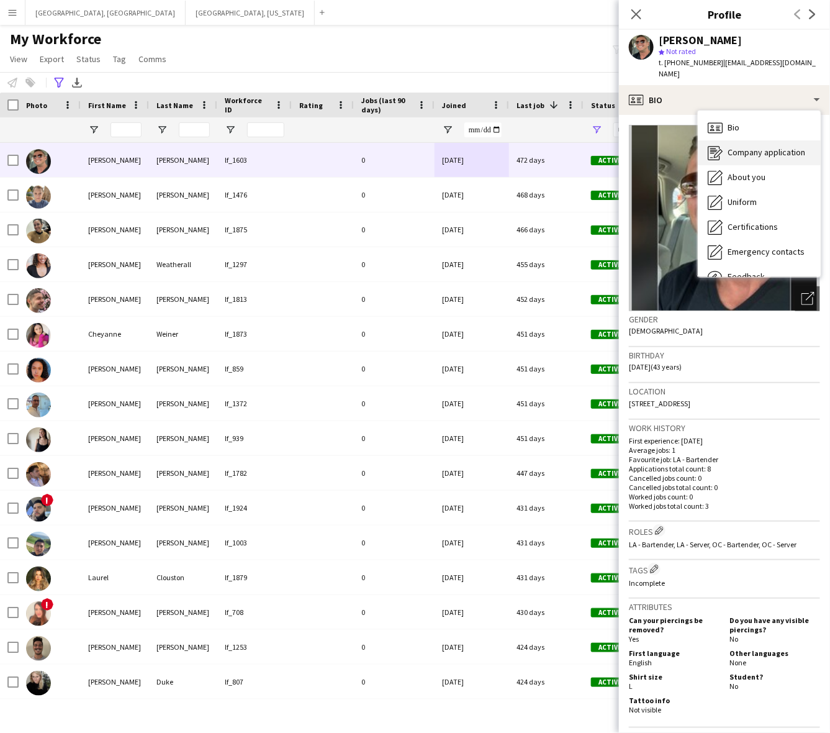
click at [740, 147] on span "Company application" at bounding box center [767, 152] width 78 height 11
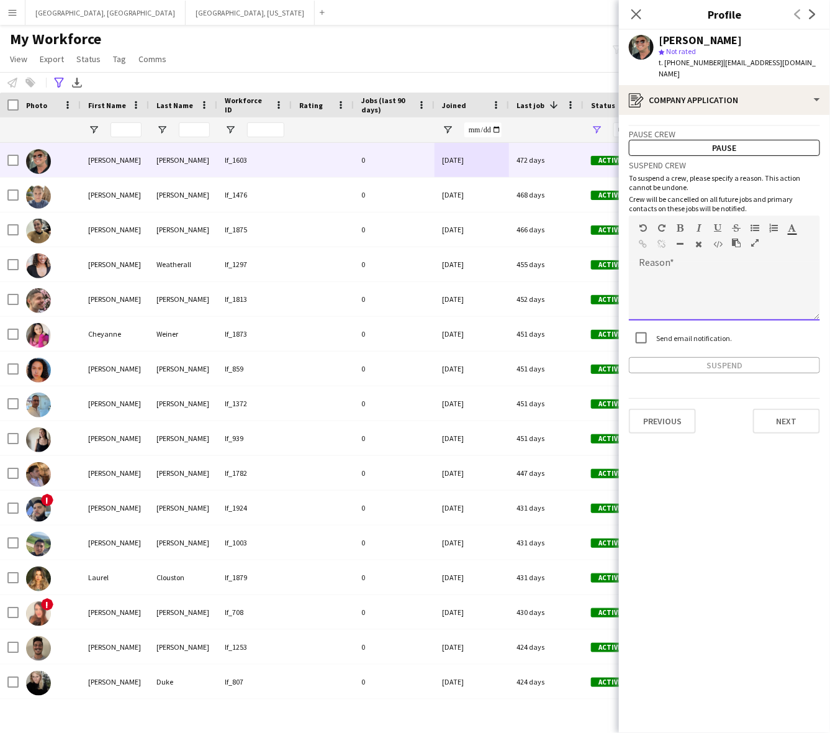
click at [720, 290] on div at bounding box center [724, 296] width 191 height 50
paste div
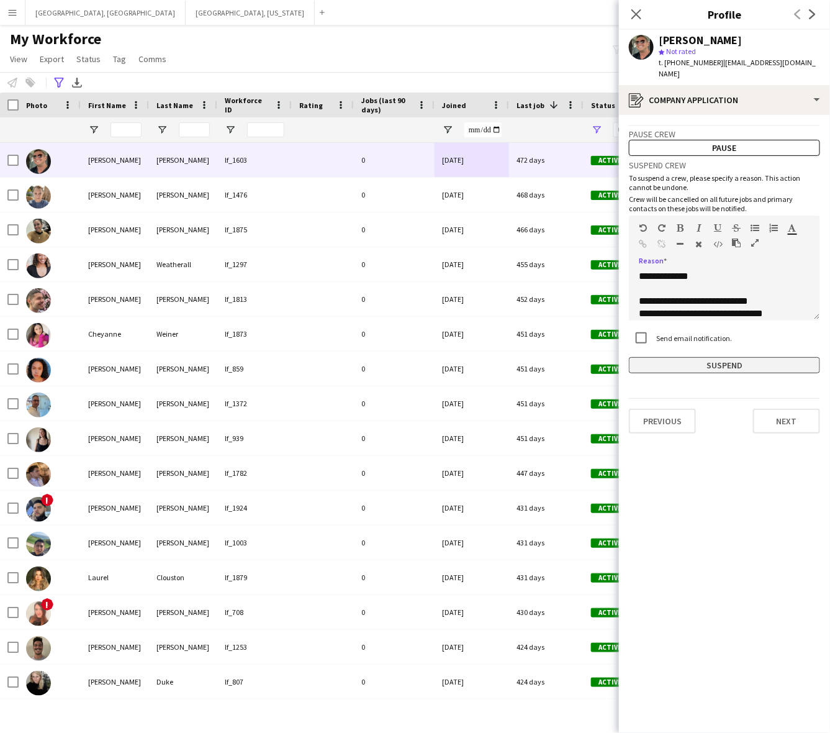
click at [730, 357] on button "Suspend" at bounding box center [724, 365] width 191 height 16
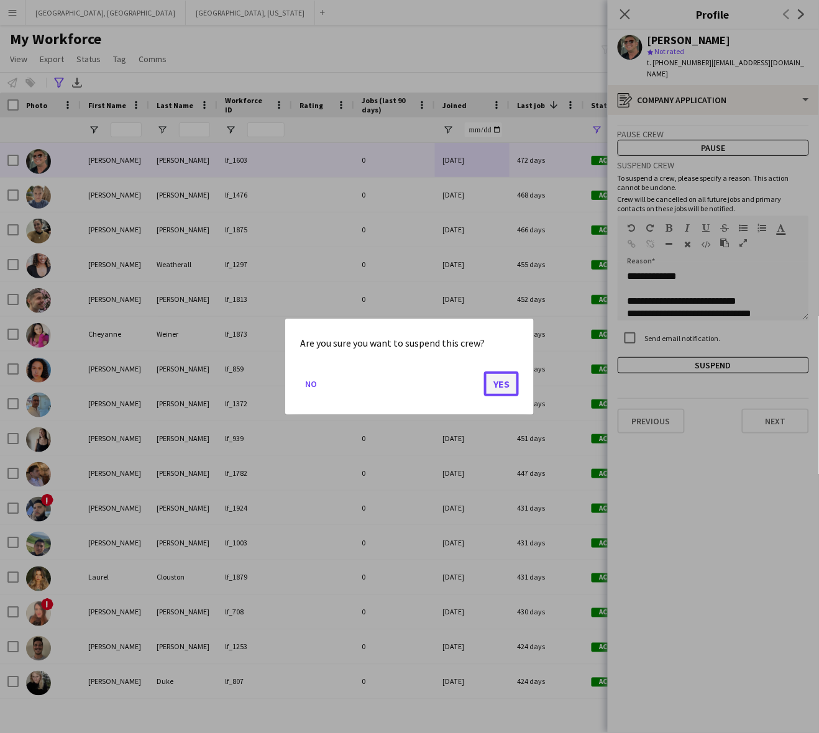
click at [497, 376] on button "Yes" at bounding box center [501, 383] width 35 height 25
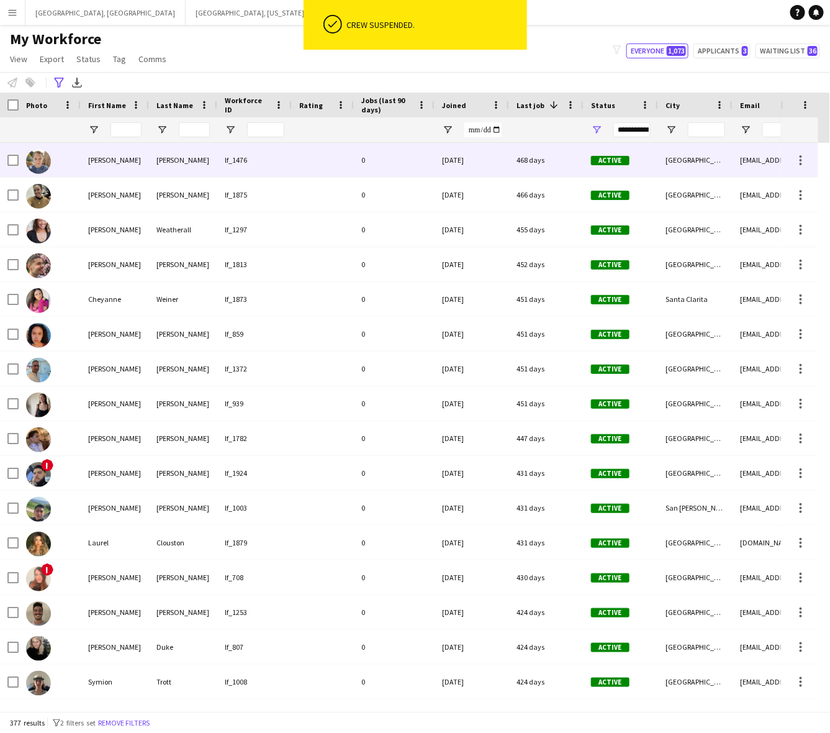
click at [437, 166] on div "[DATE]" at bounding box center [472, 160] width 75 height 34
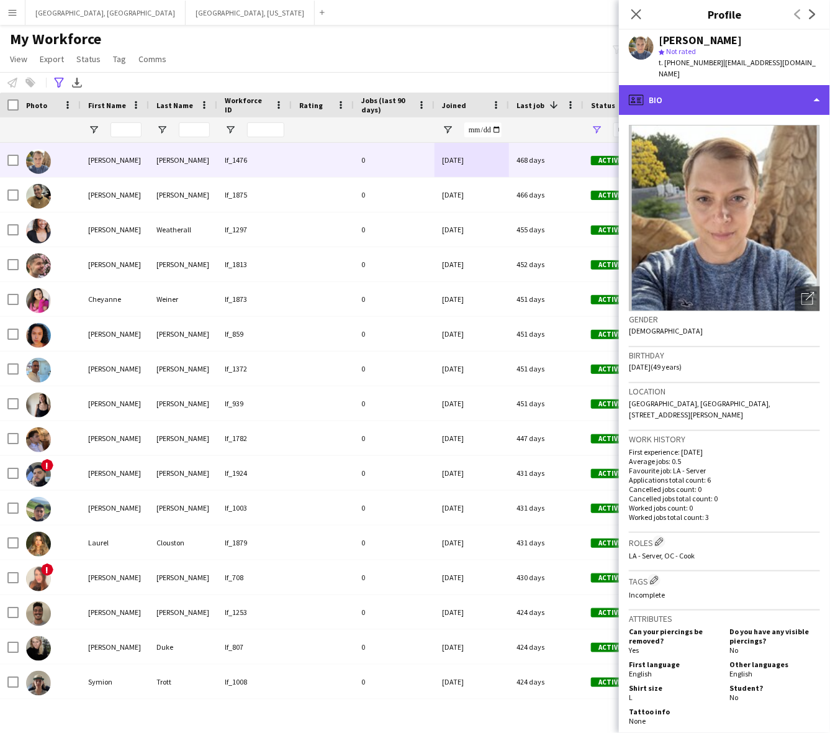
click at [687, 92] on div "profile Bio" at bounding box center [724, 100] width 211 height 30
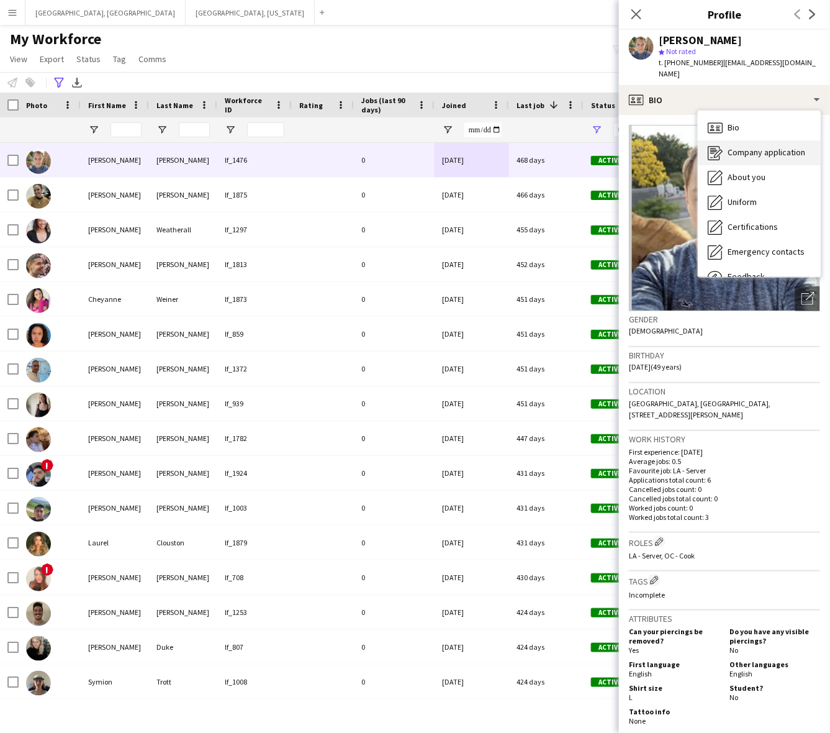
click at [716, 145] on icon "Company application" at bounding box center [715, 152] width 15 height 15
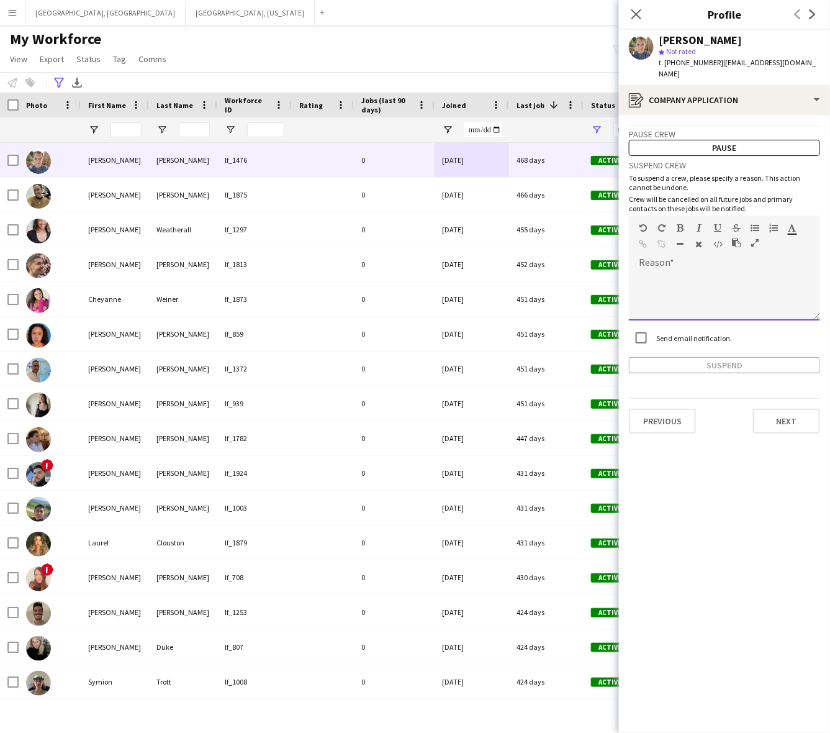
click at [679, 289] on div at bounding box center [724, 296] width 191 height 50
paste div
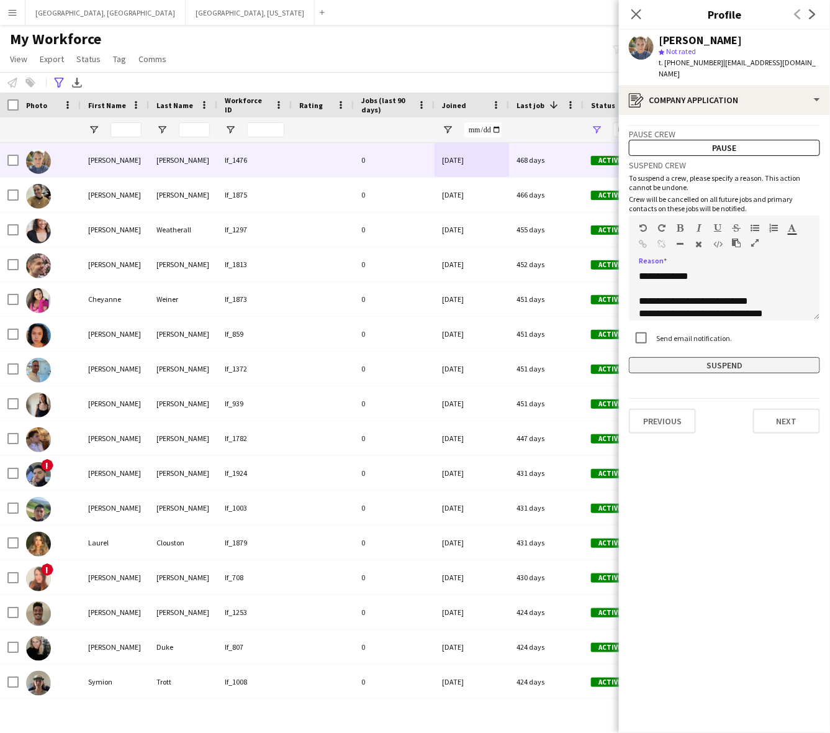
click at [708, 357] on button "Suspend" at bounding box center [724, 365] width 191 height 16
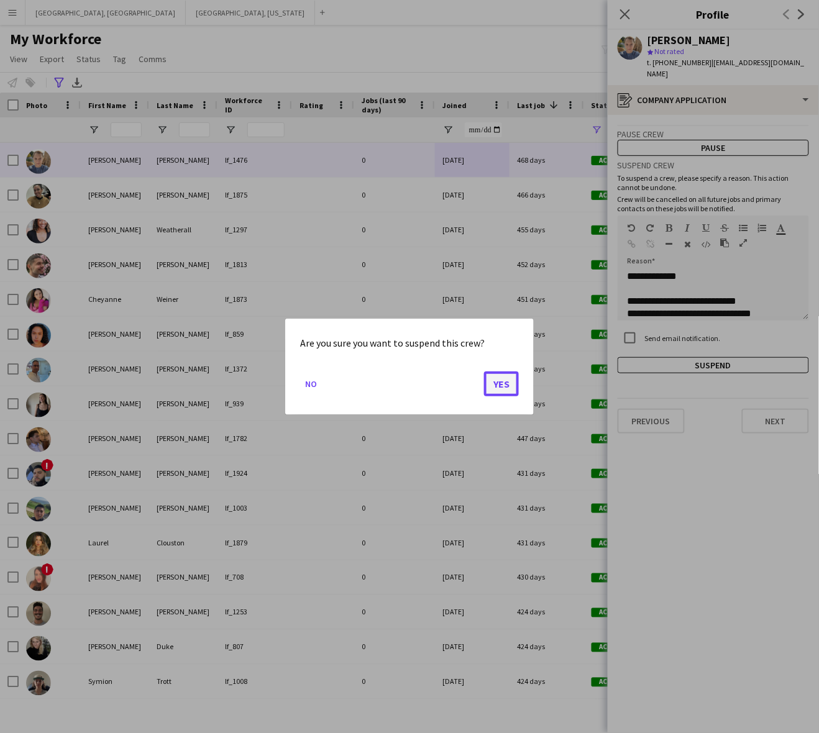
click at [501, 395] on button "Yes" at bounding box center [501, 383] width 35 height 25
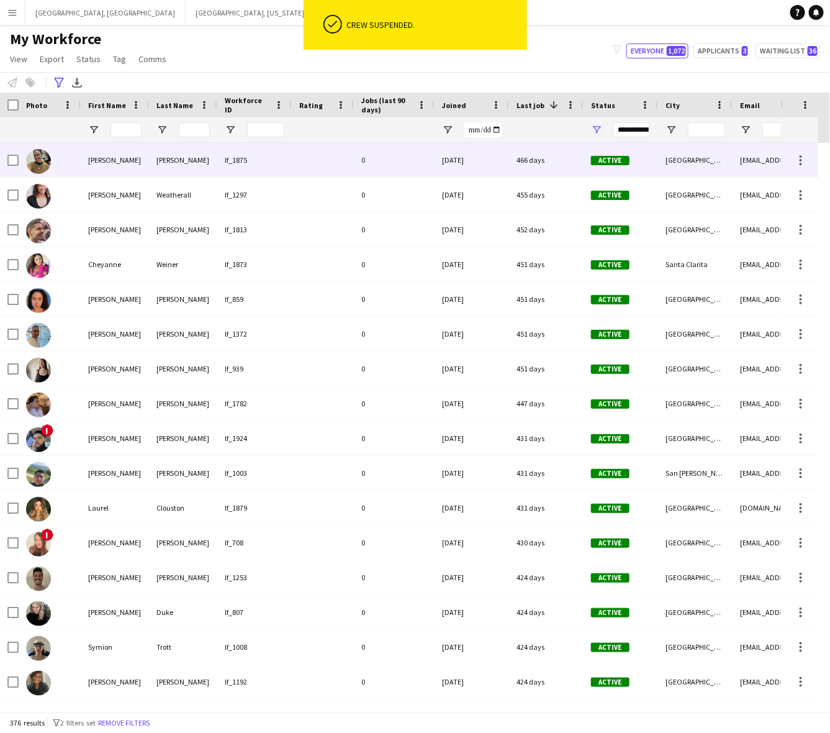
click at [460, 160] on div "[DATE]" at bounding box center [472, 160] width 75 height 34
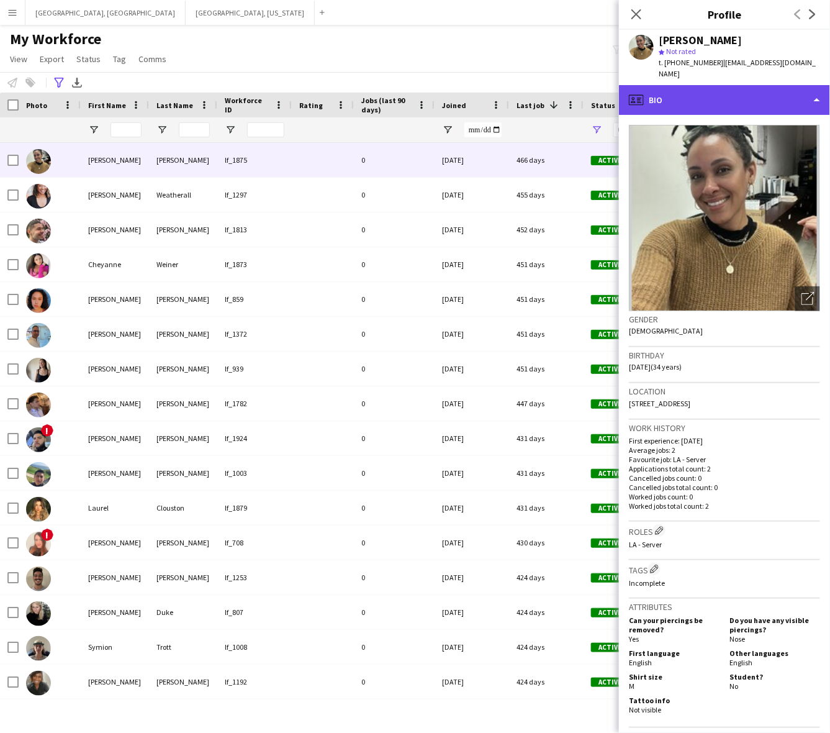
click at [761, 95] on div "profile Bio" at bounding box center [724, 100] width 211 height 30
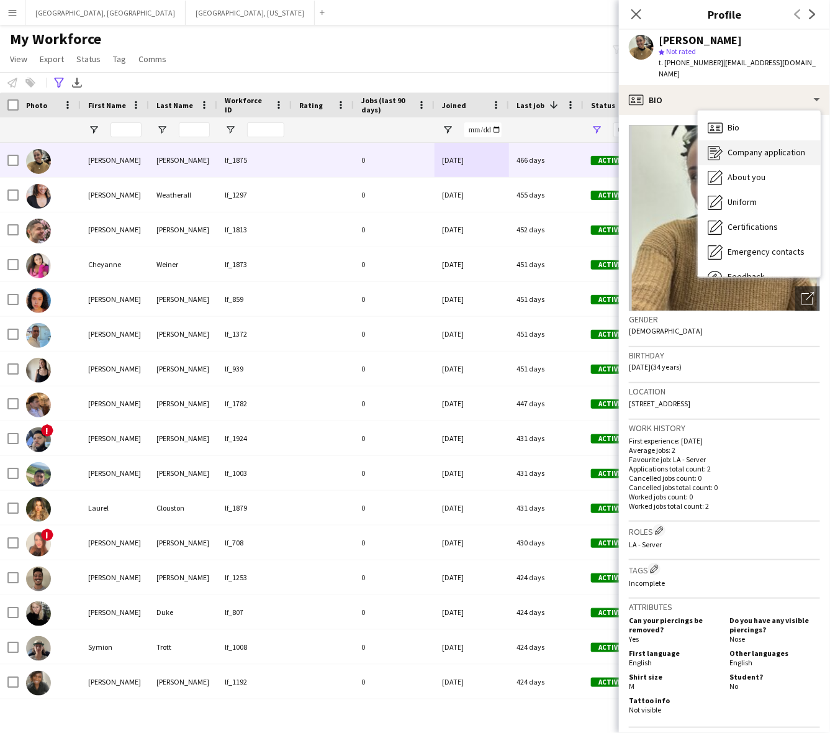
click at [763, 147] on span "Company application" at bounding box center [767, 152] width 78 height 11
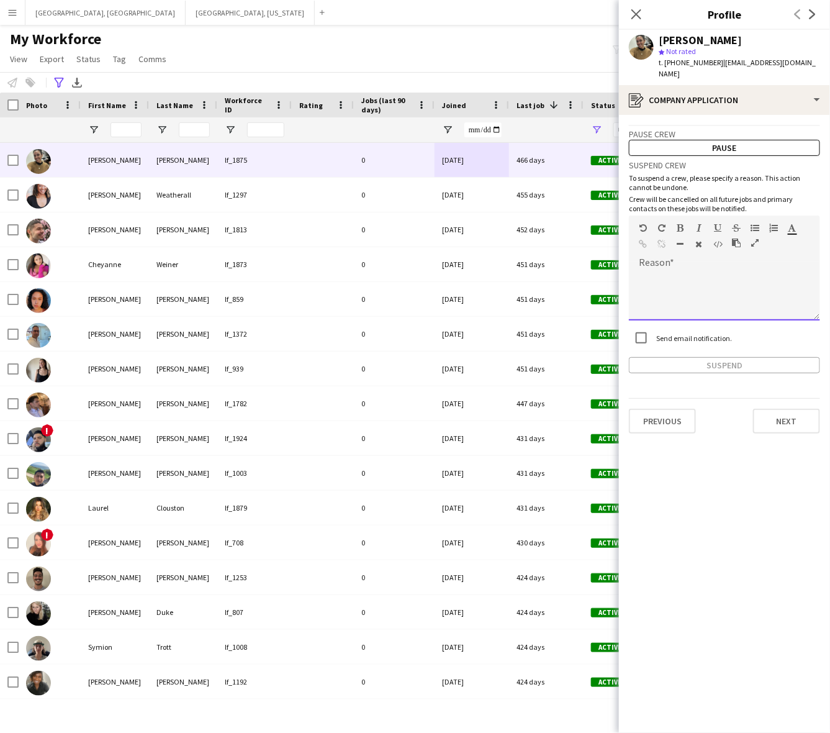
click at [685, 271] on div at bounding box center [724, 296] width 191 height 50
paste div
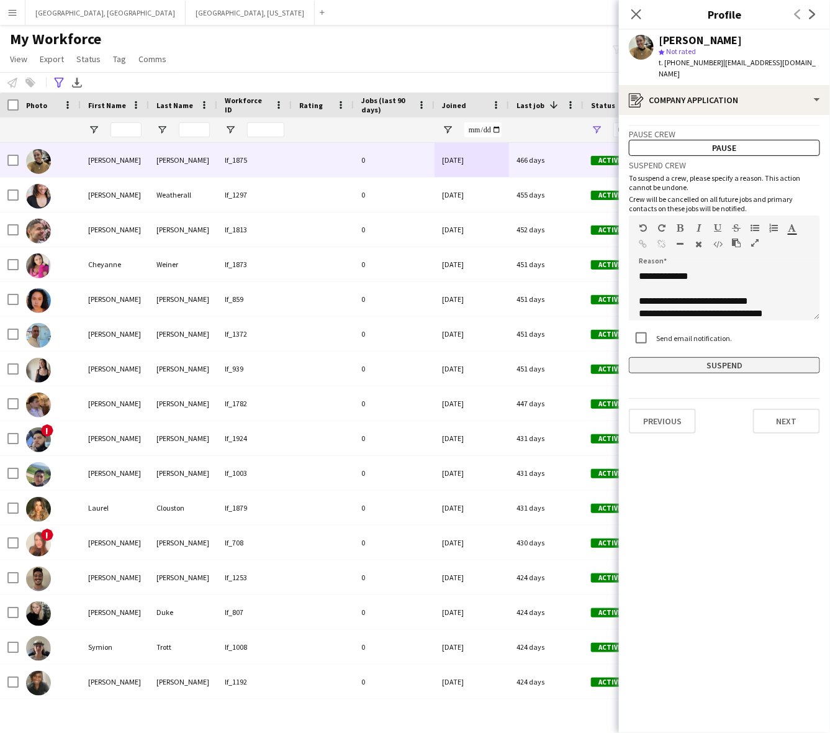
click at [700, 357] on button "Suspend" at bounding box center [724, 365] width 191 height 16
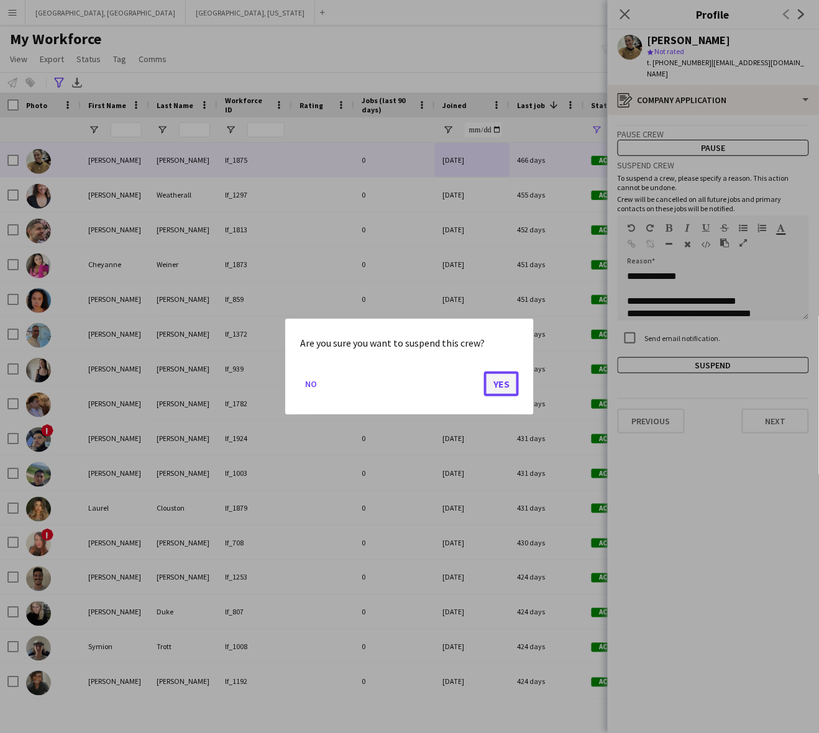
click at [505, 383] on button "Yes" at bounding box center [501, 383] width 35 height 25
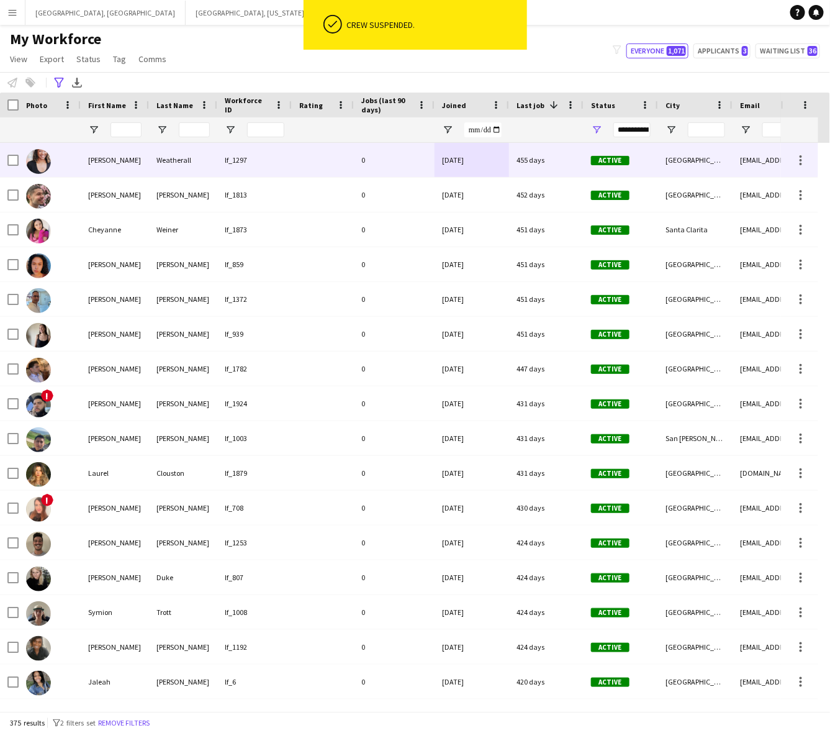
click at [508, 171] on div "[DATE]" at bounding box center [472, 160] width 75 height 34
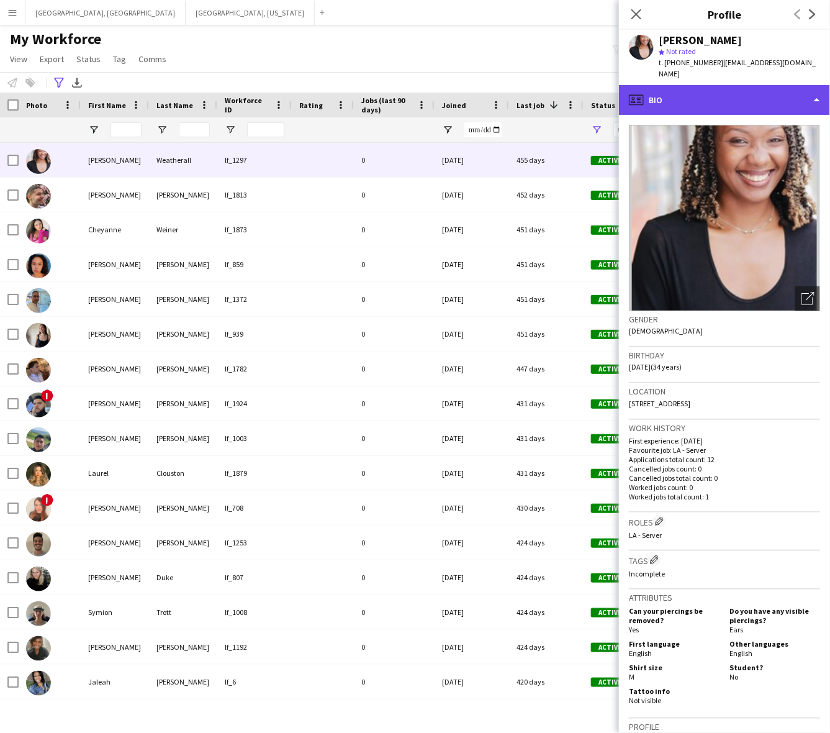
click at [703, 92] on div "profile Bio" at bounding box center [724, 100] width 211 height 30
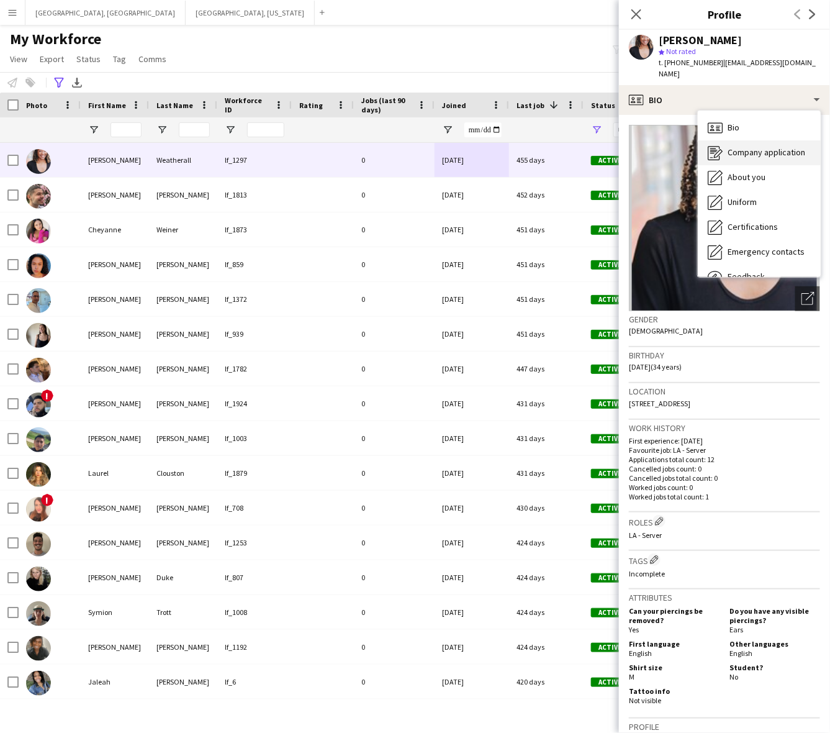
click at [747, 140] on div "Company application Company application" at bounding box center [759, 152] width 123 height 25
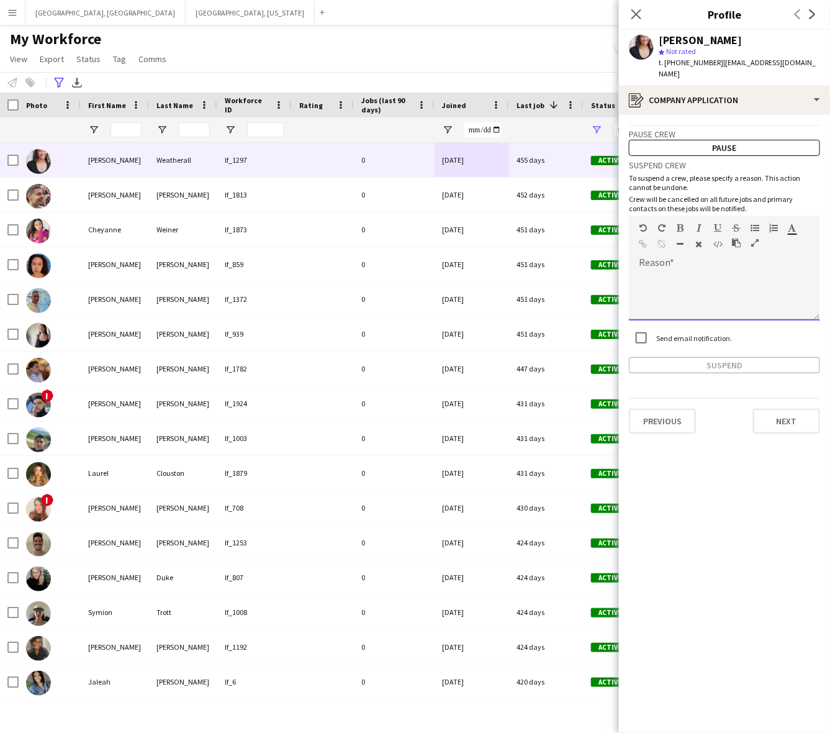
click at [694, 292] on div at bounding box center [724, 296] width 191 height 50
paste div
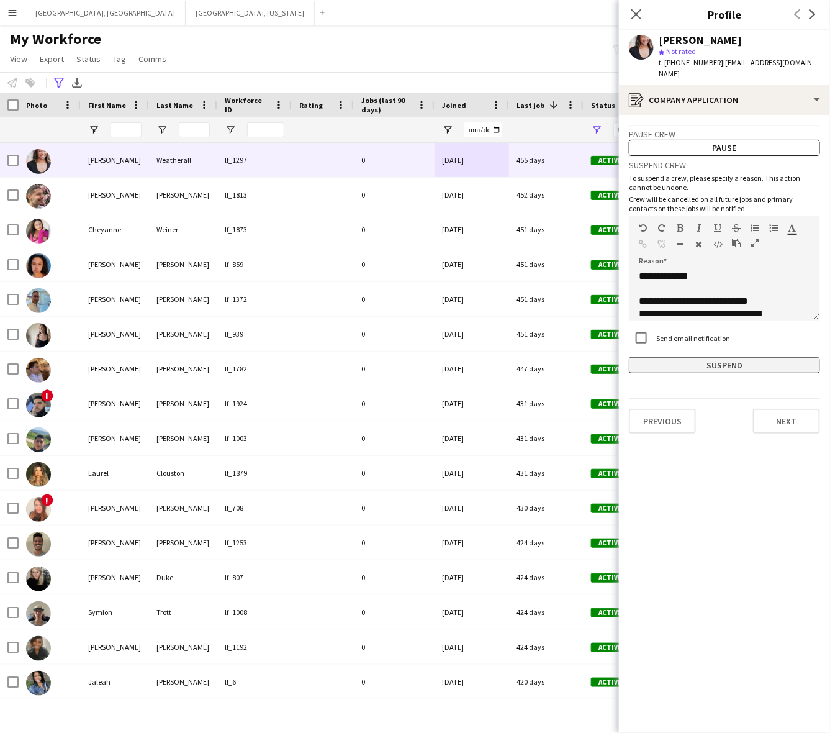
click at [706, 357] on button "Suspend" at bounding box center [724, 365] width 191 height 16
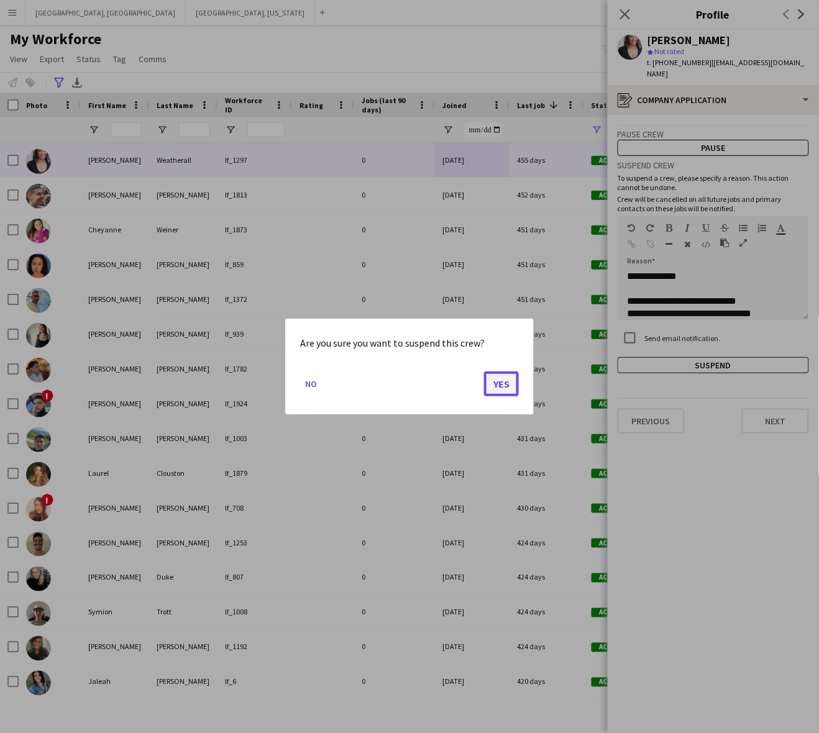
click at [502, 384] on button "Yes" at bounding box center [501, 383] width 35 height 25
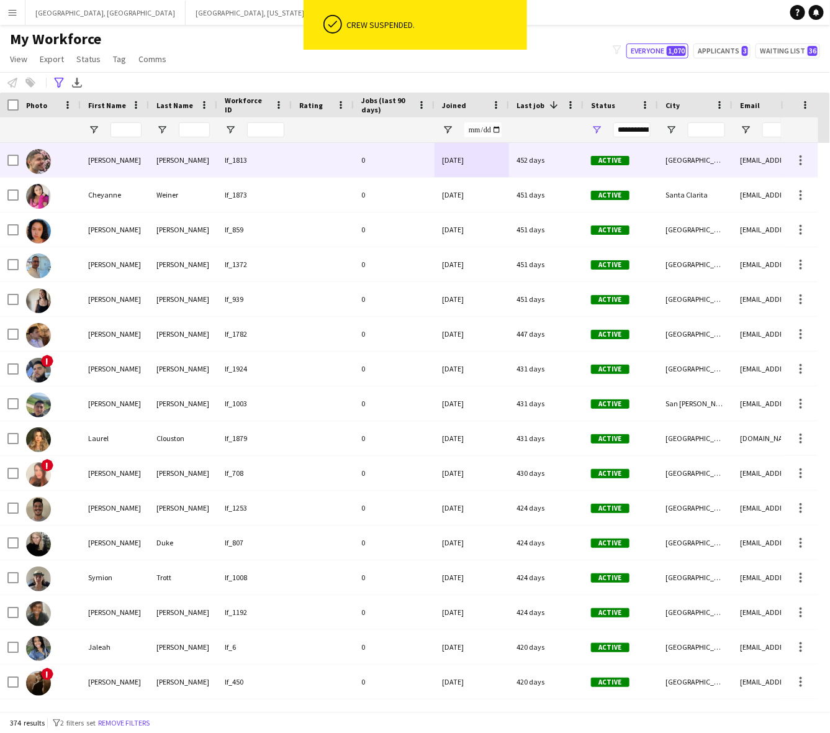
click at [368, 161] on div "0" at bounding box center [394, 160] width 81 height 34
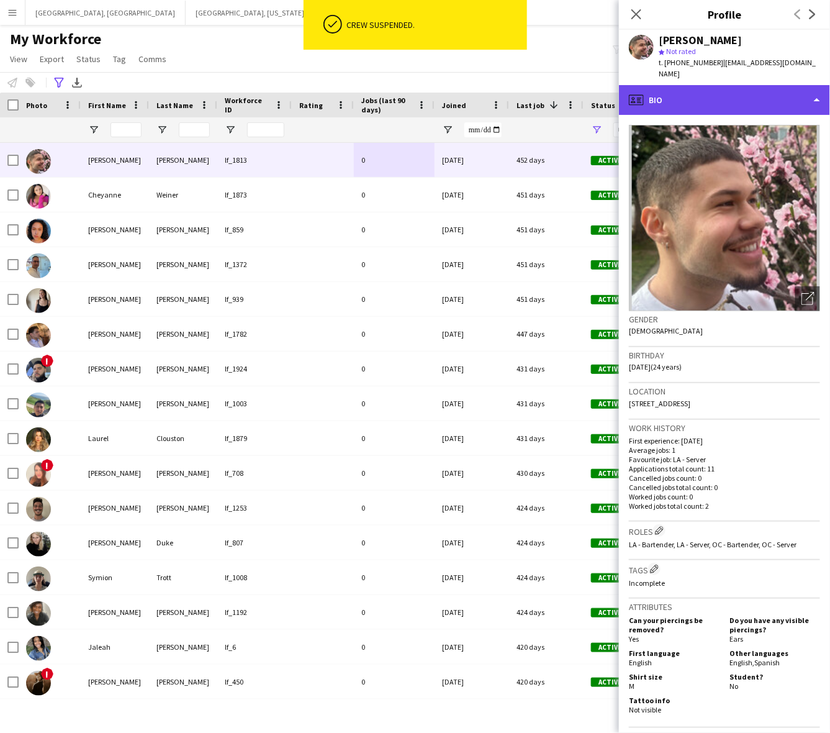
click at [761, 91] on div "profile Bio" at bounding box center [724, 100] width 211 height 30
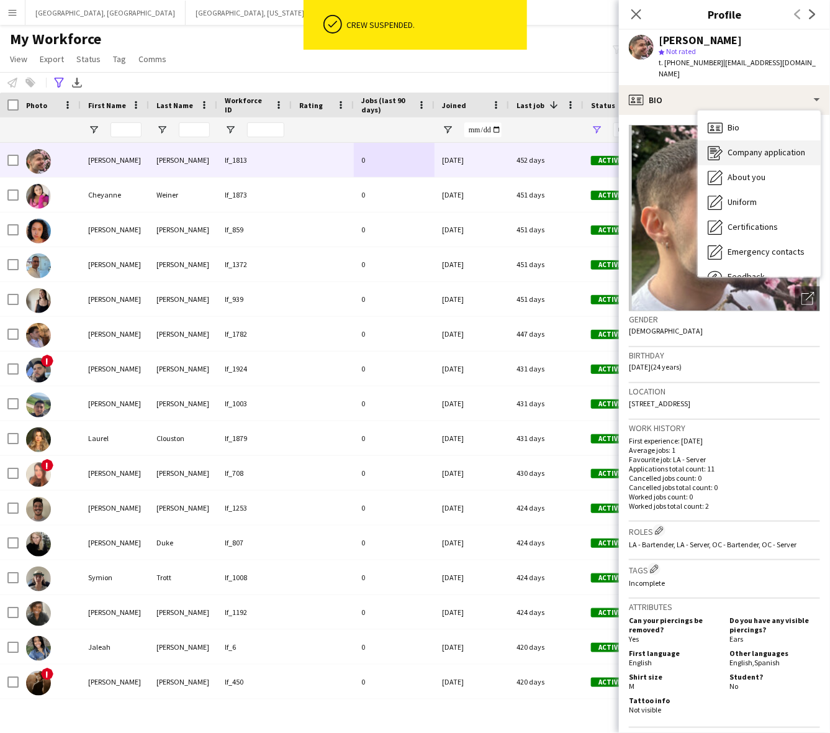
click at [750, 147] on span "Company application" at bounding box center [767, 152] width 78 height 11
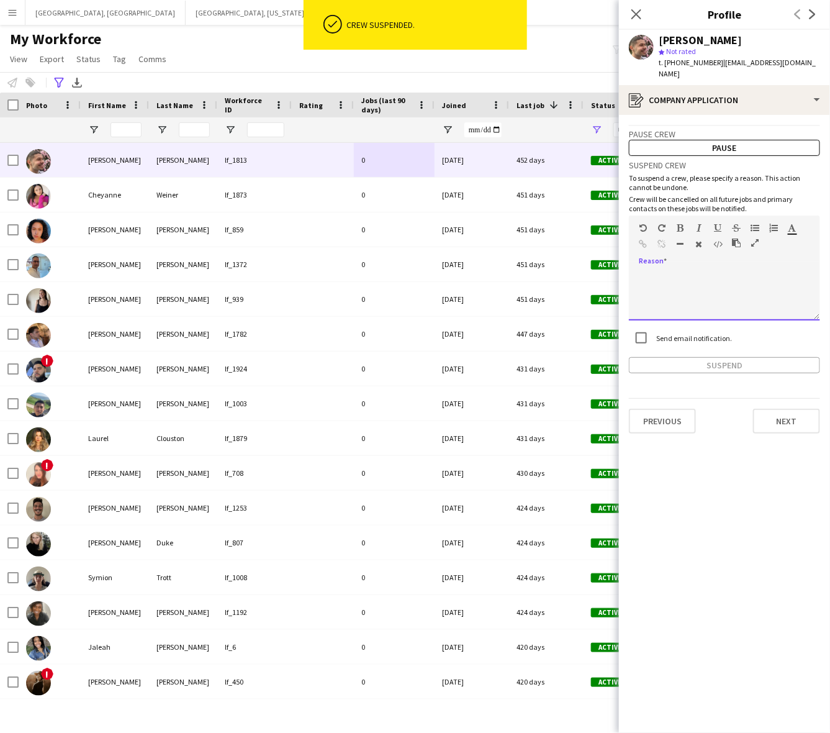
click at [680, 271] on div at bounding box center [724, 296] width 191 height 50
paste div
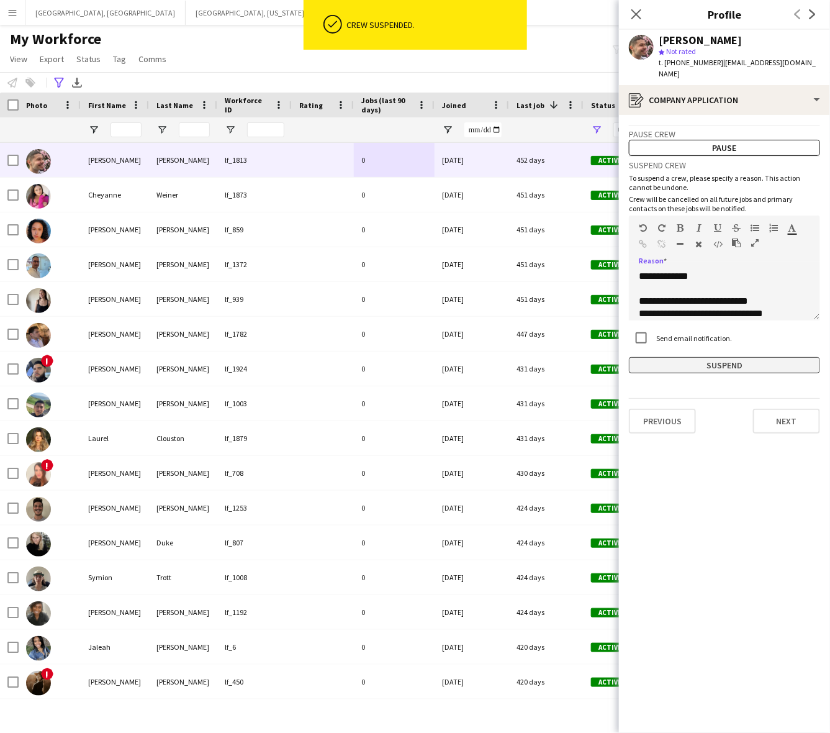
click at [712, 357] on button "Suspend" at bounding box center [724, 365] width 191 height 16
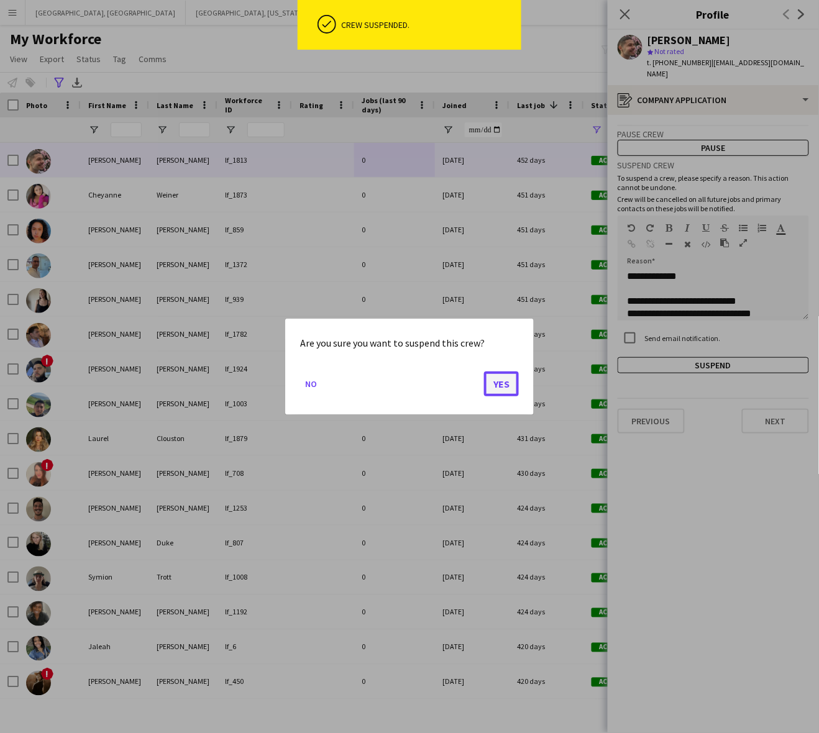
click at [495, 378] on button "Yes" at bounding box center [501, 383] width 35 height 25
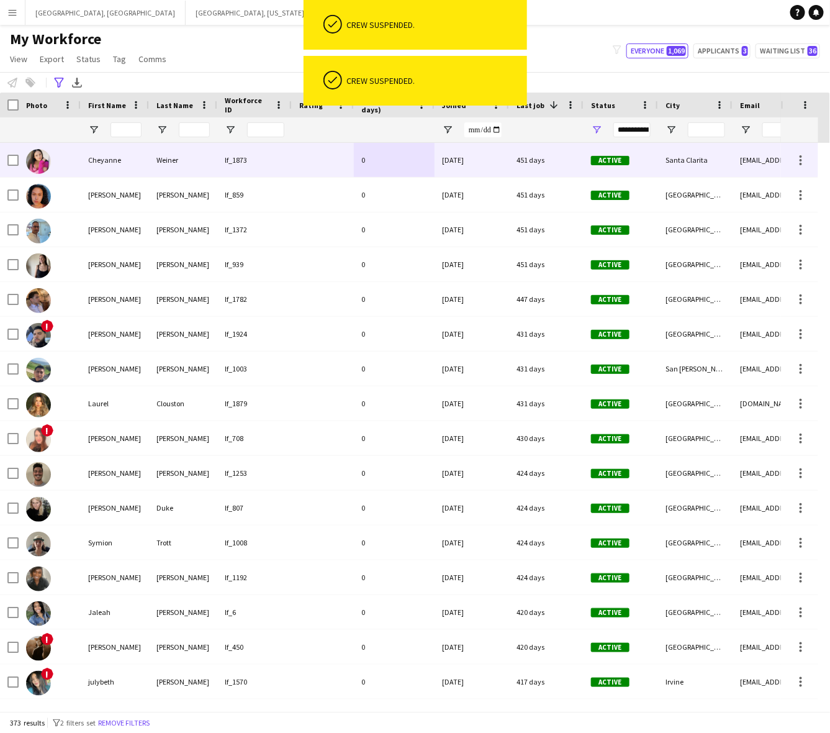
click at [391, 153] on div "0" at bounding box center [394, 160] width 81 height 34
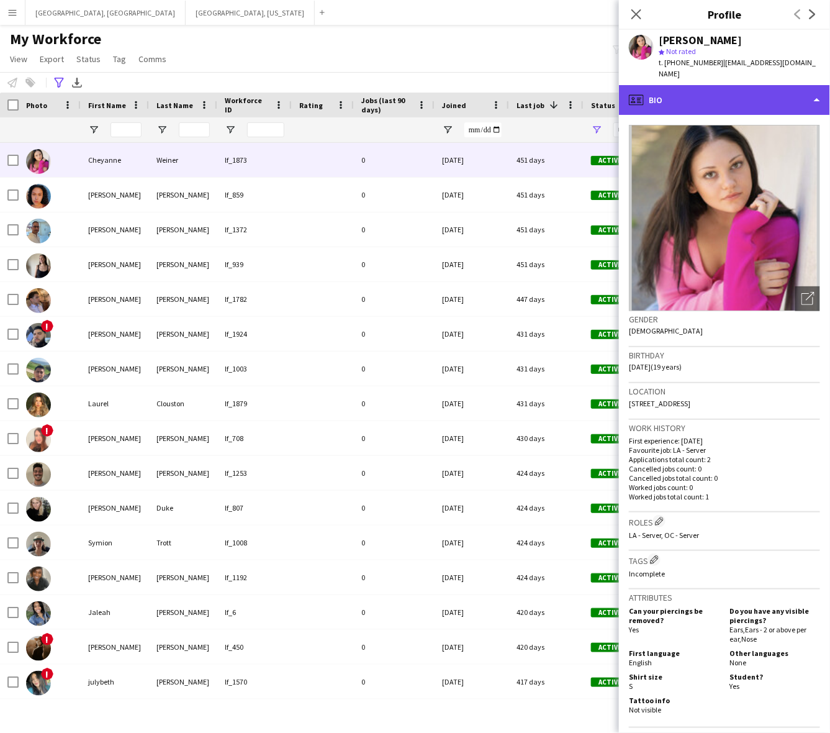
click at [691, 88] on div "profile Bio" at bounding box center [724, 100] width 211 height 30
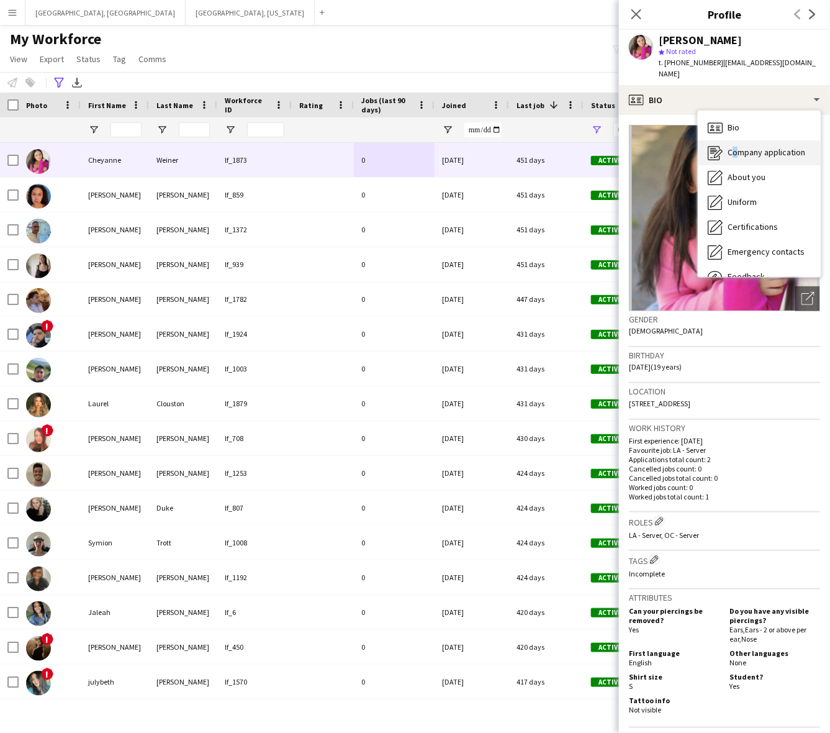
click at [731, 140] on div "Company application Company application" at bounding box center [759, 152] width 123 height 25
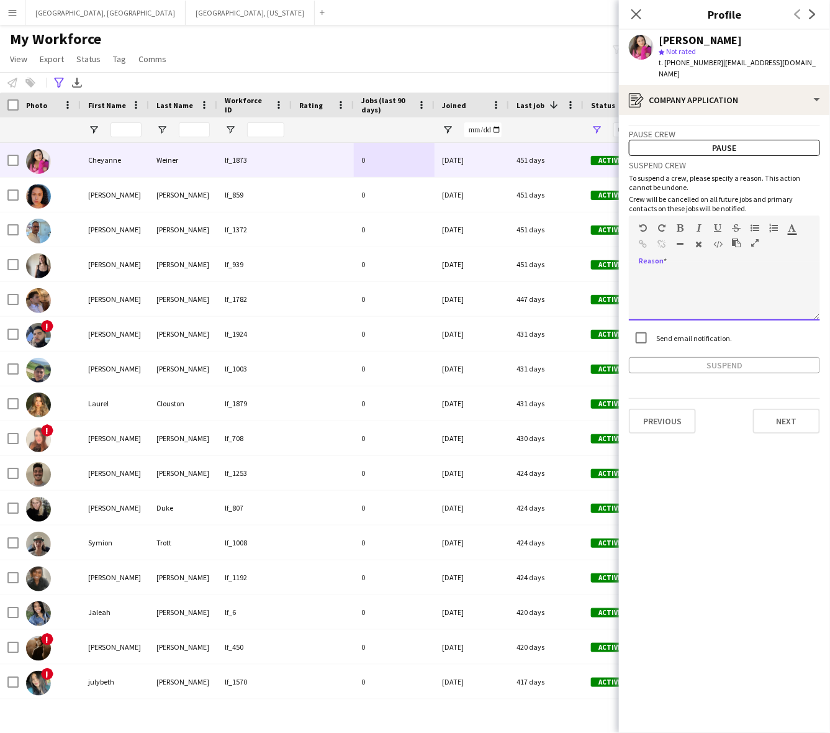
click at [705, 294] on div at bounding box center [724, 296] width 191 height 50
paste div
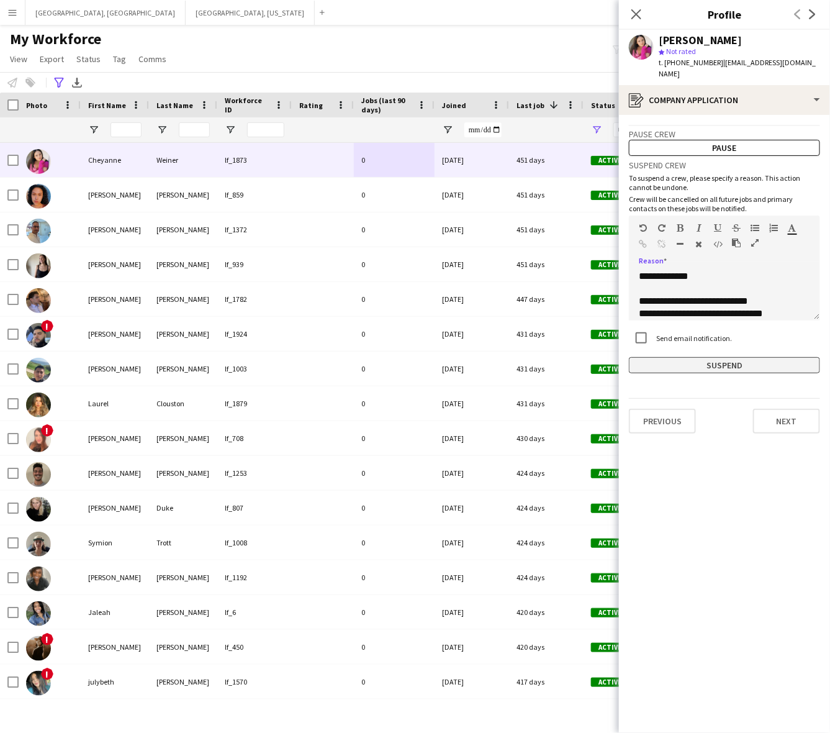
click at [701, 357] on button "Suspend" at bounding box center [724, 365] width 191 height 16
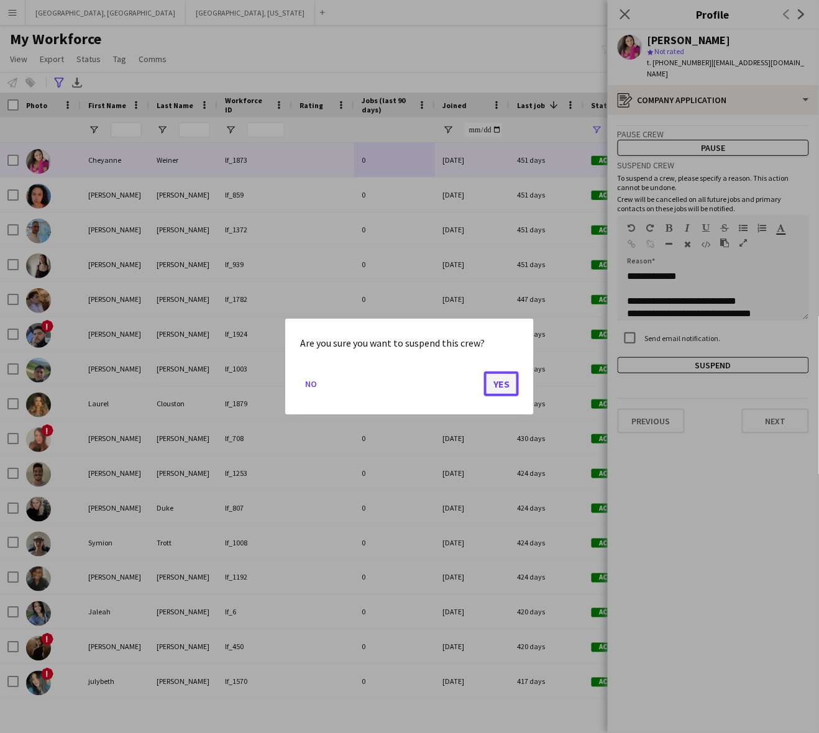
click at [489, 379] on button "Yes" at bounding box center [501, 383] width 35 height 25
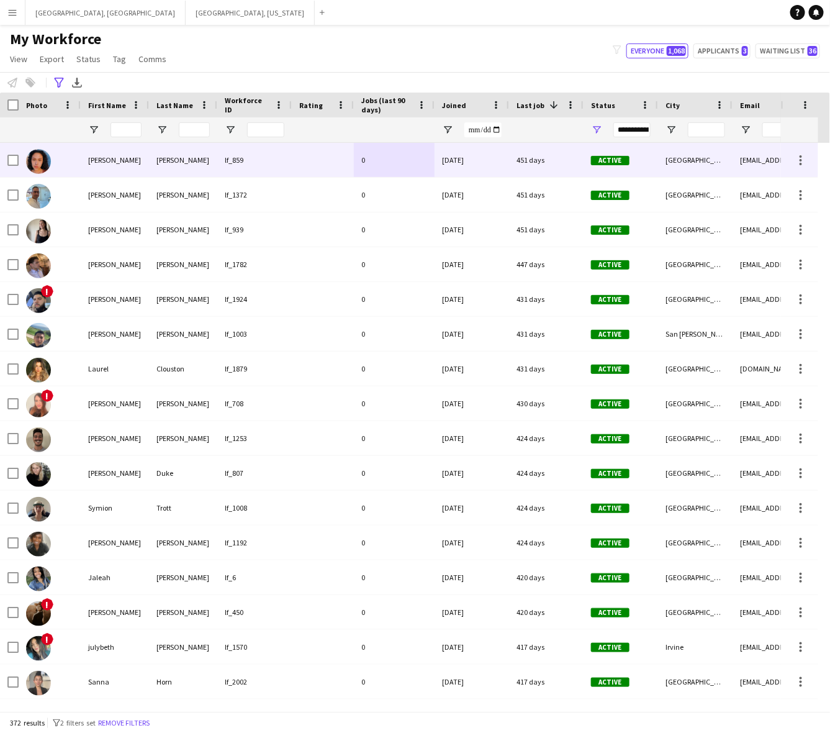
drag, startPoint x: 201, startPoint y: 166, endPoint x: 207, endPoint y: 168, distance: 6.7
click at [201, 165] on div "[PERSON_NAME]" at bounding box center [183, 160] width 68 height 34
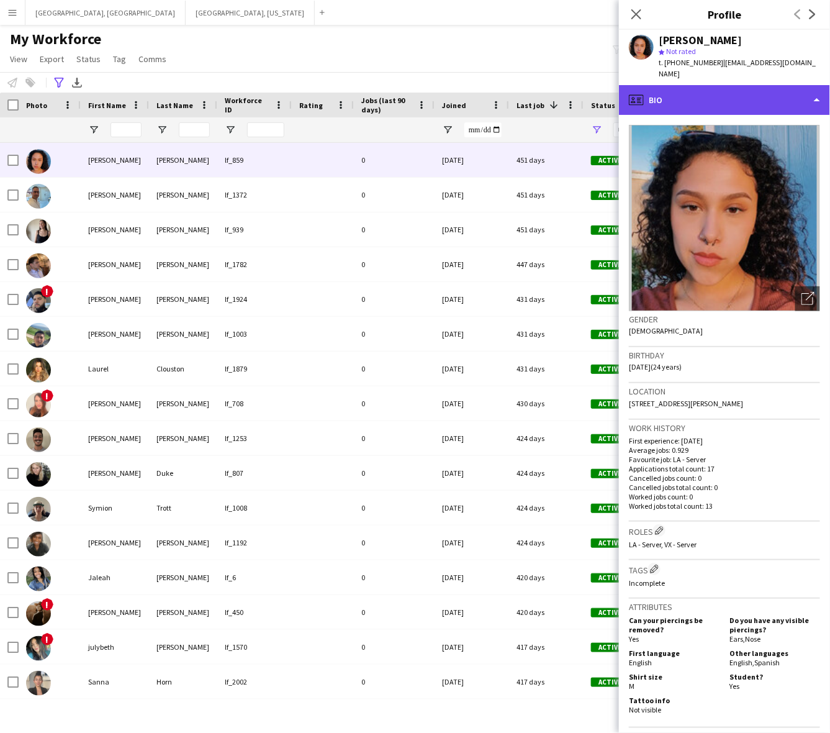
click at [784, 91] on div "profile Bio" at bounding box center [724, 100] width 211 height 30
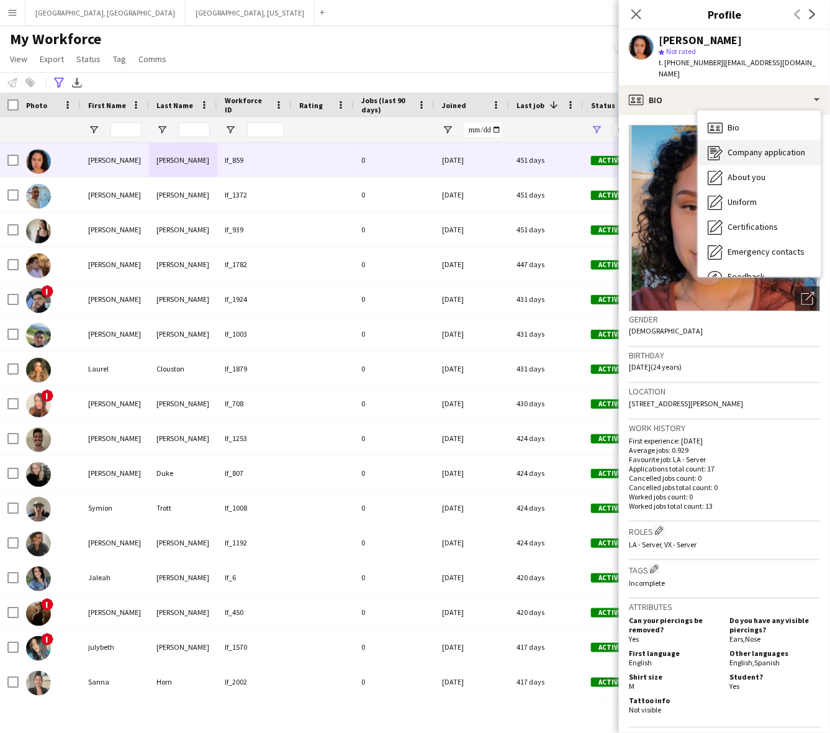
click at [770, 147] on span "Company application" at bounding box center [767, 152] width 78 height 11
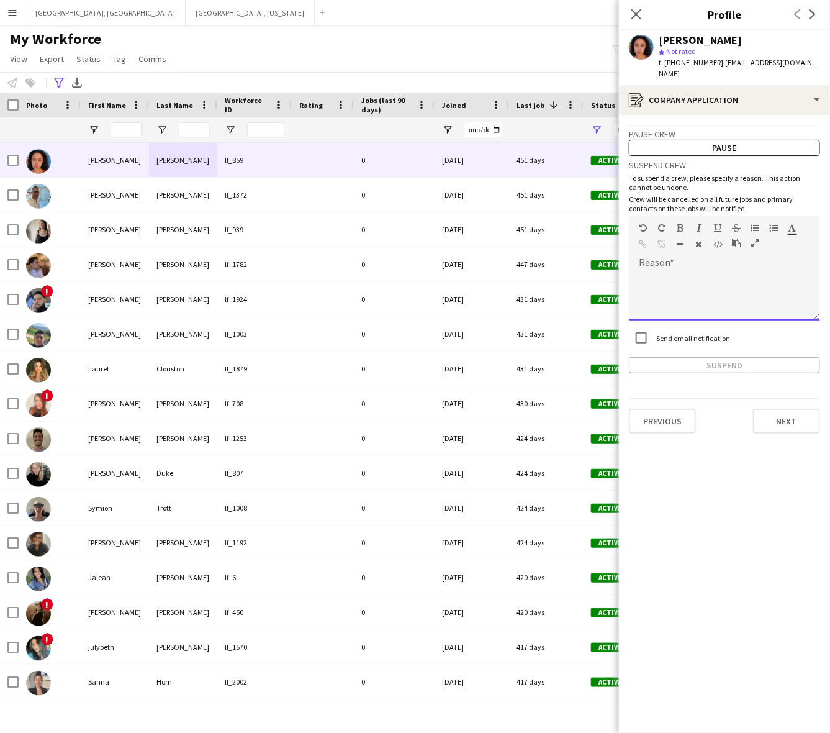
click at [708, 281] on div at bounding box center [724, 296] width 191 height 50
paste div
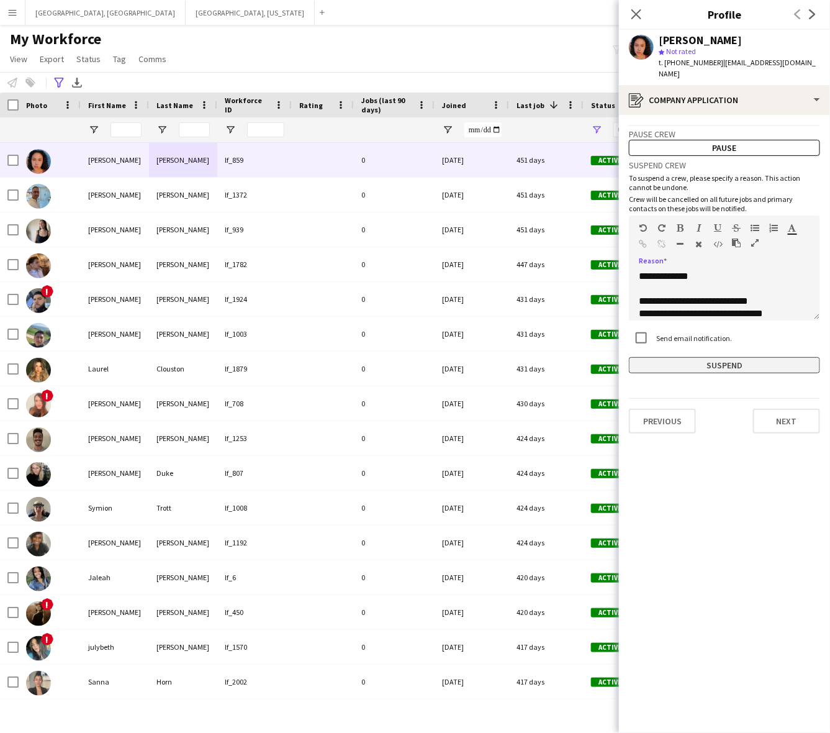
click at [743, 357] on button "Suspend" at bounding box center [724, 365] width 191 height 16
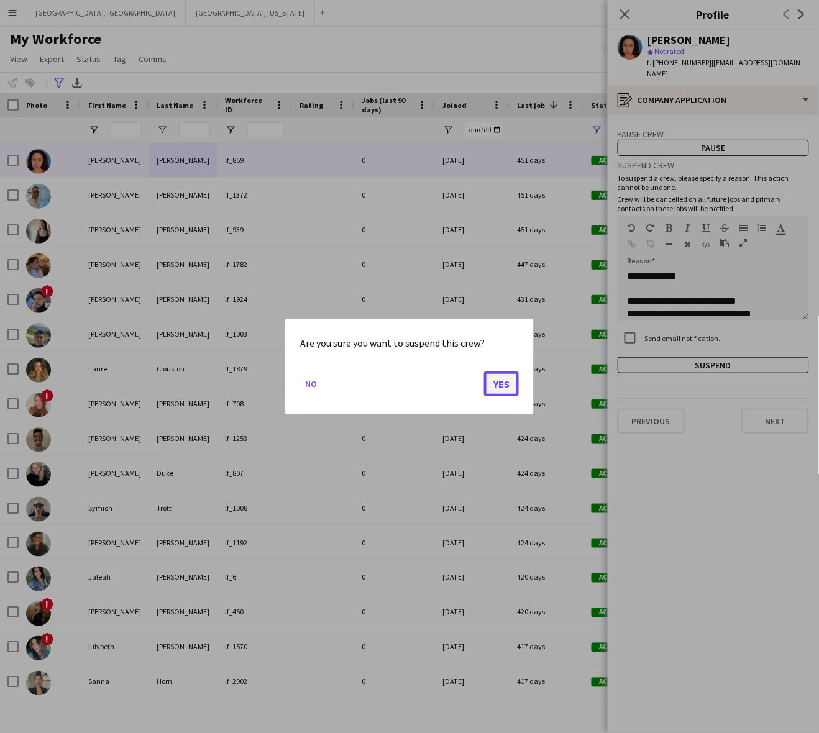
click at [498, 386] on button "Yes" at bounding box center [501, 383] width 35 height 25
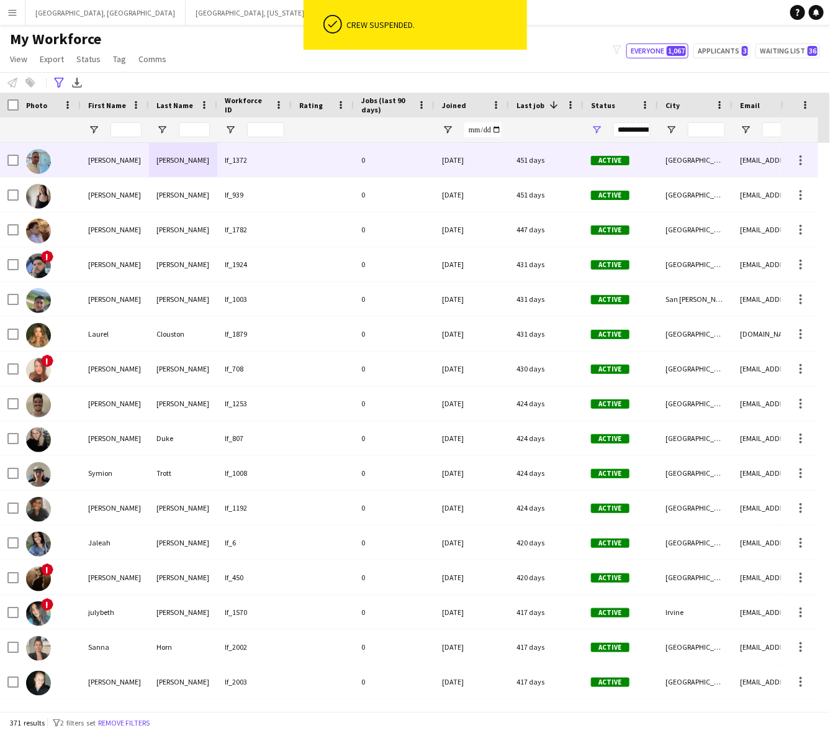
click at [380, 162] on div "0" at bounding box center [394, 160] width 81 height 34
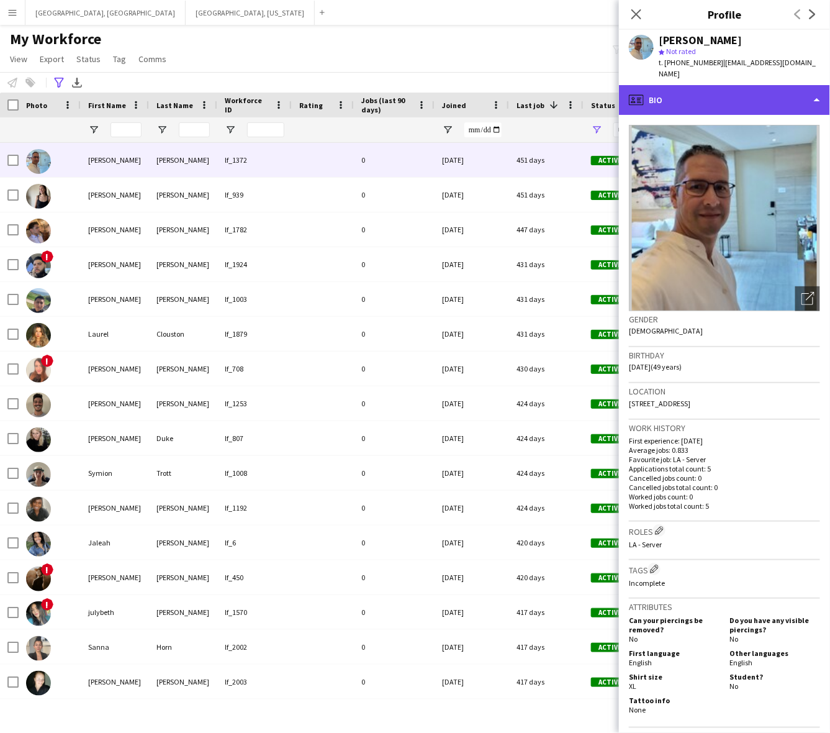
click at [722, 90] on div "profile Bio" at bounding box center [724, 100] width 211 height 30
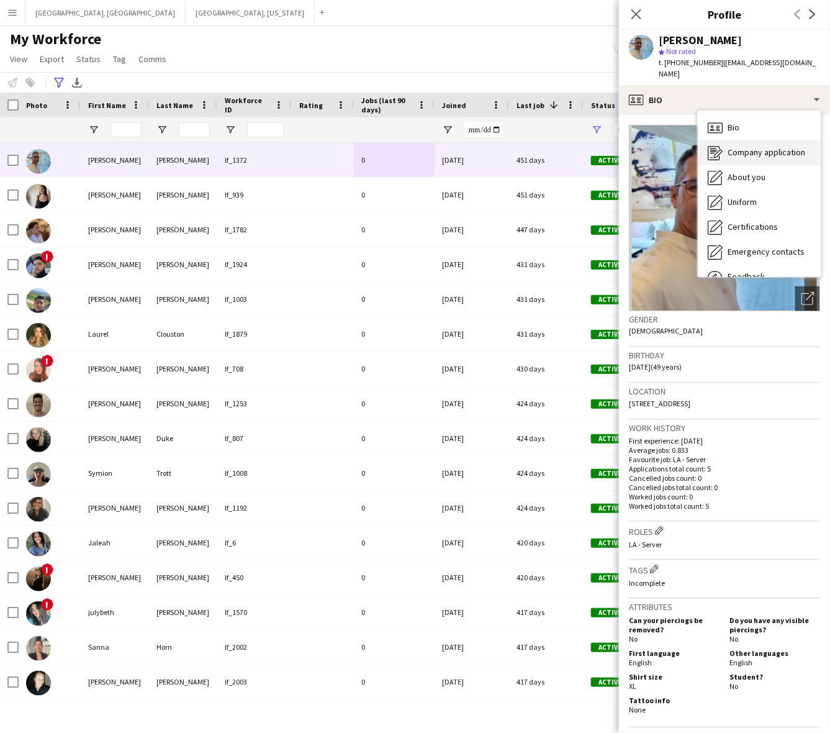
click at [741, 147] on span "Company application" at bounding box center [767, 152] width 78 height 11
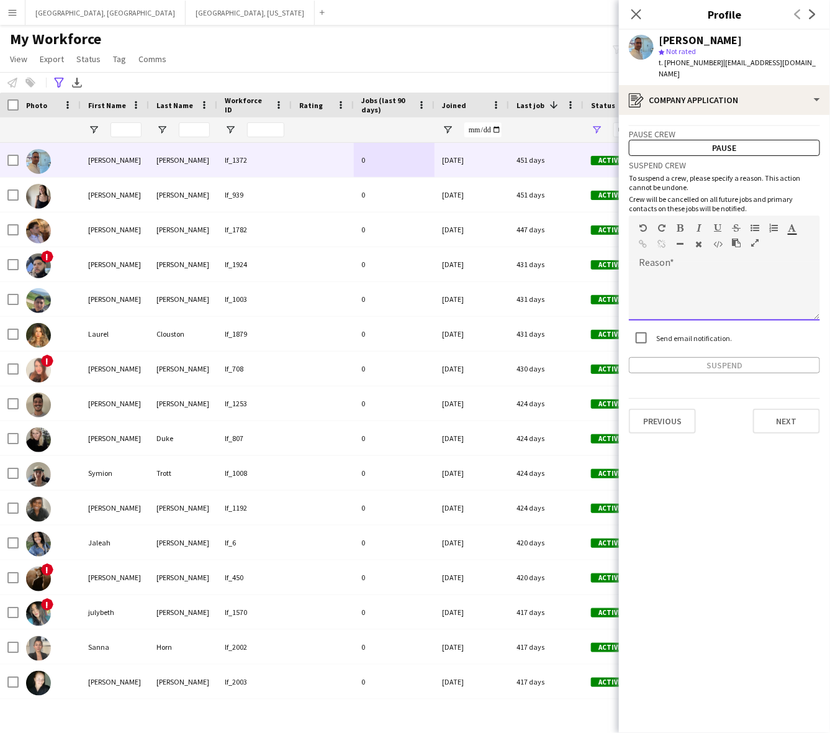
click at [727, 271] on div at bounding box center [724, 296] width 191 height 50
paste div
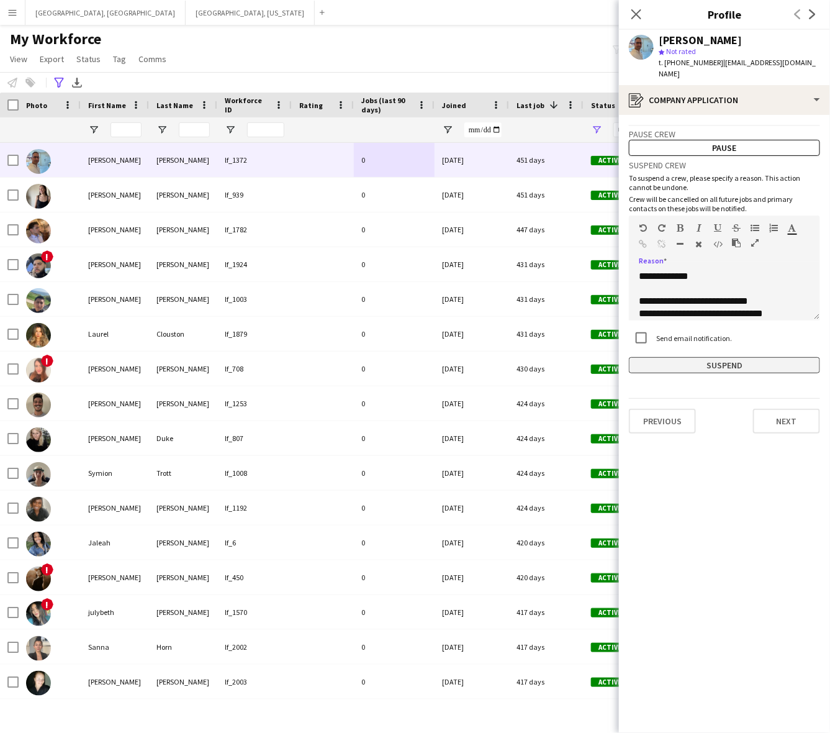
click at [734, 357] on button "Suspend" at bounding box center [724, 365] width 191 height 16
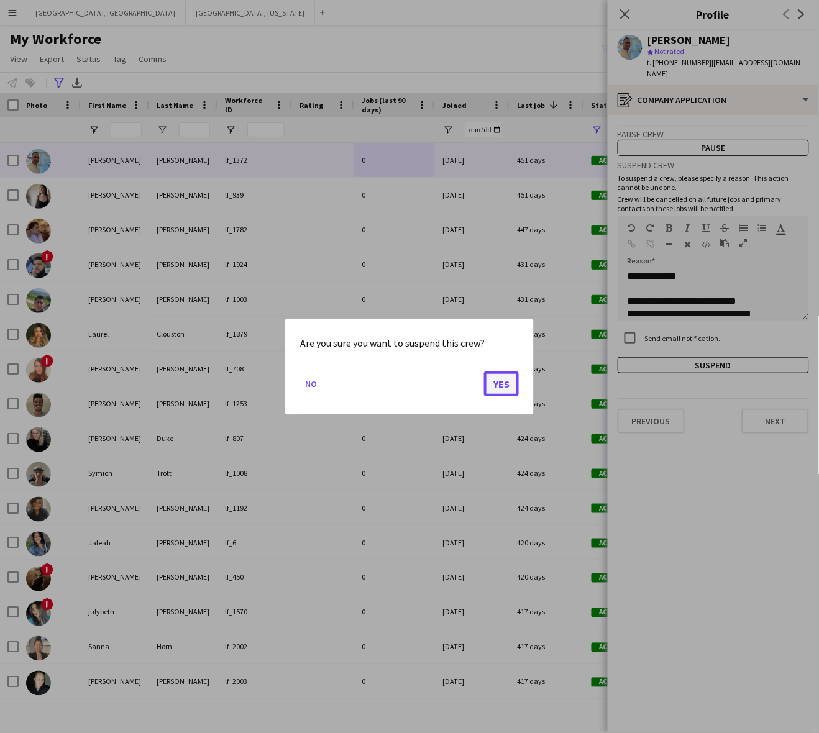
click at [497, 384] on button "Yes" at bounding box center [501, 383] width 35 height 25
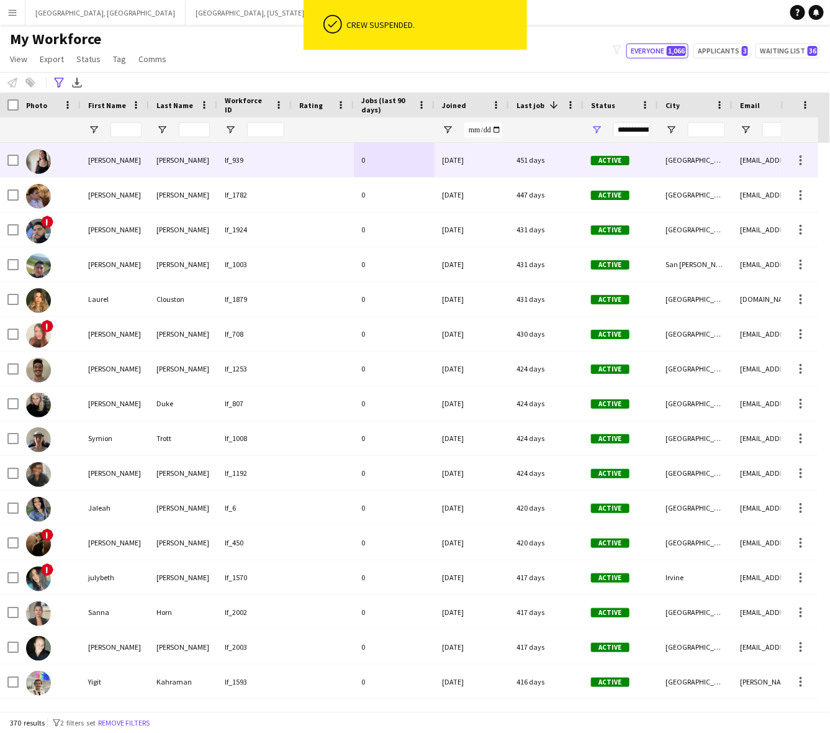
click at [417, 165] on div "0" at bounding box center [394, 160] width 81 height 34
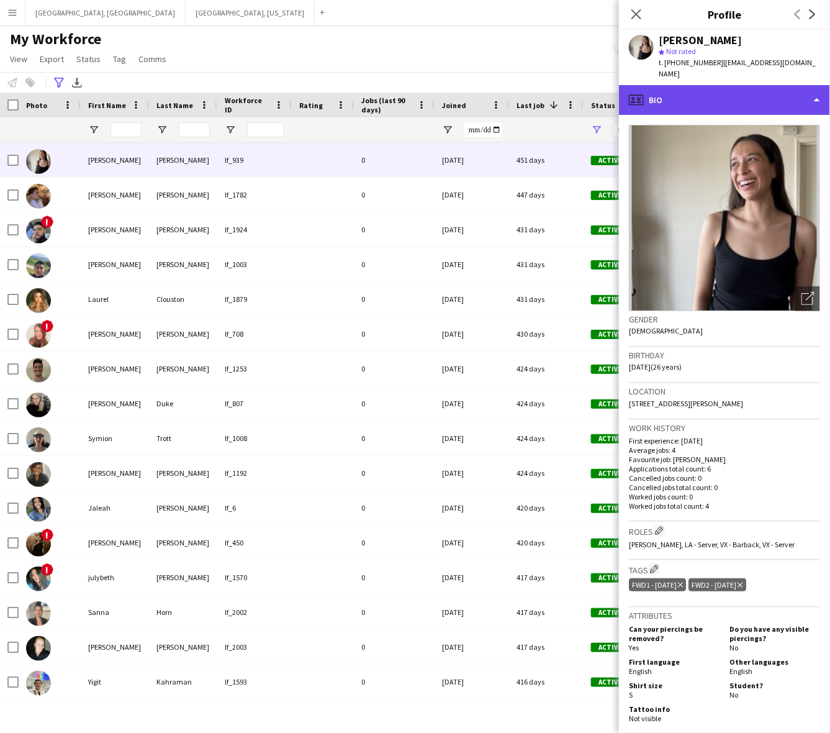
click at [702, 88] on div "profile Bio" at bounding box center [724, 100] width 211 height 30
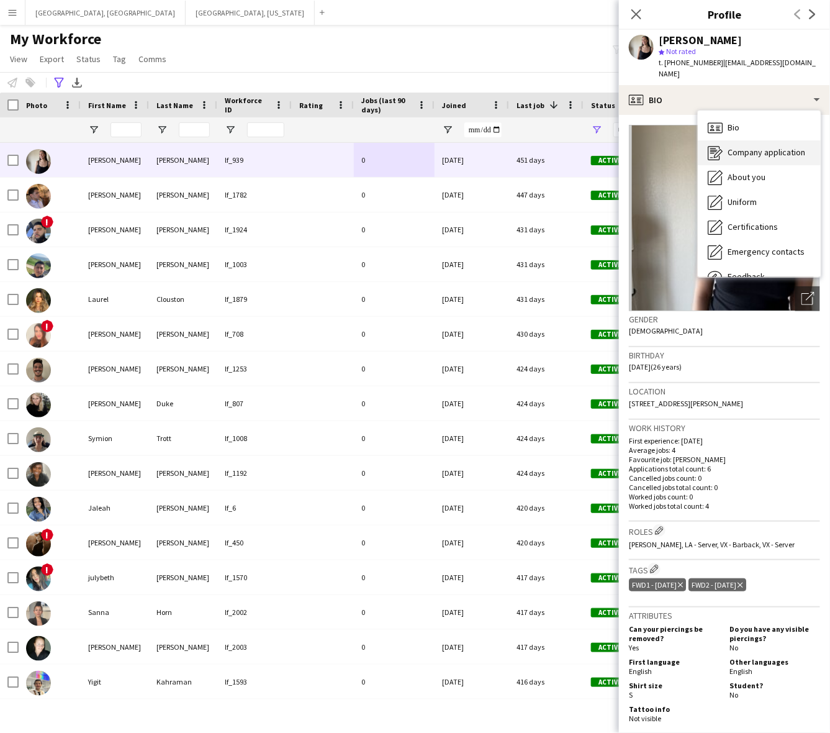
click at [783, 147] on span "Company application" at bounding box center [767, 152] width 78 height 11
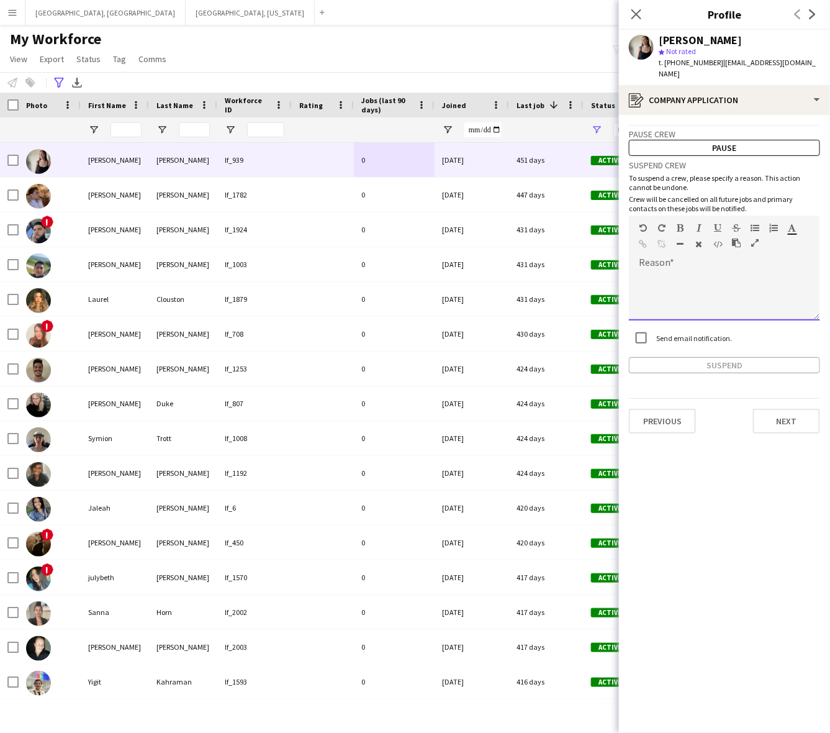
click at [688, 262] on div at bounding box center [724, 291] width 191 height 58
paste div
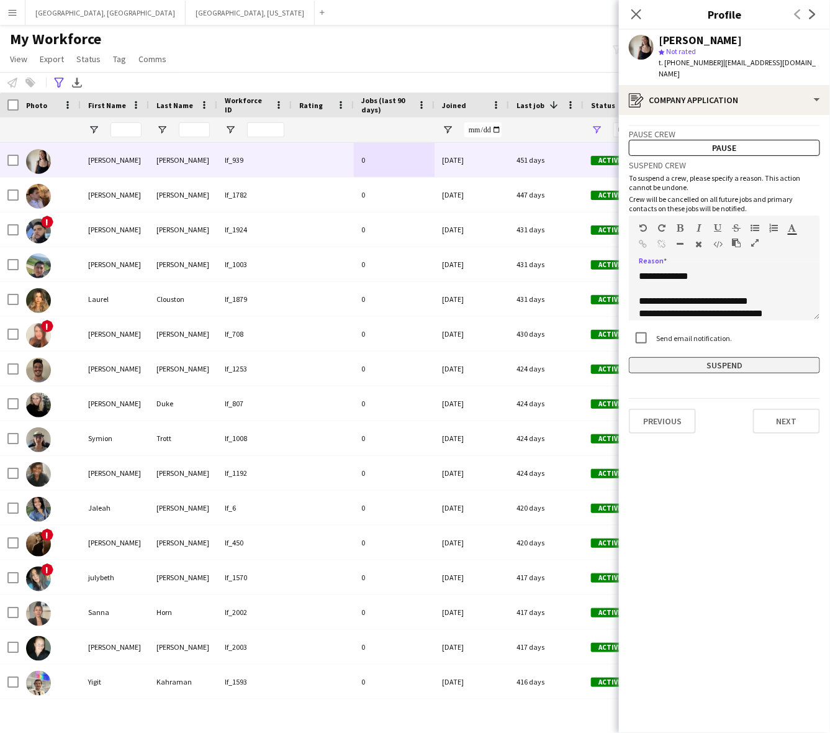
click at [725, 357] on button "Suspend" at bounding box center [724, 365] width 191 height 16
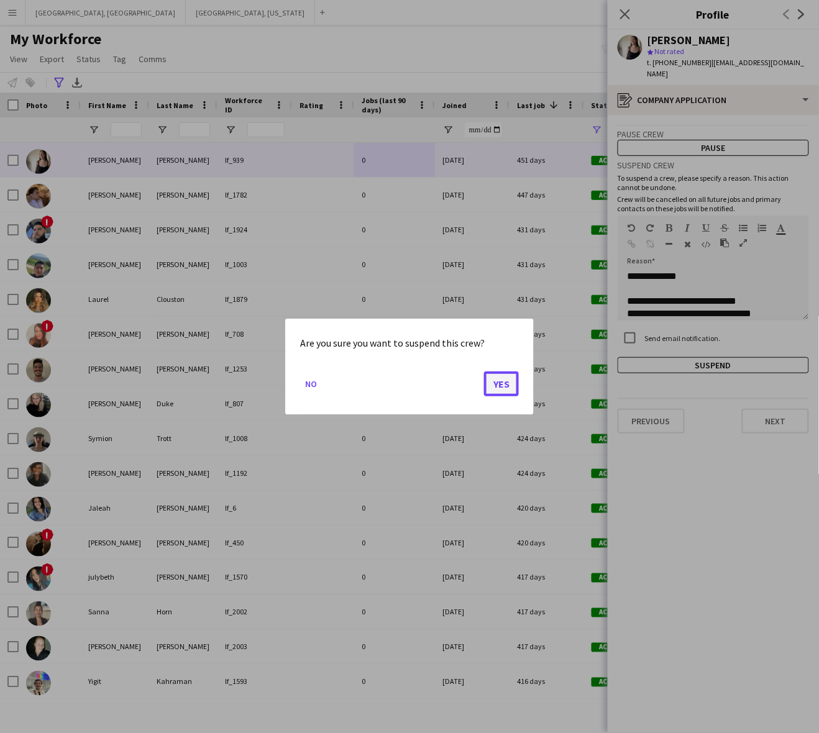
click at [504, 390] on button "Yes" at bounding box center [501, 383] width 35 height 25
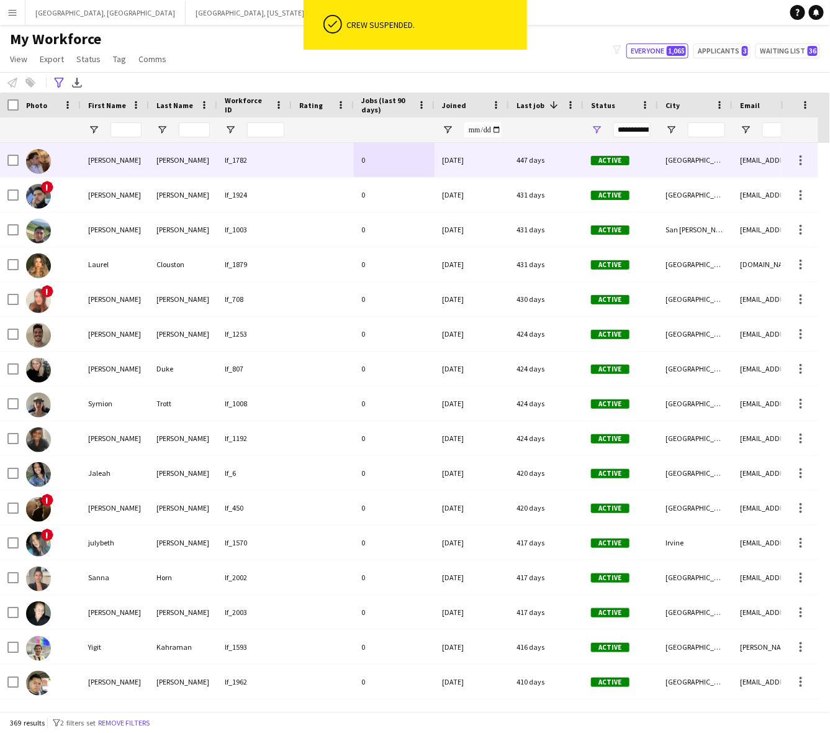
drag, startPoint x: 296, startPoint y: 162, endPoint x: 472, endPoint y: 145, distance: 177.3
click at [294, 162] on div at bounding box center [323, 160] width 62 height 34
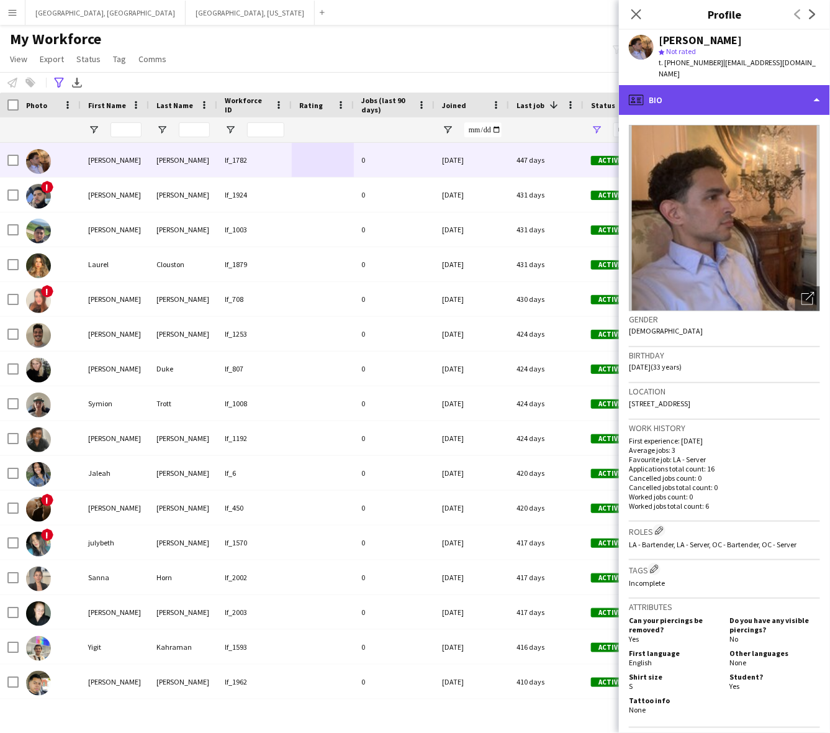
click at [712, 98] on div "profile Bio" at bounding box center [724, 100] width 211 height 30
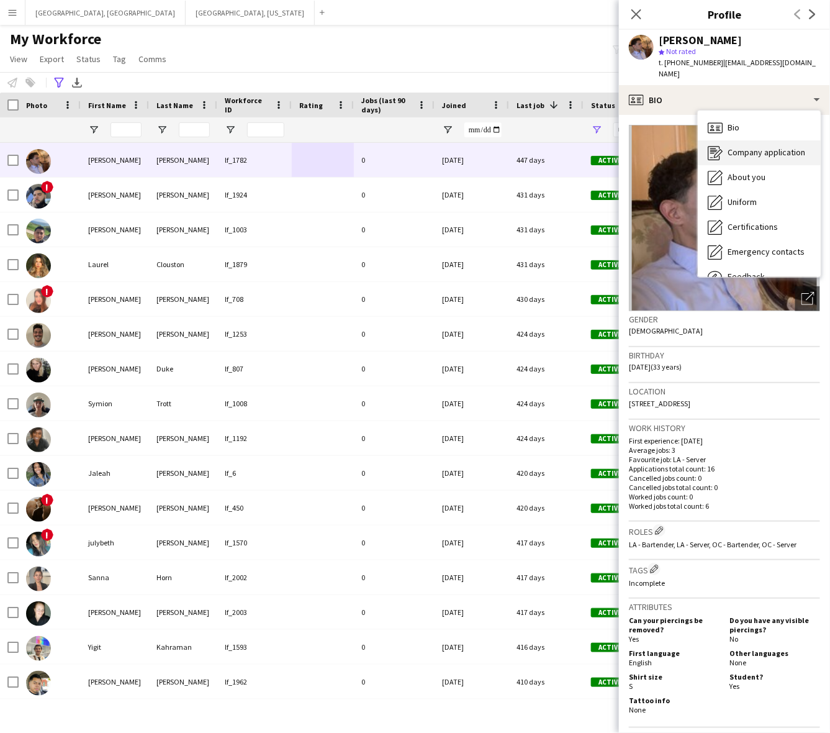
click at [750, 147] on div "Company application Company application" at bounding box center [759, 152] width 123 height 25
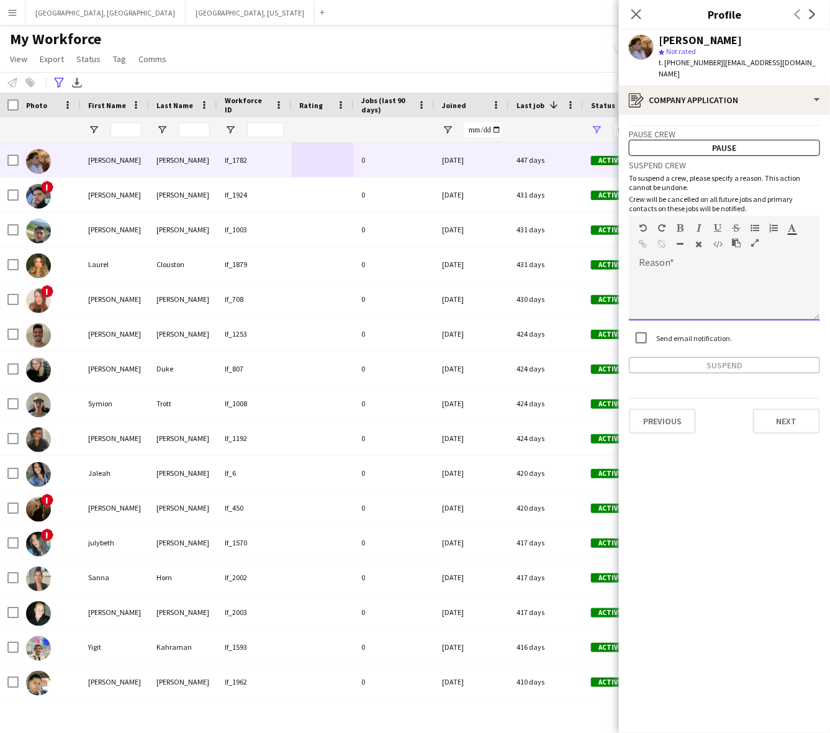
click at [699, 271] on div at bounding box center [724, 296] width 191 height 50
paste div
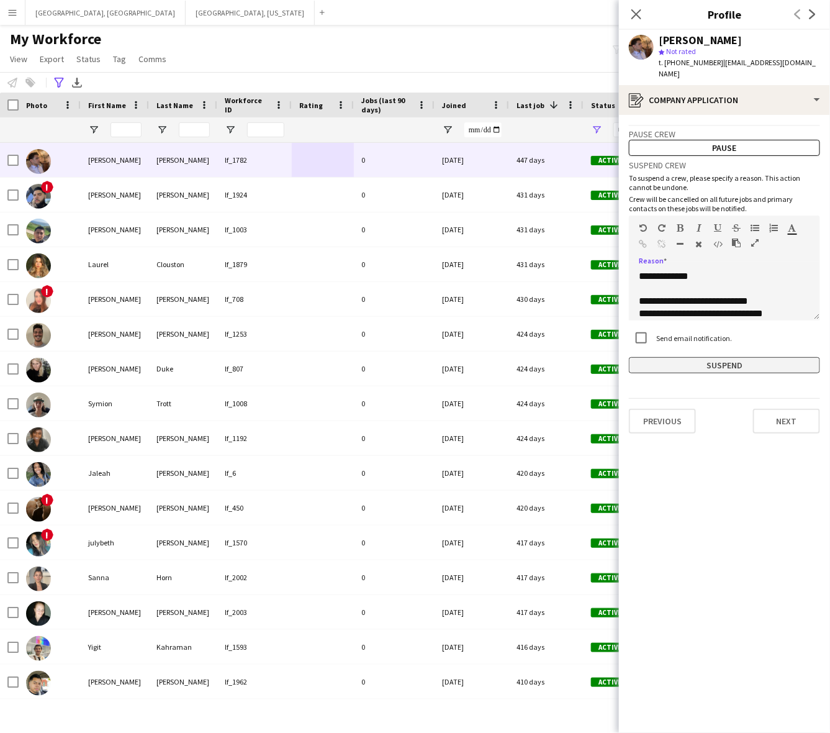
click at [719, 357] on button "Suspend" at bounding box center [724, 365] width 191 height 16
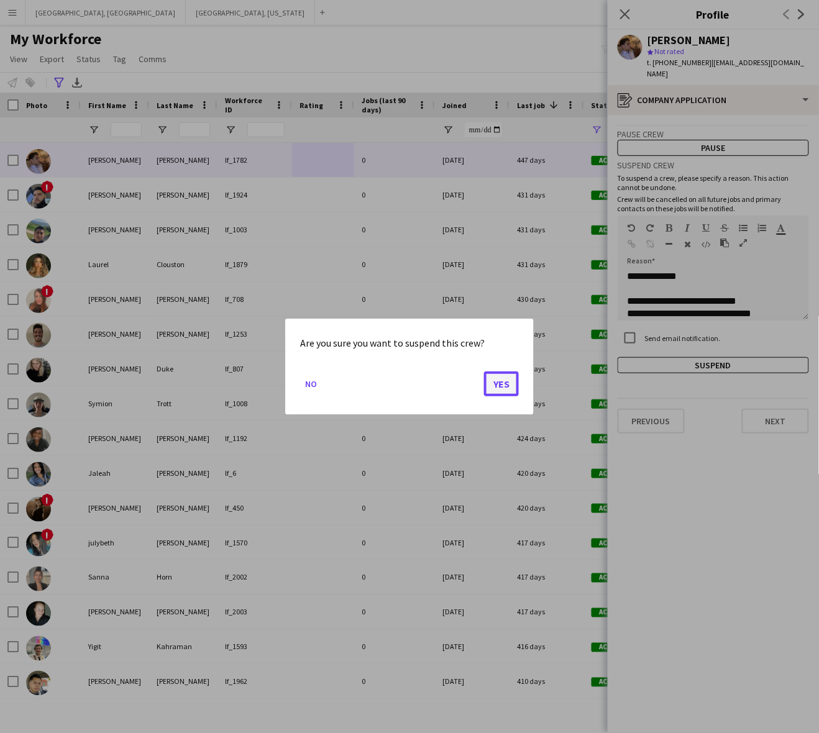
click at [500, 383] on button "Yes" at bounding box center [501, 383] width 35 height 25
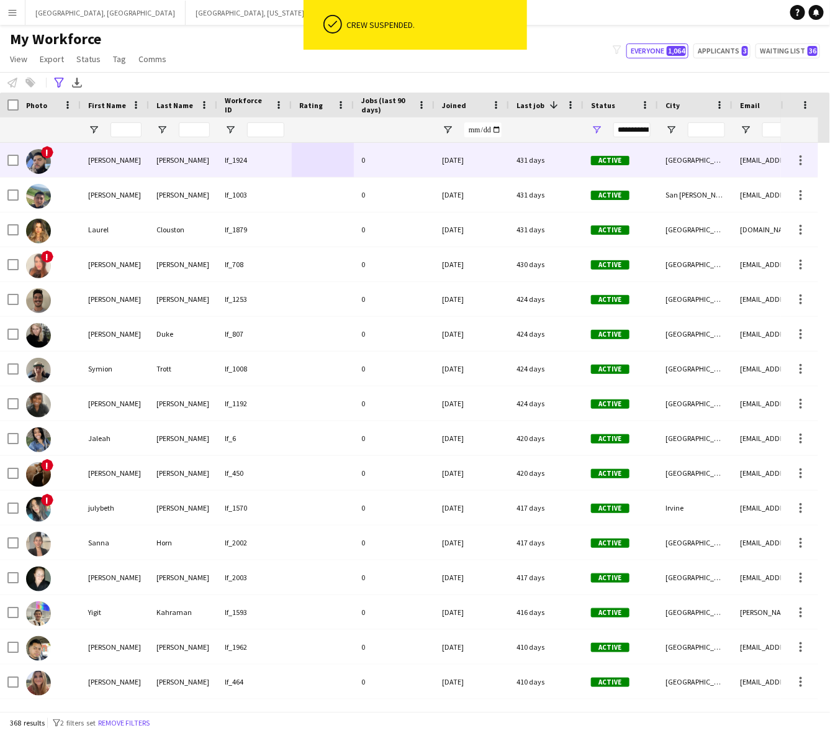
click at [209, 166] on div "[PERSON_NAME]" at bounding box center [183, 160] width 68 height 34
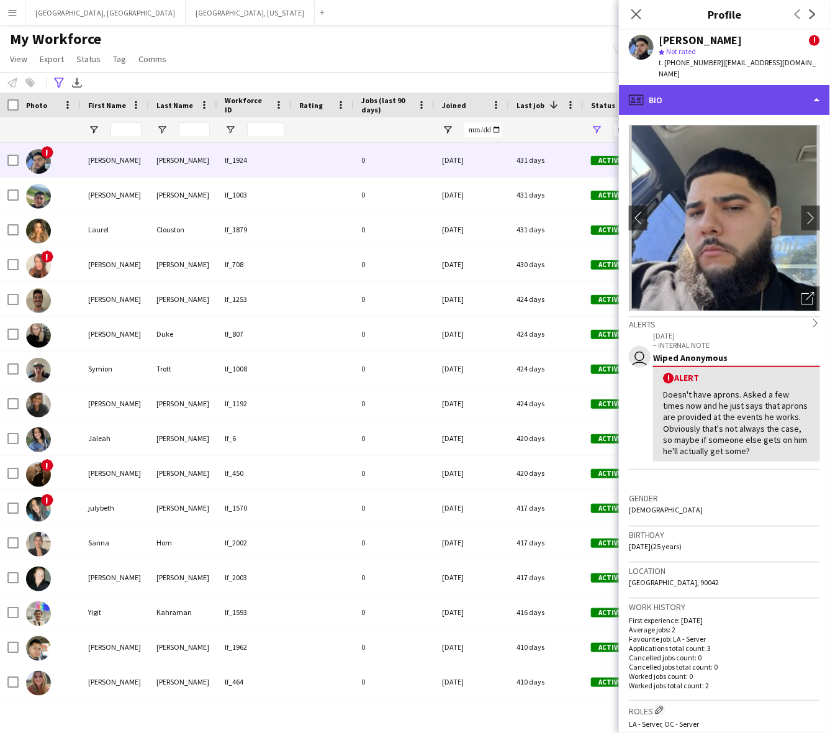
click at [752, 85] on div "profile Bio" at bounding box center [724, 100] width 211 height 30
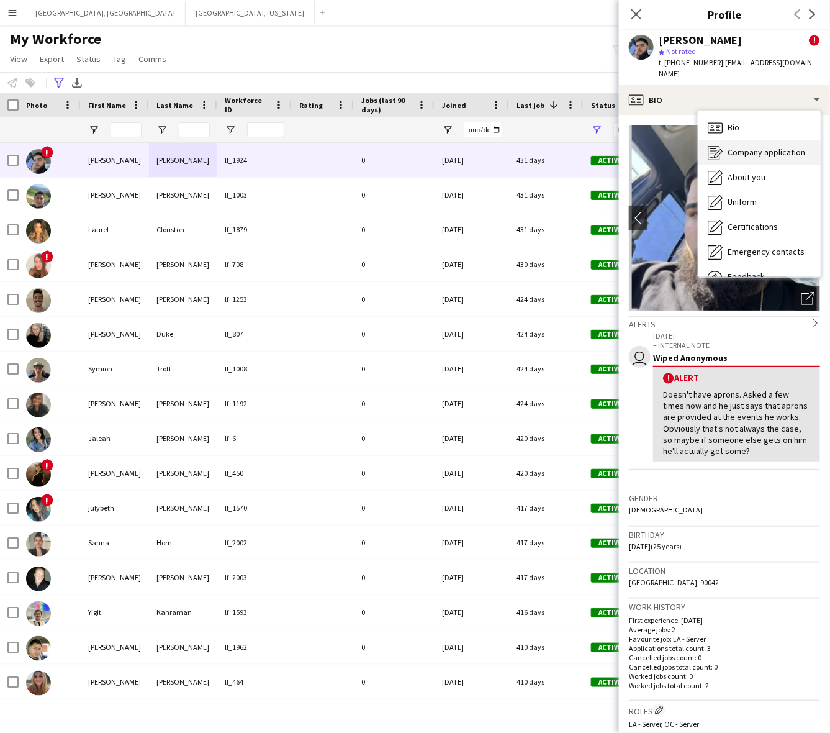
click at [774, 147] on span "Company application" at bounding box center [767, 152] width 78 height 11
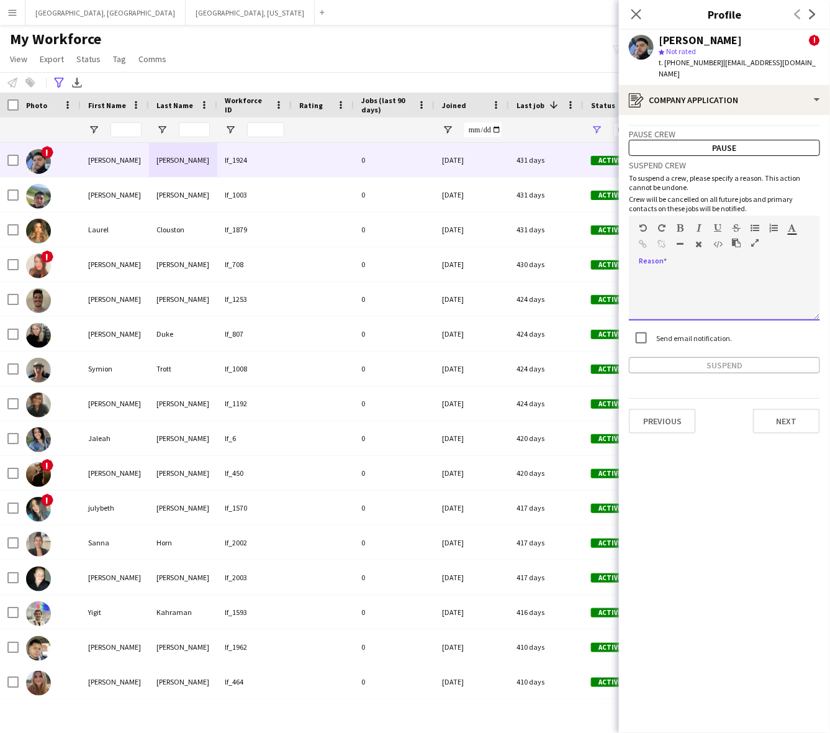
click at [724, 294] on div at bounding box center [724, 296] width 191 height 50
paste div
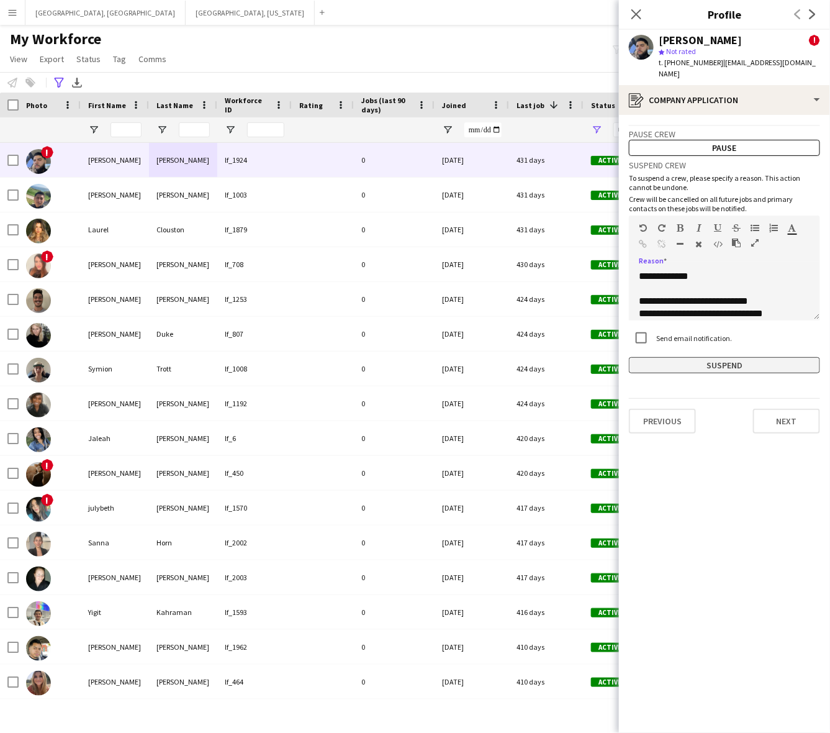
click at [744, 357] on button "Suspend" at bounding box center [724, 365] width 191 height 16
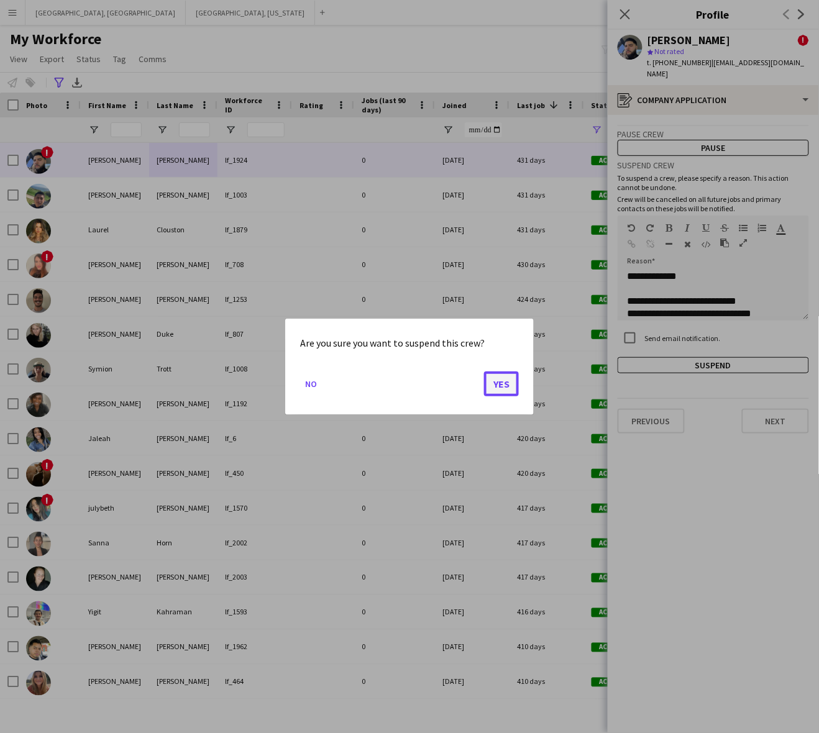
click at [511, 395] on button "Yes" at bounding box center [501, 383] width 35 height 25
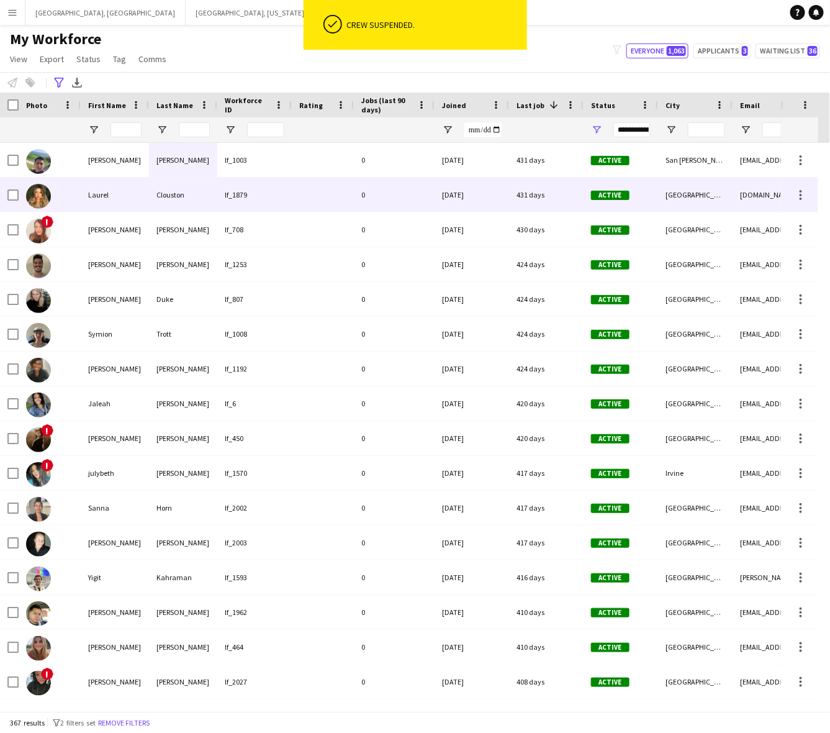
click at [224, 197] on div "lf_1879" at bounding box center [254, 195] width 75 height 34
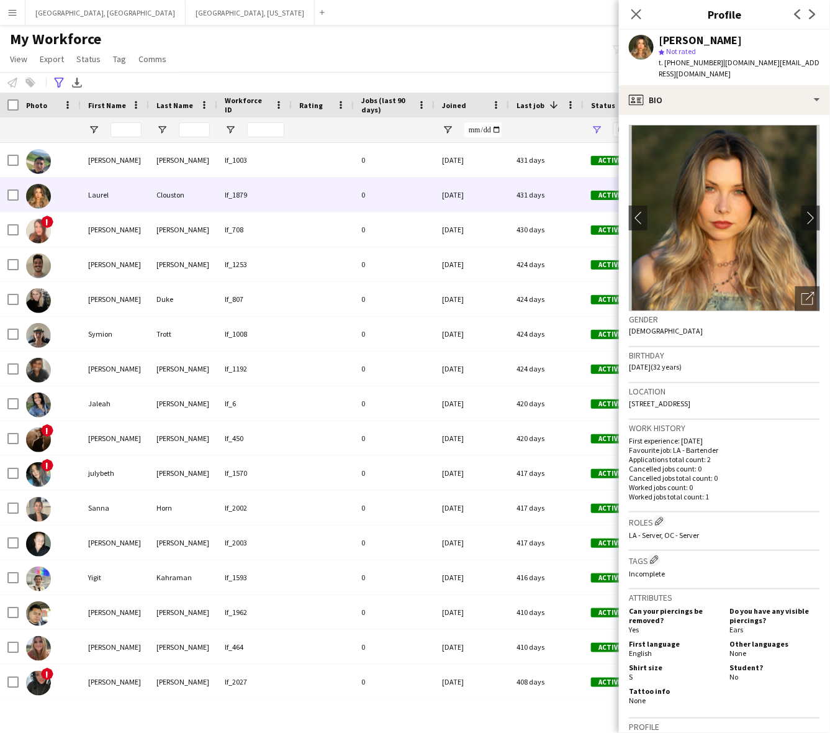
click at [777, 115] on app-crew-profile-bio "chevron-left chevron-right Open photos pop-in Gender [DEMOGRAPHIC_DATA] Birthda…" at bounding box center [724, 424] width 211 height 618
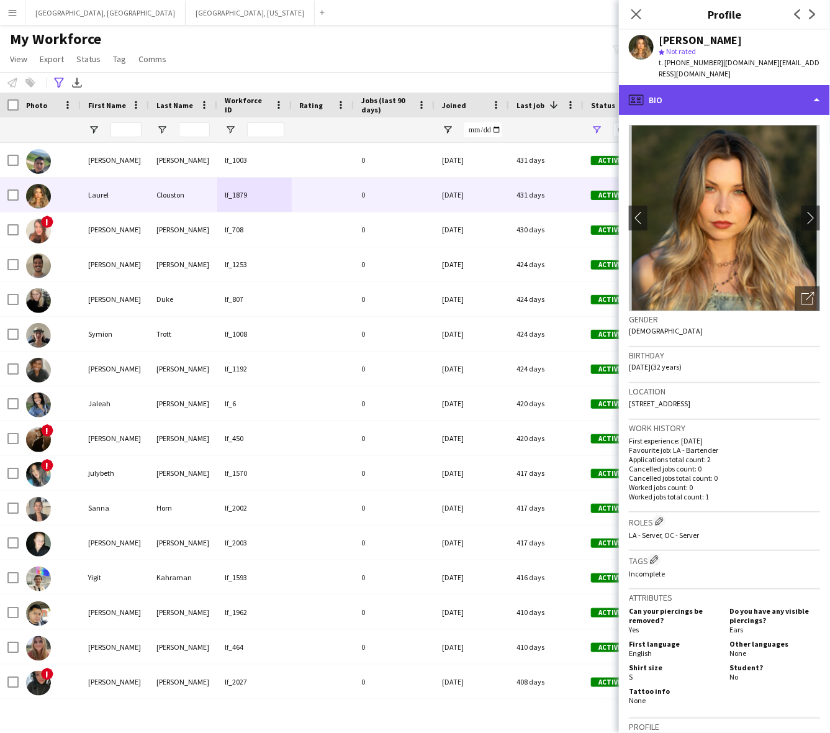
click at [775, 86] on div "profile Bio" at bounding box center [724, 100] width 211 height 30
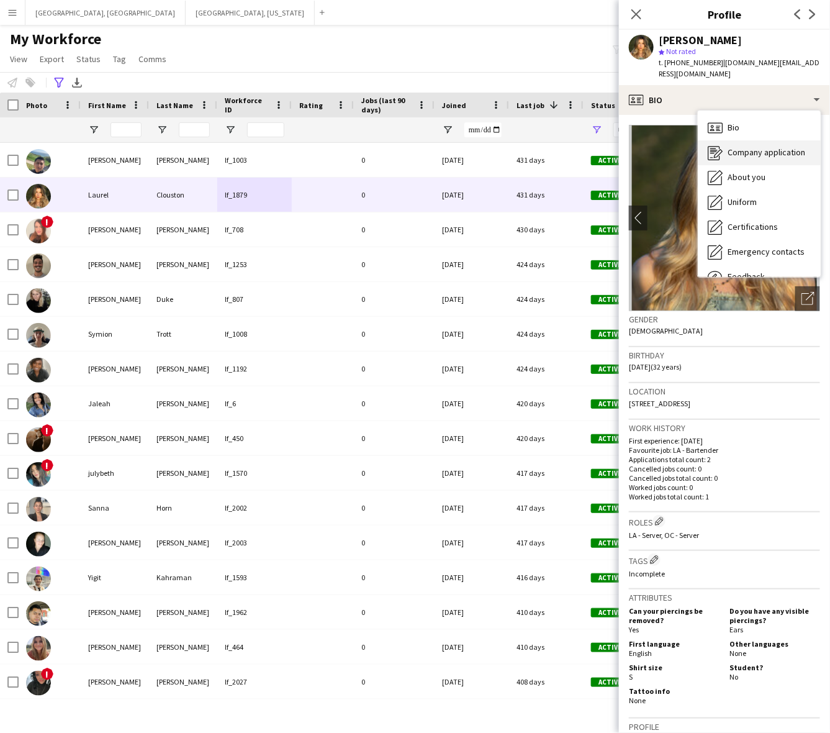
click at [738, 140] on div "Company application Company application" at bounding box center [759, 152] width 123 height 25
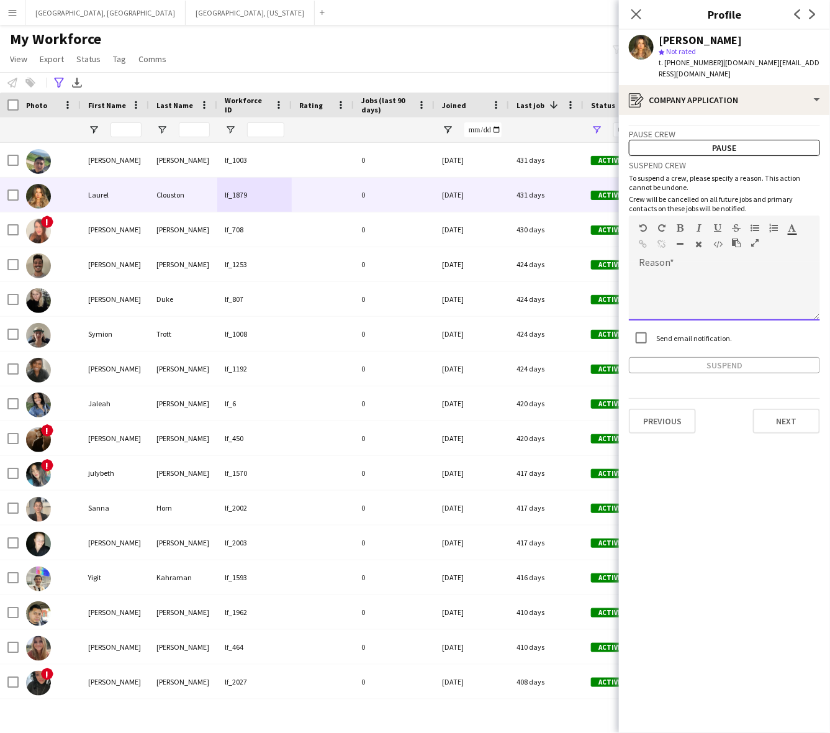
click at [705, 262] on div at bounding box center [724, 291] width 191 height 58
paste div
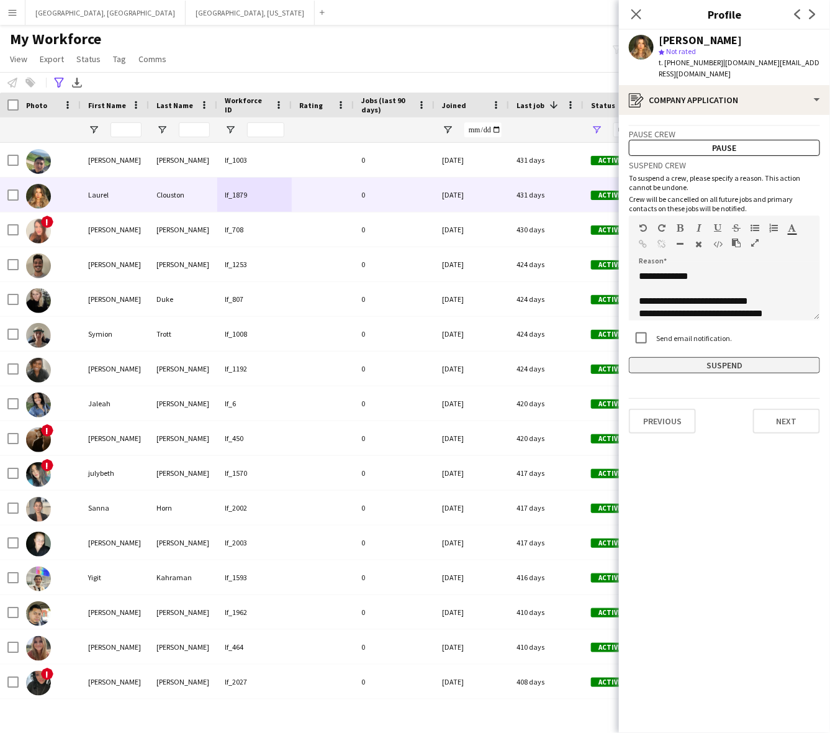
click at [722, 357] on button "Suspend" at bounding box center [724, 365] width 191 height 16
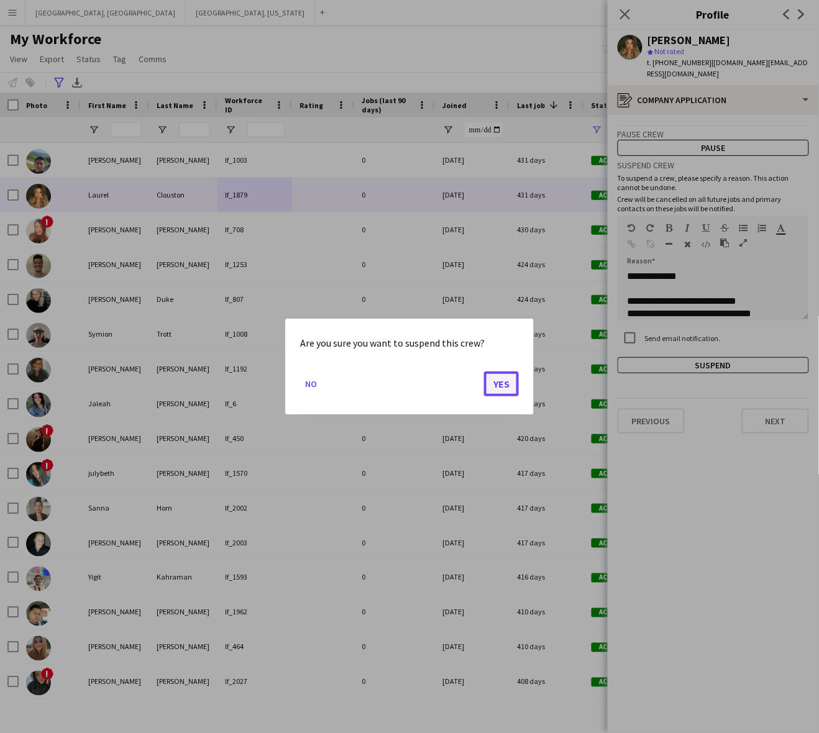
click at [495, 386] on button "Yes" at bounding box center [501, 383] width 35 height 25
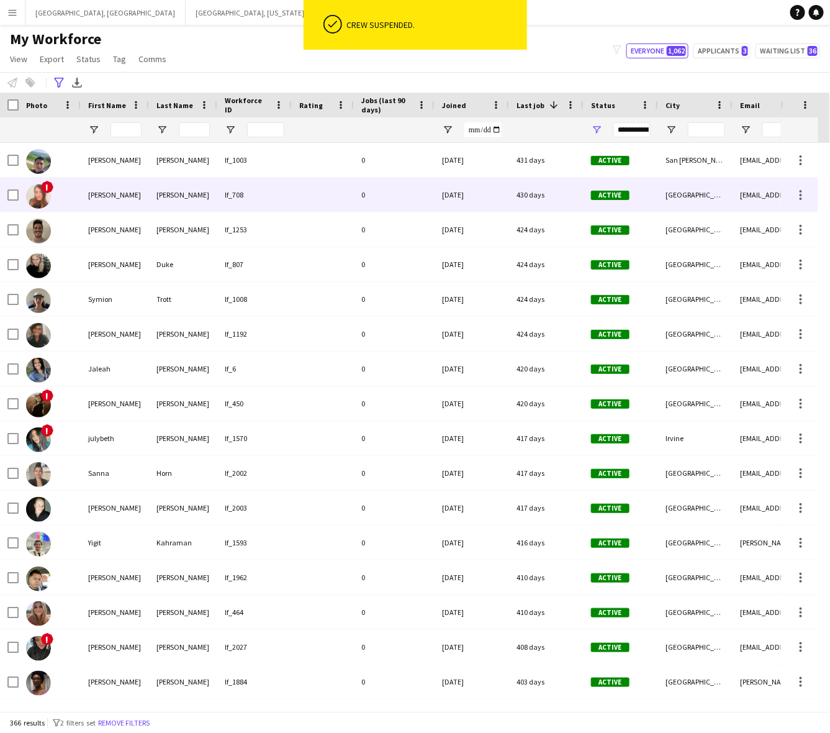
click at [274, 196] on div "lf_708" at bounding box center [254, 195] width 75 height 34
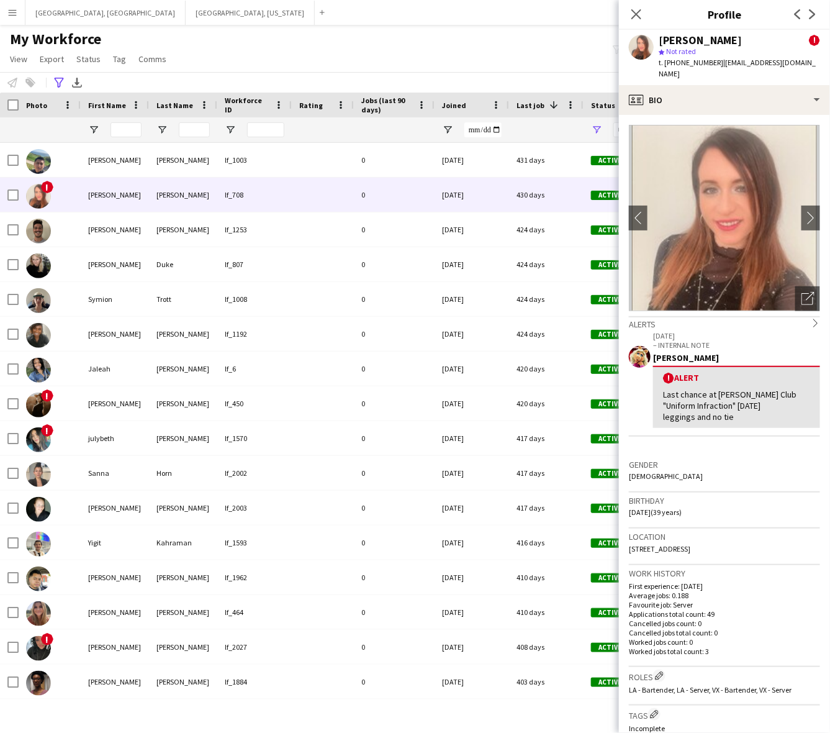
click at [678, 115] on app-crew-profile-bio "chevron-left chevron-right Open photos pop-in Alerts chevron-right 03-15-2024 –…" at bounding box center [724, 424] width 211 height 618
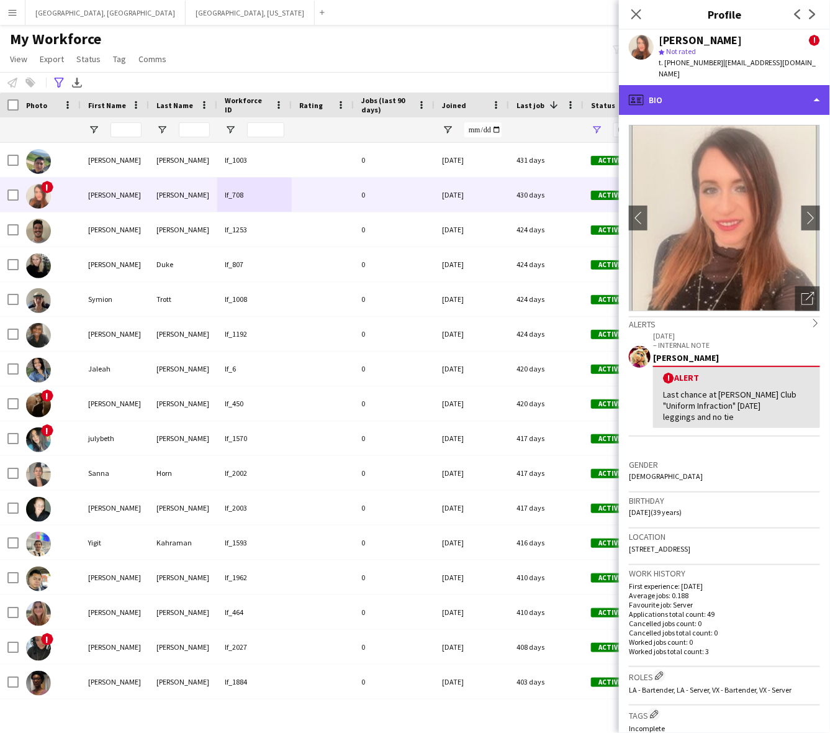
click at [684, 94] on div "profile Bio" at bounding box center [724, 100] width 211 height 30
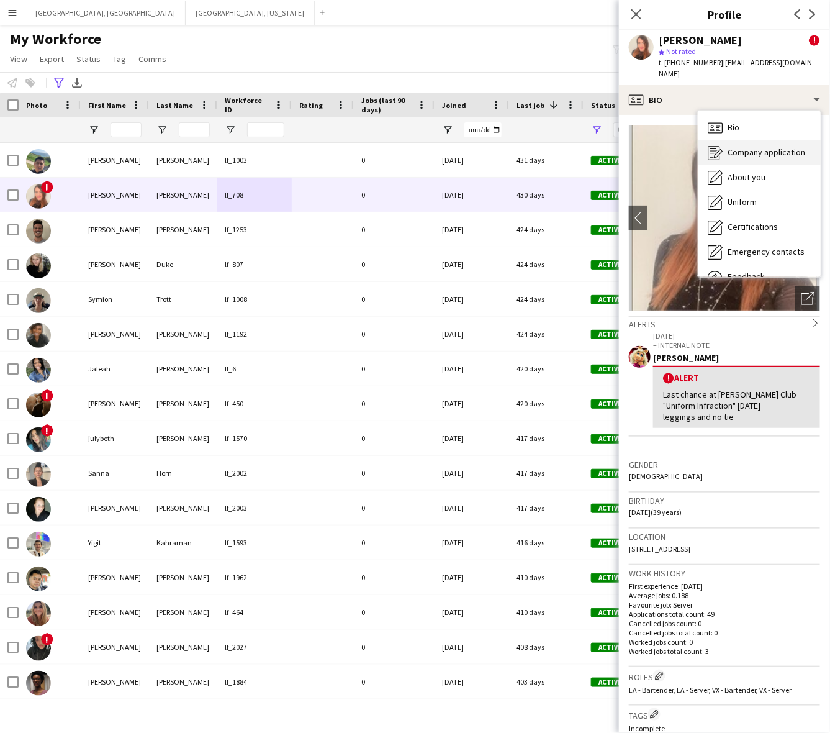
click at [747, 147] on span "Company application" at bounding box center [767, 152] width 78 height 11
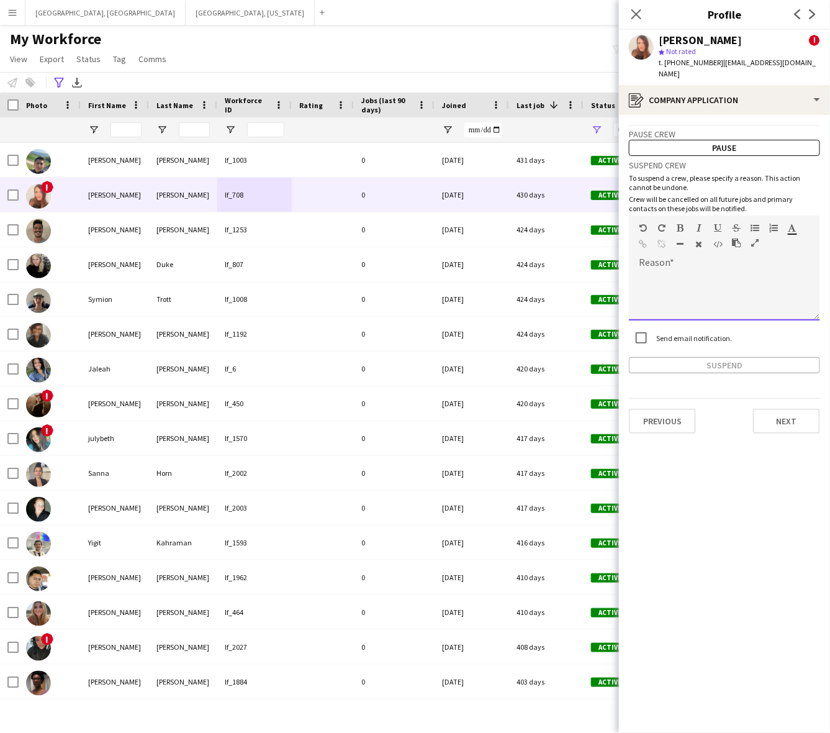
click at [727, 271] on div at bounding box center [724, 296] width 191 height 50
paste div
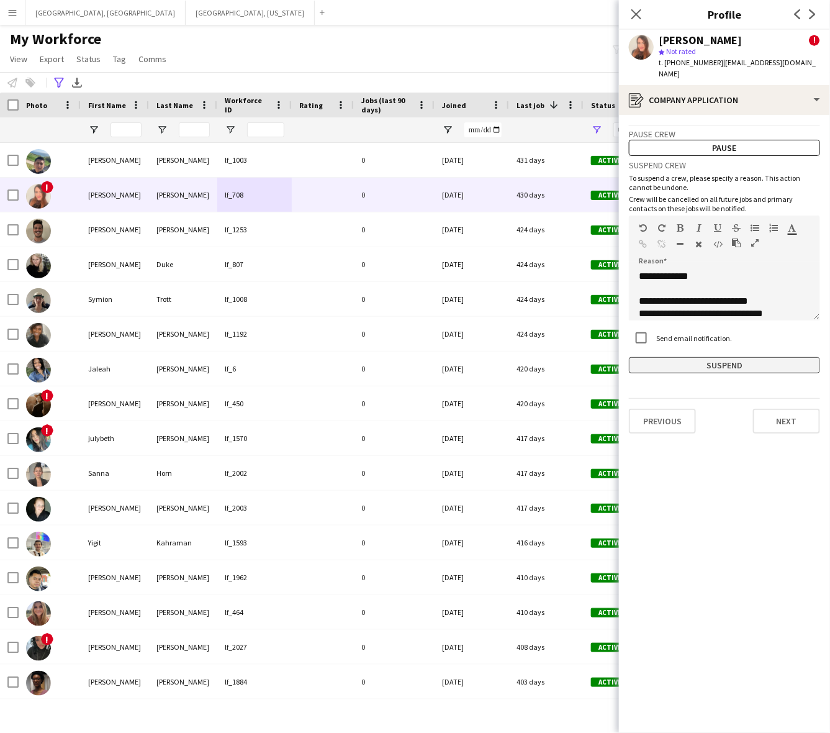
click at [728, 357] on button "Suspend" at bounding box center [724, 365] width 191 height 16
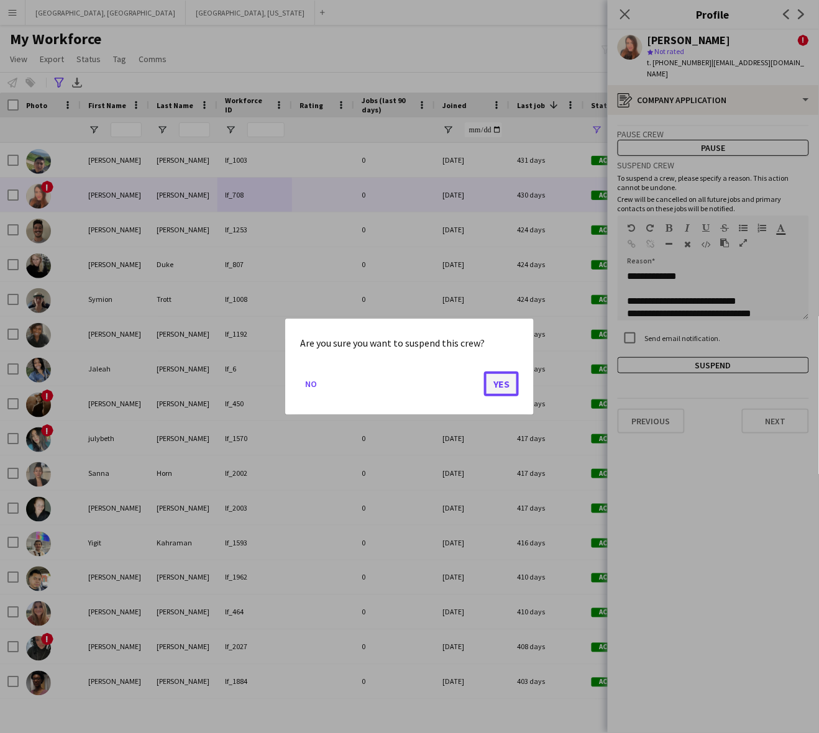
click at [503, 380] on button "Yes" at bounding box center [501, 383] width 35 height 25
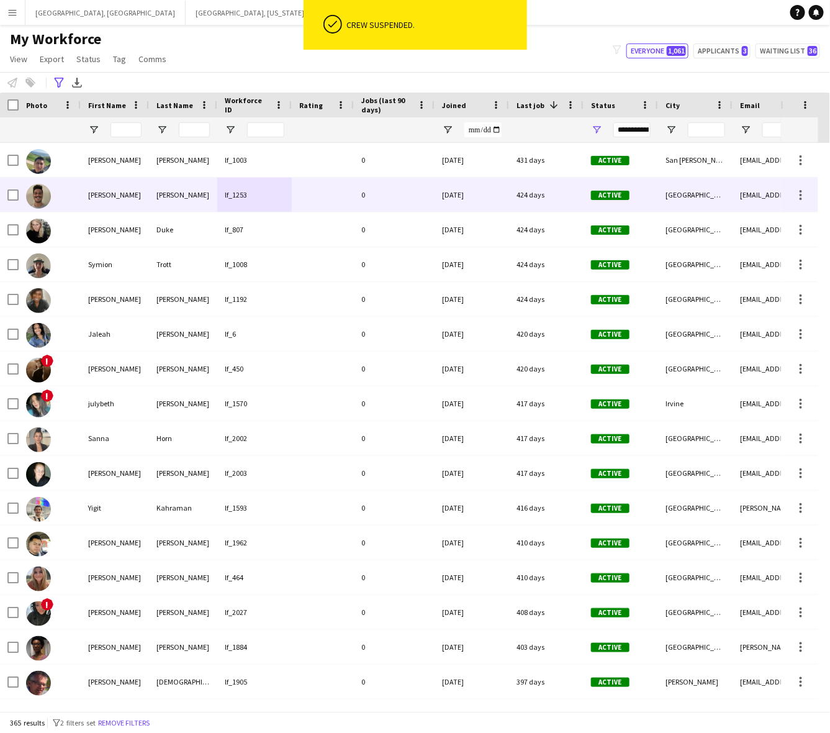
click at [393, 209] on div "0" at bounding box center [394, 195] width 81 height 34
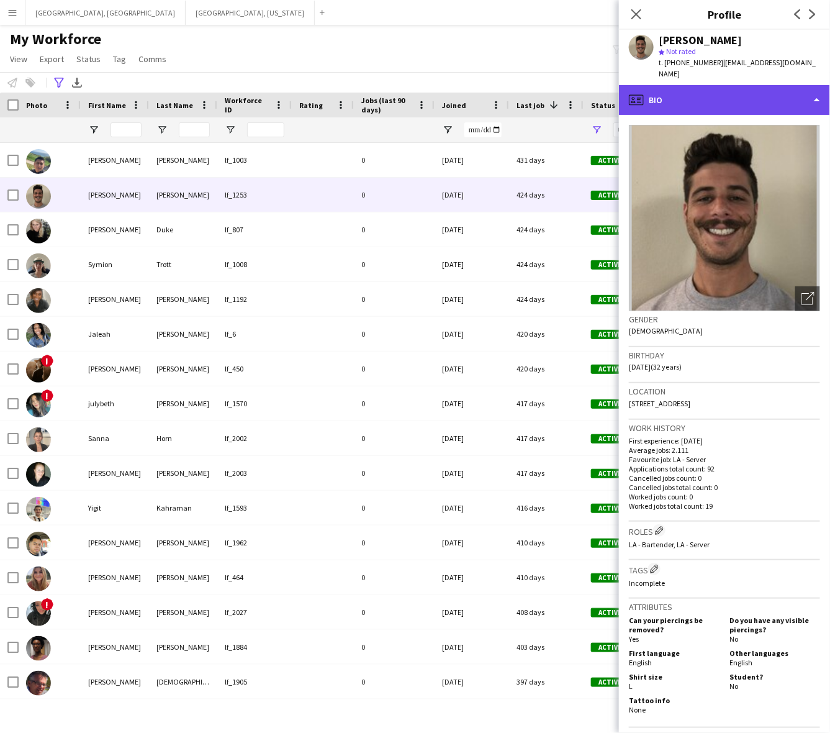
click at [721, 99] on div "profile Bio" at bounding box center [724, 100] width 211 height 30
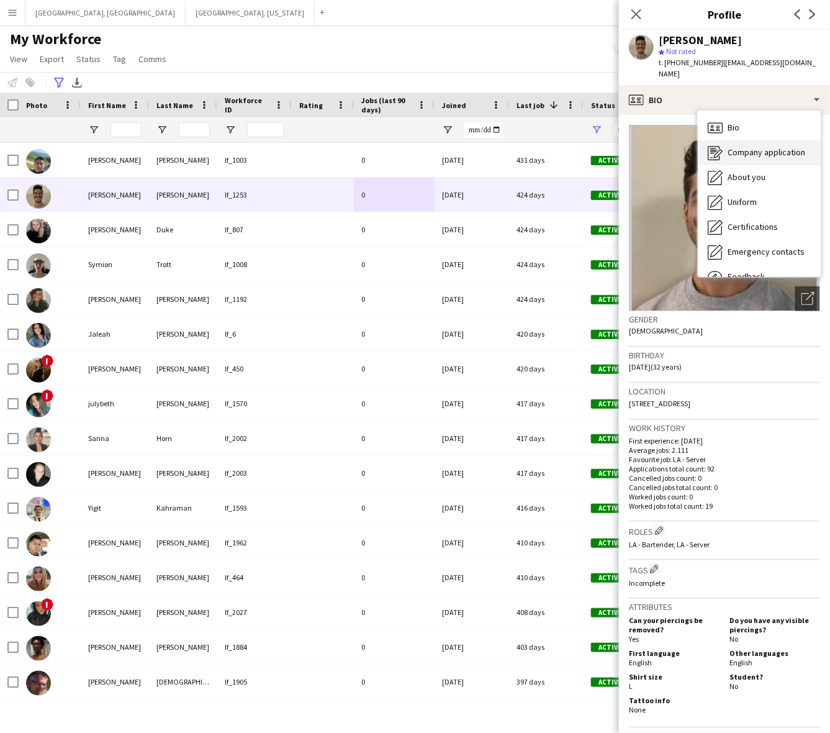
click at [738, 147] on span "Company application" at bounding box center [767, 152] width 78 height 11
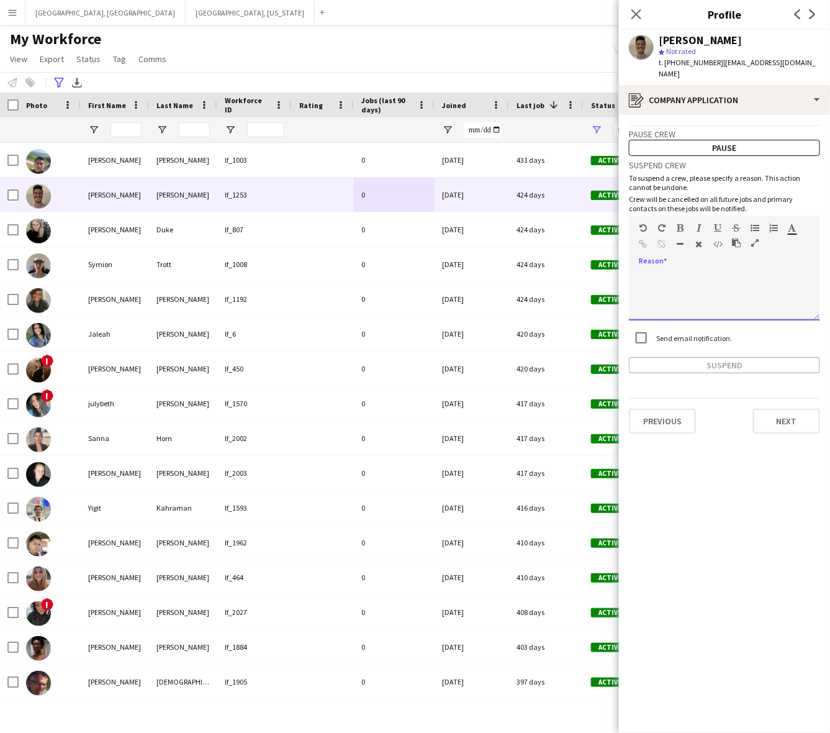
click at [730, 271] on div at bounding box center [724, 296] width 191 height 50
paste div
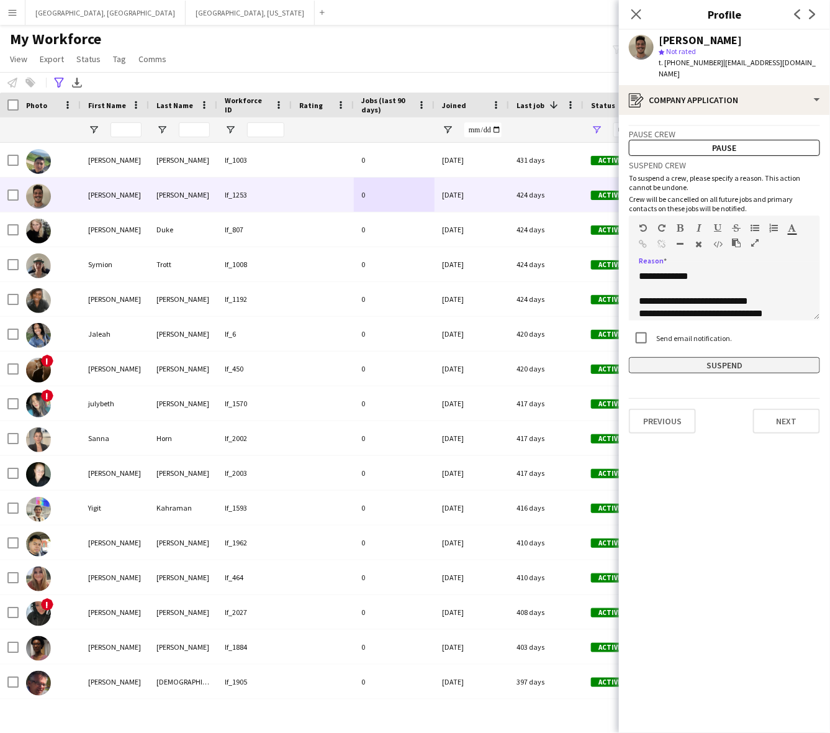
click at [708, 358] on button "Suspend" at bounding box center [724, 365] width 191 height 16
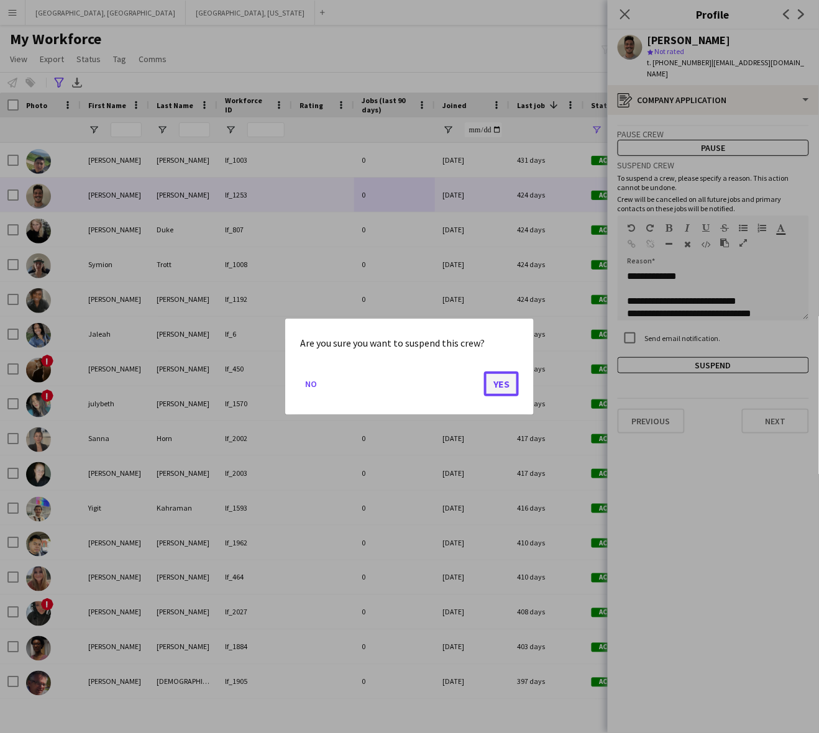
click at [511, 386] on button "Yes" at bounding box center [501, 383] width 35 height 25
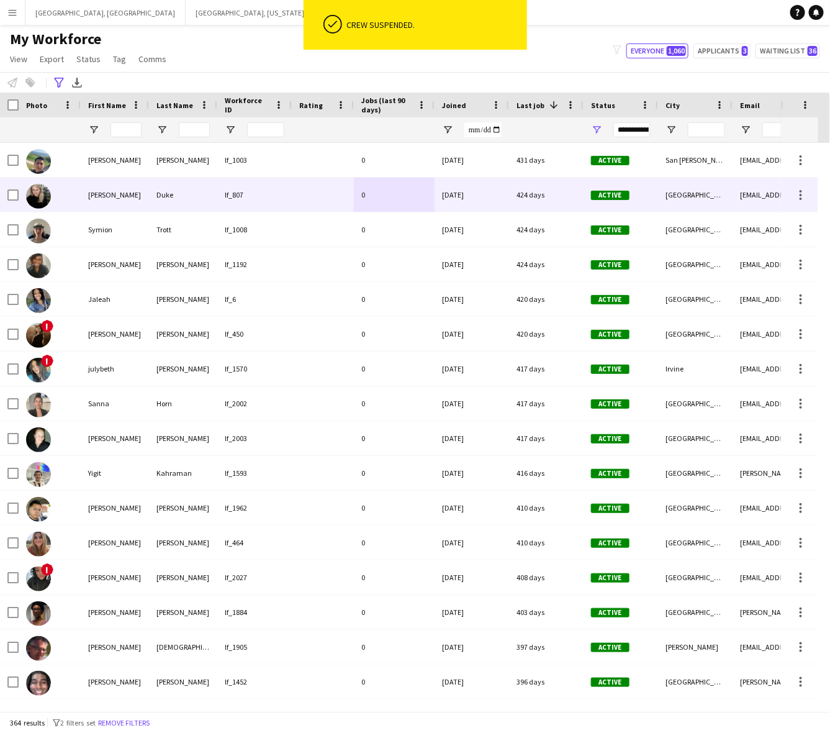
click at [481, 193] on div "03-14-2023" at bounding box center [472, 195] width 75 height 34
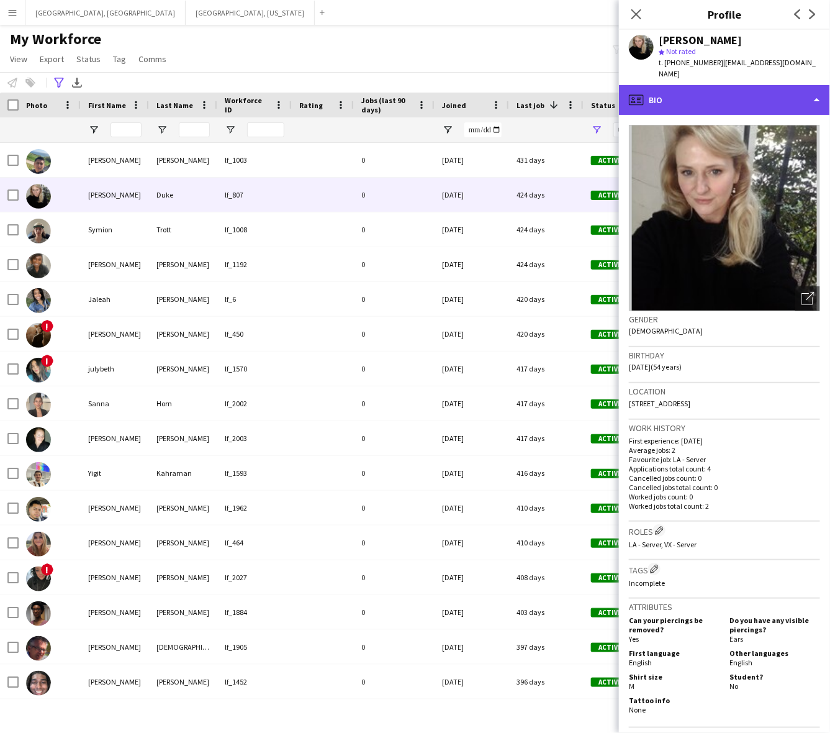
click at [743, 86] on div "profile Bio" at bounding box center [724, 100] width 211 height 30
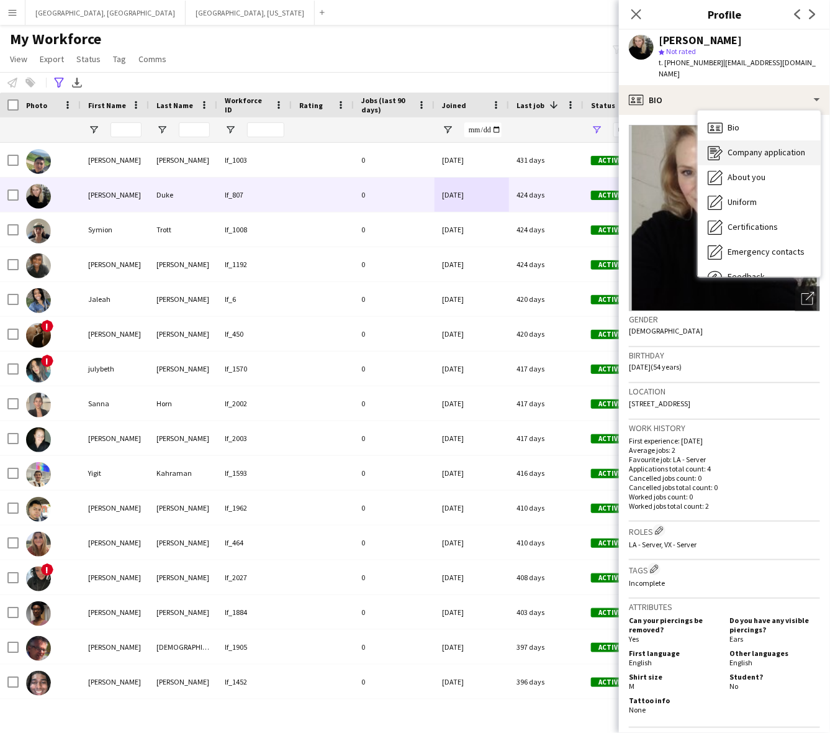
click at [741, 147] on span "Company application" at bounding box center [767, 152] width 78 height 11
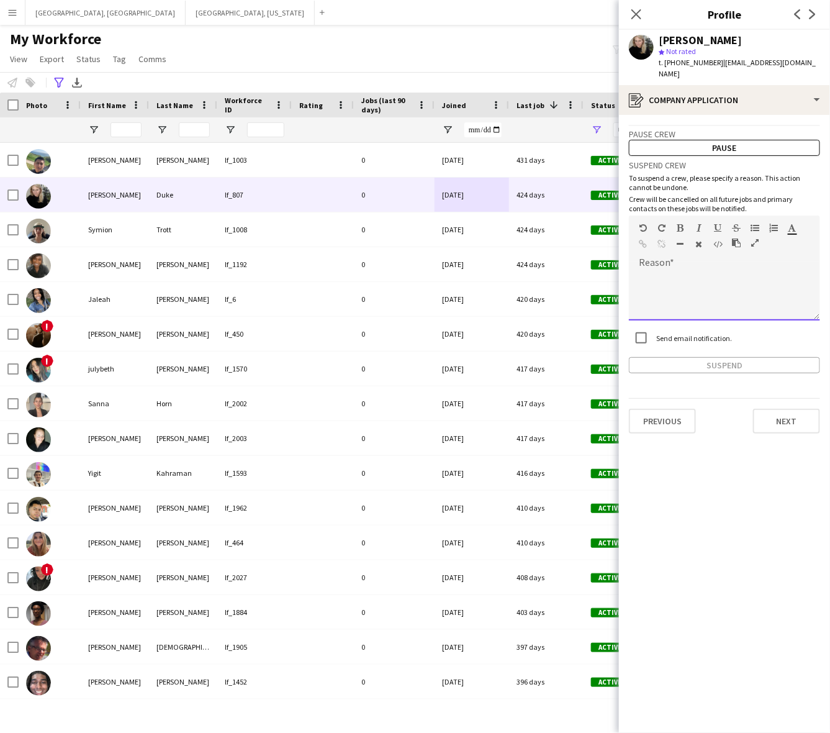
click at [711, 271] on div at bounding box center [724, 296] width 191 height 50
paste div
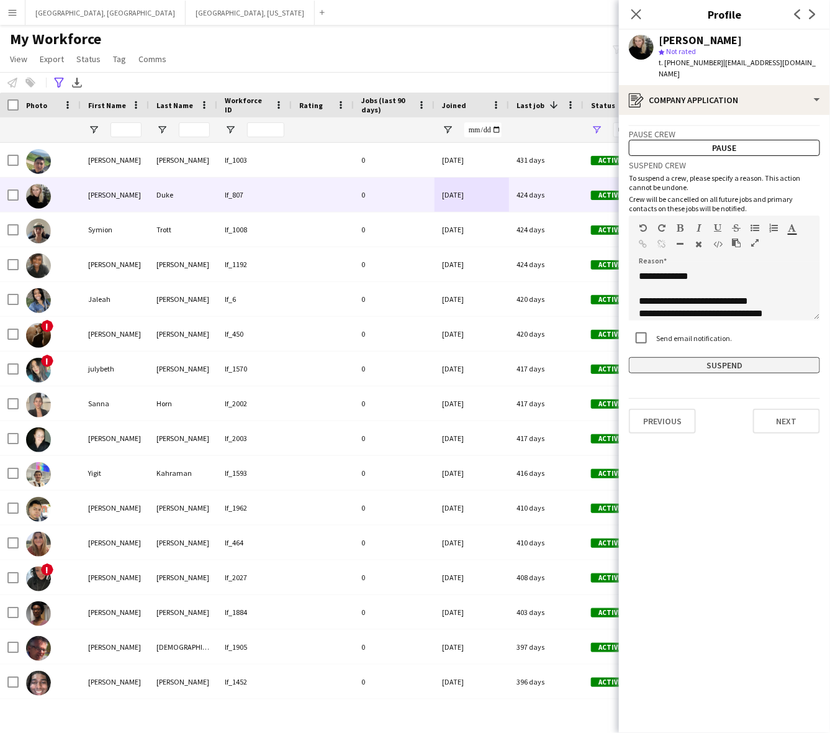
click at [716, 357] on button "Suspend" at bounding box center [724, 365] width 191 height 16
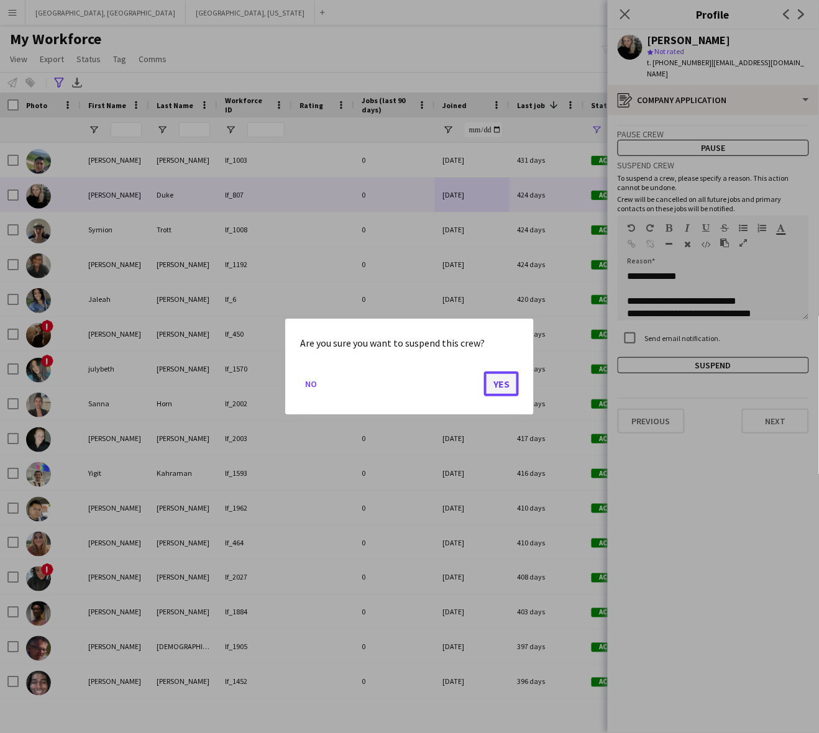
click at [504, 386] on button "Yes" at bounding box center [501, 383] width 35 height 25
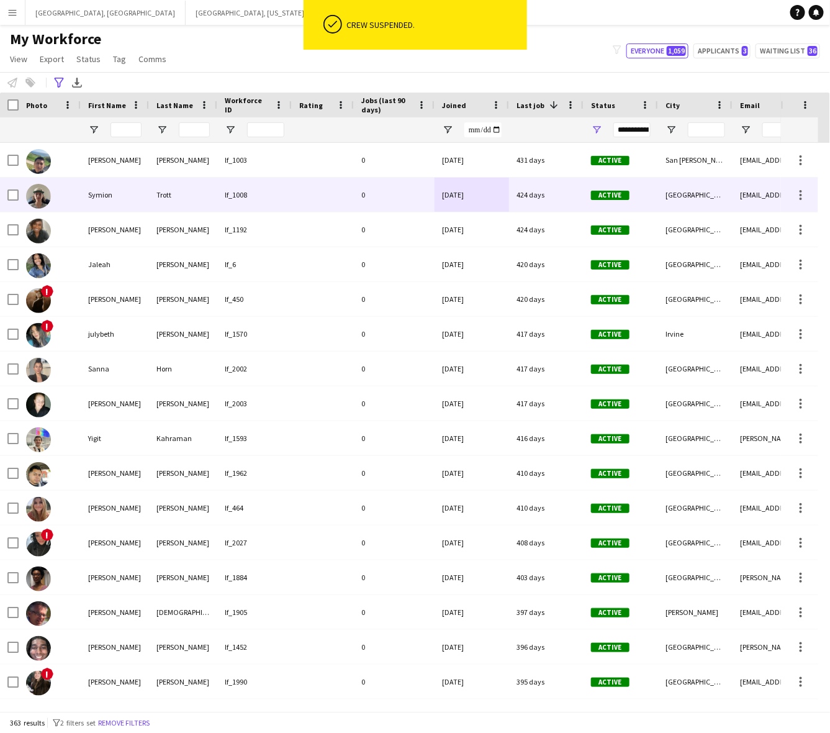
click at [291, 202] on div "lf_1008" at bounding box center [254, 195] width 75 height 34
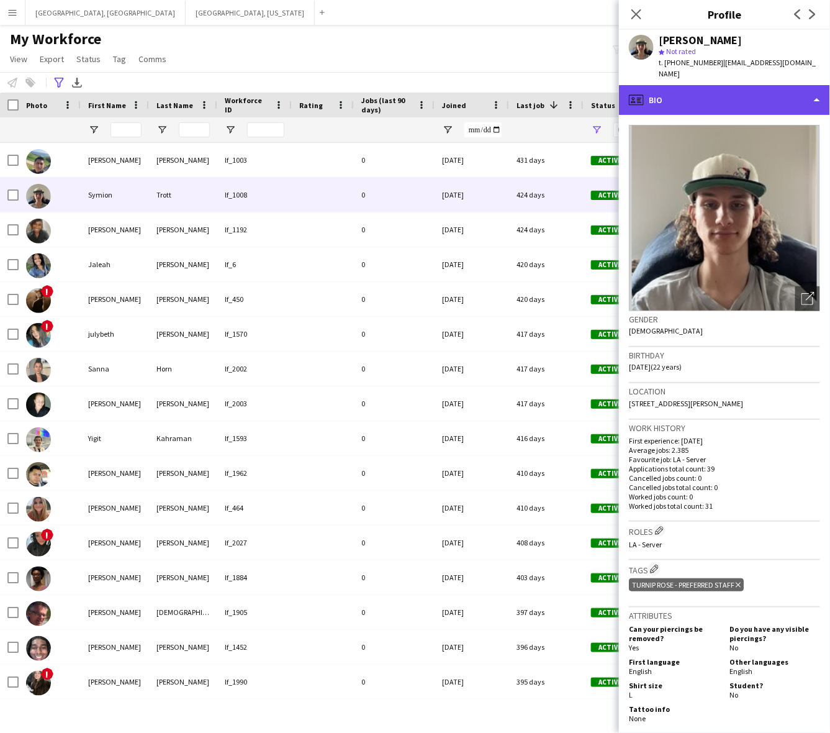
click at [683, 86] on div "profile Bio" at bounding box center [724, 100] width 211 height 30
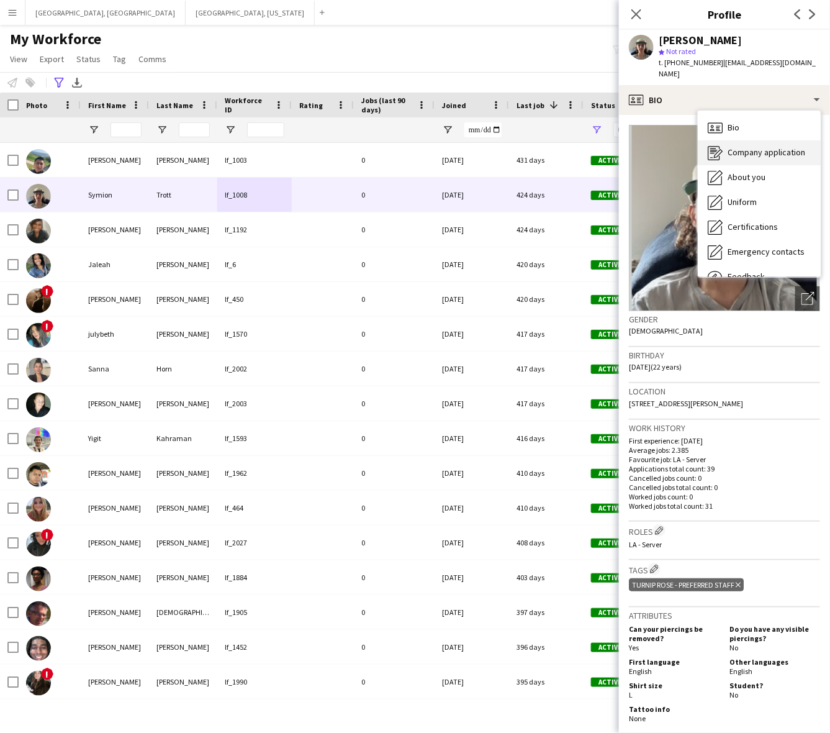
click at [712, 151] on icon at bounding box center [713, 151] width 7 height 1
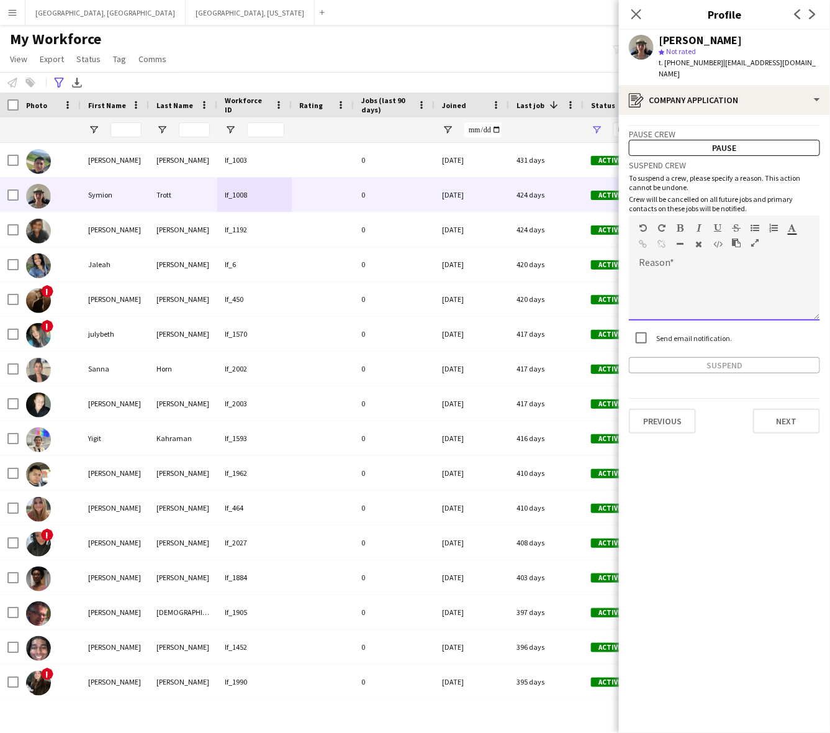
drag, startPoint x: 712, startPoint y: 246, endPoint x: 709, endPoint y: 265, distance: 18.9
click at [712, 246] on div "default Heading 1 Heading 2 Heading 3 Heading 4 Heading 5 Heading 6 Heading 7 P…" at bounding box center [724, 239] width 191 height 47
paste div
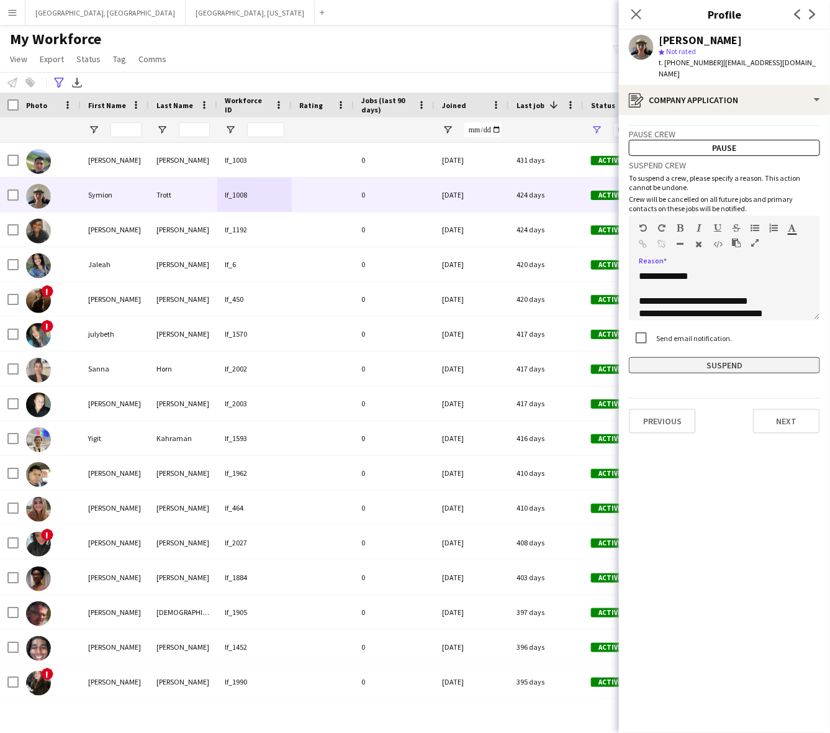
click at [719, 357] on button "Suspend" at bounding box center [724, 365] width 191 height 16
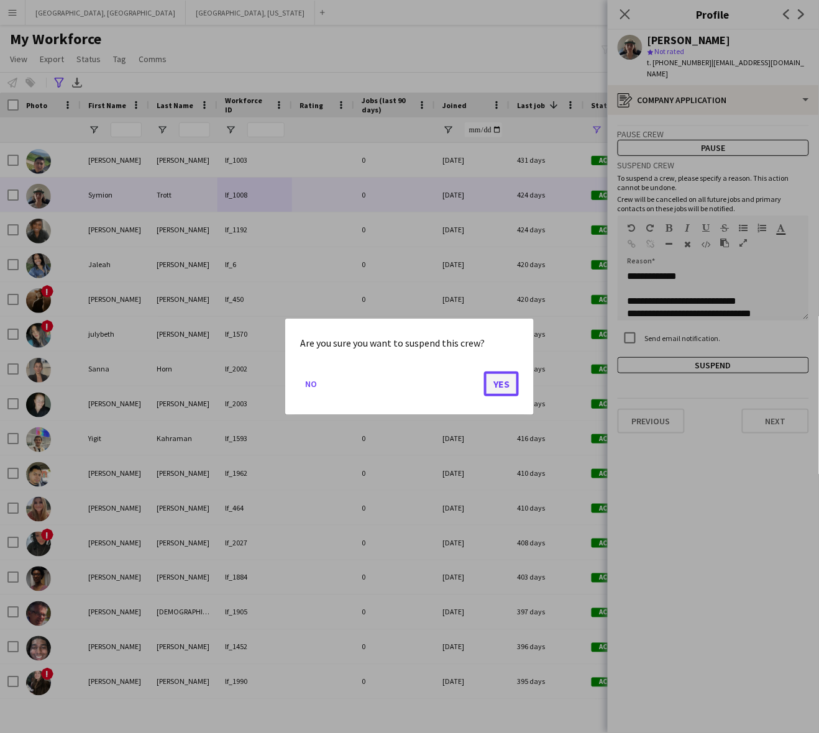
click at [503, 381] on button "Yes" at bounding box center [501, 383] width 35 height 25
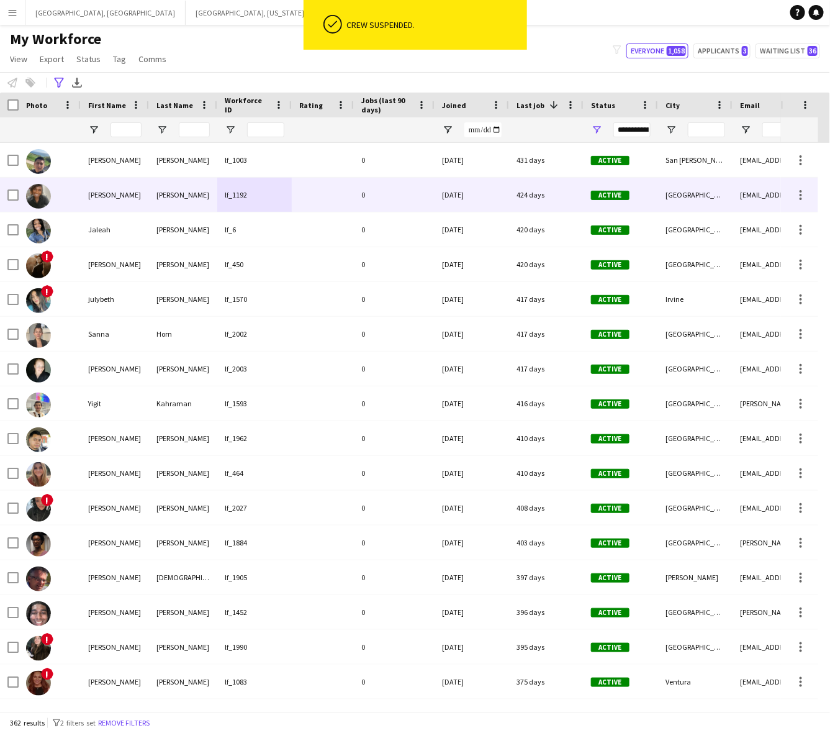
click at [363, 194] on div "0" at bounding box center [394, 195] width 81 height 34
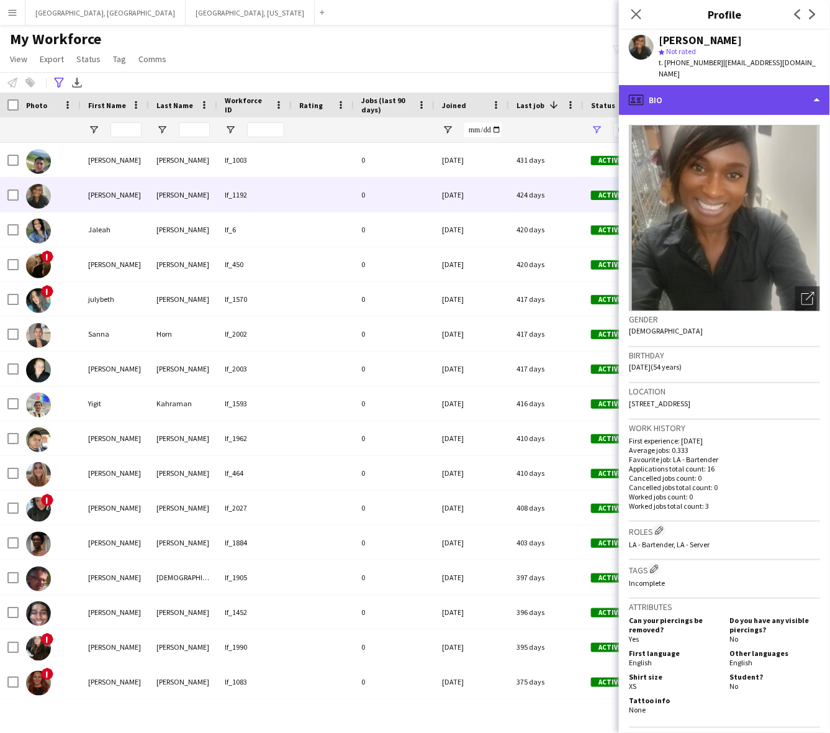
click at [730, 85] on div "profile Bio" at bounding box center [724, 100] width 211 height 30
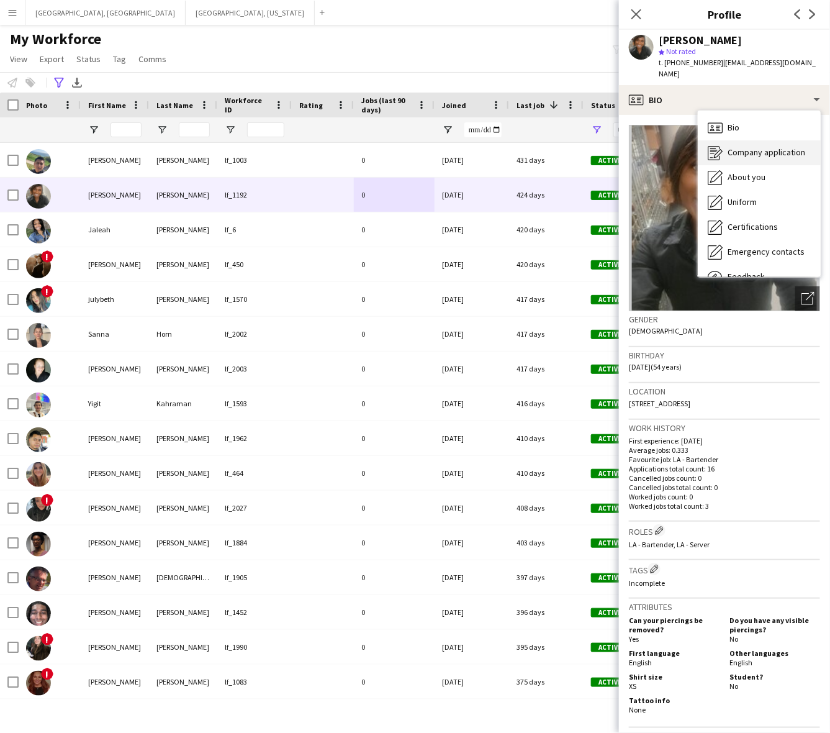
click at [746, 147] on span "Company application" at bounding box center [767, 152] width 78 height 11
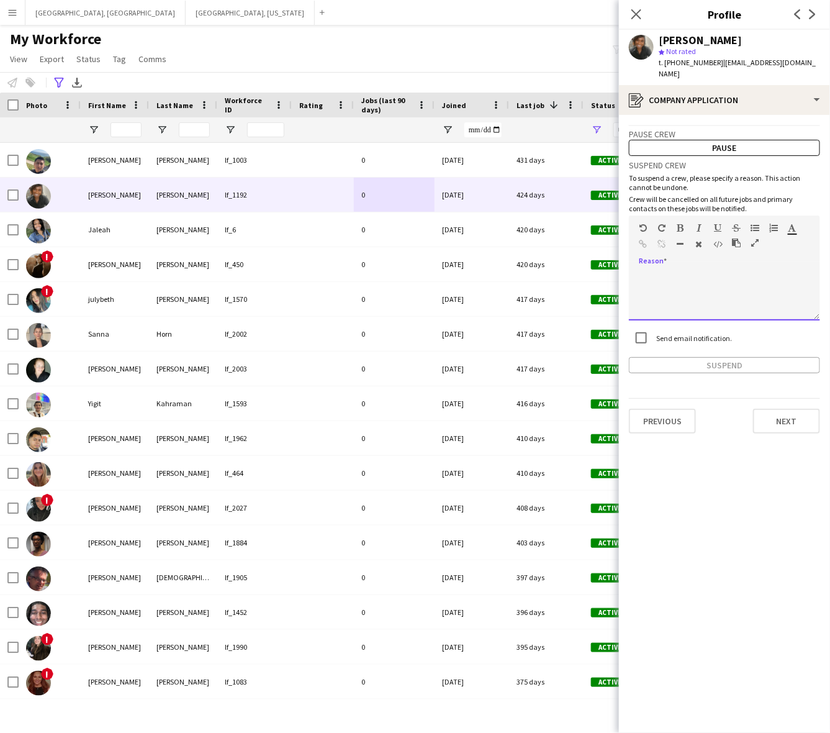
click at [707, 271] on div at bounding box center [724, 296] width 191 height 50
paste div
click at [709, 342] on div "**********" at bounding box center [724, 264] width 191 height 217
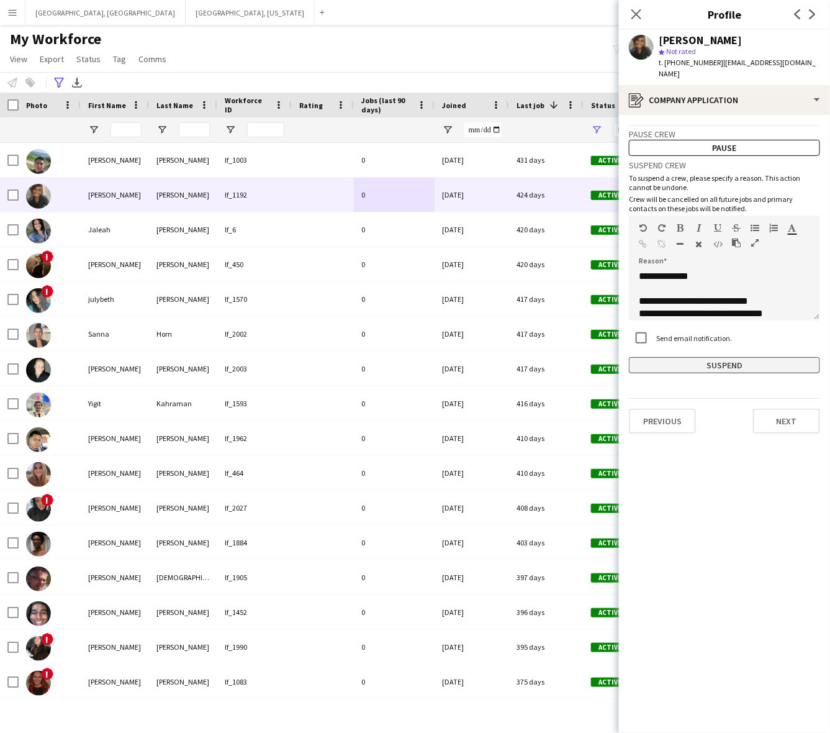
click at [704, 357] on button "Suspend" at bounding box center [724, 365] width 191 height 16
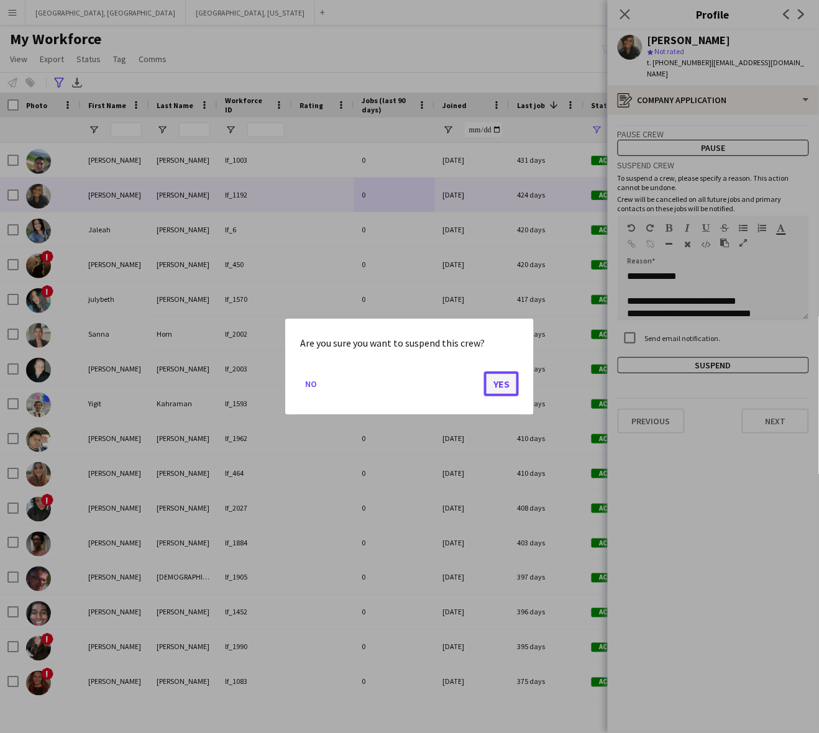
click at [501, 378] on button "Yes" at bounding box center [501, 383] width 35 height 25
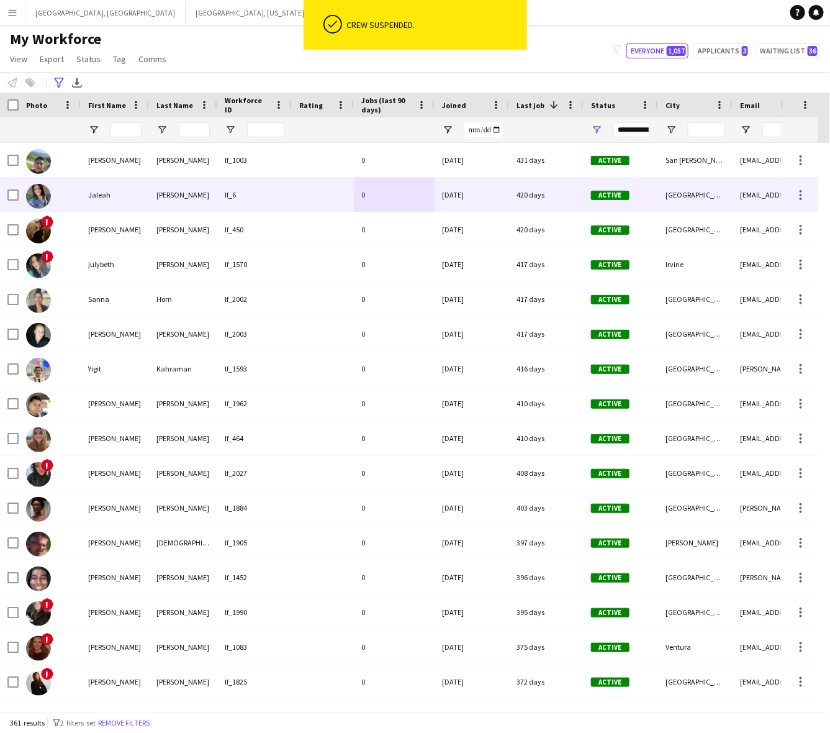
click at [460, 200] on div "[DATE]" at bounding box center [472, 195] width 75 height 34
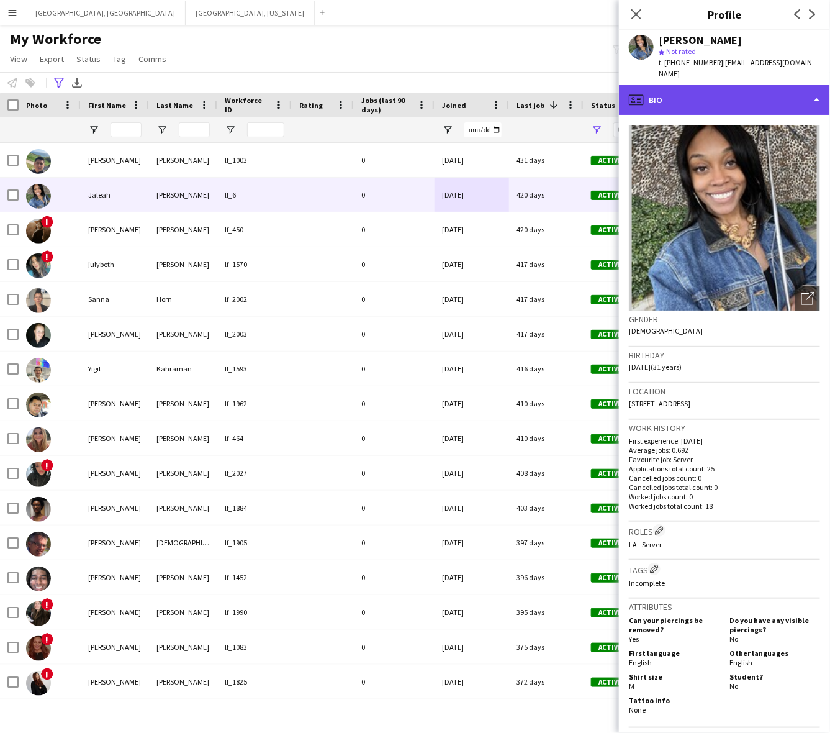
click at [747, 86] on div "profile Bio" at bounding box center [724, 100] width 211 height 30
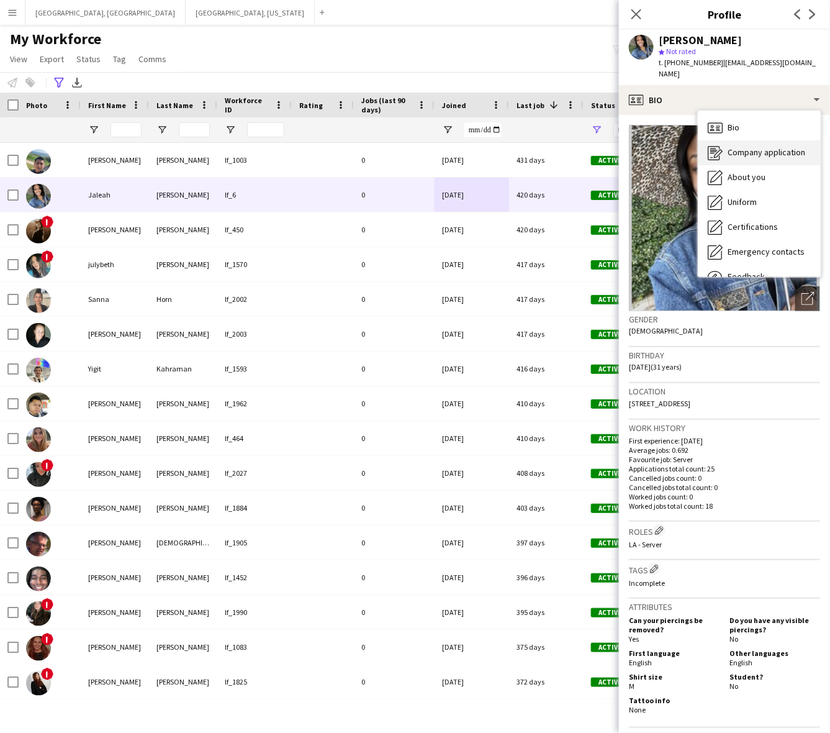
click at [735, 147] on span "Company application" at bounding box center [767, 152] width 78 height 11
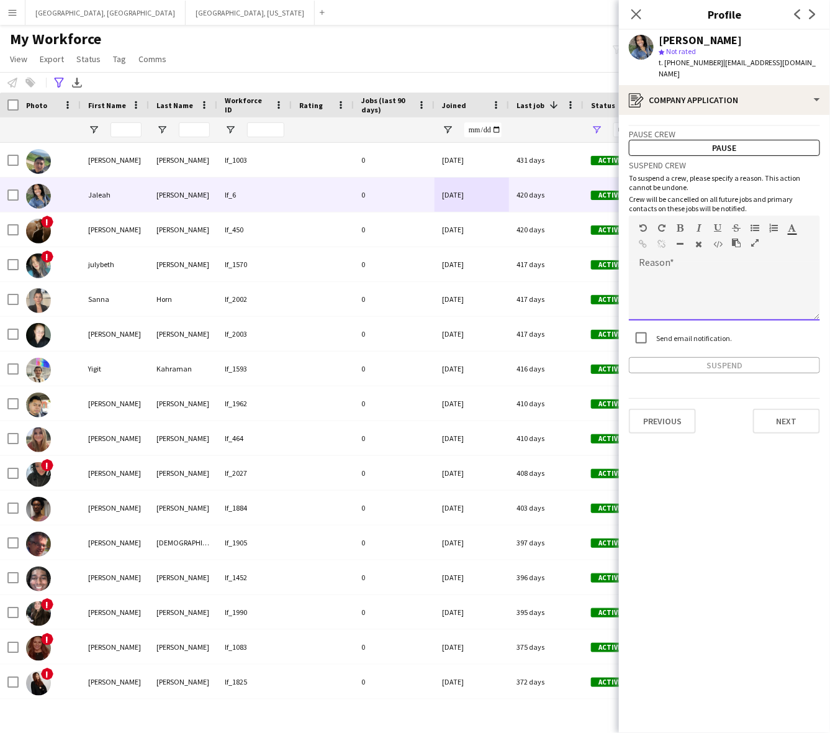
click at [706, 271] on div at bounding box center [724, 296] width 191 height 50
paste div
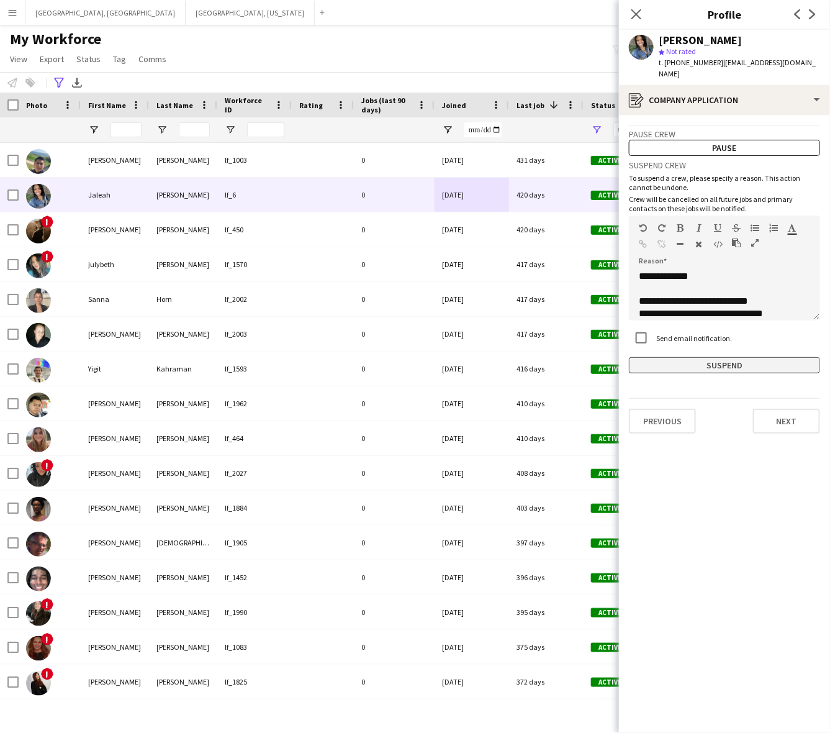
click at [706, 357] on button "Suspend" at bounding box center [724, 365] width 191 height 16
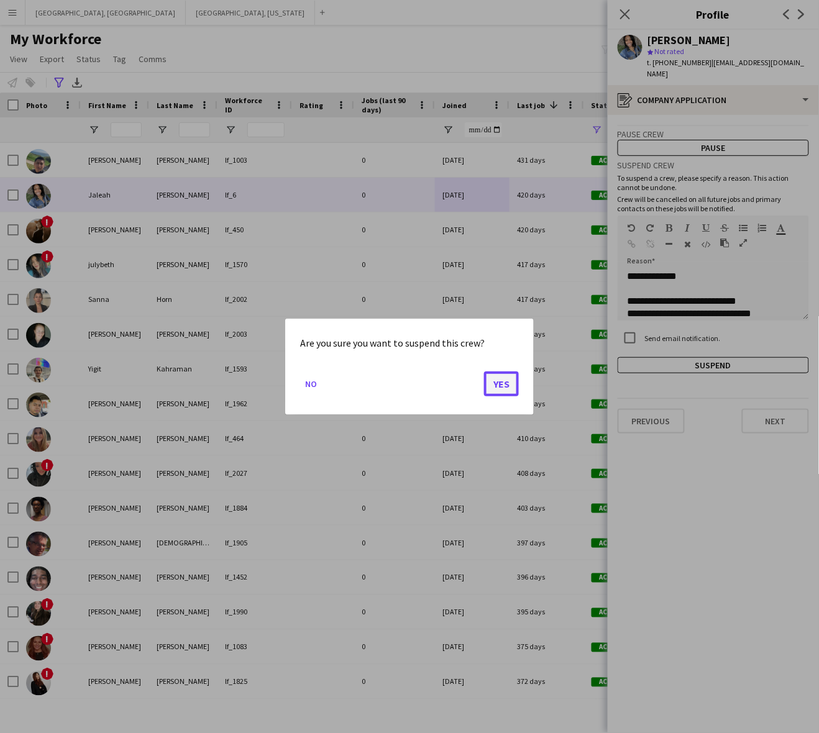
click at [502, 390] on button "Yes" at bounding box center [501, 383] width 35 height 25
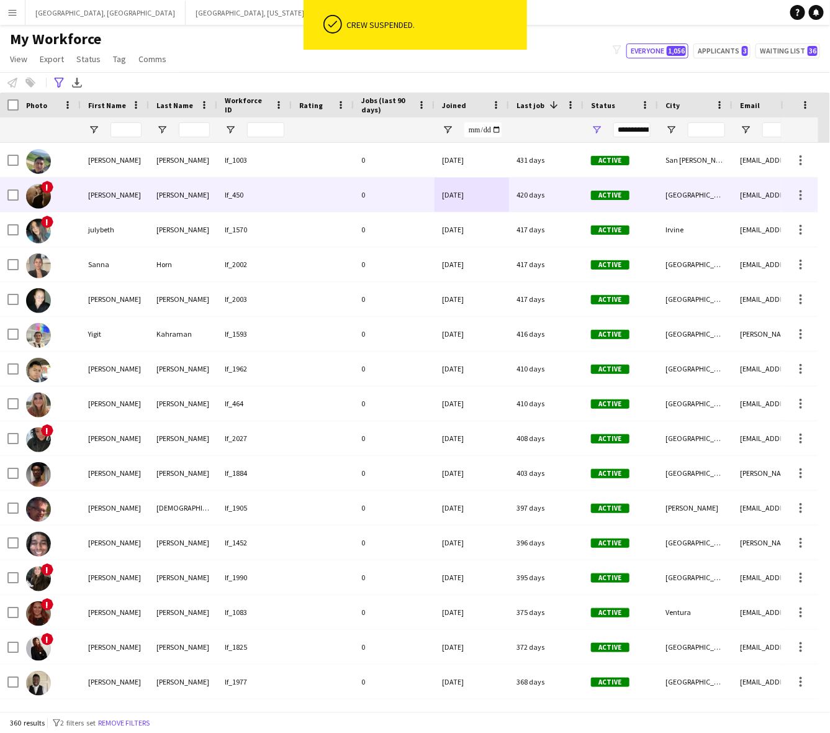
click at [540, 202] on div "420 days" at bounding box center [546, 195] width 75 height 34
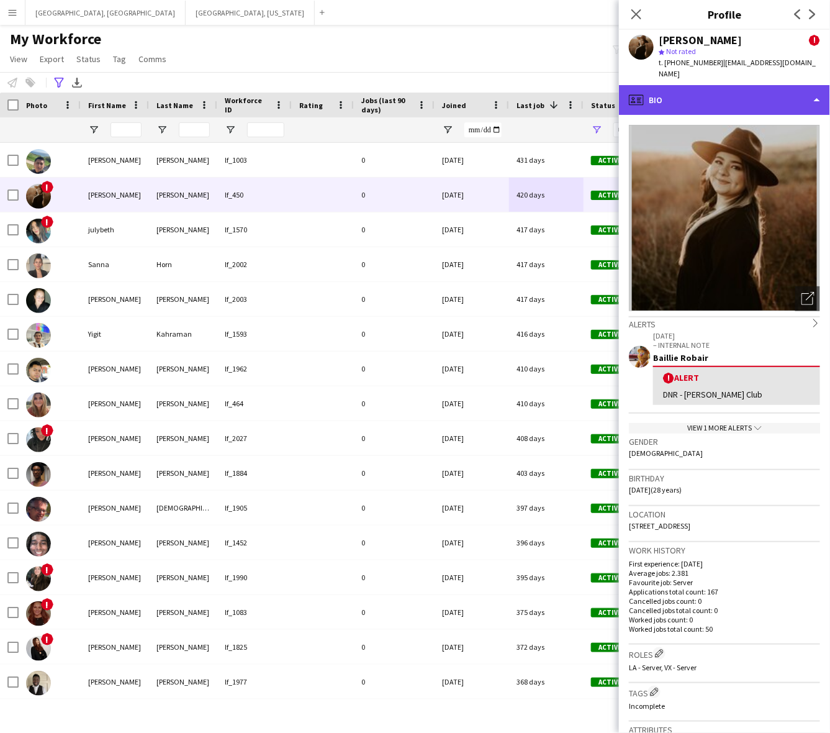
click at [737, 85] on div "profile Bio" at bounding box center [724, 100] width 211 height 30
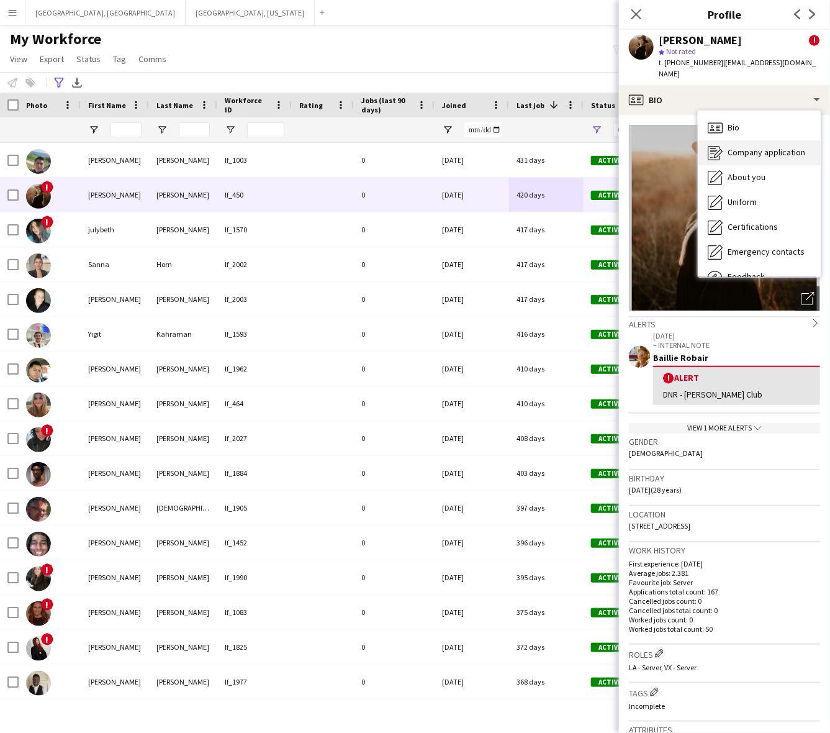
click at [742, 140] on div "Company application Company application" at bounding box center [759, 152] width 123 height 25
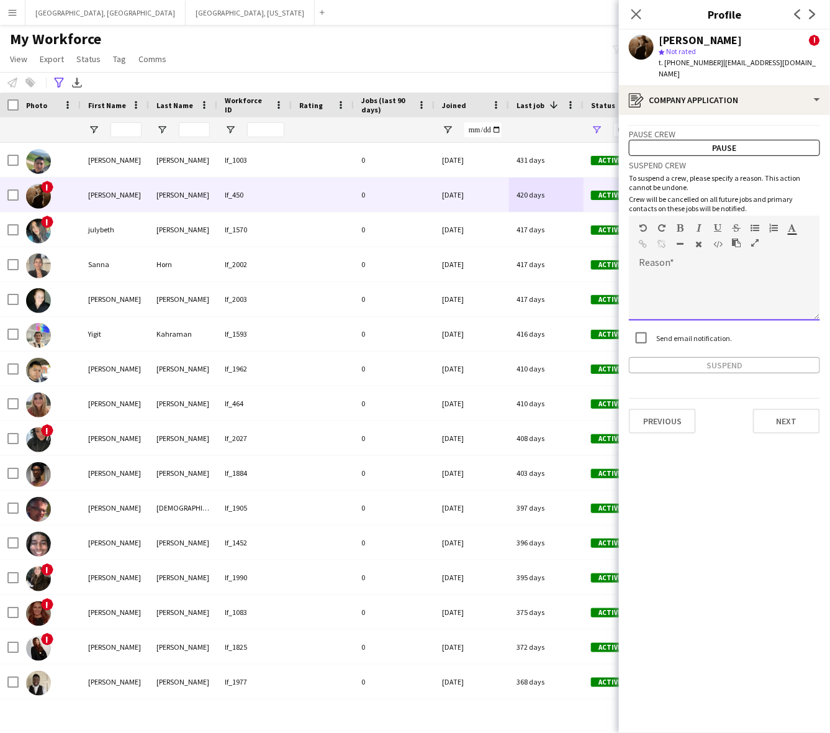
click at [727, 271] on div at bounding box center [724, 296] width 191 height 50
paste div
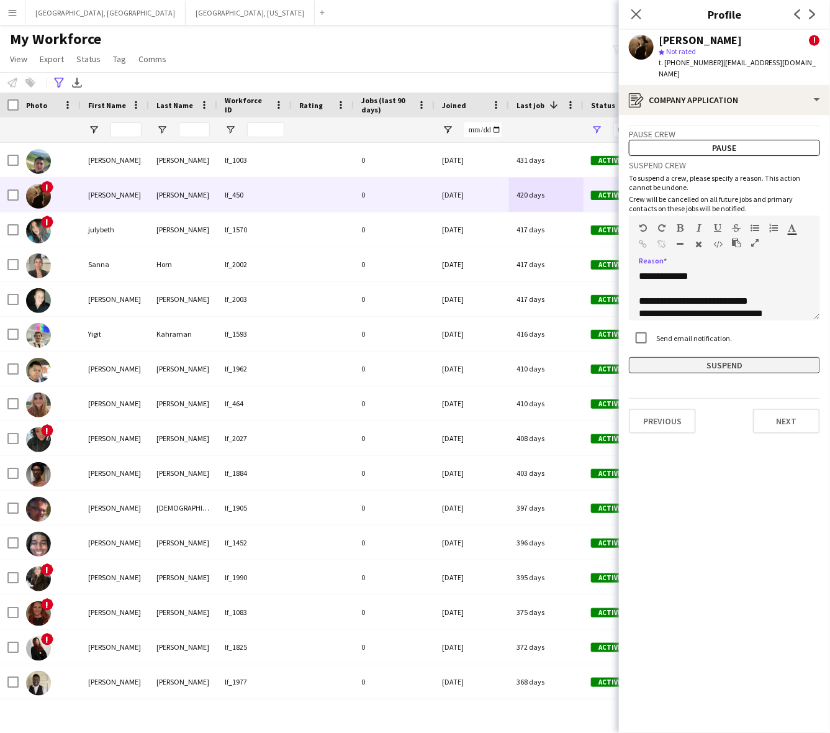
click at [714, 357] on button "Suspend" at bounding box center [724, 365] width 191 height 16
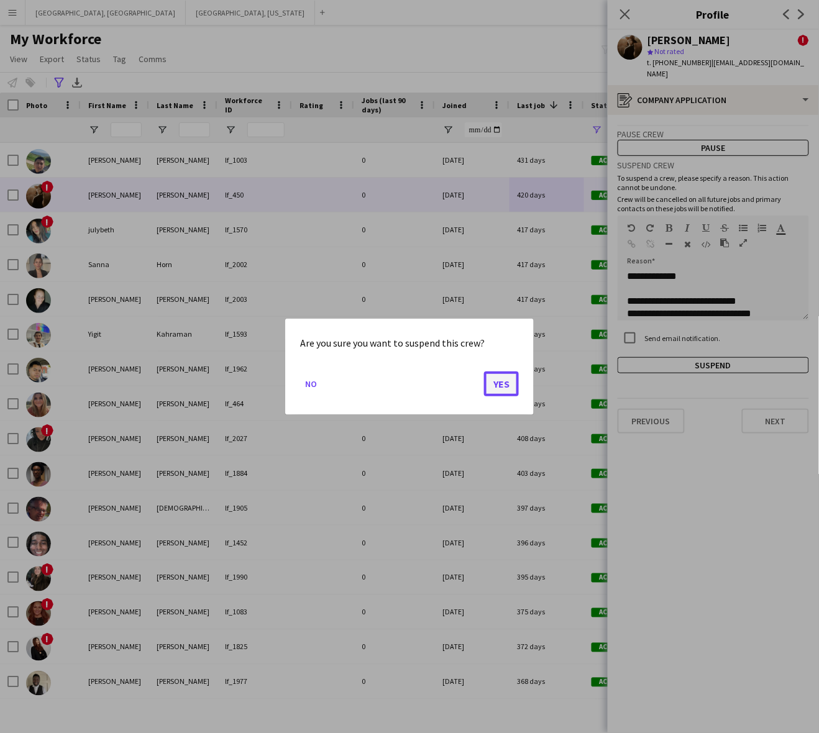
click at [505, 379] on button "Yes" at bounding box center [501, 383] width 35 height 25
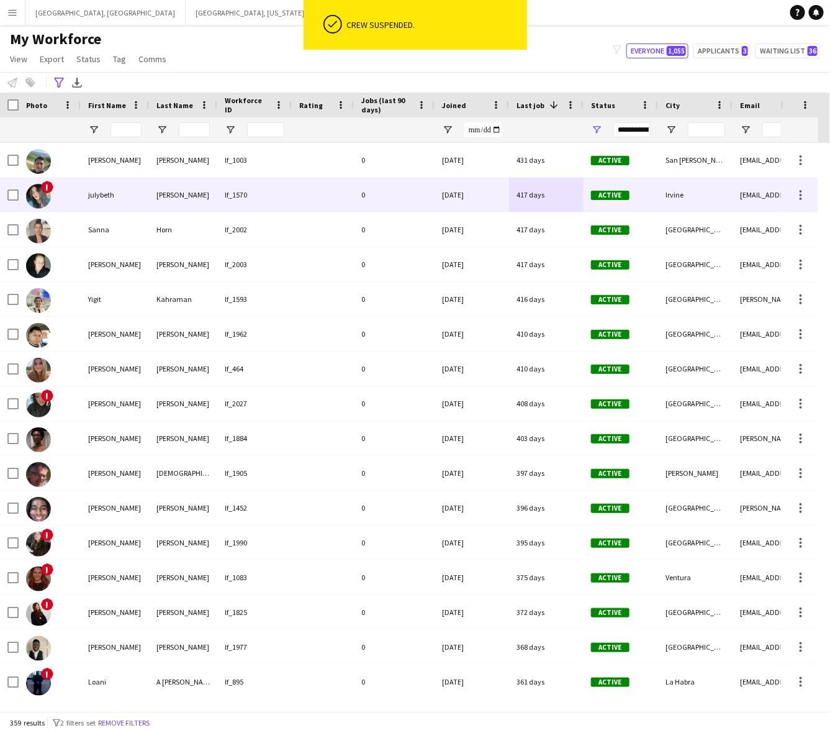
click at [532, 197] on div "417 days" at bounding box center [546, 195] width 75 height 34
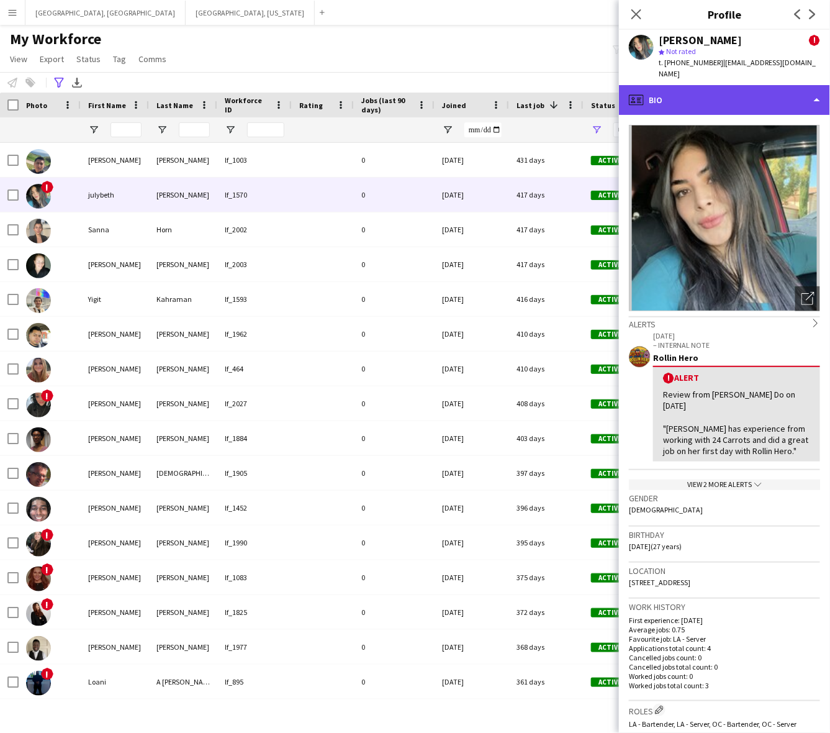
click at [756, 85] on div "profile Bio" at bounding box center [724, 100] width 211 height 30
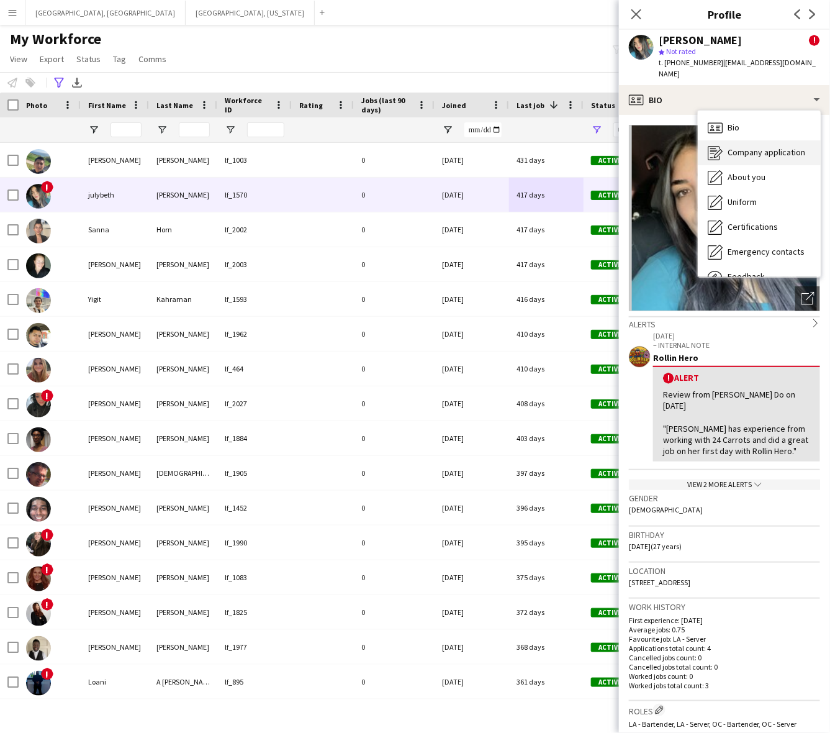
click at [752, 147] on span "Company application" at bounding box center [767, 152] width 78 height 11
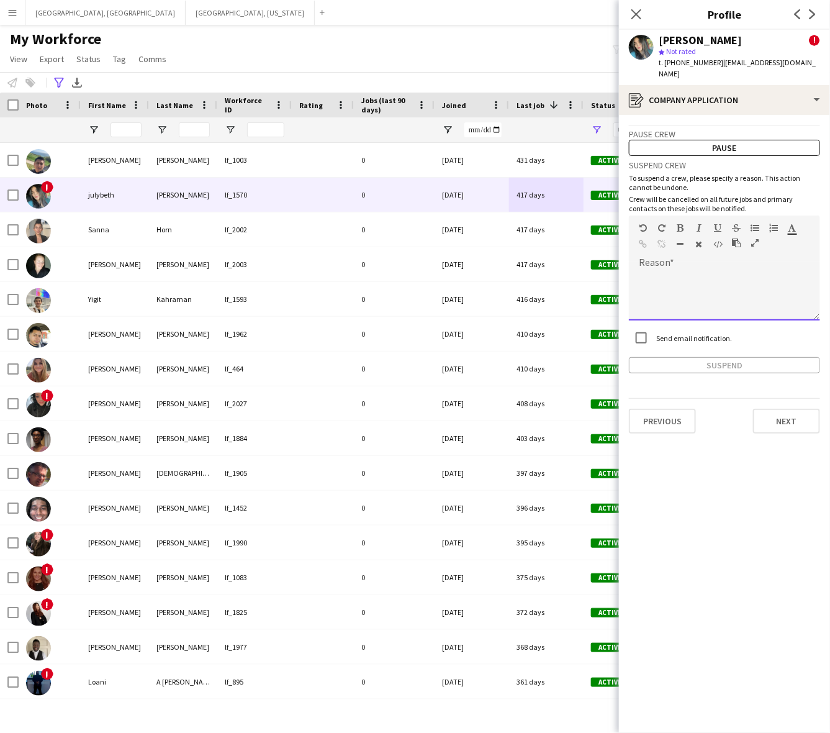
click at [725, 271] on div at bounding box center [724, 296] width 191 height 50
paste div
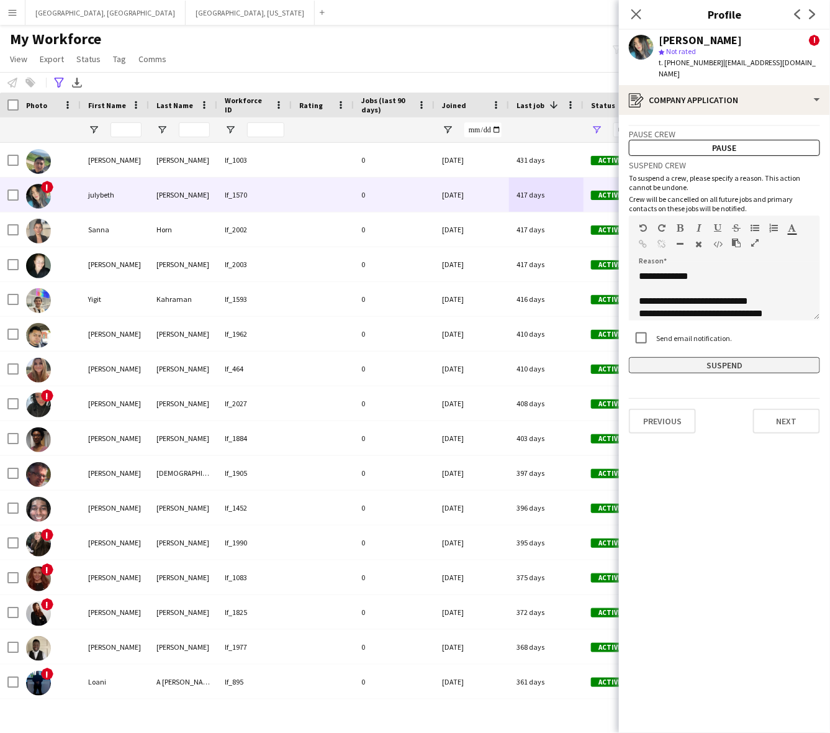
click at [709, 357] on button "Suspend" at bounding box center [724, 365] width 191 height 16
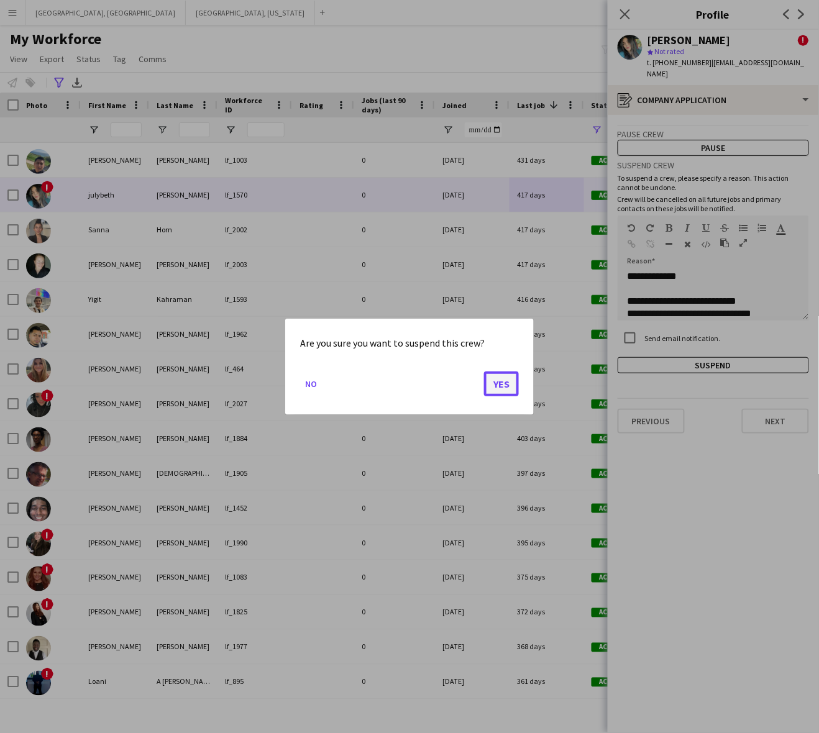
click at [514, 392] on button "Yes" at bounding box center [501, 383] width 35 height 25
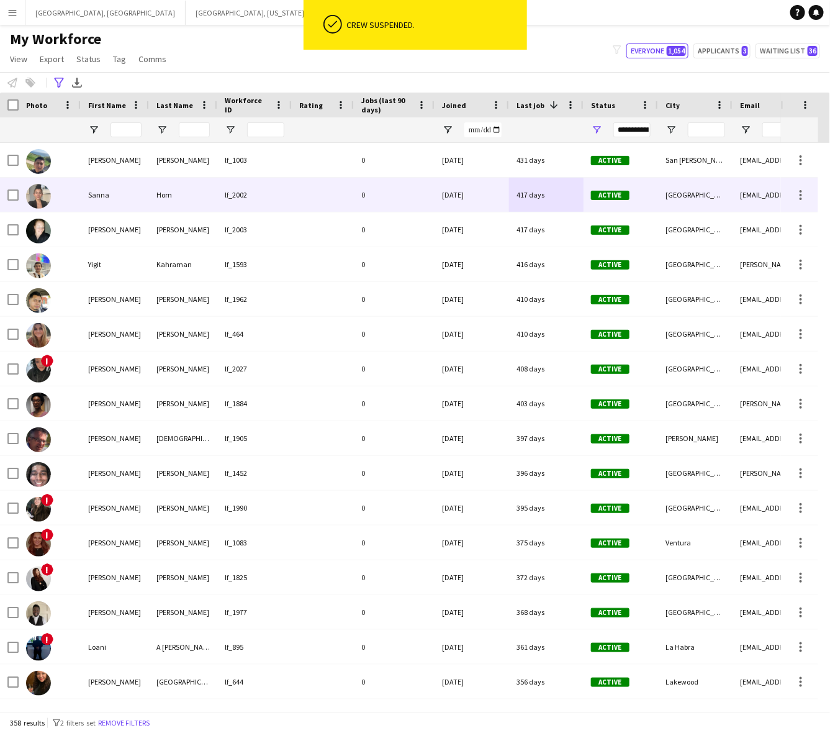
click at [450, 196] on div "06-26-2024" at bounding box center [472, 195] width 75 height 34
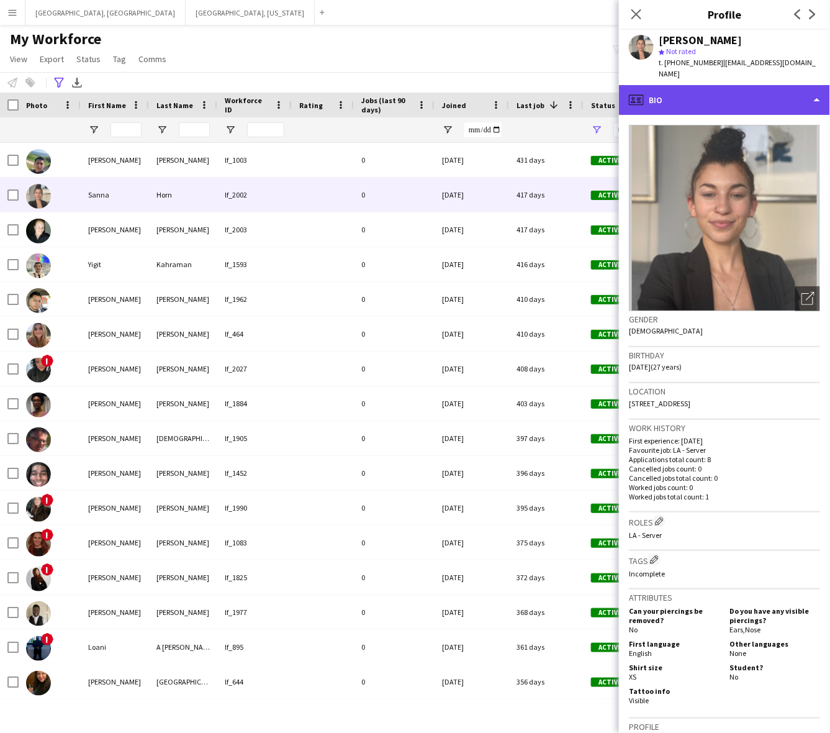
click at [725, 85] on div "profile Bio" at bounding box center [724, 100] width 211 height 30
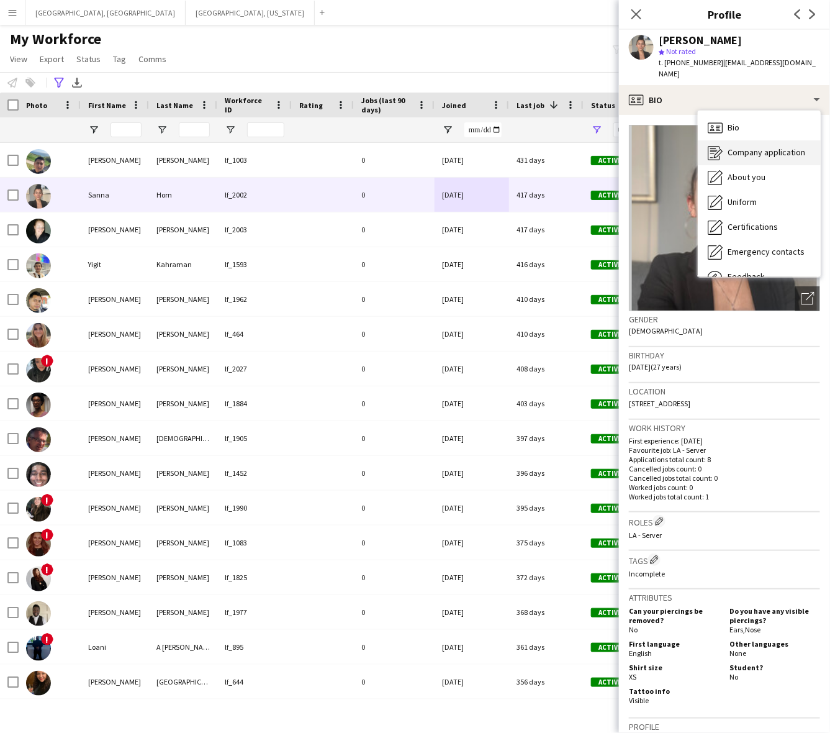
click at [737, 140] on div "Company application Company application" at bounding box center [759, 152] width 123 height 25
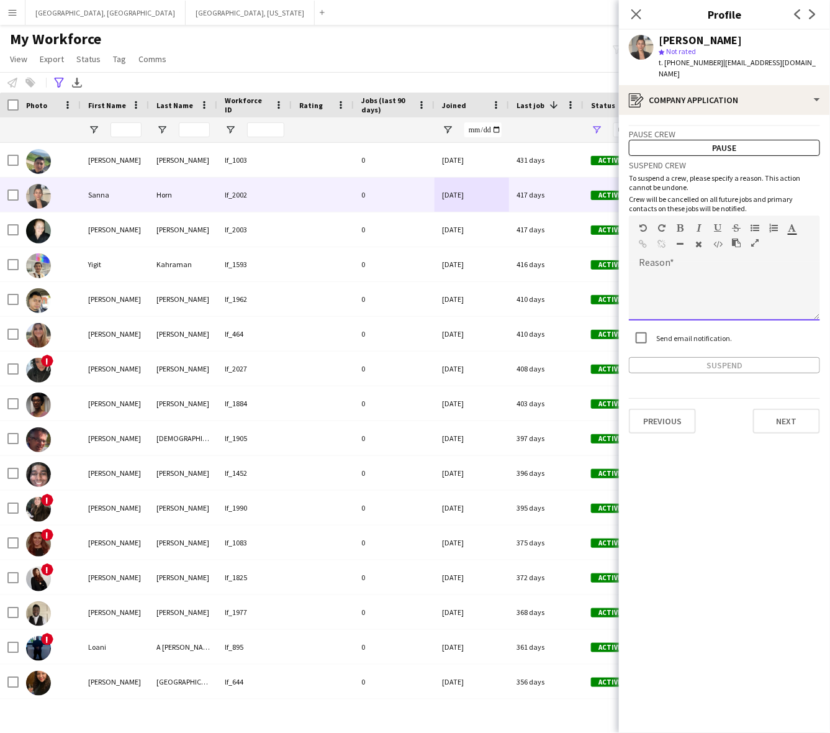
click at [711, 271] on div at bounding box center [724, 296] width 191 height 50
paste div
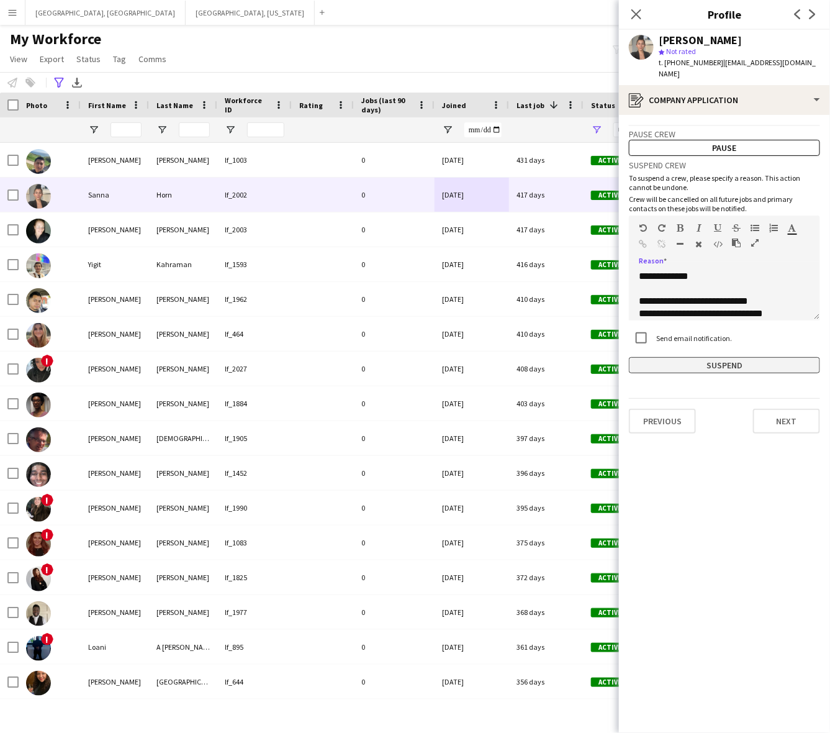
click at [719, 357] on button "Suspend" at bounding box center [724, 365] width 191 height 16
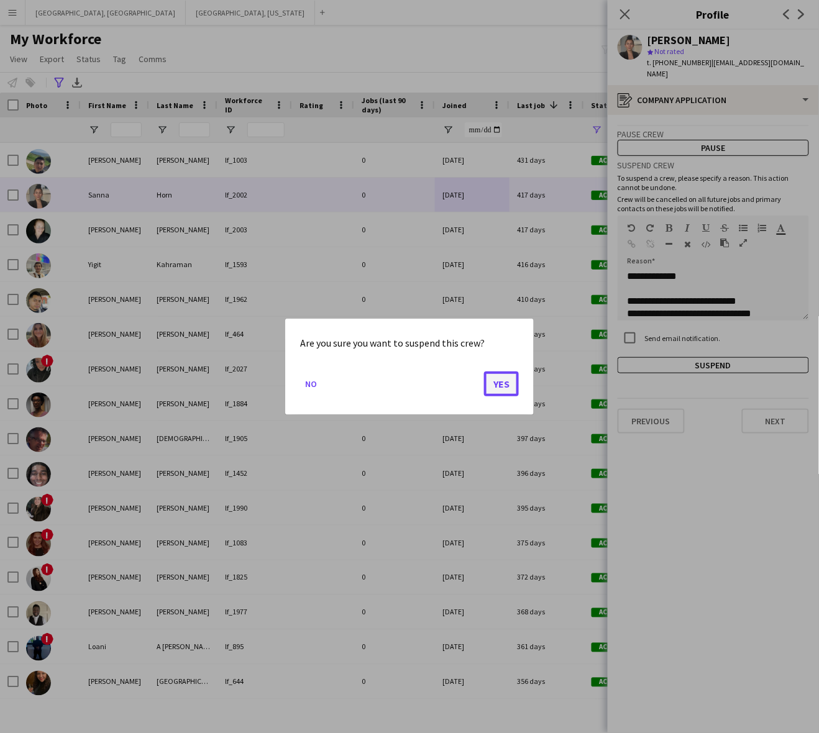
click at [501, 383] on button "Yes" at bounding box center [501, 383] width 35 height 25
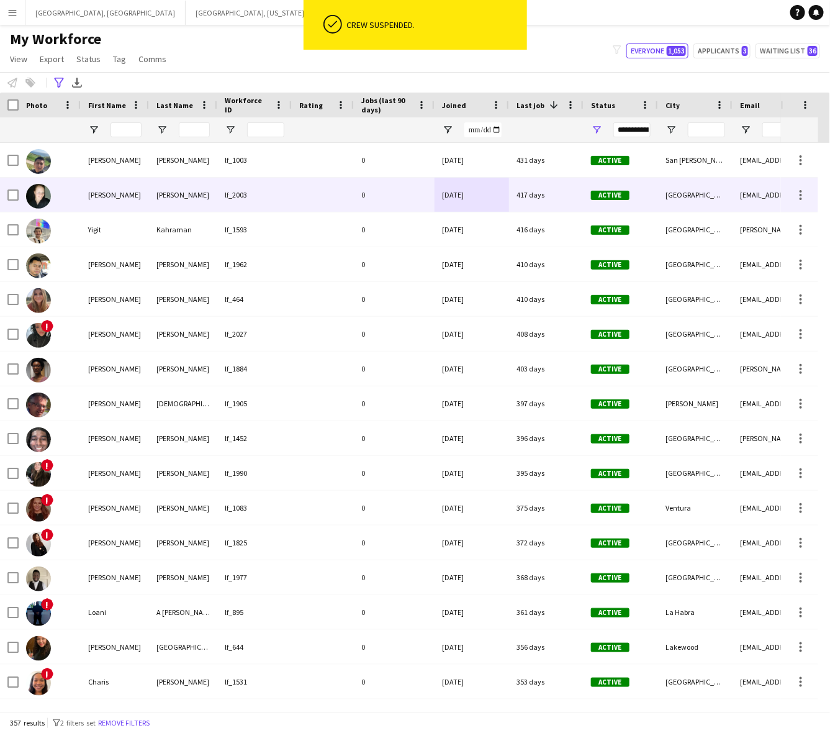
click at [525, 199] on div "417 days" at bounding box center [546, 195] width 75 height 34
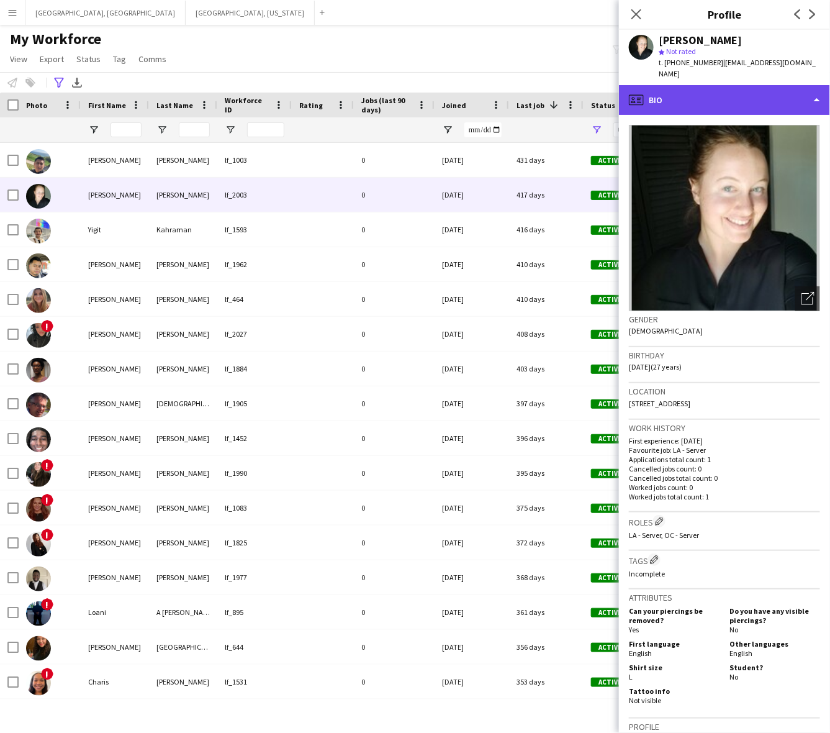
click at [749, 85] on div "profile Bio" at bounding box center [724, 100] width 211 height 30
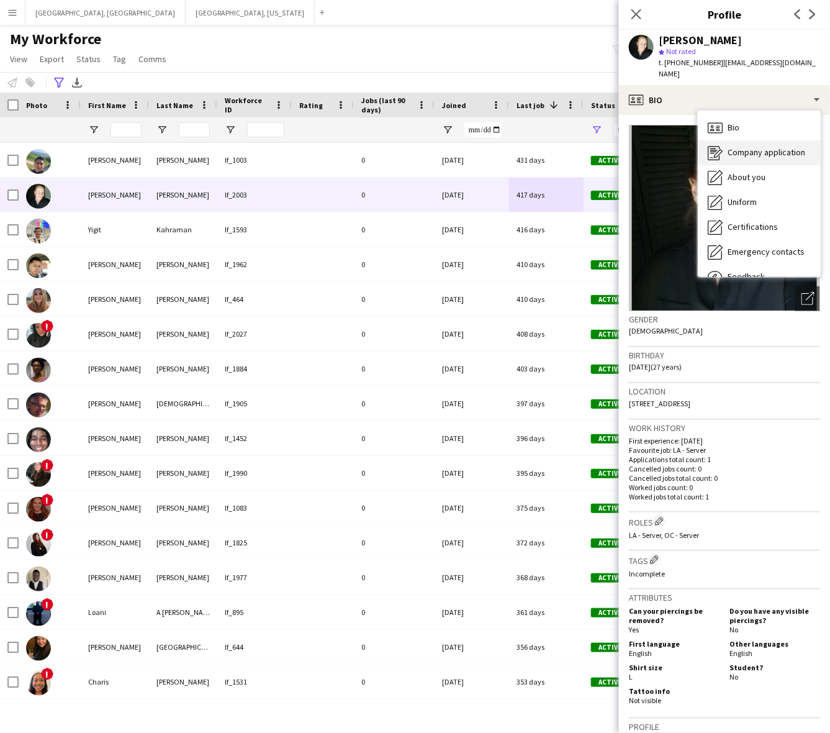
click at [753, 147] on span "Company application" at bounding box center [767, 152] width 78 height 11
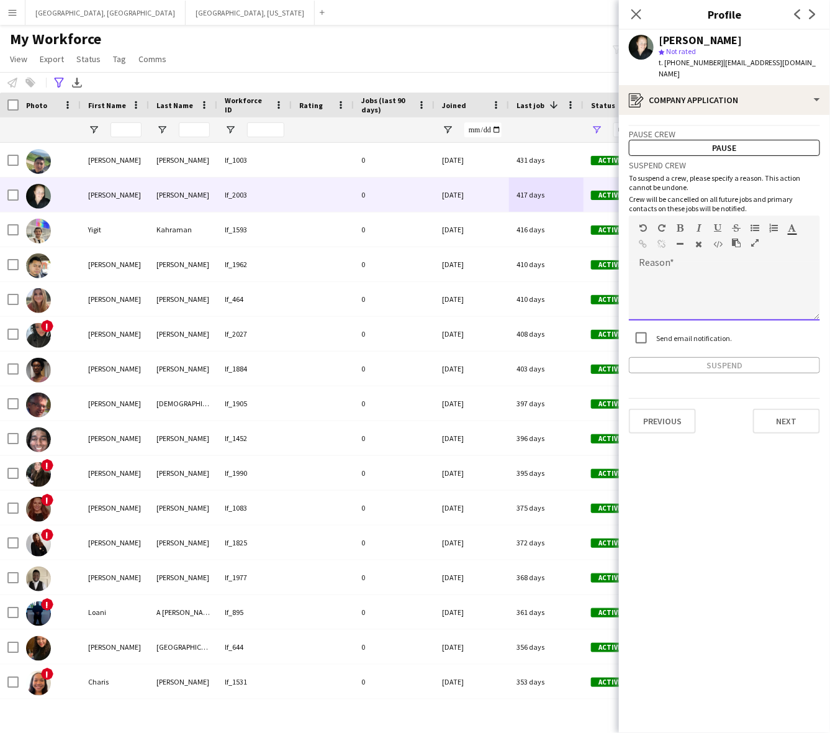
click at [720, 283] on div at bounding box center [724, 296] width 191 height 50
paste div
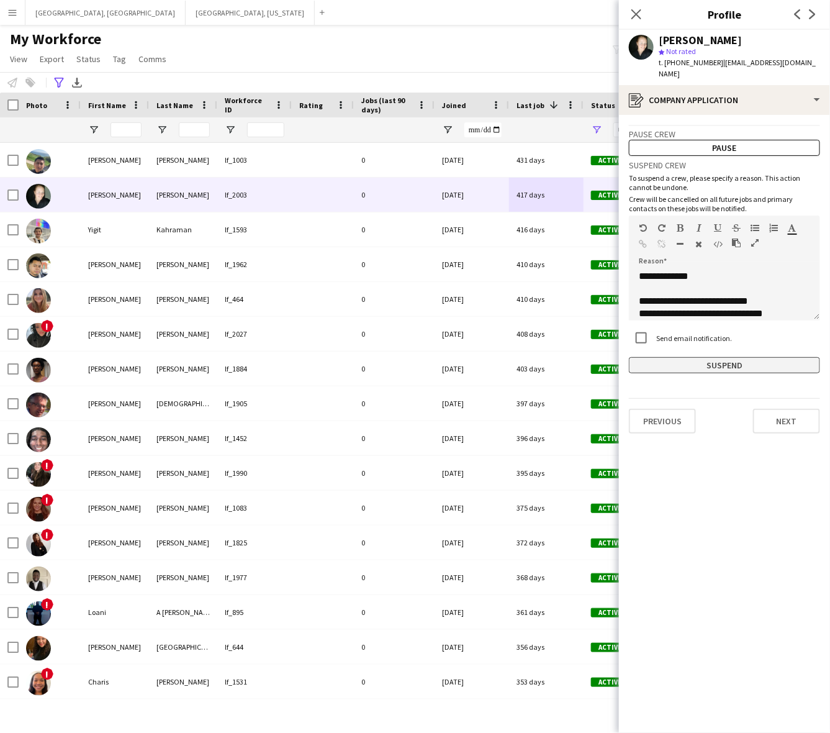
click at [709, 357] on button "Suspend" at bounding box center [724, 365] width 191 height 16
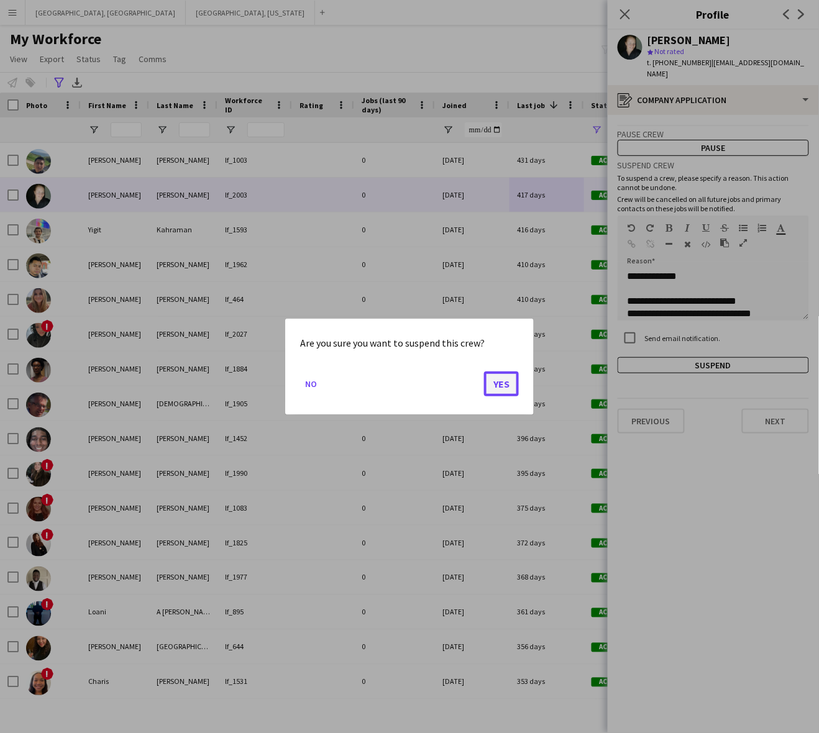
click at [508, 381] on button "Yes" at bounding box center [501, 383] width 35 height 25
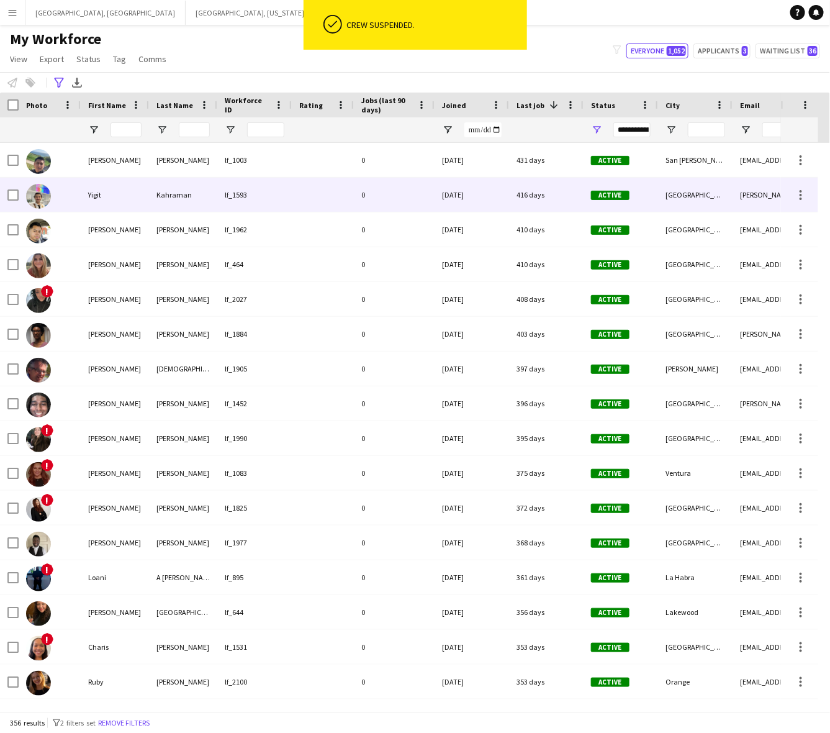
click at [453, 198] on div "01-06-2024" at bounding box center [472, 195] width 75 height 34
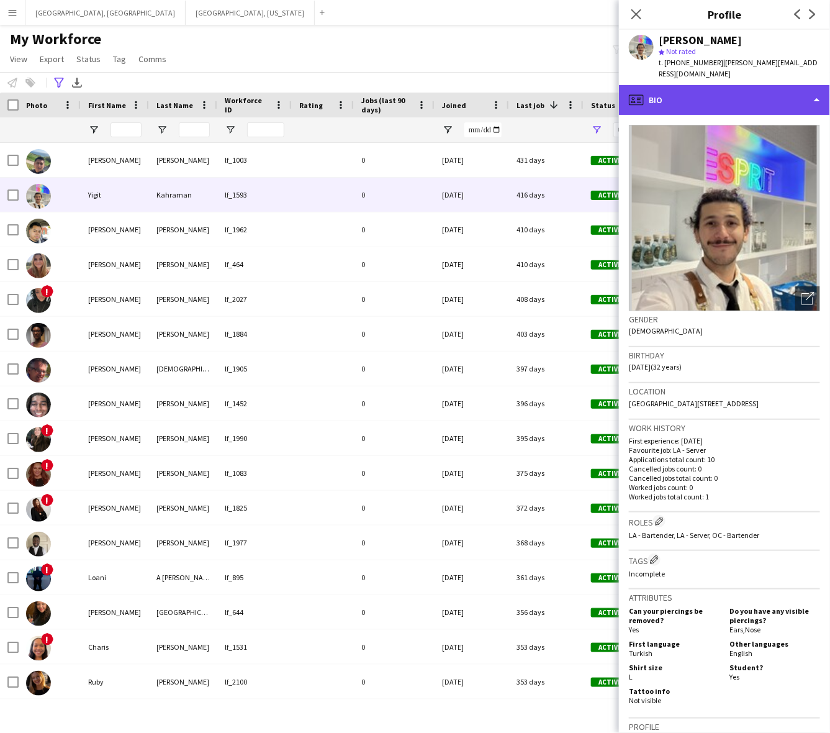
click at [706, 92] on div "profile Bio" at bounding box center [724, 100] width 211 height 30
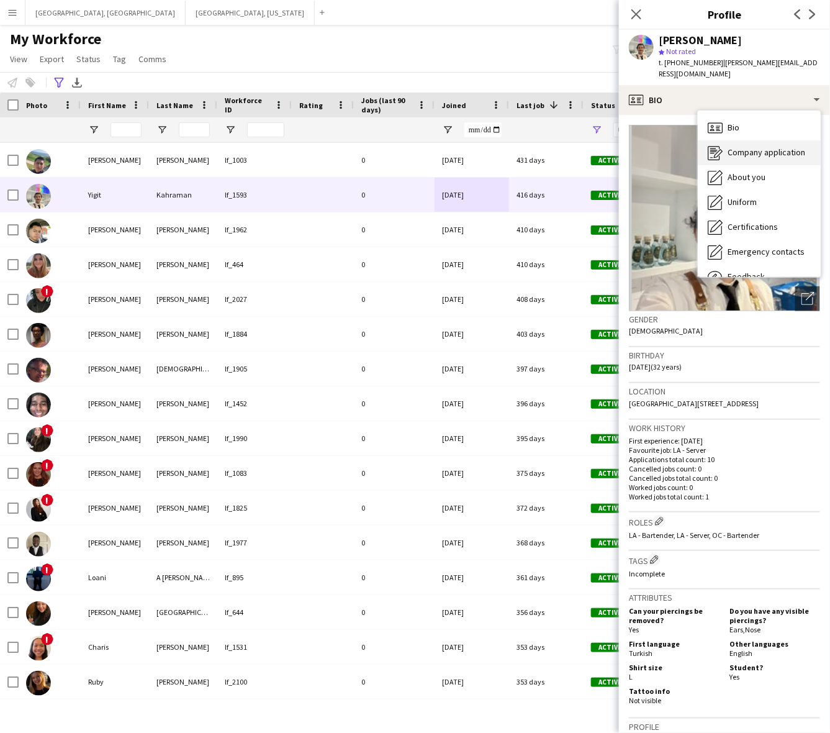
click at [743, 147] on span "Company application" at bounding box center [767, 152] width 78 height 11
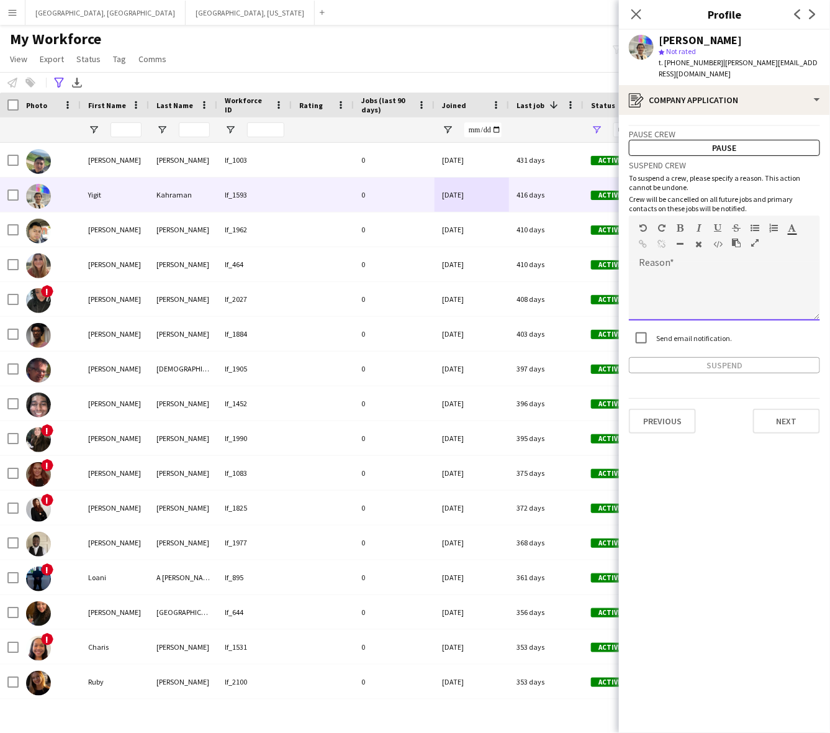
click at [720, 271] on div at bounding box center [724, 296] width 191 height 50
paste div
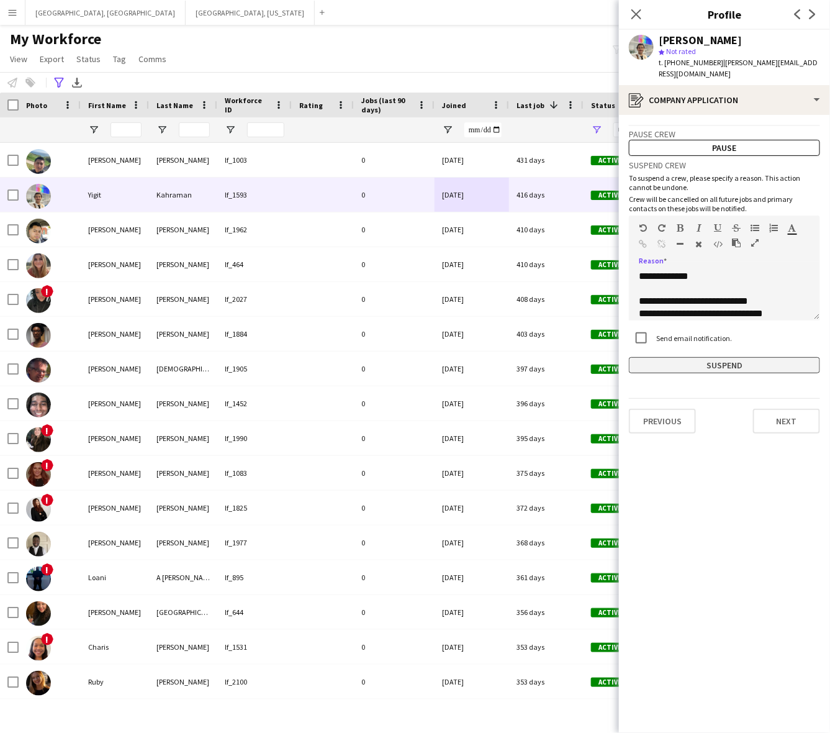
click at [715, 357] on button "Suspend" at bounding box center [724, 365] width 191 height 16
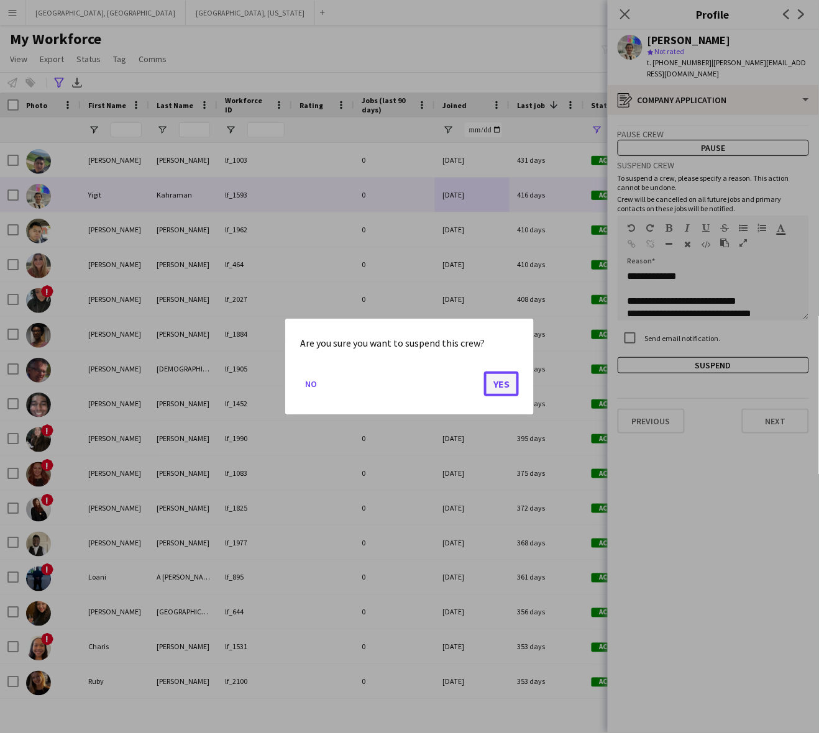
click at [498, 382] on button "Yes" at bounding box center [501, 383] width 35 height 25
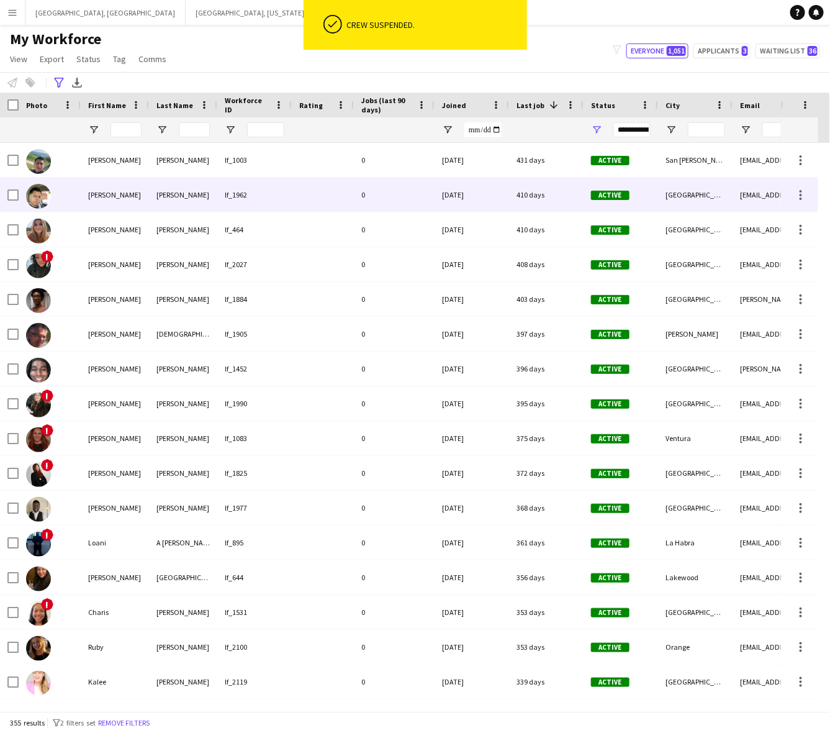
click at [458, 206] on div "05-30-2024" at bounding box center [472, 195] width 75 height 34
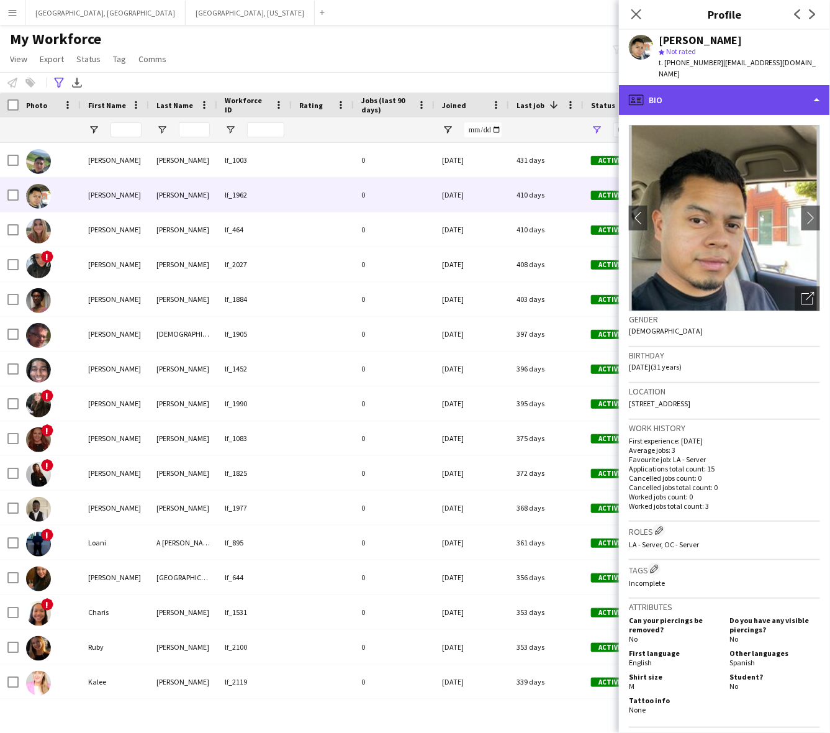
click at [722, 85] on div "profile Bio" at bounding box center [724, 100] width 211 height 30
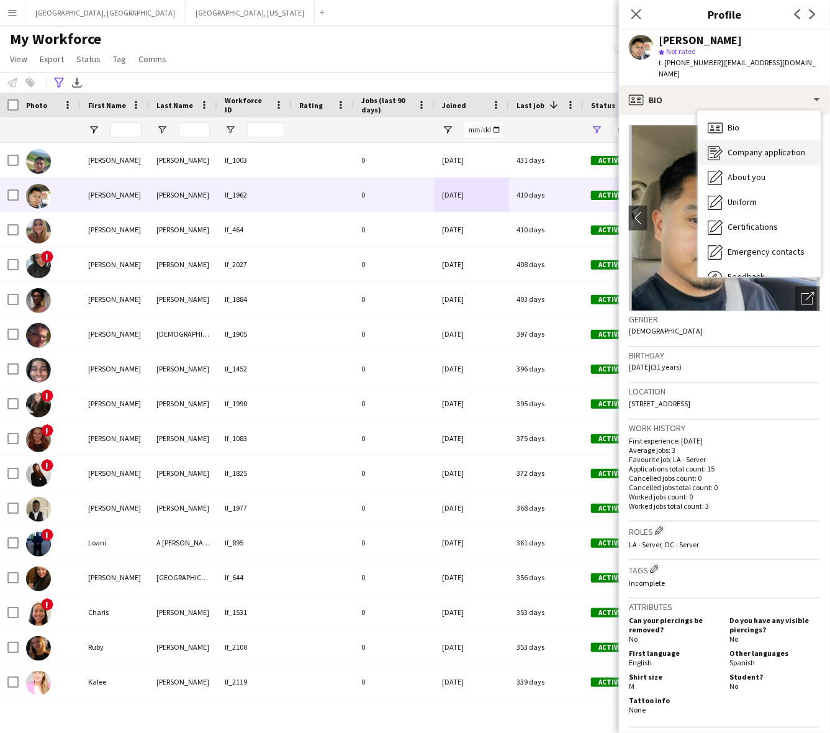
click at [750, 140] on div "Company application Company application" at bounding box center [759, 152] width 123 height 25
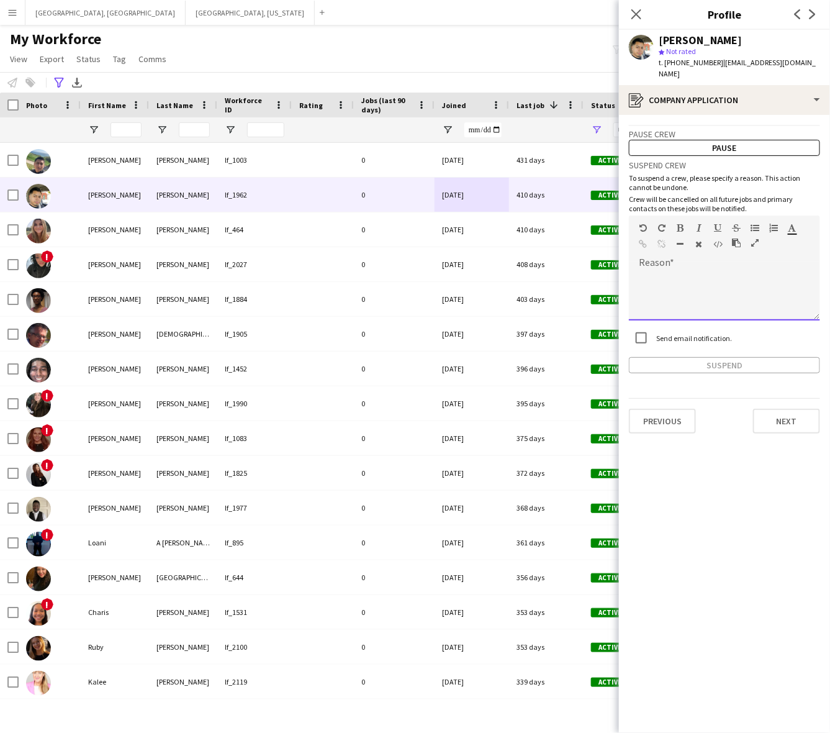
click at [743, 275] on div at bounding box center [724, 296] width 191 height 50
paste div
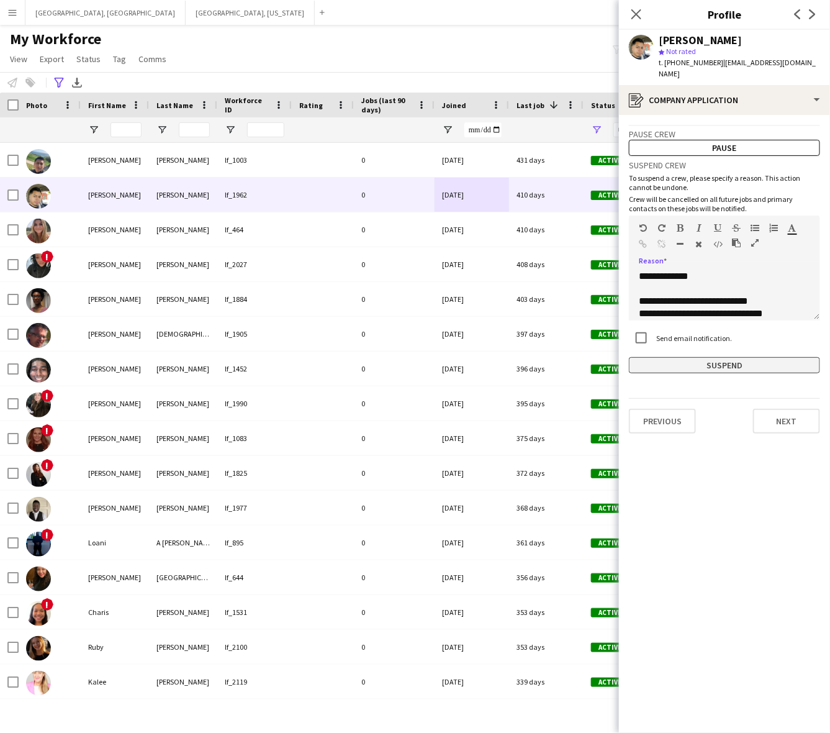
click at [735, 357] on button "Suspend" at bounding box center [724, 365] width 191 height 16
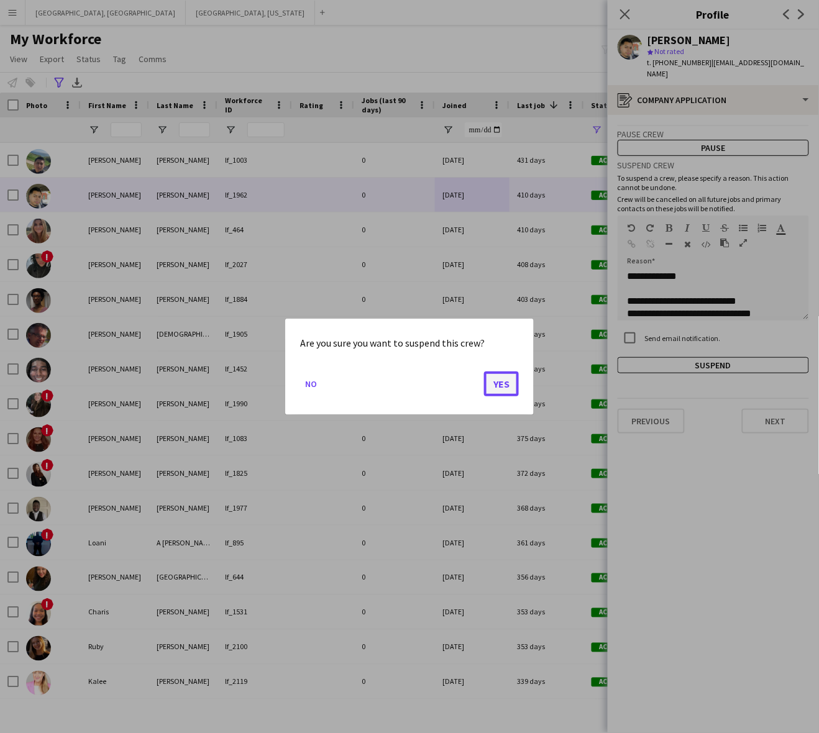
click at [512, 386] on button "Yes" at bounding box center [501, 383] width 35 height 25
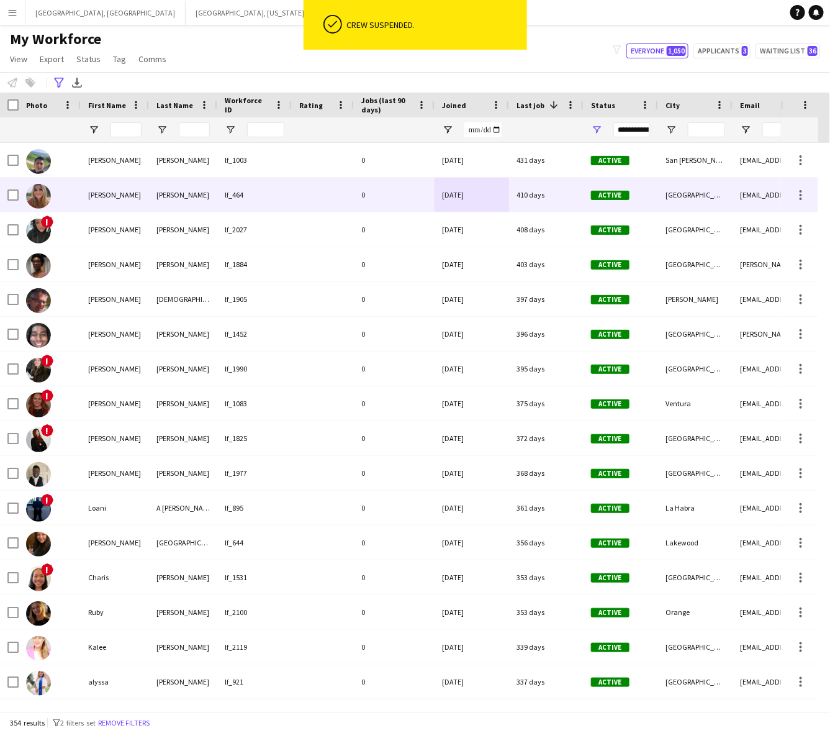
drag, startPoint x: 479, startPoint y: 196, endPoint x: 501, endPoint y: 184, distance: 24.7
click at [479, 196] on div "[DATE]" at bounding box center [472, 195] width 75 height 34
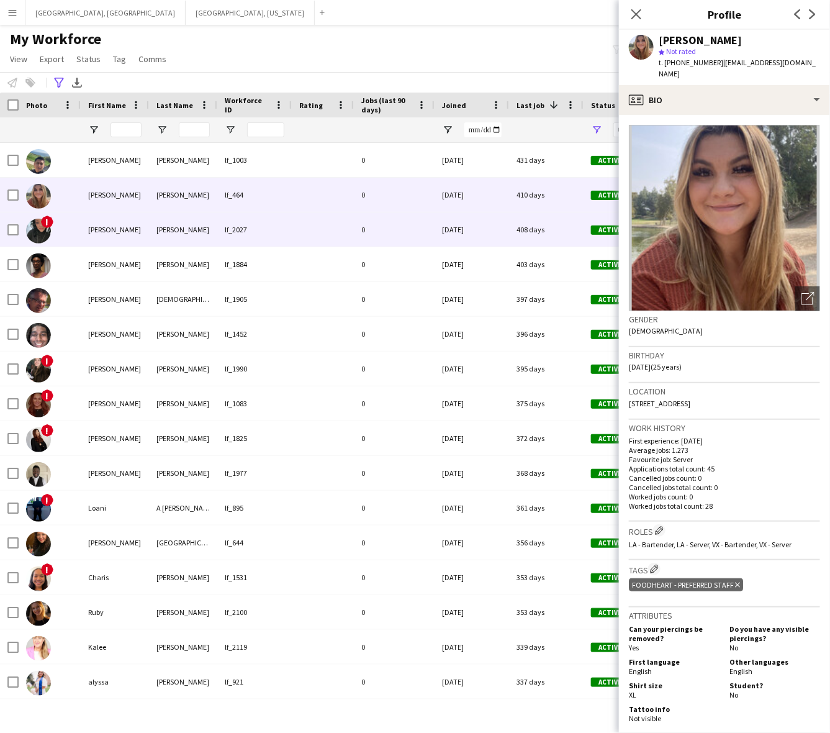
click at [494, 233] on div "07-03-2024" at bounding box center [472, 229] width 75 height 34
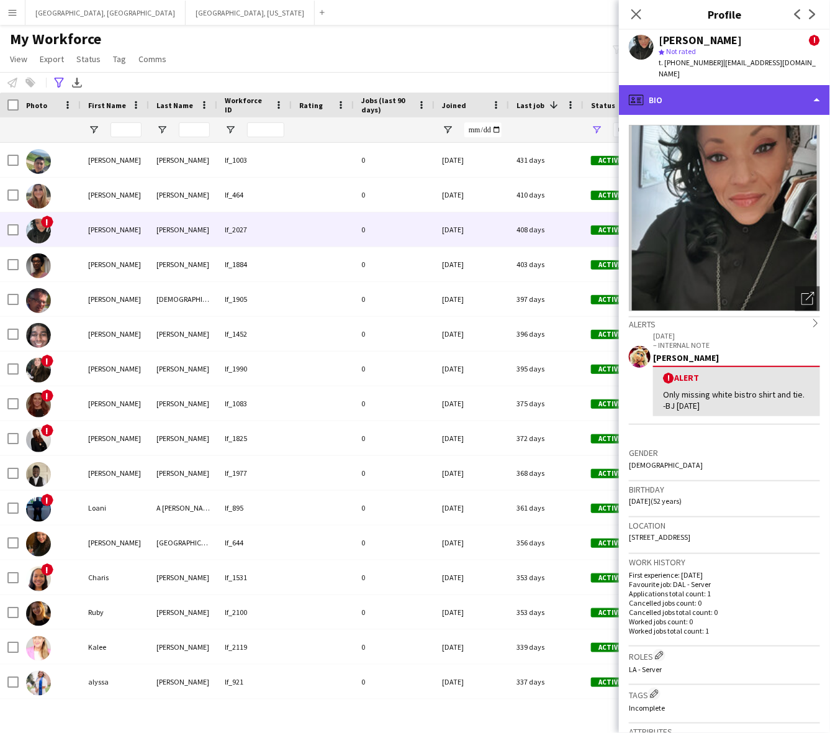
click at [728, 85] on div "profile Bio" at bounding box center [724, 100] width 211 height 30
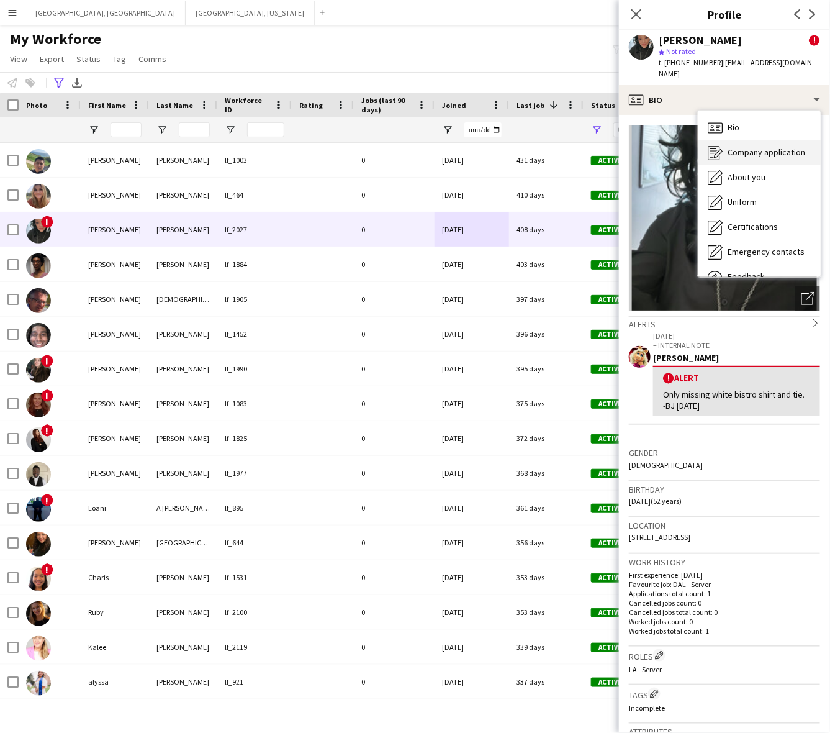
click at [756, 147] on span "Company application" at bounding box center [767, 152] width 78 height 11
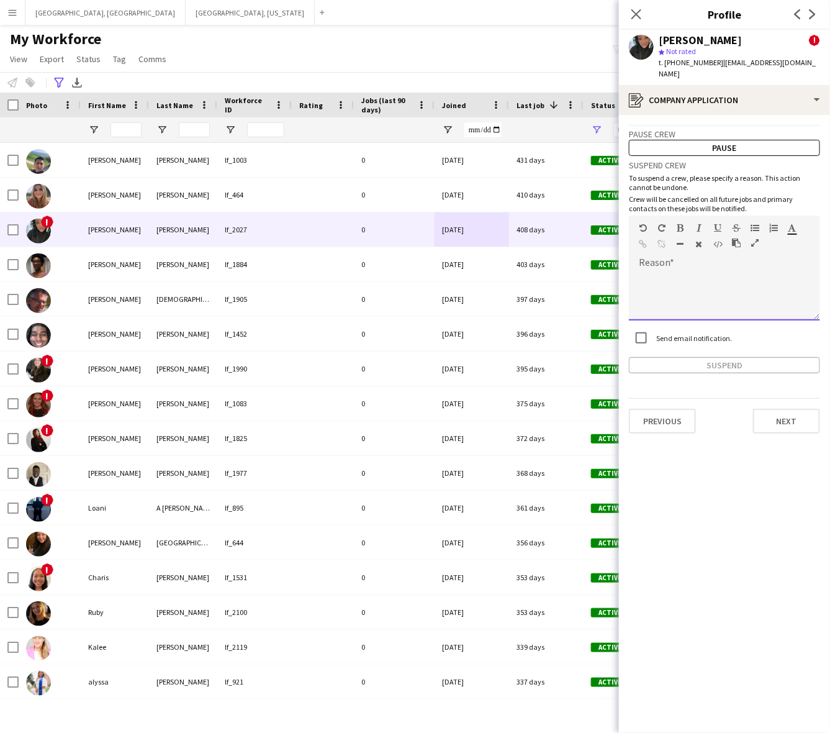
click at [716, 290] on div at bounding box center [724, 296] width 191 height 50
paste div
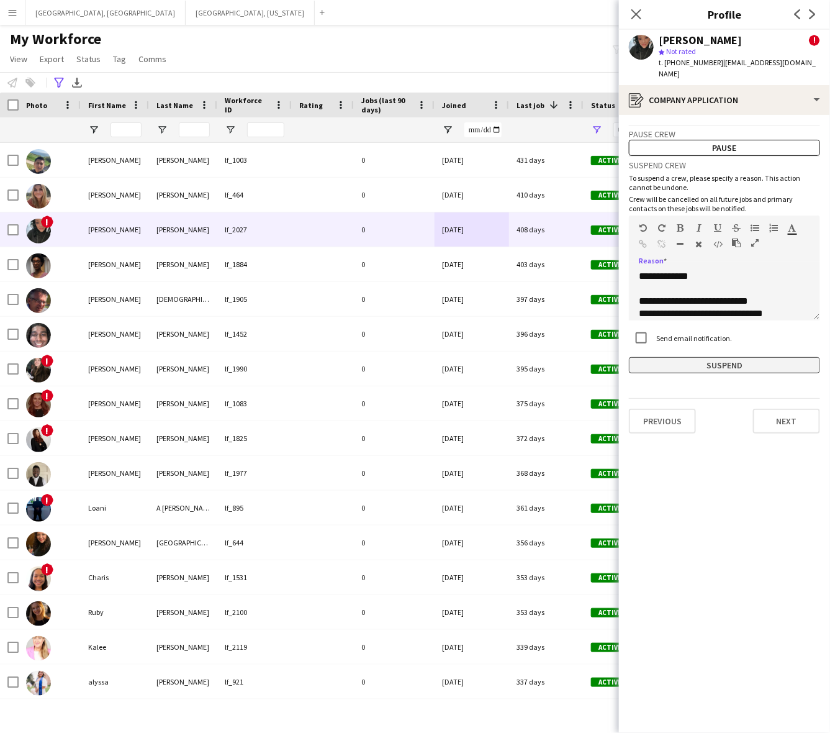
click at [737, 358] on button "Suspend" at bounding box center [724, 365] width 191 height 16
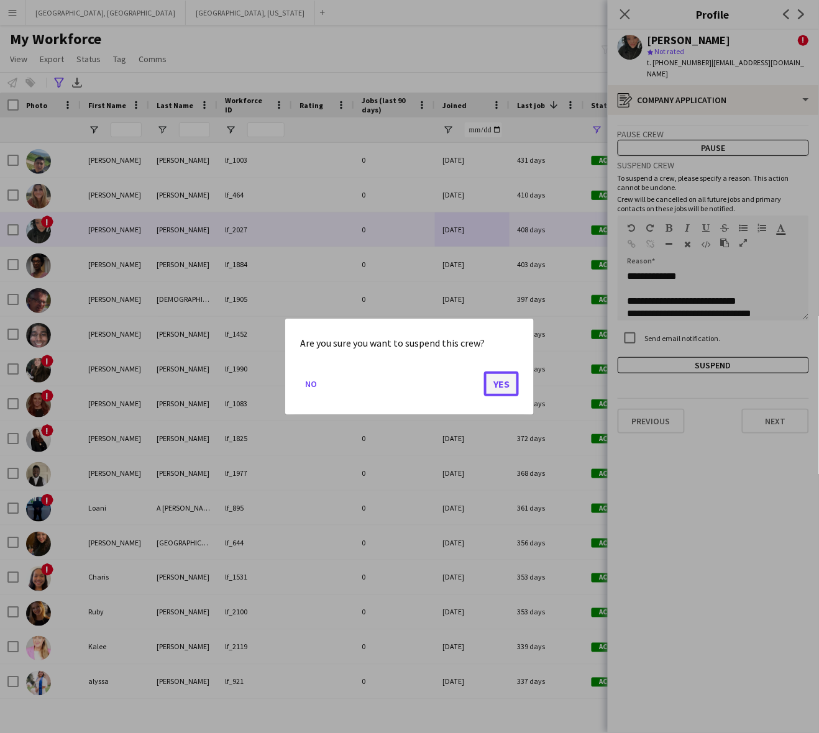
click at [508, 383] on button "Yes" at bounding box center [501, 383] width 35 height 25
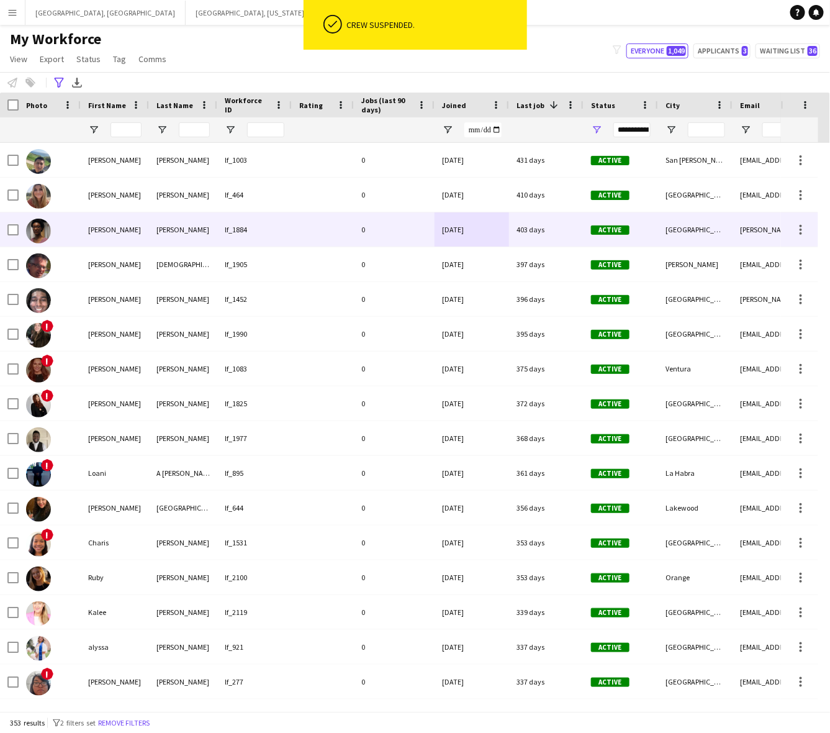
click at [516, 229] on div "403 days" at bounding box center [546, 229] width 75 height 34
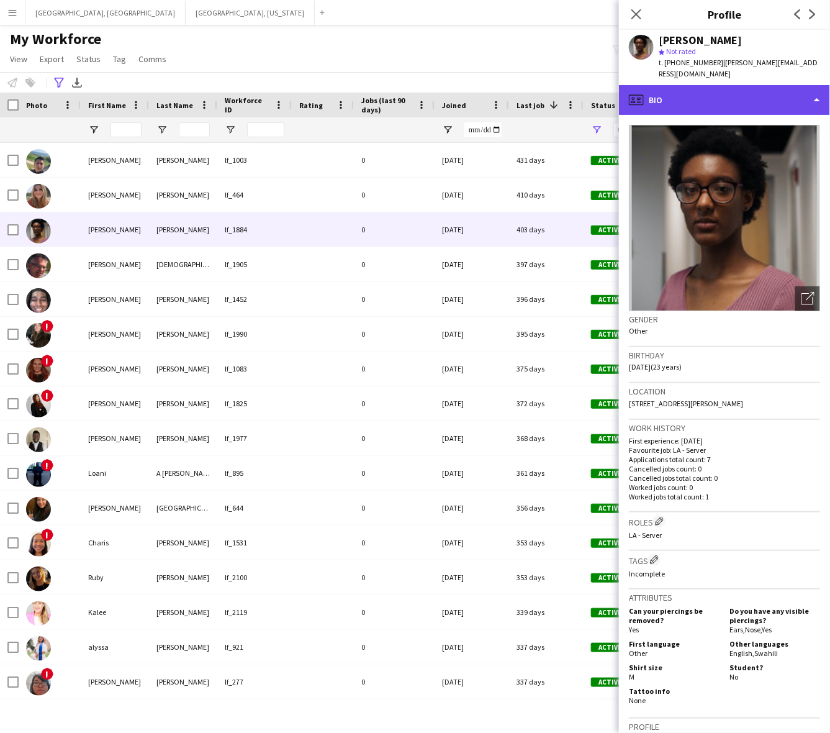
click at [707, 88] on div "profile Bio" at bounding box center [724, 100] width 211 height 30
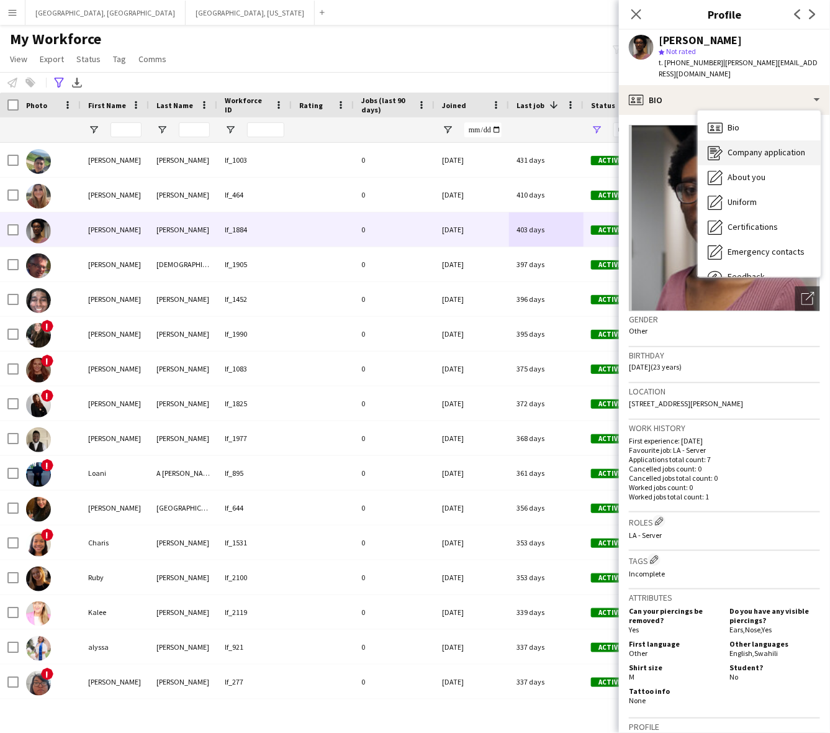
click at [742, 147] on span "Company application" at bounding box center [767, 152] width 78 height 11
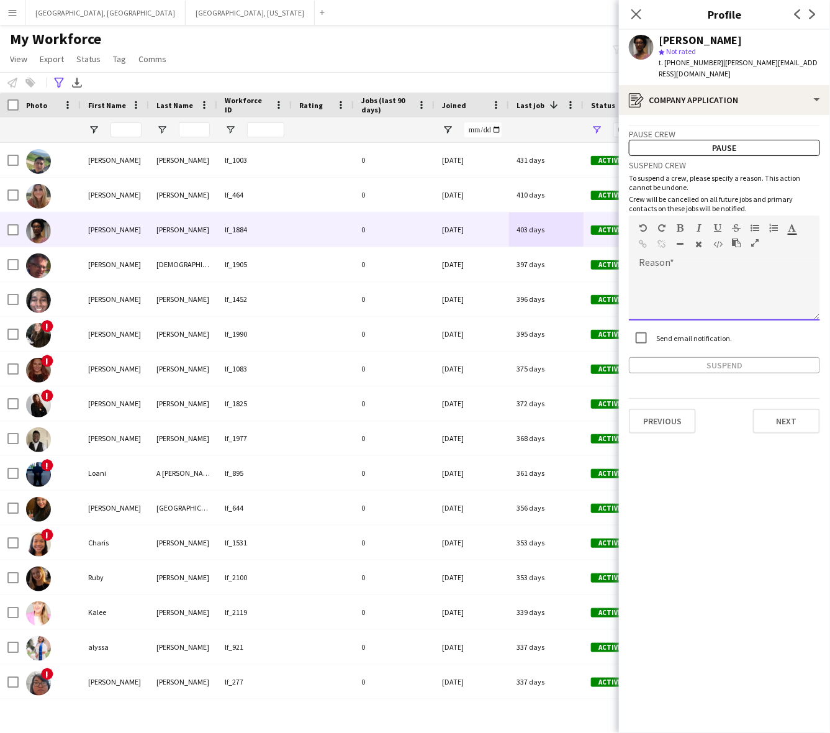
click at [720, 271] on div at bounding box center [724, 296] width 191 height 50
paste div
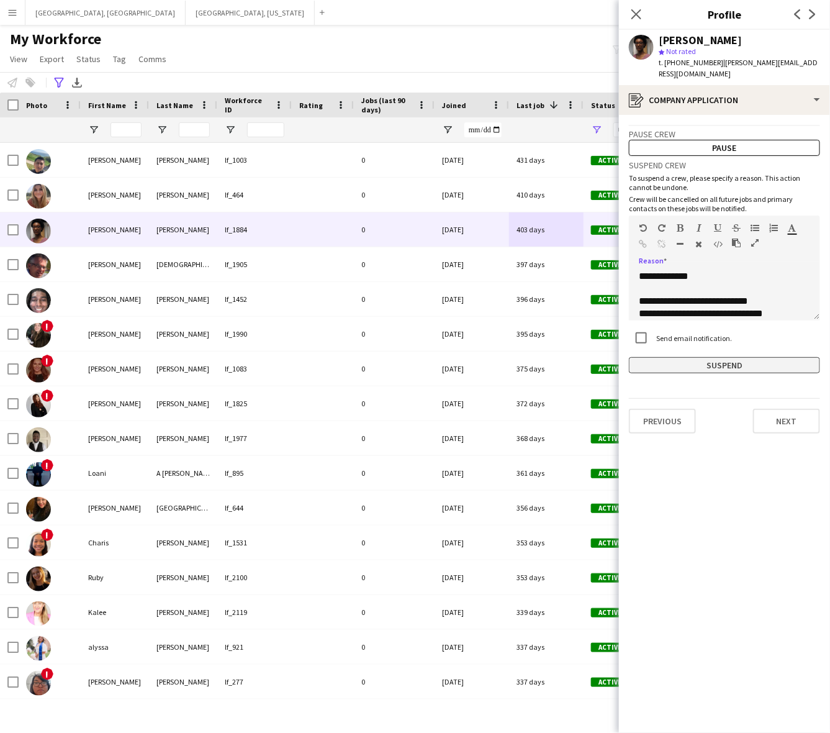
click at [698, 357] on button "Suspend" at bounding box center [724, 365] width 191 height 16
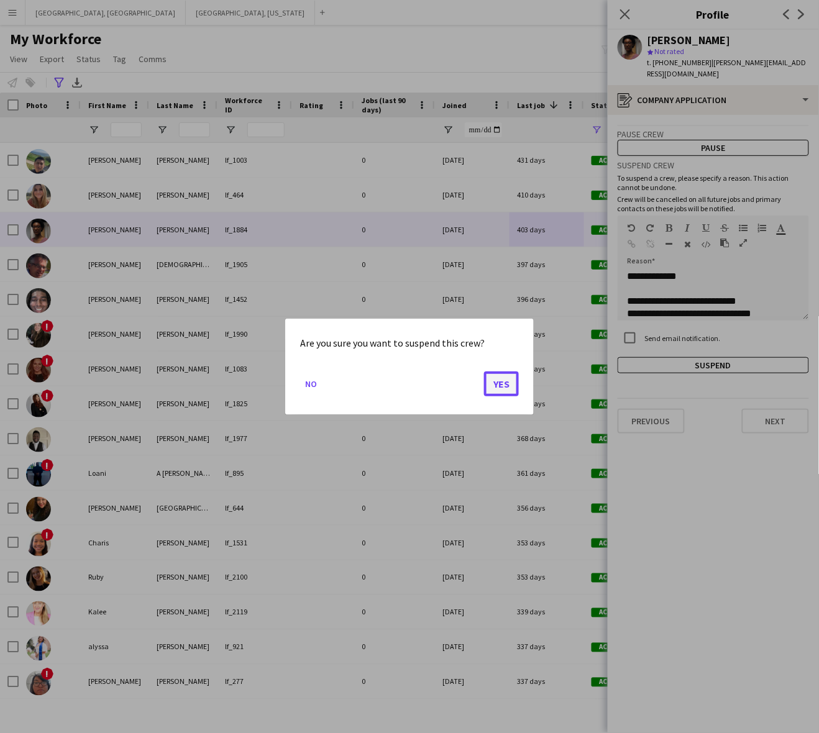
click at [502, 387] on button "Yes" at bounding box center [501, 383] width 35 height 25
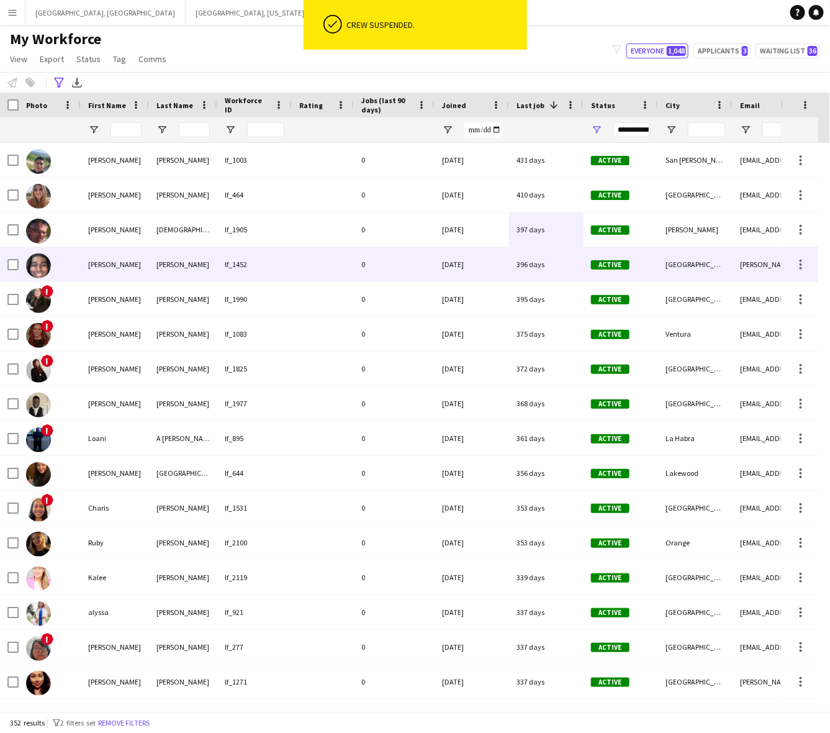
click at [424, 269] on div "0" at bounding box center [394, 264] width 81 height 34
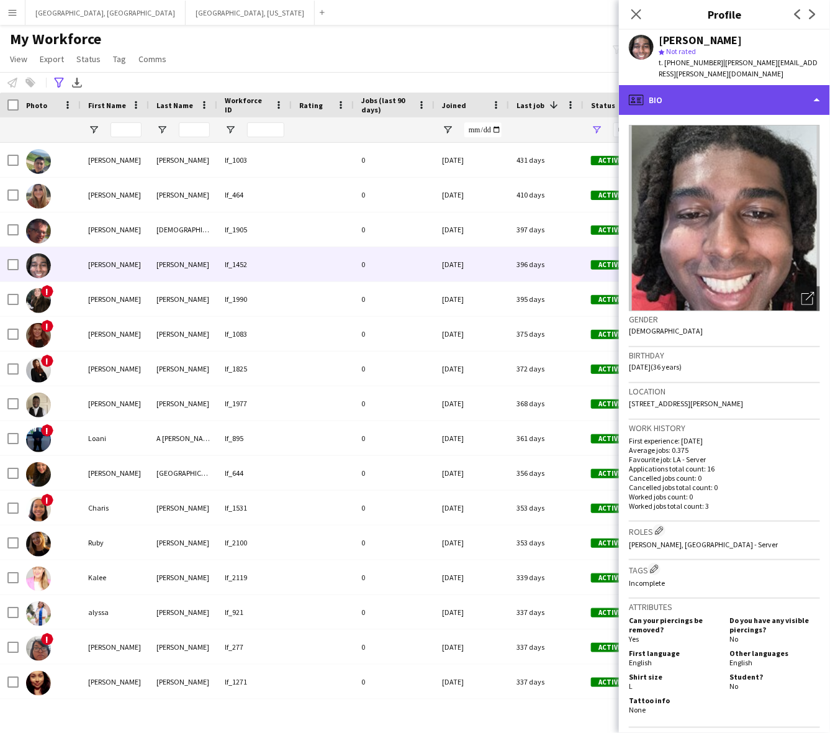
click at [696, 85] on div "profile Bio" at bounding box center [724, 100] width 211 height 30
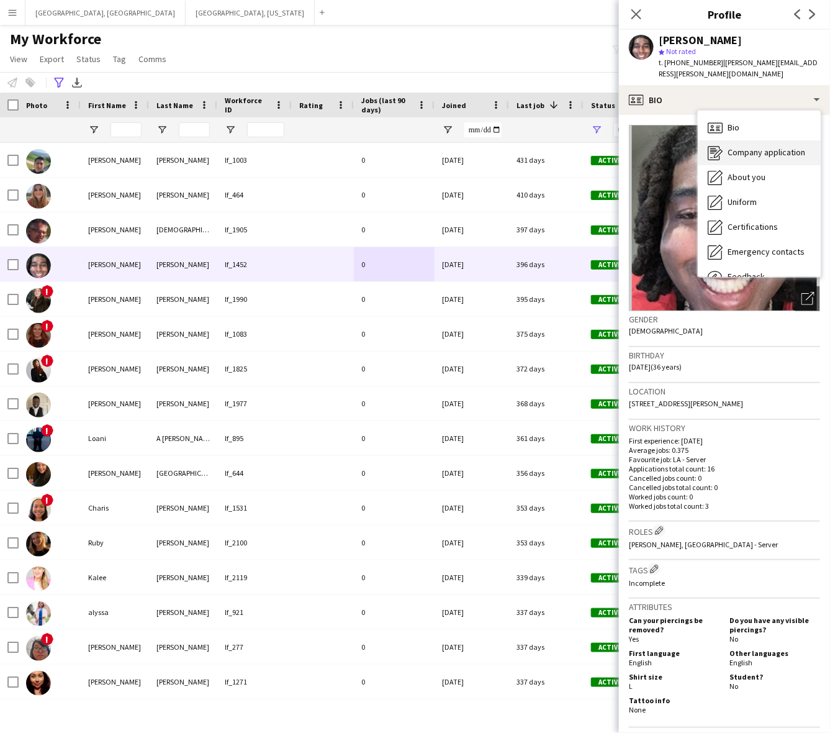
click at [740, 147] on span "Company application" at bounding box center [767, 152] width 78 height 11
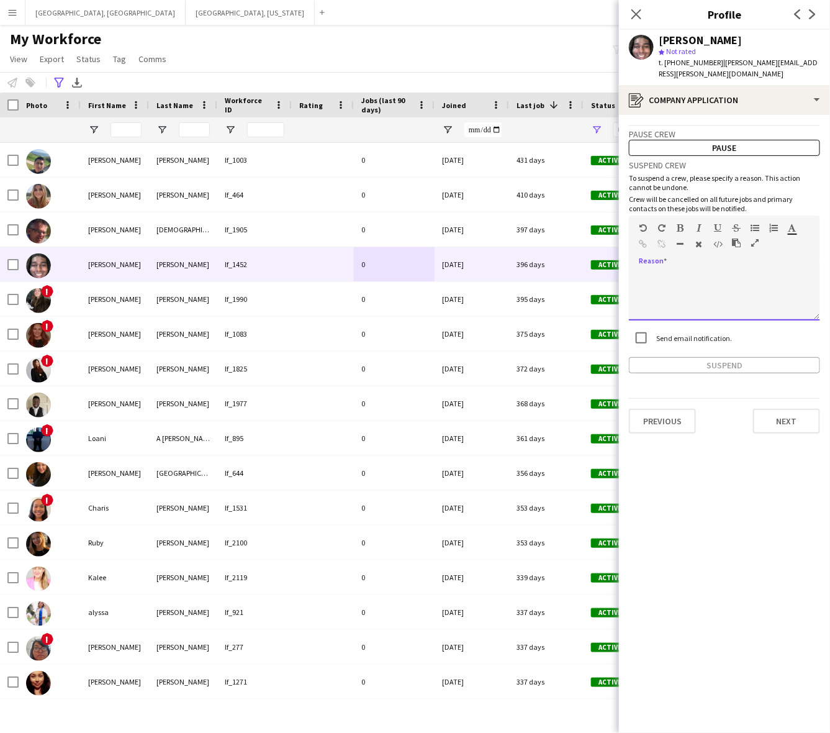
click at [724, 278] on div at bounding box center [724, 296] width 191 height 50
paste div
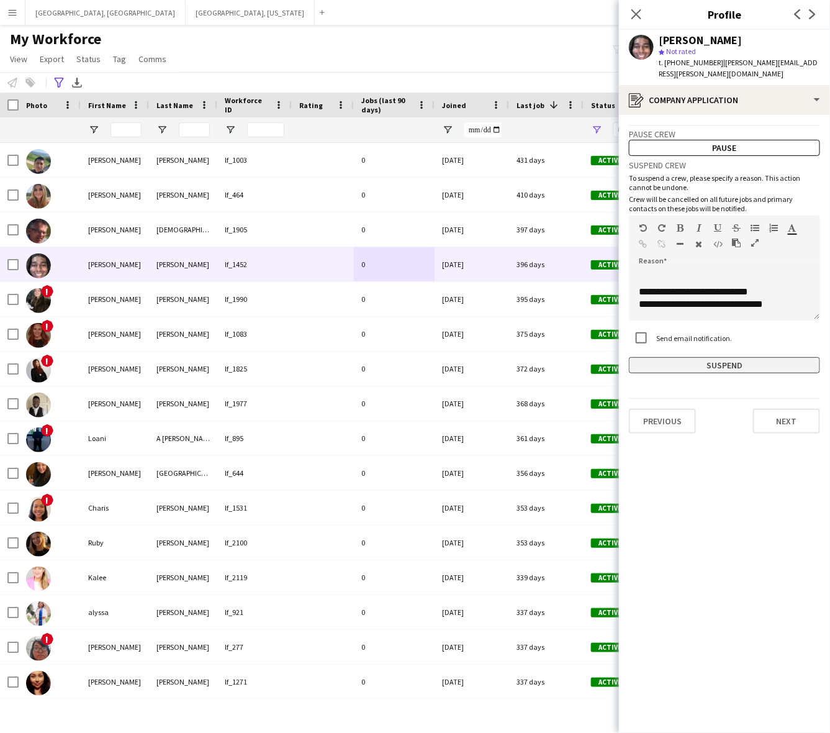
click at [725, 357] on button "Suspend" at bounding box center [724, 365] width 191 height 16
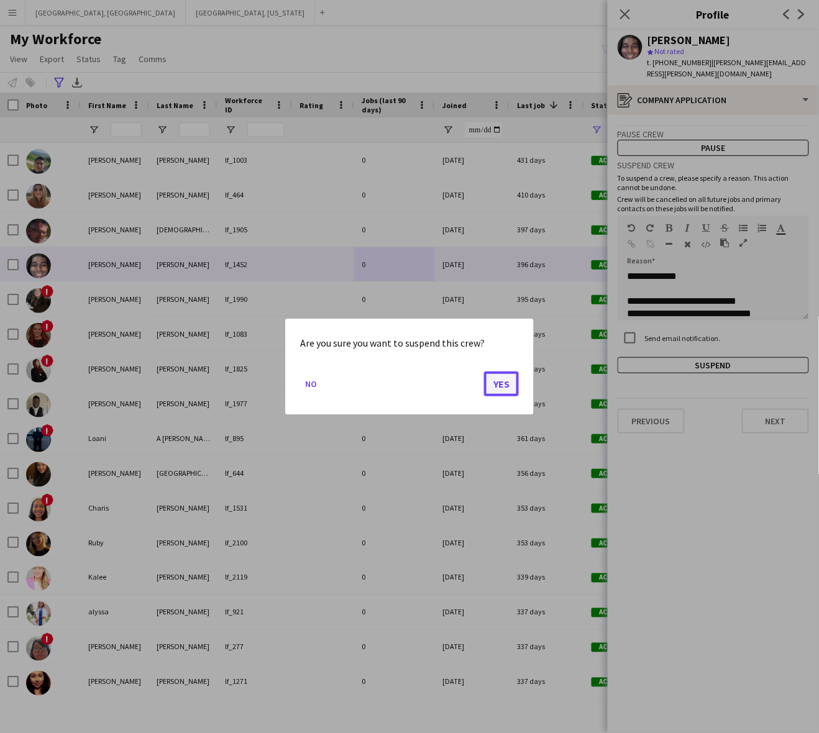
click at [496, 382] on button "Yes" at bounding box center [501, 383] width 35 height 25
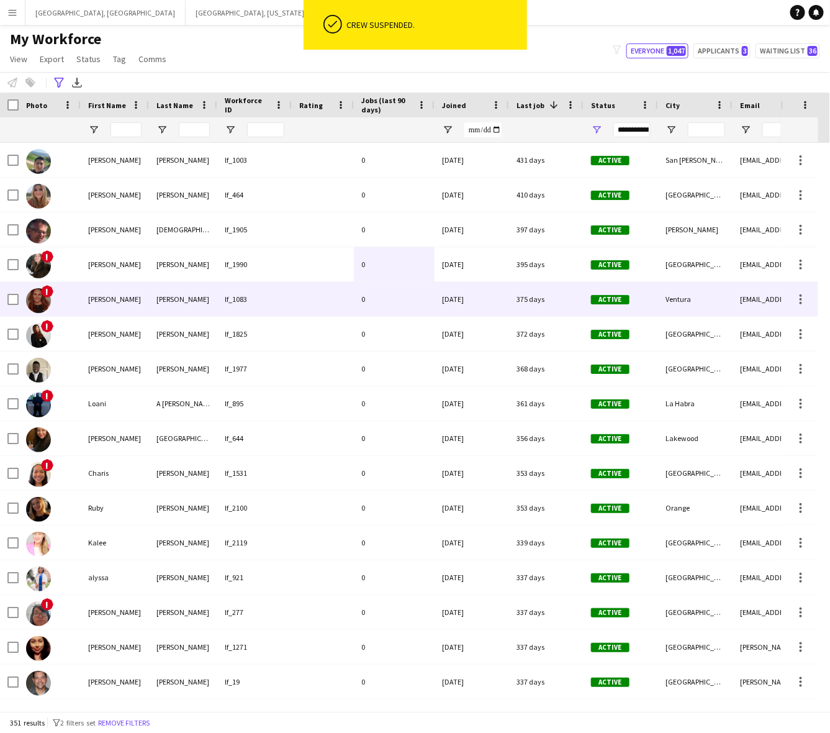
click at [205, 271] on div "Diddell" at bounding box center [183, 264] width 68 height 34
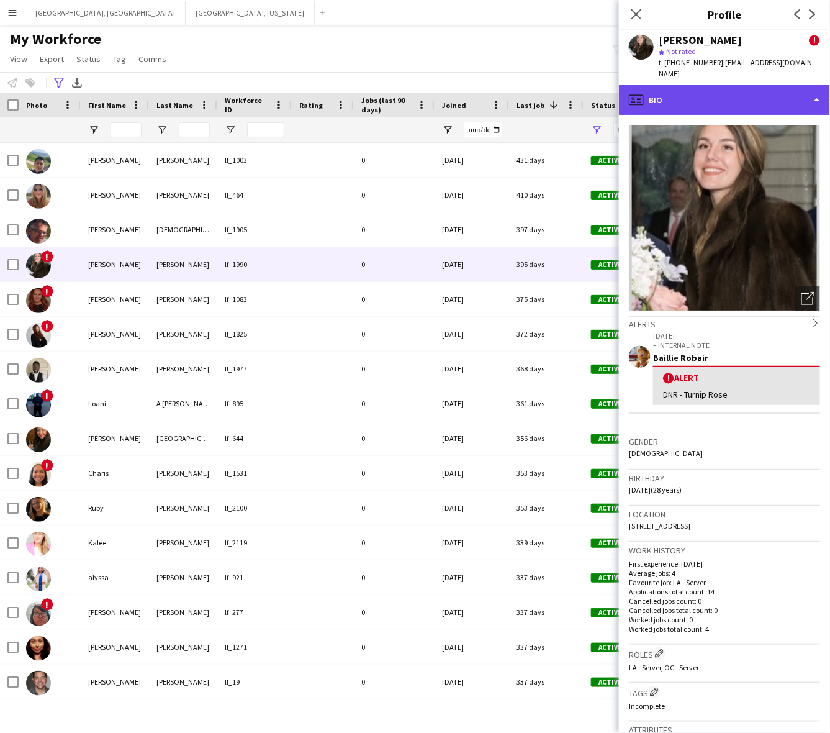
click at [707, 85] on div "profile Bio" at bounding box center [724, 100] width 211 height 30
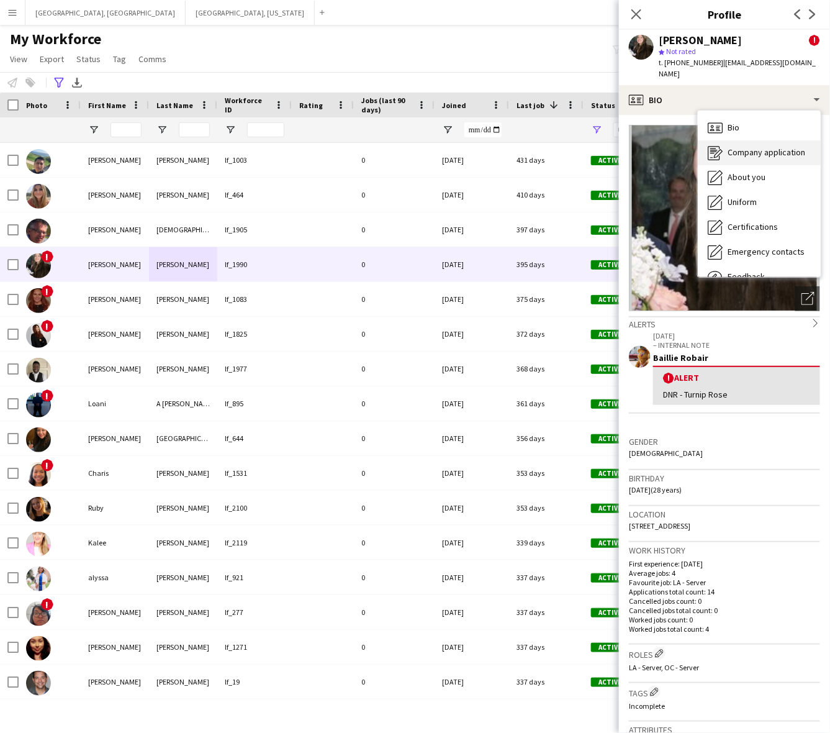
click at [744, 147] on span "Company application" at bounding box center [767, 152] width 78 height 11
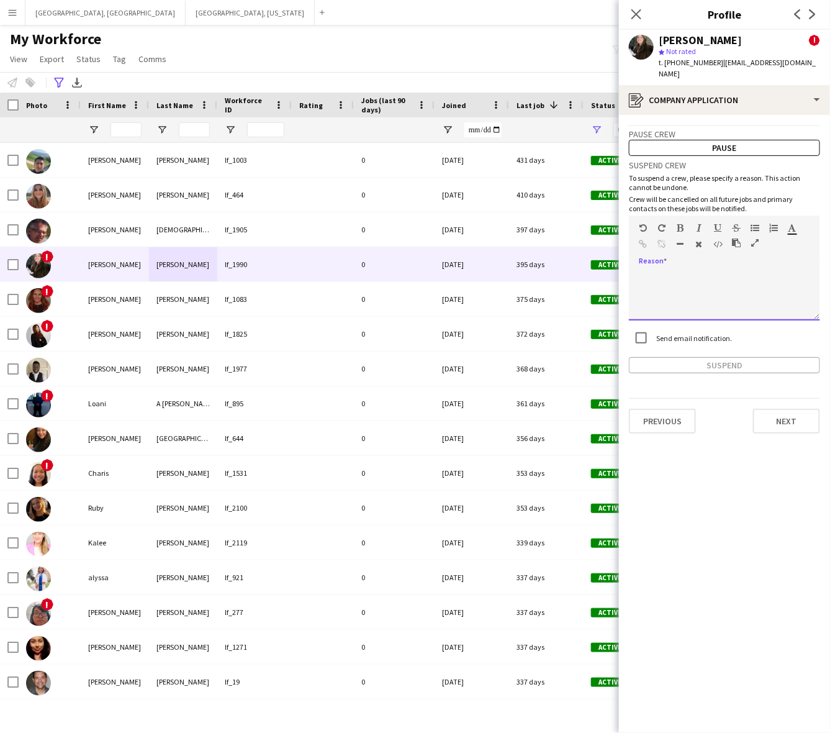
click at [681, 273] on div at bounding box center [724, 296] width 191 height 50
paste div
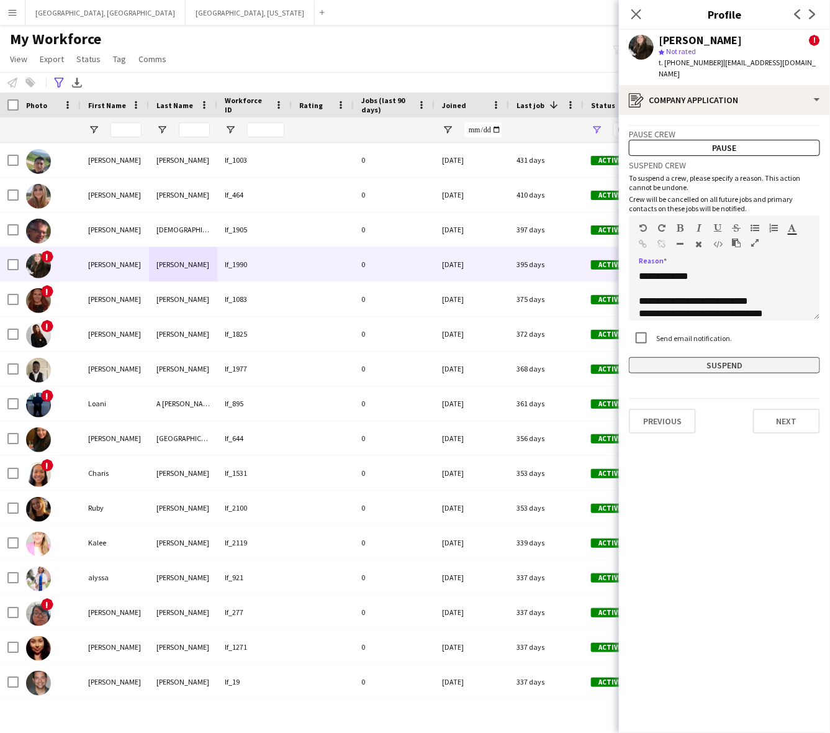
click at [710, 358] on button "Suspend" at bounding box center [724, 365] width 191 height 16
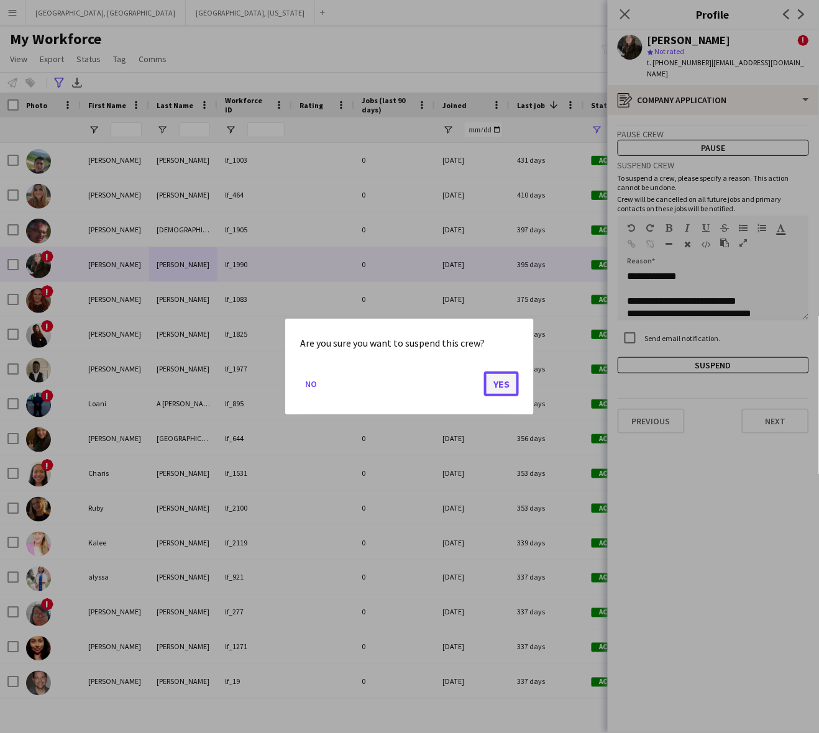
click at [511, 383] on button "Yes" at bounding box center [501, 383] width 35 height 25
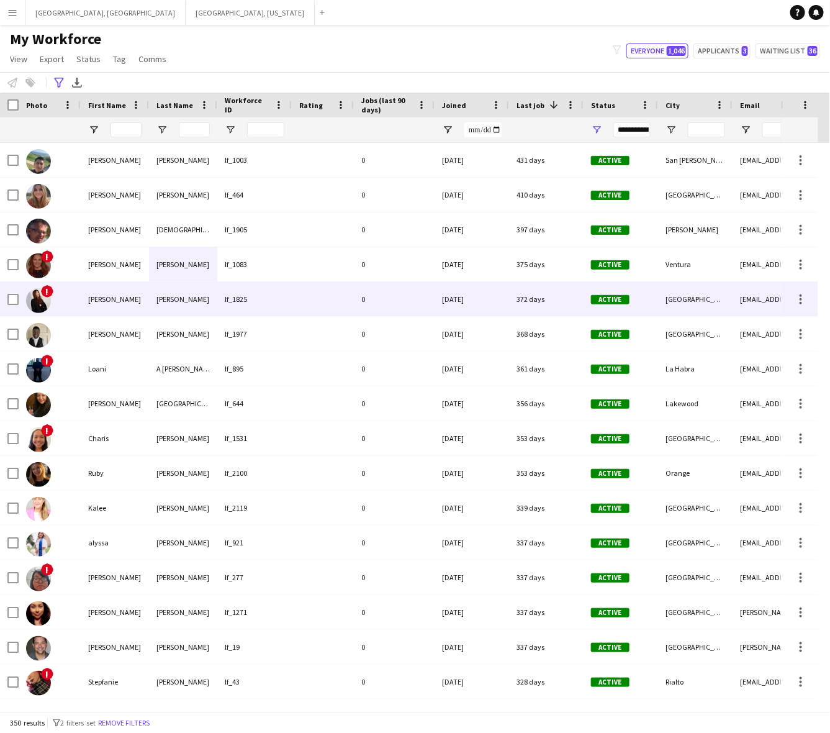
click at [237, 312] on div "lf_1825" at bounding box center [254, 299] width 75 height 34
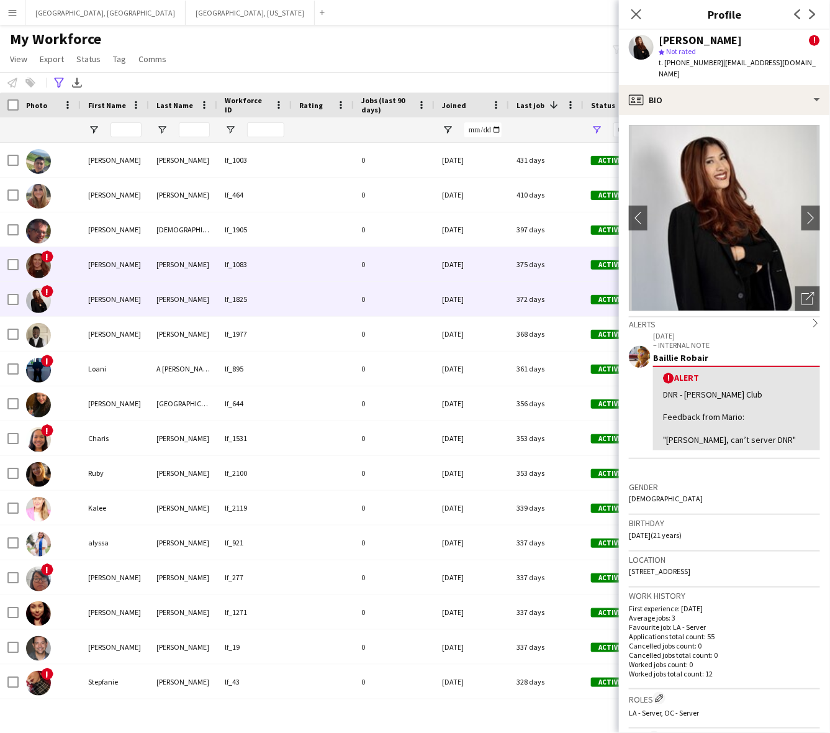
click at [491, 266] on div "07-03-2023" at bounding box center [472, 264] width 75 height 34
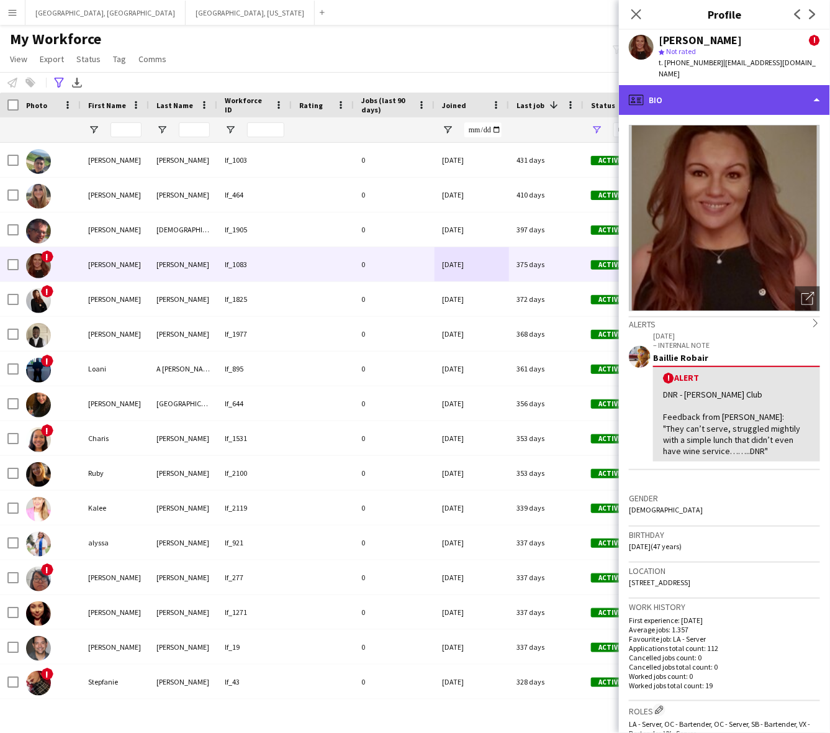
click at [720, 94] on div "profile Bio" at bounding box center [724, 100] width 211 height 30
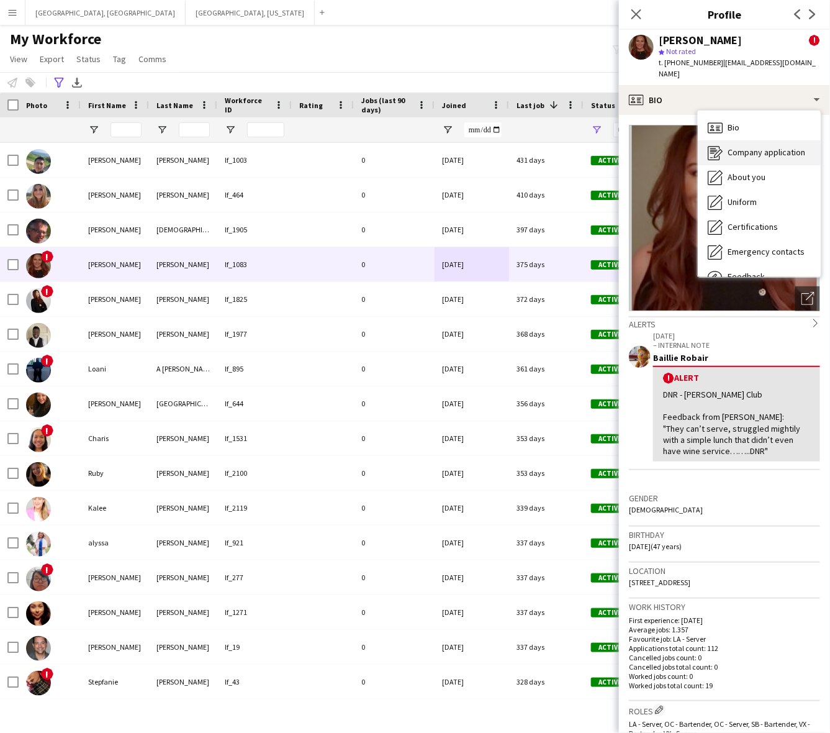
click at [740, 147] on span "Company application" at bounding box center [767, 152] width 78 height 11
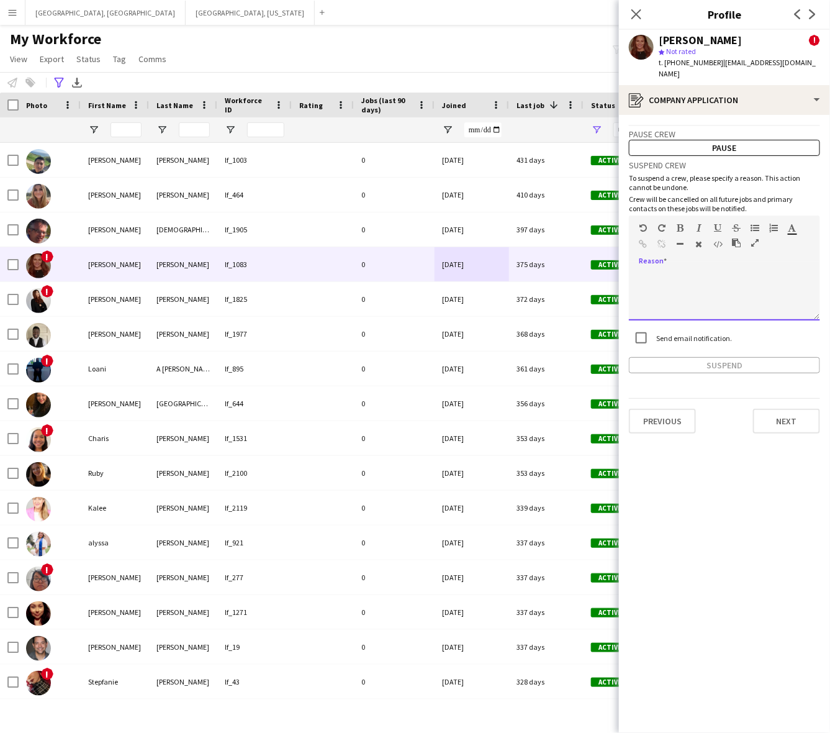
click at [727, 275] on div at bounding box center [724, 296] width 191 height 50
paste div
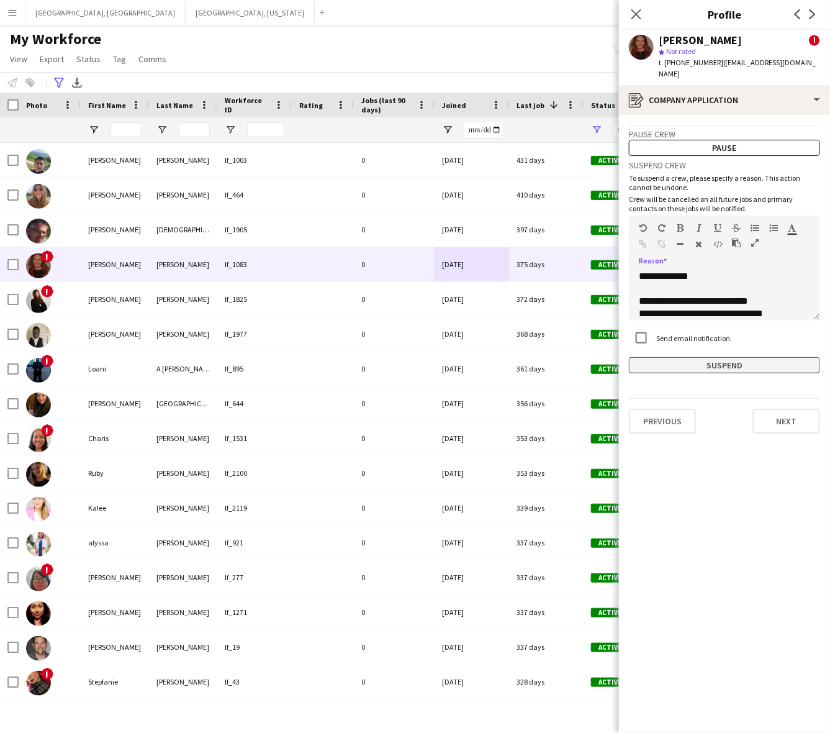
click at [709, 357] on button "Suspend" at bounding box center [724, 365] width 191 height 16
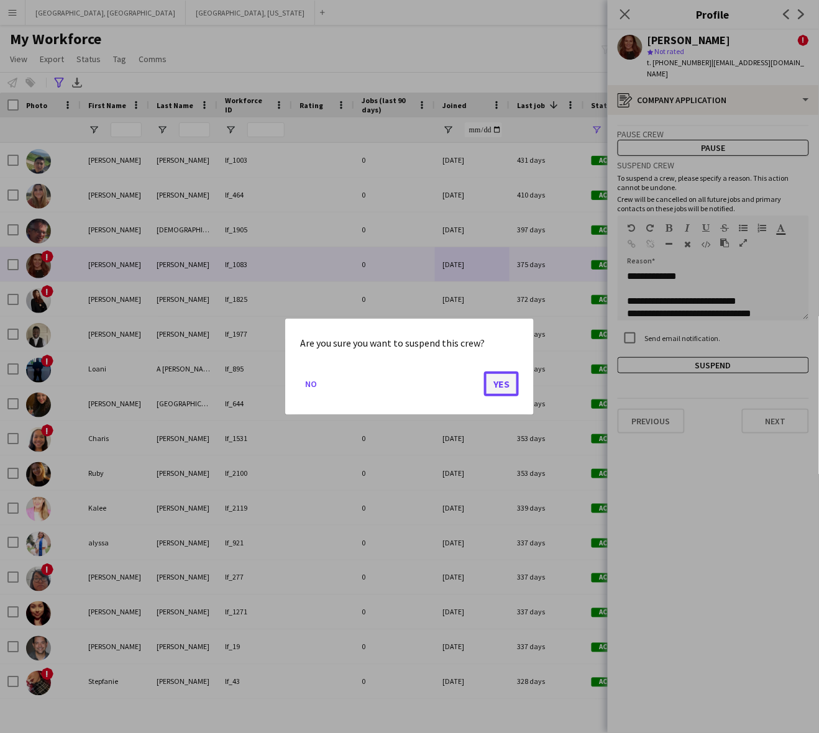
click at [508, 383] on button "Yes" at bounding box center [501, 383] width 35 height 25
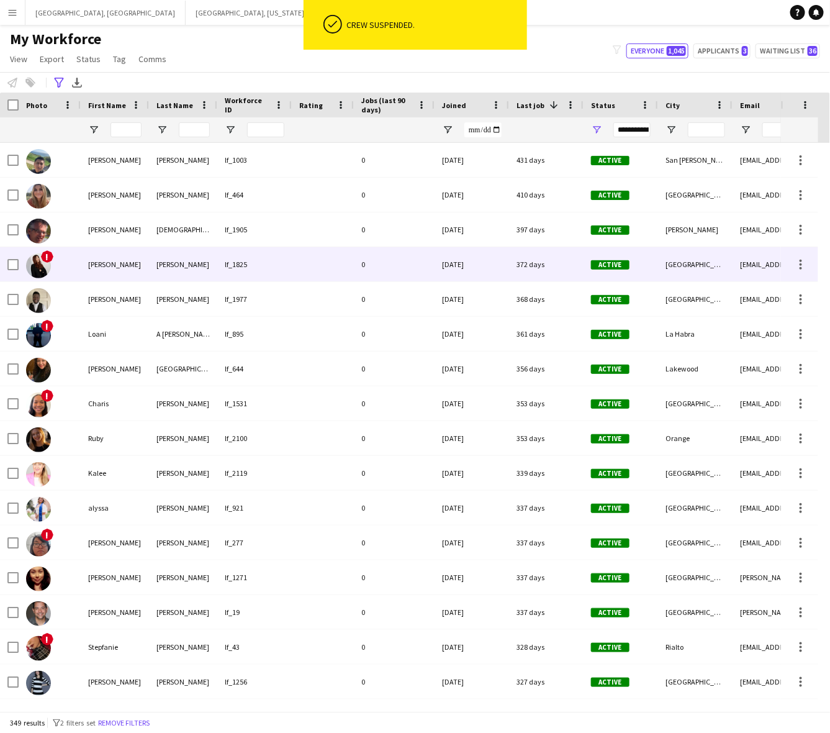
click at [483, 273] on div "[DATE]" at bounding box center [472, 264] width 75 height 34
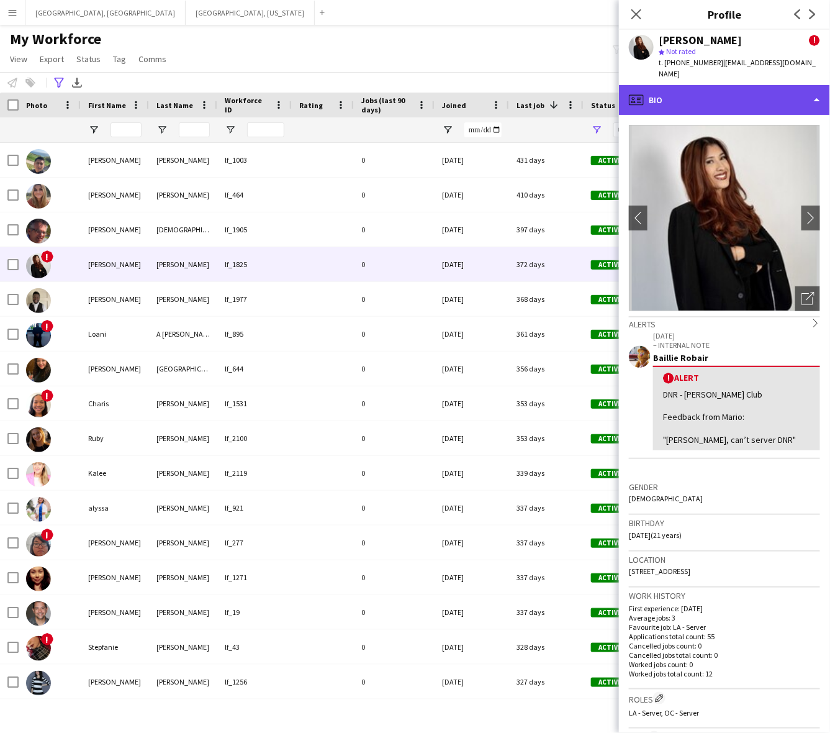
click at [718, 100] on div "profile Bio" at bounding box center [724, 100] width 211 height 30
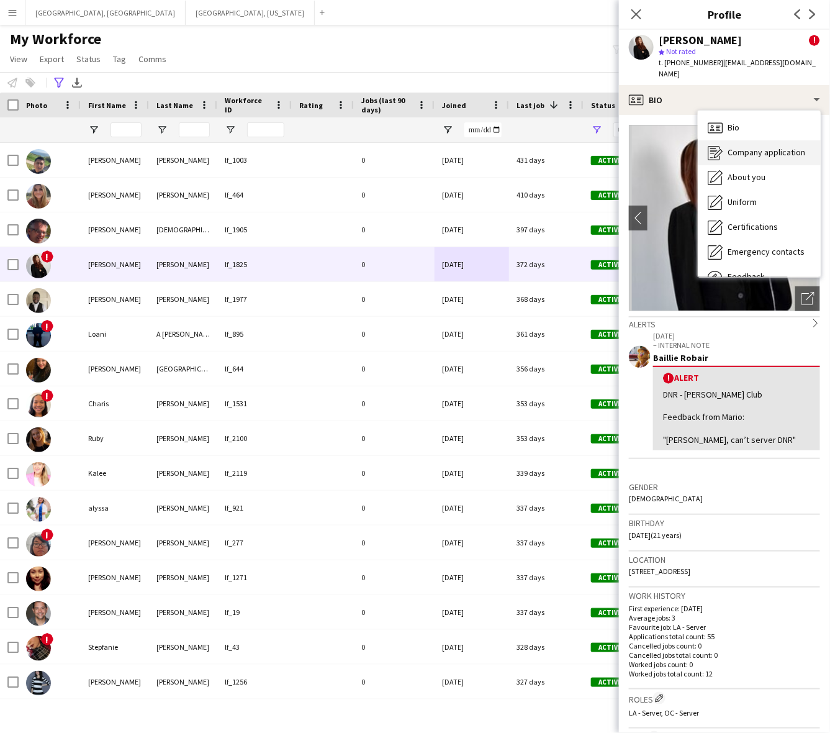
click at [740, 140] on div "Company application Company application" at bounding box center [759, 152] width 123 height 25
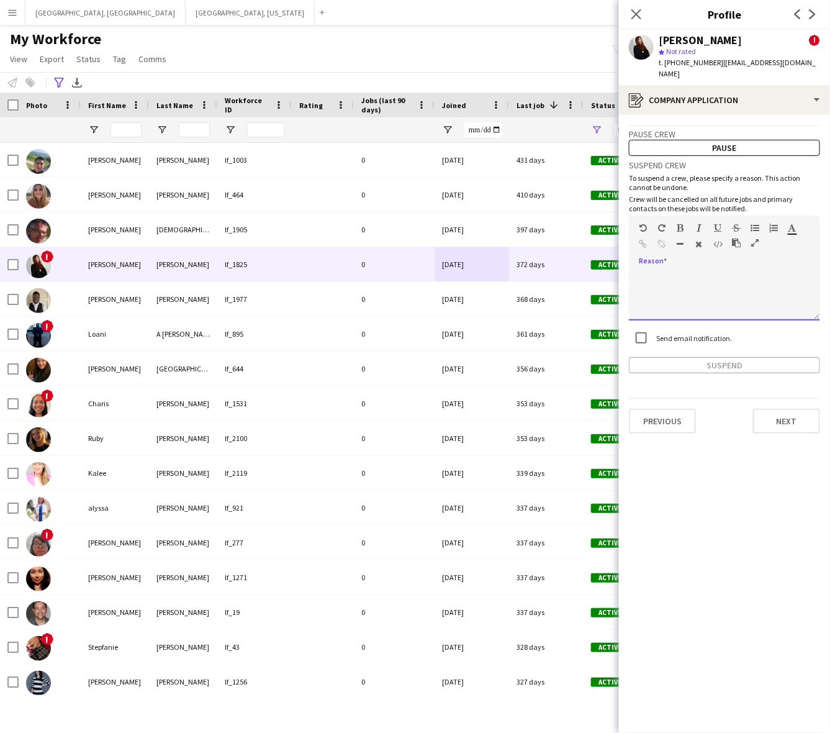
click at [687, 271] on div at bounding box center [724, 296] width 191 height 50
paste div
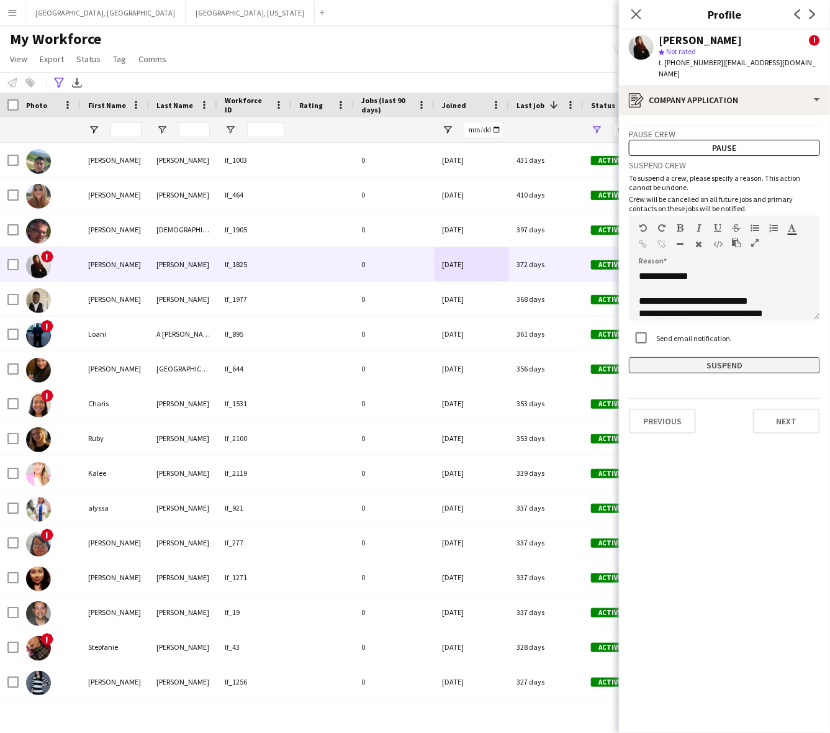
click at [706, 357] on button "Suspend" at bounding box center [724, 365] width 191 height 16
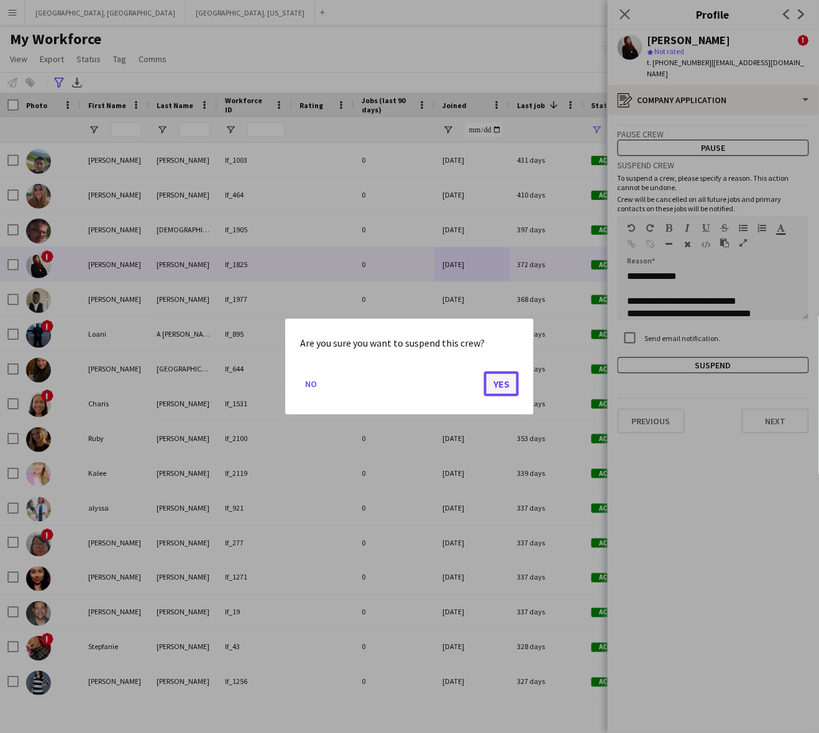
click at [501, 387] on button "Yes" at bounding box center [501, 383] width 35 height 25
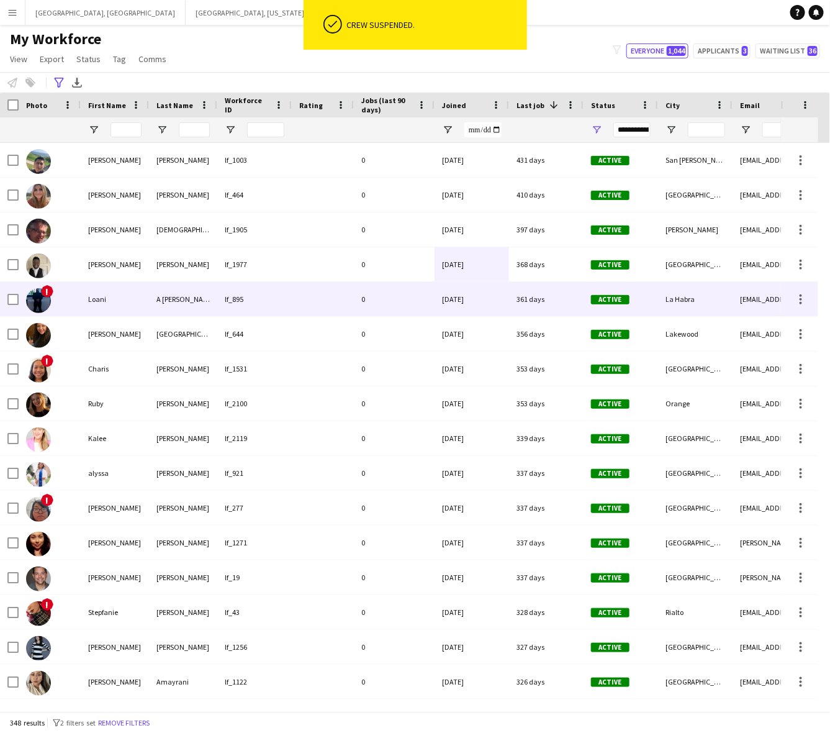
click at [442, 274] on div "06-10-2024" at bounding box center [472, 264] width 75 height 34
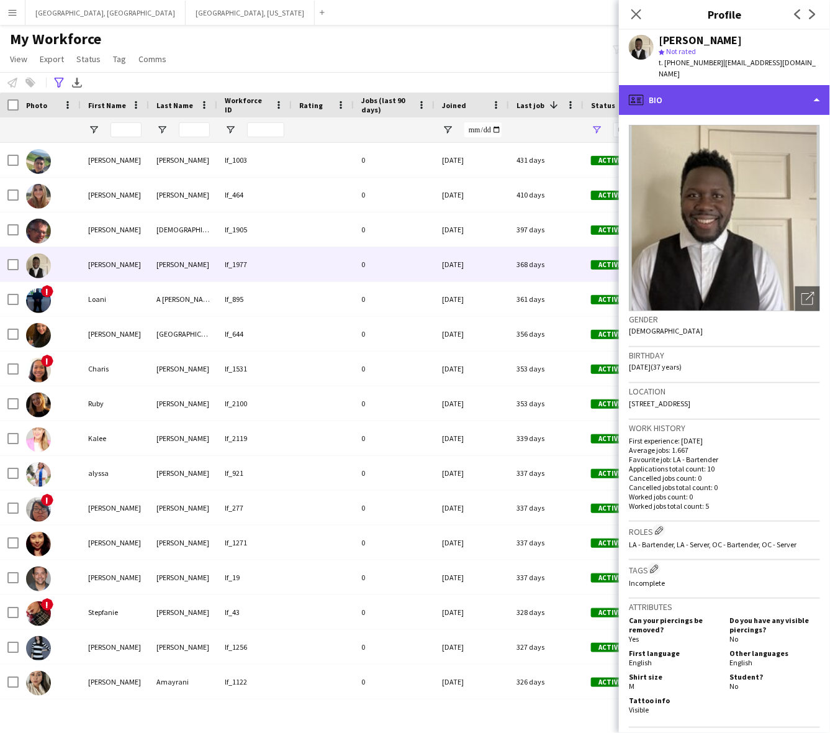
click at [668, 89] on div "profile Bio" at bounding box center [724, 100] width 211 height 30
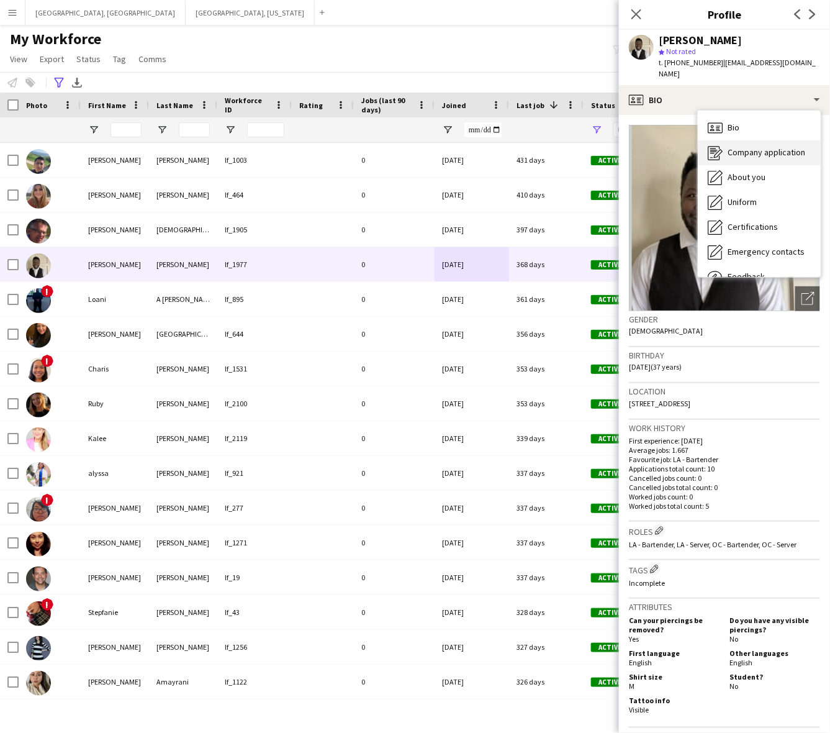
click at [740, 147] on span "Company application" at bounding box center [767, 152] width 78 height 11
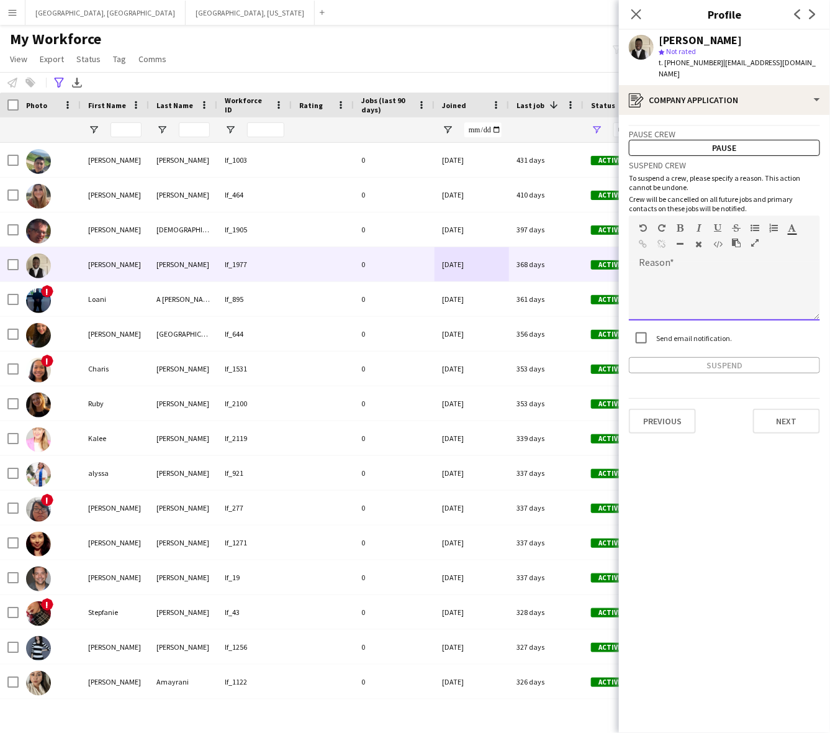
click at [734, 274] on div at bounding box center [724, 296] width 191 height 50
paste div
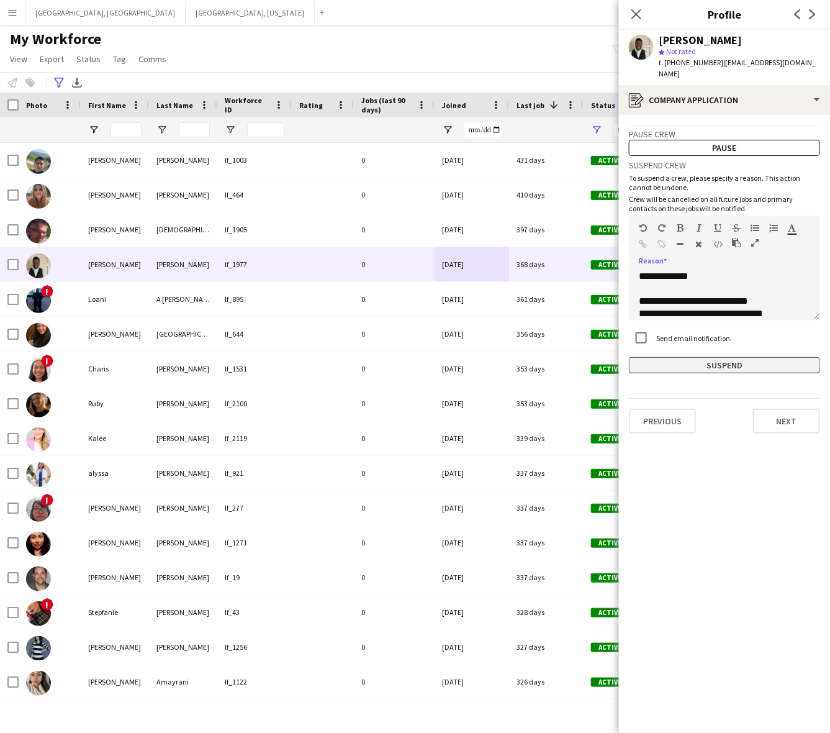
click at [722, 361] on button "Suspend" at bounding box center [724, 365] width 191 height 16
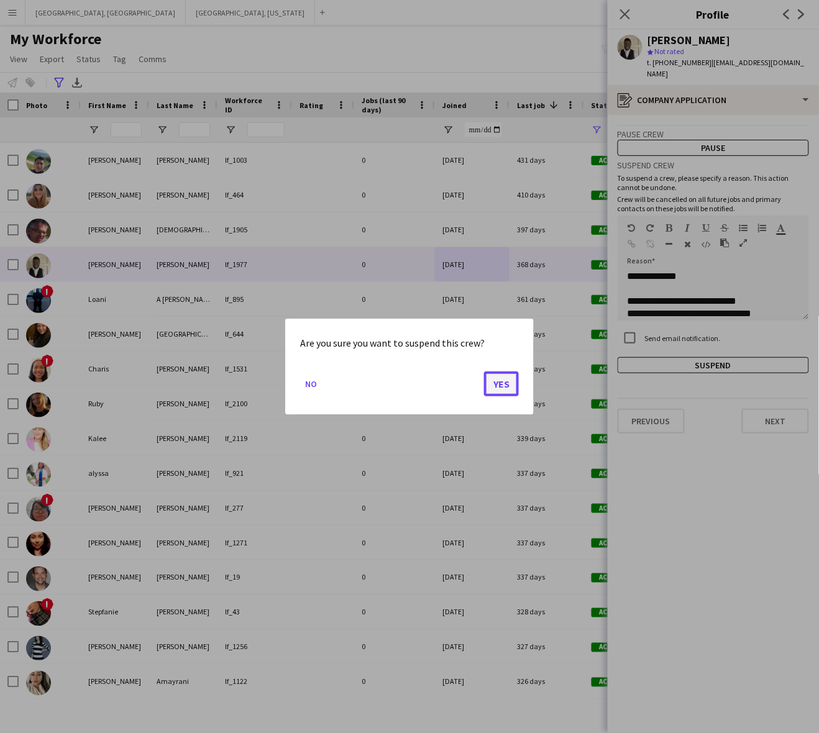
click at [496, 379] on button "Yes" at bounding box center [501, 383] width 35 height 25
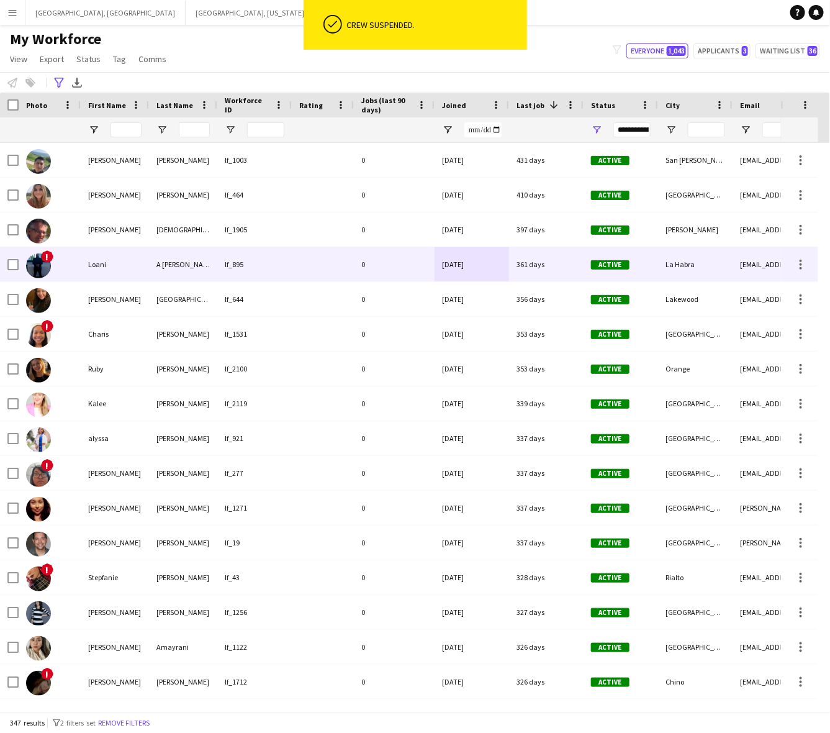
click at [480, 268] on div "04-26-2023" at bounding box center [472, 264] width 75 height 34
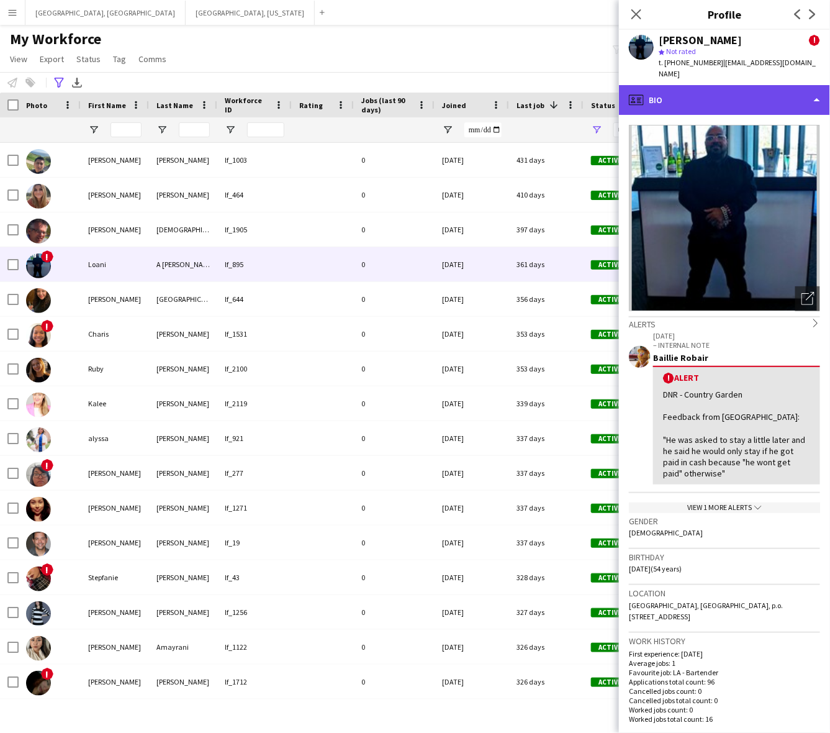
click at [706, 85] on div "profile Bio" at bounding box center [724, 100] width 211 height 30
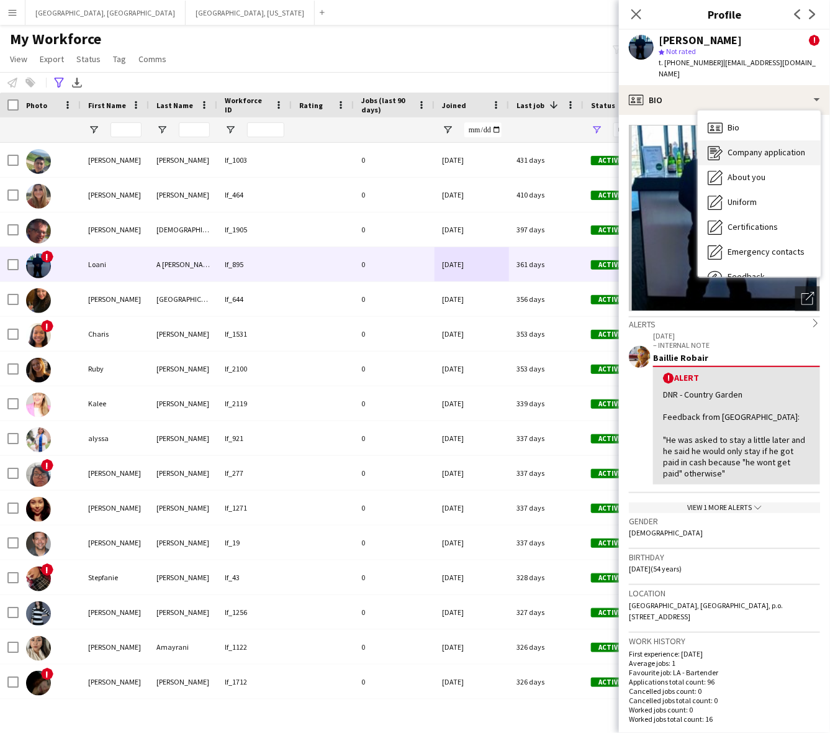
click at [737, 147] on span "Company application" at bounding box center [767, 152] width 78 height 11
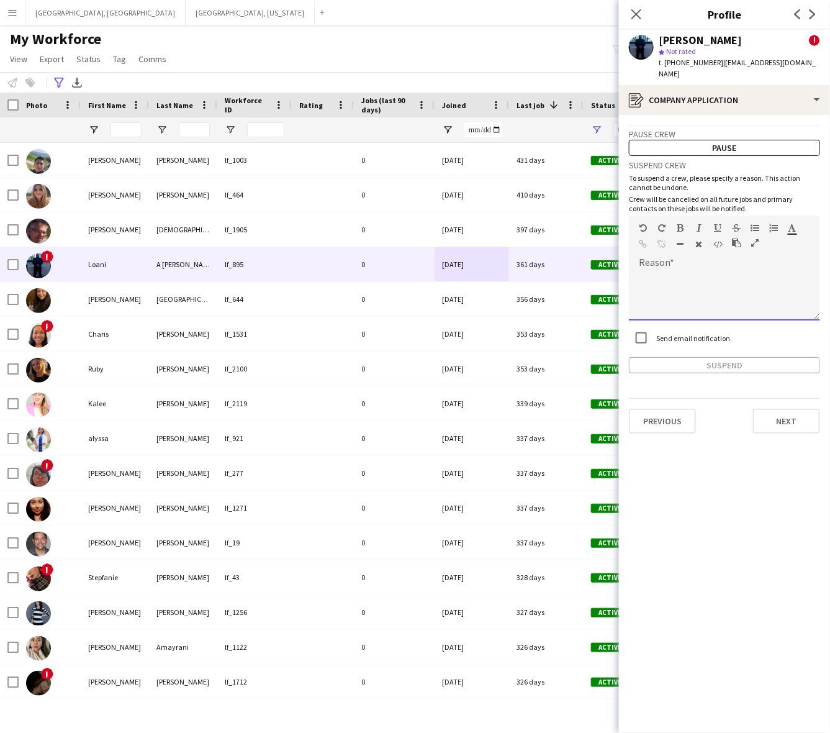
click at [702, 284] on div at bounding box center [724, 296] width 191 height 50
paste div
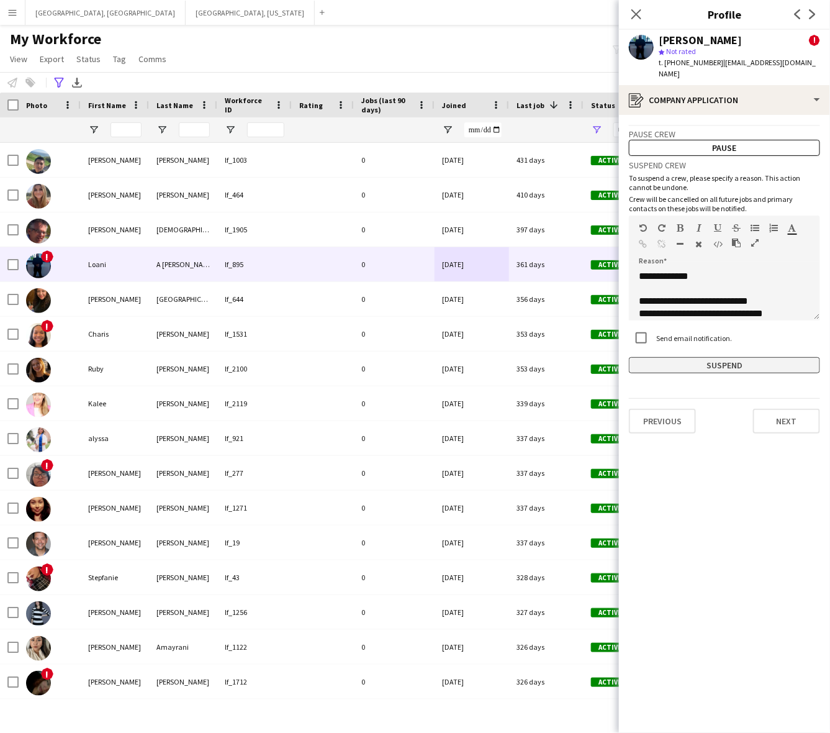
click at [689, 357] on button "Suspend" at bounding box center [724, 365] width 191 height 16
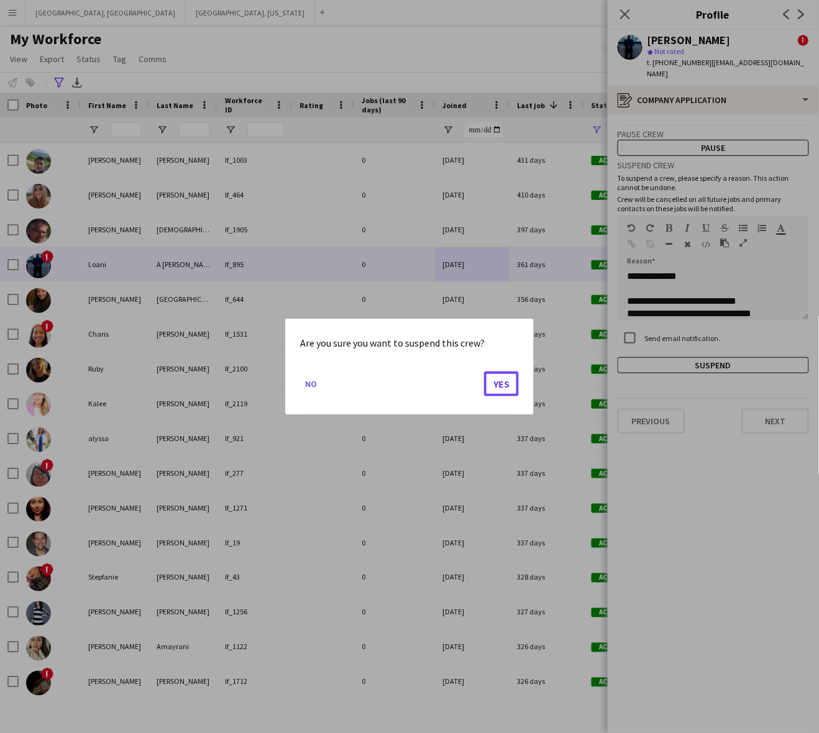
click at [486, 393] on button "Yes" at bounding box center [501, 383] width 35 height 25
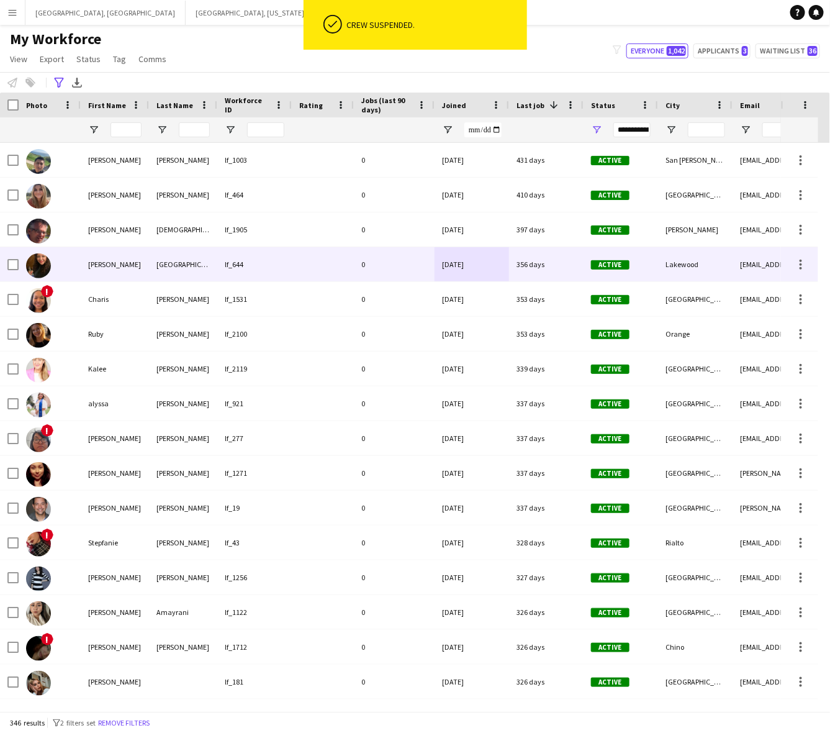
click at [355, 269] on div "0" at bounding box center [394, 264] width 81 height 34
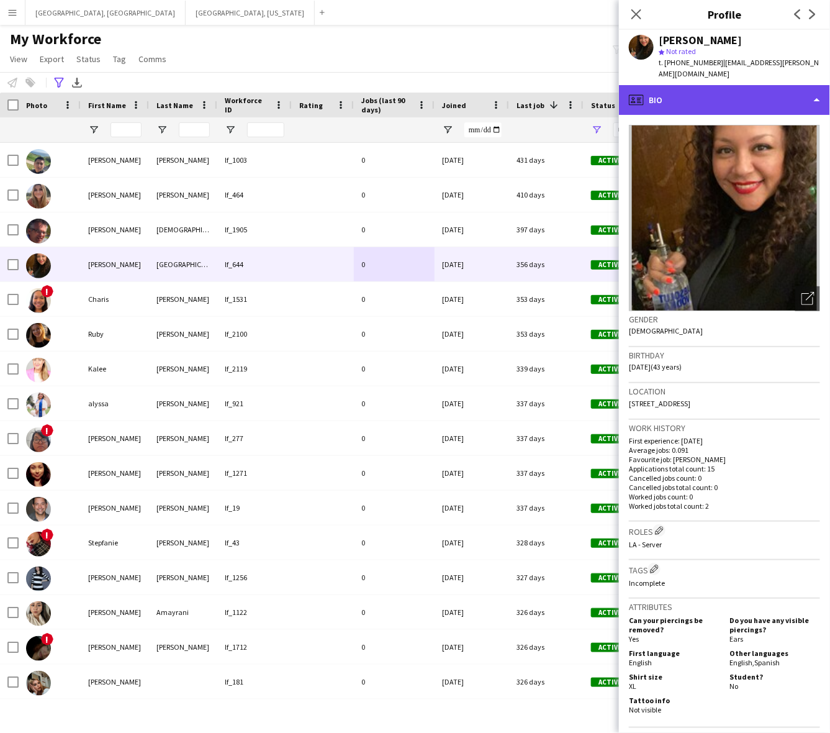
click at [765, 85] on div "profile Bio" at bounding box center [724, 100] width 211 height 30
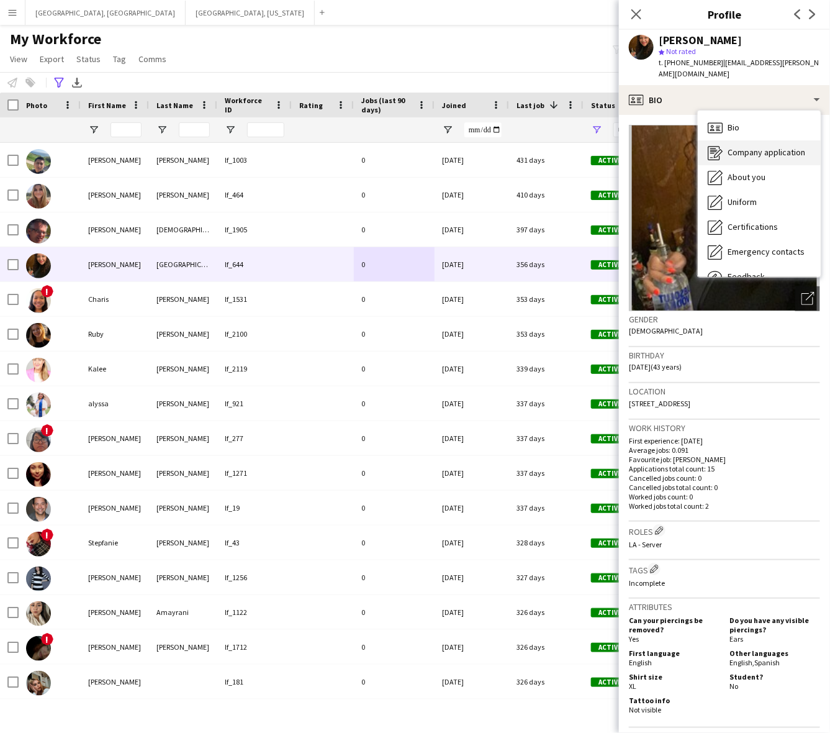
click at [775, 147] on span "Company application" at bounding box center [767, 152] width 78 height 11
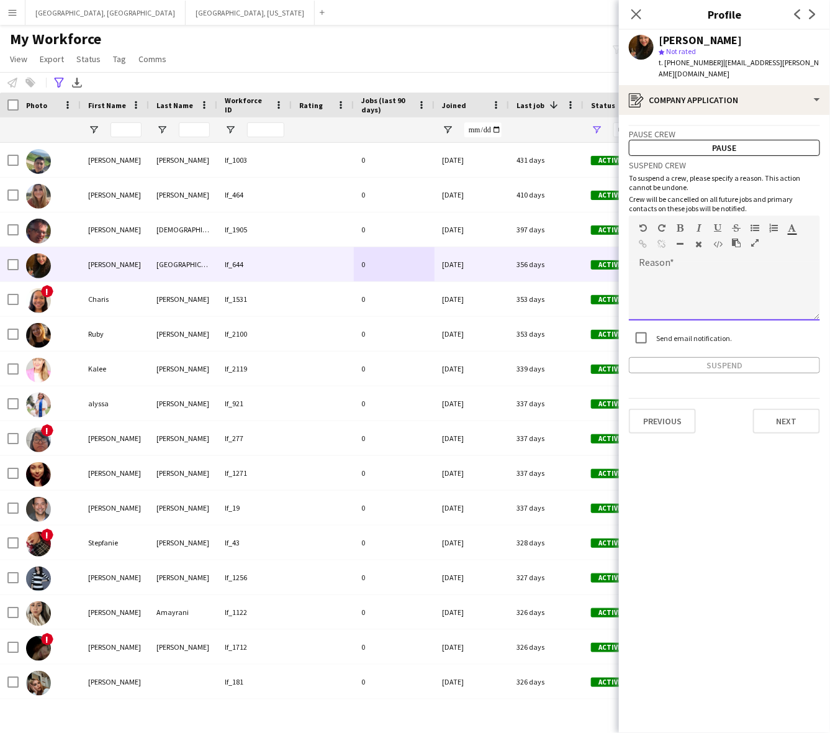
click at [705, 271] on div at bounding box center [724, 296] width 191 height 50
paste div
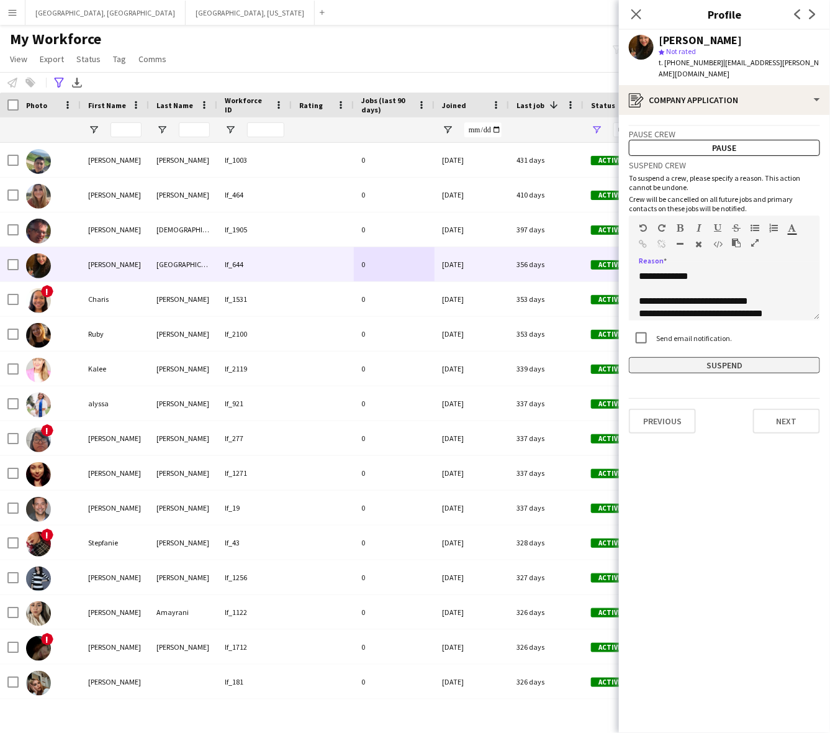
click at [702, 357] on button "Suspend" at bounding box center [724, 365] width 191 height 16
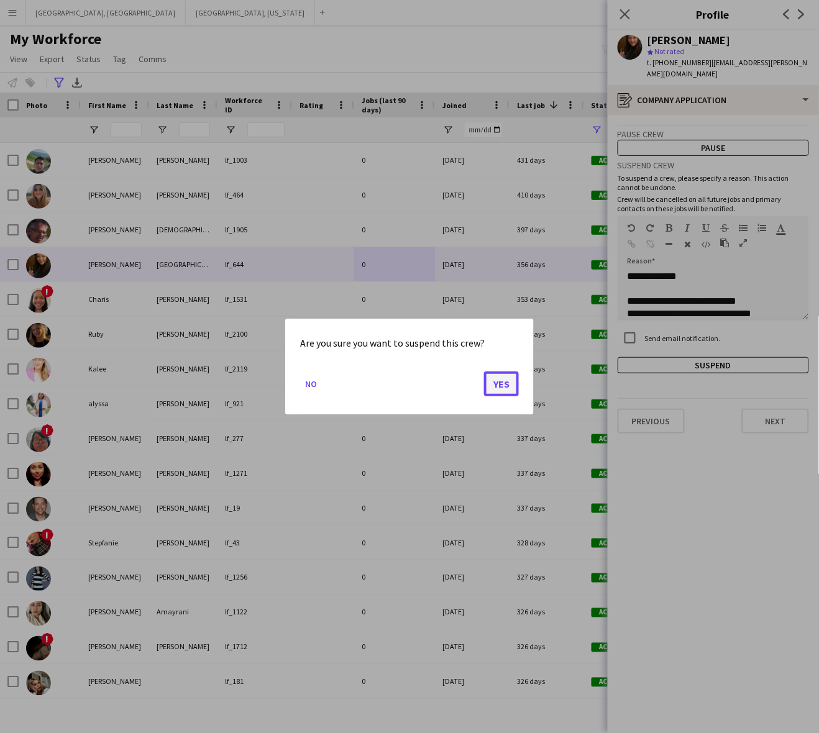
click at [506, 388] on button "Yes" at bounding box center [501, 383] width 35 height 25
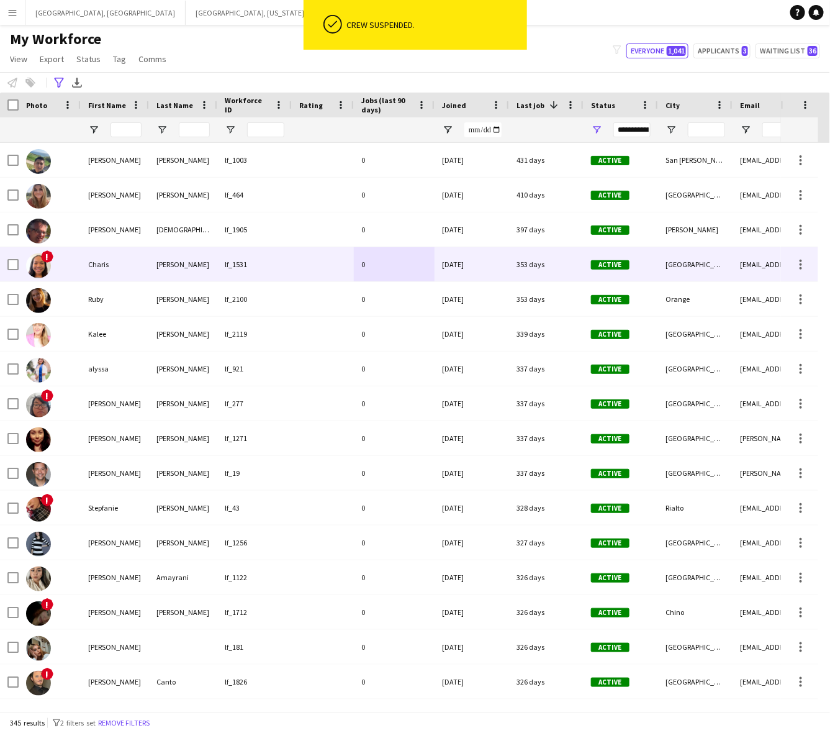
click at [317, 266] on div at bounding box center [323, 264] width 62 height 34
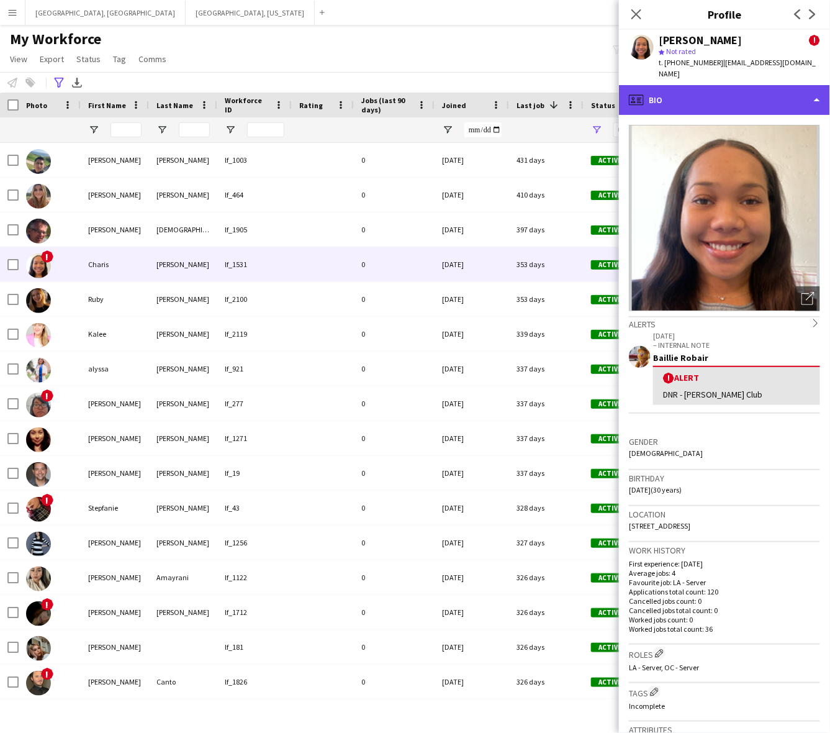
click at [696, 85] on div "profile Bio" at bounding box center [724, 100] width 211 height 30
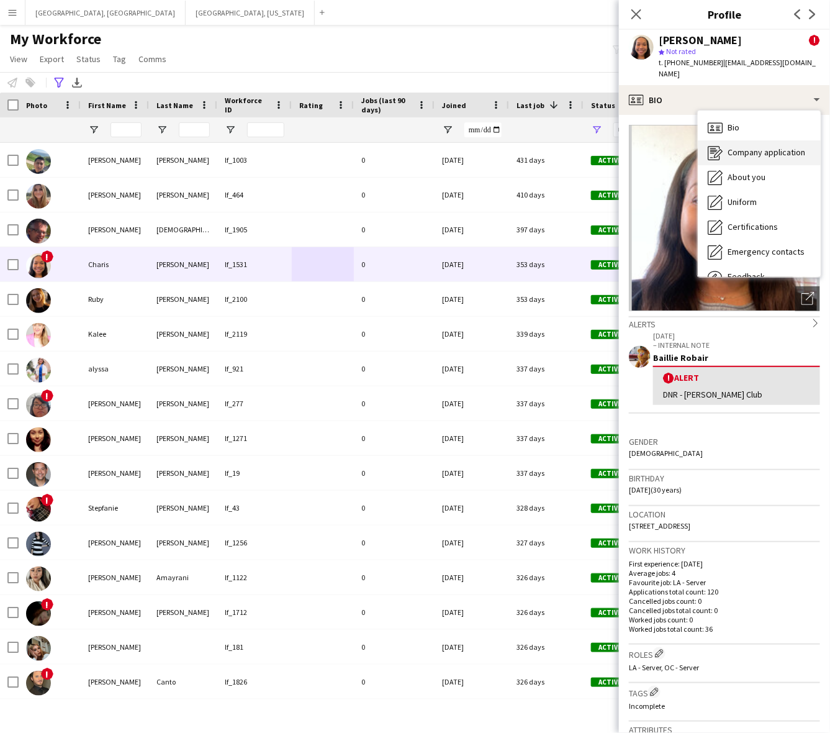
click at [739, 147] on span "Company application" at bounding box center [767, 152] width 78 height 11
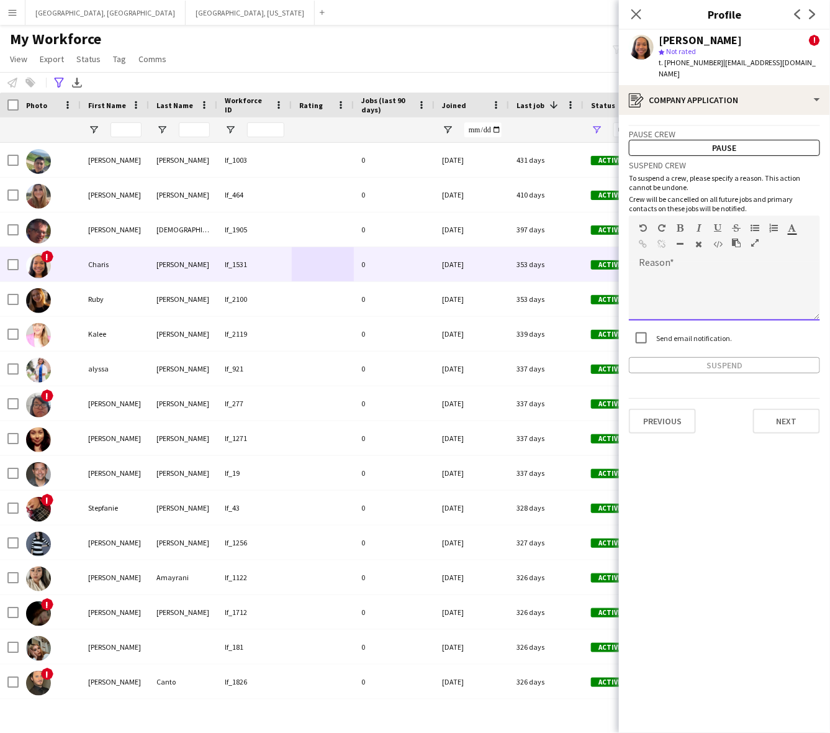
click at [706, 286] on div at bounding box center [724, 296] width 191 height 50
paste div
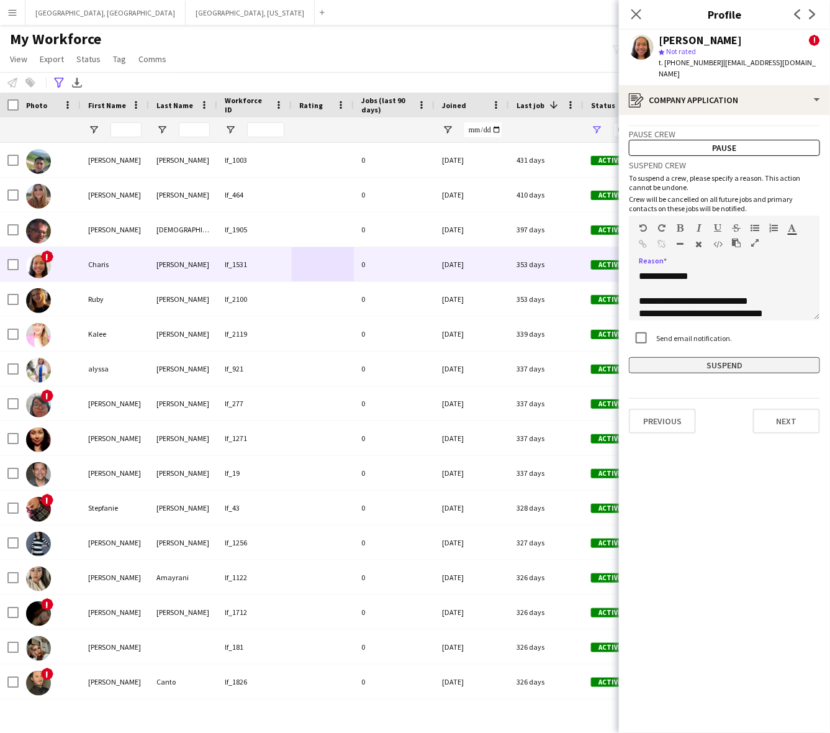
click at [713, 357] on button "Suspend" at bounding box center [724, 365] width 191 height 16
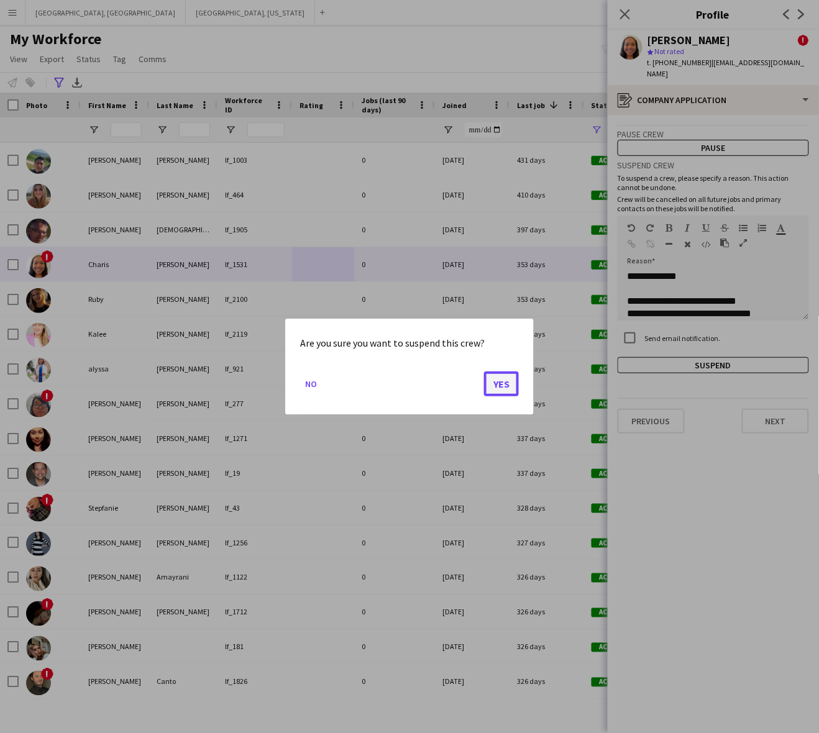
click at [498, 376] on button "Yes" at bounding box center [501, 383] width 35 height 25
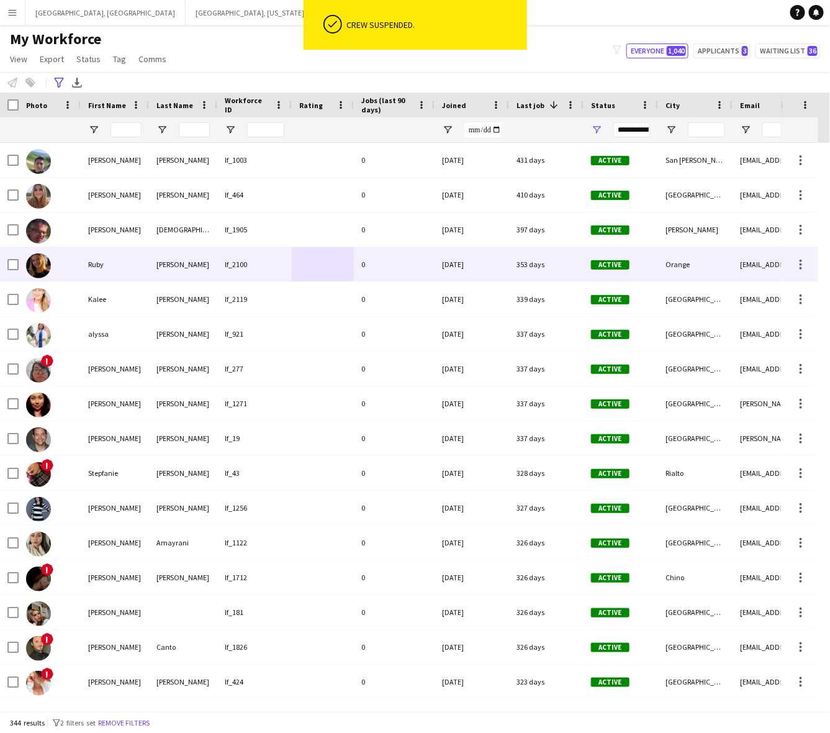
click at [280, 271] on div "lf_2100" at bounding box center [254, 264] width 75 height 34
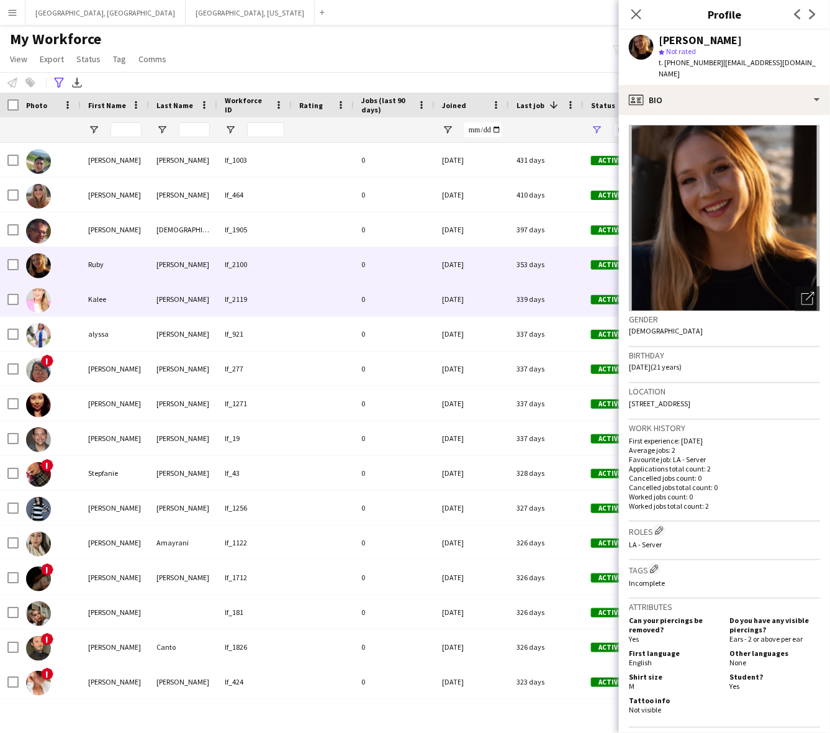
click at [389, 308] on div "0" at bounding box center [394, 299] width 81 height 34
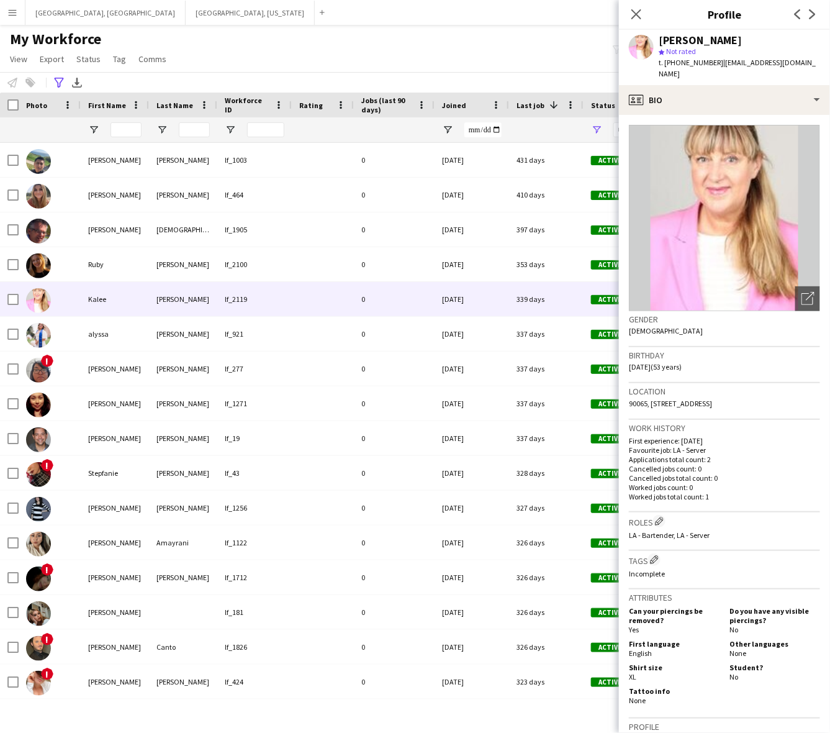
click at [732, 115] on app-crew-profile-bio "Open photos pop-in Gender Female Birthday 01-05-1972 (53 years) Location 90065,…" at bounding box center [724, 424] width 211 height 618
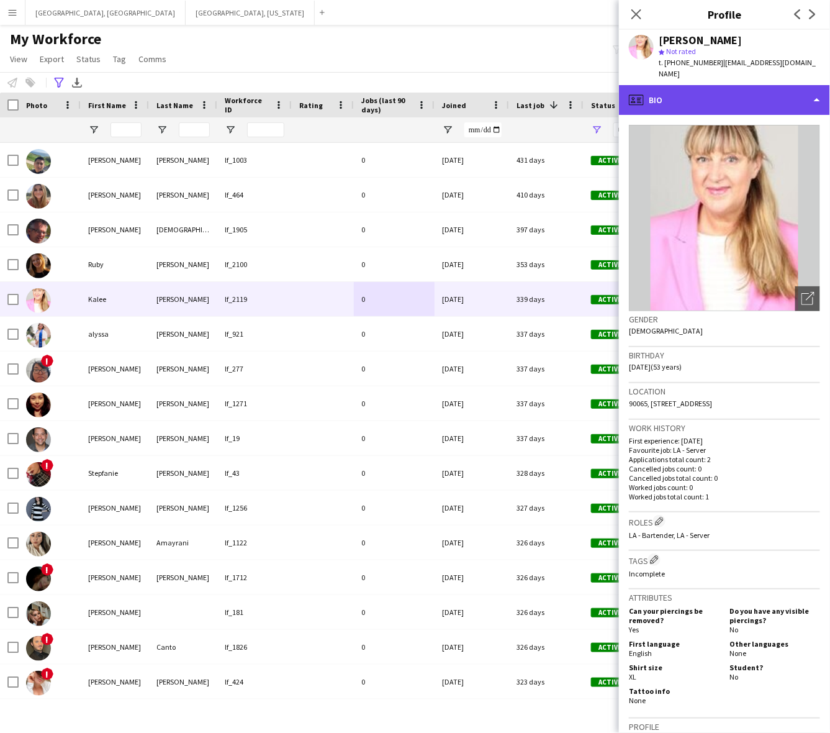
click at [743, 85] on div "profile Bio" at bounding box center [724, 100] width 211 height 30
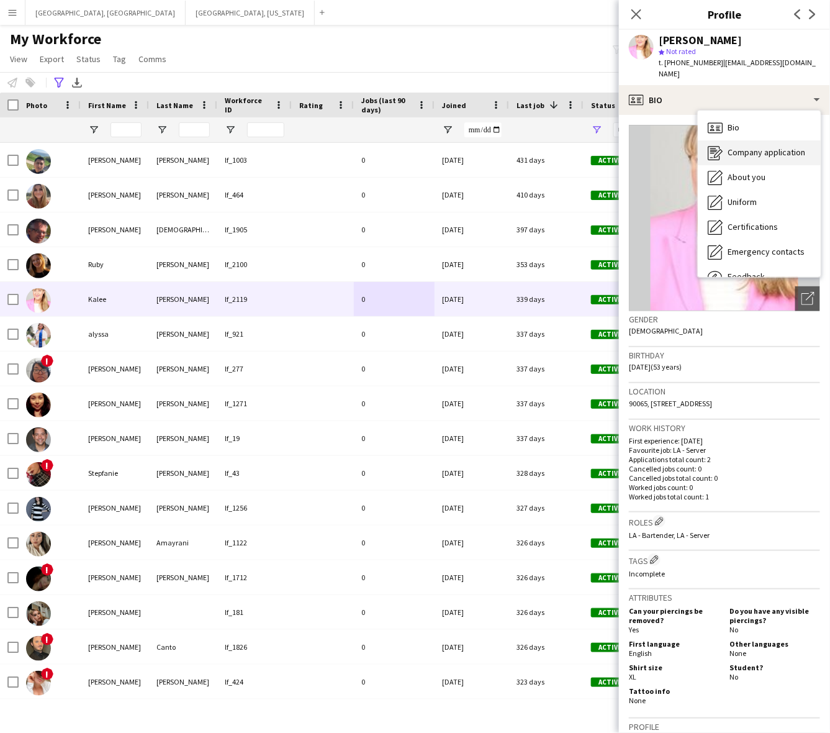
click at [746, 147] on span "Company application" at bounding box center [767, 152] width 78 height 11
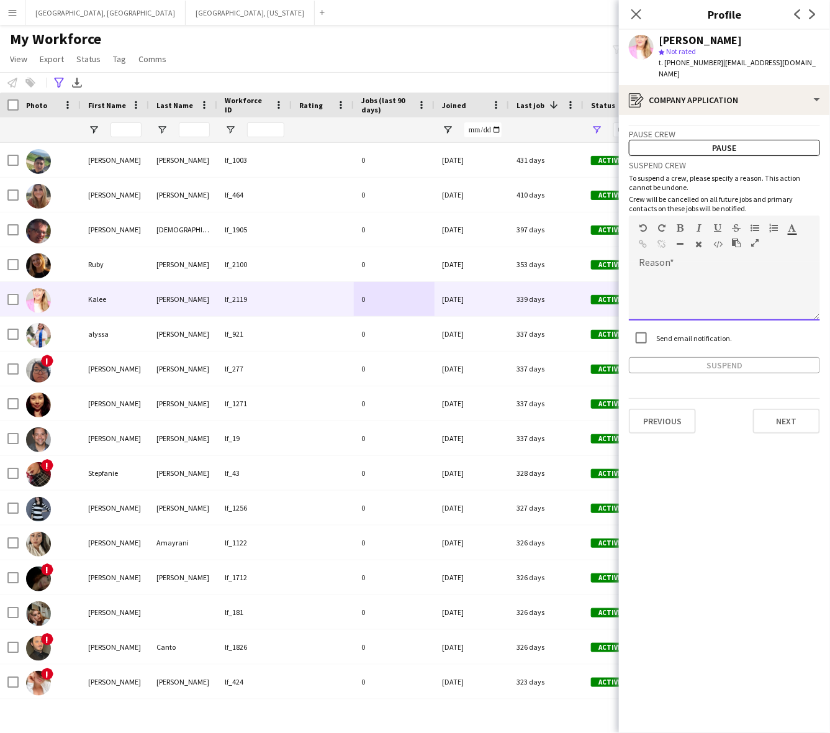
click at [704, 283] on div at bounding box center [724, 296] width 191 height 50
paste div
click at [737, 357] on button "Suspend" at bounding box center [724, 365] width 191 height 16
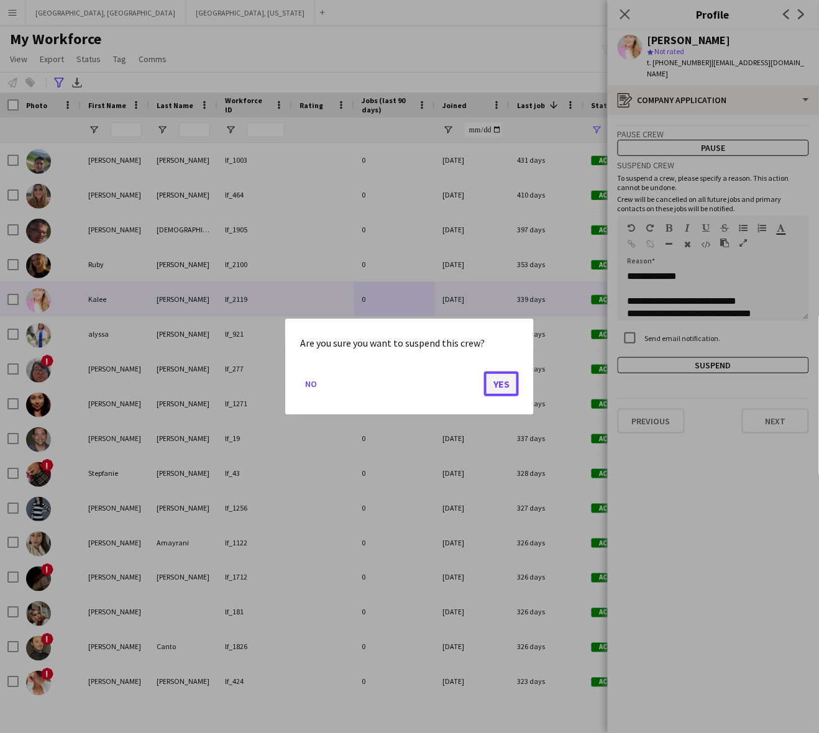
click at [511, 389] on button "Yes" at bounding box center [501, 383] width 35 height 25
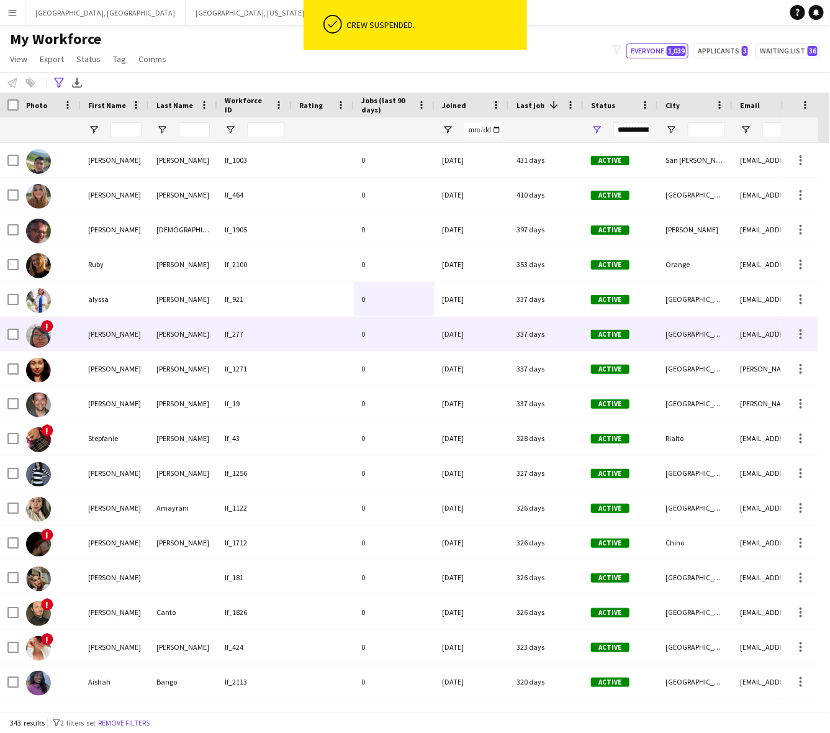
click at [398, 340] on div "0" at bounding box center [394, 334] width 81 height 34
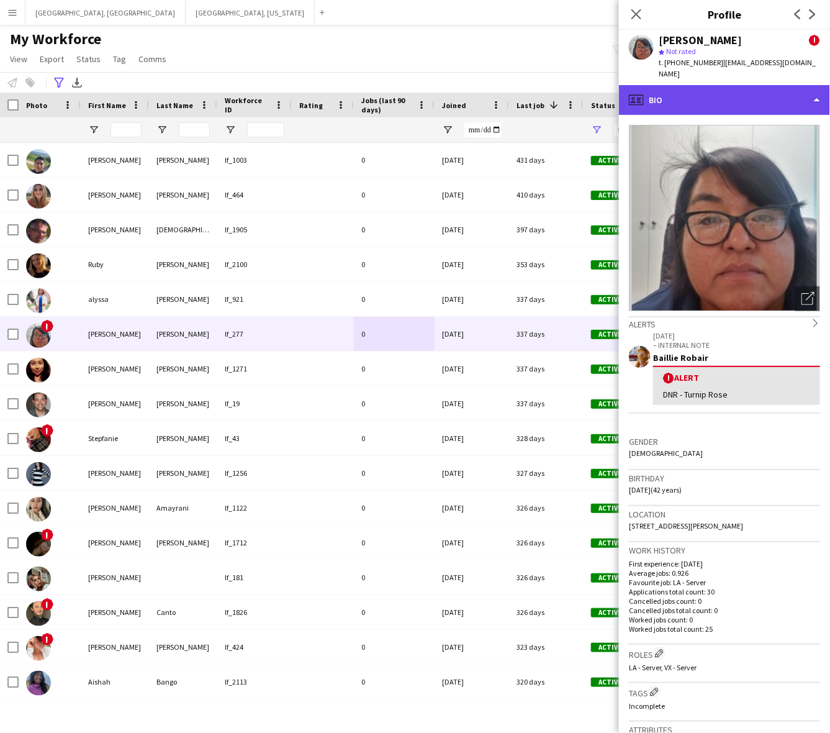
click at [682, 88] on div "profile Bio" at bounding box center [724, 100] width 211 height 30
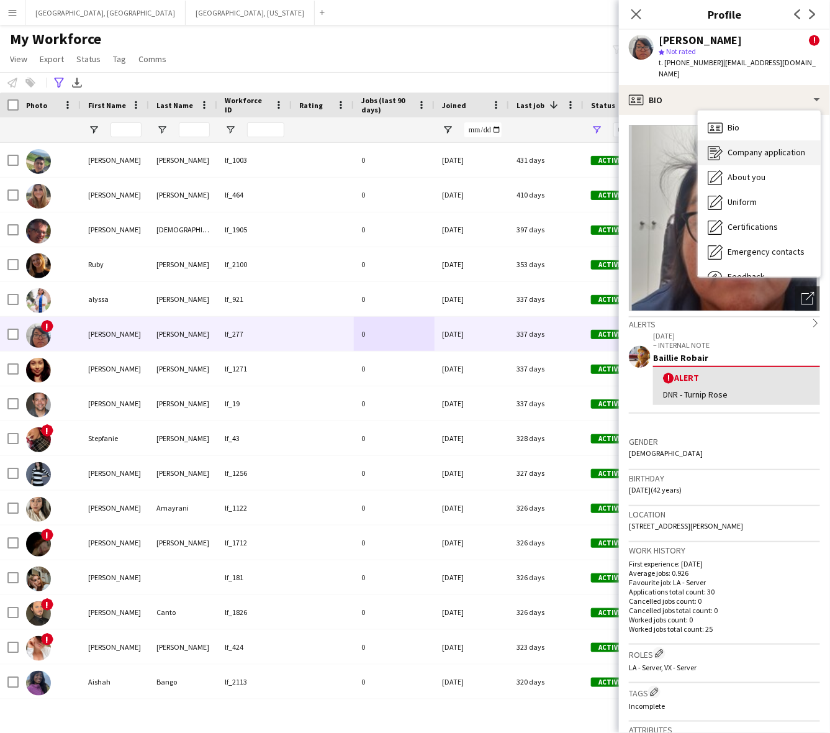
click at [727, 140] on div "Company application Company application" at bounding box center [759, 152] width 123 height 25
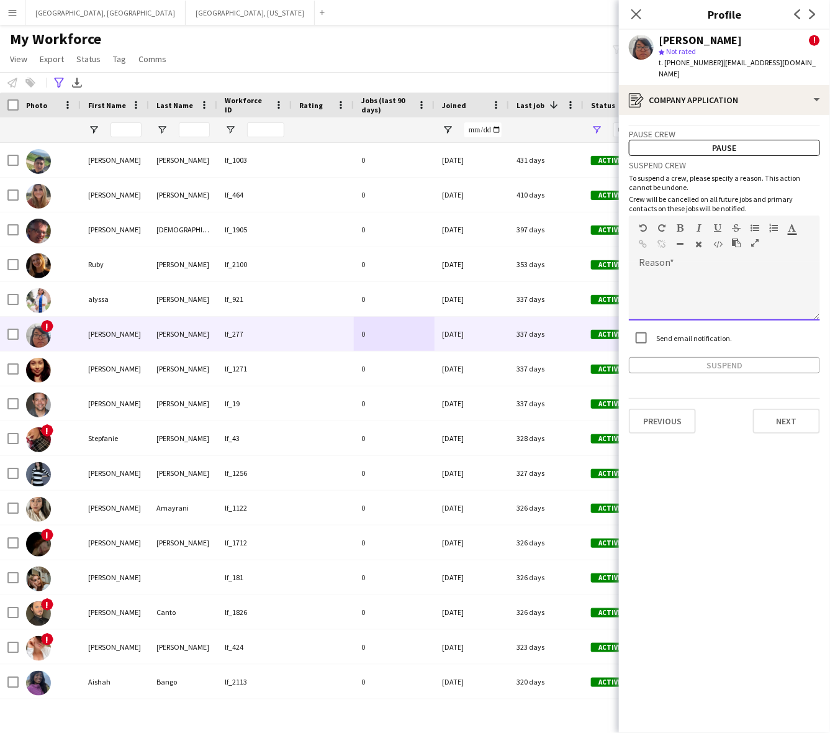
click at [682, 276] on div at bounding box center [724, 296] width 191 height 50
paste div
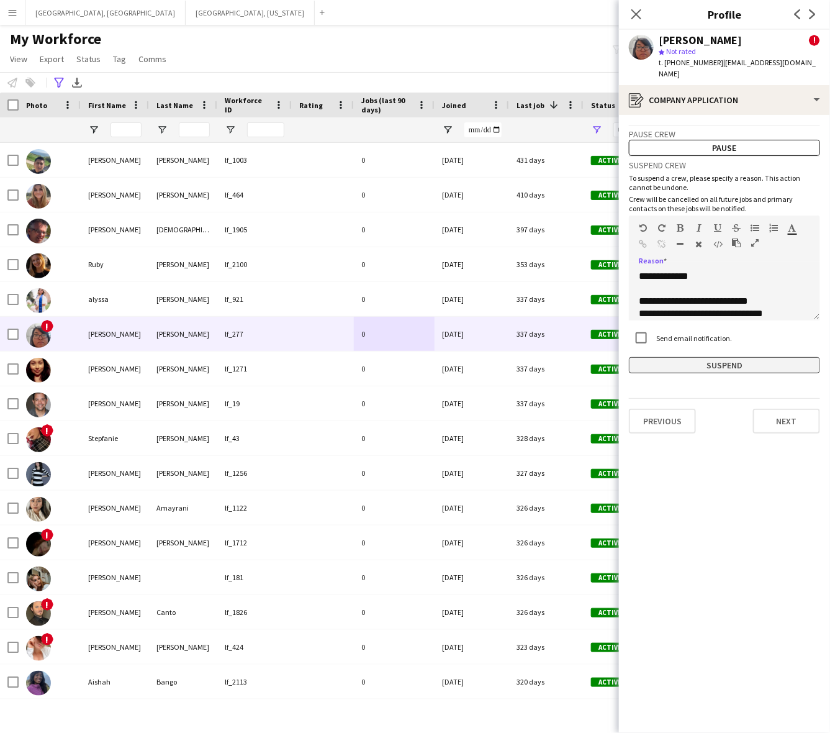
click at [707, 357] on button "Suspend" at bounding box center [724, 365] width 191 height 16
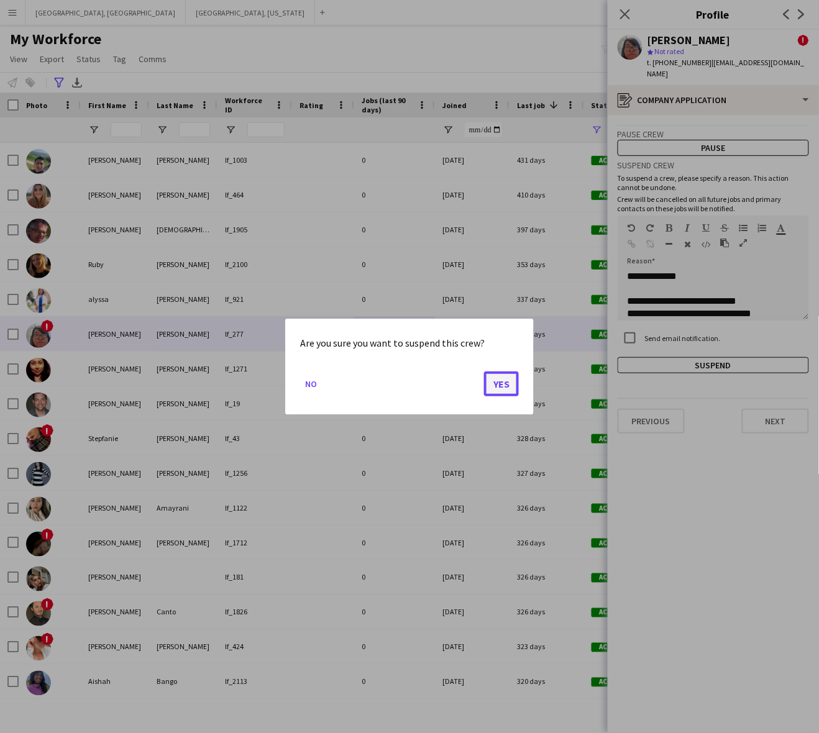
click at [502, 382] on button "Yes" at bounding box center [501, 383] width 35 height 25
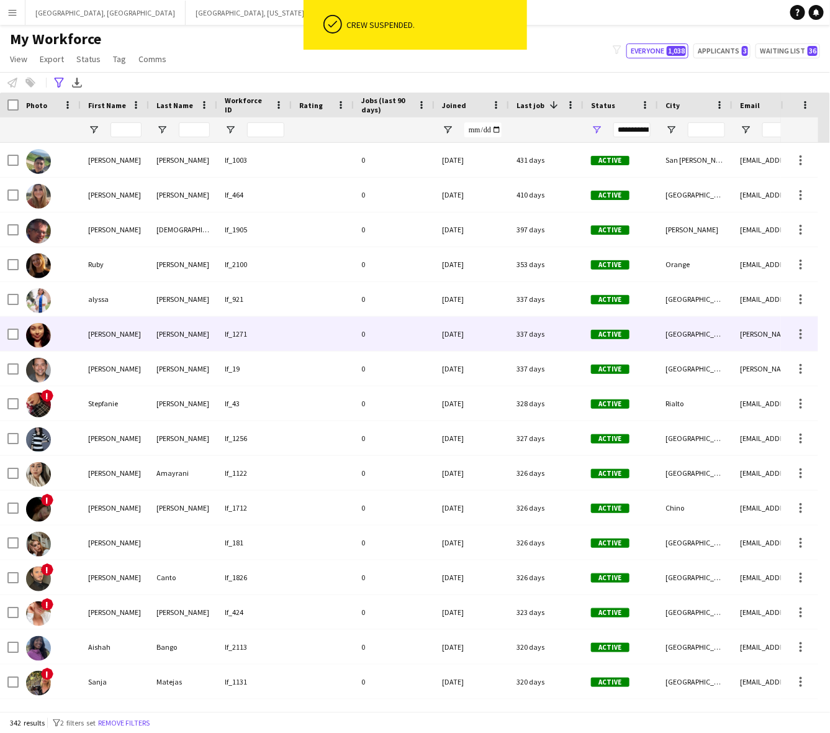
click at [461, 328] on div "09-30-2023" at bounding box center [472, 334] width 75 height 34
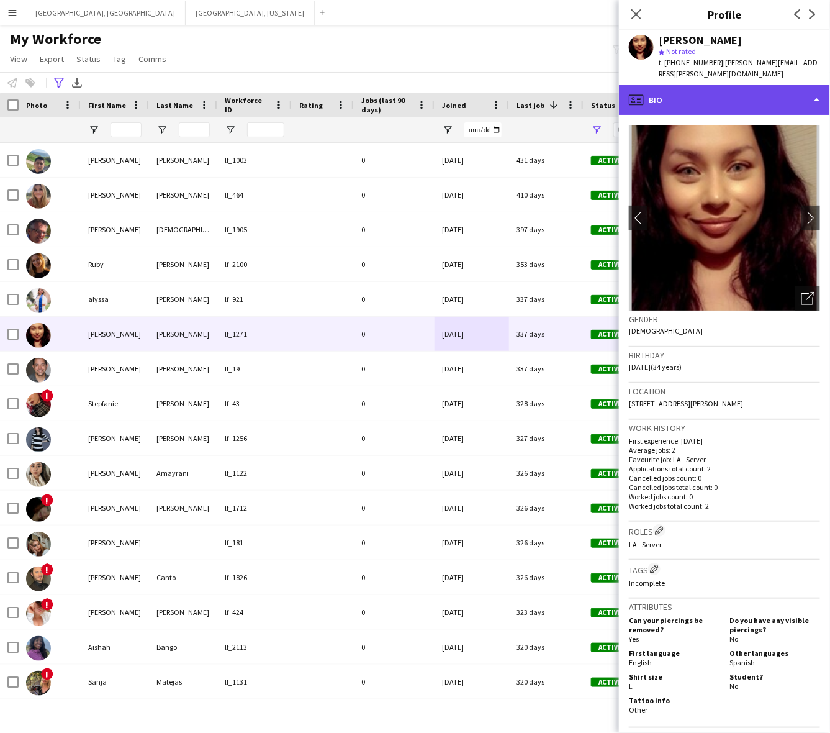
click at [733, 85] on div "profile Bio" at bounding box center [724, 100] width 211 height 30
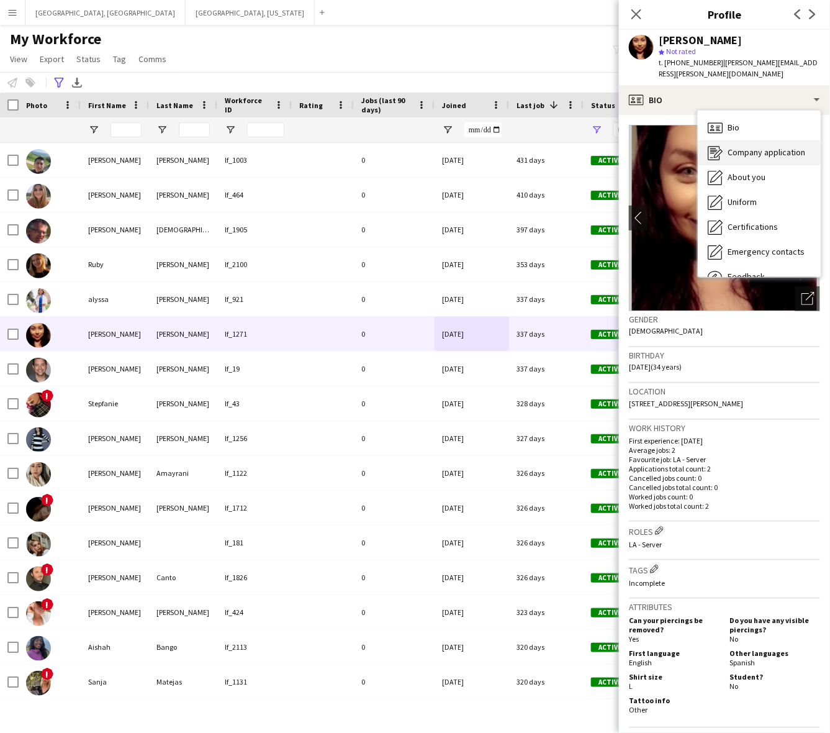
click at [750, 147] on span "Company application" at bounding box center [767, 152] width 78 height 11
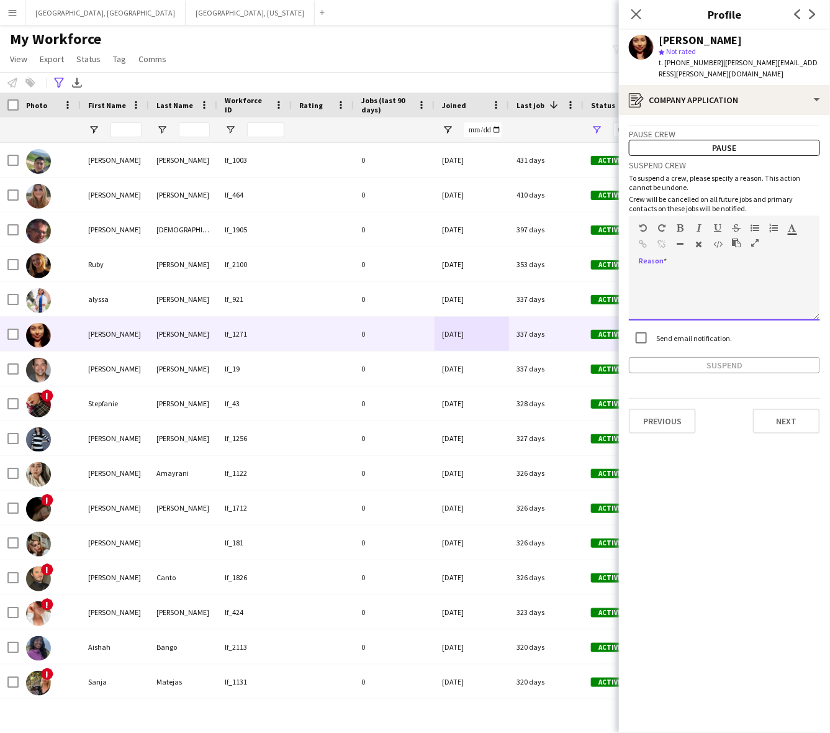
click at [714, 271] on div at bounding box center [724, 296] width 191 height 50
paste div
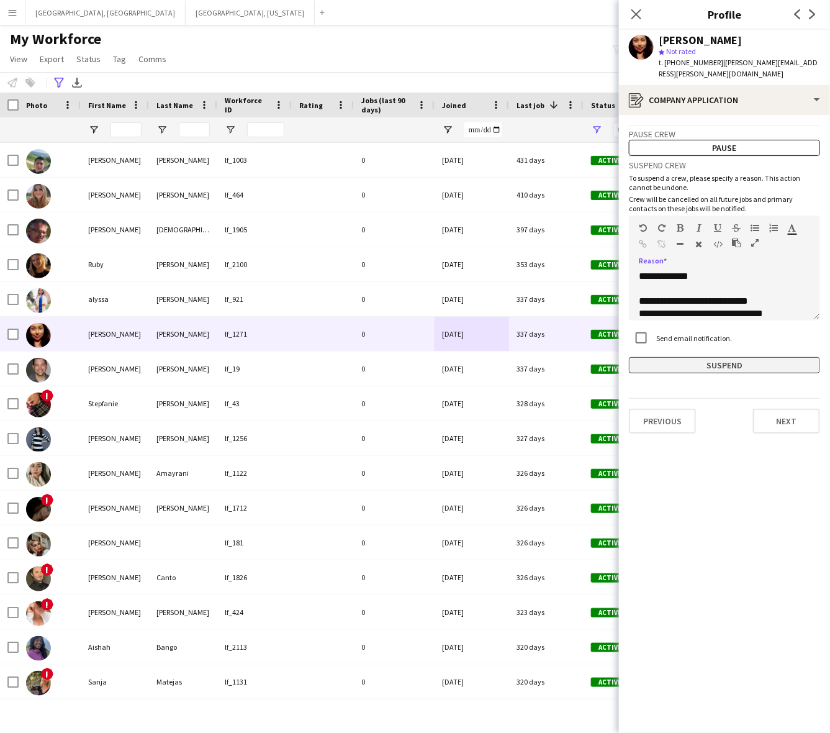
drag, startPoint x: 706, startPoint y: 365, endPoint x: 708, endPoint y: 355, distance: 10.1
click at [706, 361] on app-crew-profile-application "**********" at bounding box center [724, 424] width 211 height 618
click at [708, 357] on button "Suspend" at bounding box center [724, 365] width 191 height 16
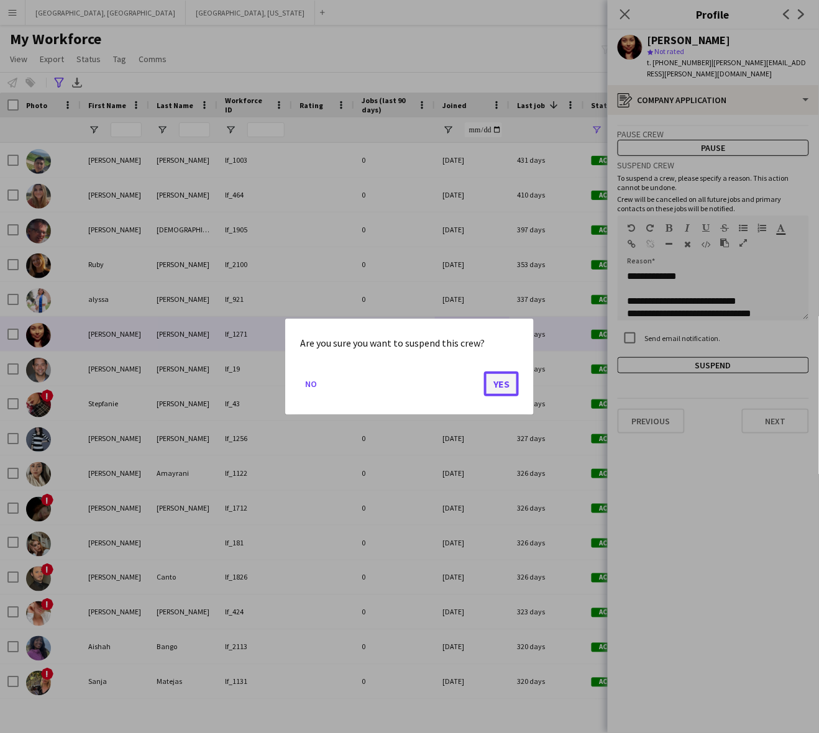
click at [503, 379] on button "Yes" at bounding box center [501, 383] width 35 height 25
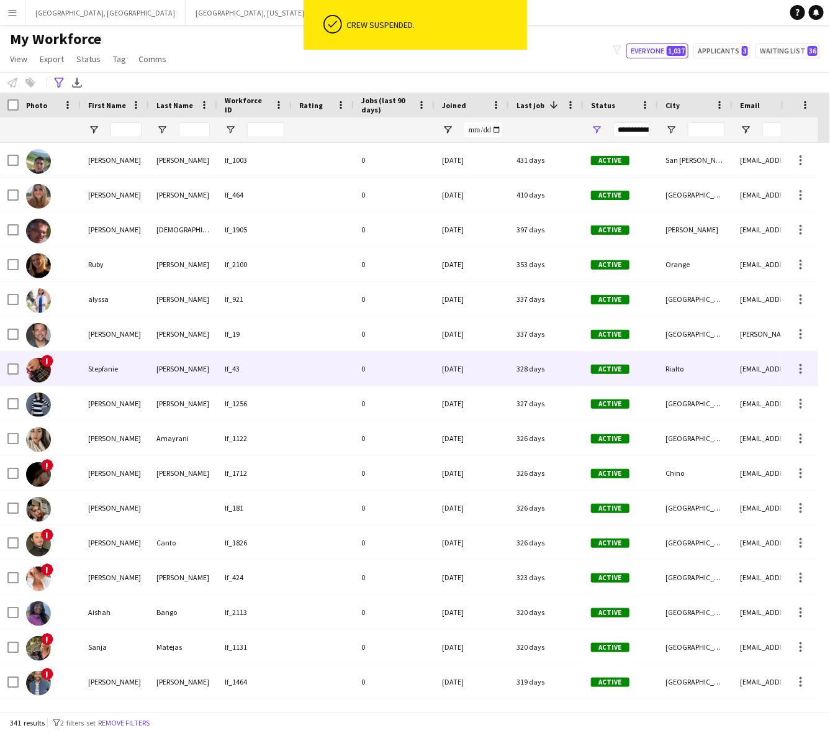
click at [296, 375] on div at bounding box center [323, 369] width 62 height 34
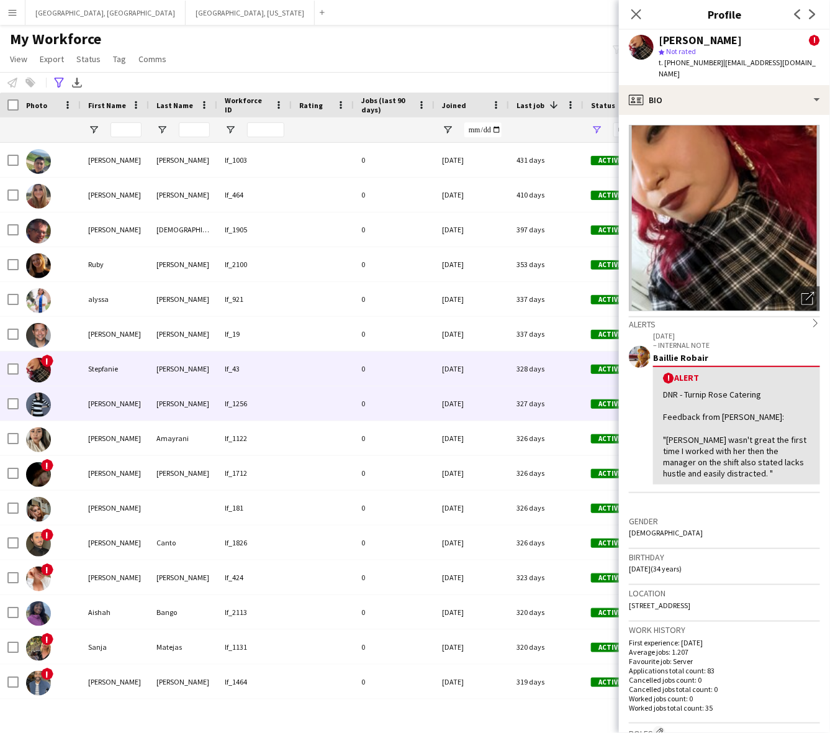
click at [296, 401] on div at bounding box center [323, 403] width 62 height 34
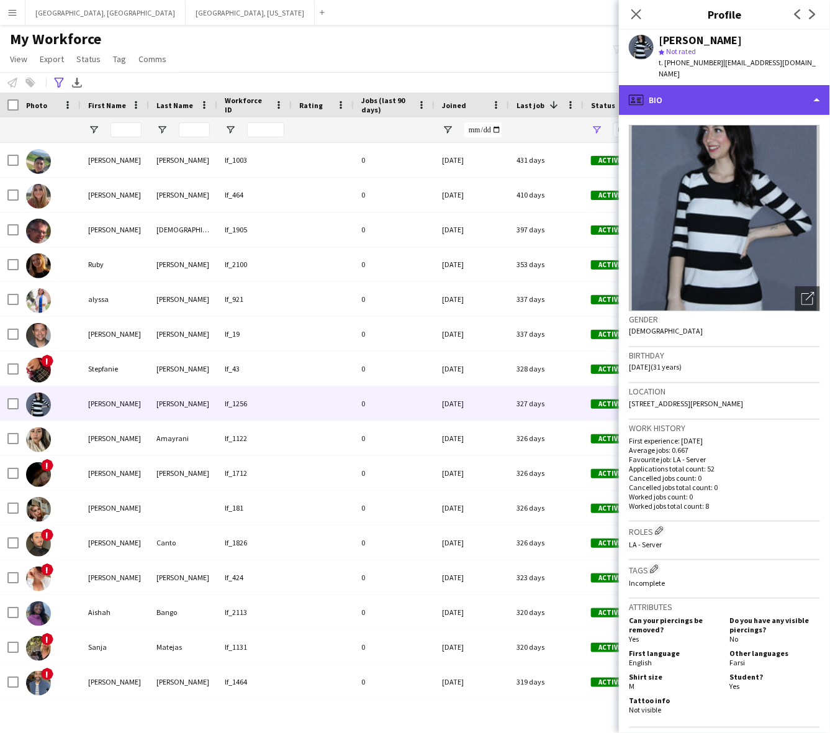
click at [682, 85] on div "profile Bio" at bounding box center [724, 100] width 211 height 30
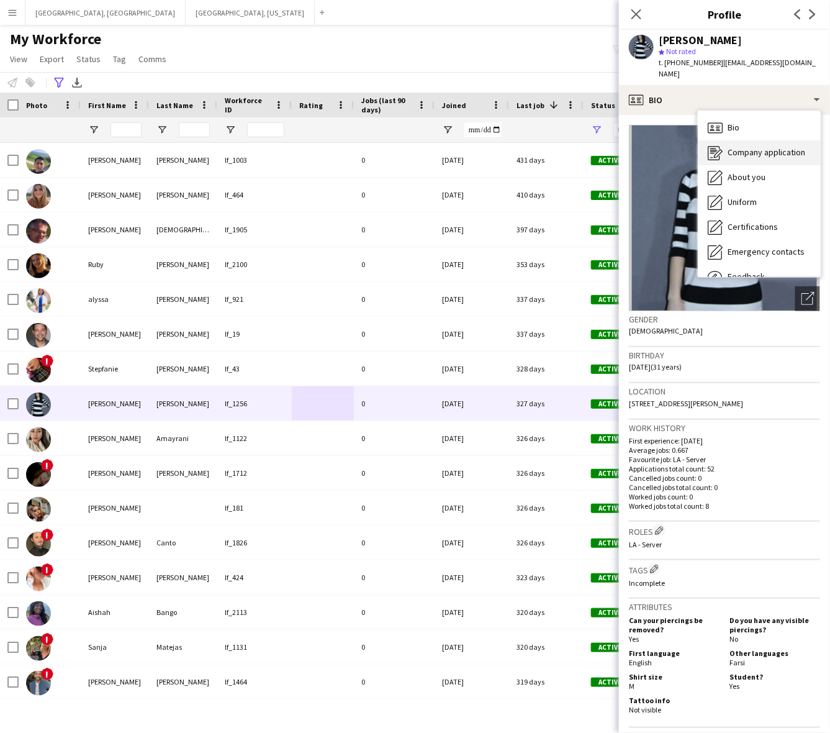
click at [727, 140] on div "Company application Company application" at bounding box center [759, 152] width 123 height 25
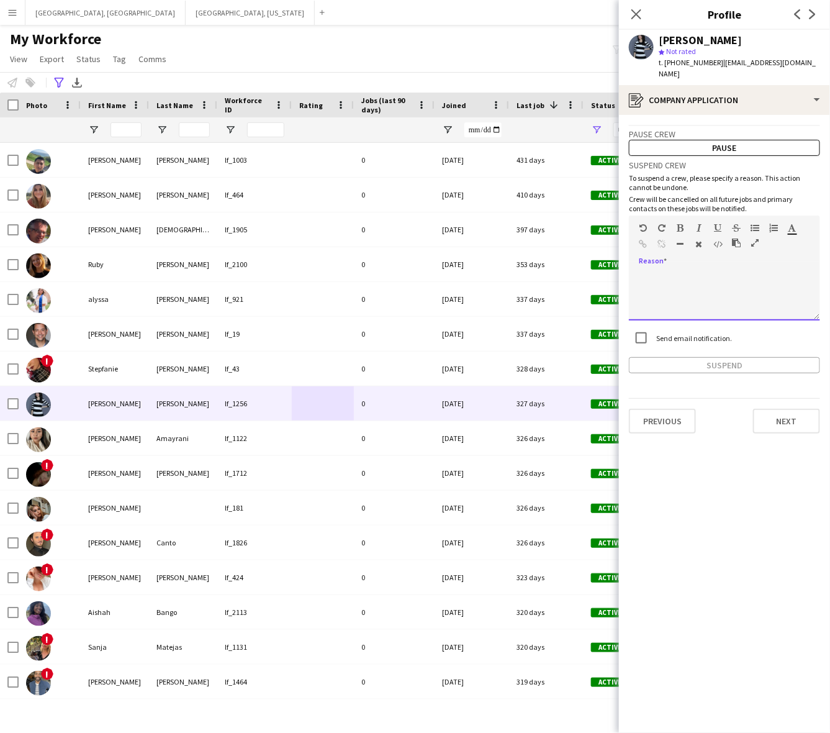
click at [709, 289] on div at bounding box center [724, 296] width 191 height 50
paste div
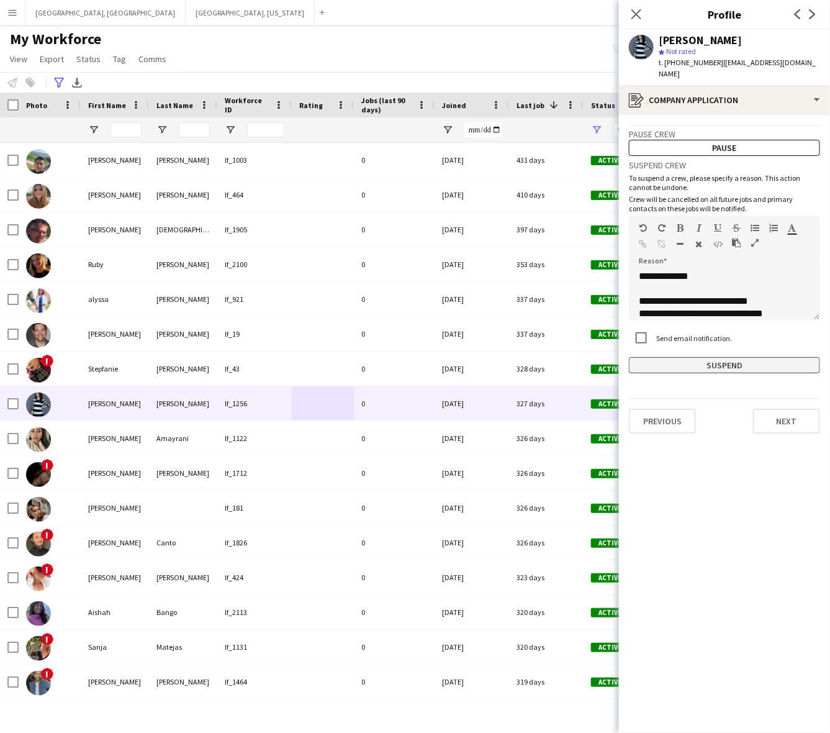
click at [705, 357] on button "Suspend" at bounding box center [724, 365] width 191 height 16
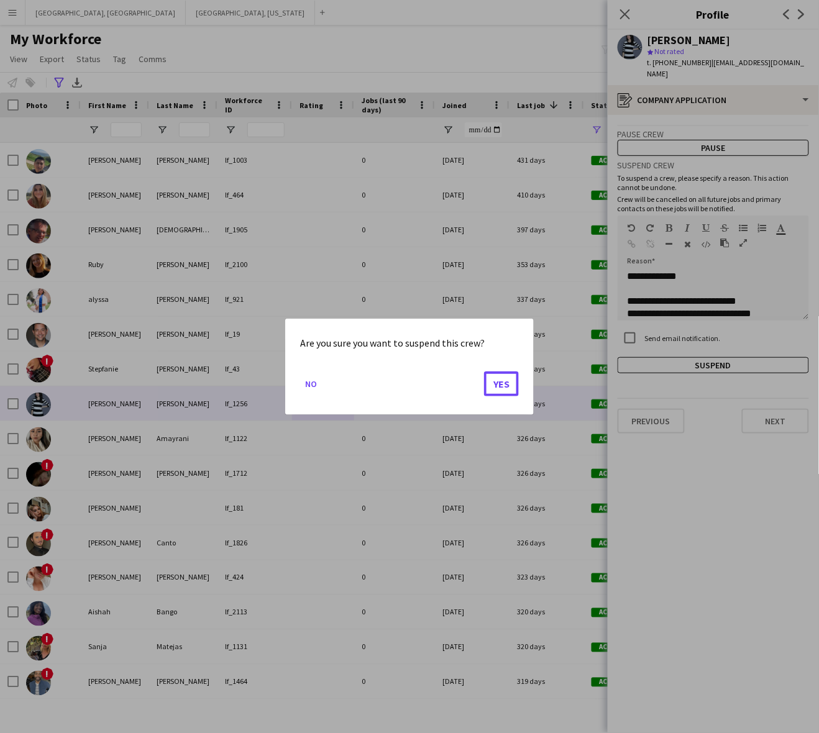
drag, startPoint x: 494, startPoint y: 383, endPoint x: 498, endPoint y: 377, distance: 6.7
click at [495, 383] on button "Yes" at bounding box center [501, 383] width 35 height 25
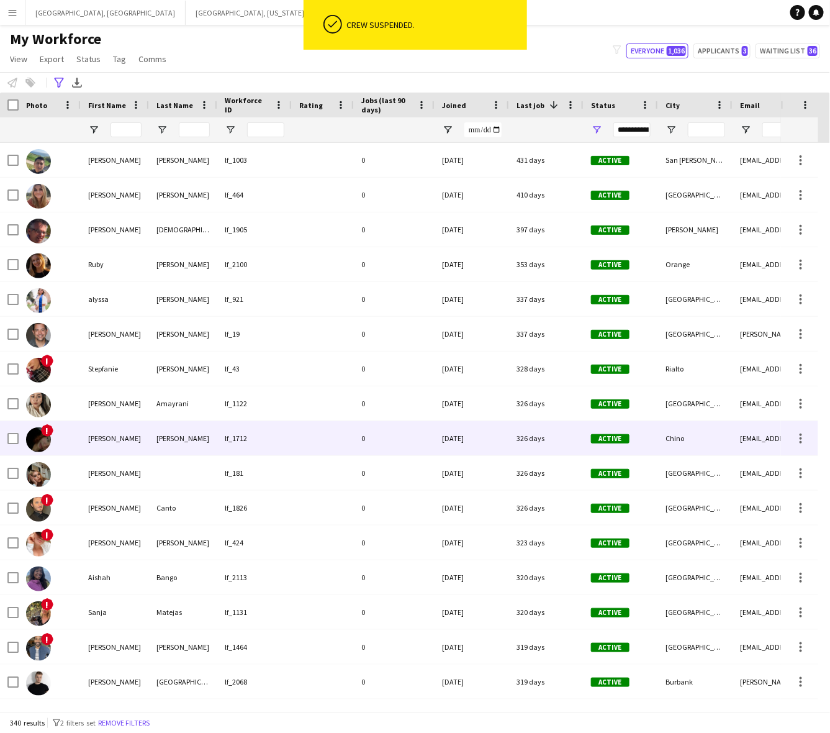
click at [327, 447] on div at bounding box center [323, 438] width 62 height 34
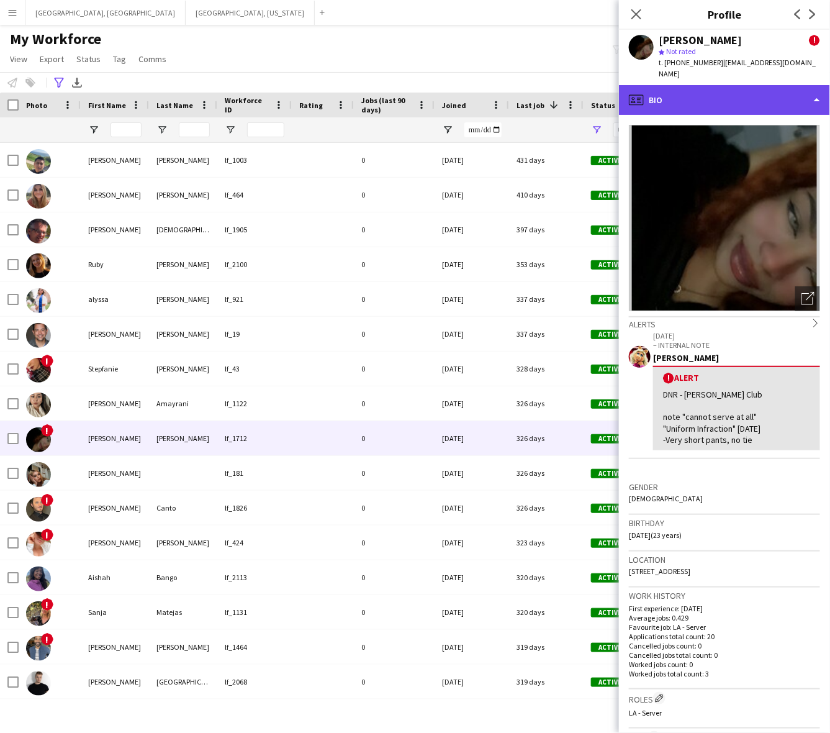
click at [731, 92] on div "profile Bio" at bounding box center [724, 100] width 211 height 30
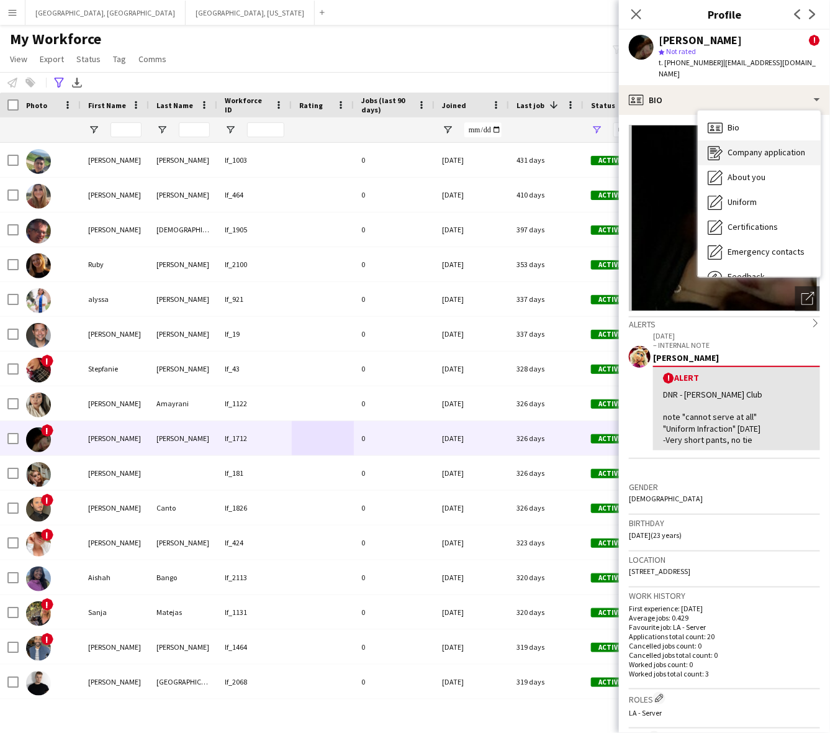
click at [749, 147] on span "Company application" at bounding box center [767, 152] width 78 height 11
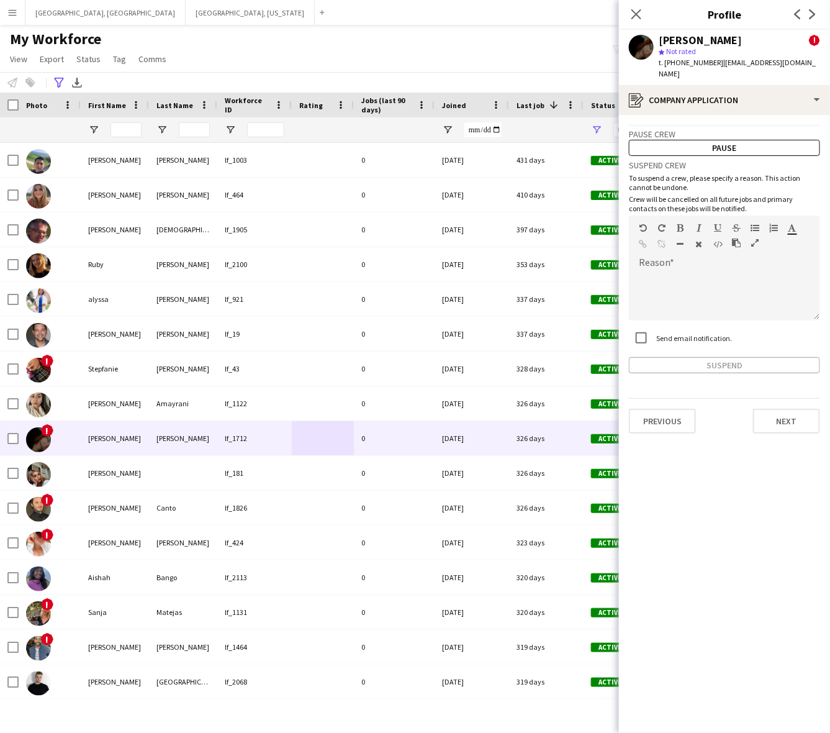
click at [703, 309] on div "Suspend crew To suspend a crew, please specify a reason. This action cannot be …" at bounding box center [724, 264] width 191 height 217
click at [730, 271] on div at bounding box center [724, 296] width 191 height 50
paste div
click at [721, 357] on button "Suspend" at bounding box center [724, 365] width 191 height 16
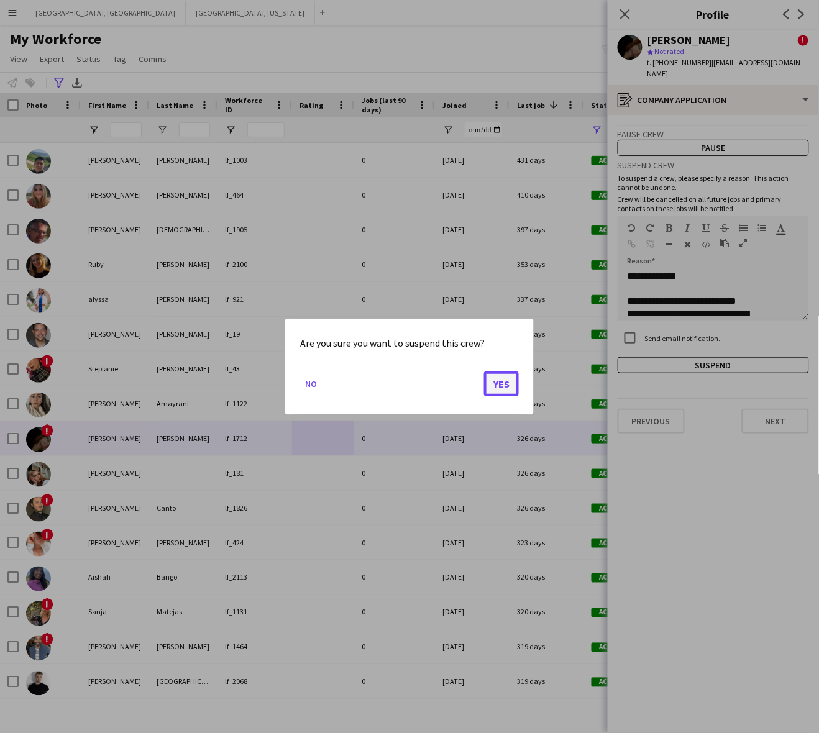
click at [497, 383] on button "Yes" at bounding box center [501, 383] width 35 height 25
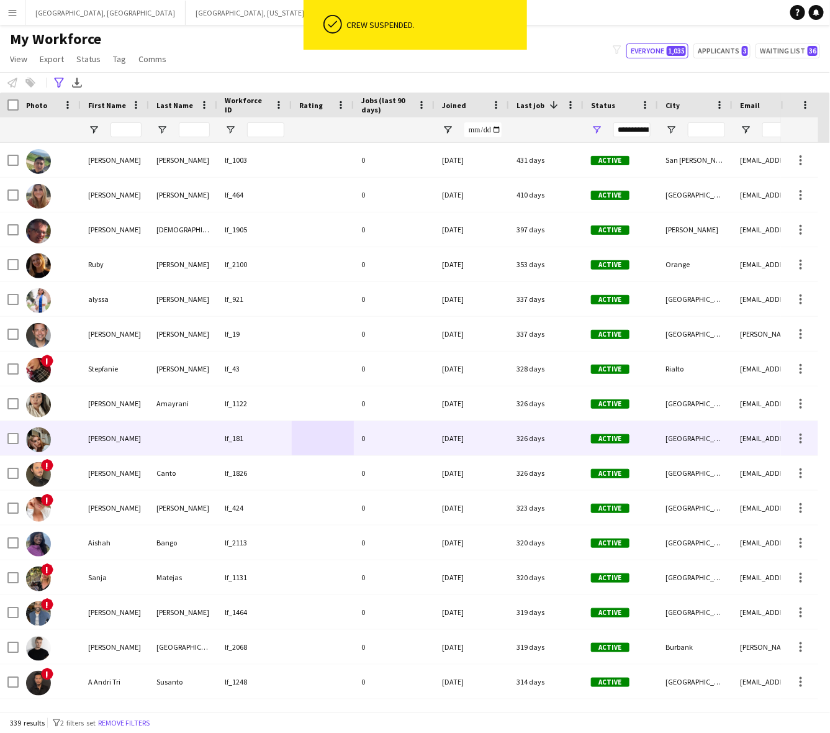
click at [267, 439] on div "lf_181" at bounding box center [254, 438] width 75 height 34
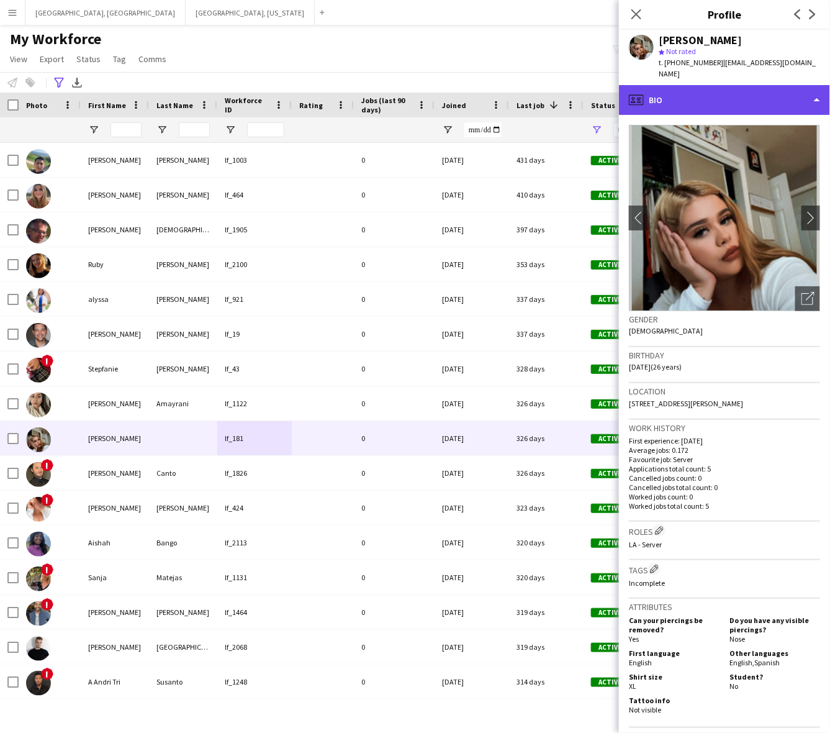
click at [756, 98] on div "profile Bio" at bounding box center [724, 100] width 211 height 30
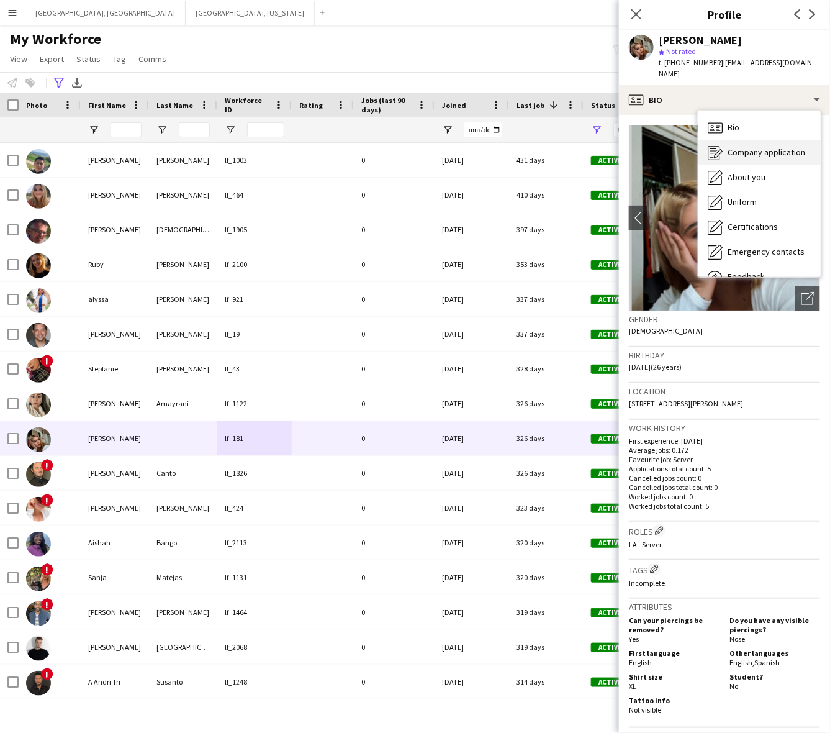
click at [753, 147] on span "Company application" at bounding box center [767, 152] width 78 height 11
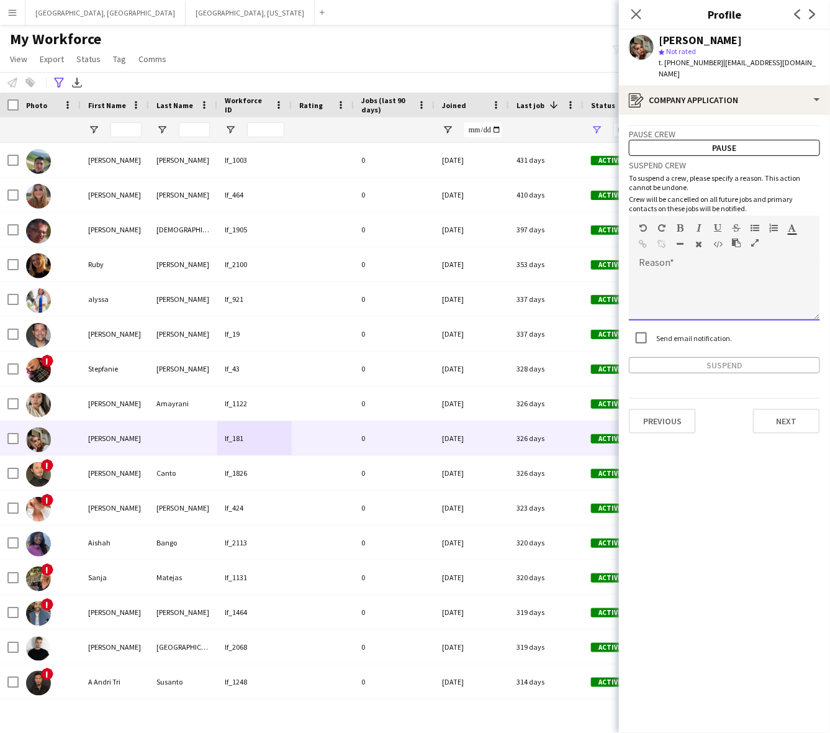
click at [694, 278] on div at bounding box center [724, 296] width 191 height 50
paste div
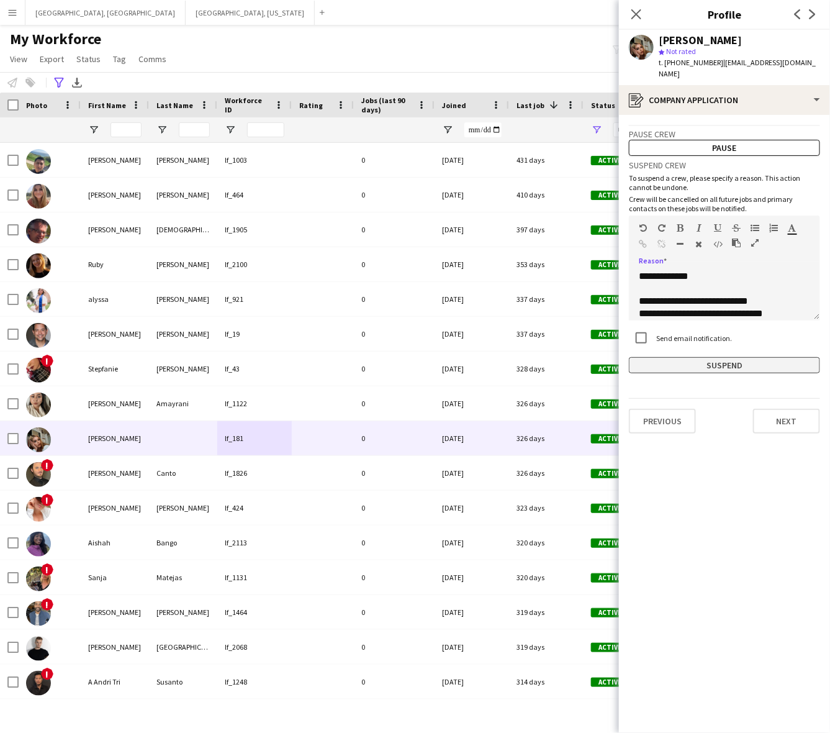
click at [694, 357] on button "Suspend" at bounding box center [724, 365] width 191 height 16
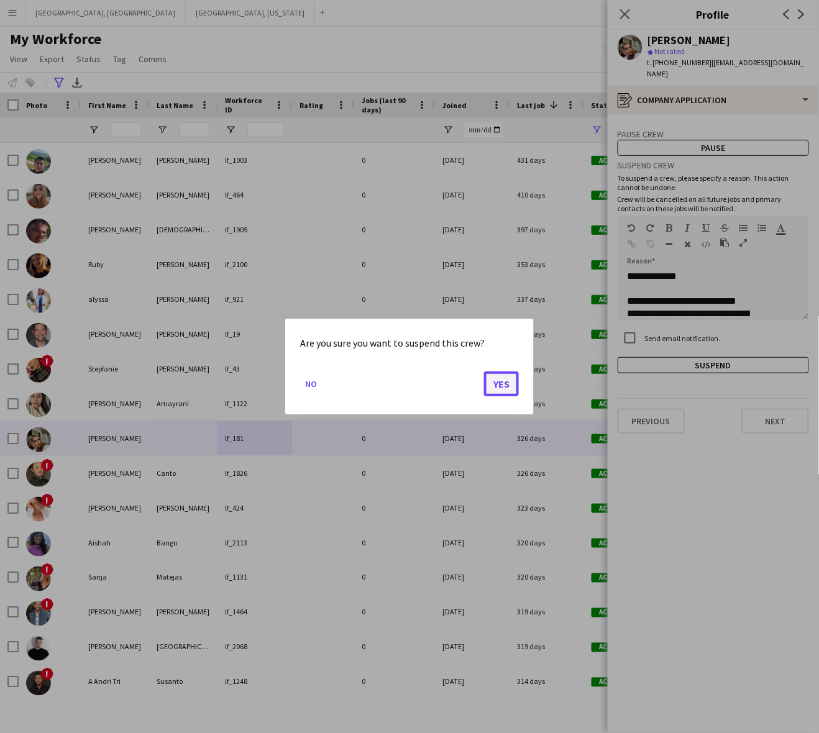
click at [498, 376] on button "Yes" at bounding box center [501, 383] width 35 height 25
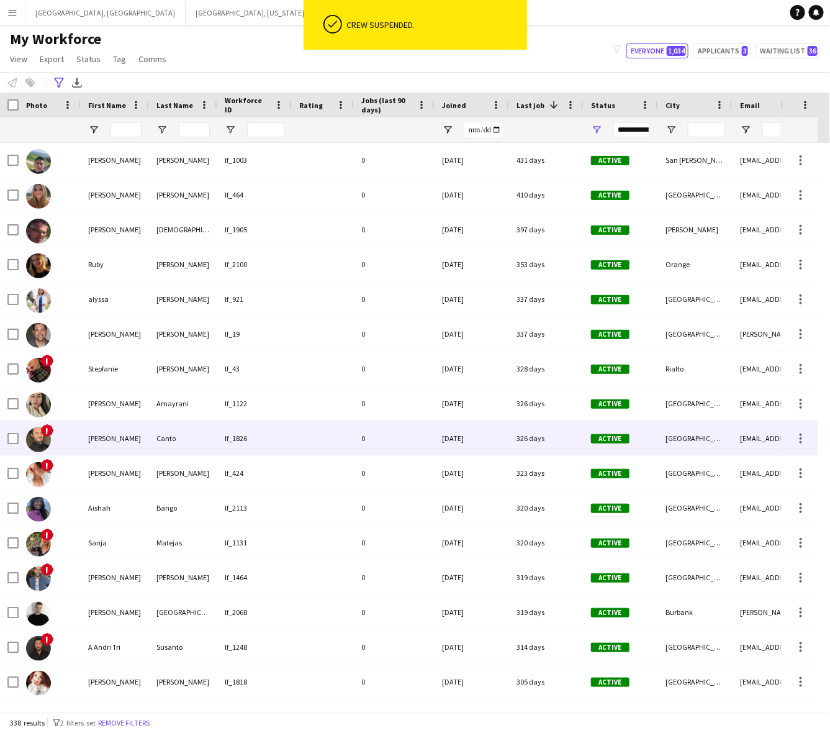
click at [278, 438] on div "lf_1826" at bounding box center [254, 438] width 75 height 34
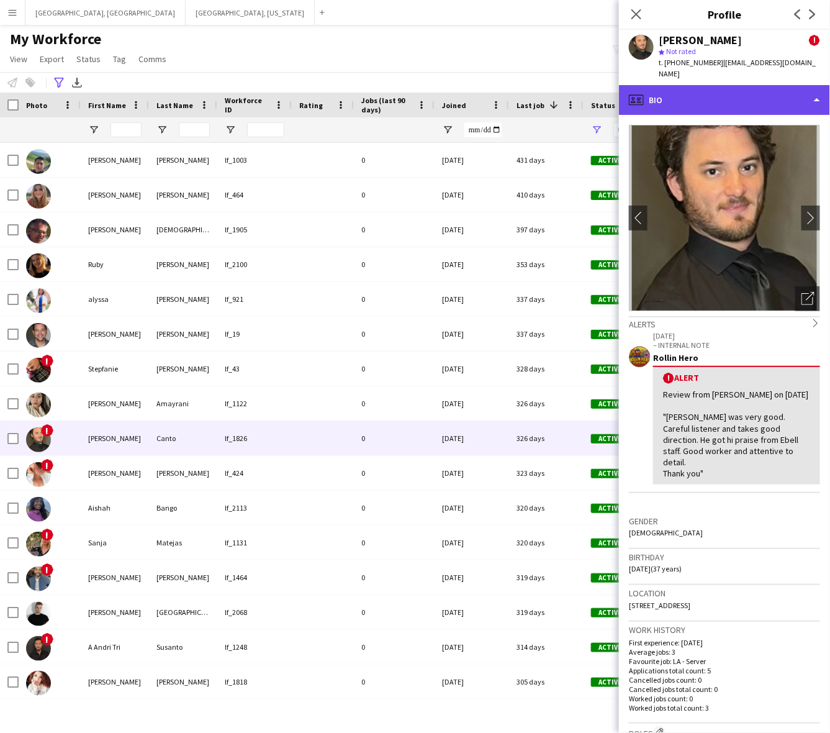
click at [706, 94] on div "profile Bio" at bounding box center [724, 100] width 211 height 30
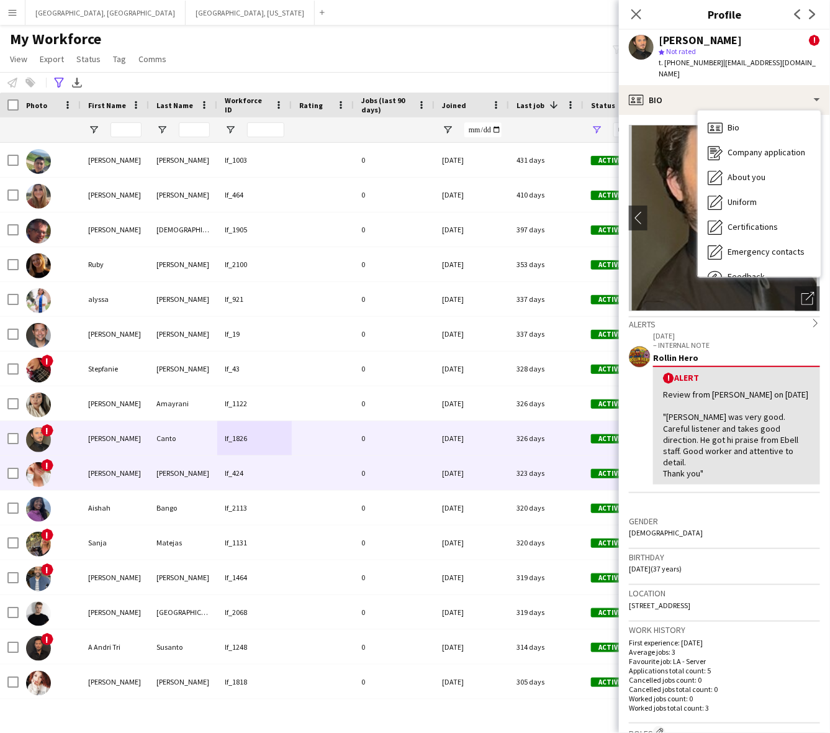
click at [420, 482] on div "0" at bounding box center [394, 473] width 81 height 34
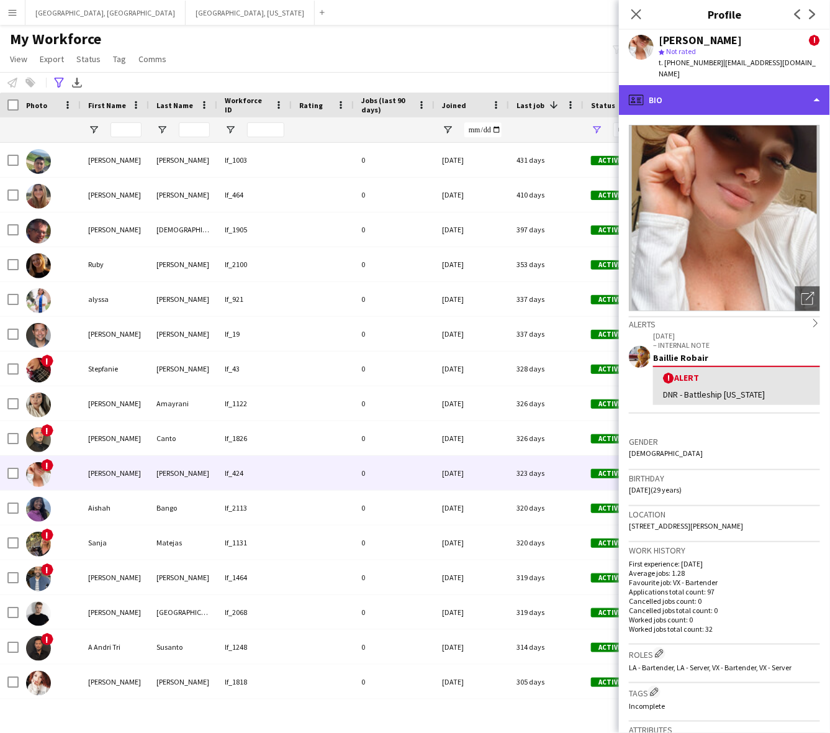
click at [736, 94] on div "profile Bio" at bounding box center [724, 100] width 211 height 30
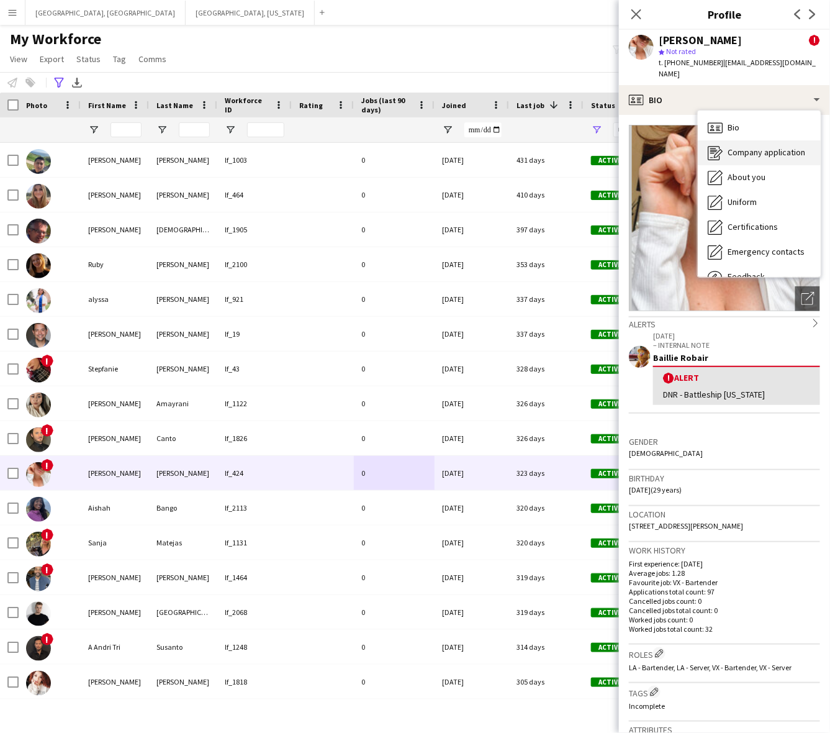
click at [764, 147] on span "Company application" at bounding box center [767, 152] width 78 height 11
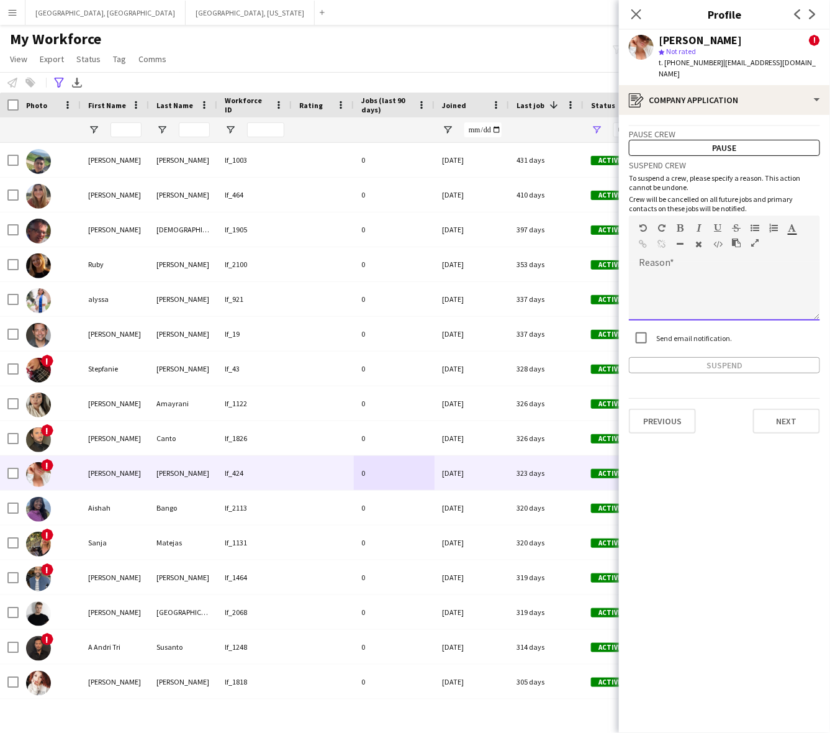
click at [684, 290] on div at bounding box center [724, 296] width 191 height 50
paste div
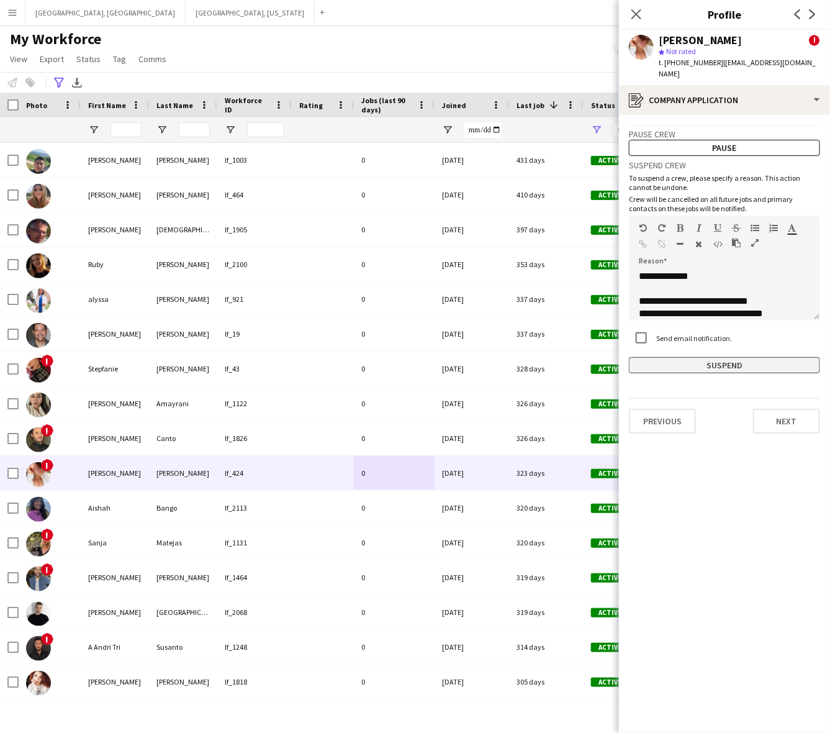
click at [697, 357] on button "Suspend" at bounding box center [724, 365] width 191 height 16
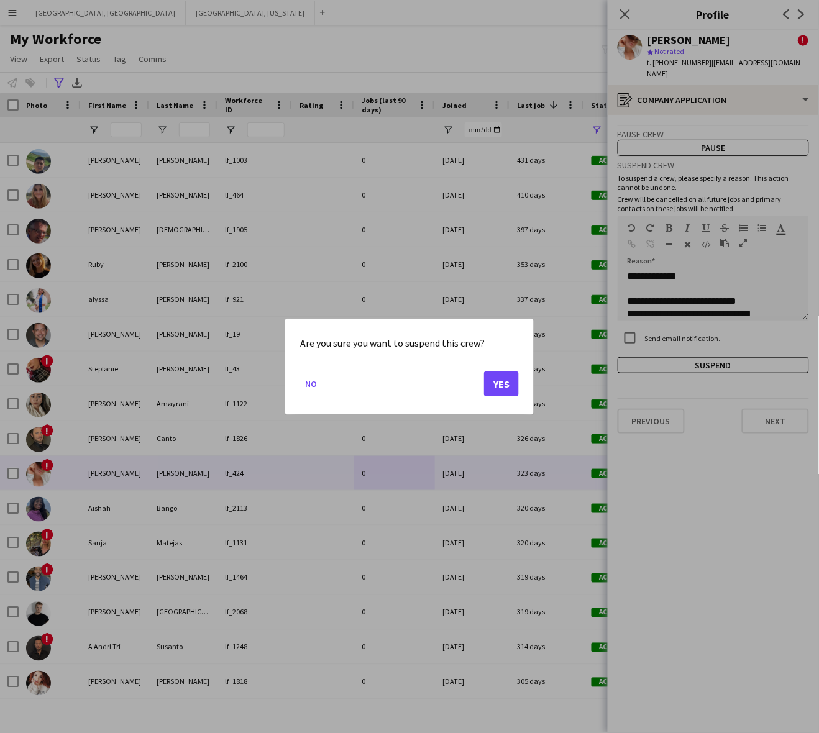
click at [485, 396] on mat-dialog-actions "No Yes" at bounding box center [409, 387] width 219 height 53
click at [492, 386] on button "Yes" at bounding box center [501, 383] width 35 height 25
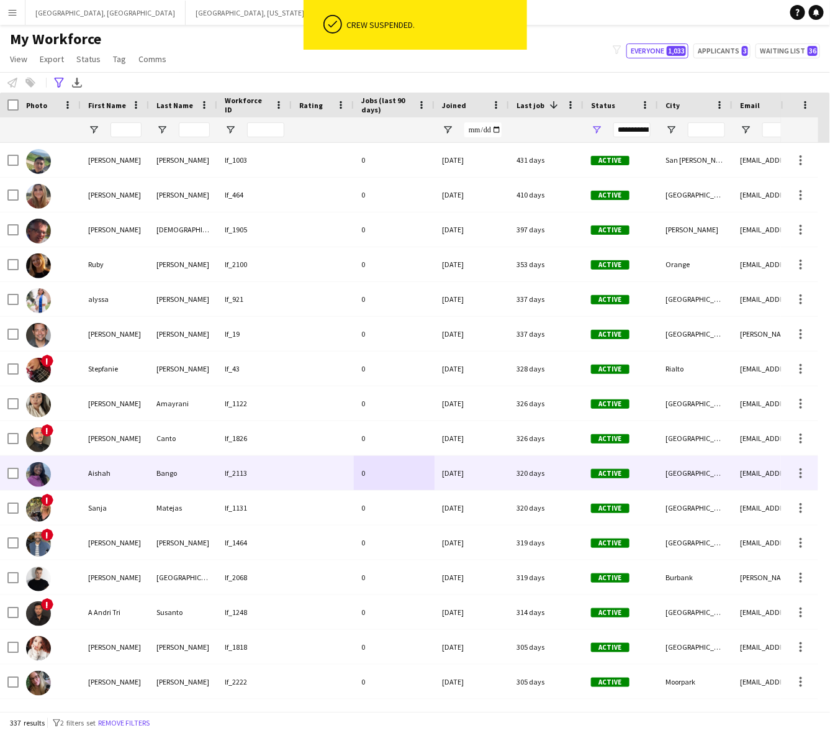
click at [410, 473] on div "0" at bounding box center [394, 473] width 81 height 34
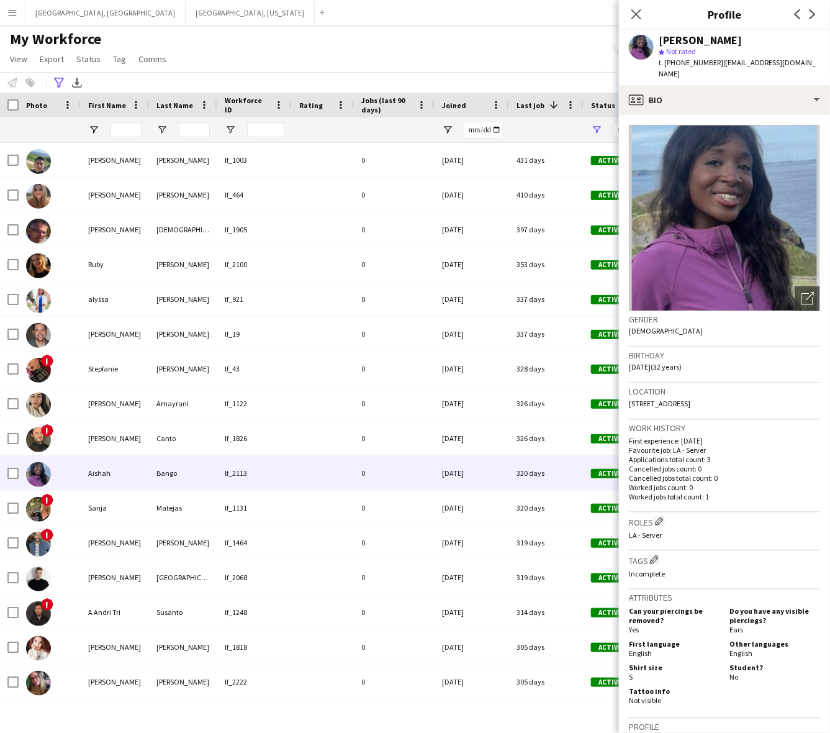
click at [737, 115] on app-crew-profile-bio "Open photos pop-in Gender [DEMOGRAPHIC_DATA] Birthday [DEMOGRAPHIC_DATA] (32 ye…" at bounding box center [724, 424] width 211 height 618
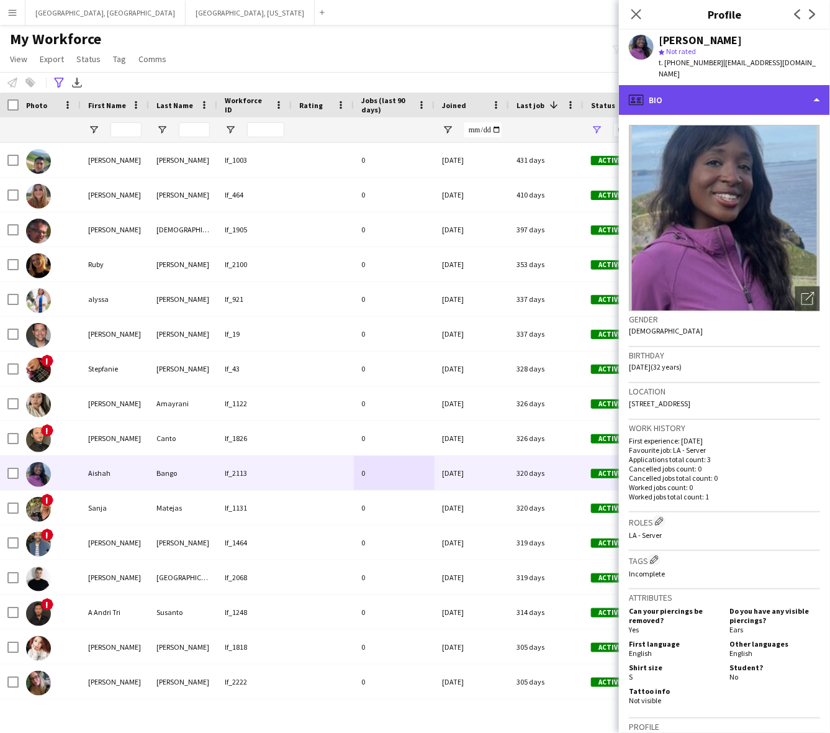
click at [737, 91] on div "profile Bio" at bounding box center [724, 100] width 211 height 30
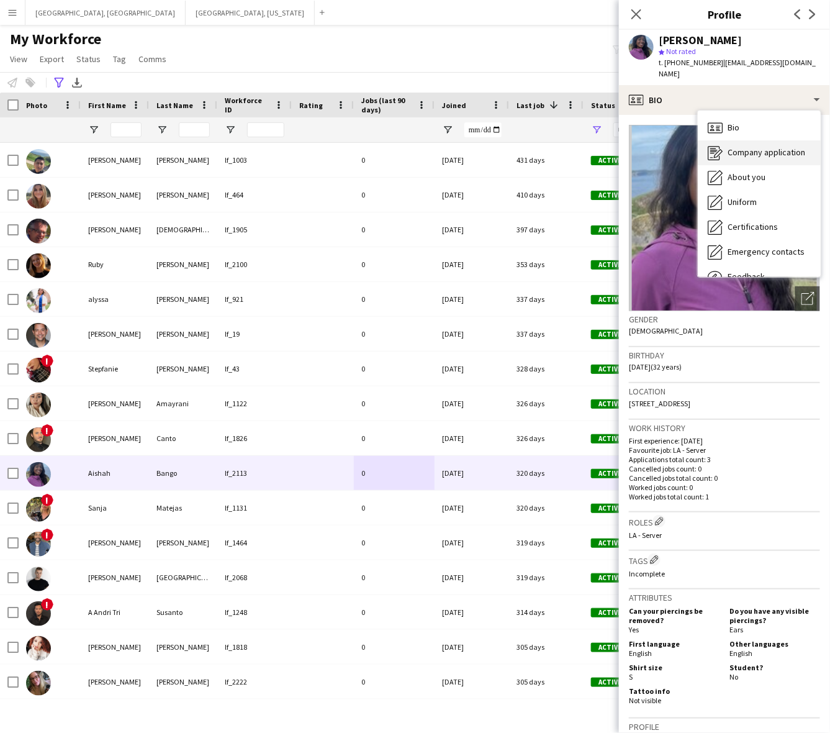
click at [761, 147] on span "Company application" at bounding box center [767, 152] width 78 height 11
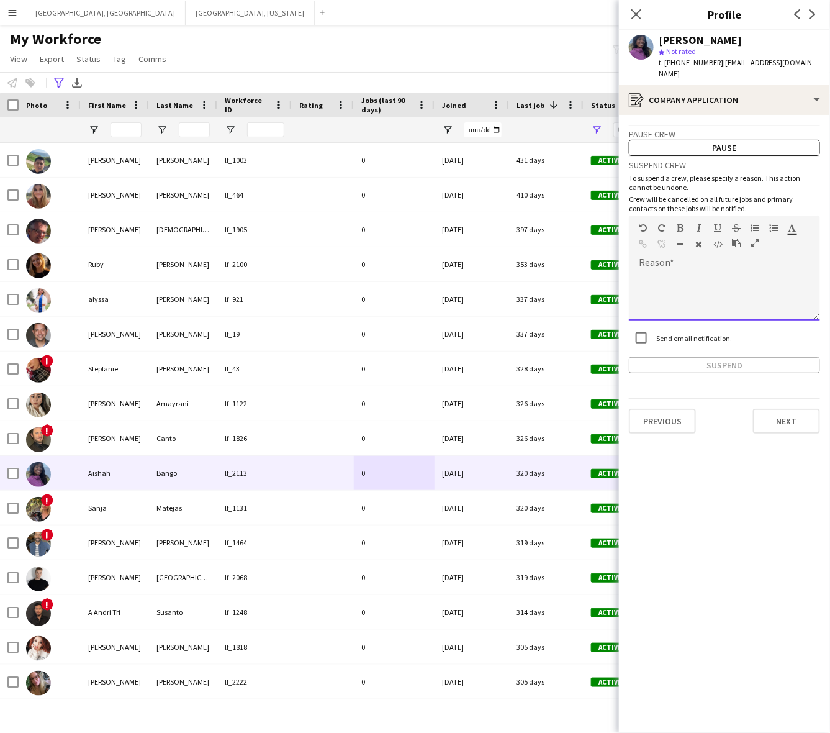
click at [696, 294] on div at bounding box center [724, 296] width 191 height 50
paste div
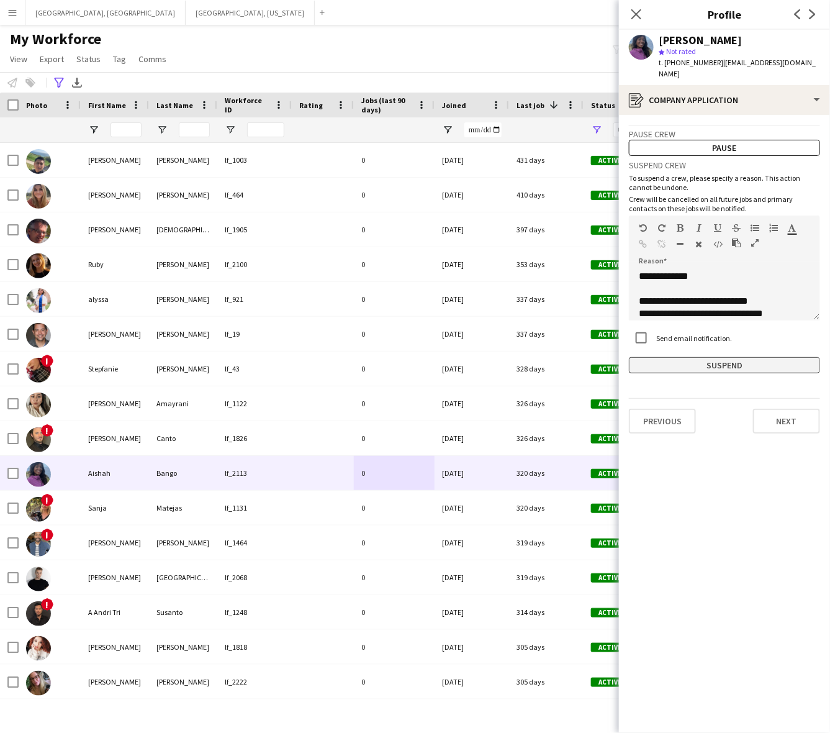
click at [698, 358] on button "Suspend" at bounding box center [724, 365] width 191 height 16
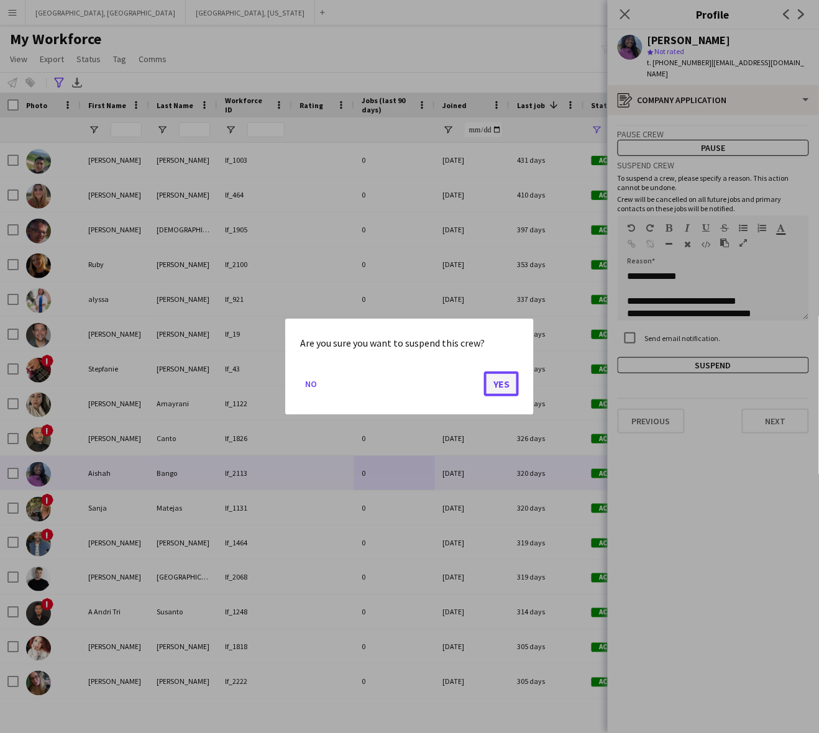
click at [494, 384] on button "Yes" at bounding box center [501, 383] width 35 height 25
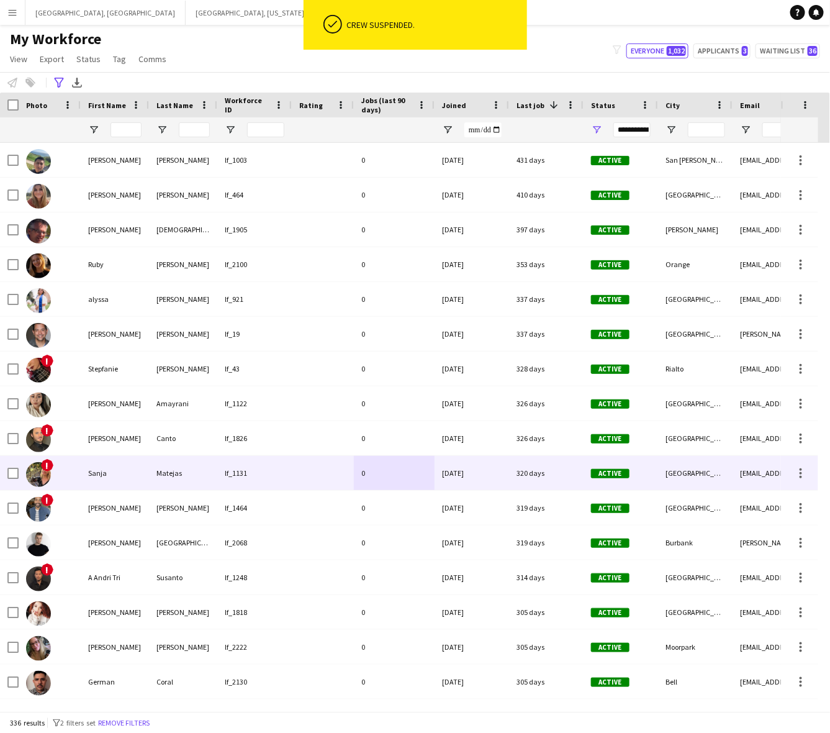
click at [383, 460] on div "0" at bounding box center [394, 473] width 81 height 34
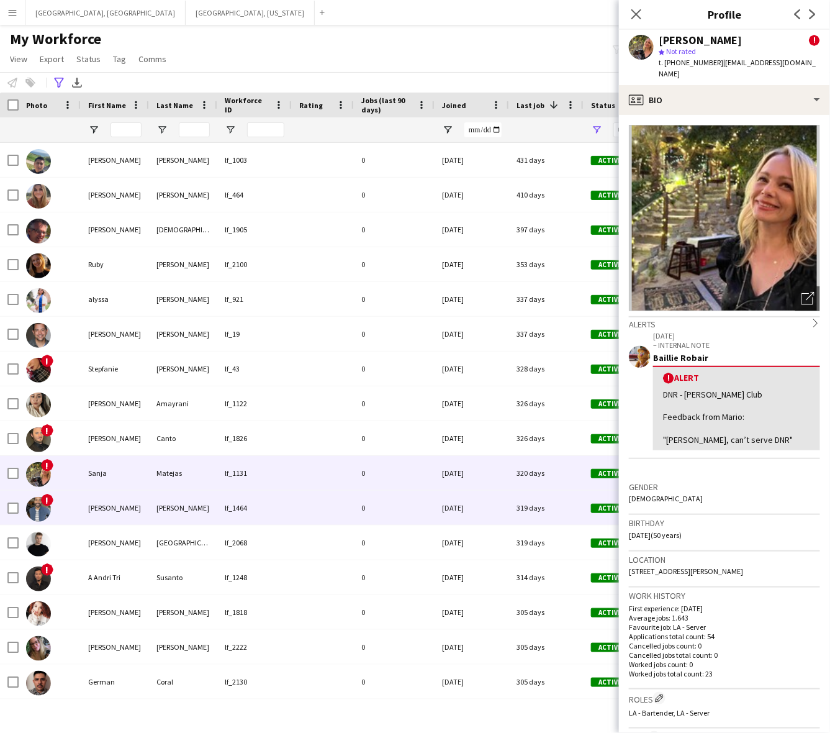
click at [392, 505] on div "0" at bounding box center [394, 508] width 81 height 34
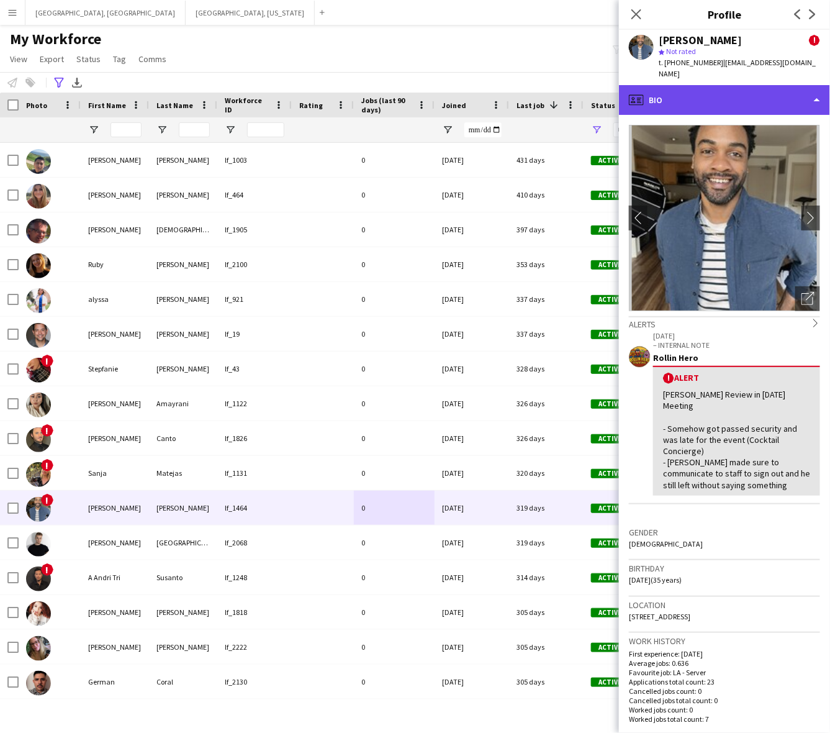
click at [724, 91] on div "profile Bio" at bounding box center [724, 100] width 211 height 30
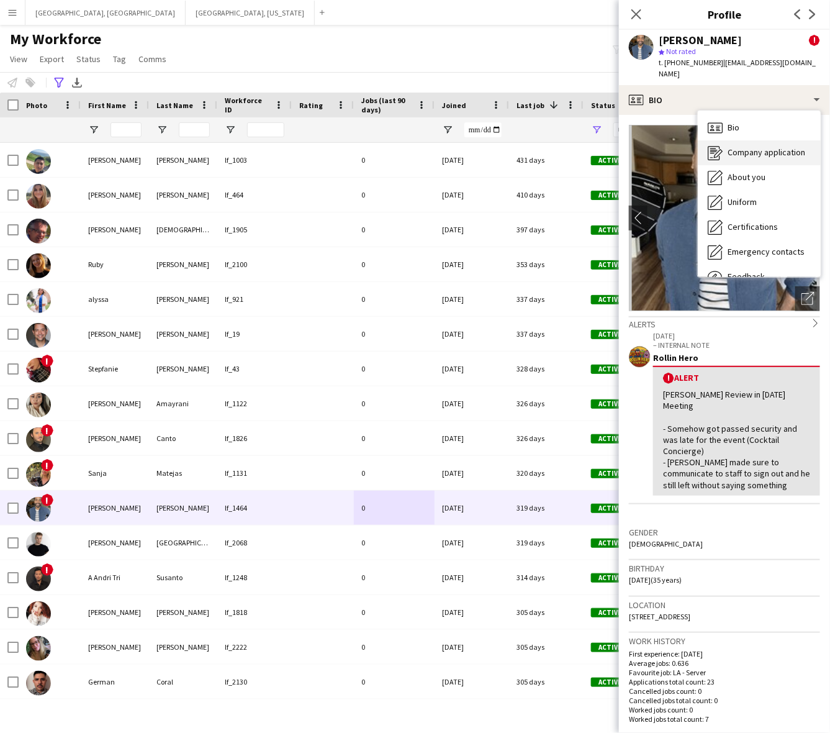
click at [761, 147] on span "Company application" at bounding box center [767, 152] width 78 height 11
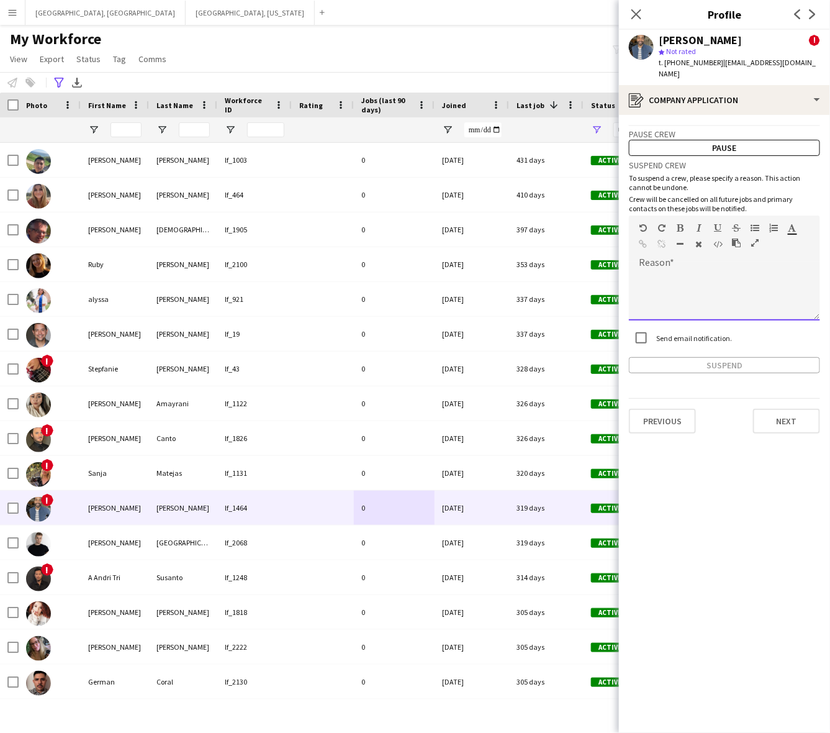
click at [683, 280] on div at bounding box center [724, 296] width 191 height 50
paste div
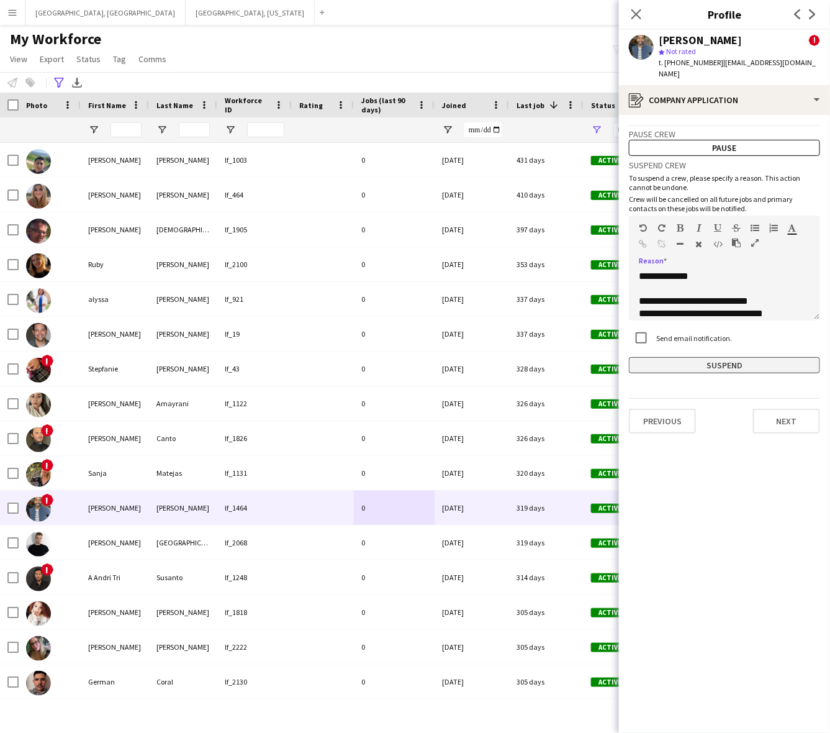
click at [688, 357] on button "Suspend" at bounding box center [724, 365] width 191 height 16
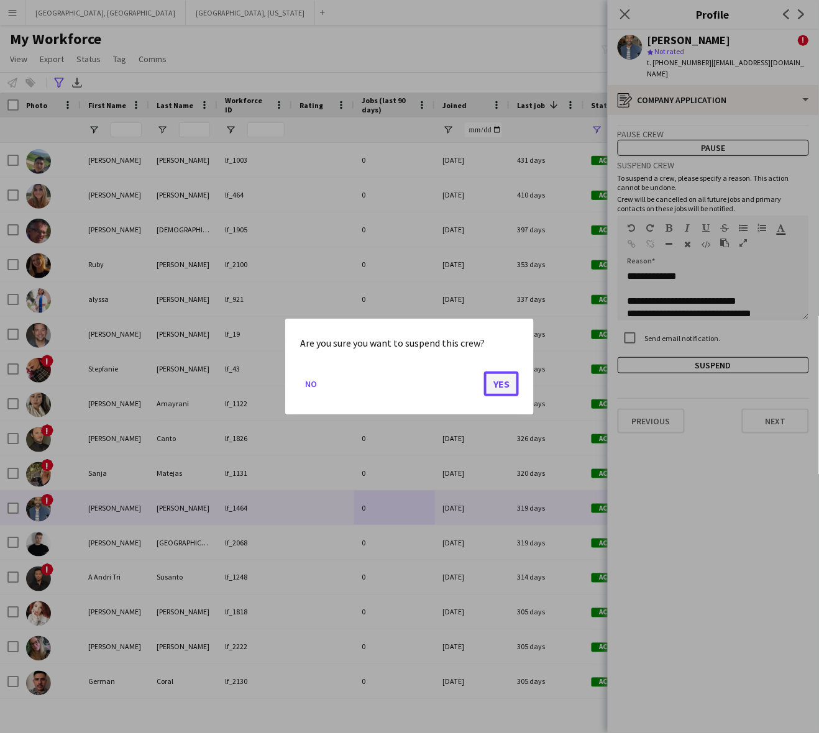
click at [498, 379] on button "Yes" at bounding box center [501, 383] width 35 height 25
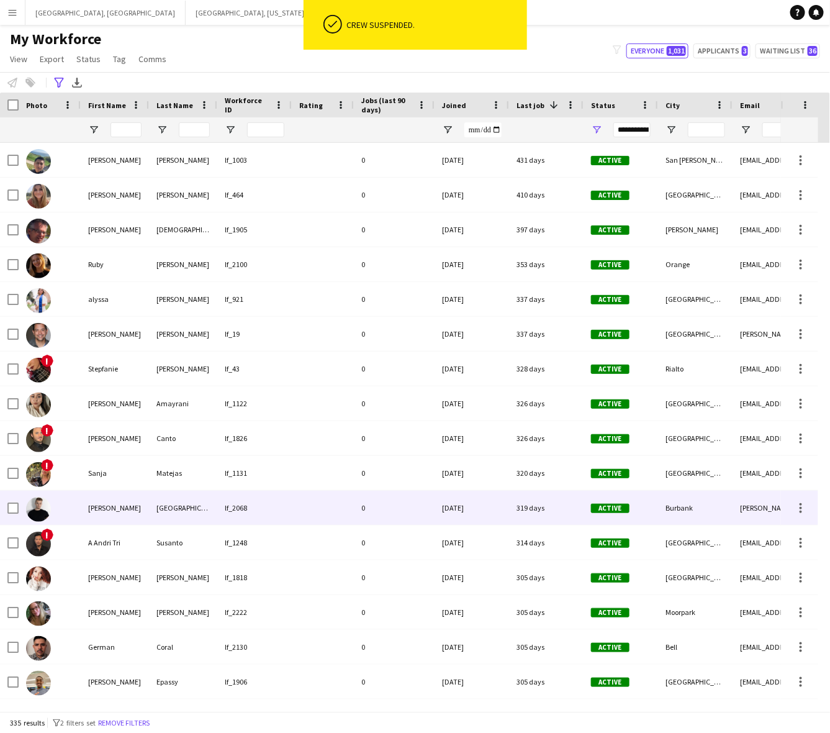
click at [352, 516] on div at bounding box center [323, 508] width 62 height 34
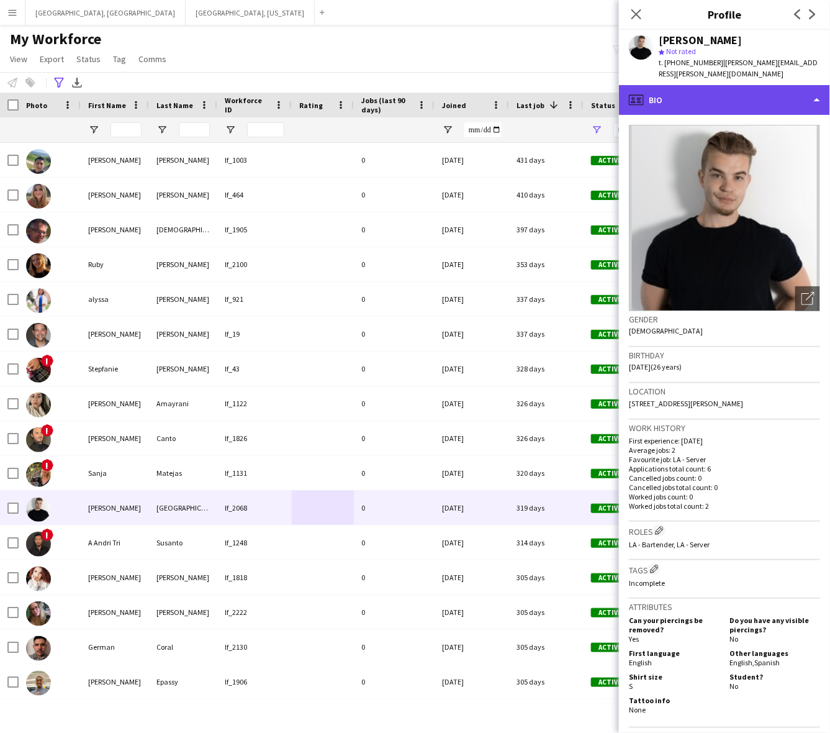
click at [758, 96] on div "profile Bio" at bounding box center [724, 100] width 211 height 30
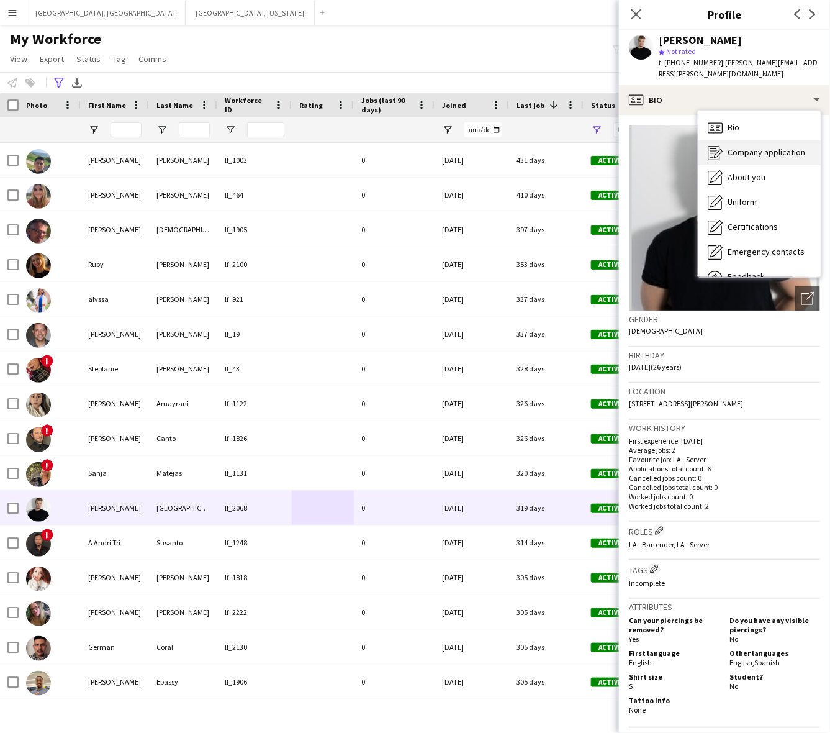
click at [777, 147] on span "Company application" at bounding box center [767, 152] width 78 height 11
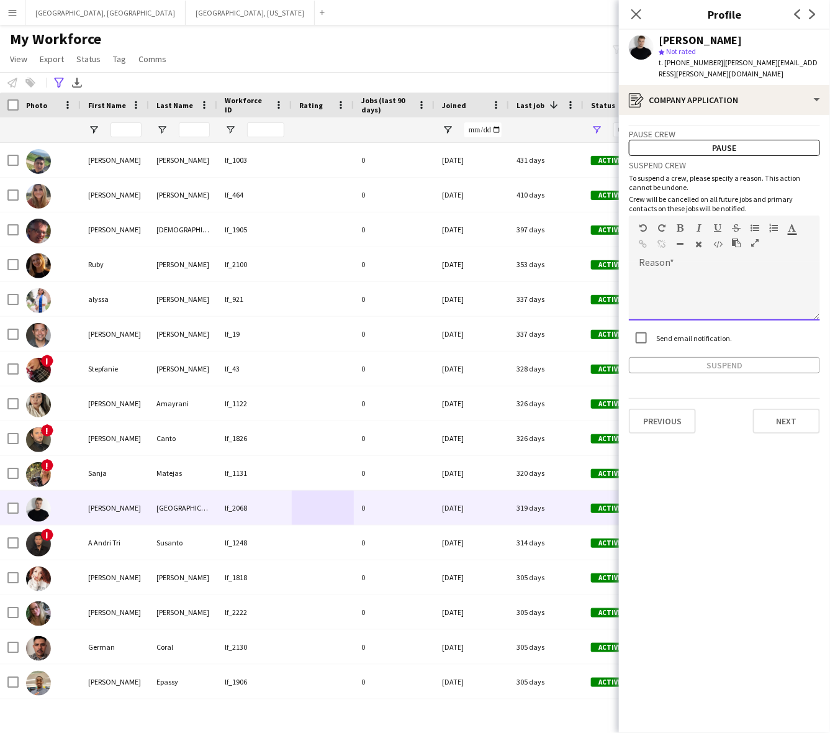
click at [705, 287] on div at bounding box center [724, 296] width 191 height 50
paste div
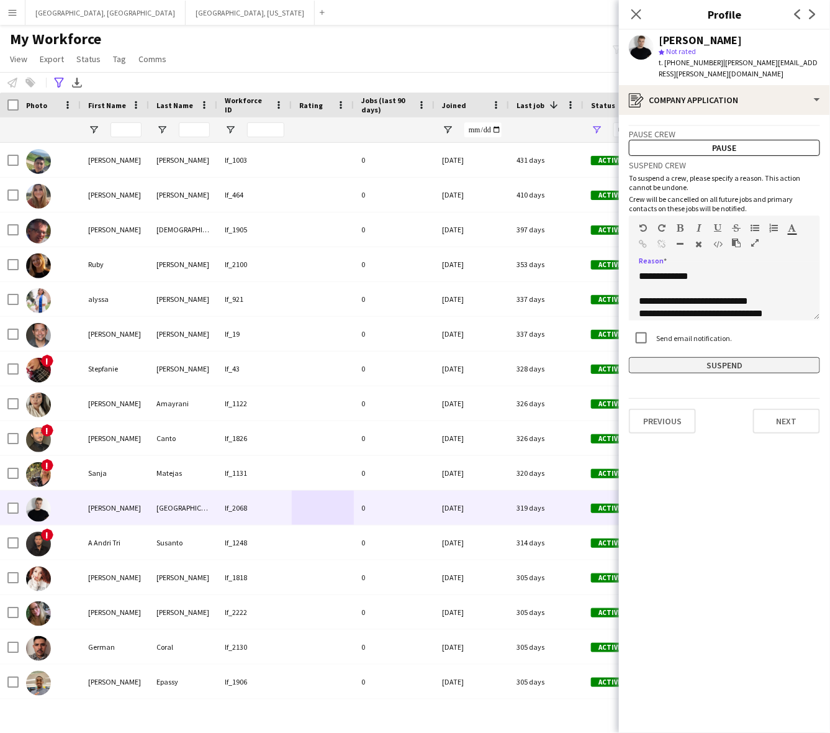
click at [712, 357] on button "Suspend" at bounding box center [724, 365] width 191 height 16
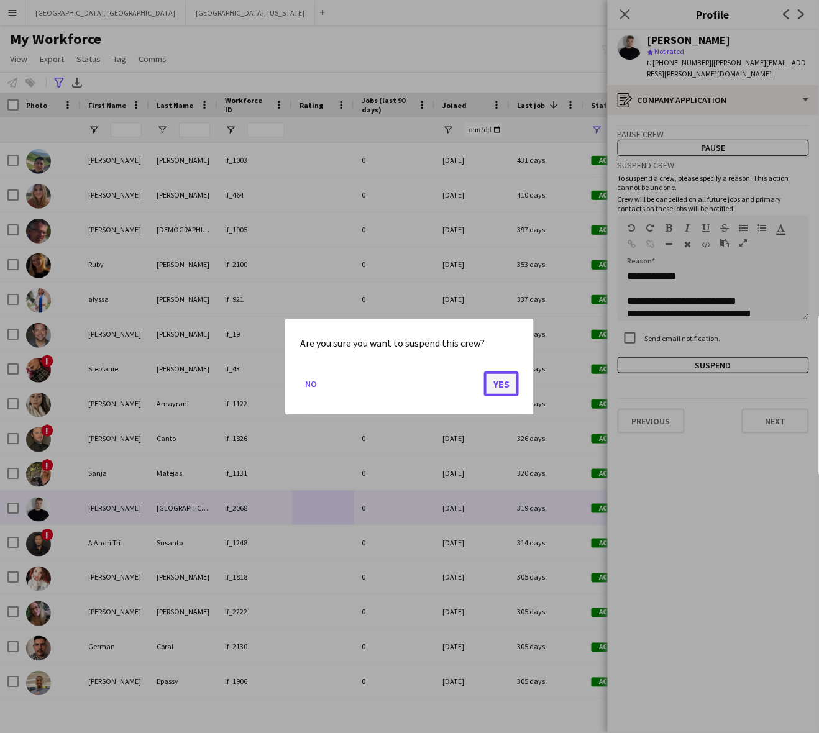
click at [508, 387] on button "Yes" at bounding box center [501, 383] width 35 height 25
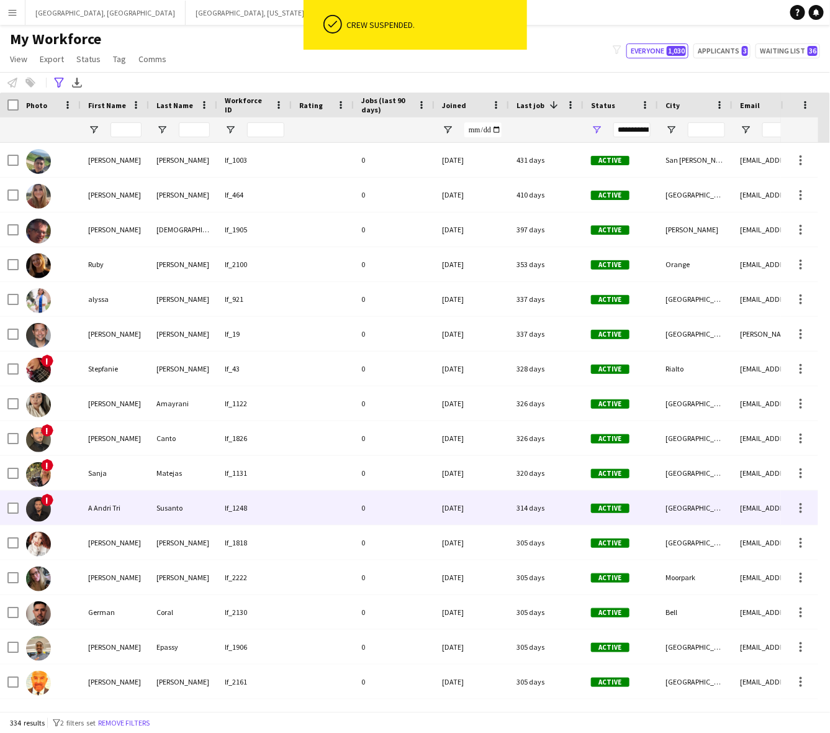
click at [286, 512] on div "lf_1248" at bounding box center [254, 508] width 75 height 34
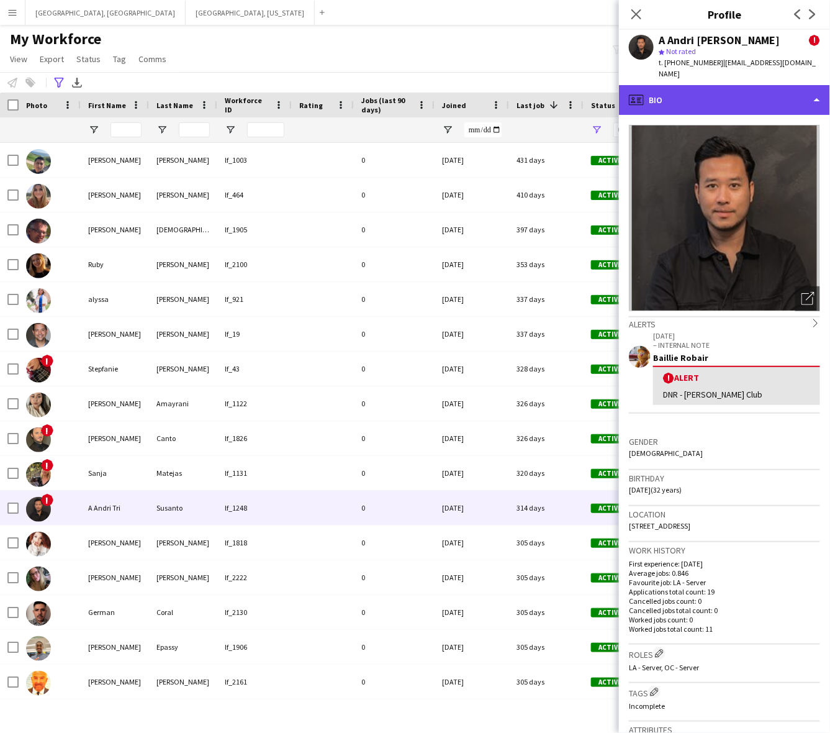
click at [724, 91] on div "profile Bio" at bounding box center [724, 100] width 211 height 30
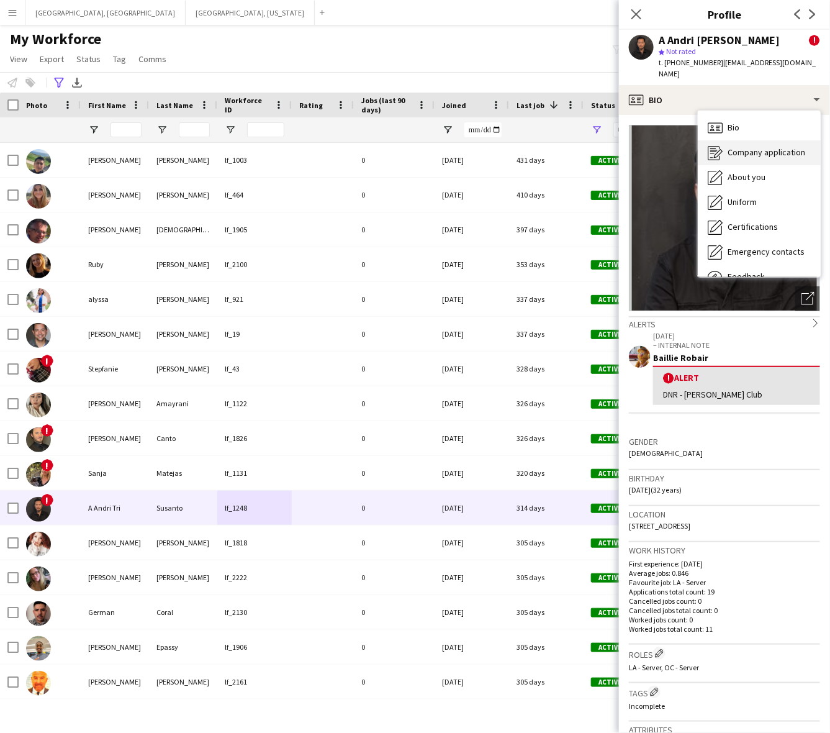
click at [746, 147] on span "Company application" at bounding box center [767, 152] width 78 height 11
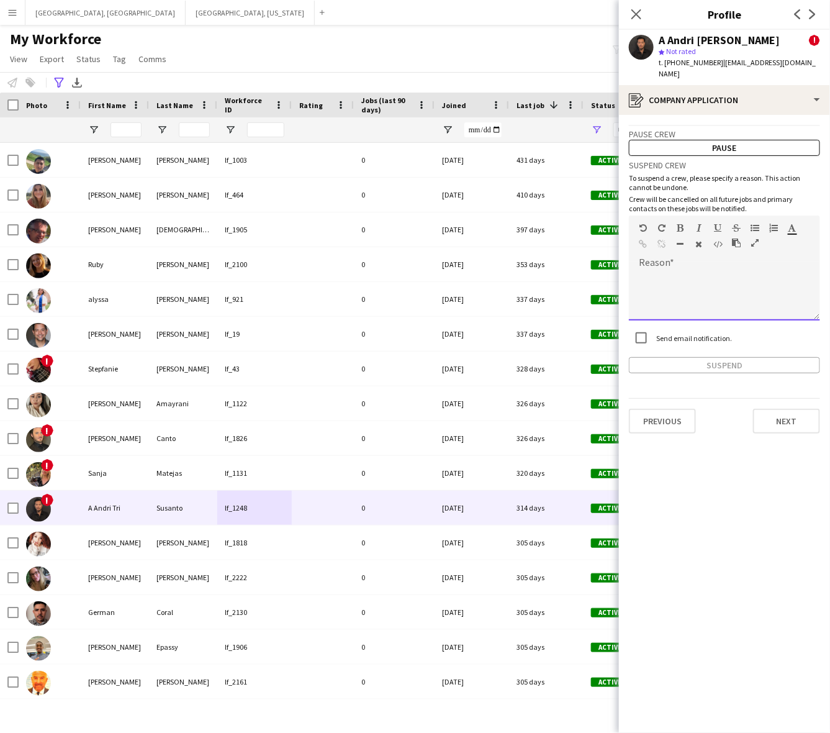
click at [718, 278] on div at bounding box center [724, 296] width 191 height 50
paste div
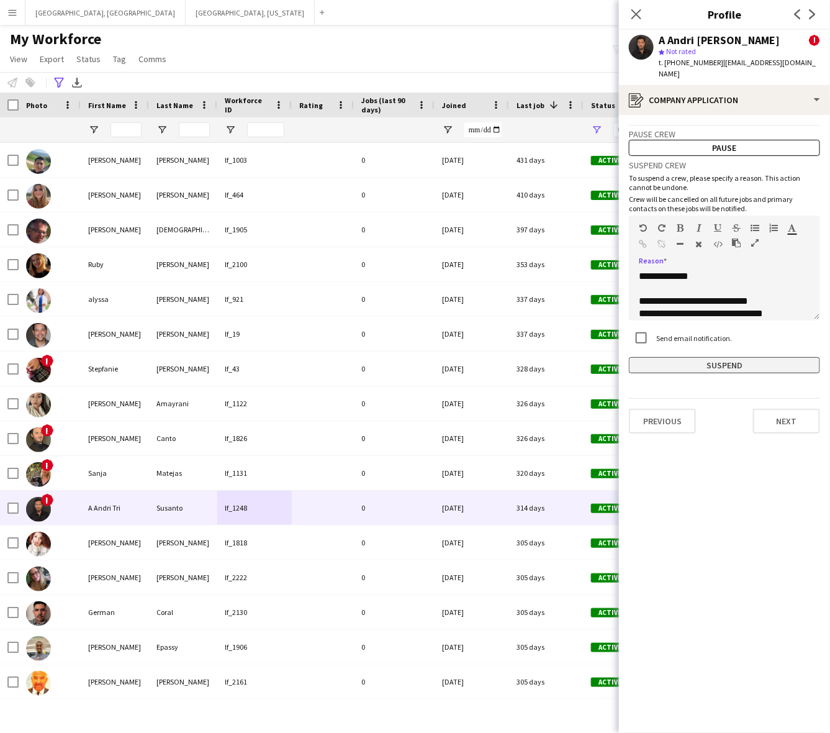
click at [693, 357] on button "Suspend" at bounding box center [724, 365] width 191 height 16
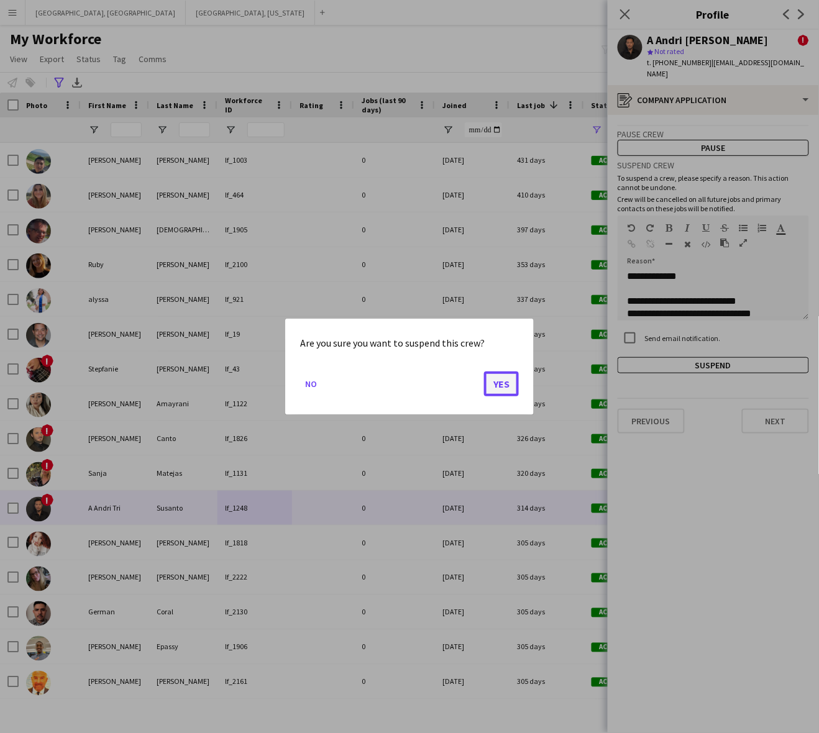
click at [501, 381] on button "Yes" at bounding box center [501, 383] width 35 height 25
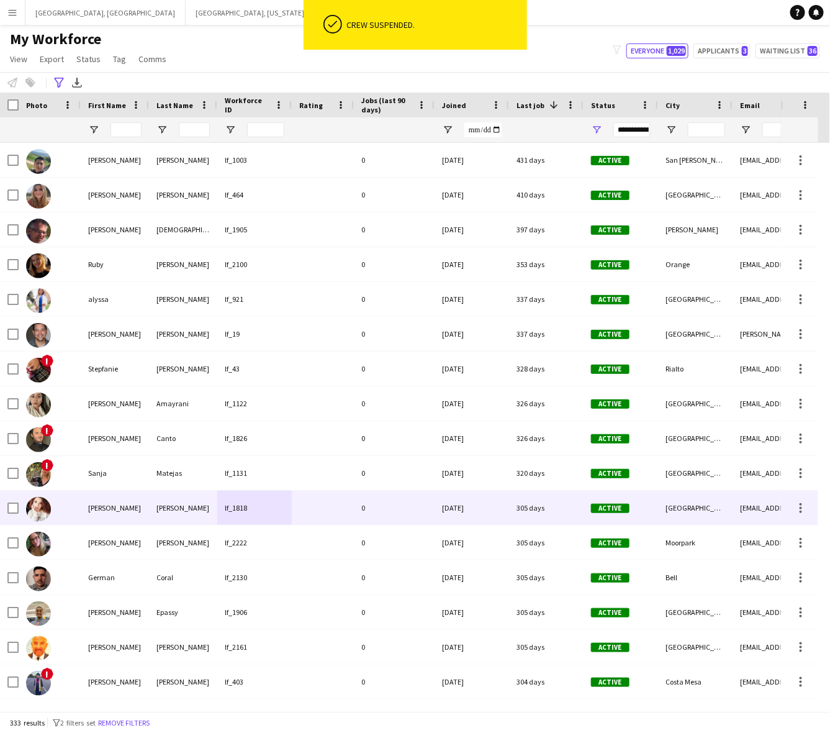
click at [358, 507] on div "0" at bounding box center [394, 508] width 81 height 34
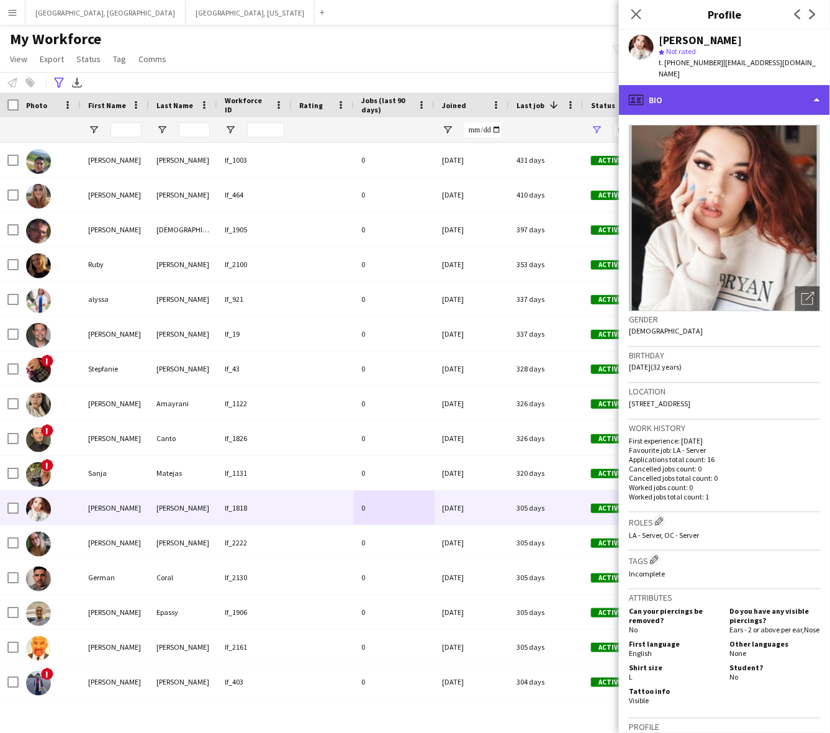
click at [730, 89] on div "profile Bio" at bounding box center [724, 100] width 211 height 30
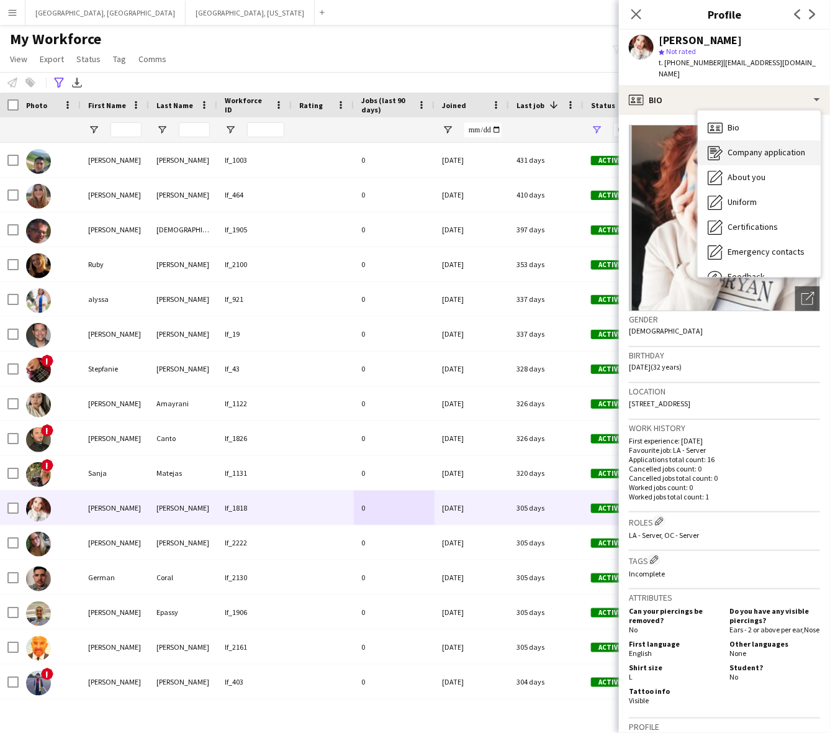
click at [753, 147] on span "Company application" at bounding box center [767, 152] width 78 height 11
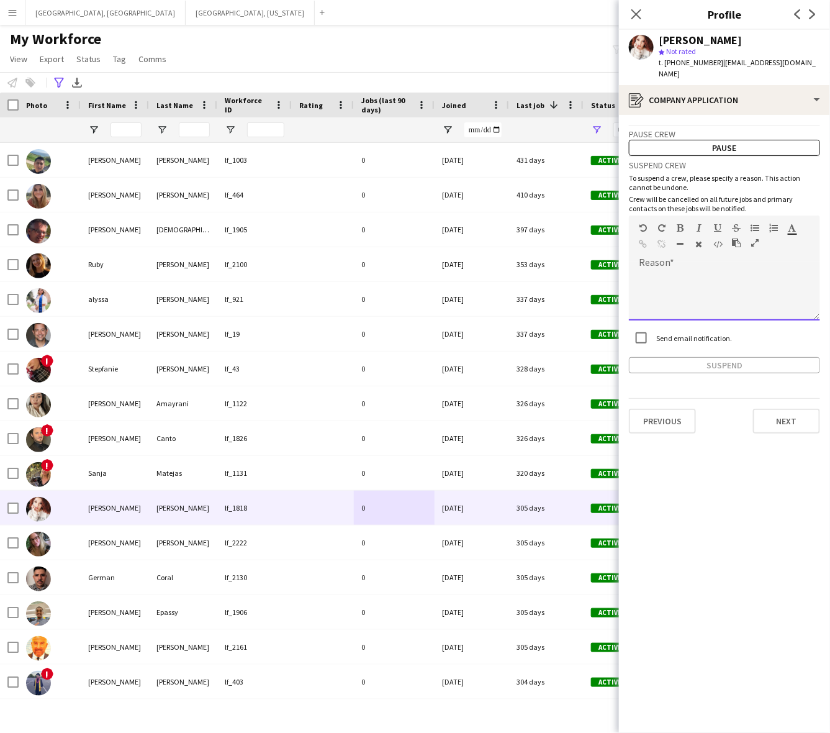
click at [738, 271] on div at bounding box center [724, 296] width 191 height 50
paste div
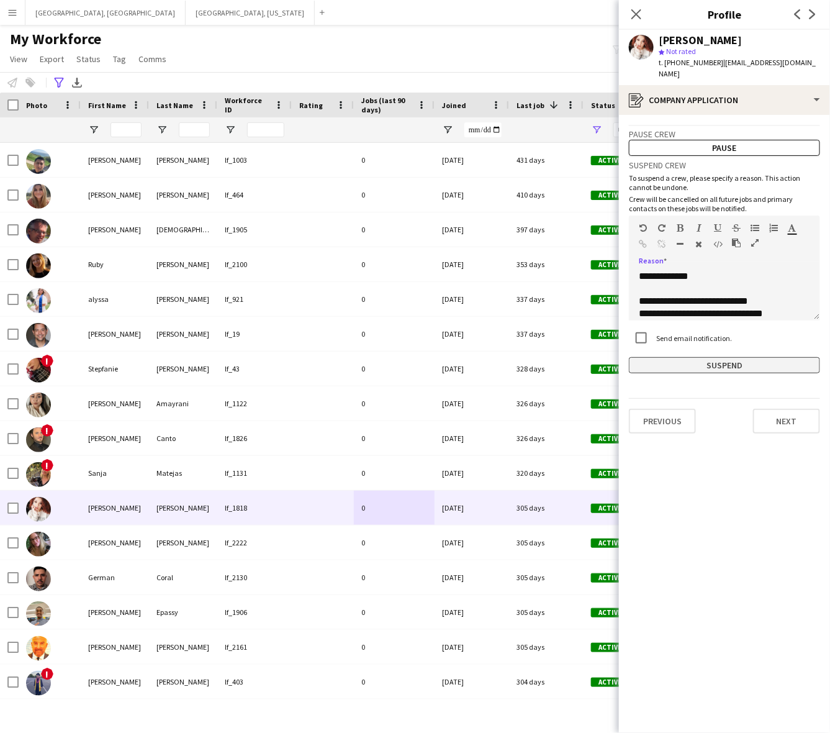
click at [718, 357] on button "Suspend" at bounding box center [724, 365] width 191 height 16
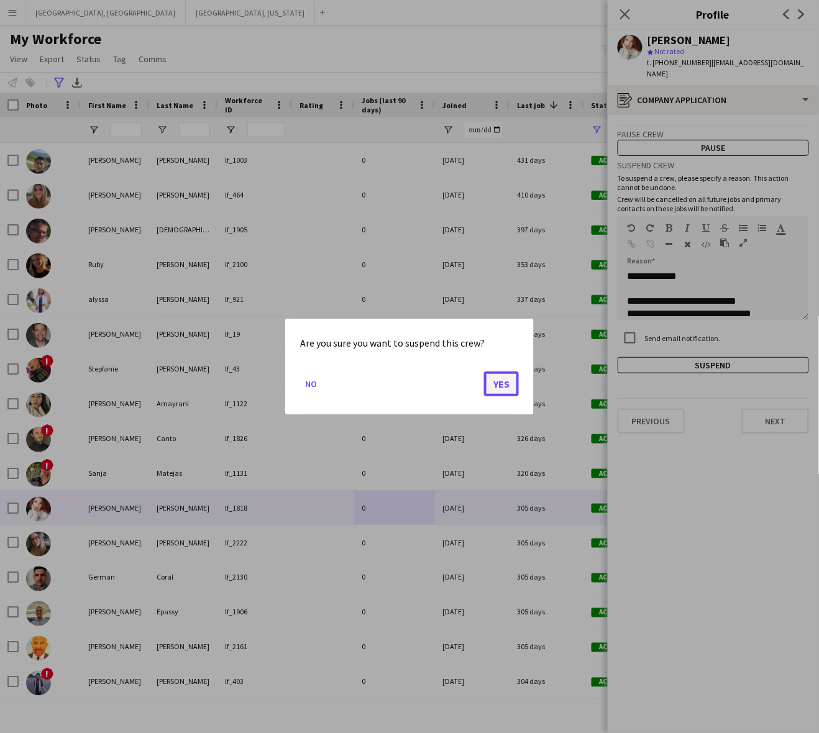
click at [499, 386] on button "Yes" at bounding box center [501, 383] width 35 height 25
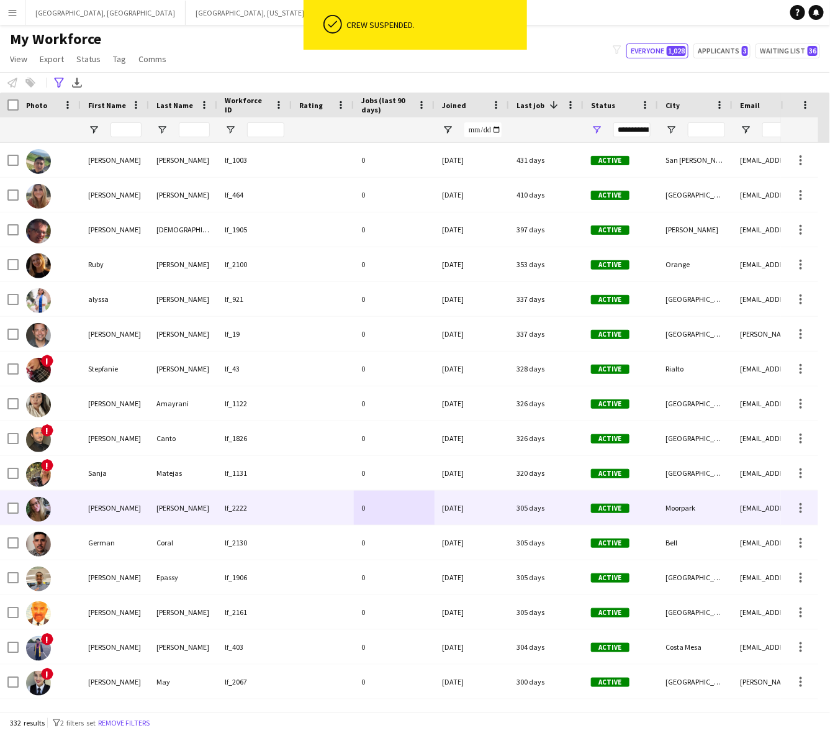
click at [394, 514] on div "0" at bounding box center [394, 508] width 81 height 34
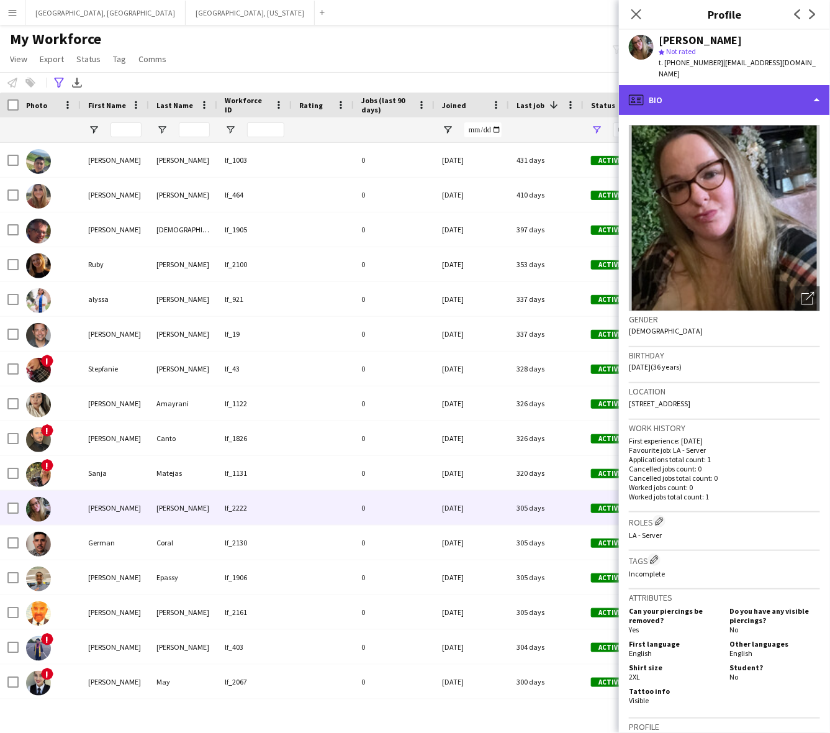
click at [792, 85] on div "profile Bio" at bounding box center [724, 100] width 211 height 30
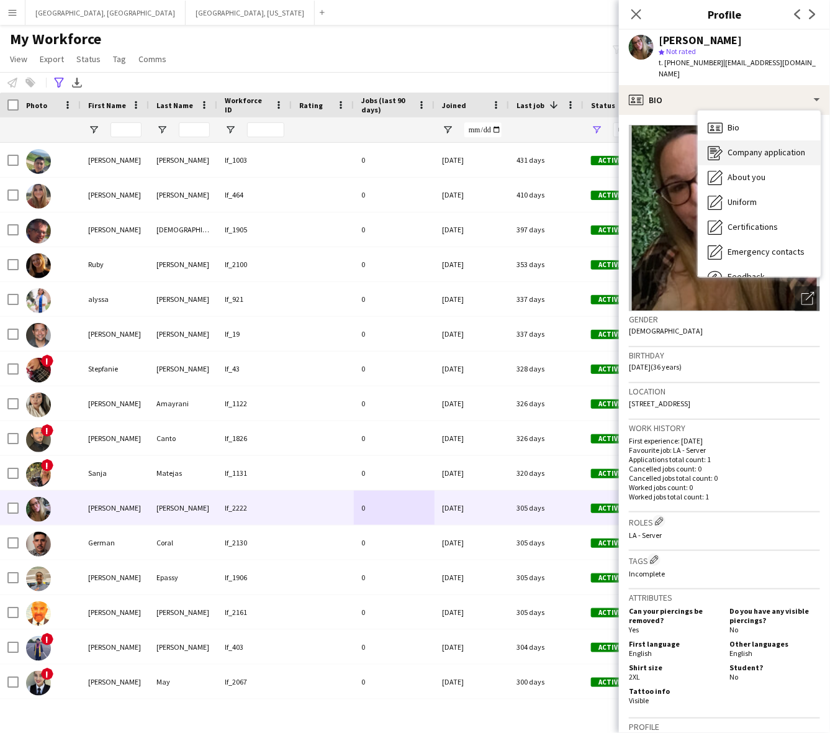
click at [749, 148] on div "Company application Company application" at bounding box center [759, 152] width 123 height 25
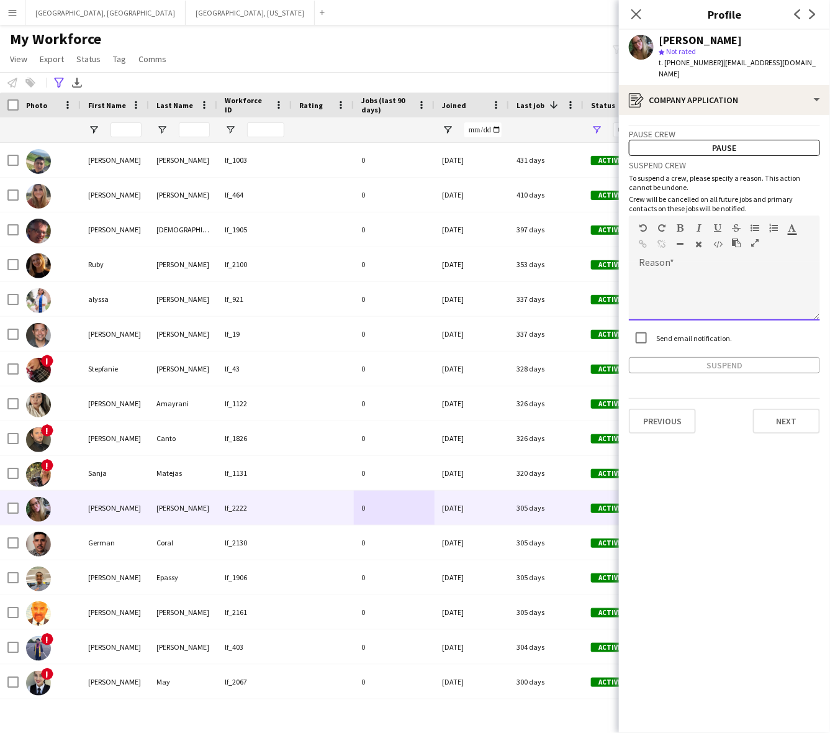
click at [688, 281] on div at bounding box center [724, 296] width 191 height 50
paste div
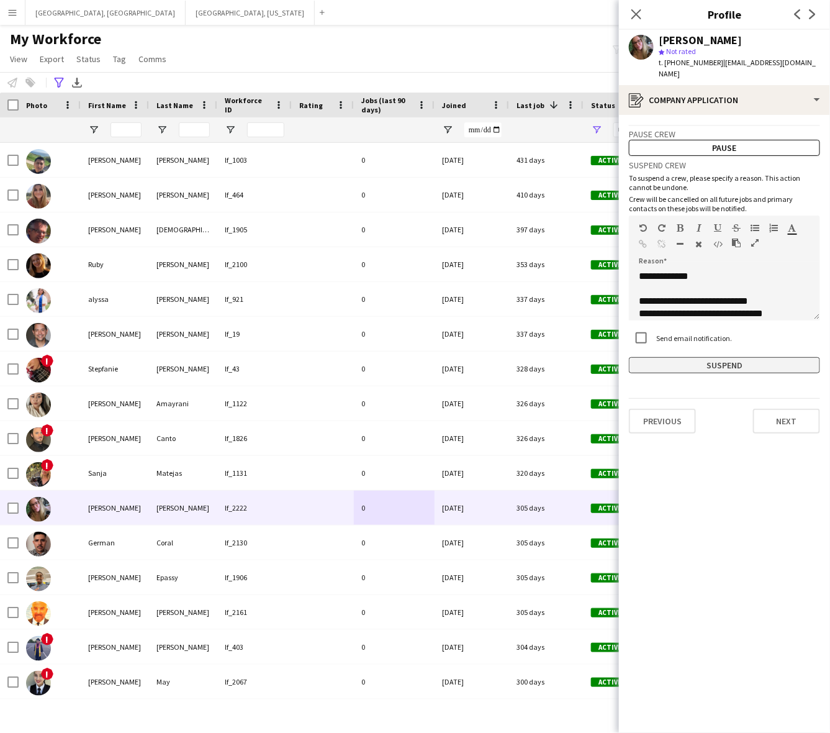
click at [699, 357] on button "Suspend" at bounding box center [724, 365] width 191 height 16
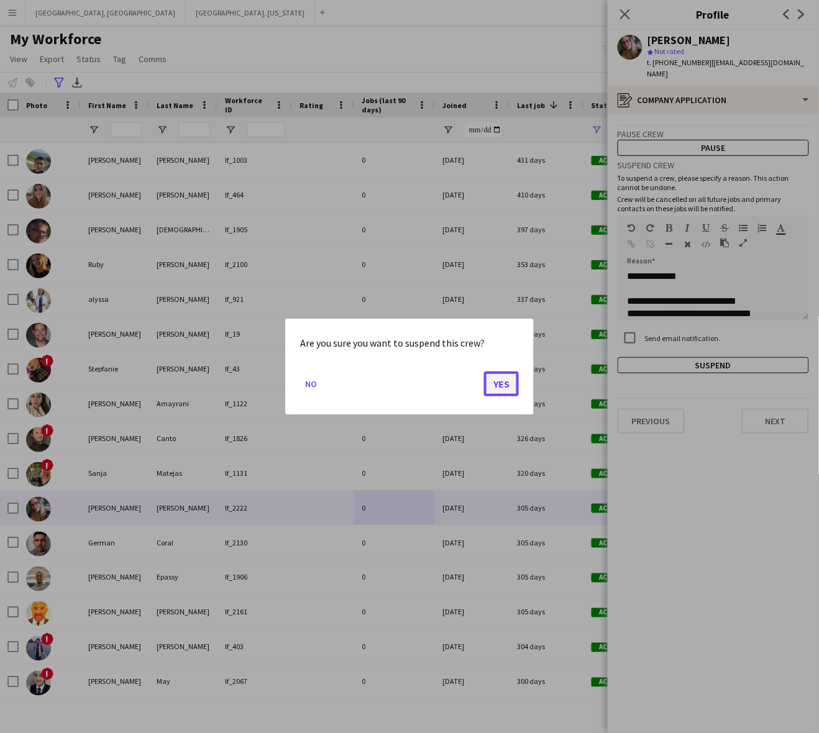
click at [486, 386] on button "Yes" at bounding box center [501, 383] width 35 height 25
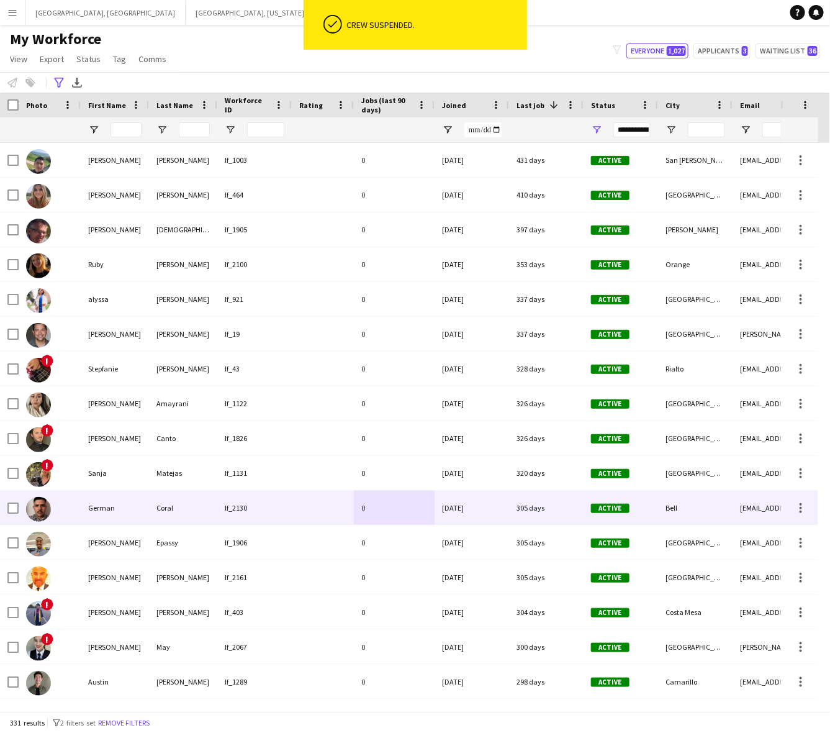
click at [464, 511] on div "[DATE]" at bounding box center [472, 508] width 75 height 34
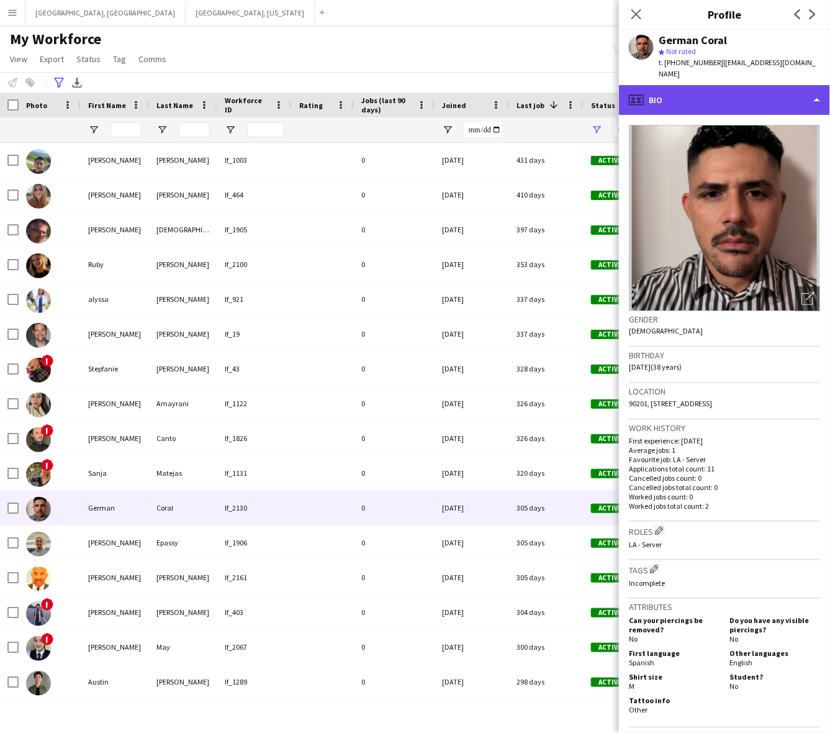
click at [787, 87] on div "profile Bio" at bounding box center [724, 100] width 211 height 30
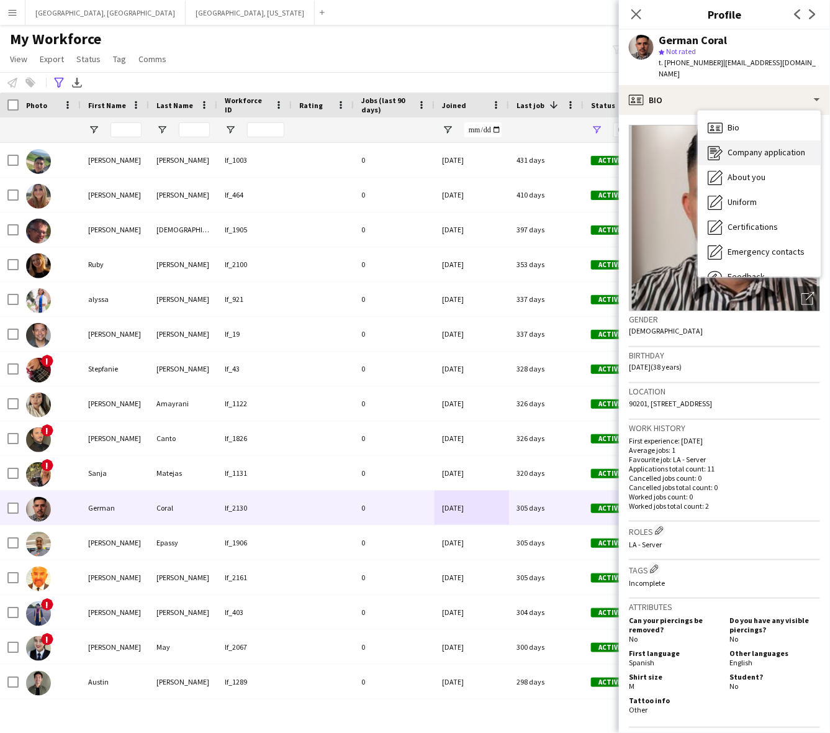
click at [776, 147] on span "Company application" at bounding box center [767, 152] width 78 height 11
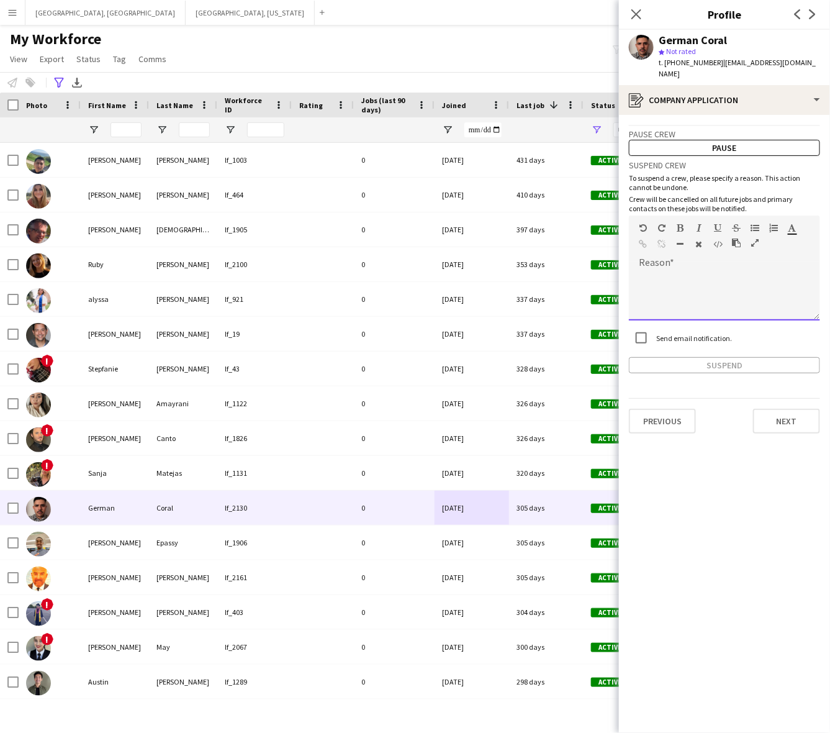
click at [711, 262] on div at bounding box center [724, 291] width 191 height 58
paste div
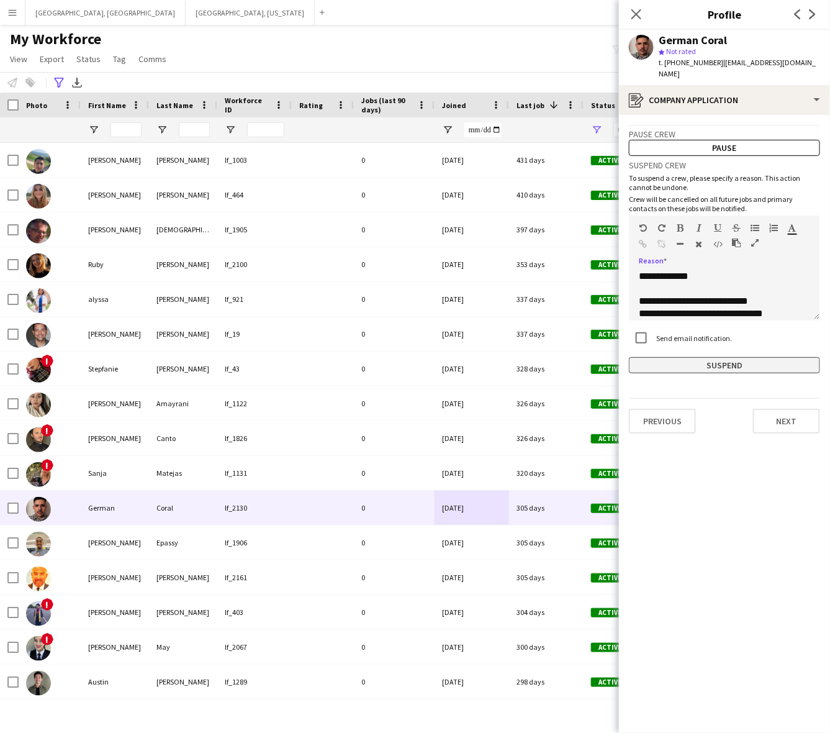
click at [719, 357] on button "Suspend" at bounding box center [724, 365] width 191 height 16
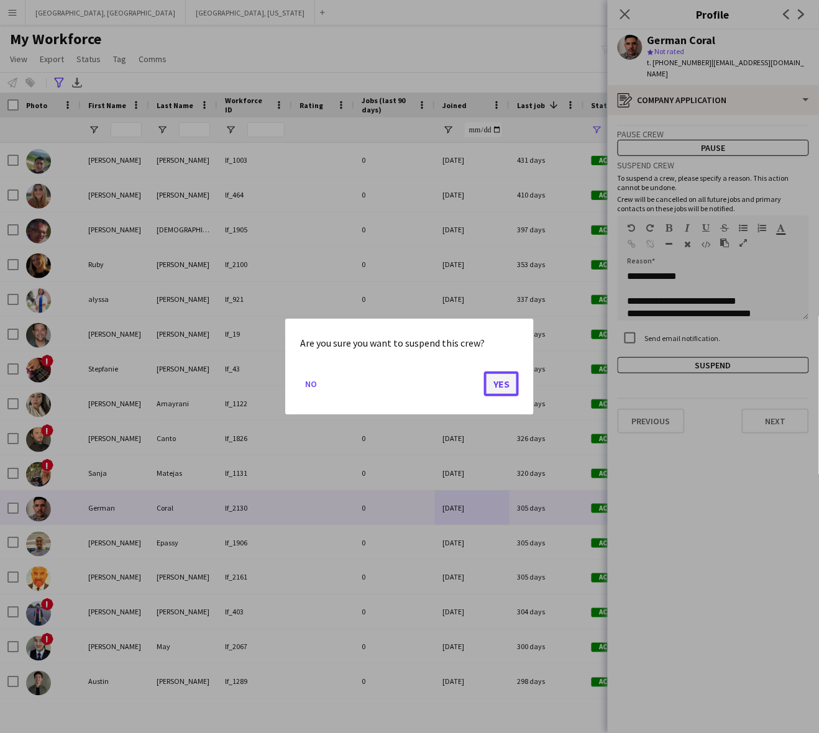
click at [502, 385] on button "Yes" at bounding box center [501, 383] width 35 height 25
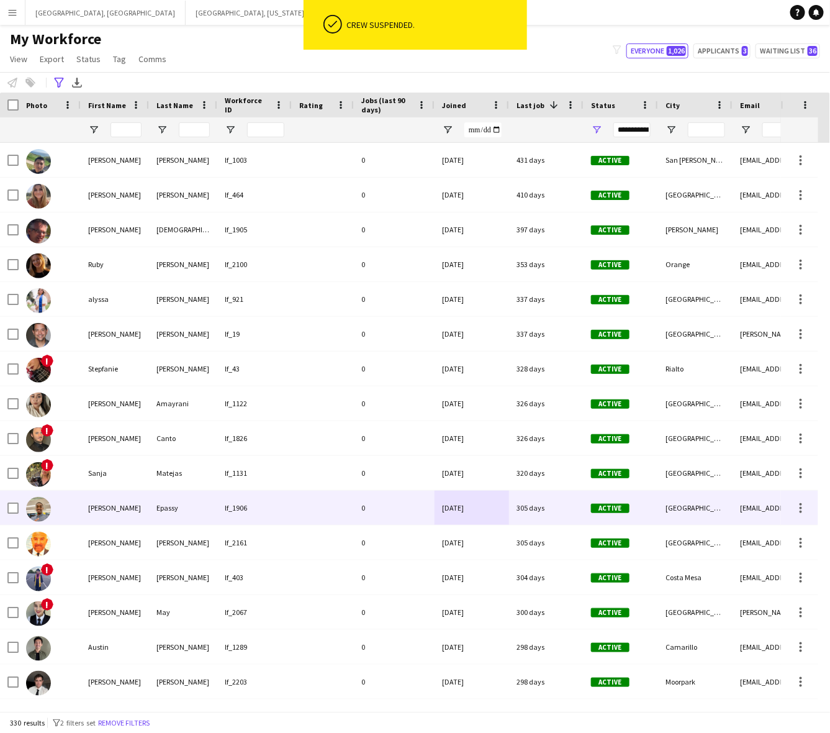
click at [434, 514] on div "0" at bounding box center [394, 508] width 81 height 34
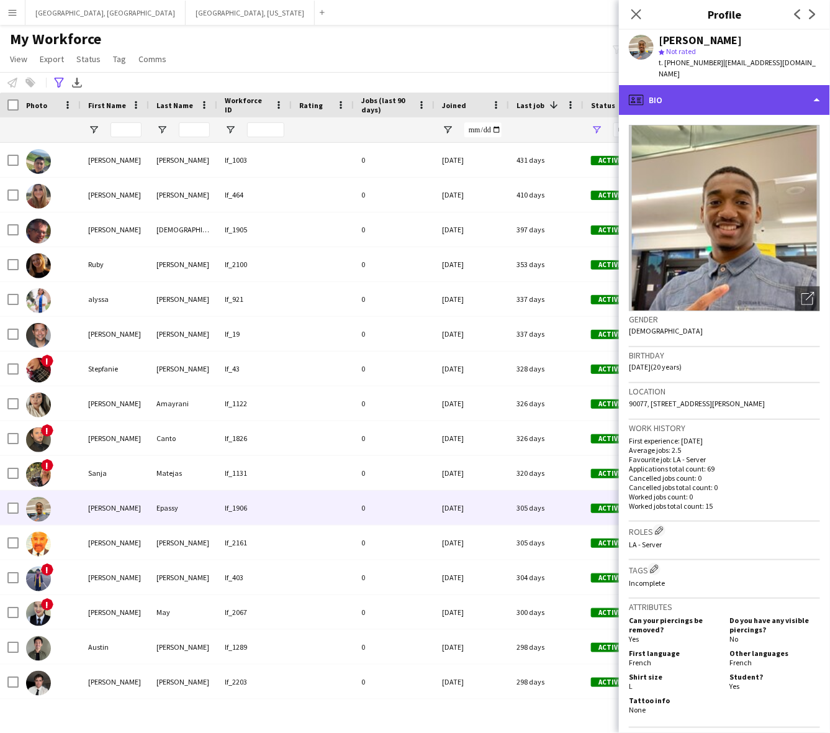
click at [729, 90] on div "profile Bio" at bounding box center [724, 100] width 211 height 30
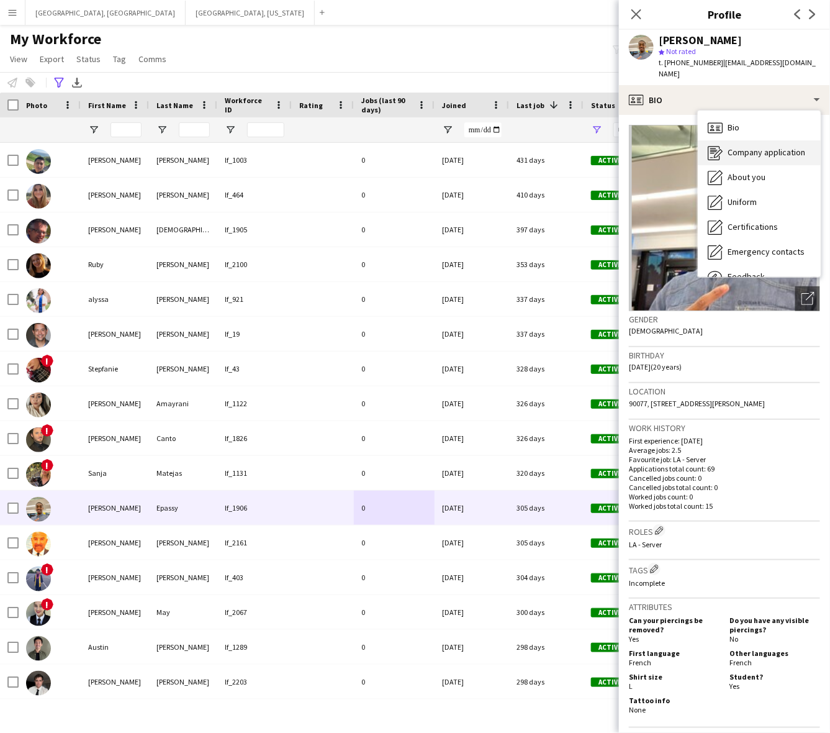
click at [749, 147] on span "Company application" at bounding box center [767, 152] width 78 height 11
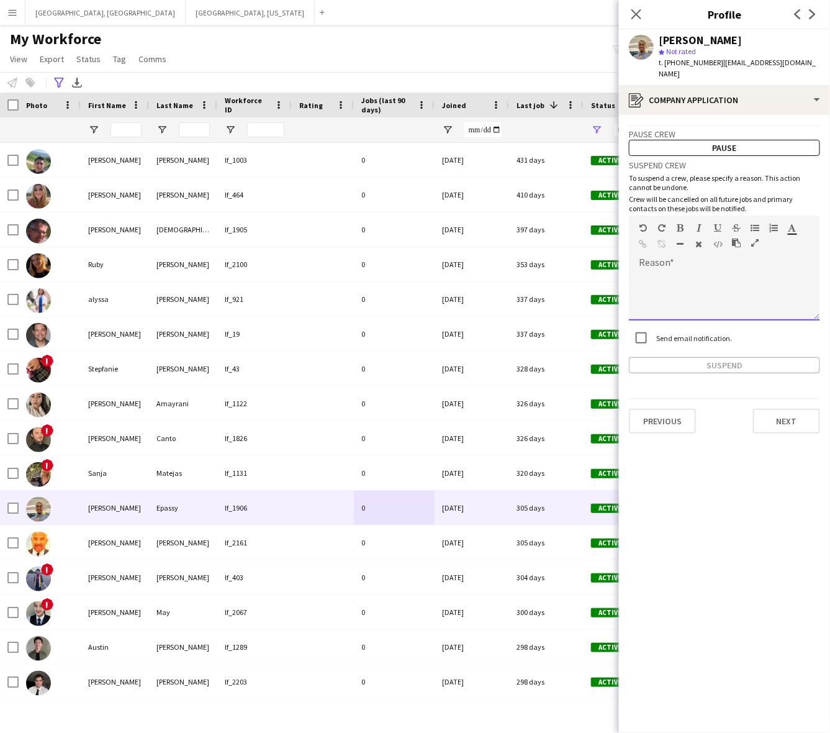
click at [712, 271] on div at bounding box center [724, 296] width 191 height 50
paste div
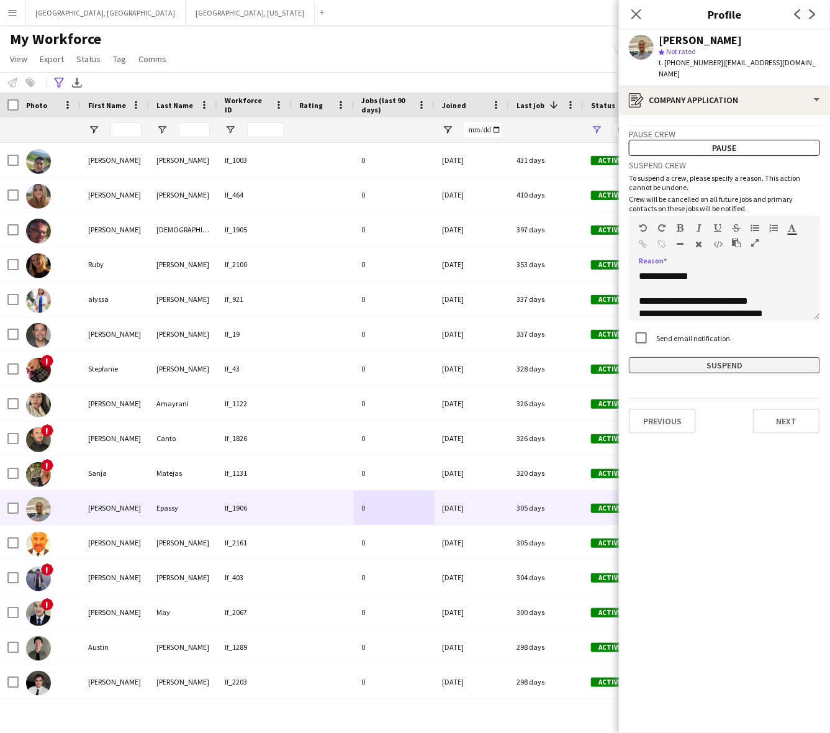
click at [691, 357] on button "Suspend" at bounding box center [724, 365] width 191 height 16
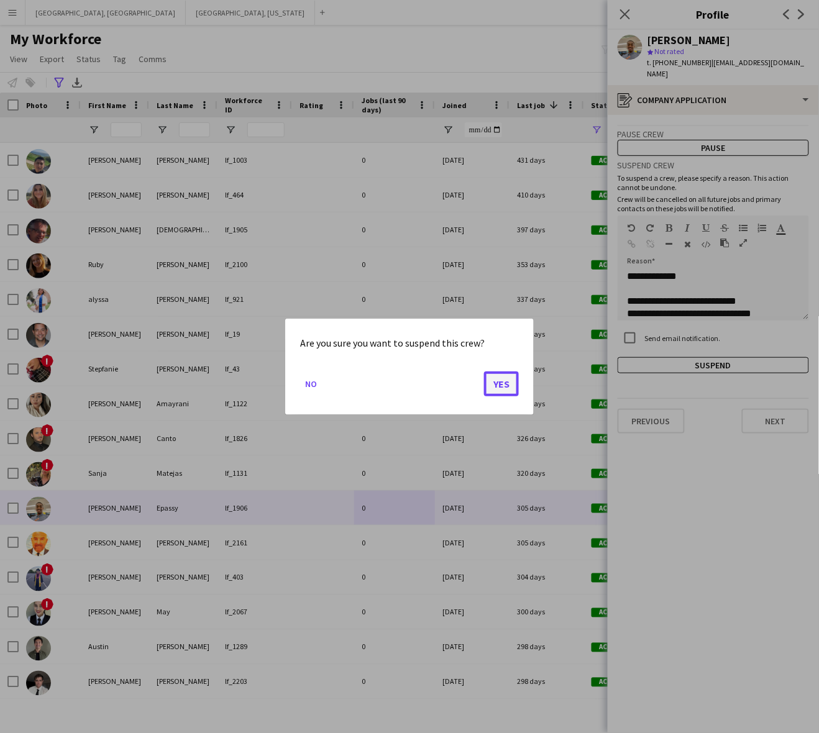
click at [499, 386] on button "Yes" at bounding box center [501, 383] width 35 height 25
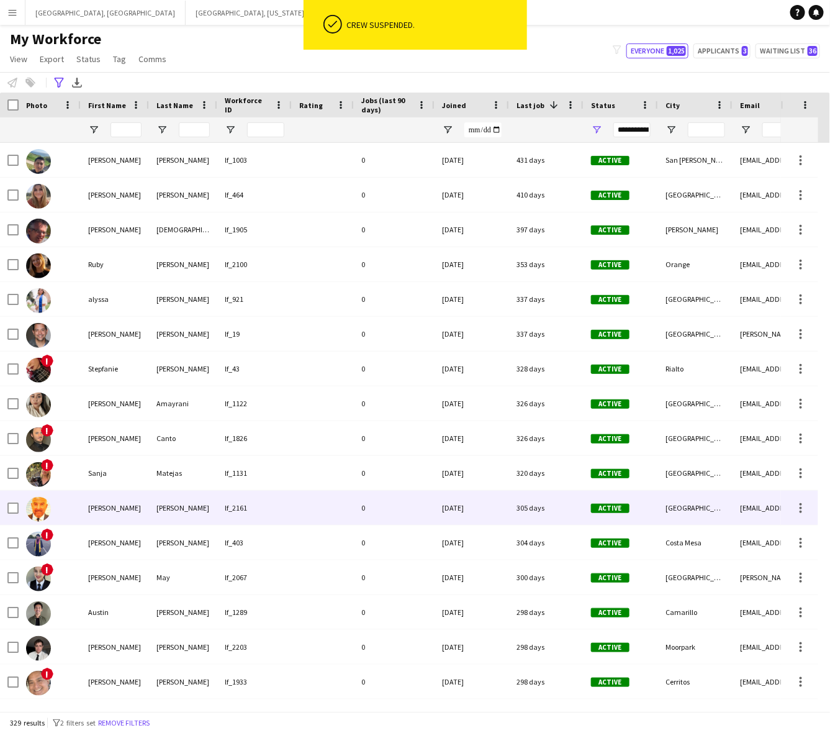
click at [460, 517] on div "[DATE]" at bounding box center [472, 508] width 75 height 34
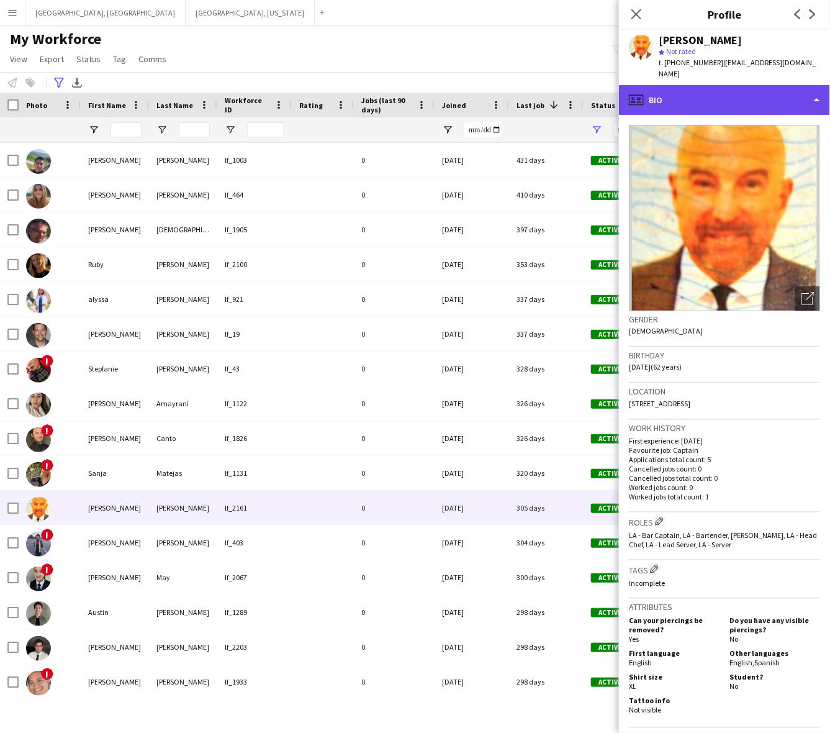
click at [746, 85] on div "profile Bio" at bounding box center [724, 100] width 211 height 30
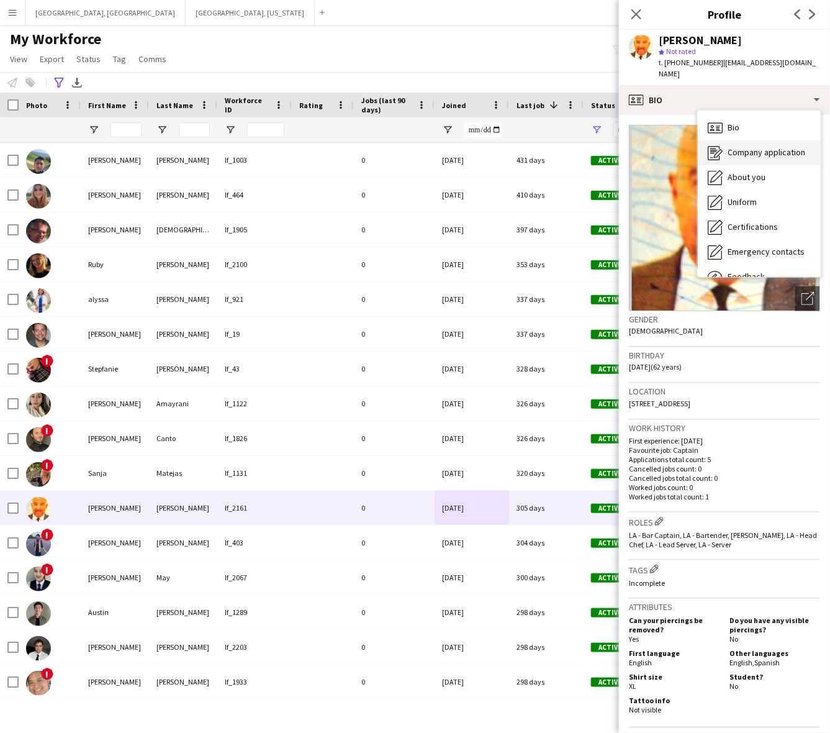
click at [758, 147] on span "Company application" at bounding box center [767, 152] width 78 height 11
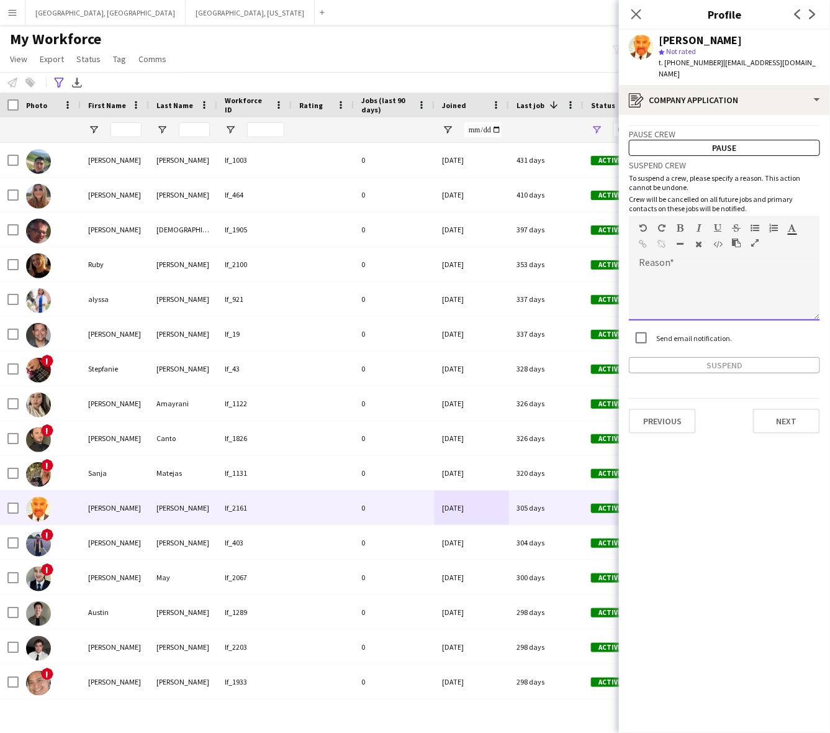
click at [702, 280] on div at bounding box center [724, 296] width 191 height 50
paste div
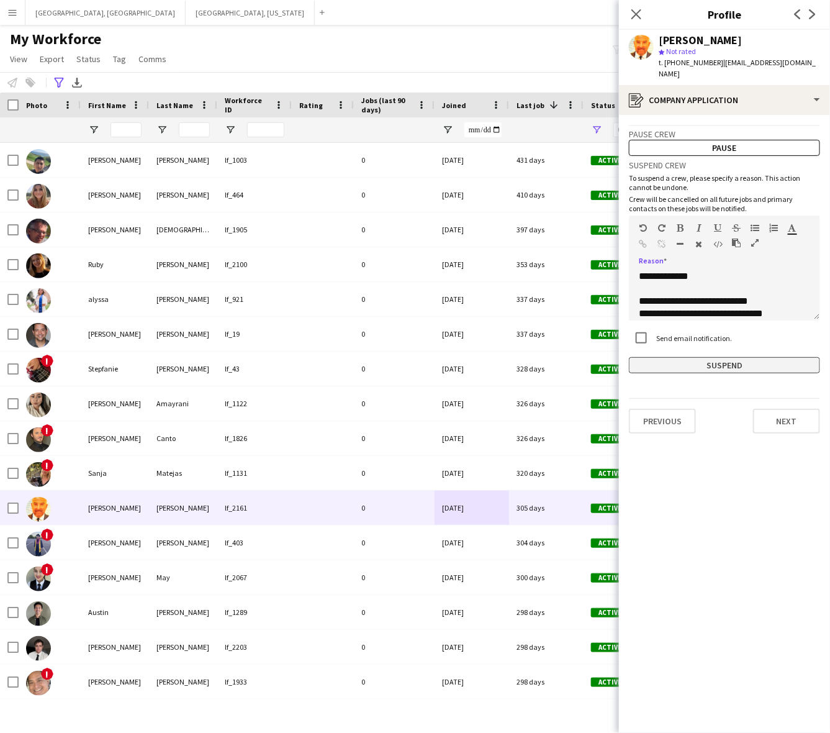
click at [691, 358] on button "Suspend" at bounding box center [724, 365] width 191 height 16
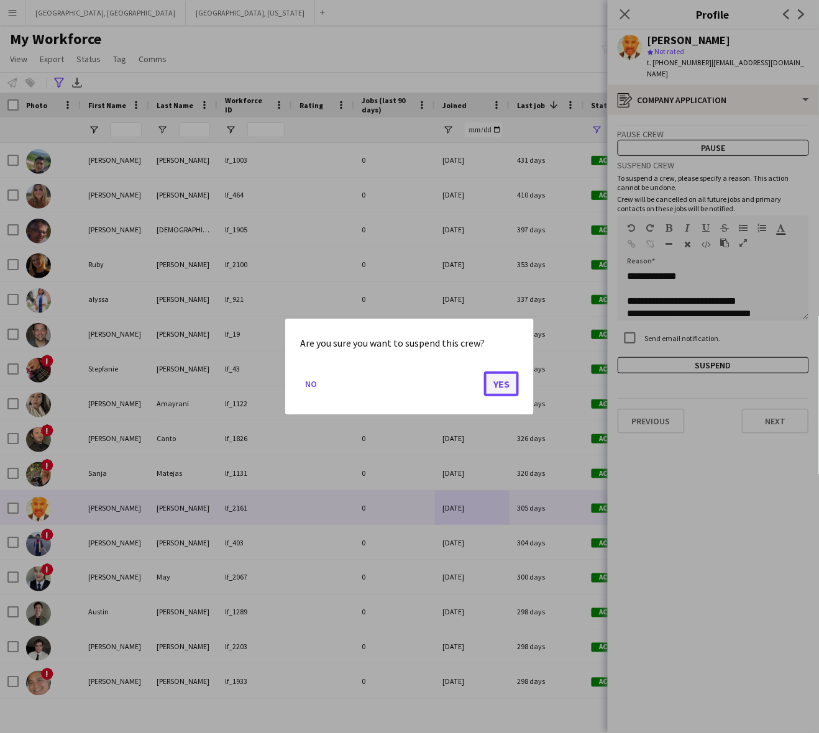
click at [496, 386] on button "Yes" at bounding box center [501, 383] width 35 height 25
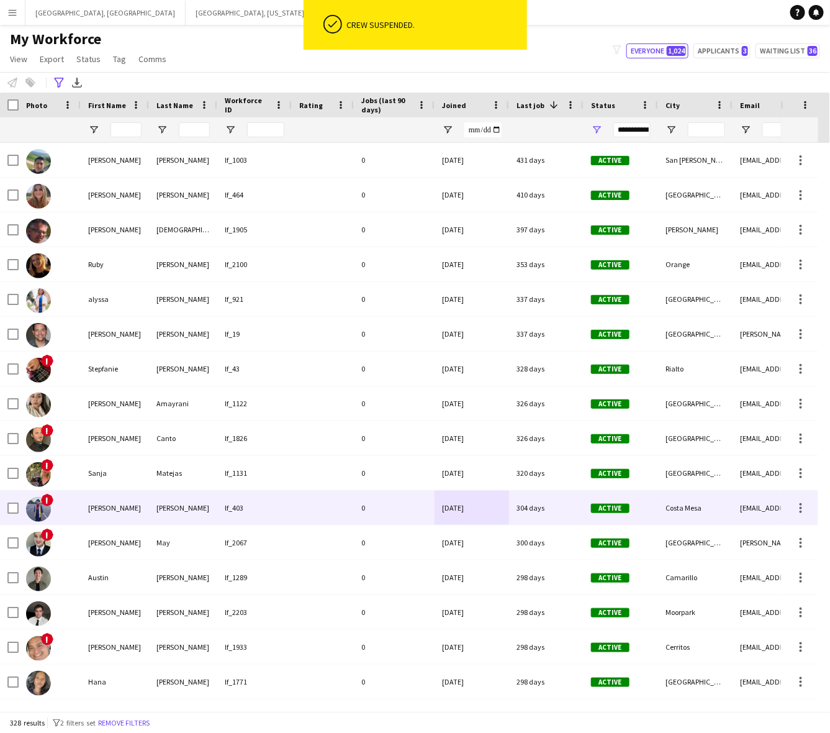
click at [390, 508] on div "0" at bounding box center [394, 508] width 81 height 34
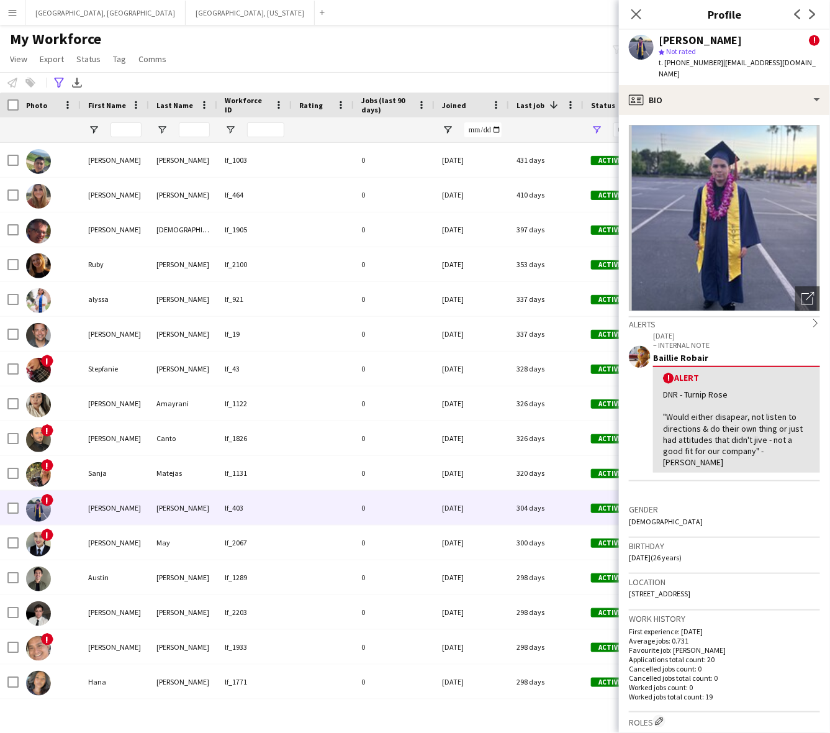
click at [770, 119] on app-crew-profile-bio "Open photos pop-in Alerts chevron-right [DATE] – INTERNAL NOTE Baillie Robair !…" at bounding box center [724, 424] width 211 height 618
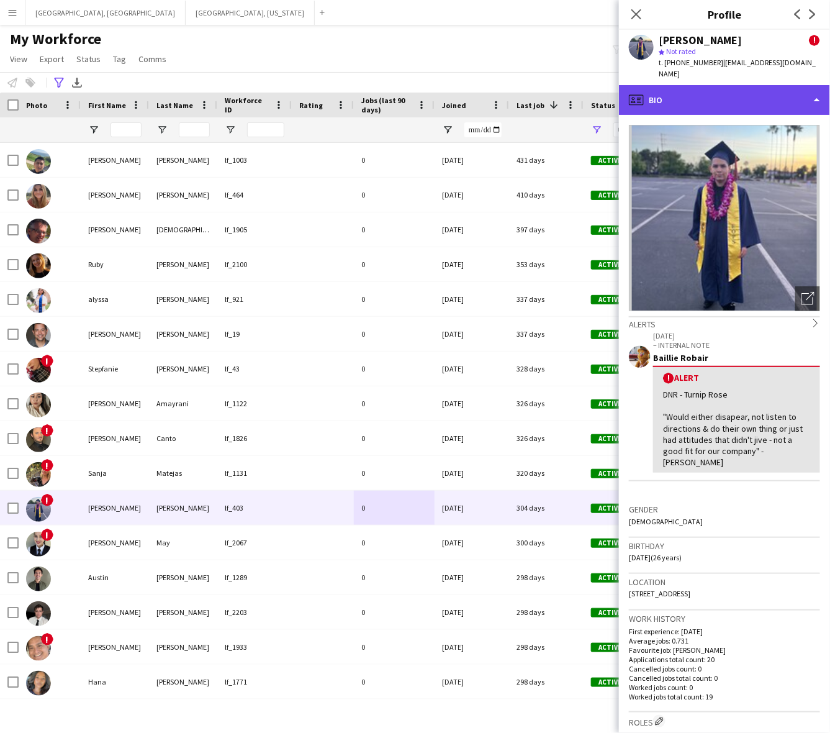
click at [768, 106] on div "profile Bio" at bounding box center [724, 100] width 211 height 30
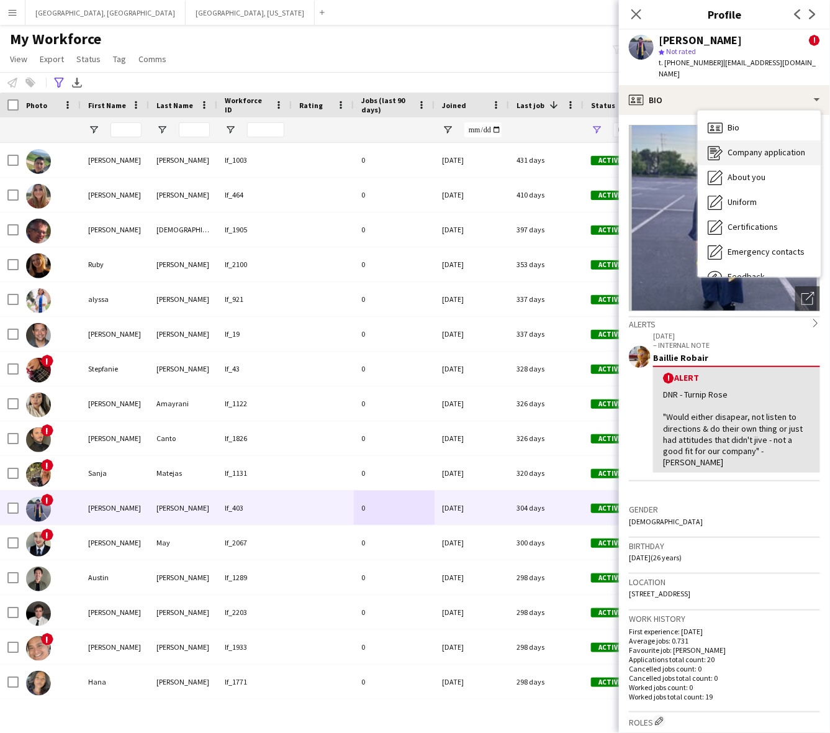
click at [758, 146] on div "Company application Company application" at bounding box center [759, 152] width 123 height 25
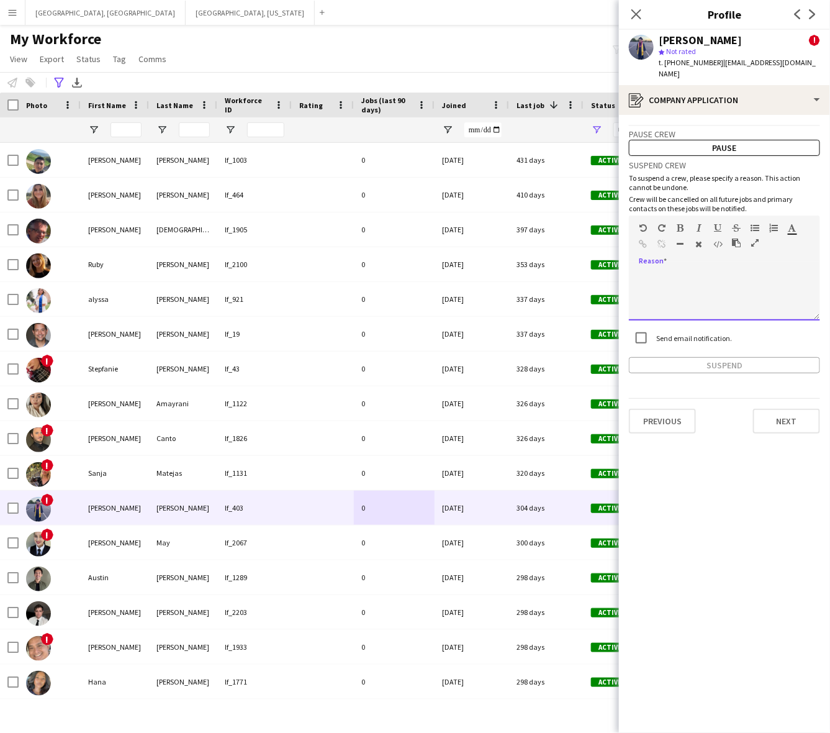
click at [699, 306] on div at bounding box center [724, 296] width 191 height 50
paste div
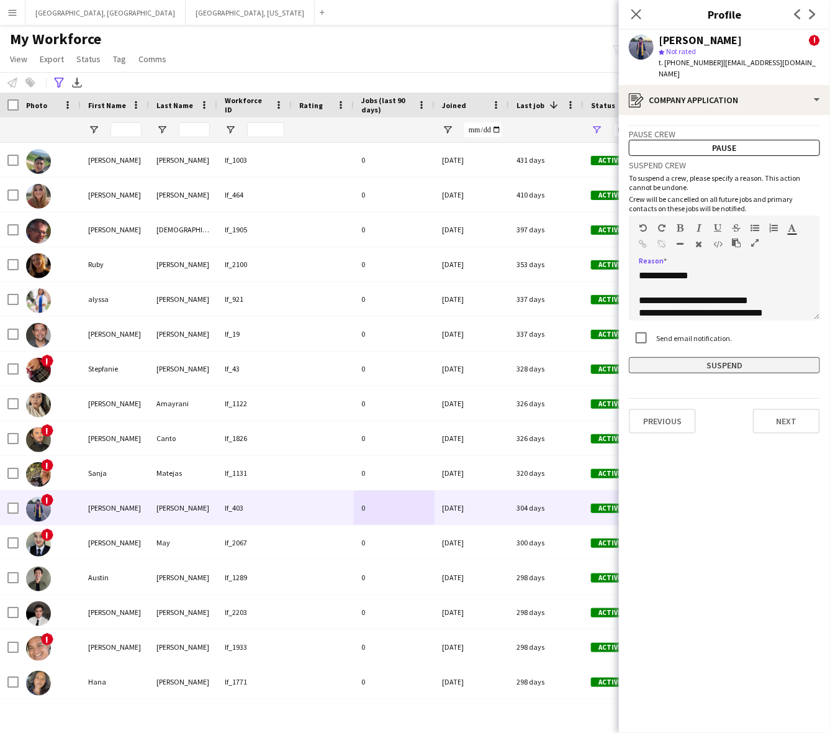
click at [694, 368] on button "Suspend" at bounding box center [724, 365] width 191 height 16
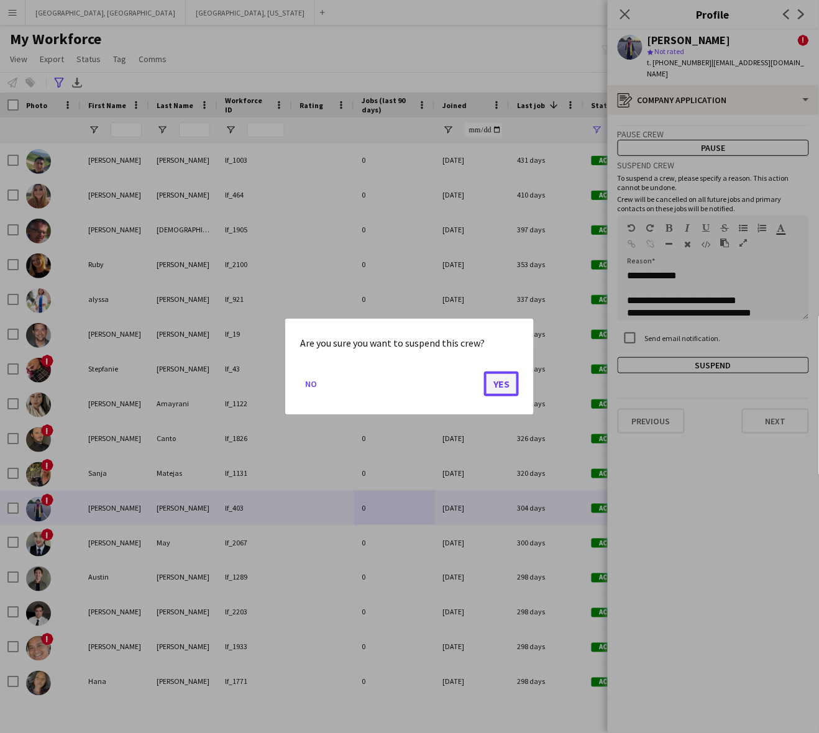
click at [499, 385] on button "Yes" at bounding box center [501, 383] width 35 height 25
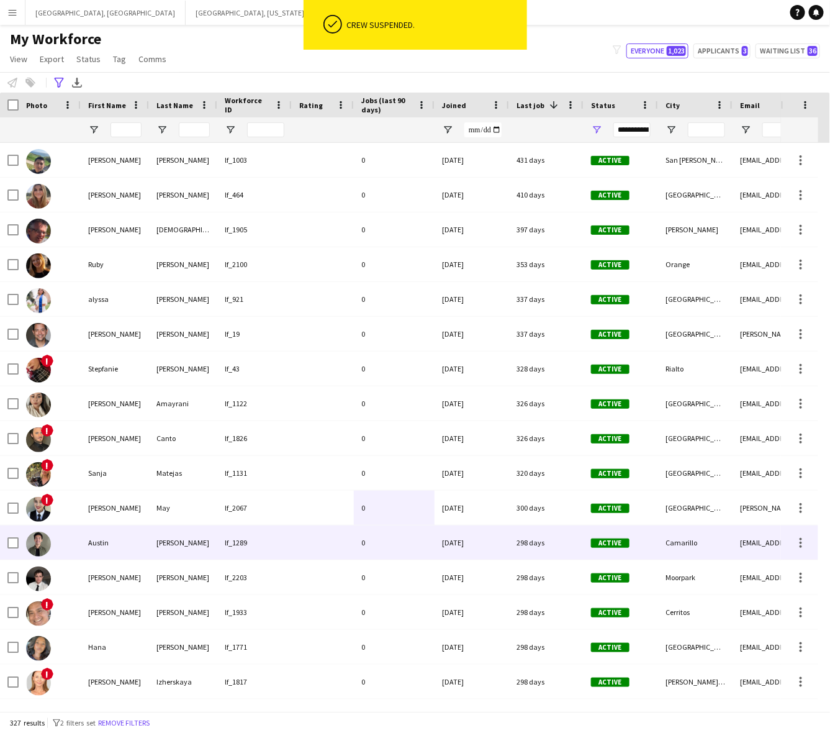
click at [352, 556] on div at bounding box center [323, 542] width 62 height 34
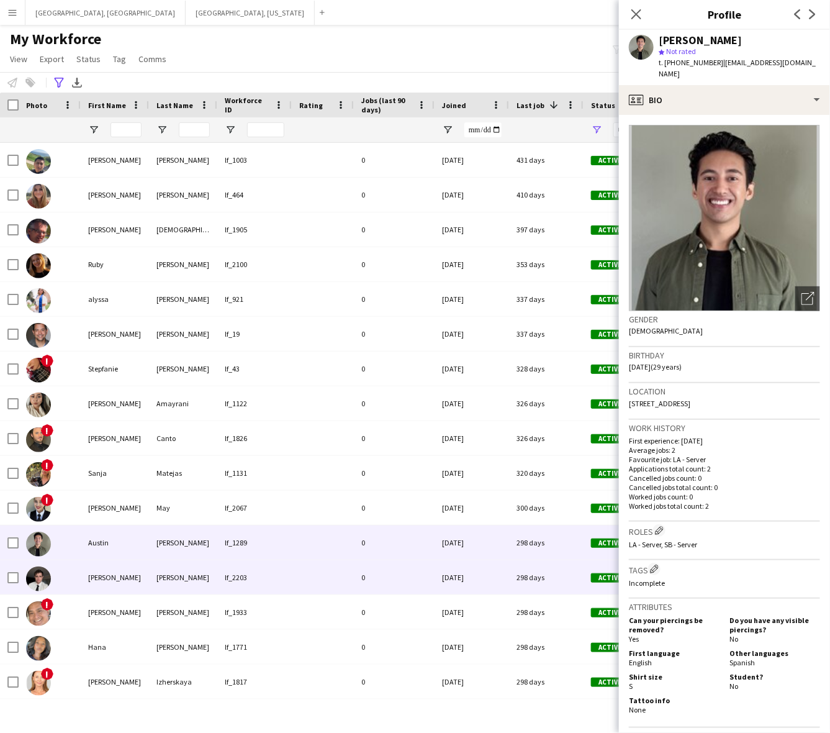
click at [364, 582] on div "0" at bounding box center [394, 577] width 81 height 34
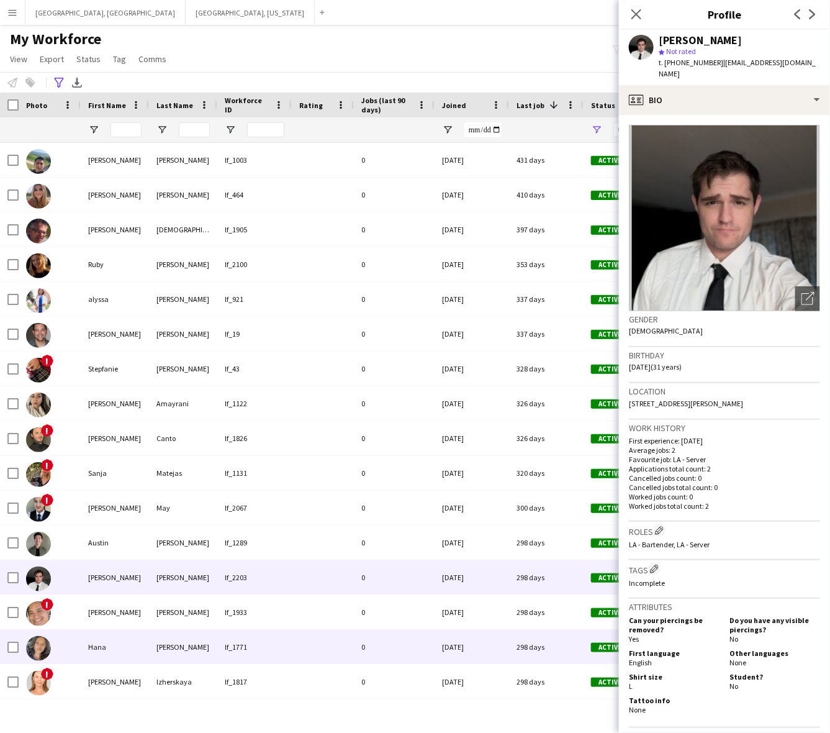
click at [374, 635] on div "0" at bounding box center [394, 647] width 81 height 34
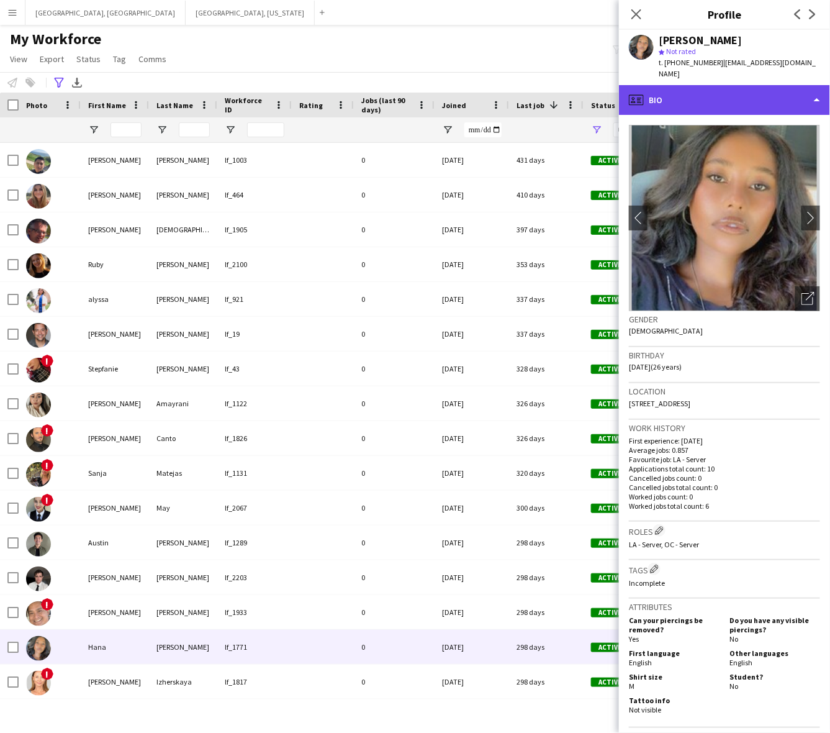
click at [732, 87] on div "profile Bio" at bounding box center [724, 100] width 211 height 30
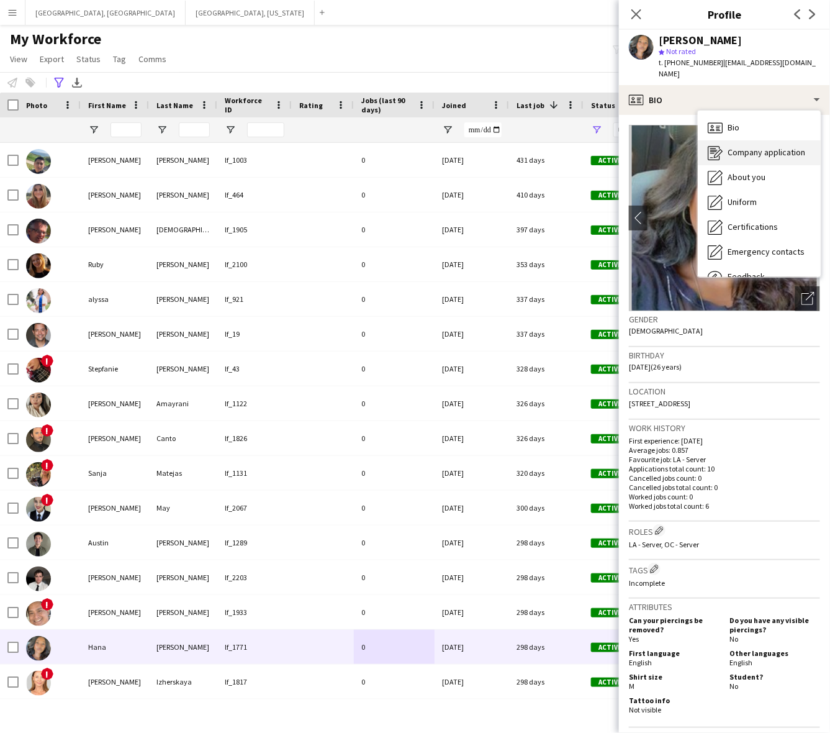
click at [755, 147] on span "Company application" at bounding box center [767, 152] width 78 height 11
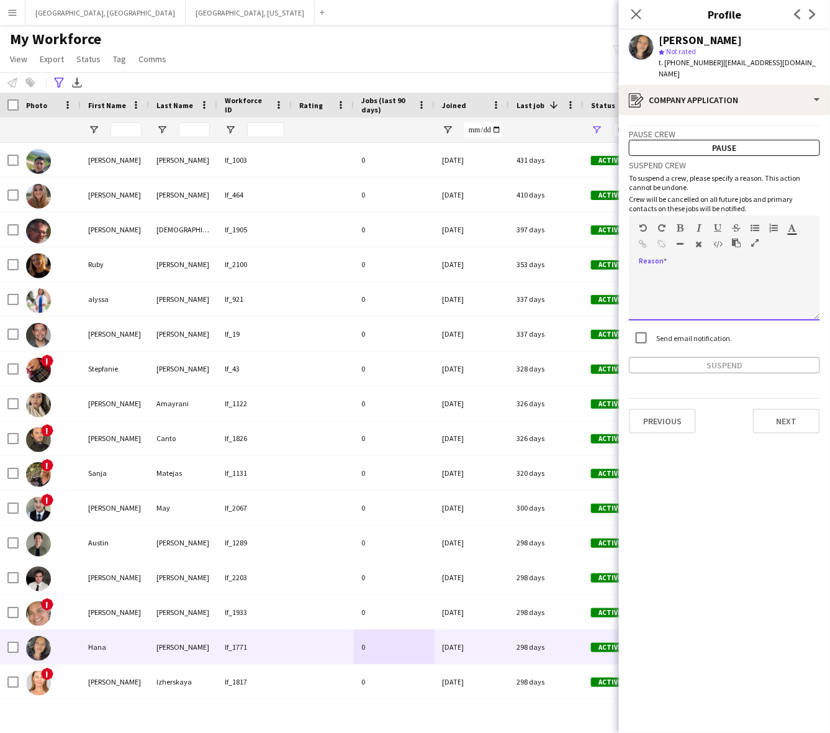
click at [714, 271] on div at bounding box center [724, 296] width 191 height 50
paste div
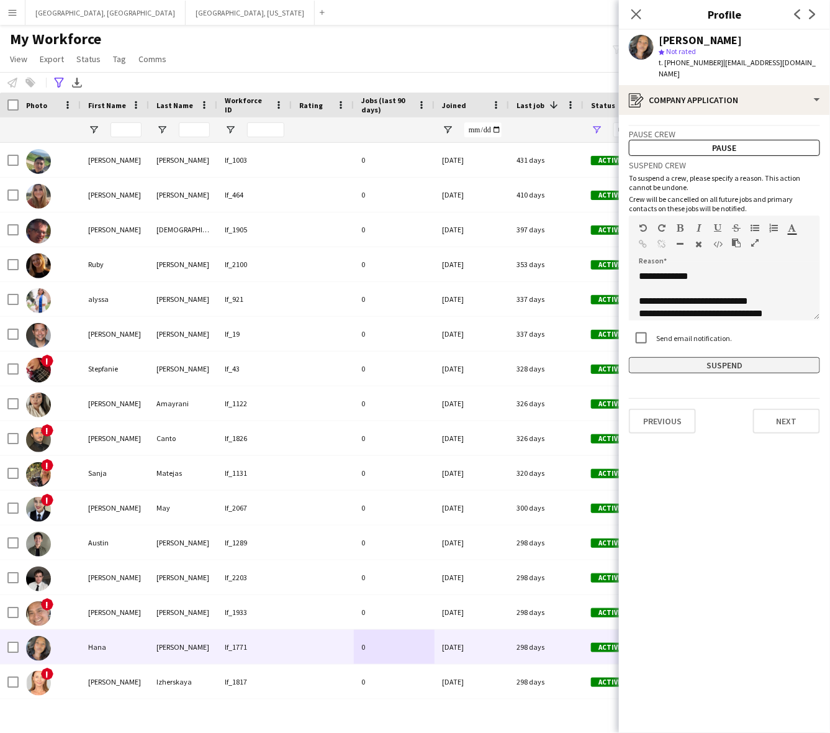
click at [712, 359] on button "Suspend" at bounding box center [724, 365] width 191 height 16
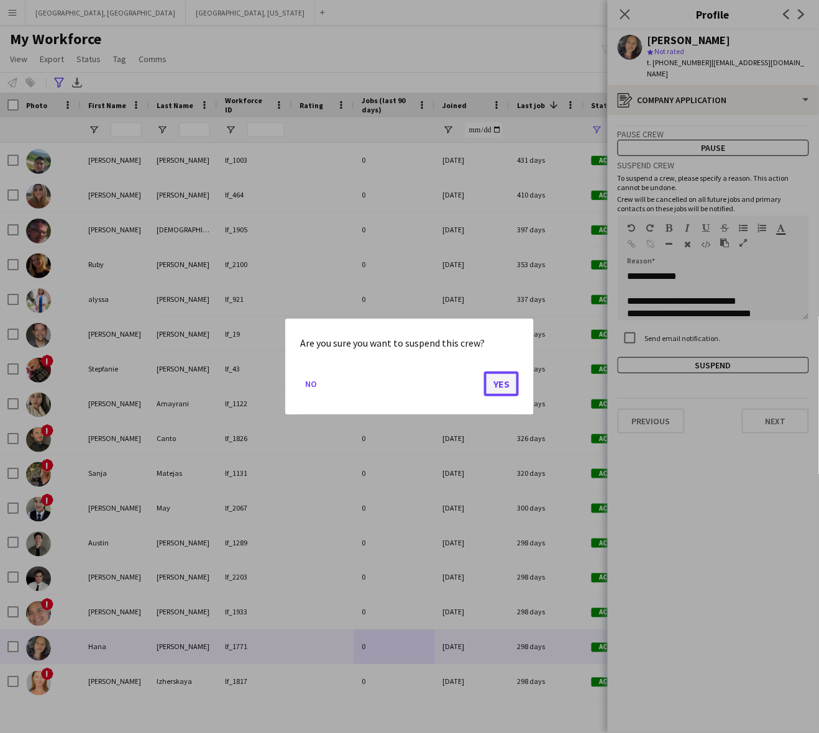
click at [486, 388] on button "Yes" at bounding box center [501, 383] width 35 height 25
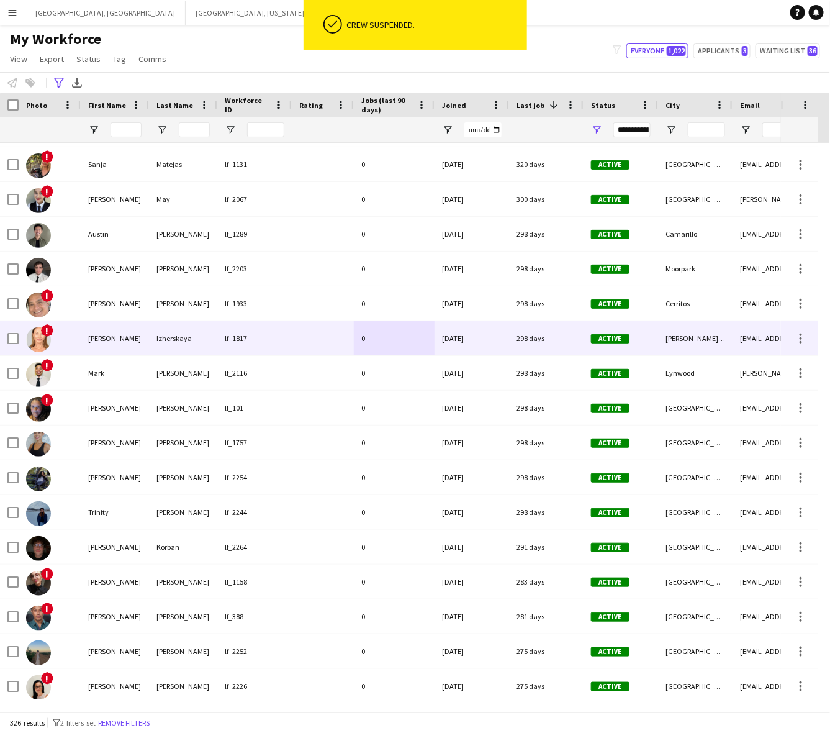
scroll to position [311, 0]
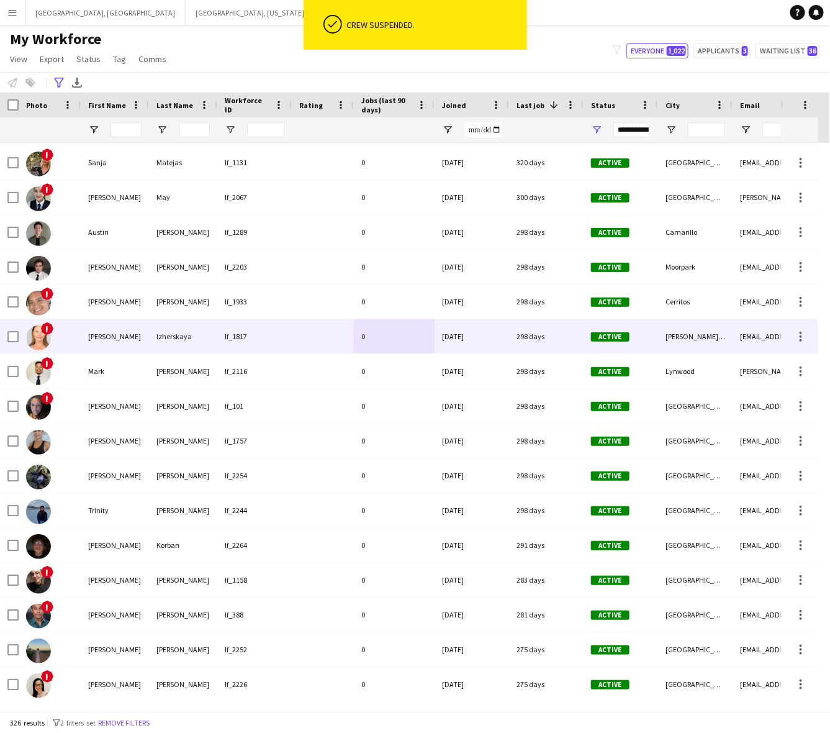
click at [452, 337] on div "[DATE]" at bounding box center [472, 336] width 75 height 34
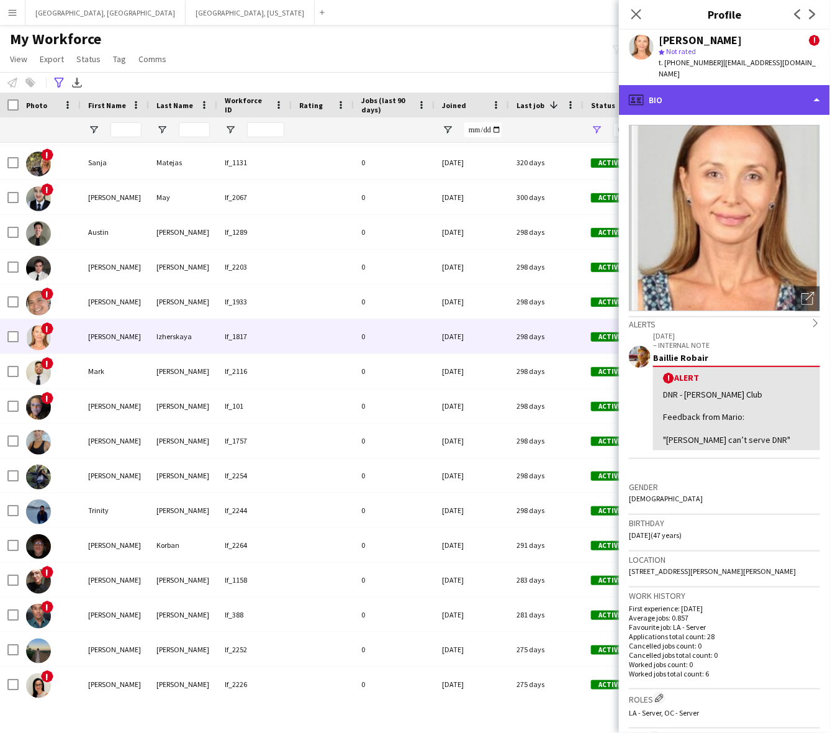
click at [706, 87] on div "profile Bio" at bounding box center [724, 100] width 211 height 30
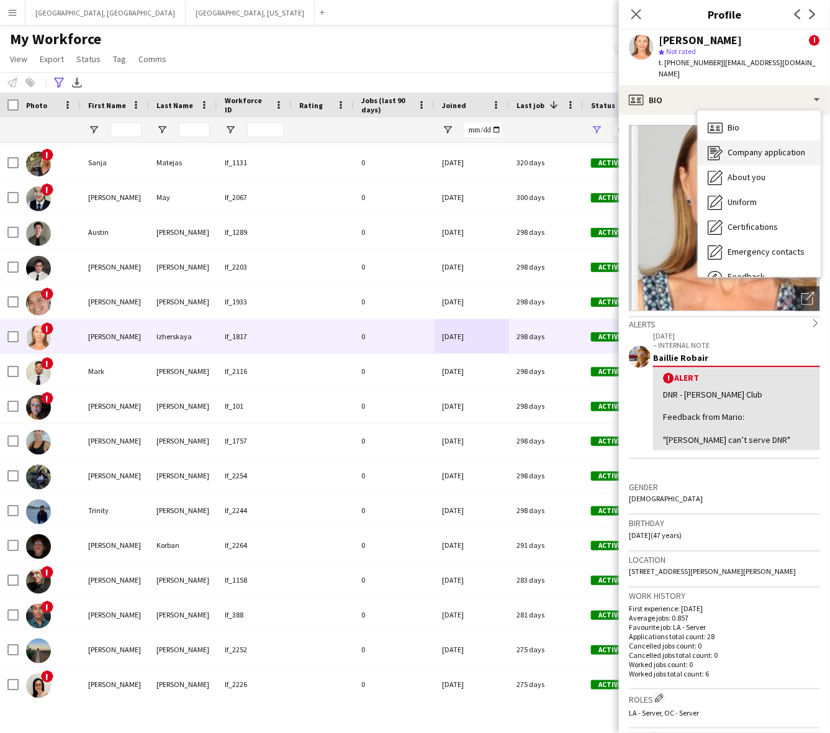
click at [745, 147] on span "Company application" at bounding box center [767, 152] width 78 height 11
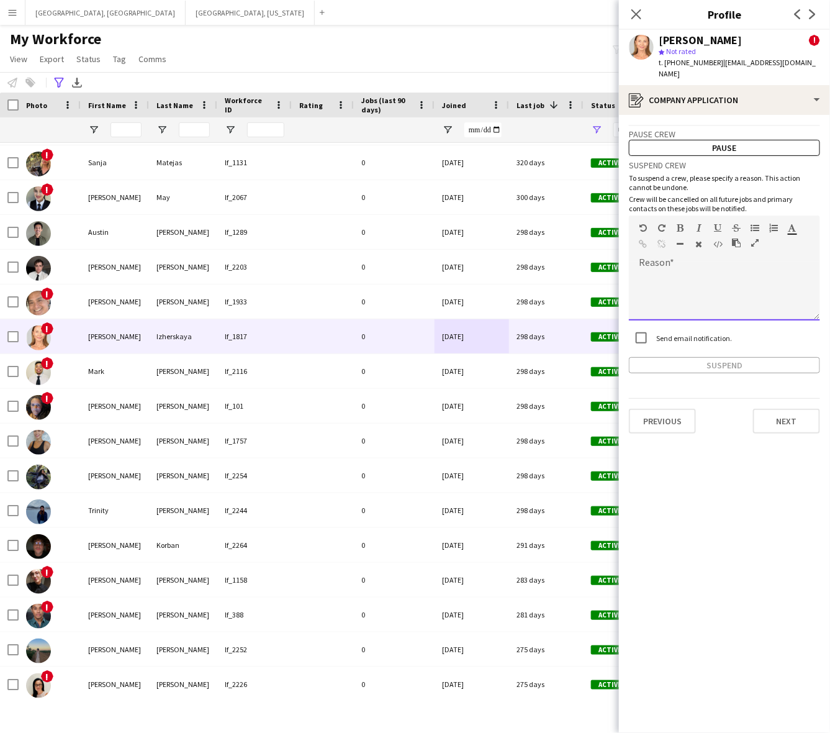
click at [689, 283] on div at bounding box center [724, 296] width 191 height 50
paste div
click at [693, 343] on div "**********" at bounding box center [724, 264] width 191 height 217
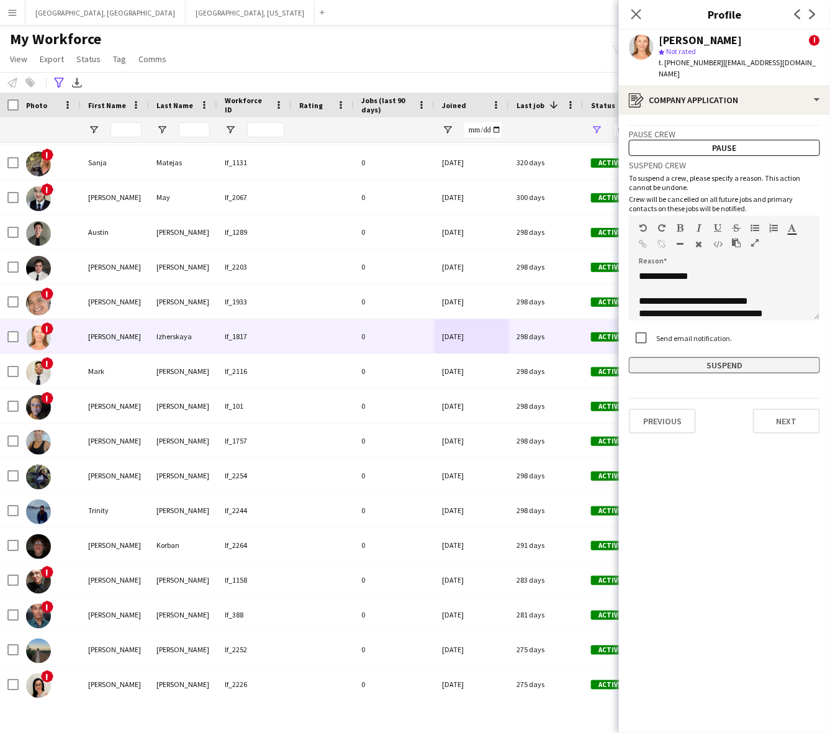
click at [691, 357] on button "Suspend" at bounding box center [724, 365] width 191 height 16
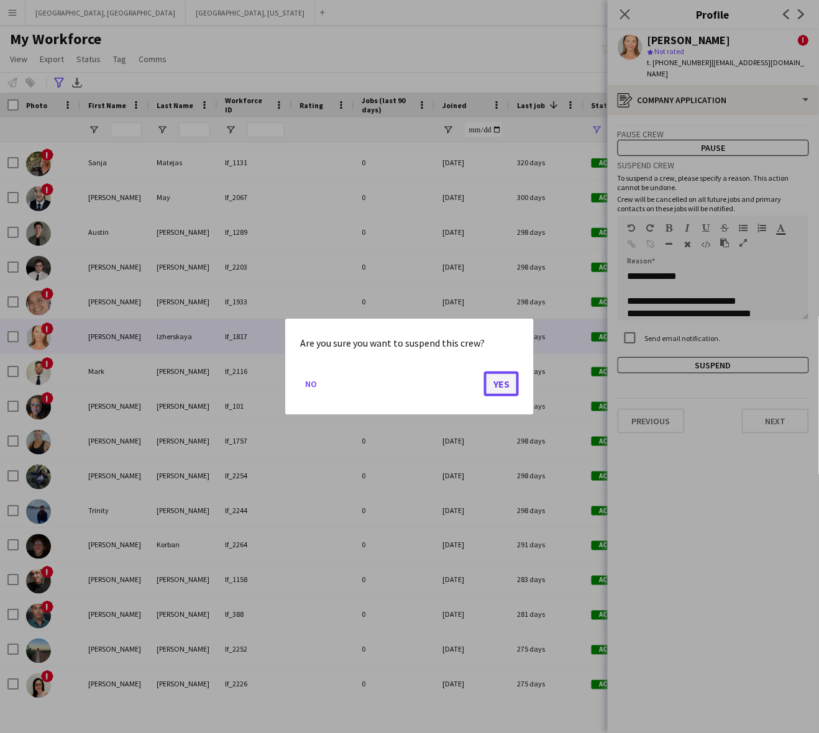
drag, startPoint x: 506, startPoint y: 386, endPoint x: 489, endPoint y: 386, distance: 16.8
click at [506, 386] on button "Yes" at bounding box center [501, 383] width 35 height 25
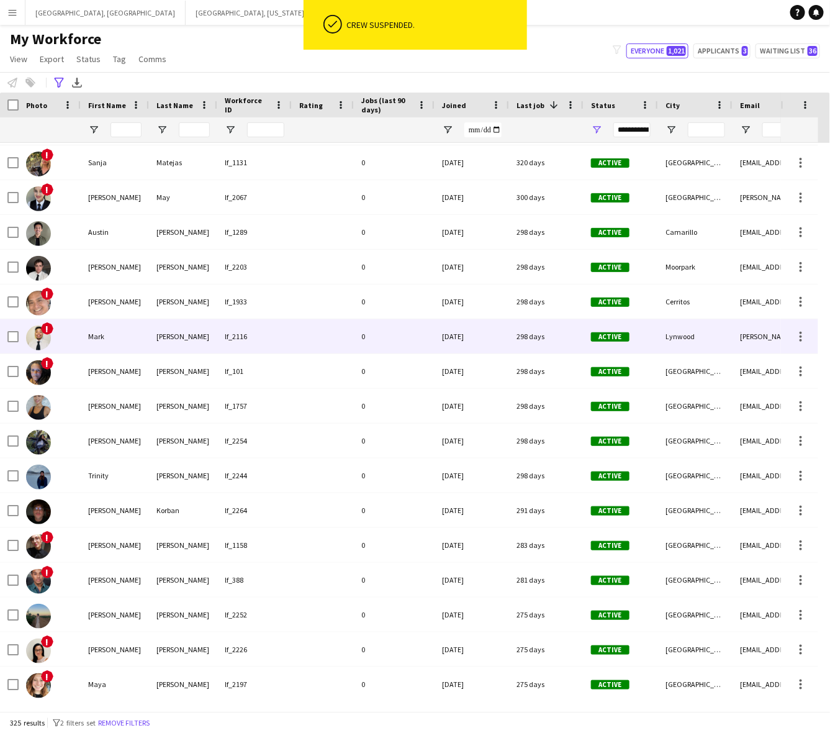
click at [324, 337] on div at bounding box center [323, 336] width 62 height 34
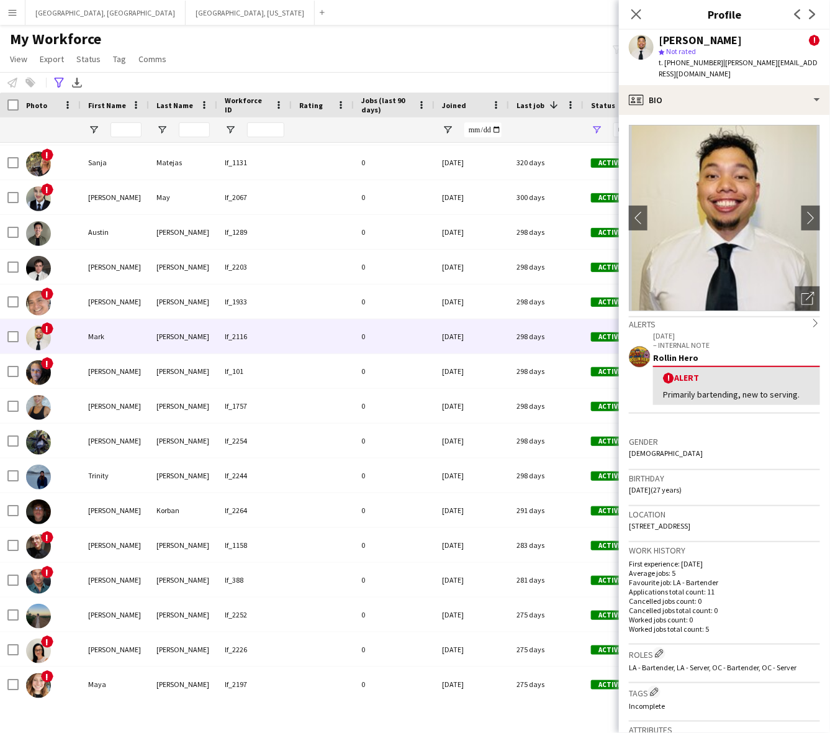
click at [724, 70] on div "[PERSON_NAME] ! star Not rated t. [PHONE_NUMBER] | [PERSON_NAME][EMAIL_ADDRESS]…" at bounding box center [724, 57] width 211 height 55
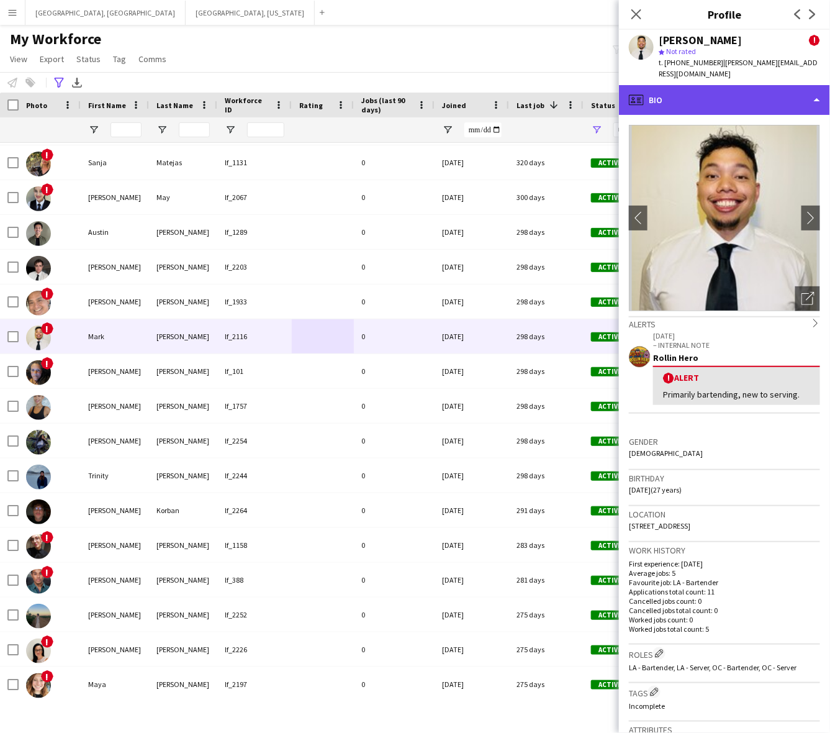
click at [721, 85] on div "profile Bio" at bounding box center [724, 100] width 211 height 30
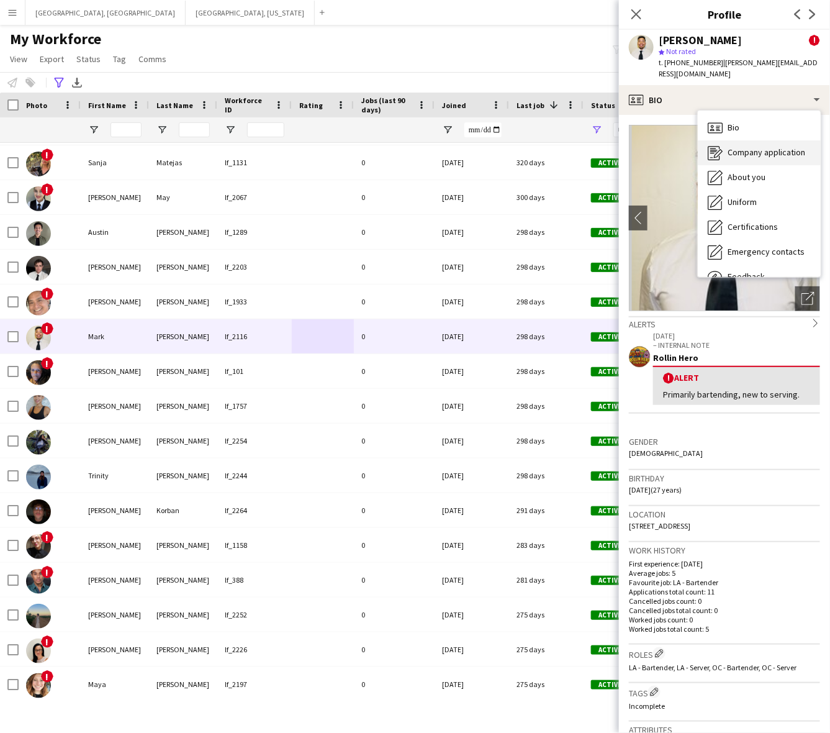
click at [739, 147] on span "Company application" at bounding box center [767, 152] width 78 height 11
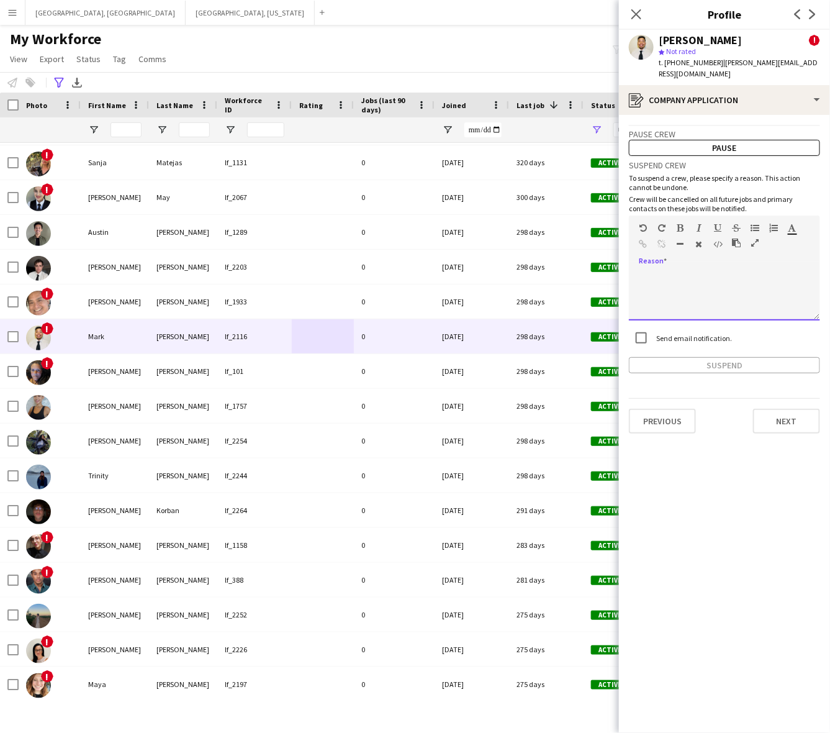
click at [707, 286] on div at bounding box center [724, 296] width 191 height 50
paste div
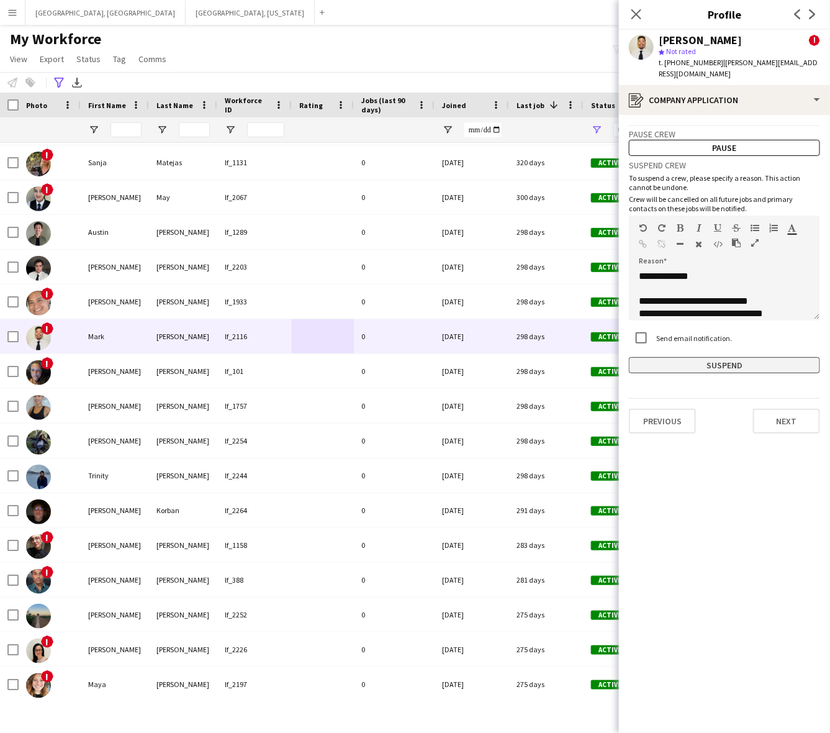
click at [709, 357] on button "Suspend" at bounding box center [724, 365] width 191 height 16
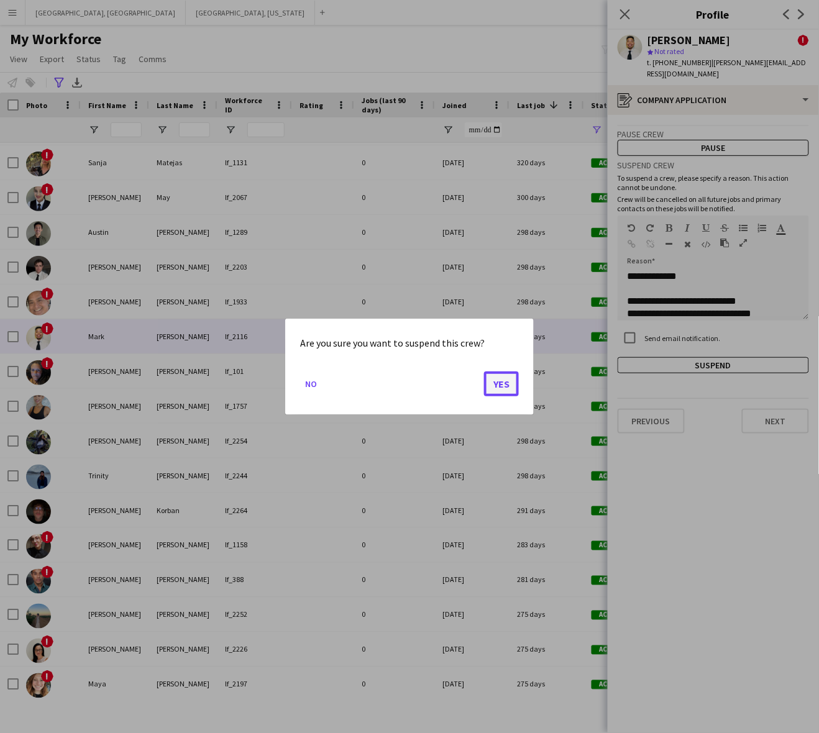
click at [505, 383] on button "Yes" at bounding box center [501, 383] width 35 height 25
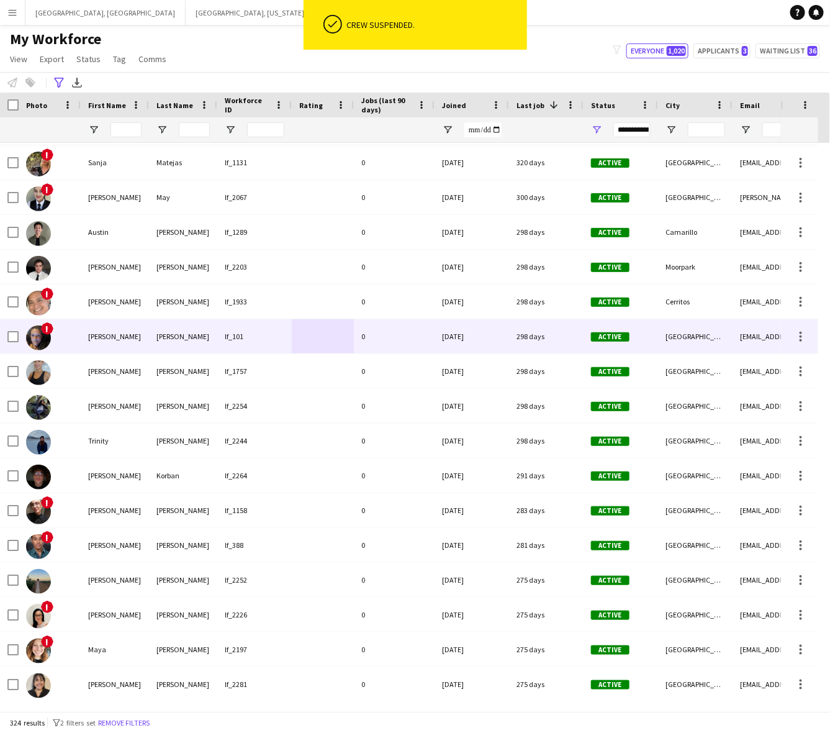
click at [260, 340] on div "lf_101" at bounding box center [254, 336] width 75 height 34
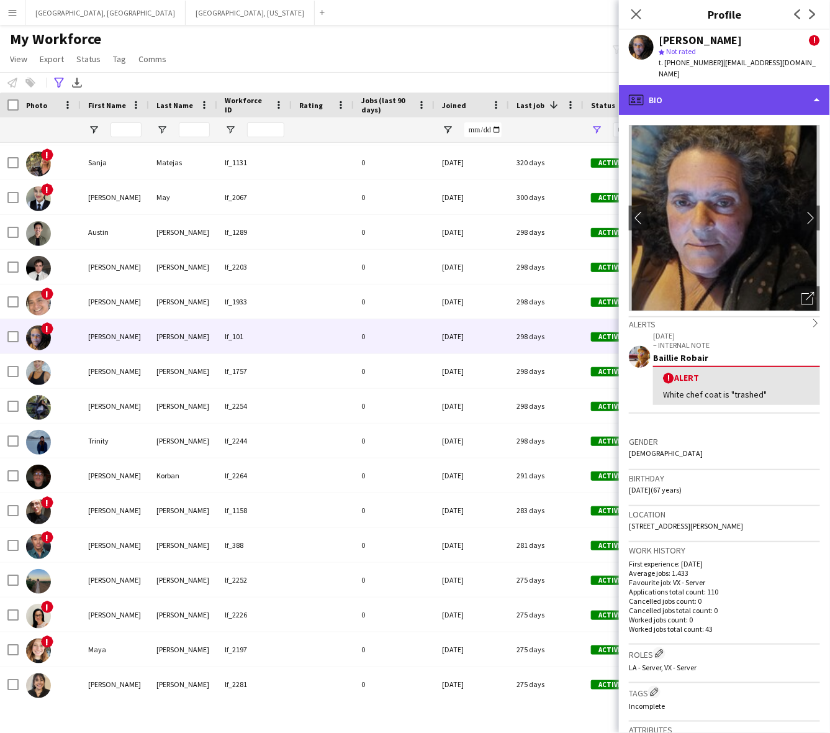
click at [736, 89] on div "profile Bio" at bounding box center [724, 100] width 211 height 30
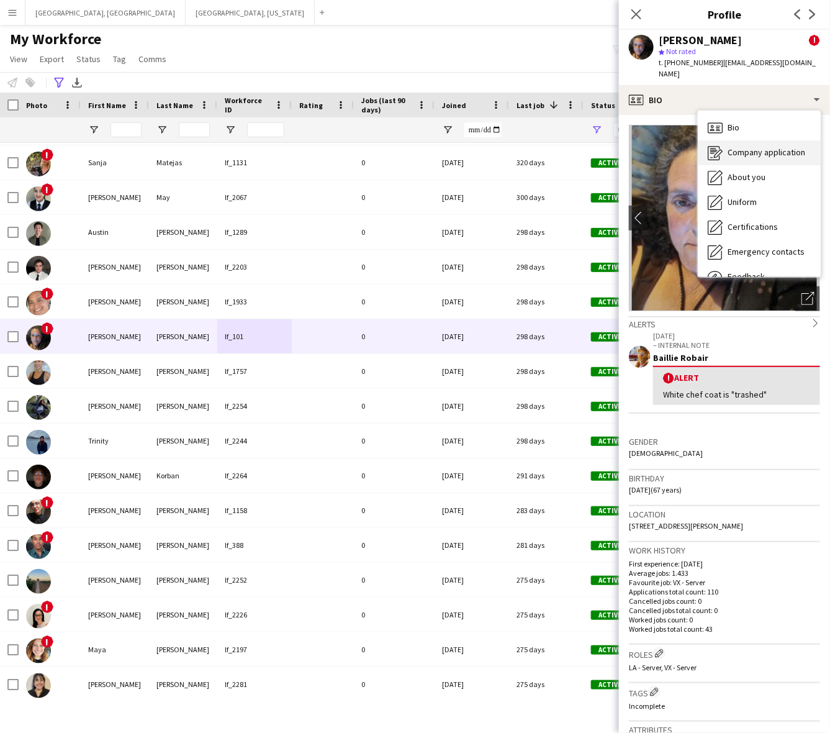
click at [741, 147] on span "Company application" at bounding box center [767, 152] width 78 height 11
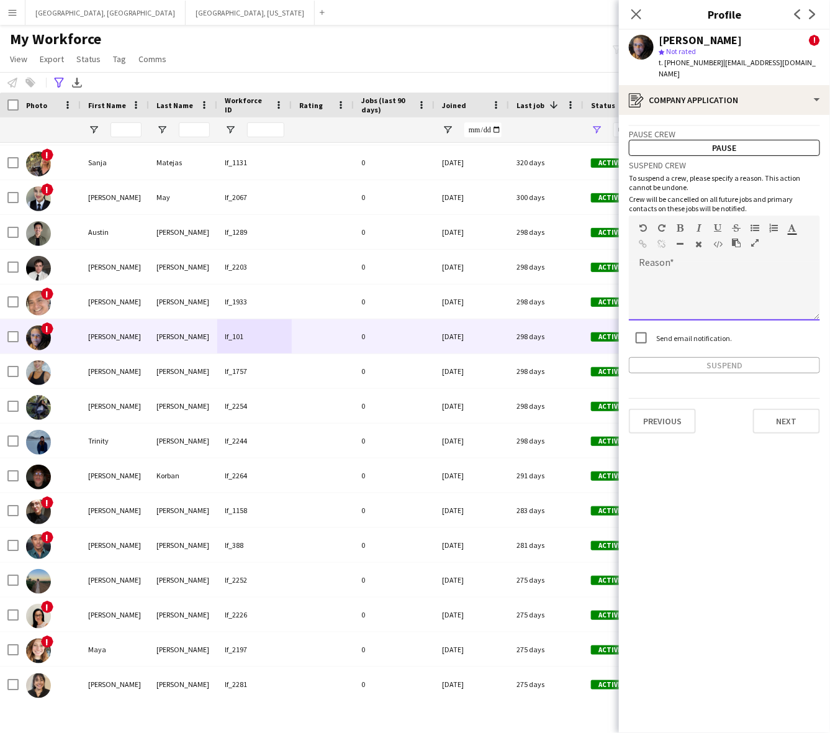
click at [665, 291] on div at bounding box center [724, 296] width 191 height 50
paste div
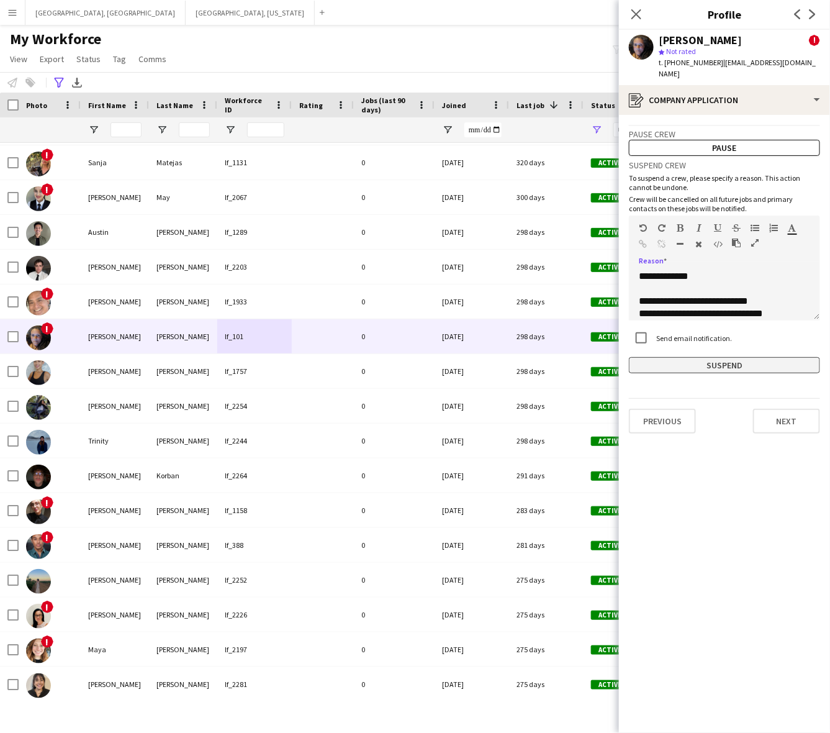
click at [728, 358] on button "Suspend" at bounding box center [724, 365] width 191 height 16
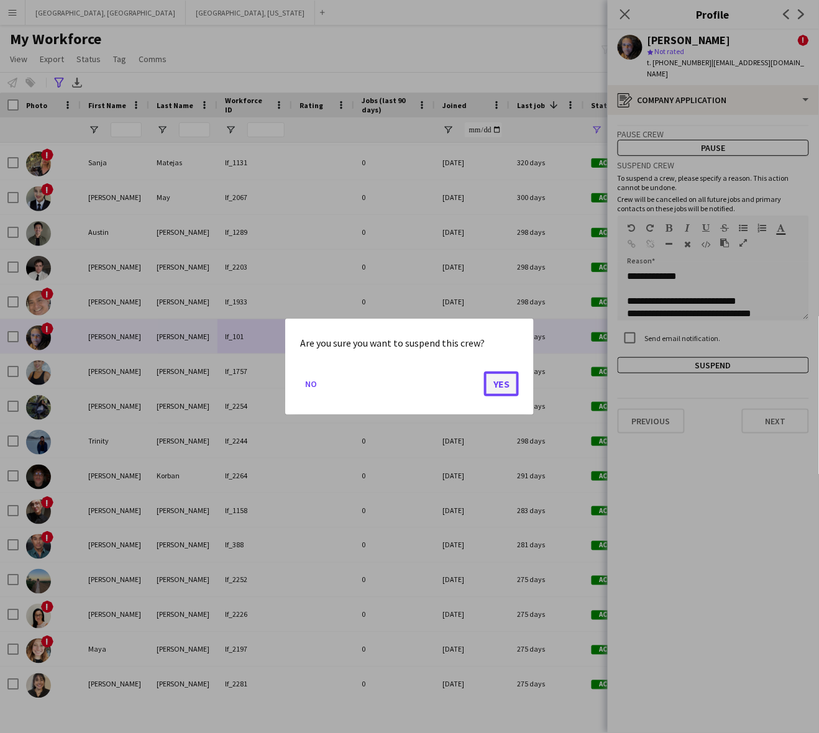
click at [496, 382] on button "Yes" at bounding box center [501, 383] width 35 height 25
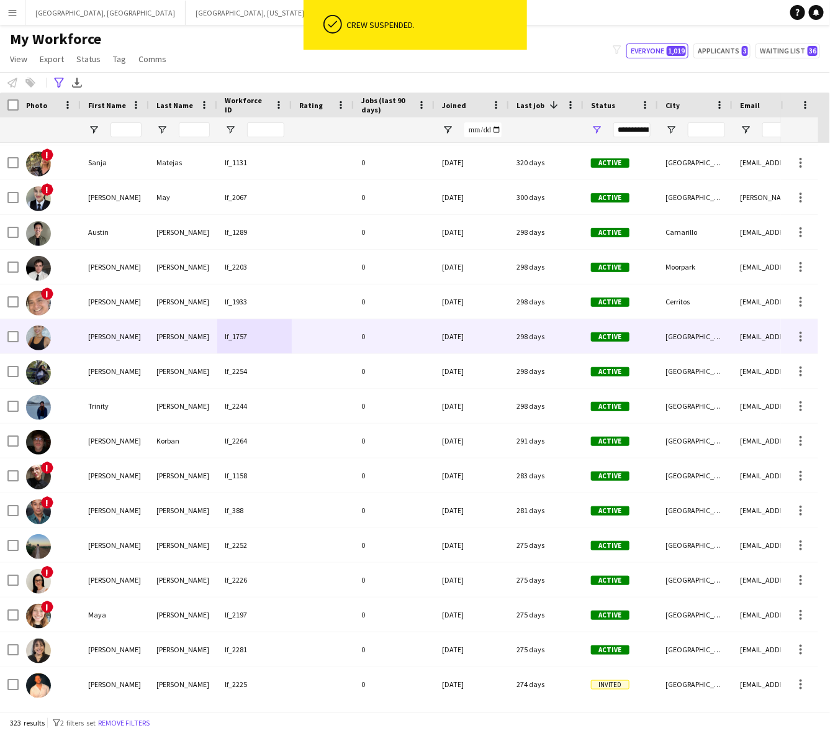
click at [250, 347] on div "lf_1757" at bounding box center [254, 336] width 75 height 34
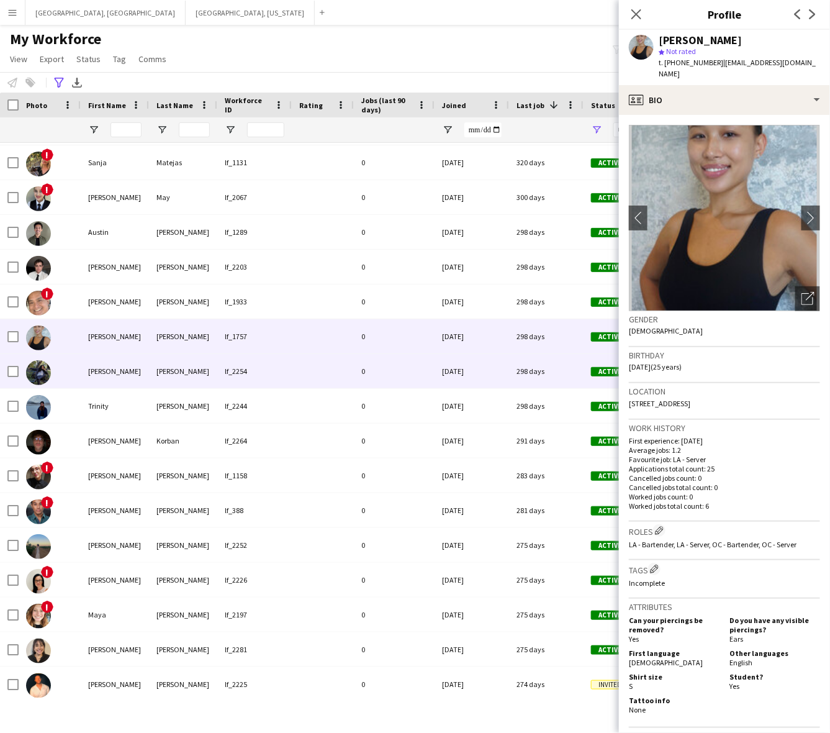
click at [349, 379] on div at bounding box center [323, 371] width 62 height 34
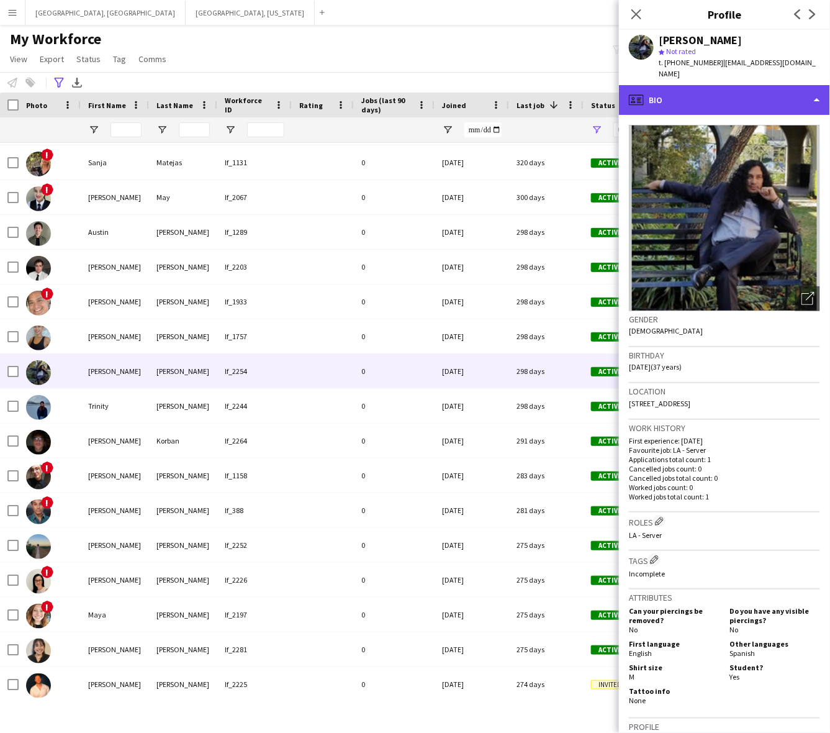
click at [768, 91] on div "profile Bio" at bounding box center [724, 100] width 211 height 30
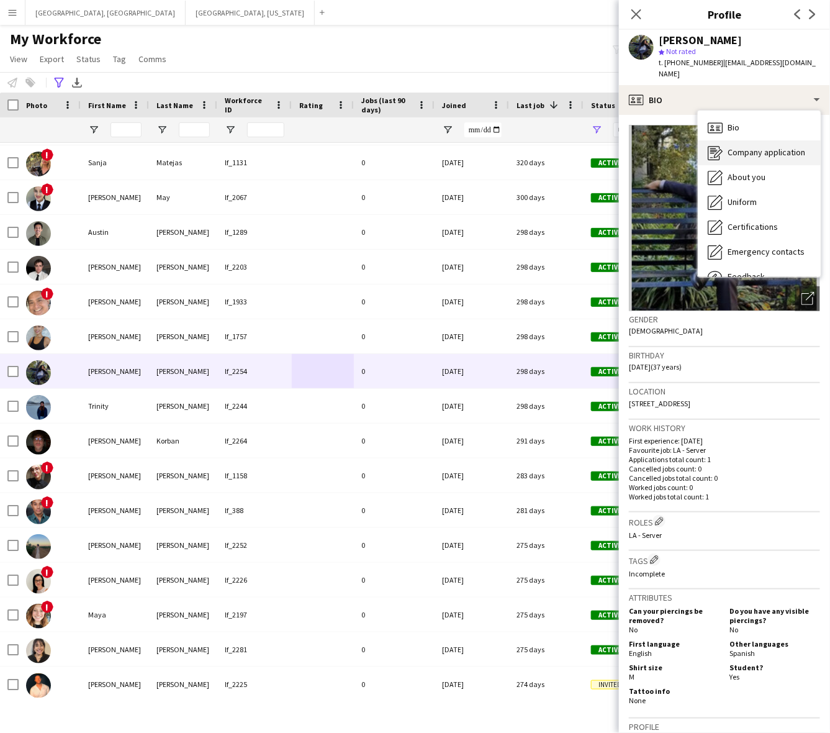
click at [760, 147] on span "Company application" at bounding box center [767, 152] width 78 height 11
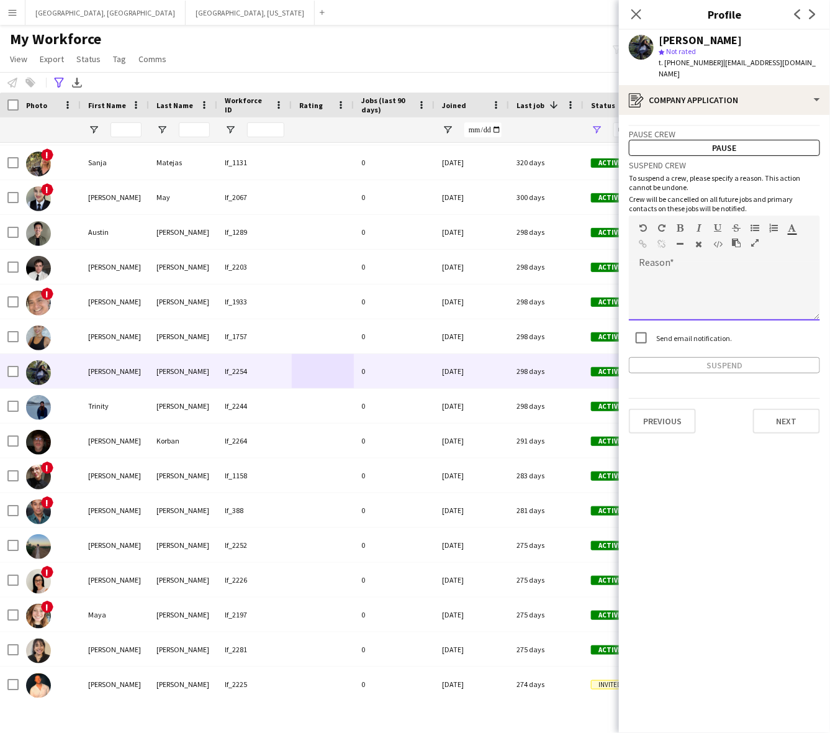
click at [713, 262] on div at bounding box center [724, 291] width 191 height 58
paste div
click at [724, 363] on app-crew-profile-application "**********" at bounding box center [724, 424] width 211 height 618
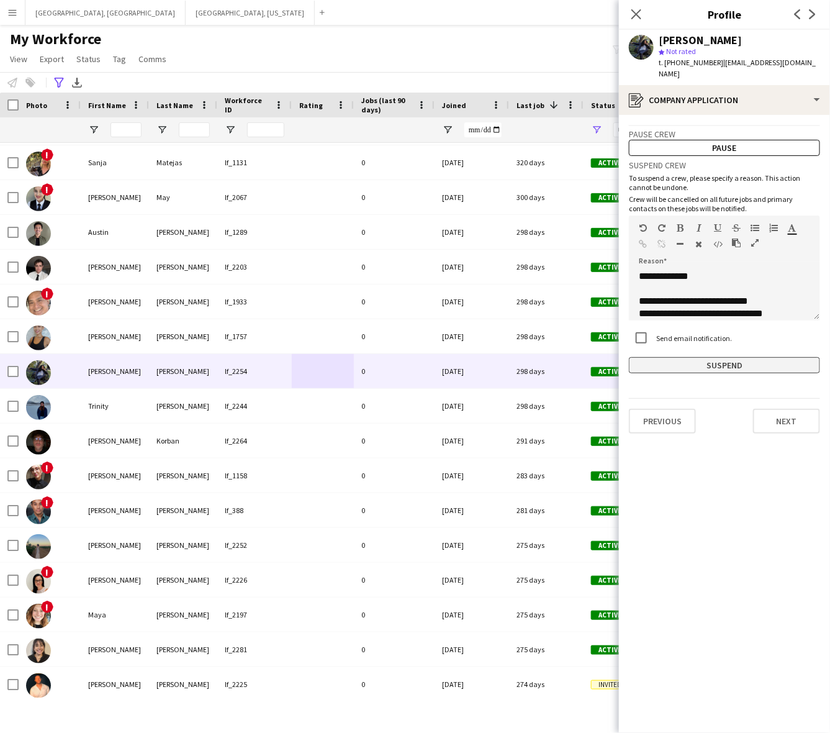
click at [722, 357] on button "Suspend" at bounding box center [724, 365] width 191 height 16
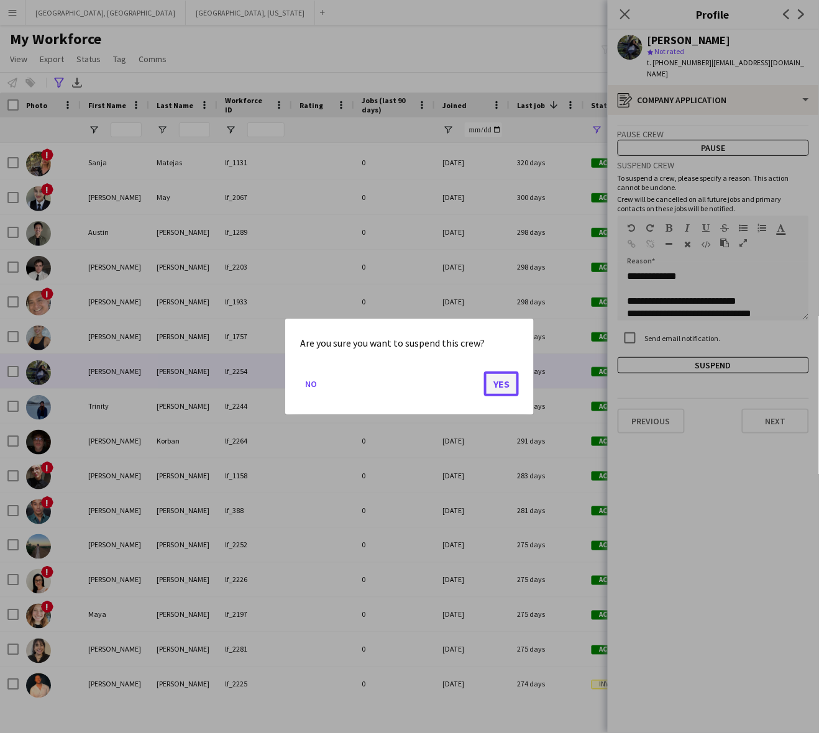
click at [501, 377] on button "Yes" at bounding box center [501, 383] width 35 height 25
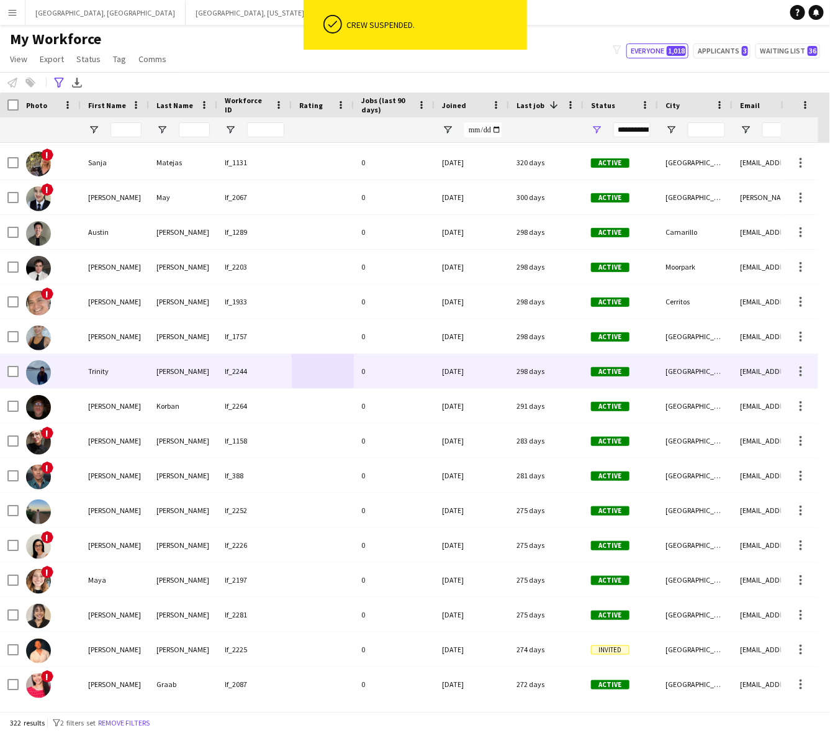
click at [331, 368] on div at bounding box center [323, 371] width 62 height 34
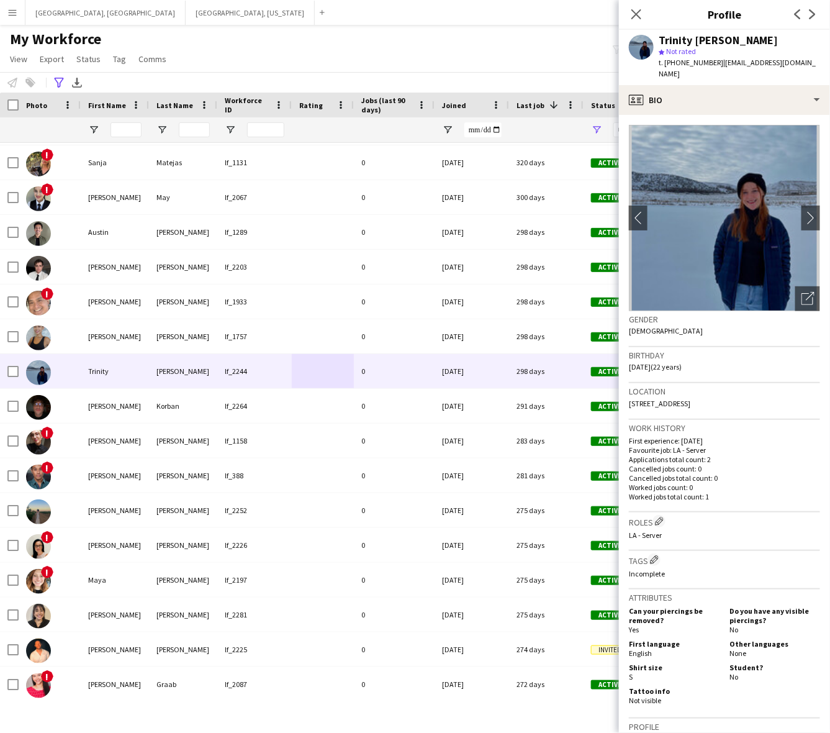
click at [750, 72] on div "Trinity [PERSON_NAME] star Not rated t. [PHONE_NUMBER] | [EMAIL_ADDRESS][DOMAIN…" at bounding box center [724, 57] width 211 height 55
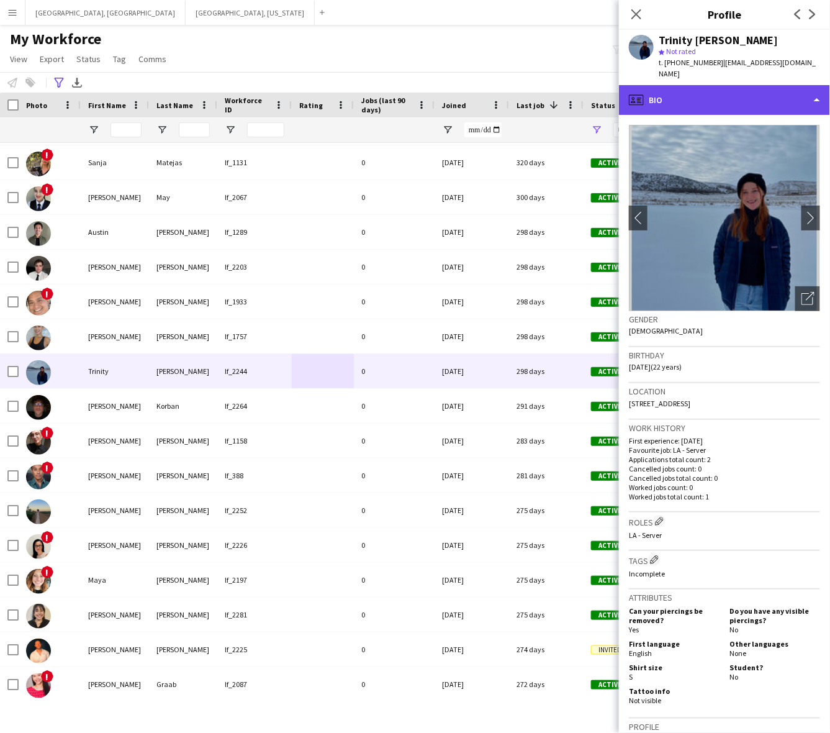
click at [749, 86] on div "profile Bio" at bounding box center [724, 100] width 211 height 30
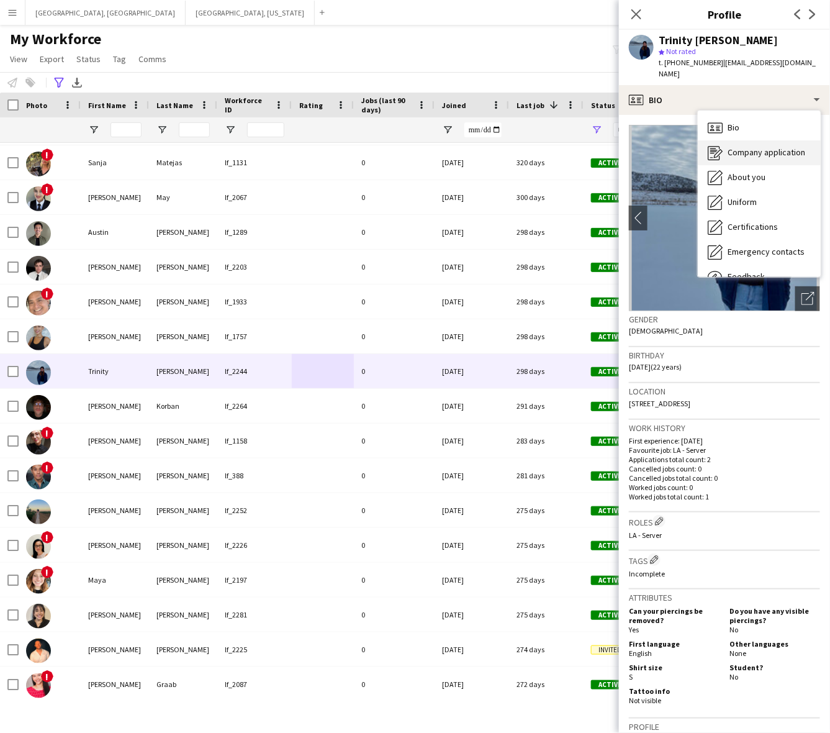
click at [741, 147] on span "Company application" at bounding box center [767, 152] width 78 height 11
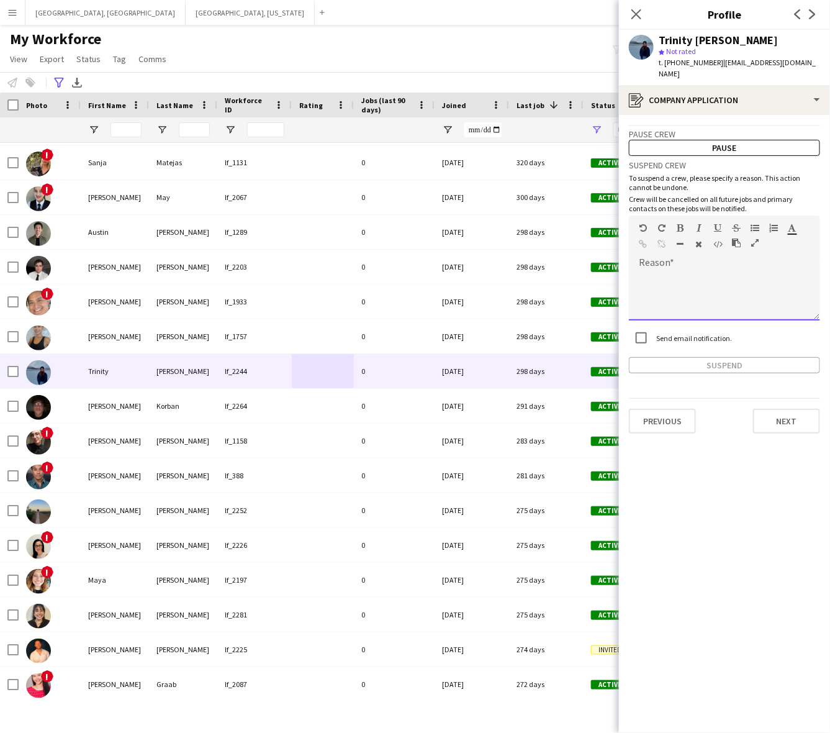
click at [718, 278] on div at bounding box center [724, 296] width 191 height 50
paste div
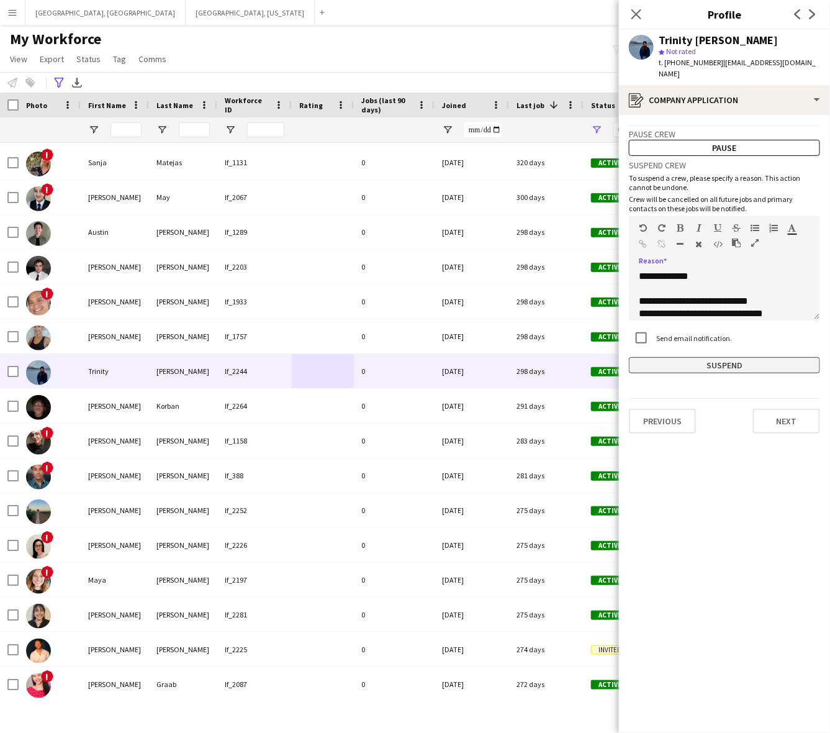
click at [700, 357] on button "Suspend" at bounding box center [724, 365] width 191 height 16
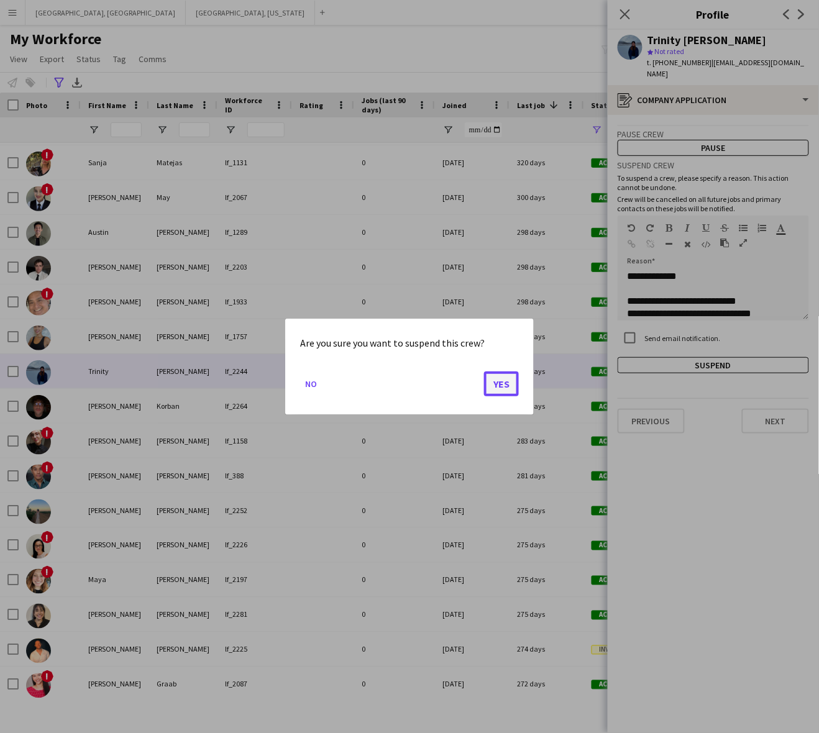
click at [498, 377] on button "Yes" at bounding box center [501, 383] width 35 height 25
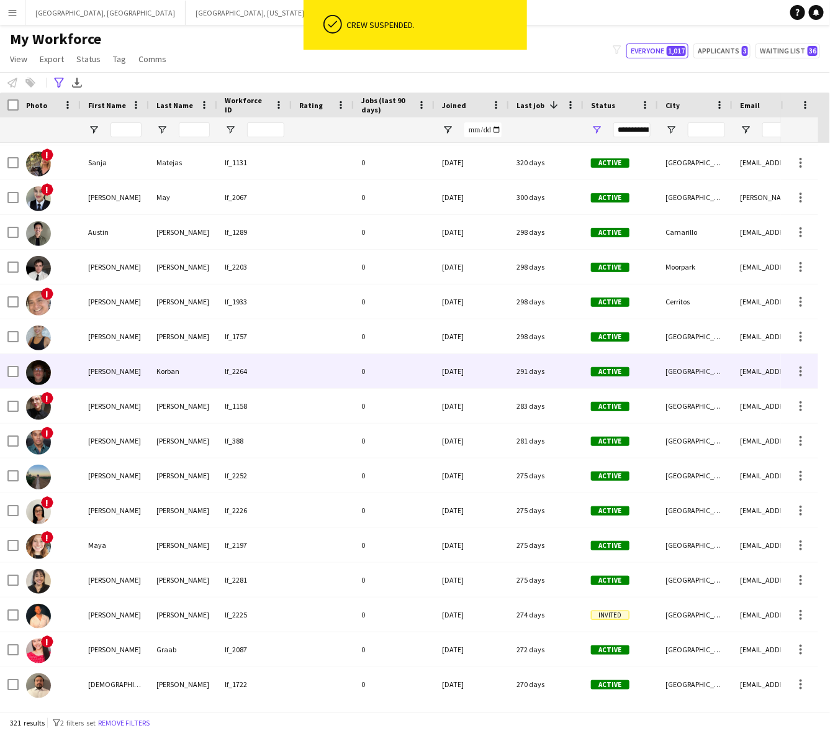
click at [275, 371] on div "lf_2264" at bounding box center [254, 371] width 75 height 34
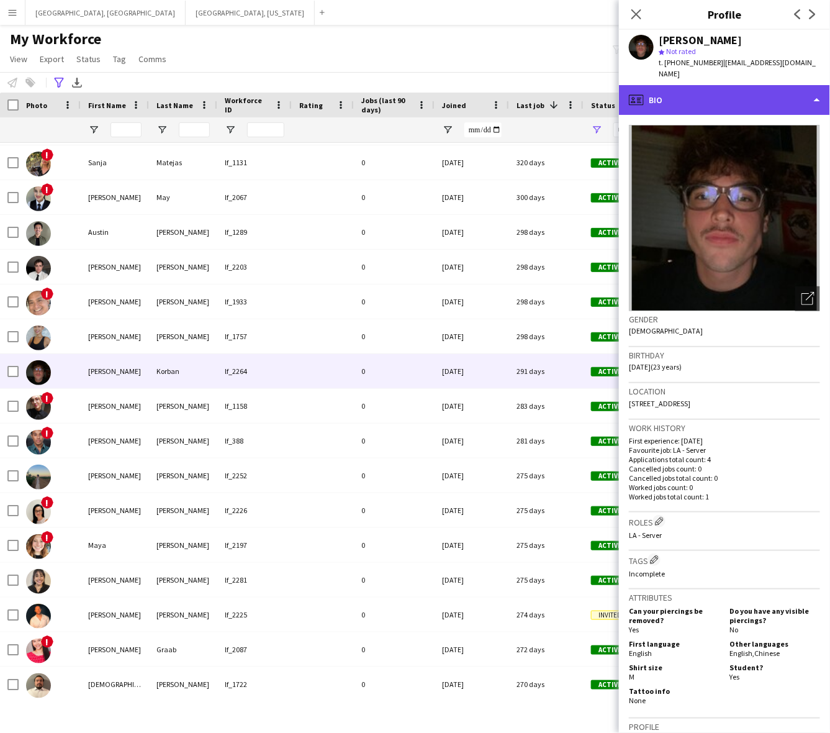
click at [738, 87] on div "profile Bio" at bounding box center [724, 100] width 211 height 30
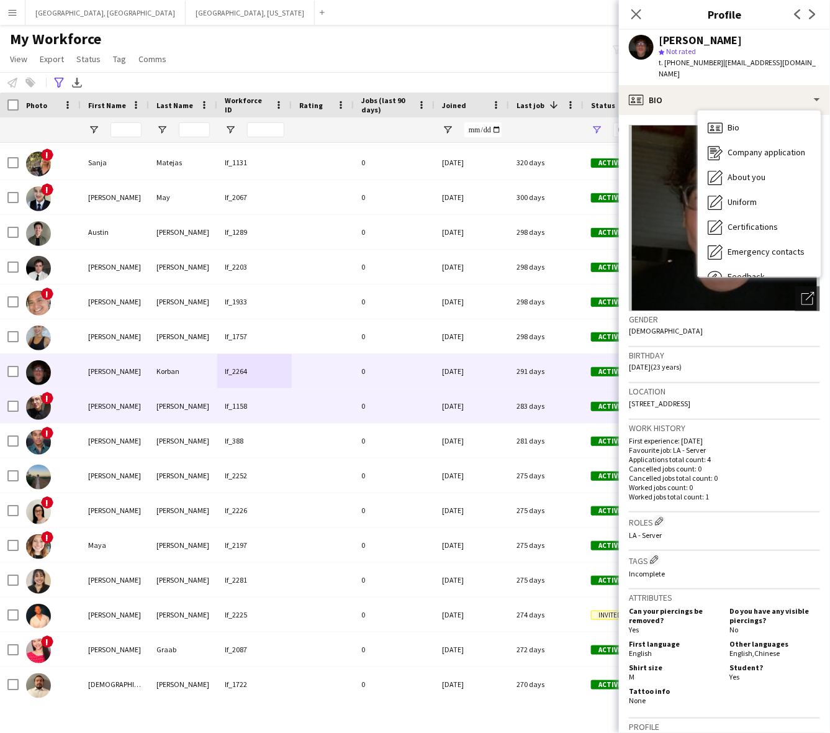
click at [466, 408] on div "[DATE]" at bounding box center [472, 406] width 75 height 34
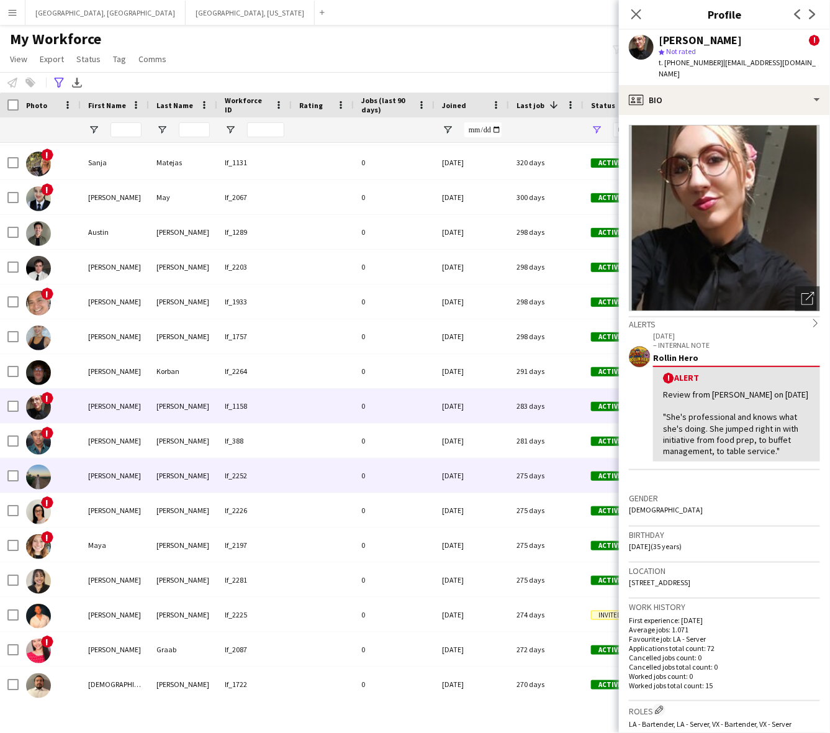
click at [433, 476] on div "0" at bounding box center [394, 475] width 81 height 34
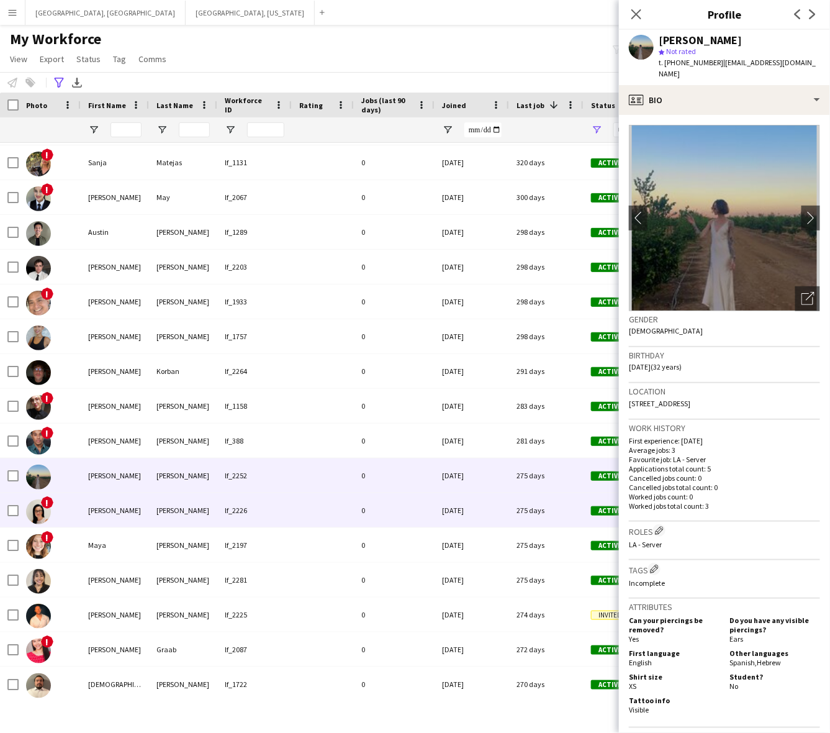
click at [429, 505] on div "0" at bounding box center [394, 510] width 81 height 34
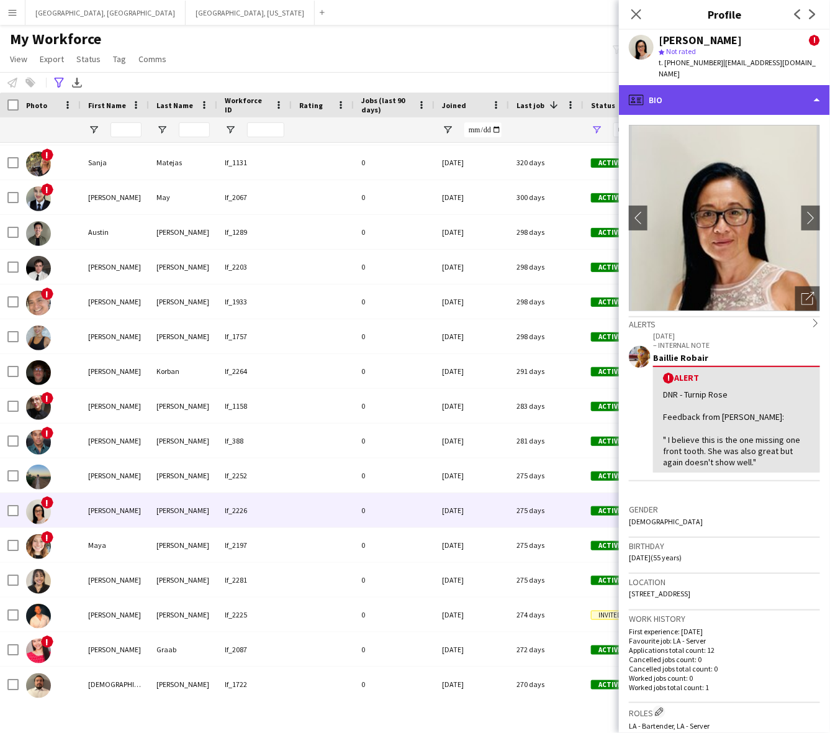
click at [707, 93] on div "profile Bio" at bounding box center [724, 100] width 211 height 30
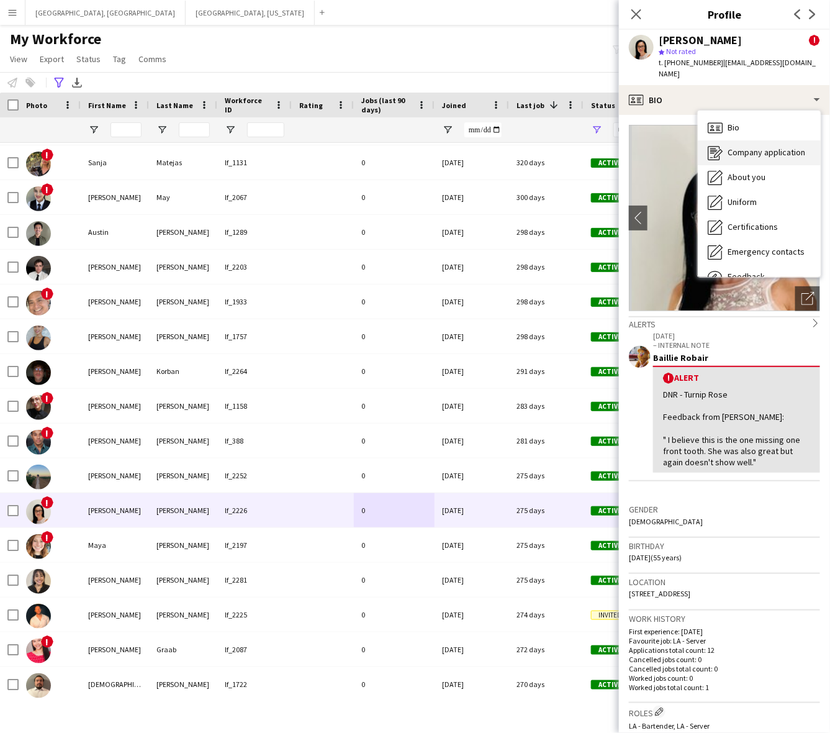
click at [764, 147] on span "Company application" at bounding box center [767, 152] width 78 height 11
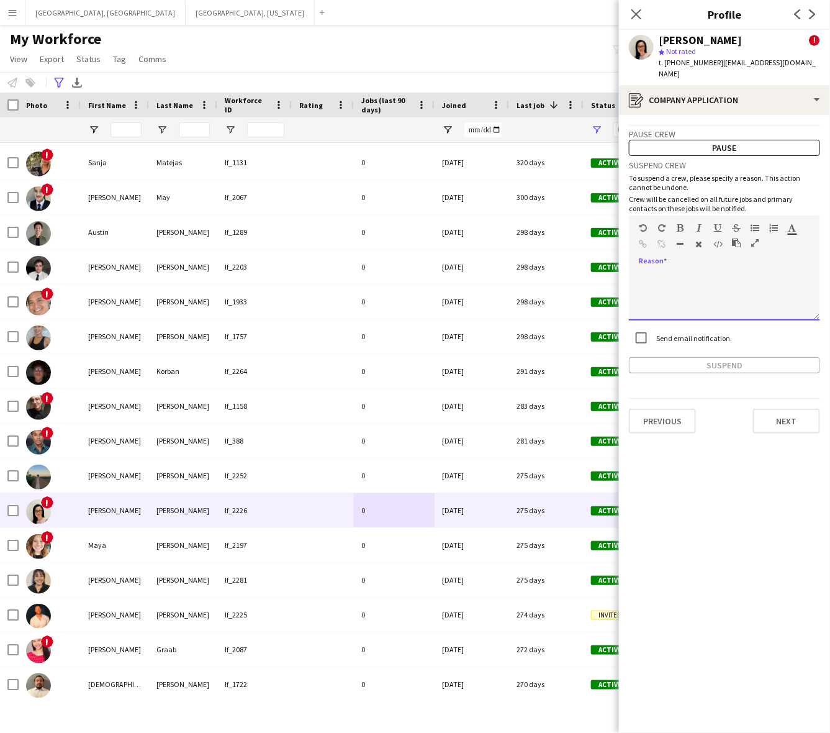
drag, startPoint x: 727, startPoint y: 296, endPoint x: 707, endPoint y: 349, distance: 57.2
click at [730, 296] on div at bounding box center [724, 296] width 191 height 50
paste div
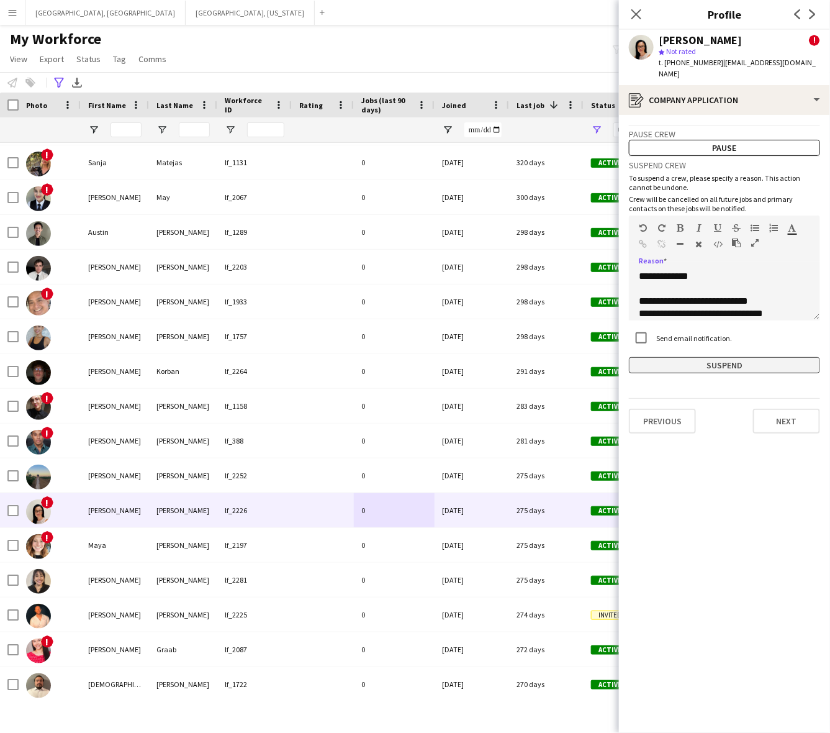
click at [719, 357] on button "Suspend" at bounding box center [724, 365] width 191 height 16
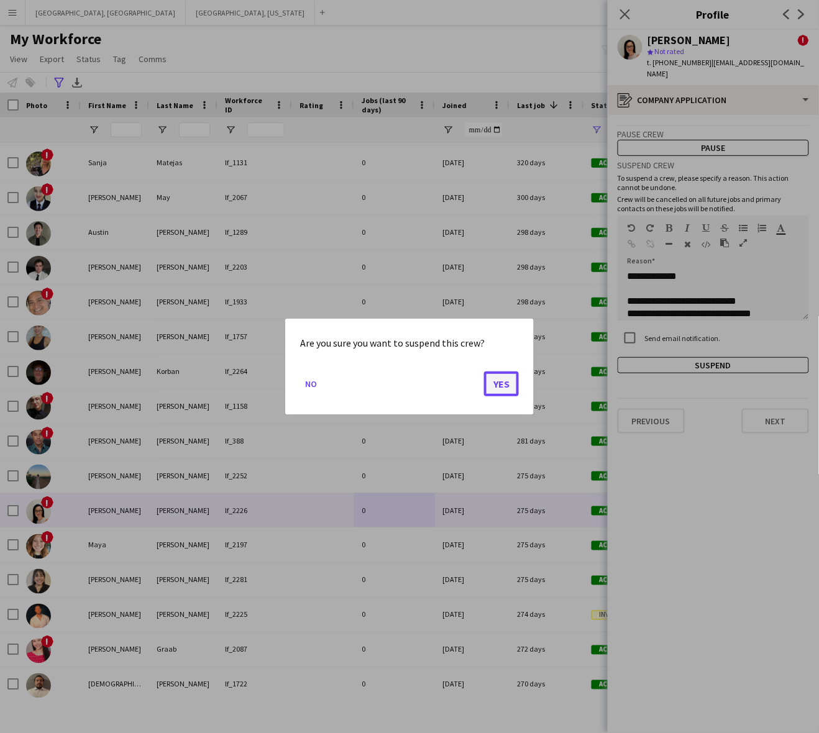
click at [504, 386] on button "Yes" at bounding box center [501, 383] width 35 height 25
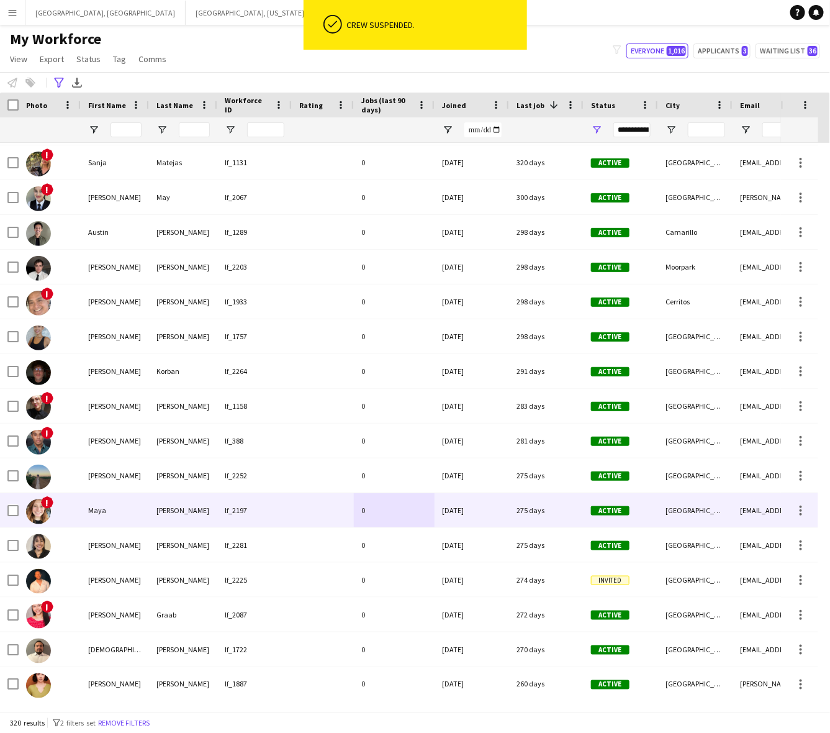
click at [306, 508] on div at bounding box center [323, 510] width 62 height 34
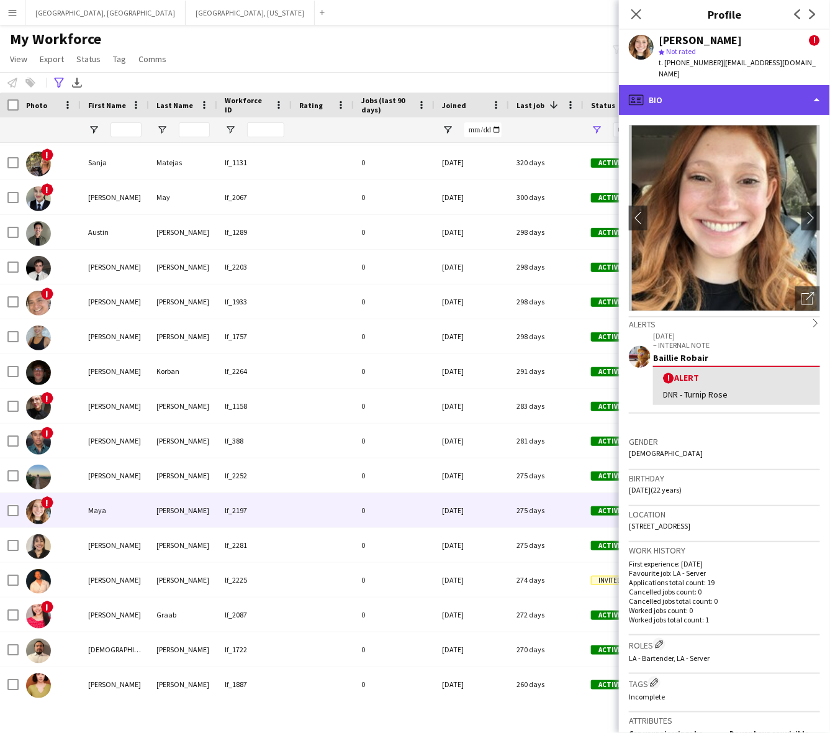
click at [757, 85] on div "profile Bio" at bounding box center [724, 100] width 211 height 30
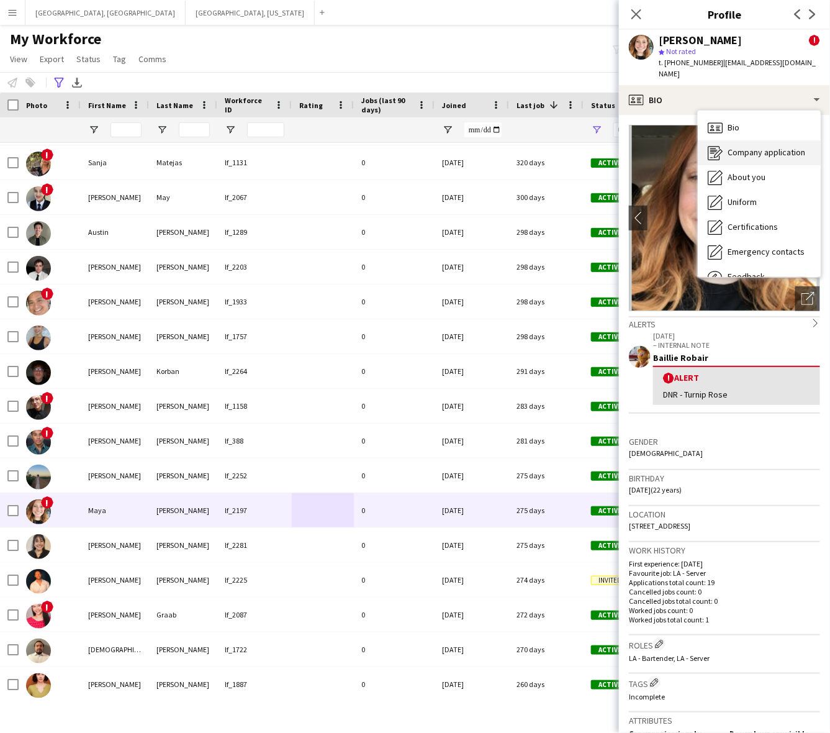
click at [749, 140] on div "Company application Company application" at bounding box center [759, 152] width 123 height 25
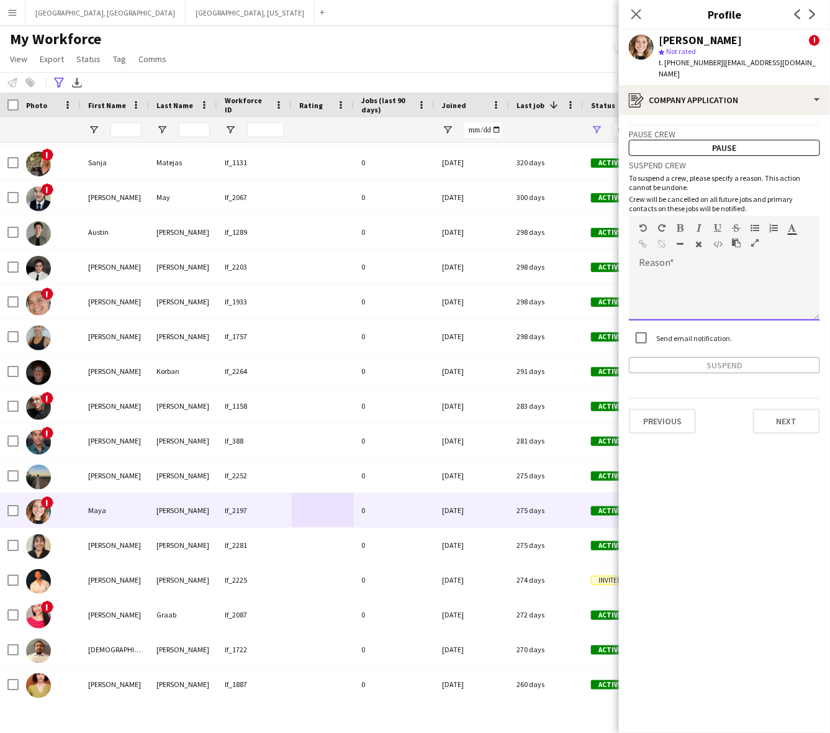
click at [716, 280] on div at bounding box center [724, 296] width 191 height 50
paste div
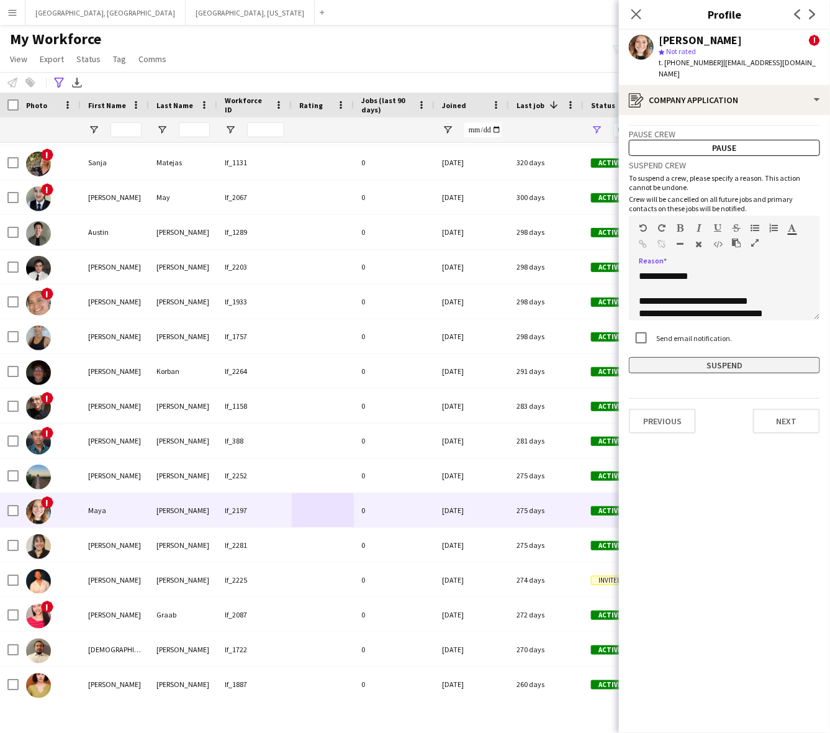
click at [713, 357] on button "Suspend" at bounding box center [724, 365] width 191 height 16
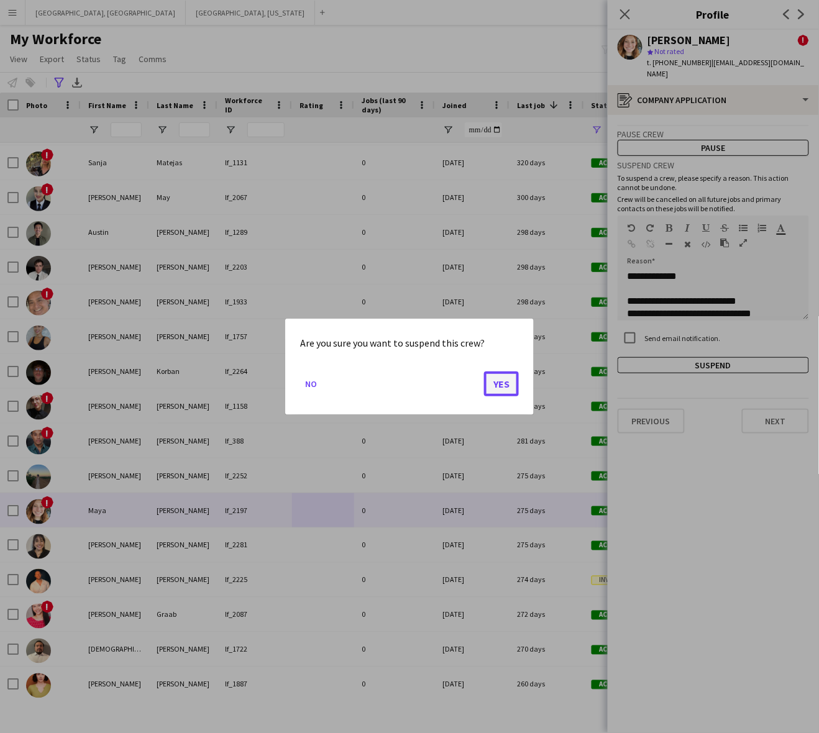
click at [505, 380] on button "Yes" at bounding box center [501, 383] width 35 height 25
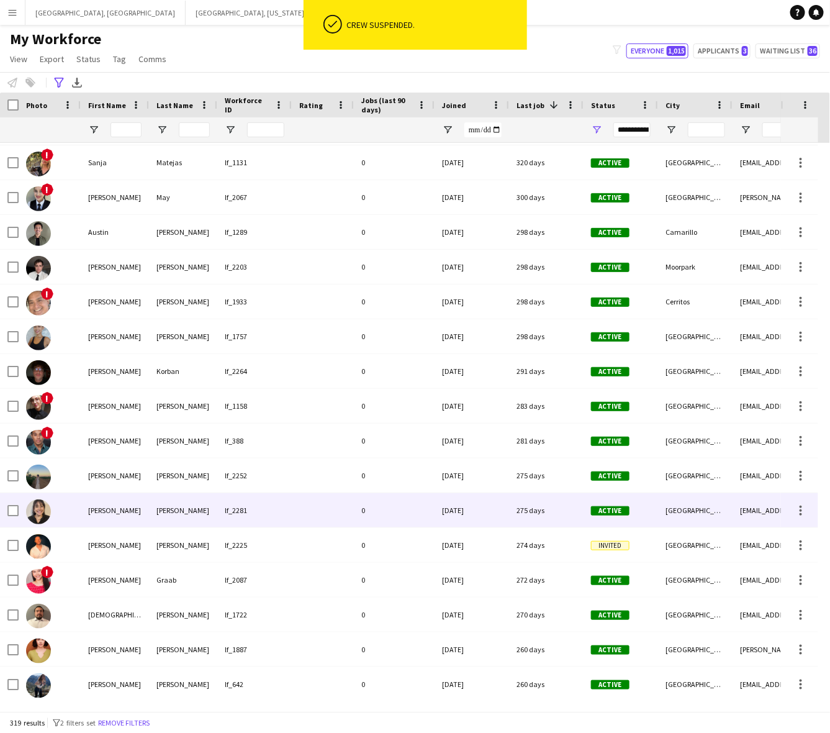
drag, startPoint x: 389, startPoint y: 512, endPoint x: 394, endPoint y: 507, distance: 7.5
click at [390, 512] on div "0" at bounding box center [394, 510] width 81 height 34
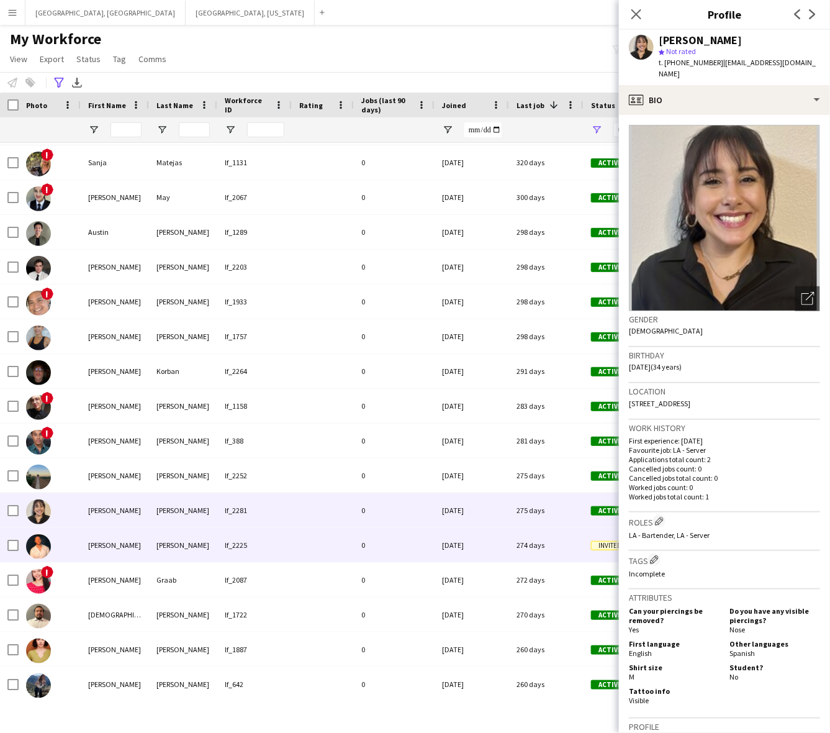
click at [429, 554] on div "0" at bounding box center [394, 545] width 81 height 34
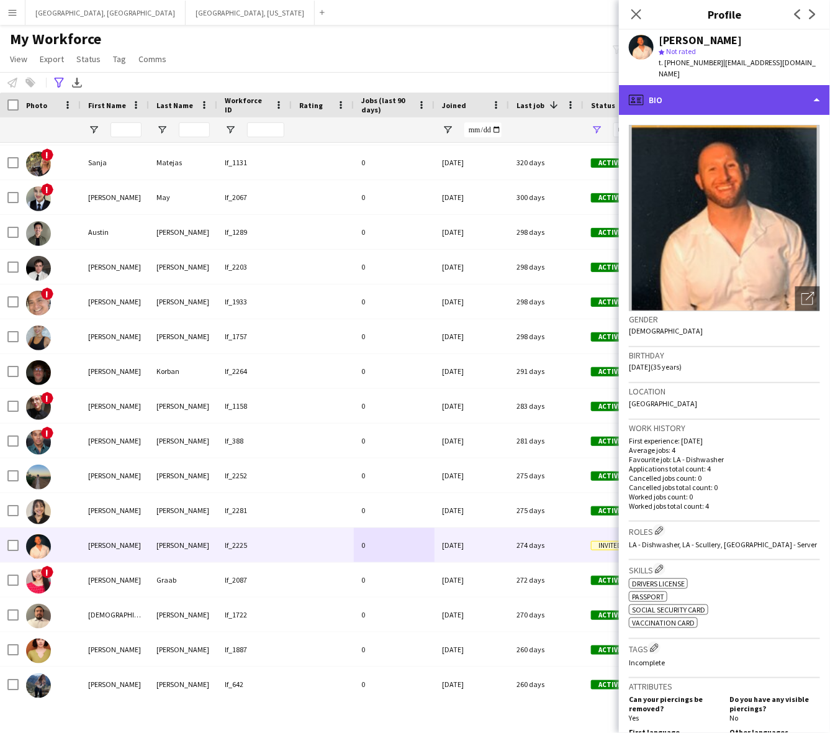
click at [731, 88] on div "profile Bio" at bounding box center [724, 100] width 211 height 30
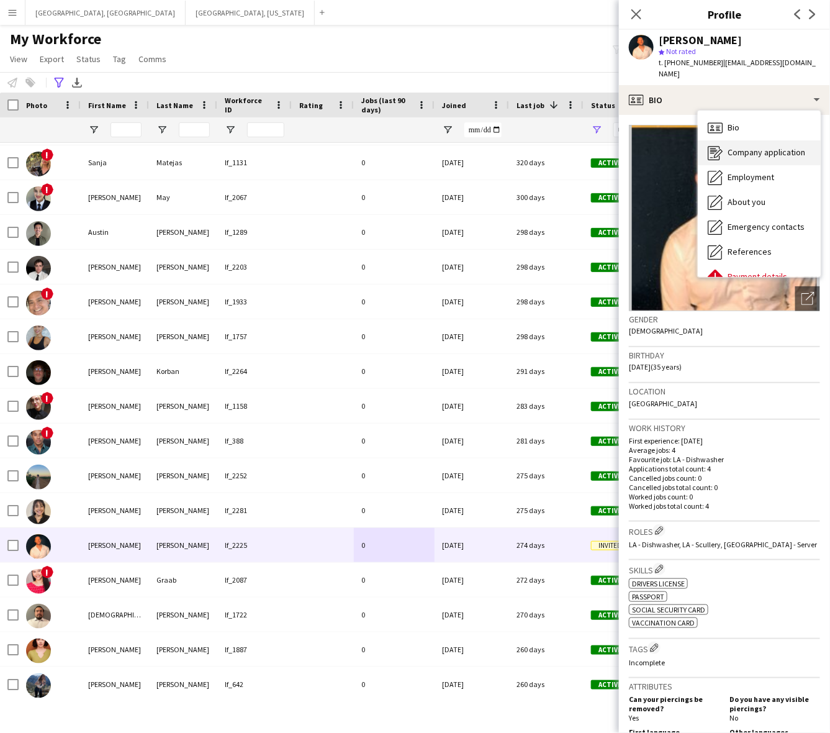
click at [747, 147] on span "Company application" at bounding box center [767, 152] width 78 height 11
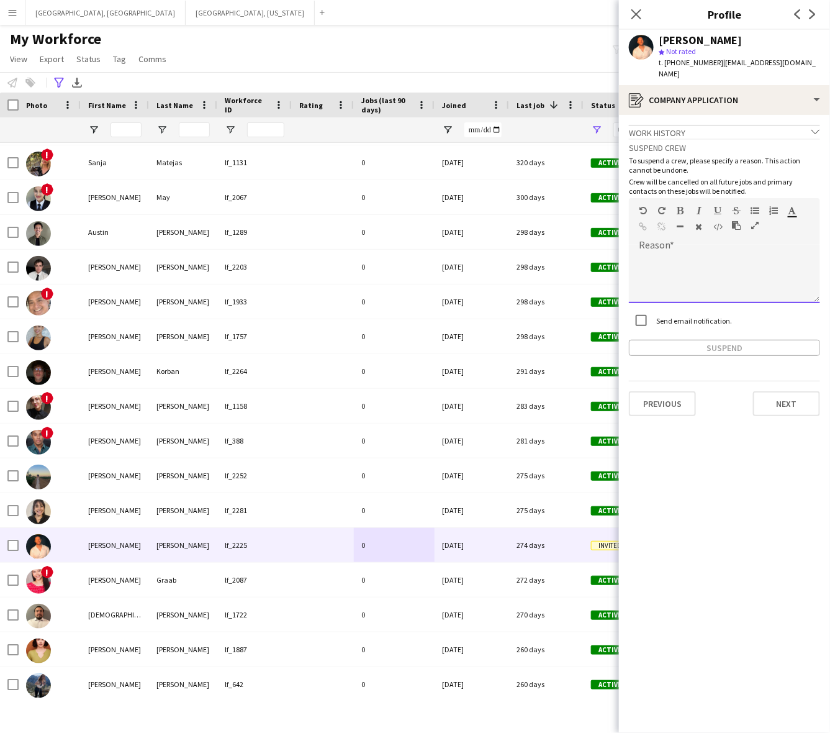
click at [733, 265] on div at bounding box center [724, 278] width 191 height 50
paste div
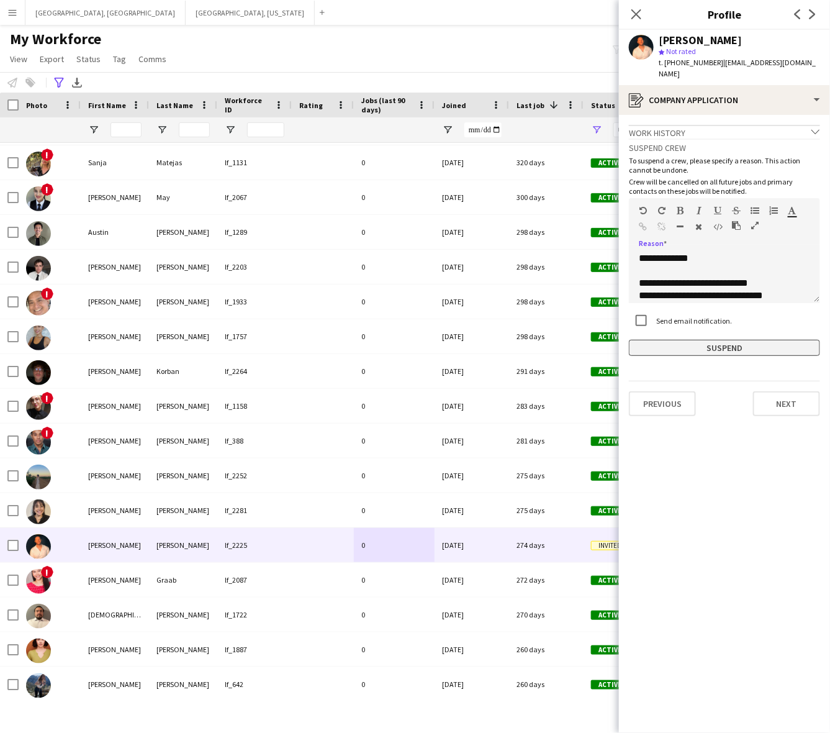
click at [716, 342] on button "Suspend" at bounding box center [724, 348] width 191 height 16
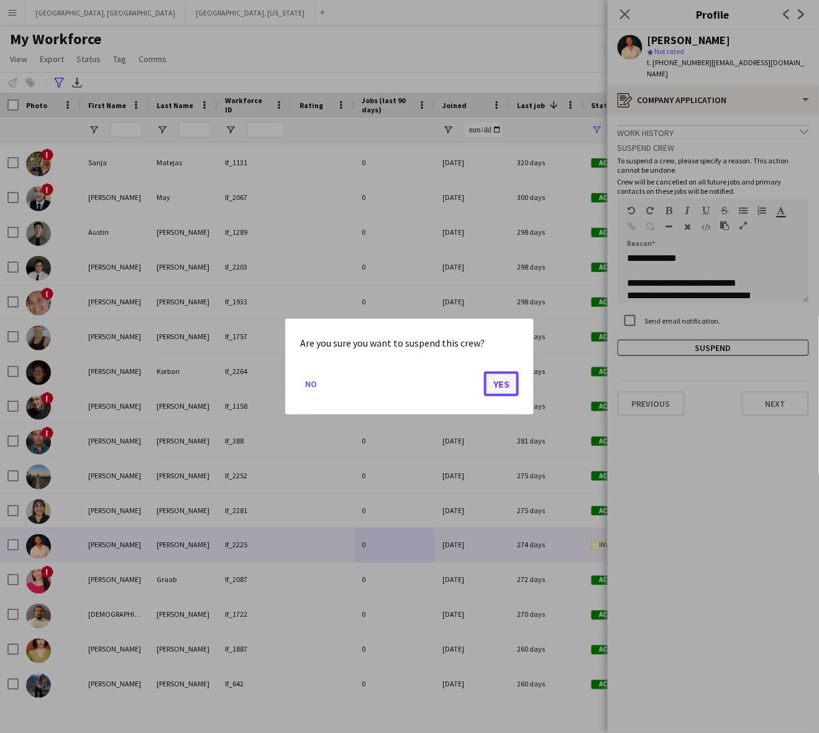
click at [514, 383] on button "Yes" at bounding box center [501, 383] width 35 height 25
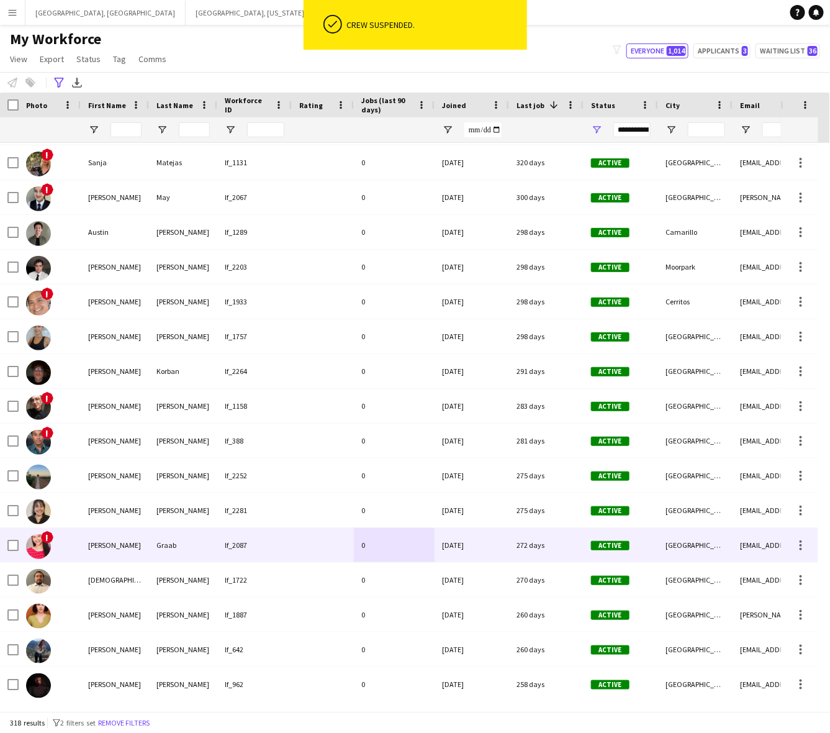
click at [444, 548] on div "[DATE]" at bounding box center [472, 545] width 75 height 34
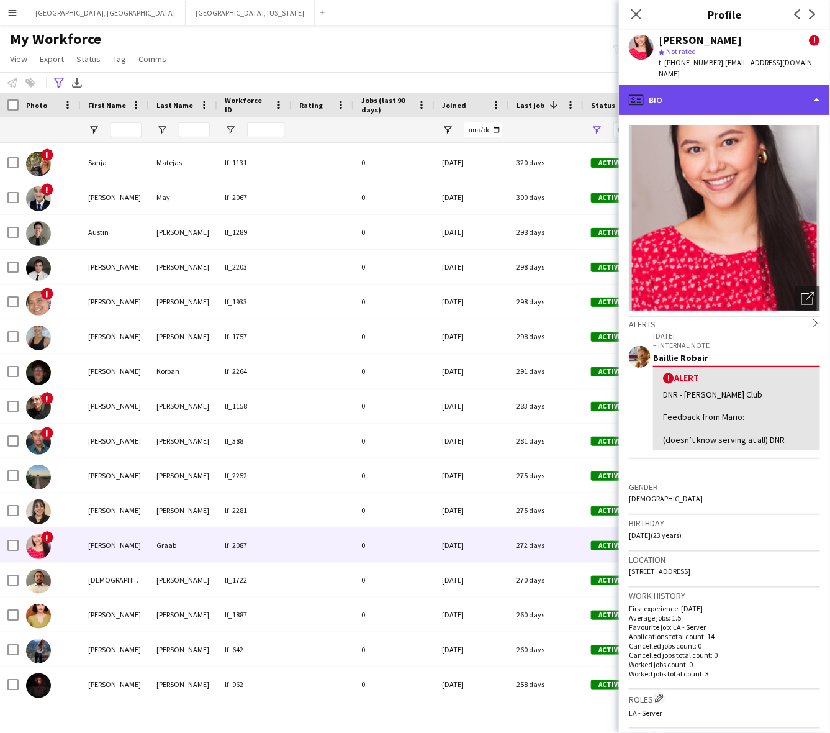
click at [738, 88] on div "profile Bio" at bounding box center [724, 100] width 211 height 30
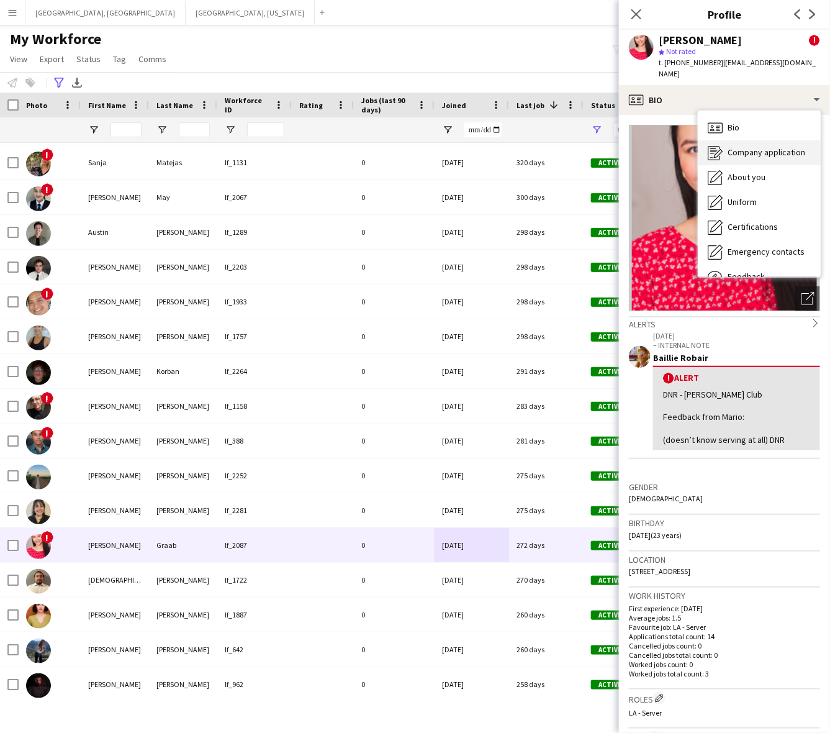
click at [752, 147] on span "Company application" at bounding box center [767, 152] width 78 height 11
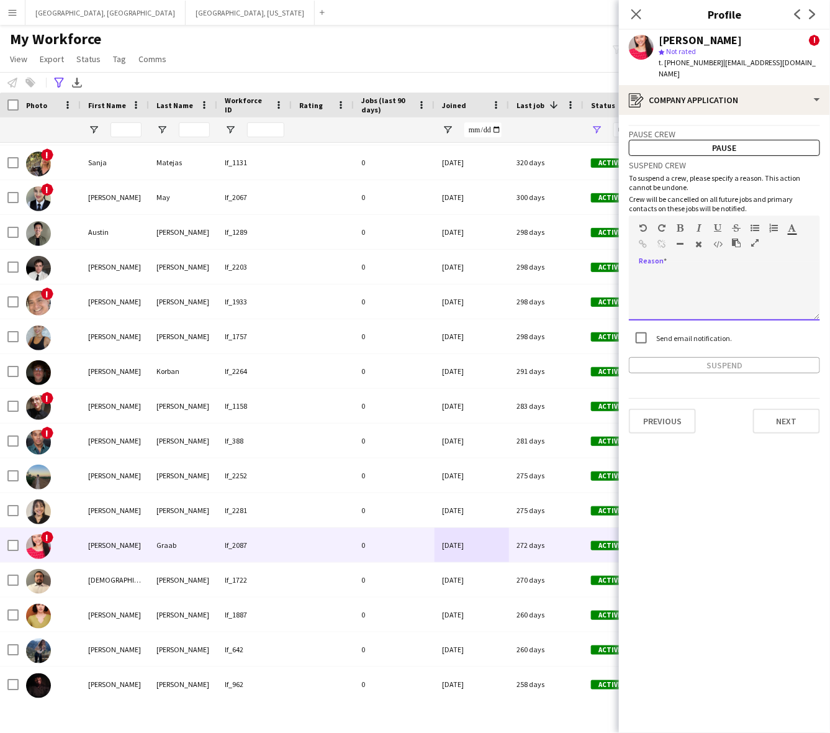
click at [673, 271] on div at bounding box center [724, 296] width 191 height 50
paste div
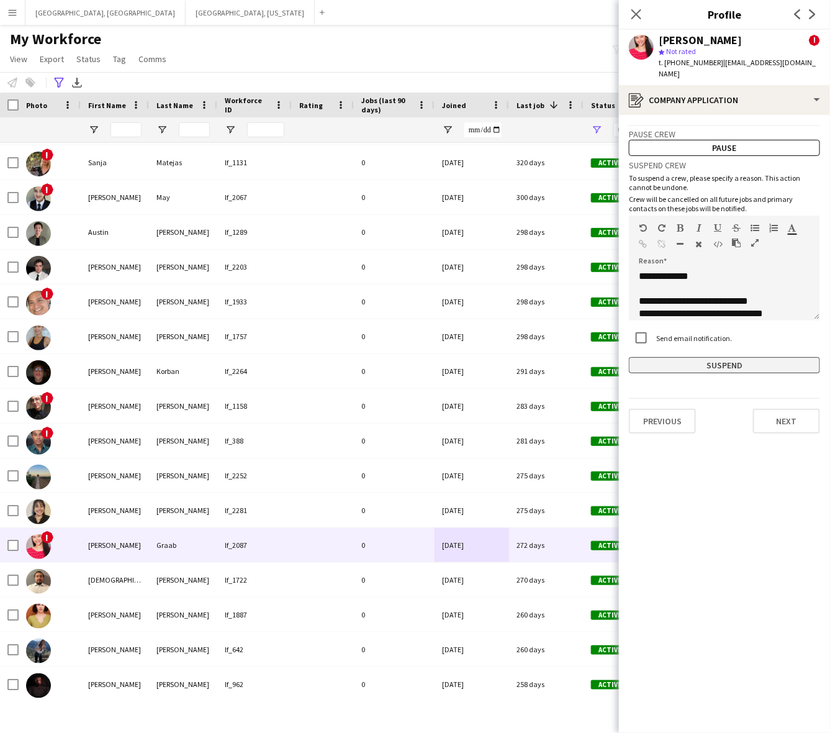
click at [716, 357] on button "Suspend" at bounding box center [724, 365] width 191 height 16
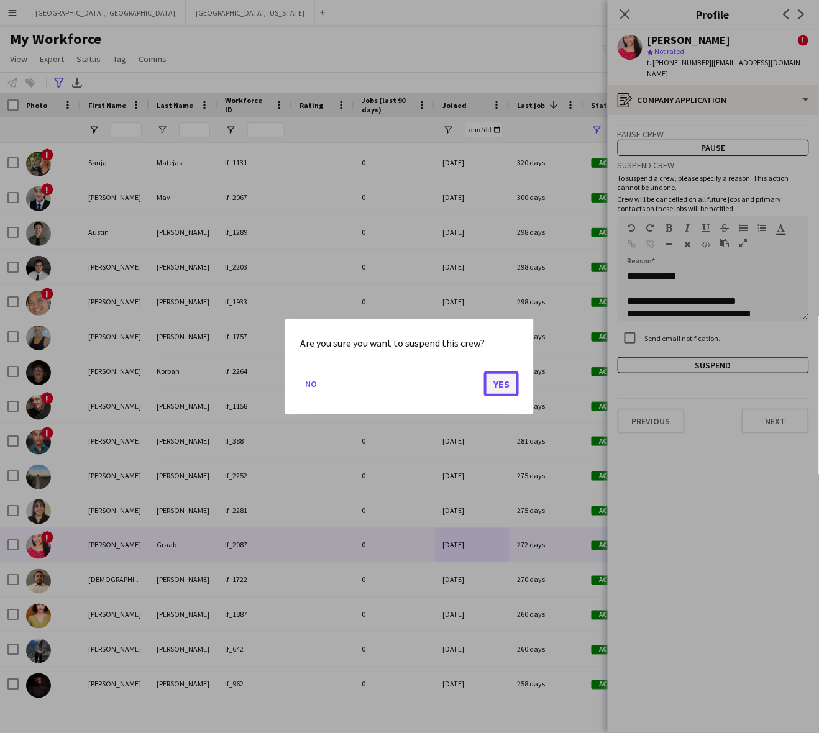
click at [502, 375] on button "Yes" at bounding box center [501, 383] width 35 height 25
